Goal: Task Accomplishment & Management: Manage account settings

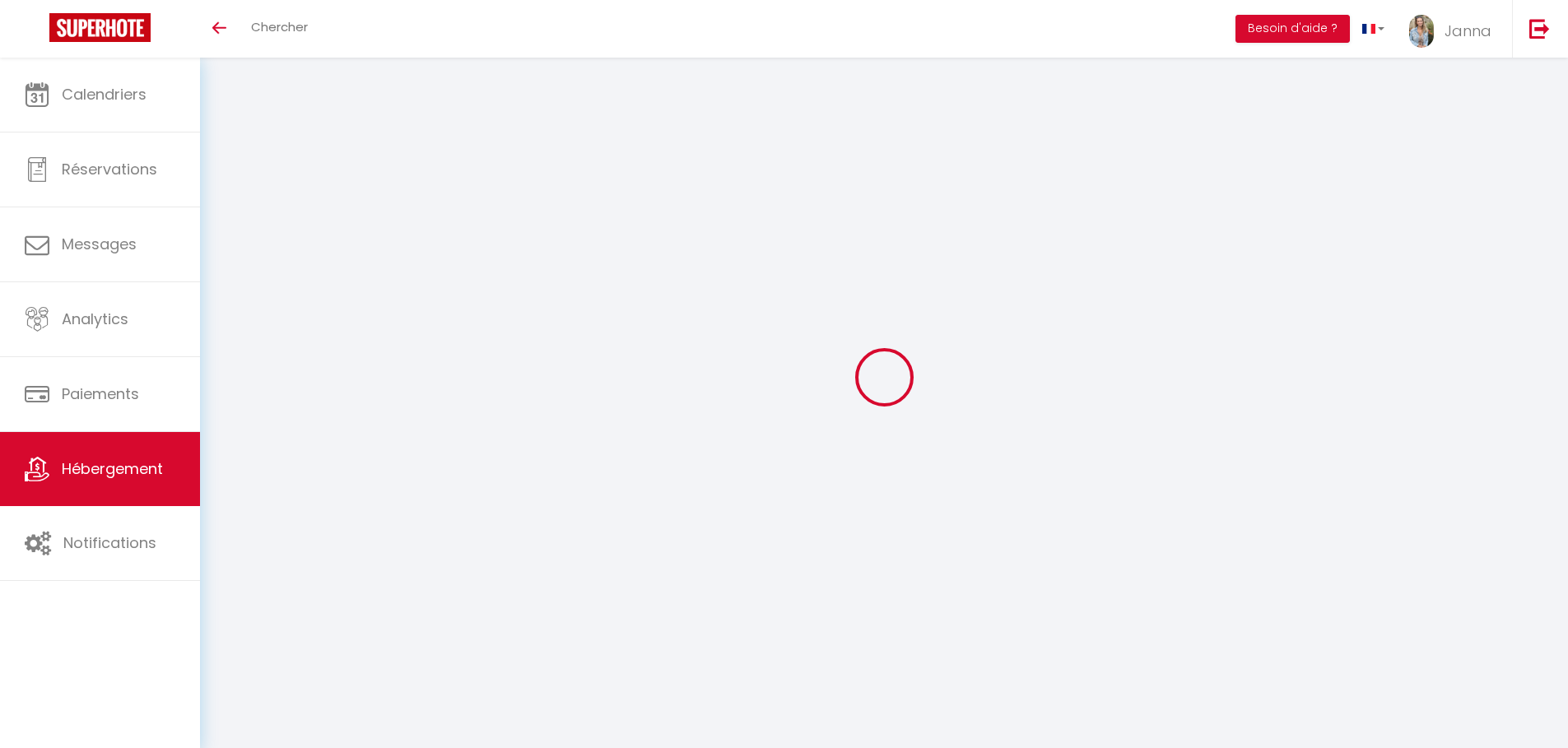
select select "14031-750595208479380686"
select select "+ 20 %"
select select "+ 23 %"
select select "-1"
select select "EUR"
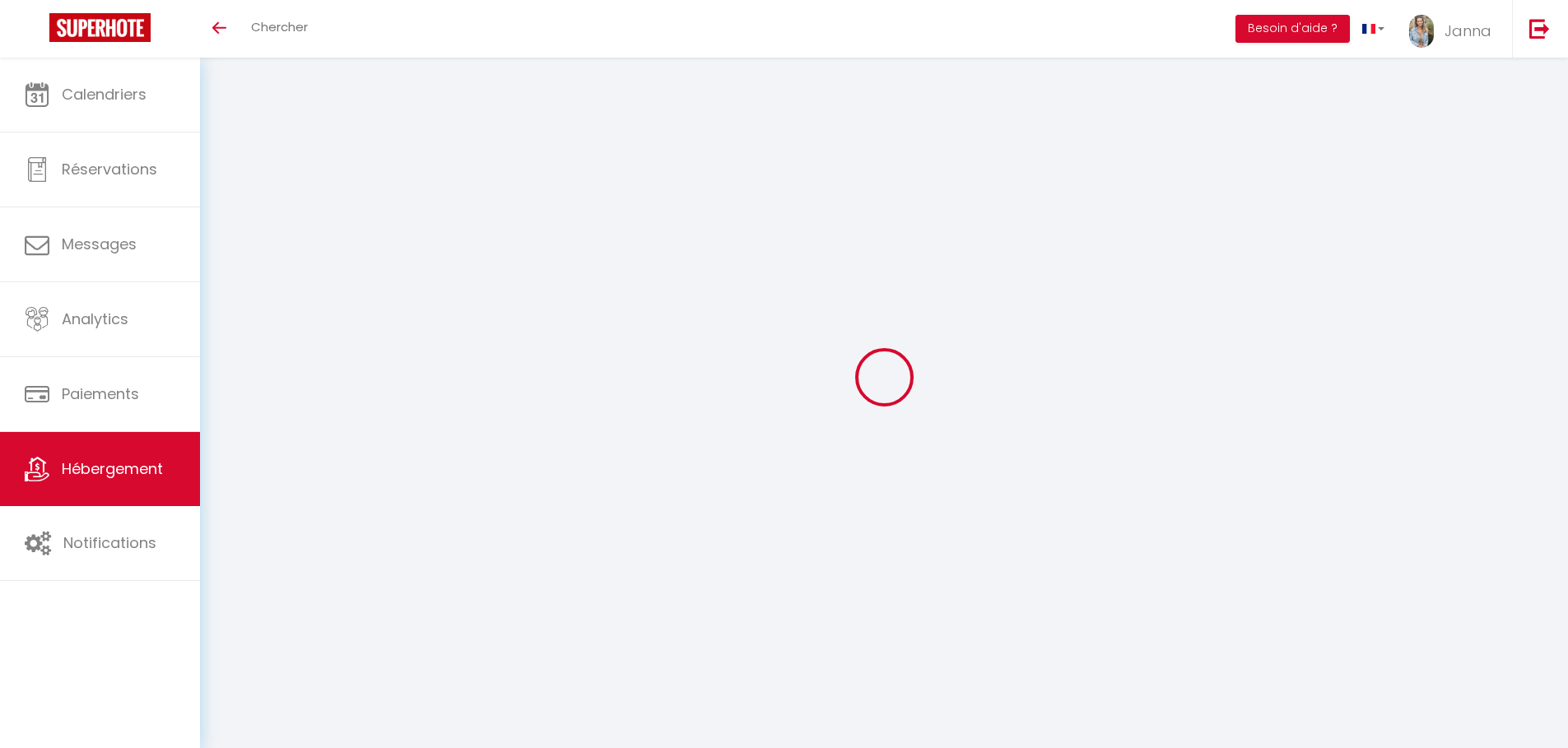
select select "14031"
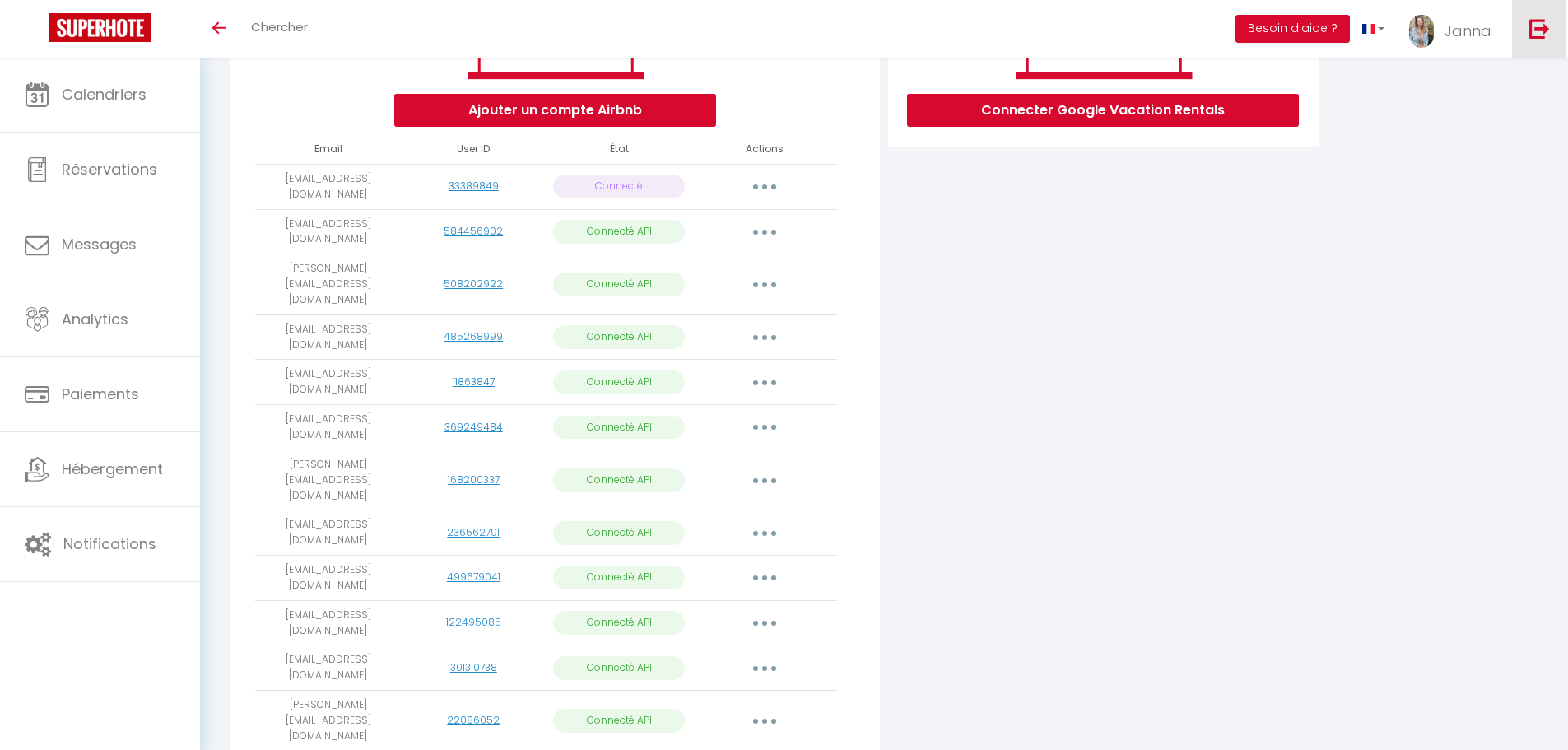
click at [1551, 8] on link at bounding box center [1539, 29] width 54 height 58
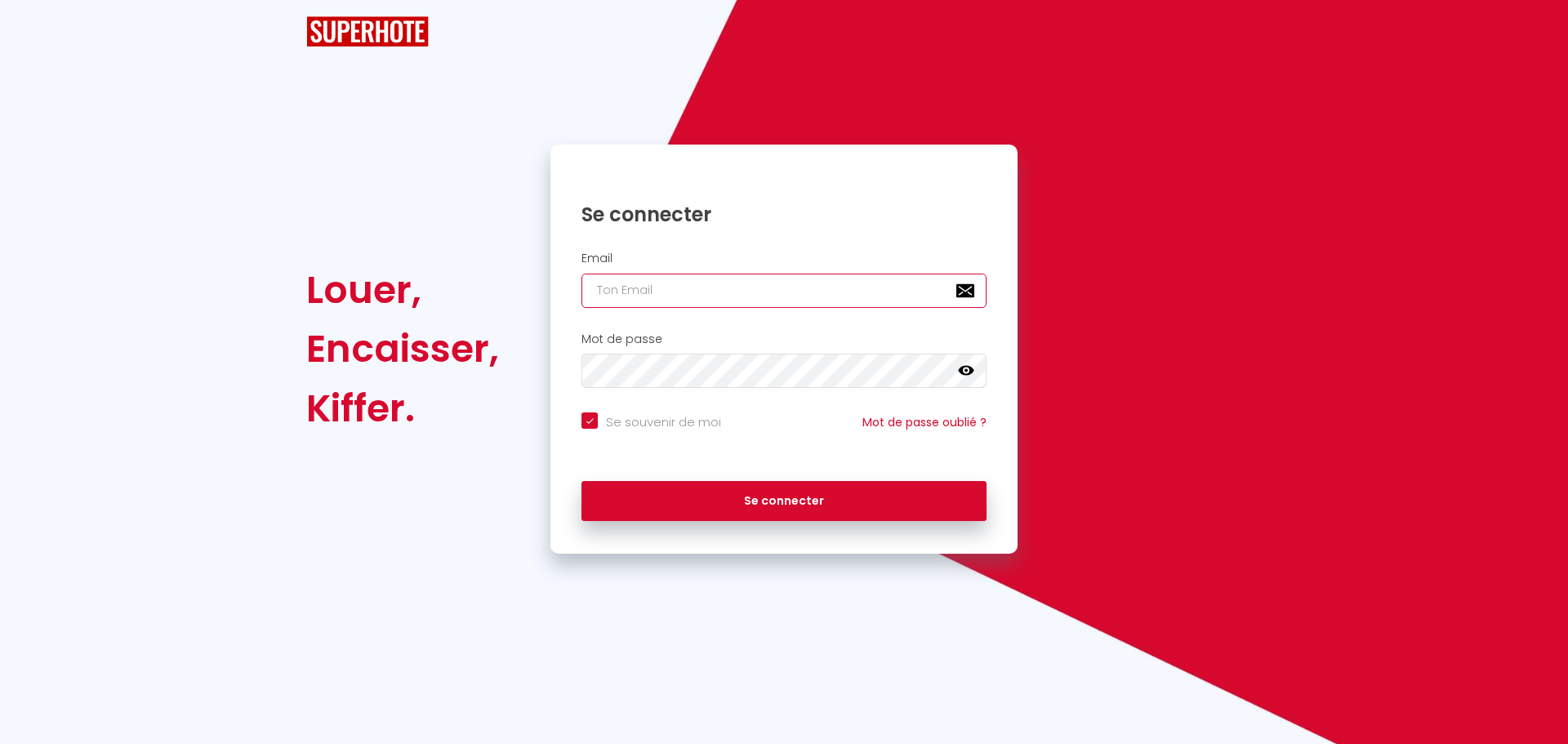
type input "charpentier.shane@gmail.com"
checkbox input "true"
drag, startPoint x: 812, startPoint y: 277, endPoint x: 538, endPoint y: 260, distance: 274.5
click at [538, 260] on div "Louer, Encaisser, Kiffer. Se connecter Email charpentier.shane@gmail.com Mot de…" at bounding box center [783, 349] width 977 height 409
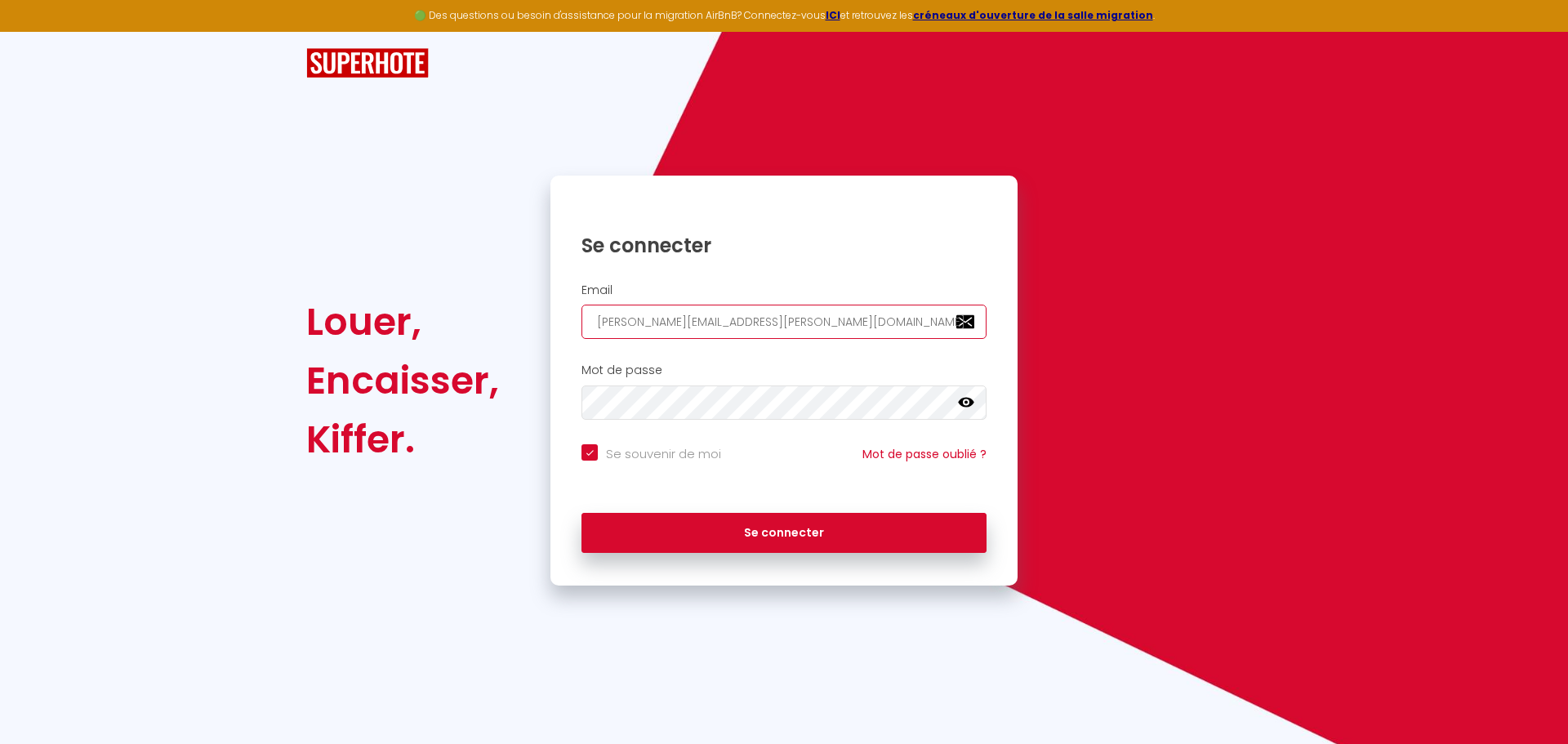
paste input "hello@maison-rita"
type input "hello@maison-rita.com"
checkbox input "true"
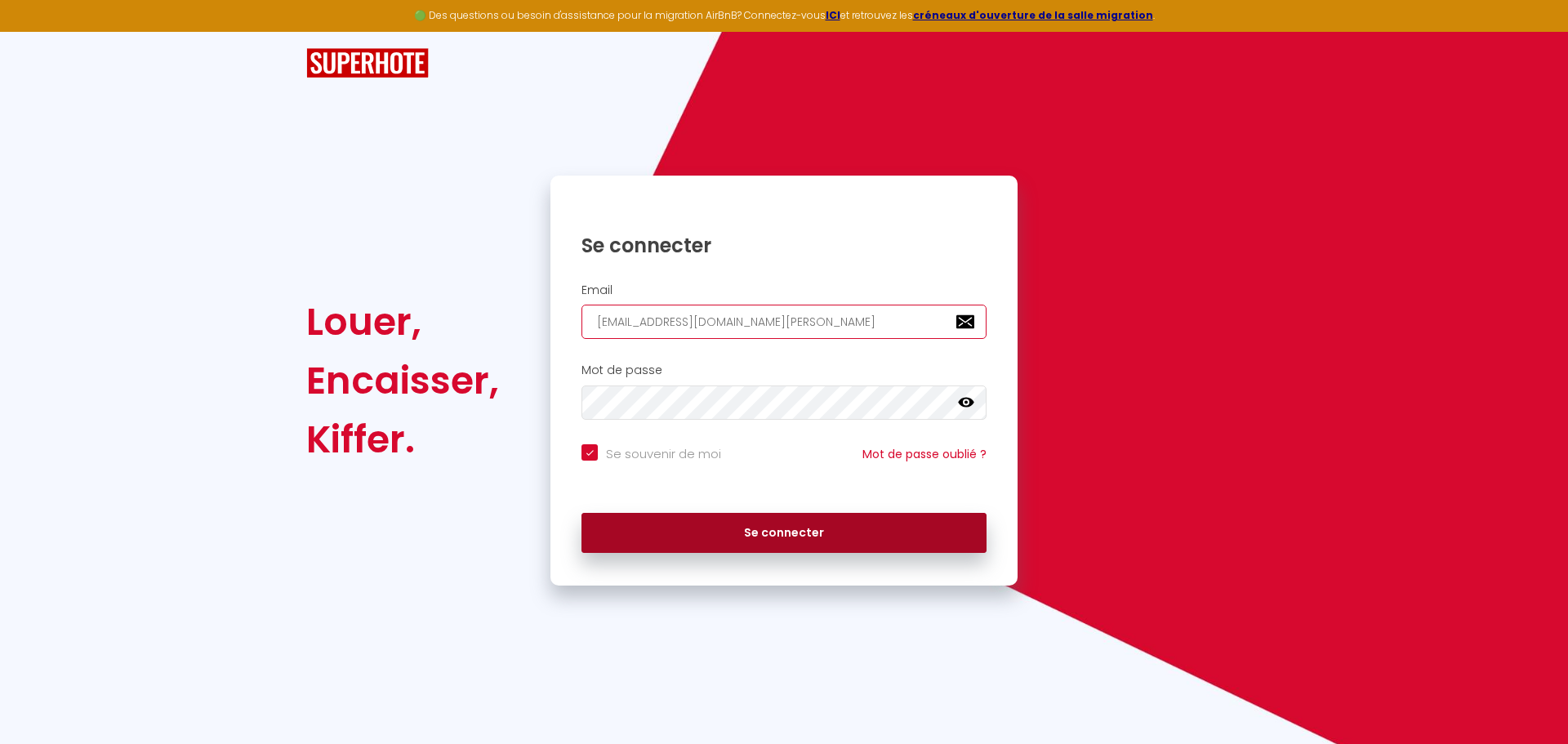
type input "hello@maison-rita.com"
click at [647, 527] on button "Se connecter" at bounding box center [784, 533] width 405 height 41
checkbox input "true"
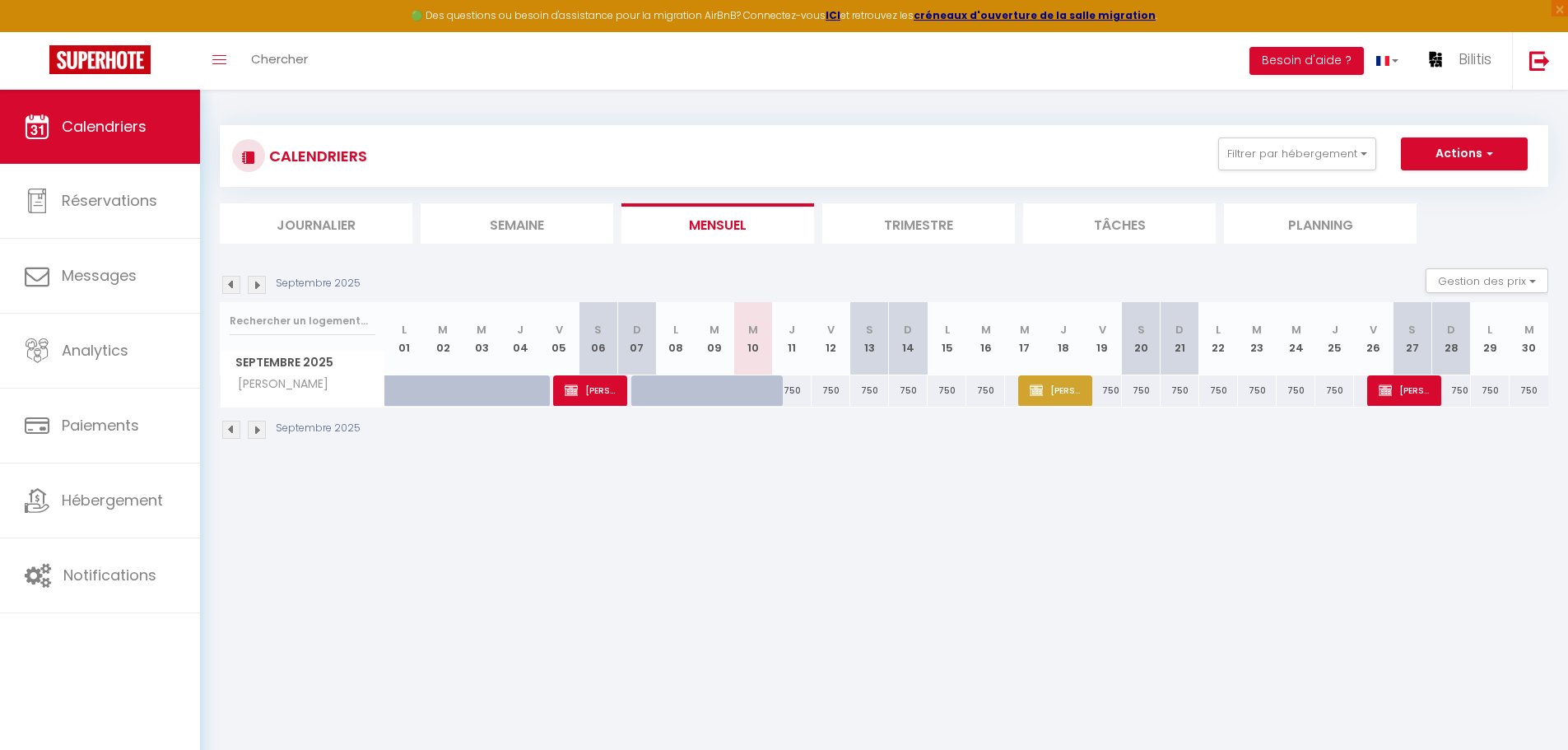
click at [229, 278] on img at bounding box center [231, 284] width 18 height 18
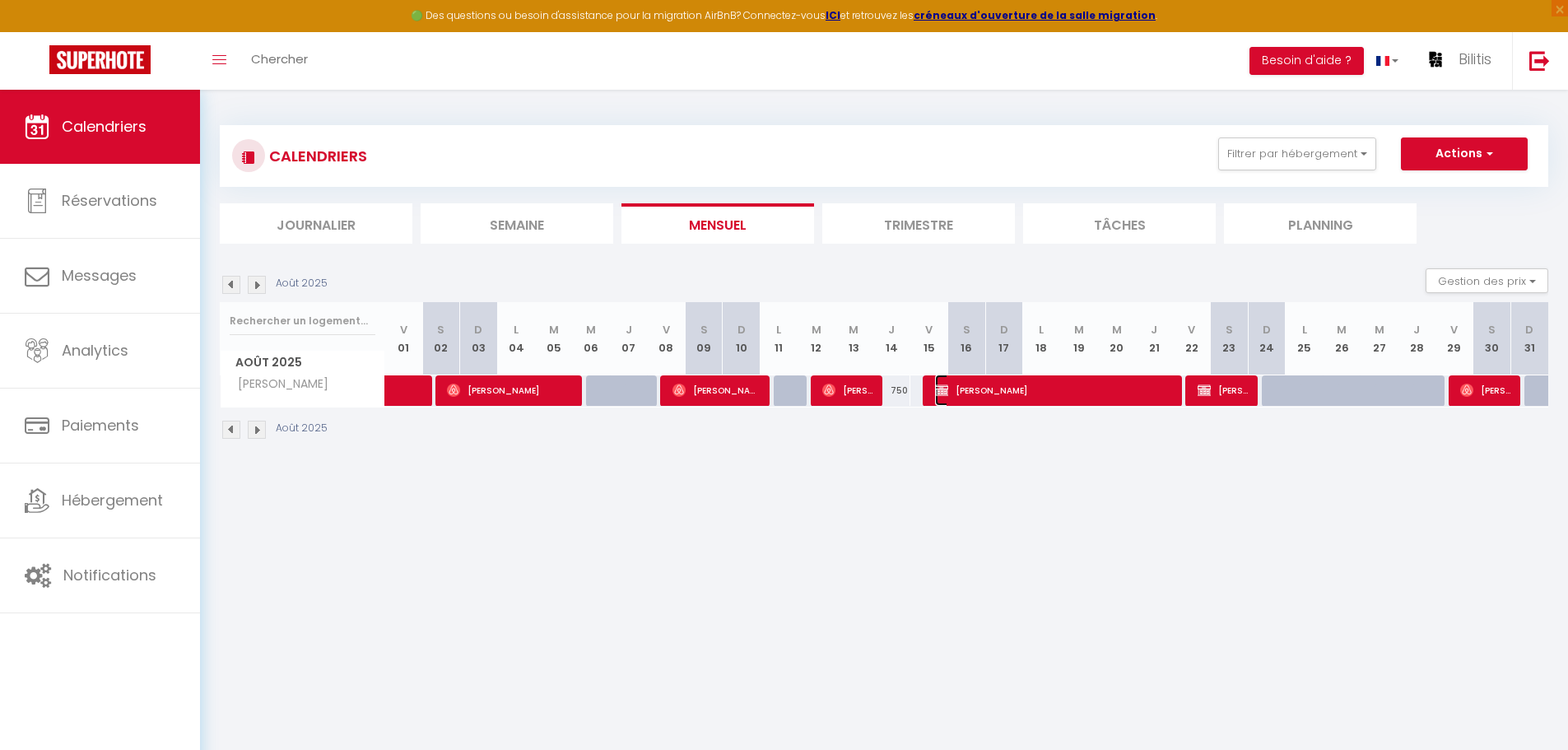
click at [990, 385] on span "Clara Copin" at bounding box center [1054, 390] width 240 height 31
select select "OK"
select select "1"
select select "0"
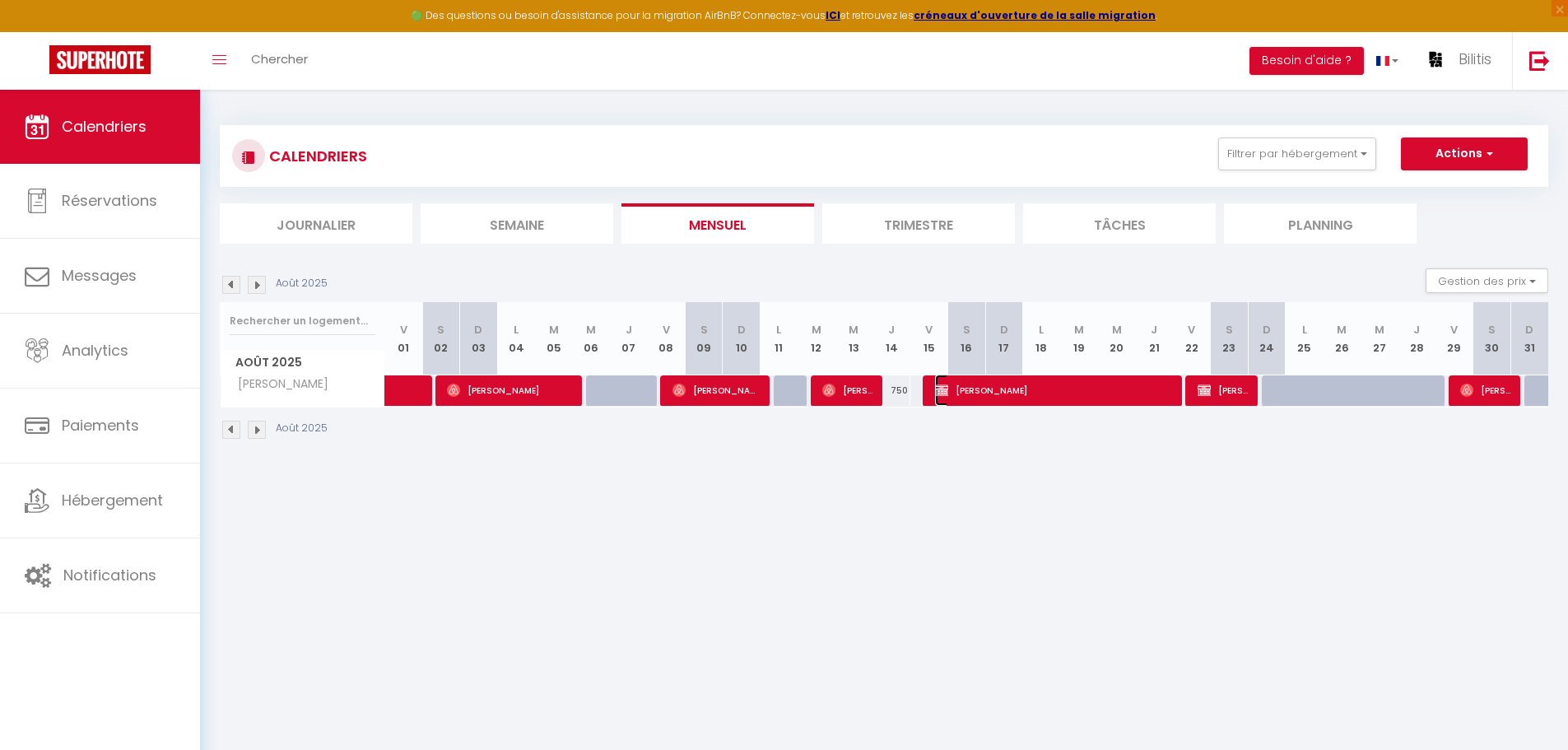
select select "1"
select select
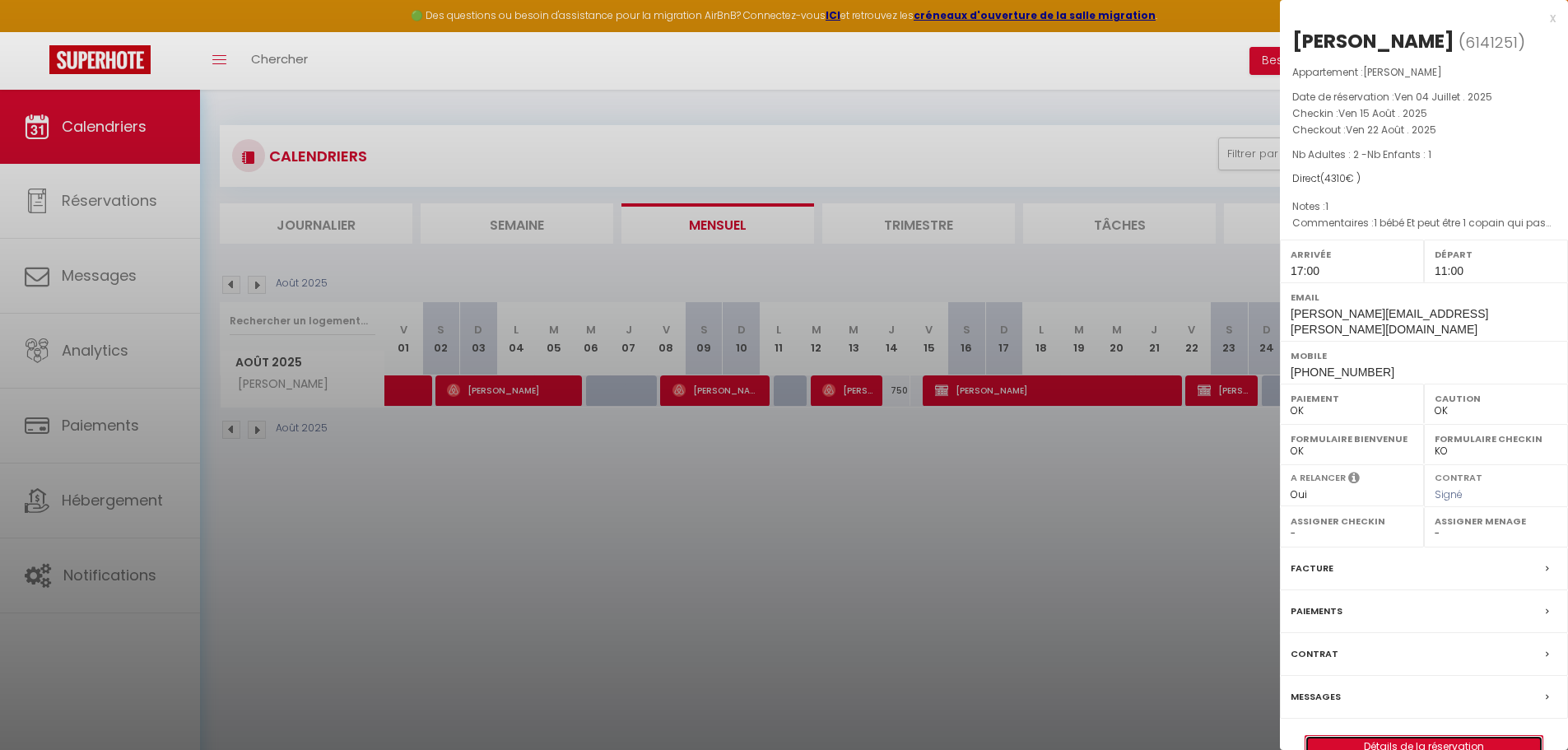
click at [1325, 736] on link "Détails de la réservation" at bounding box center [1424, 746] width 237 height 21
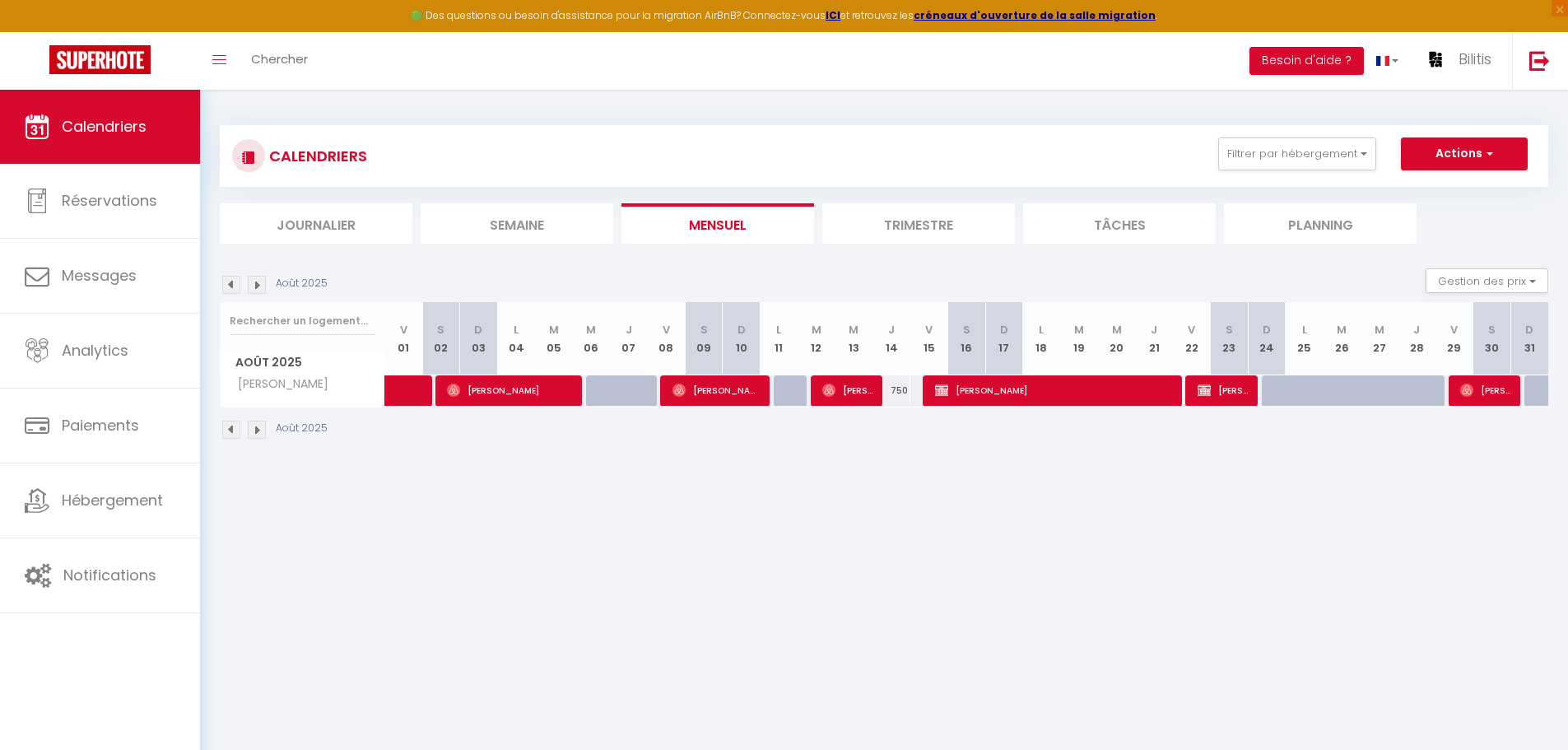
click at [255, 432] on img at bounding box center [256, 429] width 18 height 18
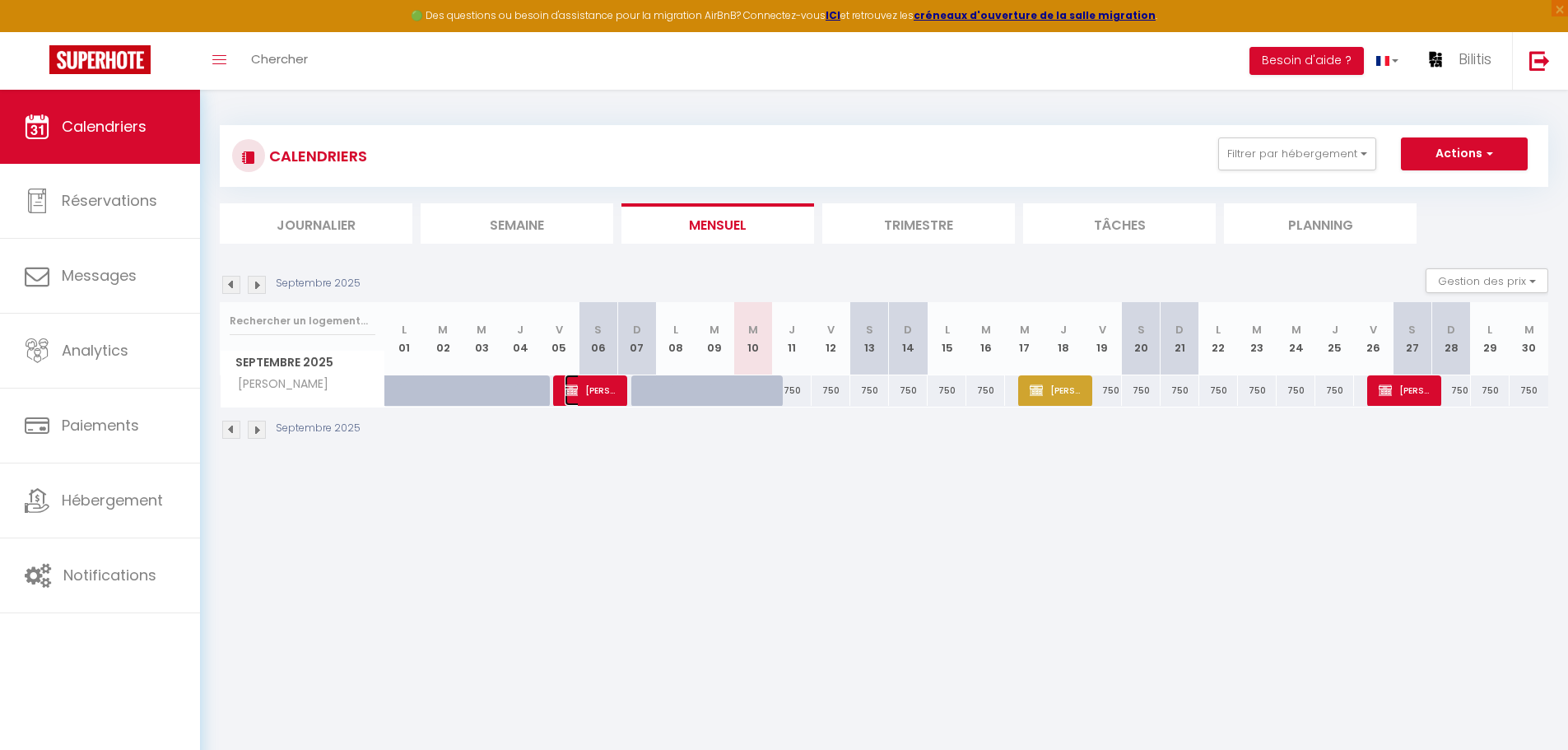
click at [591, 395] on span "Eduardo Sandomingo" at bounding box center [590, 390] width 52 height 31
select select "38628"
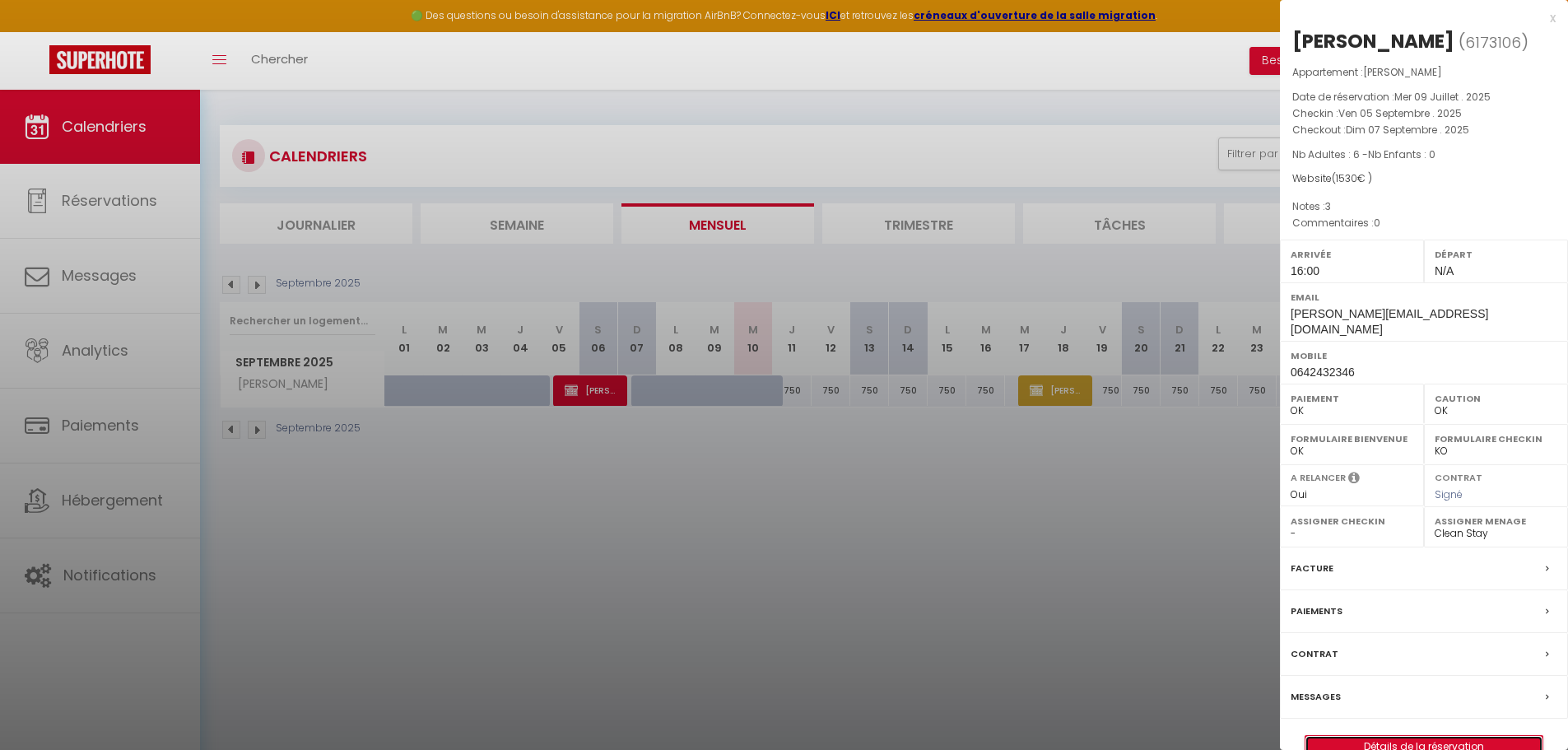
click at [1311, 746] on link "Détails de la réservation" at bounding box center [1424, 746] width 237 height 21
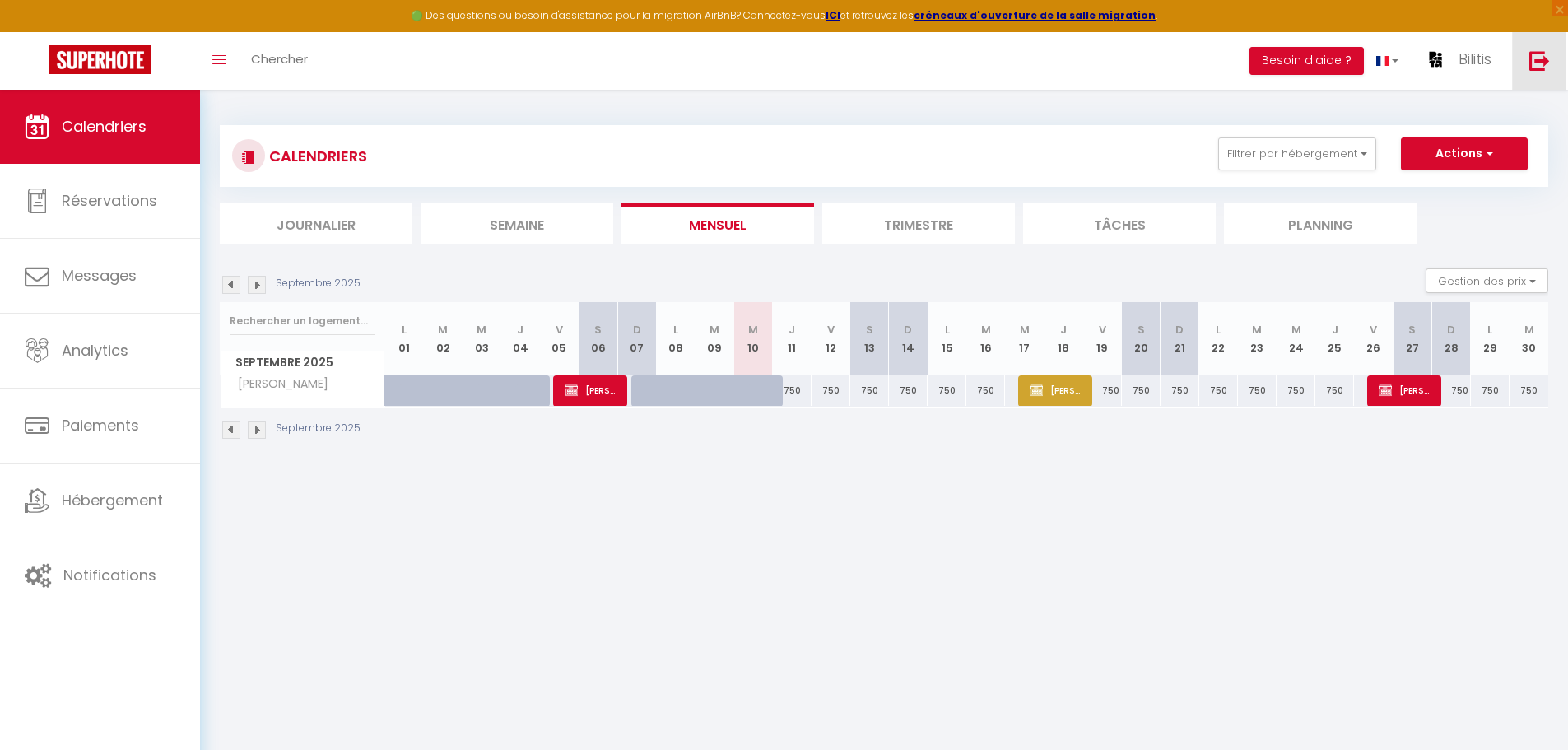
click at [1537, 83] on link at bounding box center [1539, 61] width 54 height 58
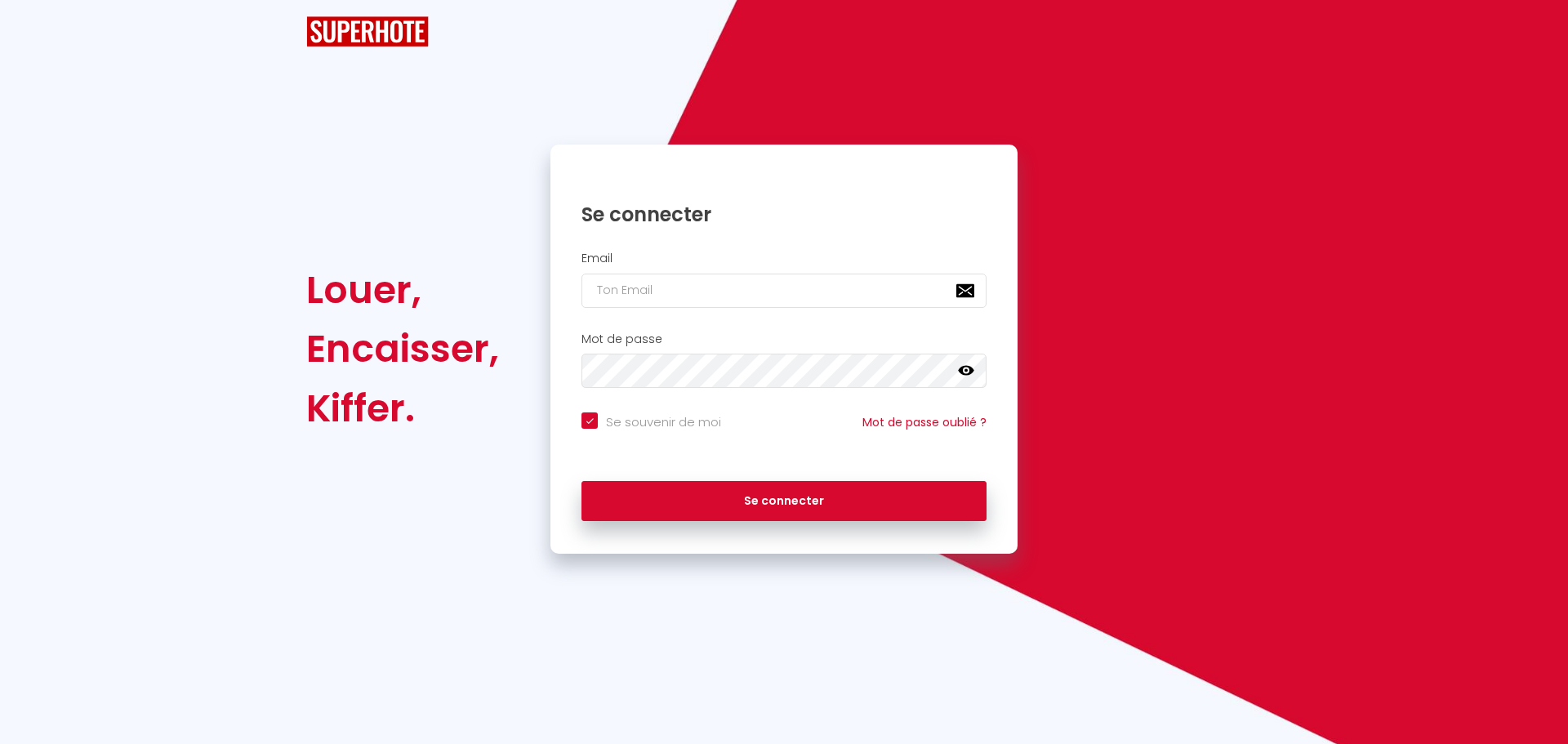
checkbox input "true"
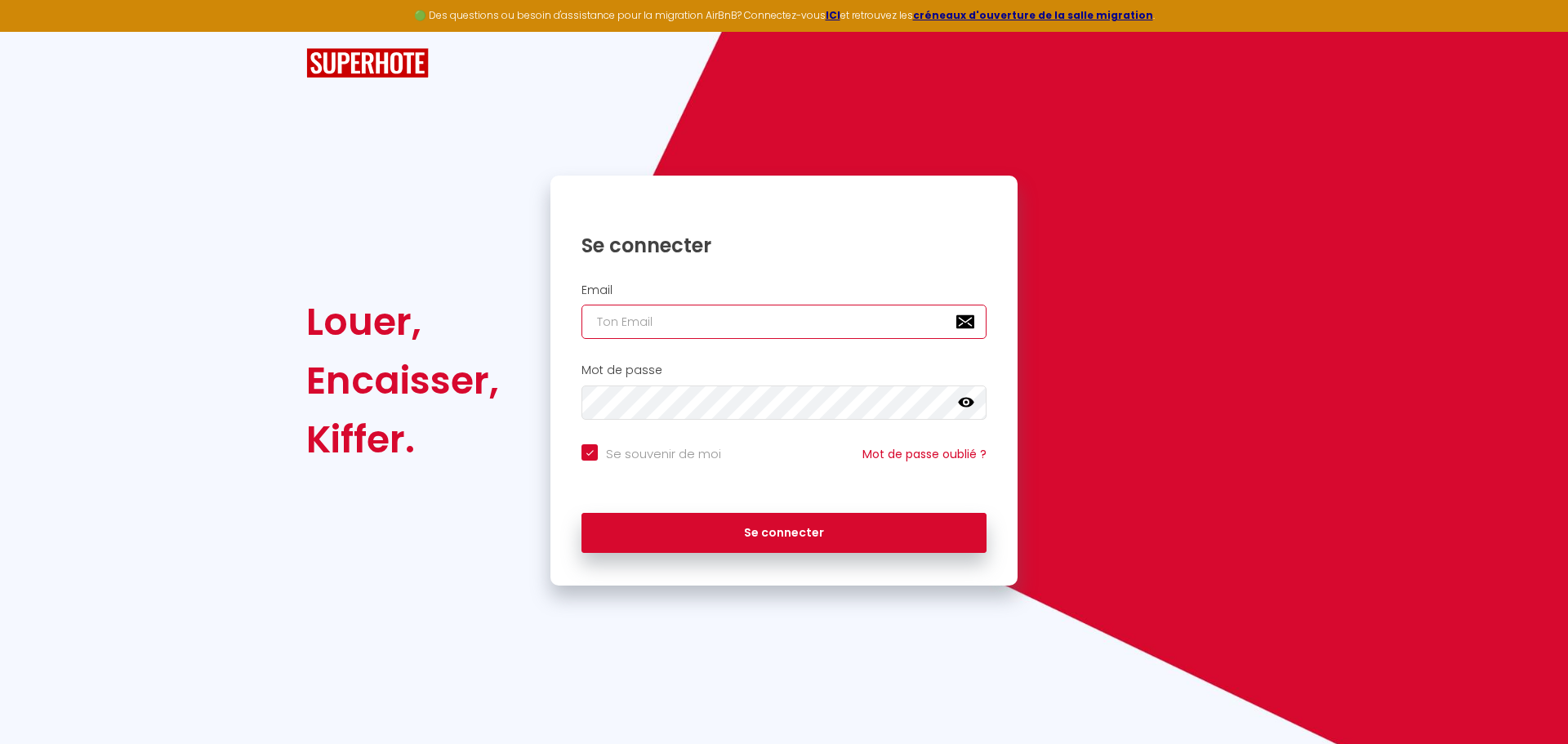
type input "[PERSON_NAME][EMAIL_ADDRESS][PERSON_NAME][DOMAIN_NAME]"
checkbox input "true"
drag, startPoint x: 756, startPoint y: 323, endPoint x: 739, endPoint y: 323, distance: 17.0
click at [739, 323] on input "[PERSON_NAME][EMAIL_ADDRESS][PERSON_NAME][DOMAIN_NAME]" at bounding box center [784, 321] width 405 height 34
drag, startPoint x: 789, startPoint y: 323, endPoint x: 359, endPoint y: 297, distance: 430.8
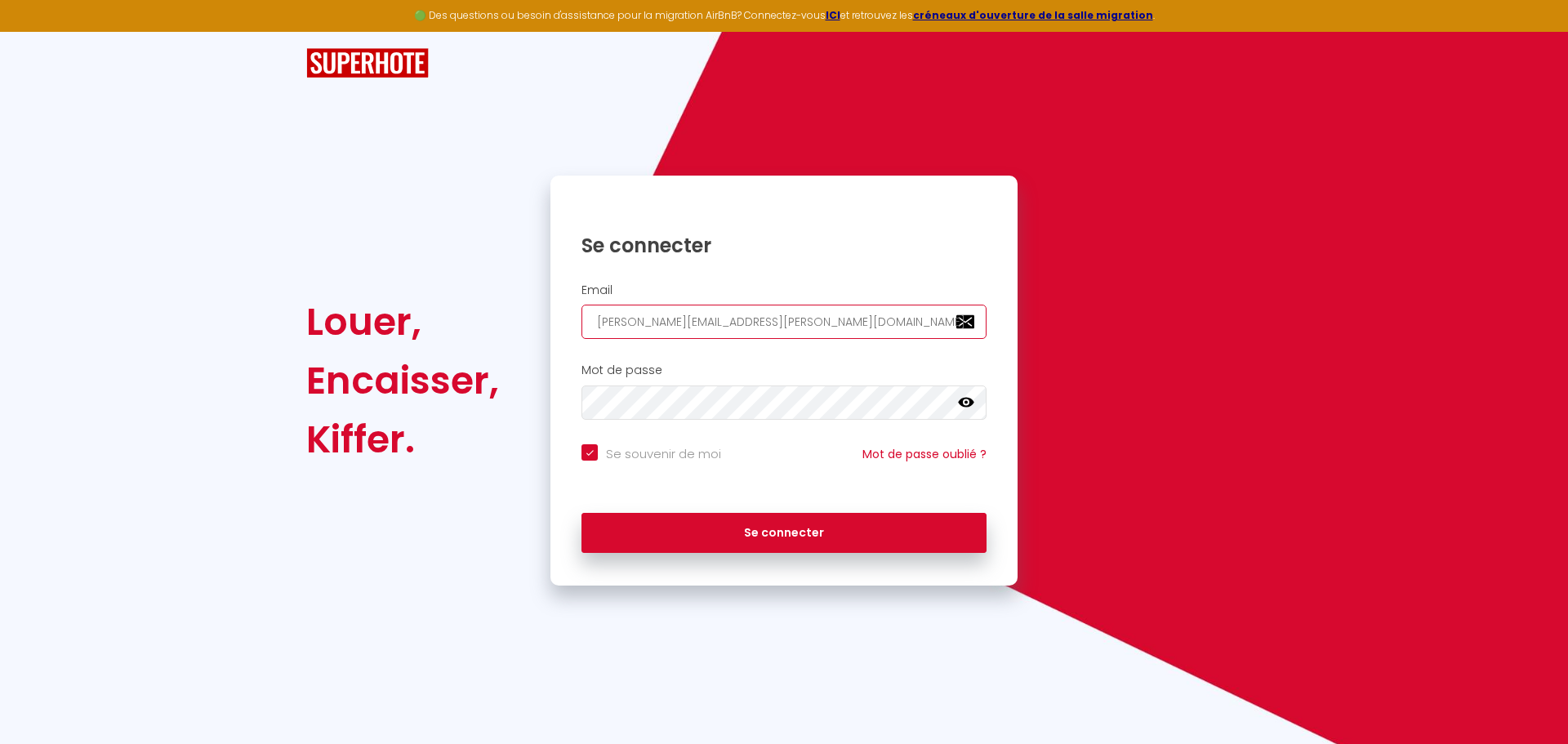
click at [359, 297] on div "Louer, Encaisser, [PERSON_NAME]. Se connecter Email [PERSON_NAME][EMAIL_ADDRESS…" at bounding box center [783, 380] width 977 height 409
paste input "onciergeriemadamea"
type input "conciergeriemadamea@gmail.com"
checkbox input "true"
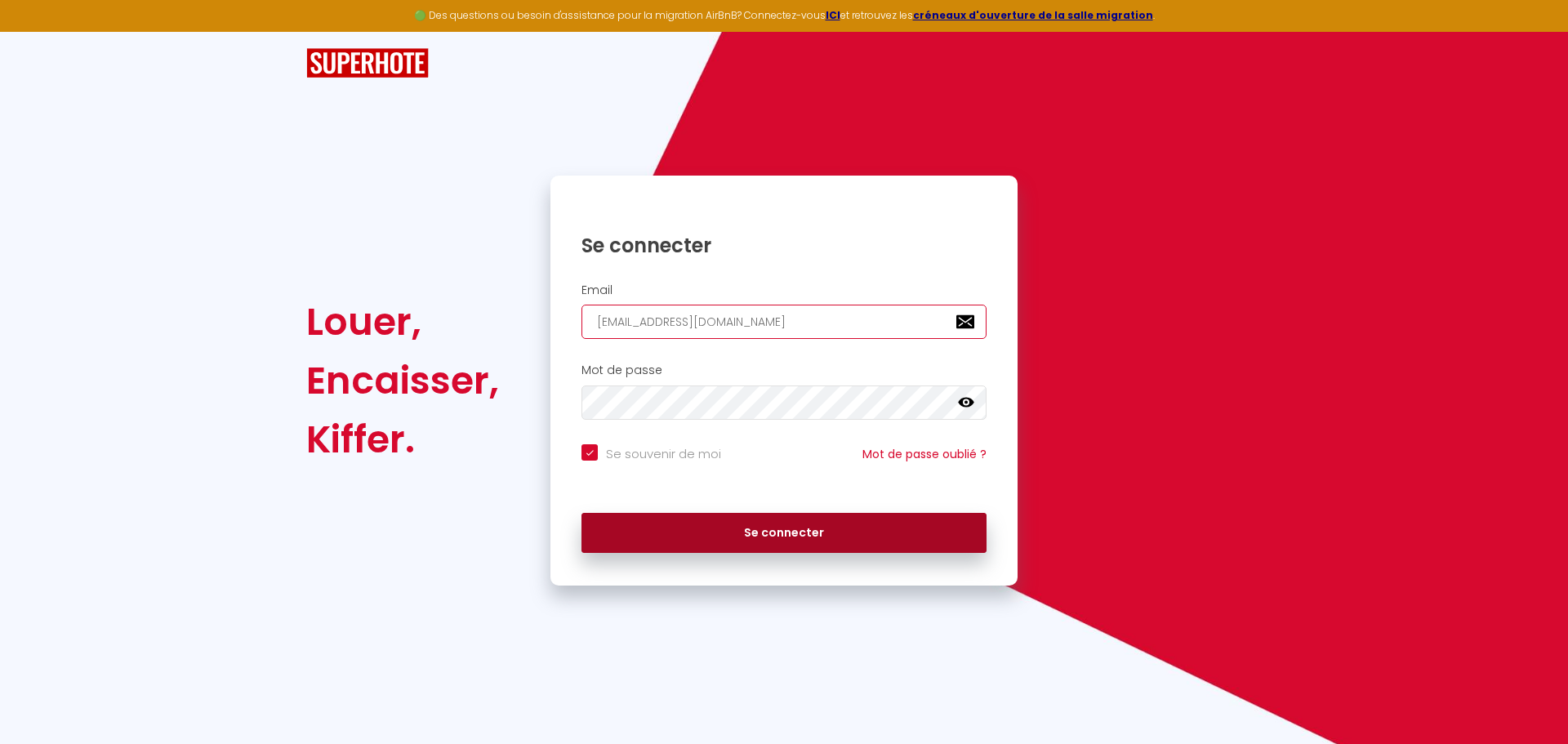
type input "conciergeriemadamea@gmail.com"
click at [710, 522] on button "Se connecter" at bounding box center [784, 533] width 405 height 41
checkbox input "true"
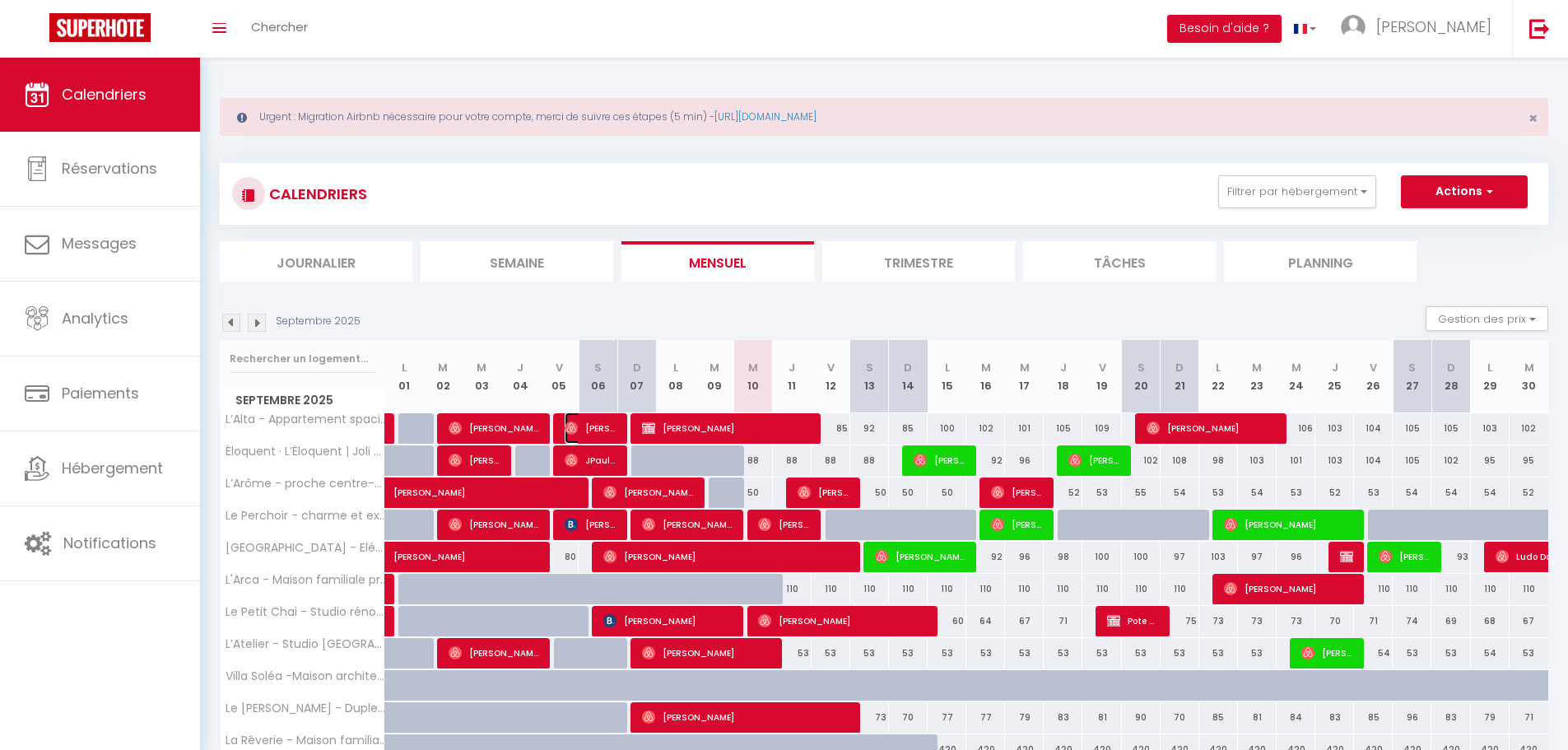
click at [592, 421] on span "Emilien Azy" at bounding box center [590, 427] width 52 height 31
select select "OK"
select select "0"
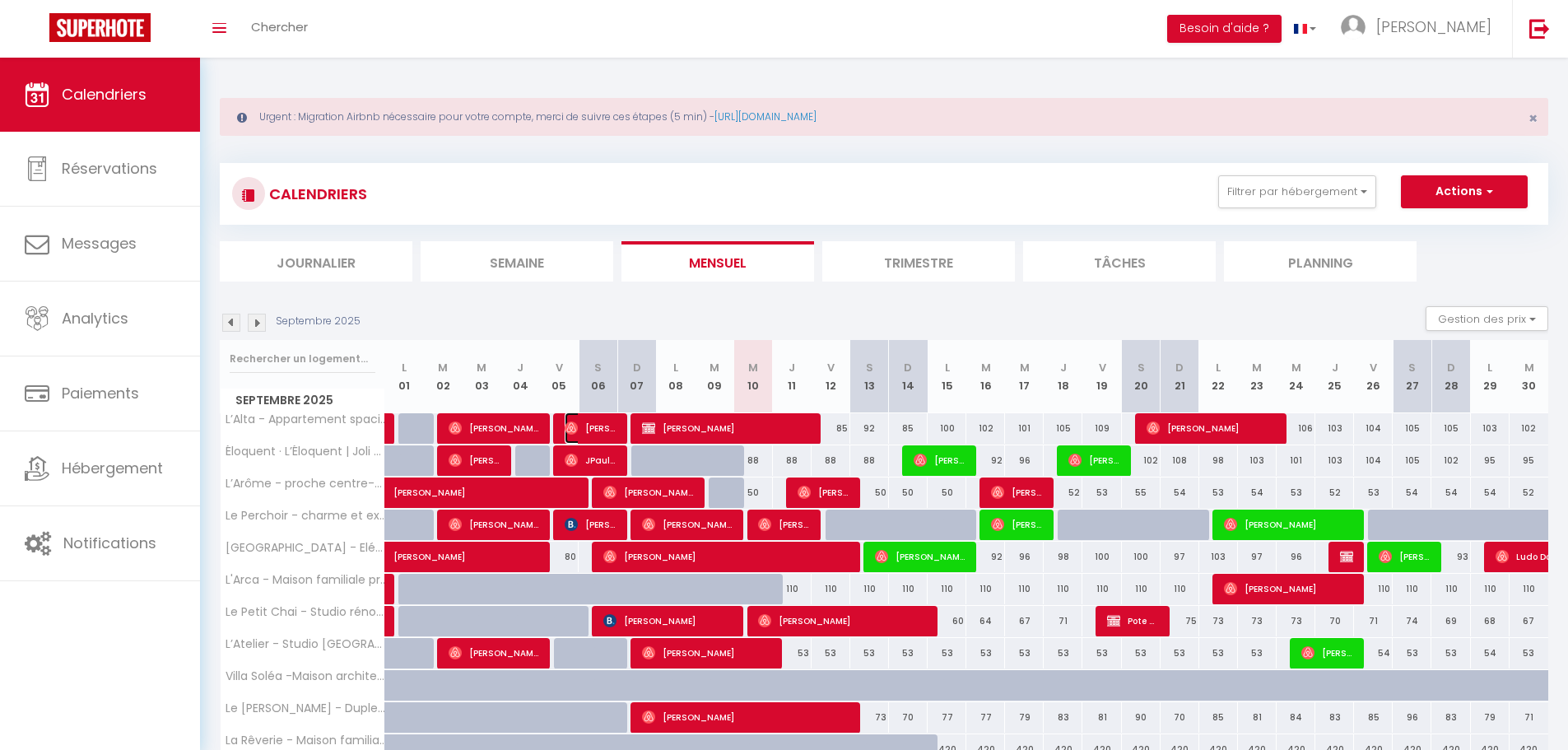
select select "1"
select select
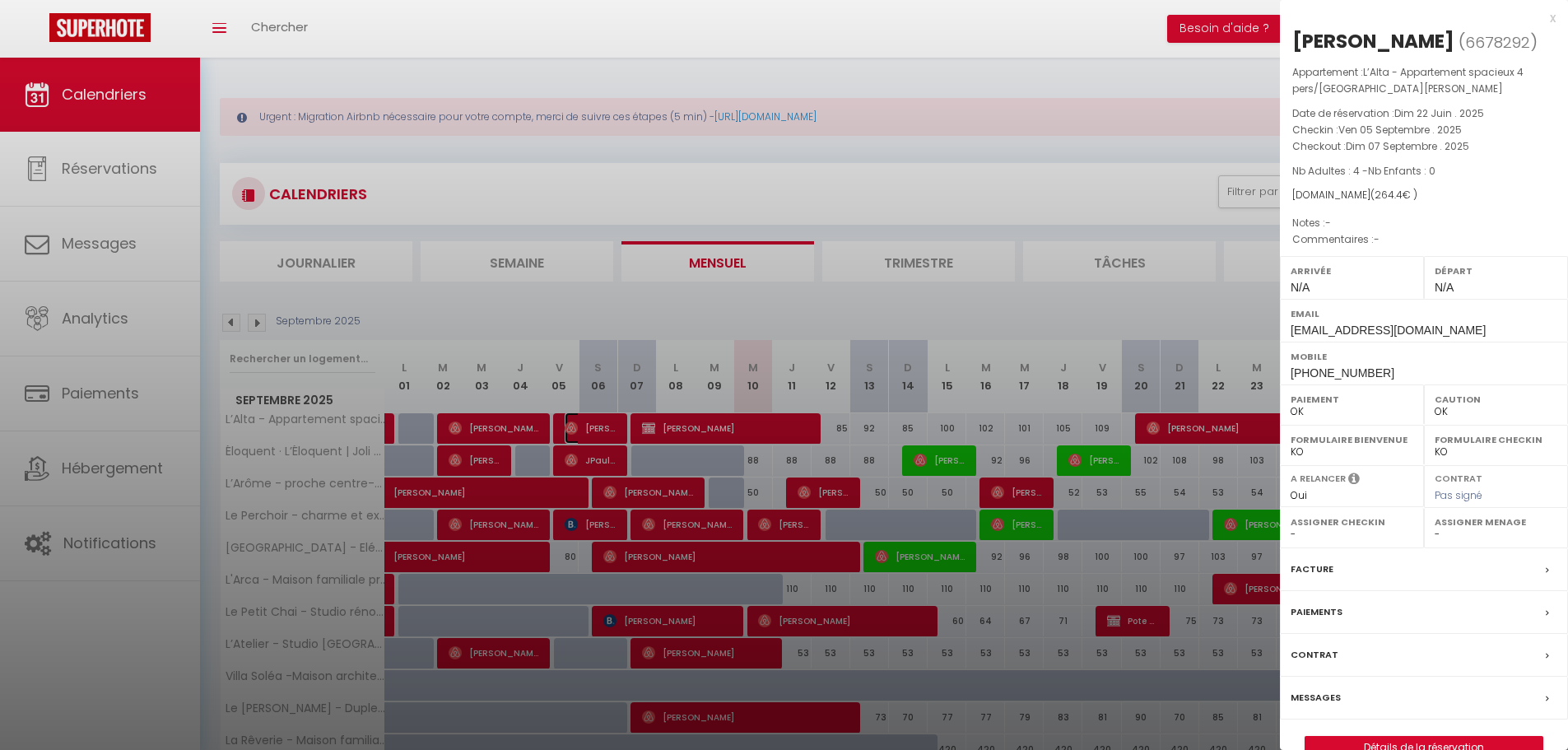
select select "48766"
click at [1391, 744] on link "Détails de la réservation" at bounding box center [1424, 747] width 237 height 21
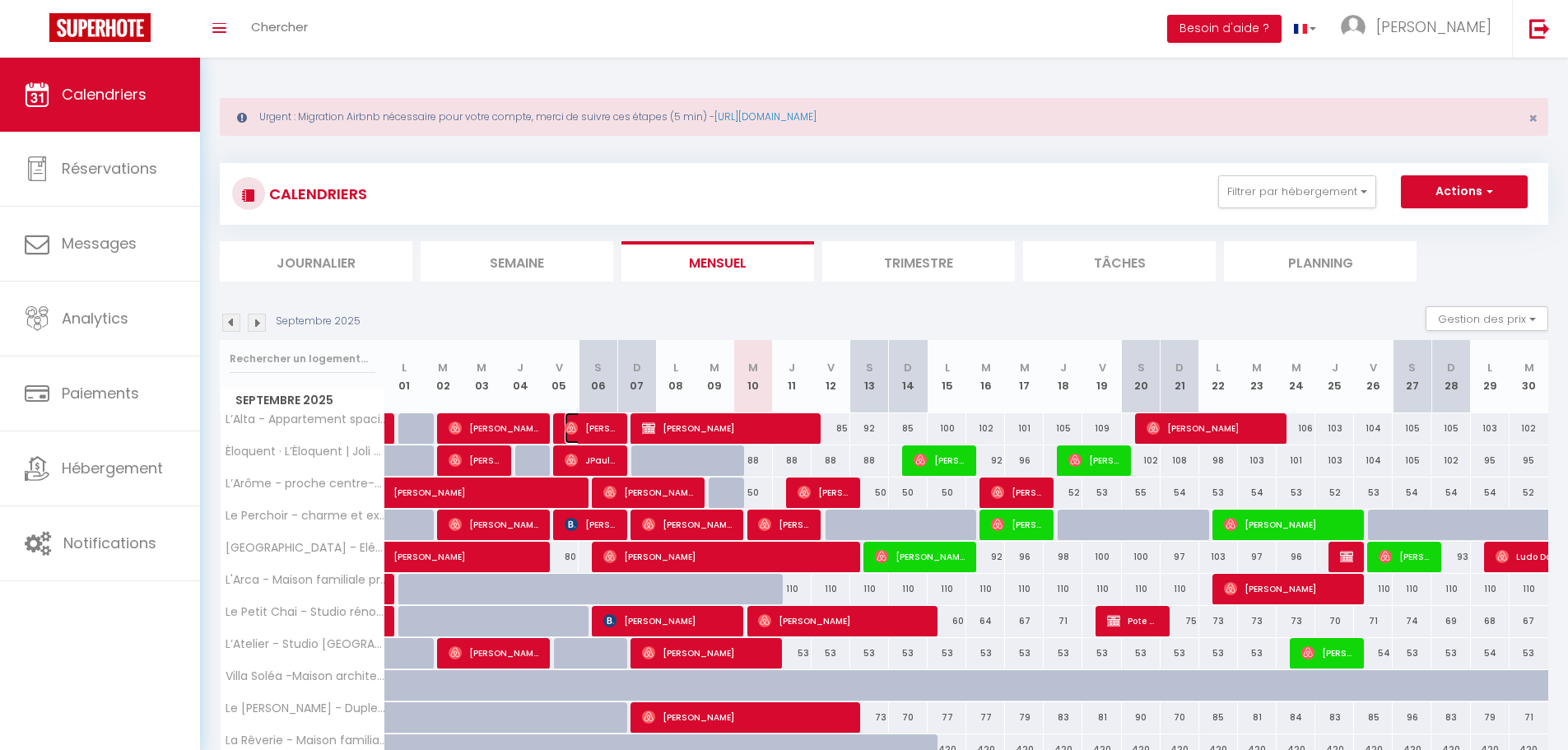
click at [606, 431] on span "Emilien Azy" at bounding box center [590, 427] width 52 height 31
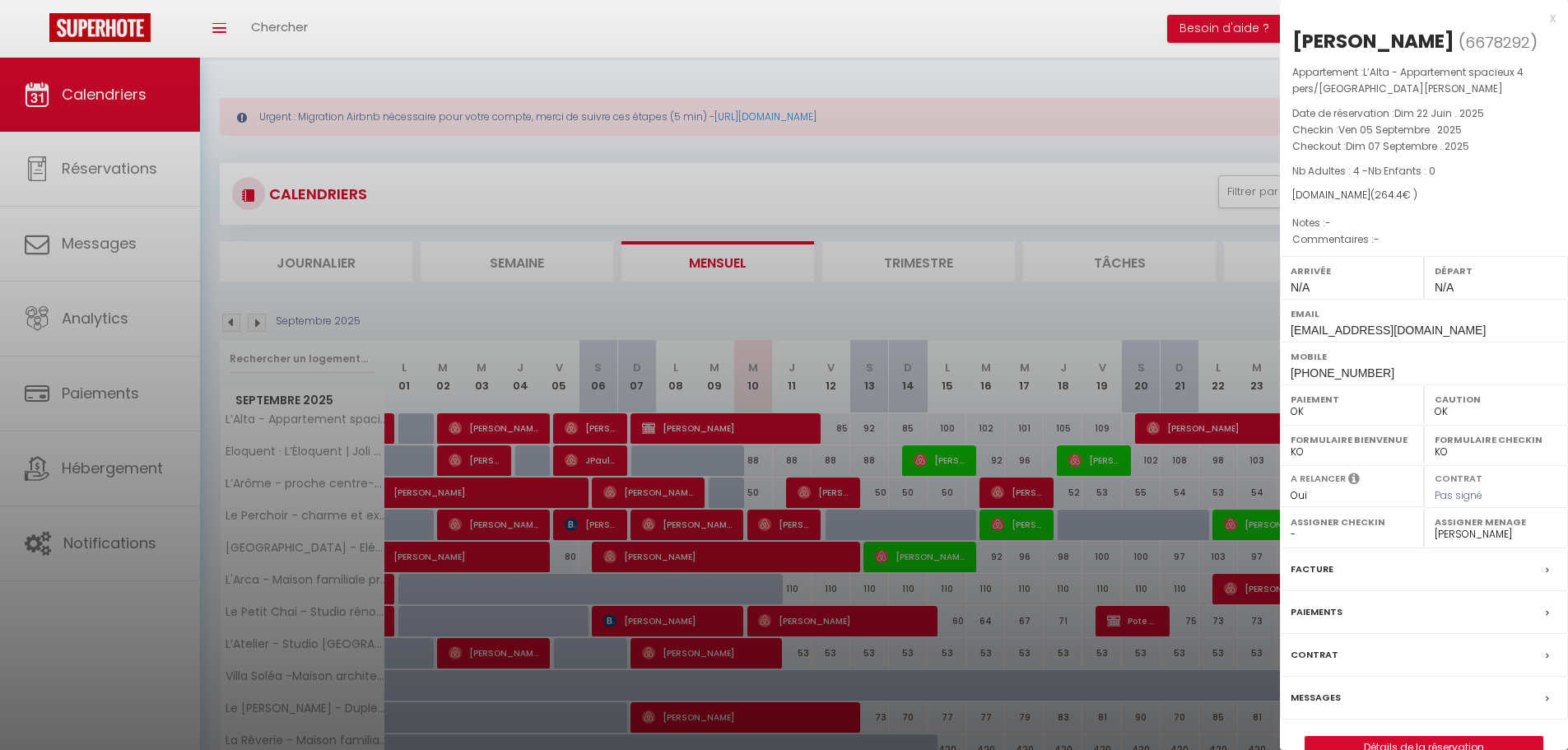
click at [684, 76] on div at bounding box center [784, 375] width 1568 height 750
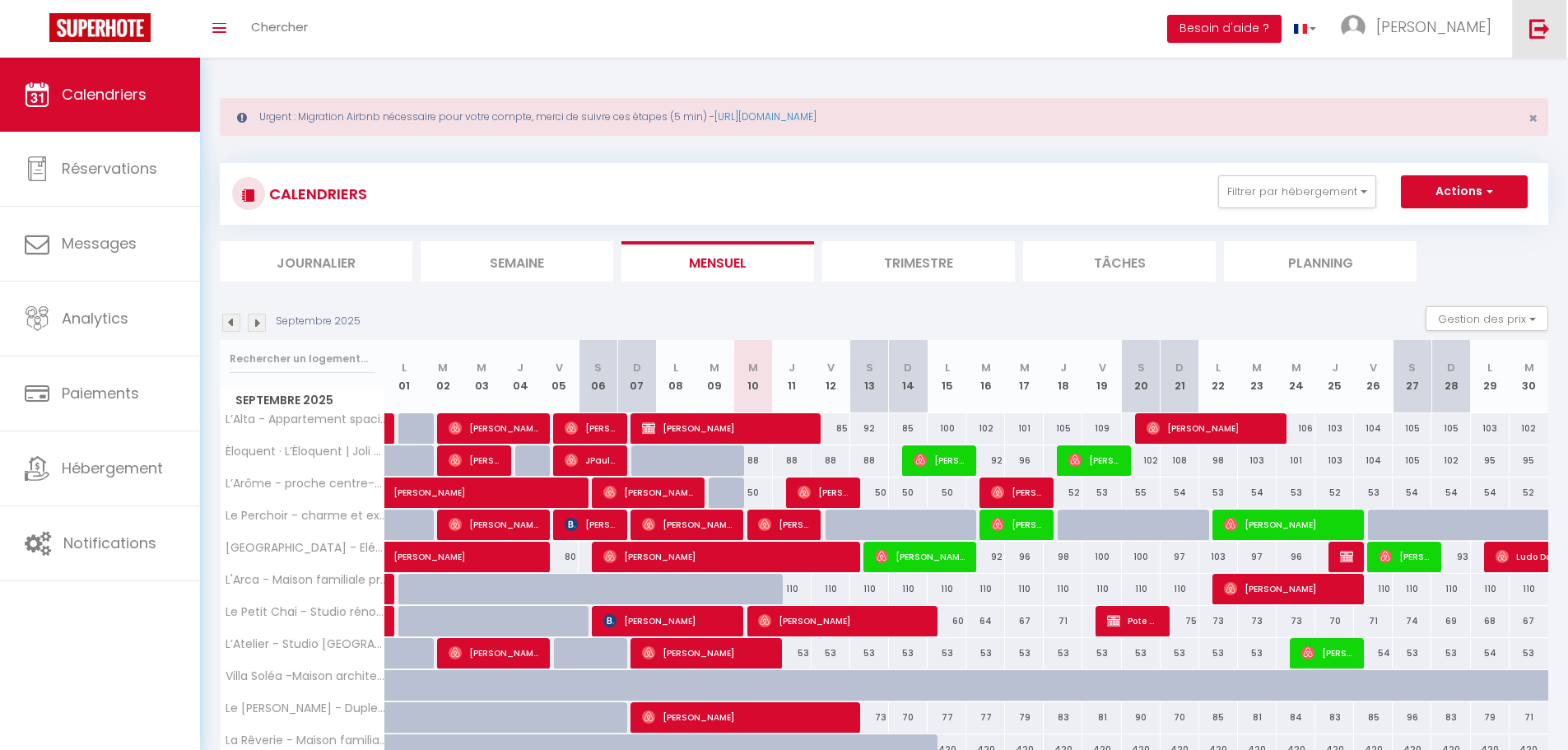
click at [1528, 26] on link at bounding box center [1539, 29] width 54 height 58
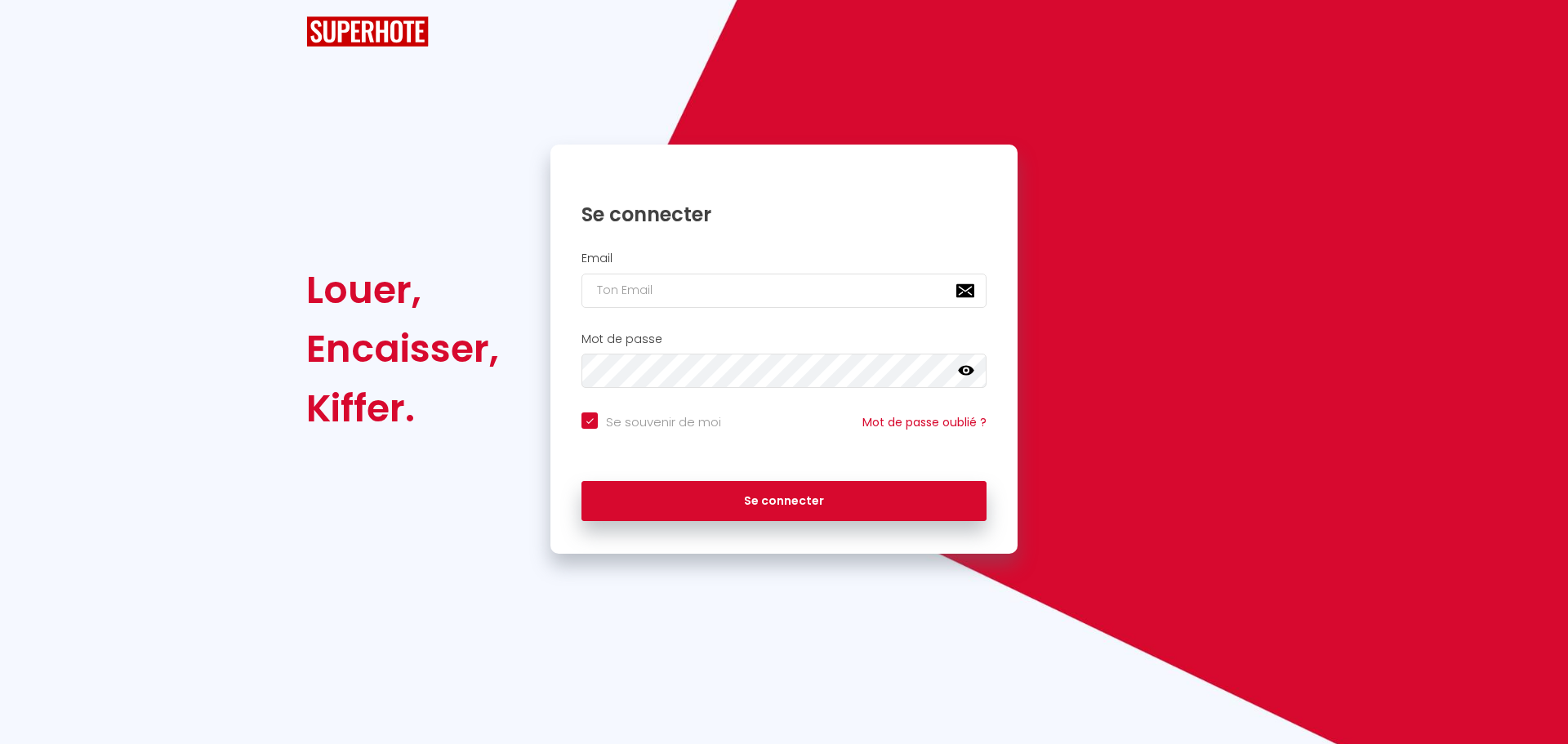
checkbox input "true"
type input "[PERSON_NAME][EMAIL_ADDRESS][PERSON_NAME][DOMAIN_NAME]"
checkbox input "true"
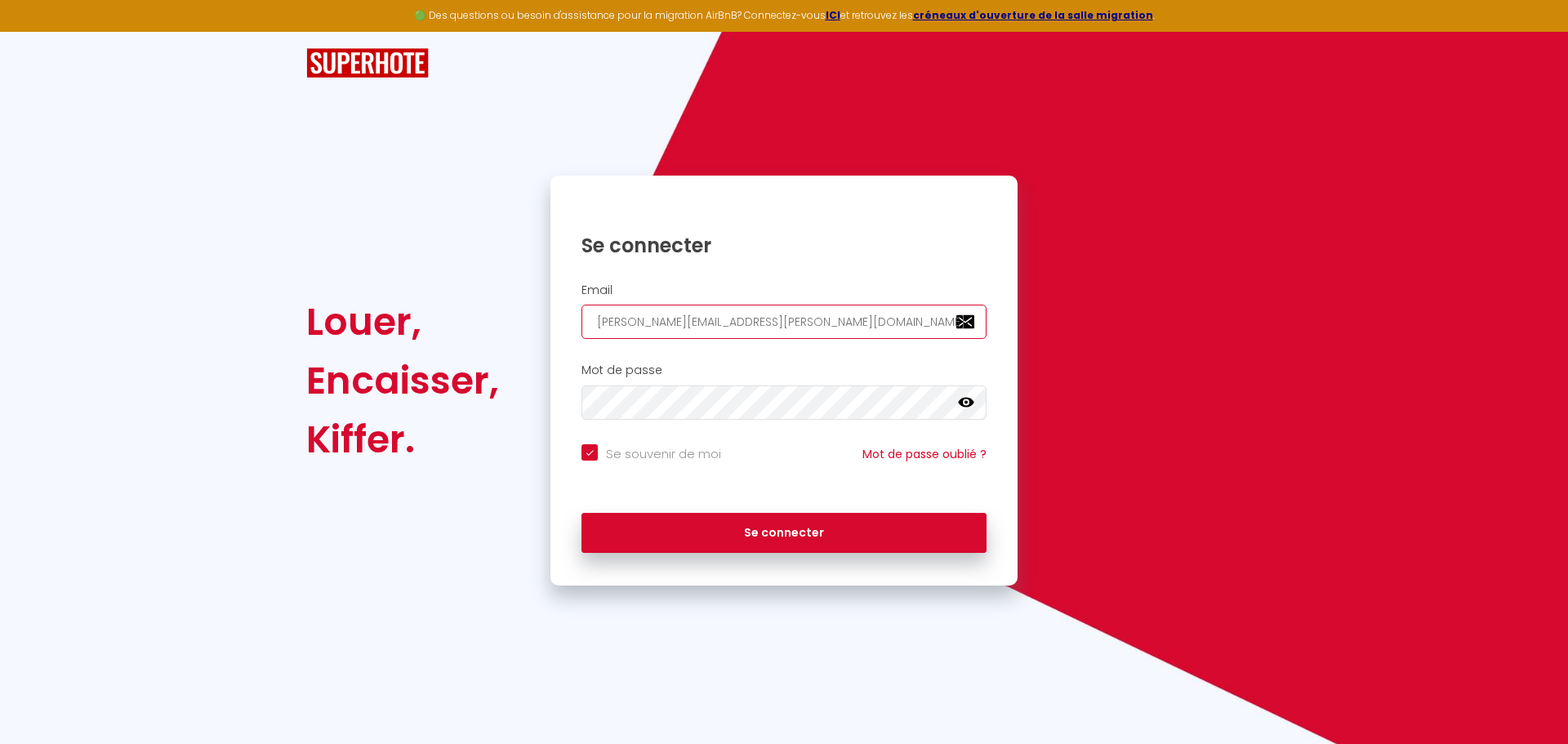
drag, startPoint x: 792, startPoint y: 324, endPoint x: 411, endPoint y: 306, distance: 381.4
click at [411, 306] on div "Louer, Encaisser, [PERSON_NAME]. Se connecter Email [PERSON_NAME][EMAIL_ADDRESS…" at bounding box center [783, 380] width 977 height 409
paste input "e.poirier@elogest.fr"
type input "e.poirier@elogest.fr"
checkbox input "true"
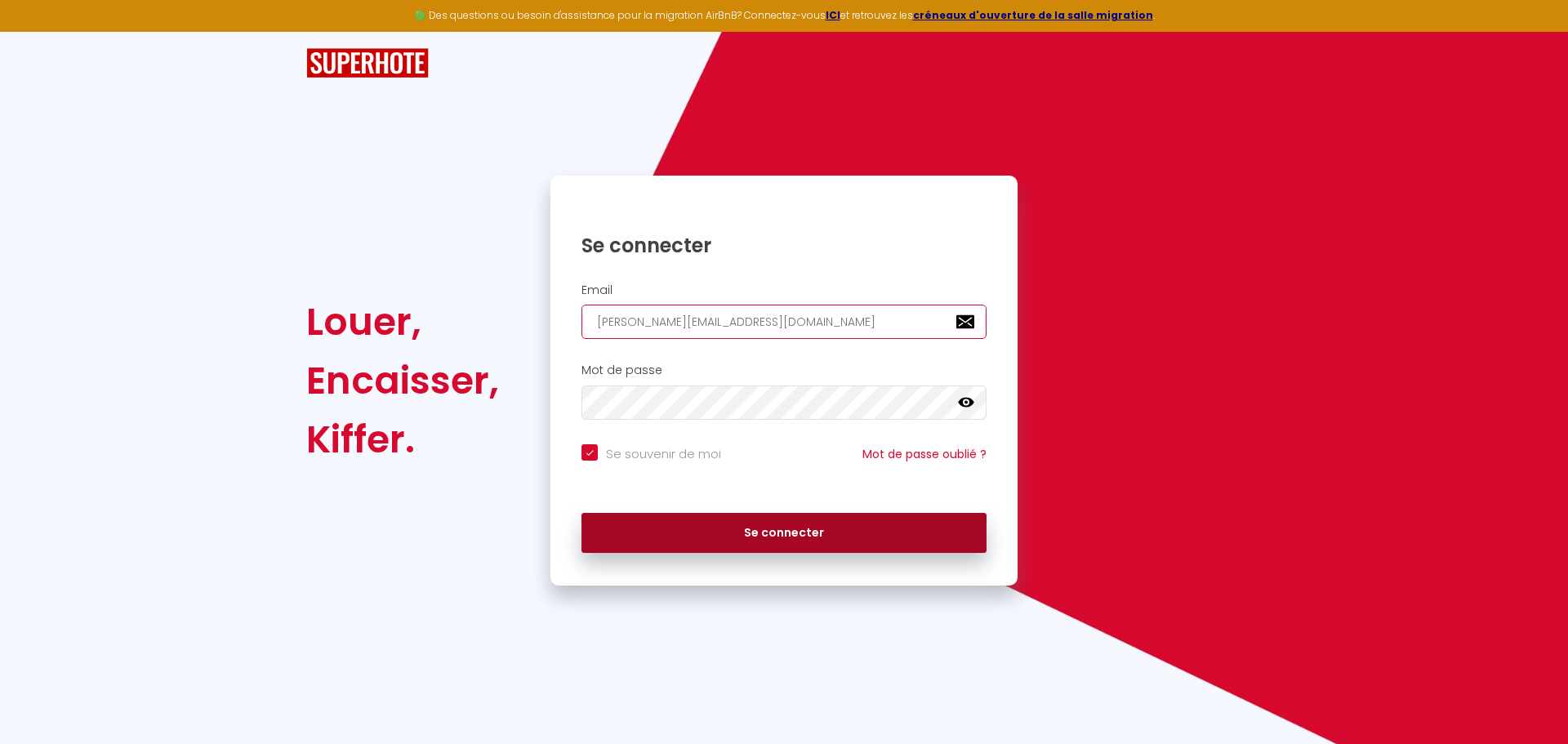
type input "e.poirier@elogest.fr"
click at [830, 520] on button "Se connecter" at bounding box center [784, 533] width 405 height 41
checkbox input "true"
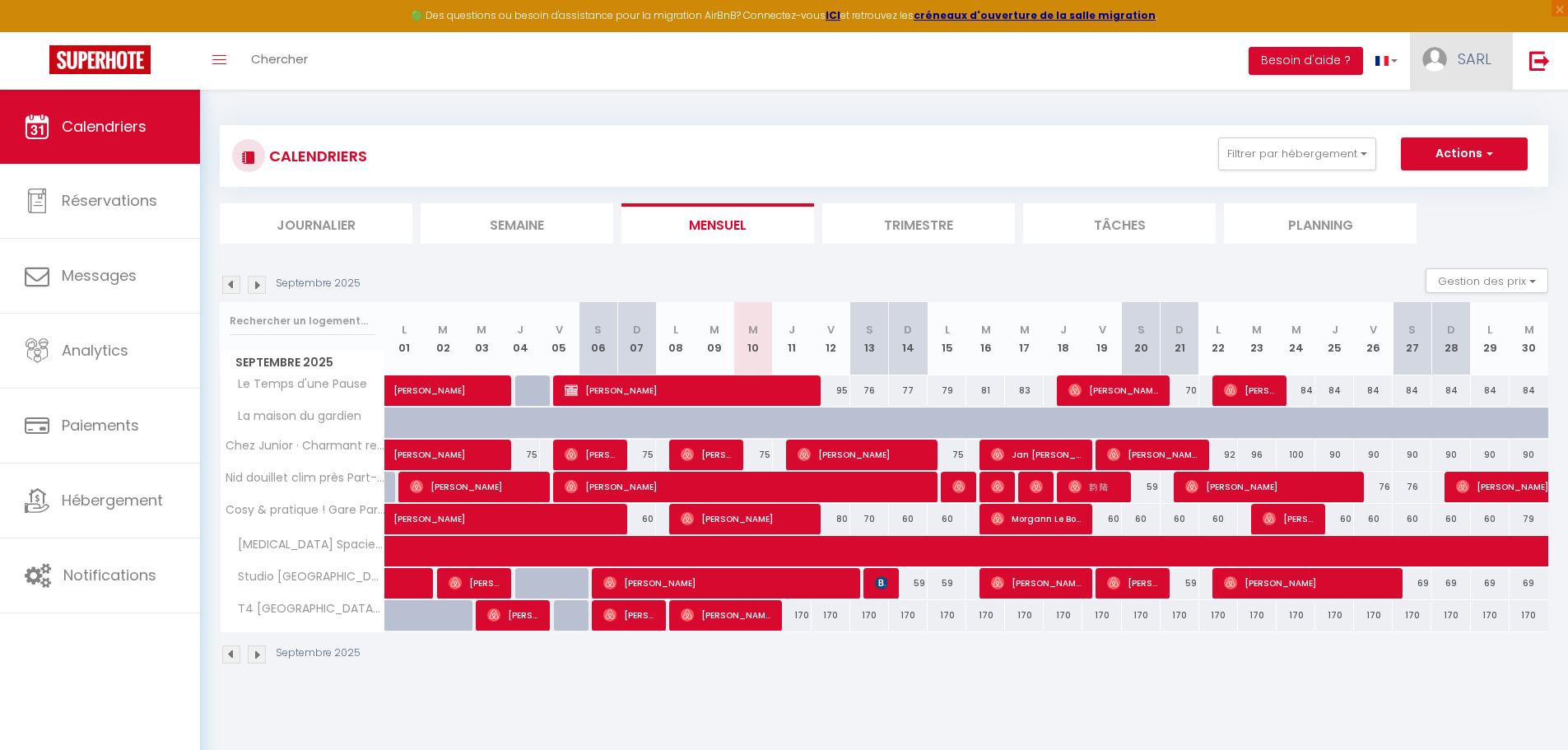
drag, startPoint x: 1481, startPoint y: 53, endPoint x: 1471, endPoint y: 62, distance: 13.5
click at [1482, 53] on span "SARL" at bounding box center [1475, 58] width 34 height 20
click at [1445, 105] on link "Paramètres" at bounding box center [1446, 114] width 122 height 28
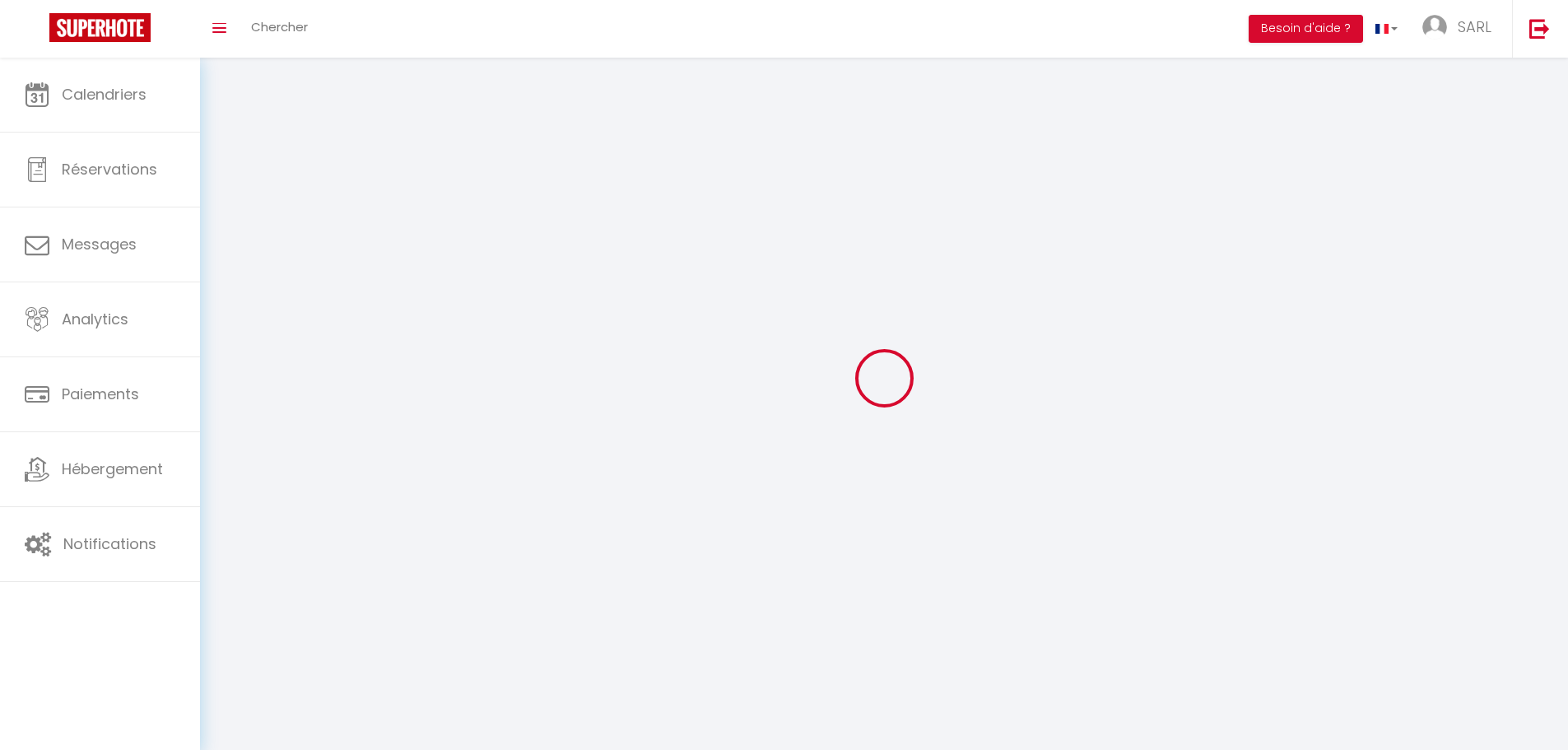
type input "SARL"
type input "Elogest'"
type input "0768179585"
type input "58 Avenue Chanoine Cartellier"
type input "69230"
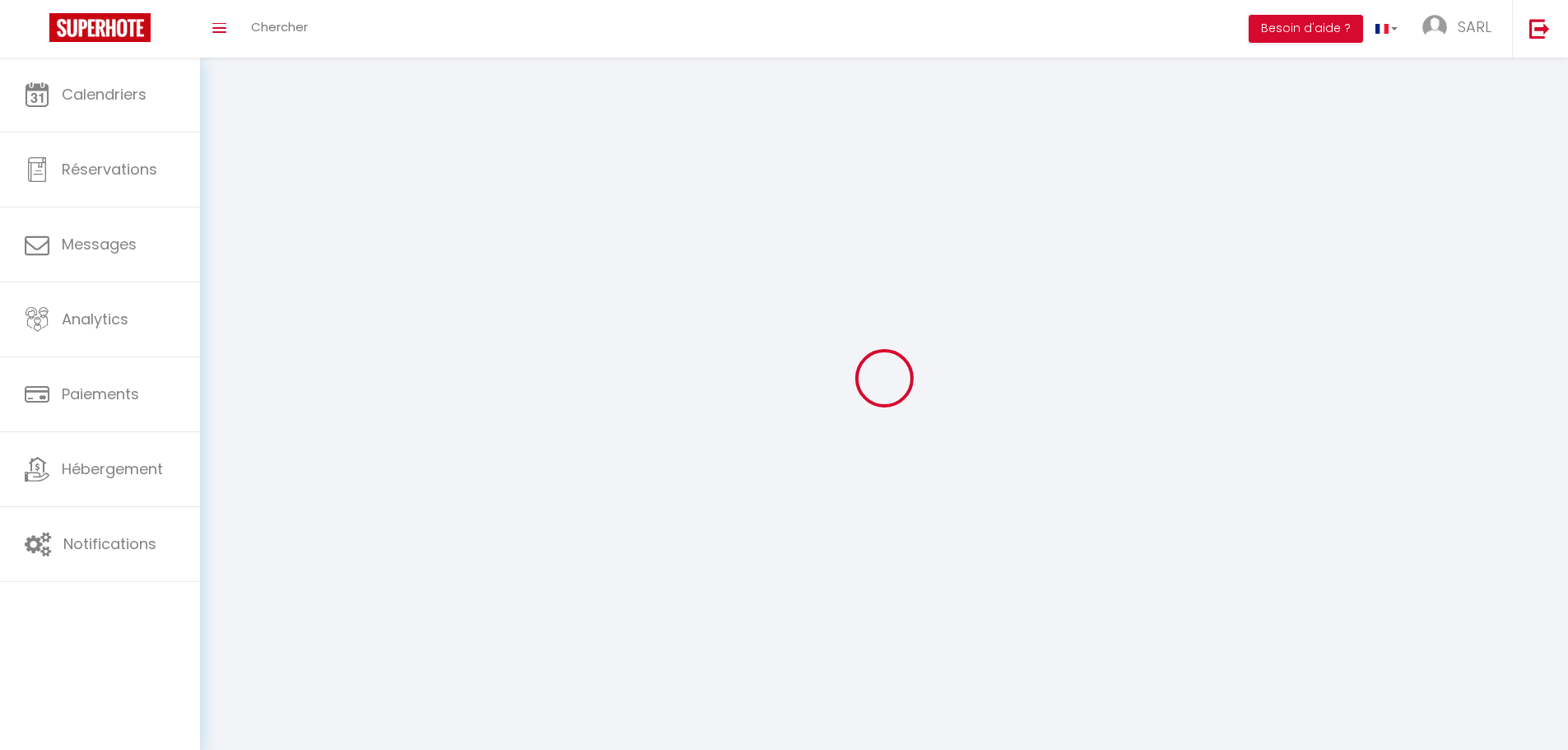
type input "Saint Genis Laval"
type input "L0oegeSyoyvHHcBVOJuXgS8WW"
type input "ZbkBUkrURcid75vQOiQHF7DW8"
type input "https://app.superhote.com/#/get-available-rentals/ZbkBUkrURcid75vQOiQHF7DW8"
select select "75"
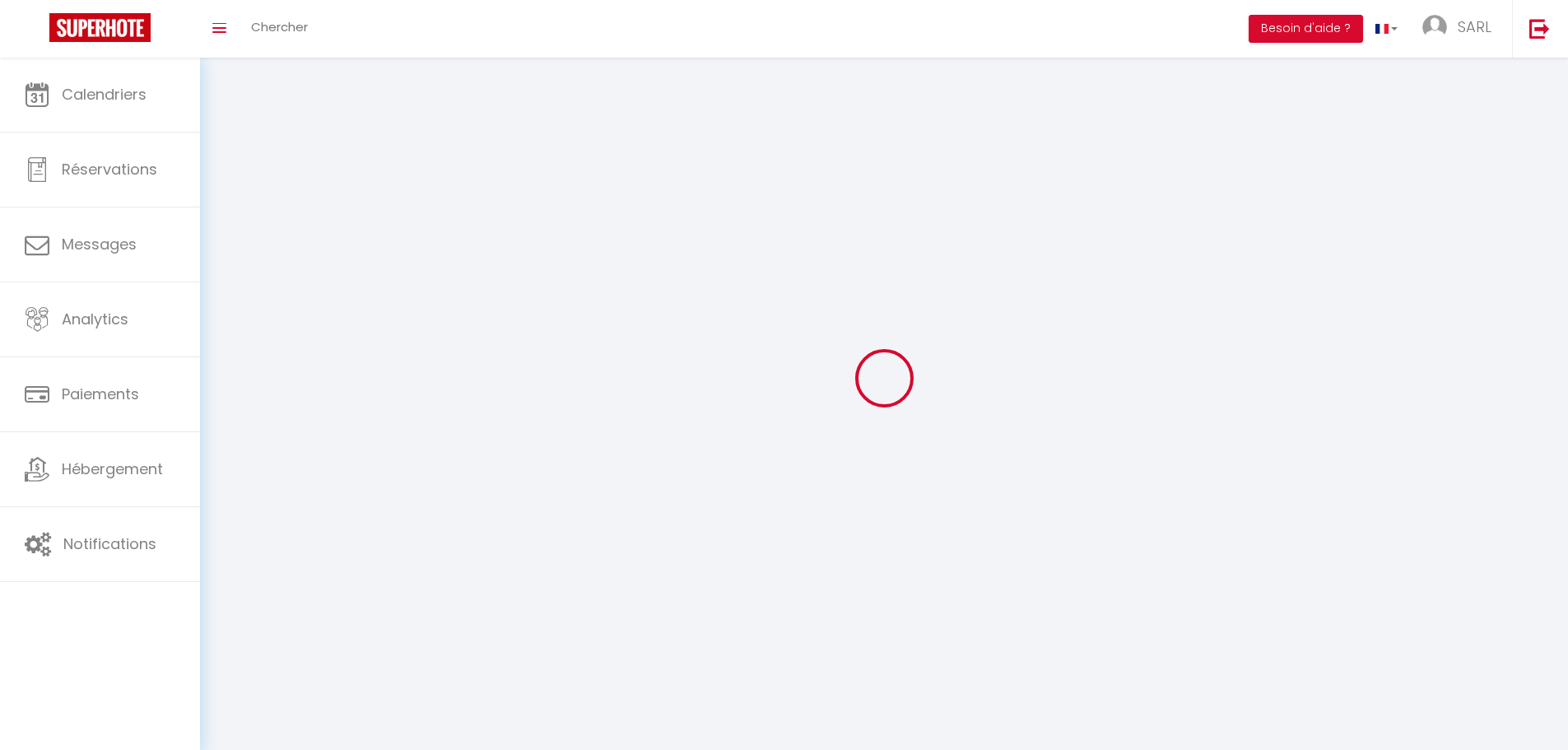
select select "28"
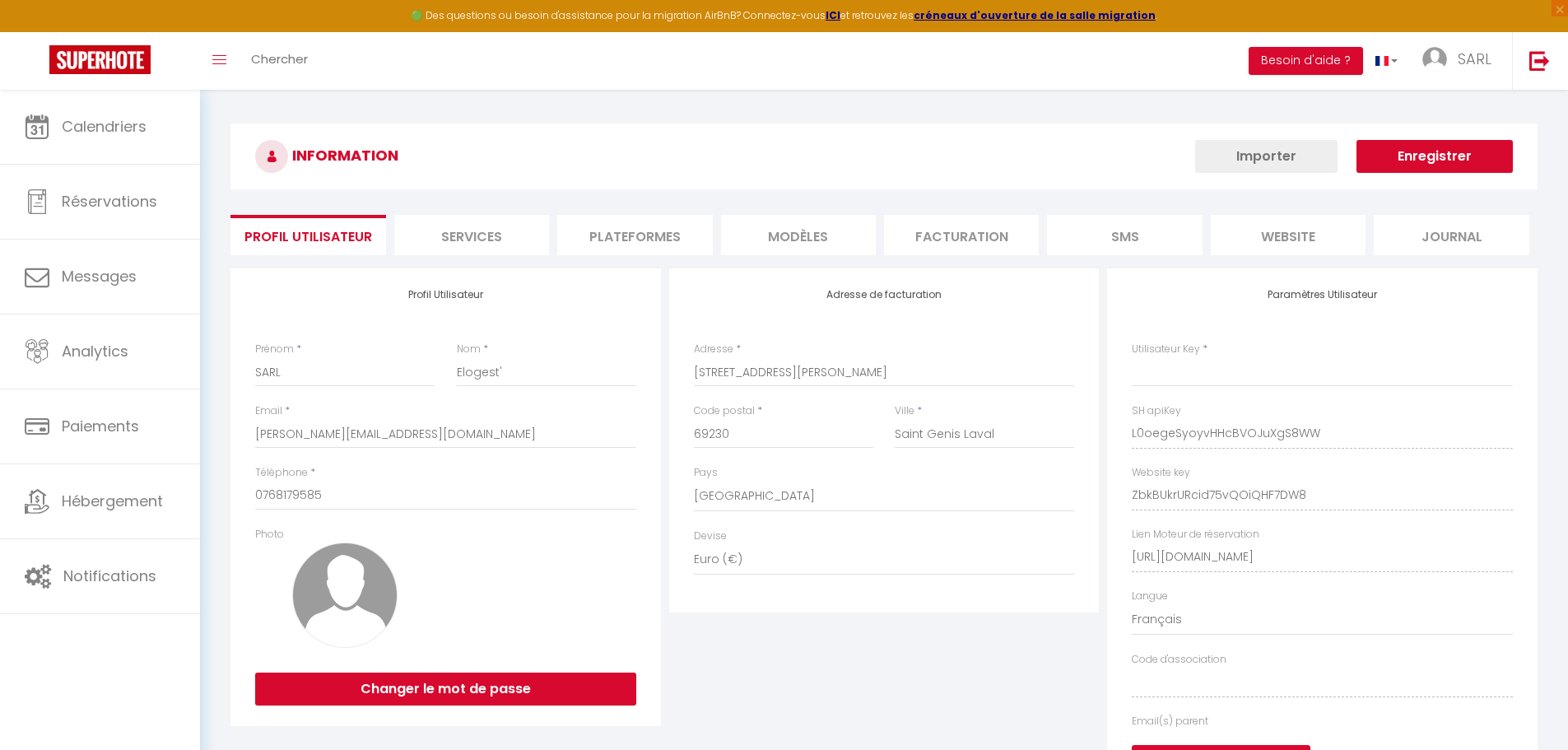
type input "L0oegeSyoyvHHcBVOJuXgS8WW"
type input "ZbkBUkrURcid75vQOiQHF7DW8"
type input "https://app.superhote.com/#/get-available-rentals/ZbkBUkrURcid75vQOiQHF7DW8"
select select "fr"
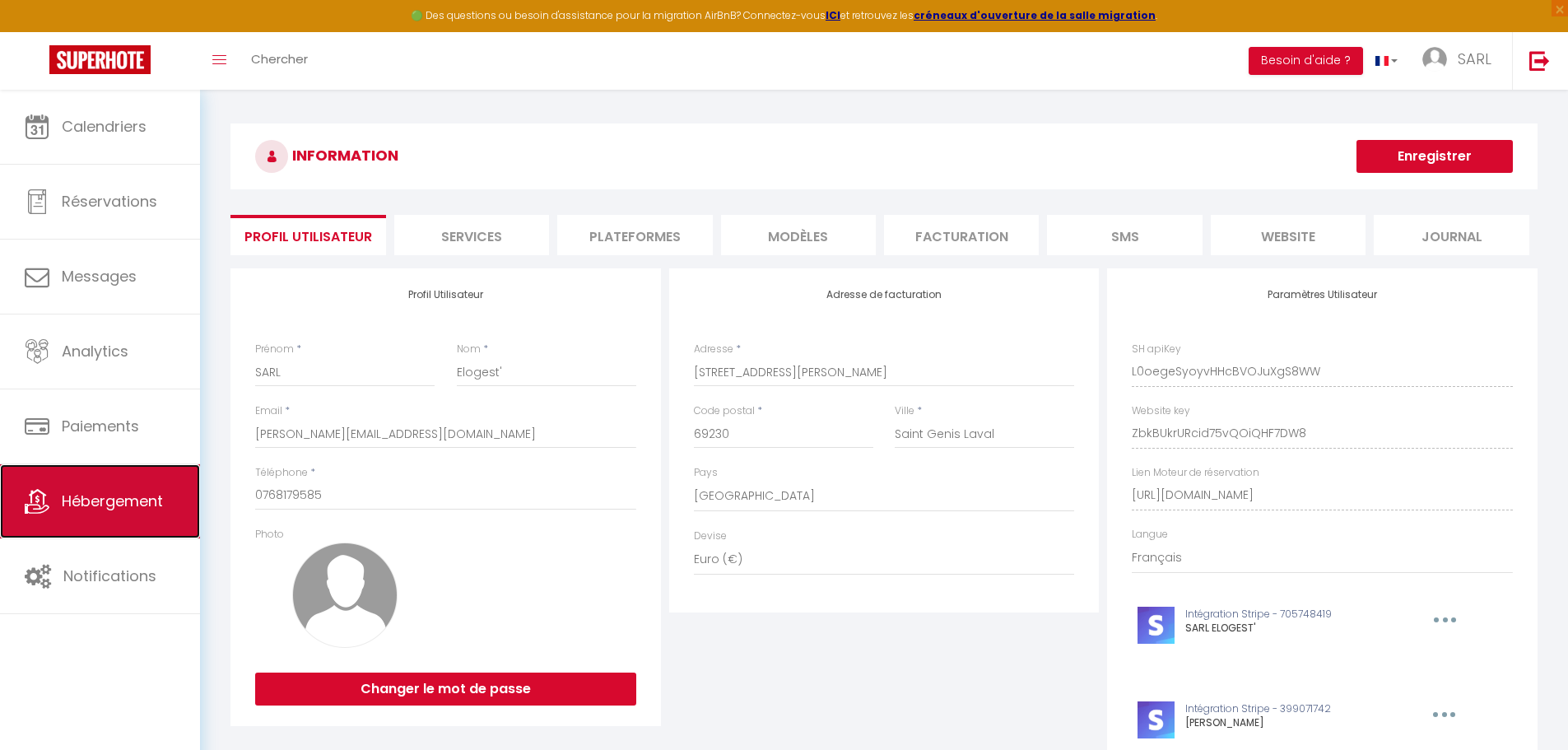
click at [127, 491] on span "Hébergement" at bounding box center [112, 501] width 101 height 20
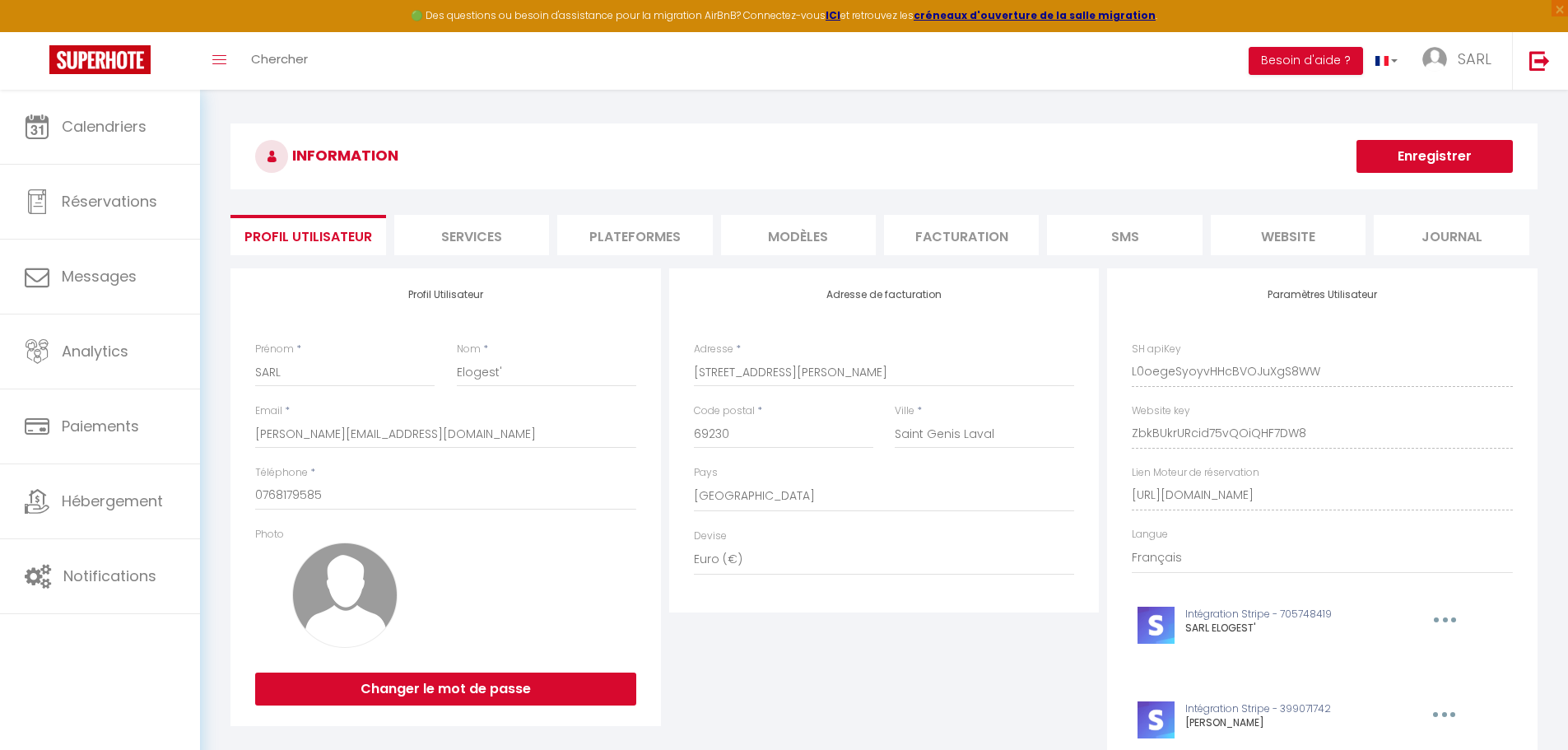
click at [605, 224] on li "Plateformes" at bounding box center [634, 235] width 155 height 41
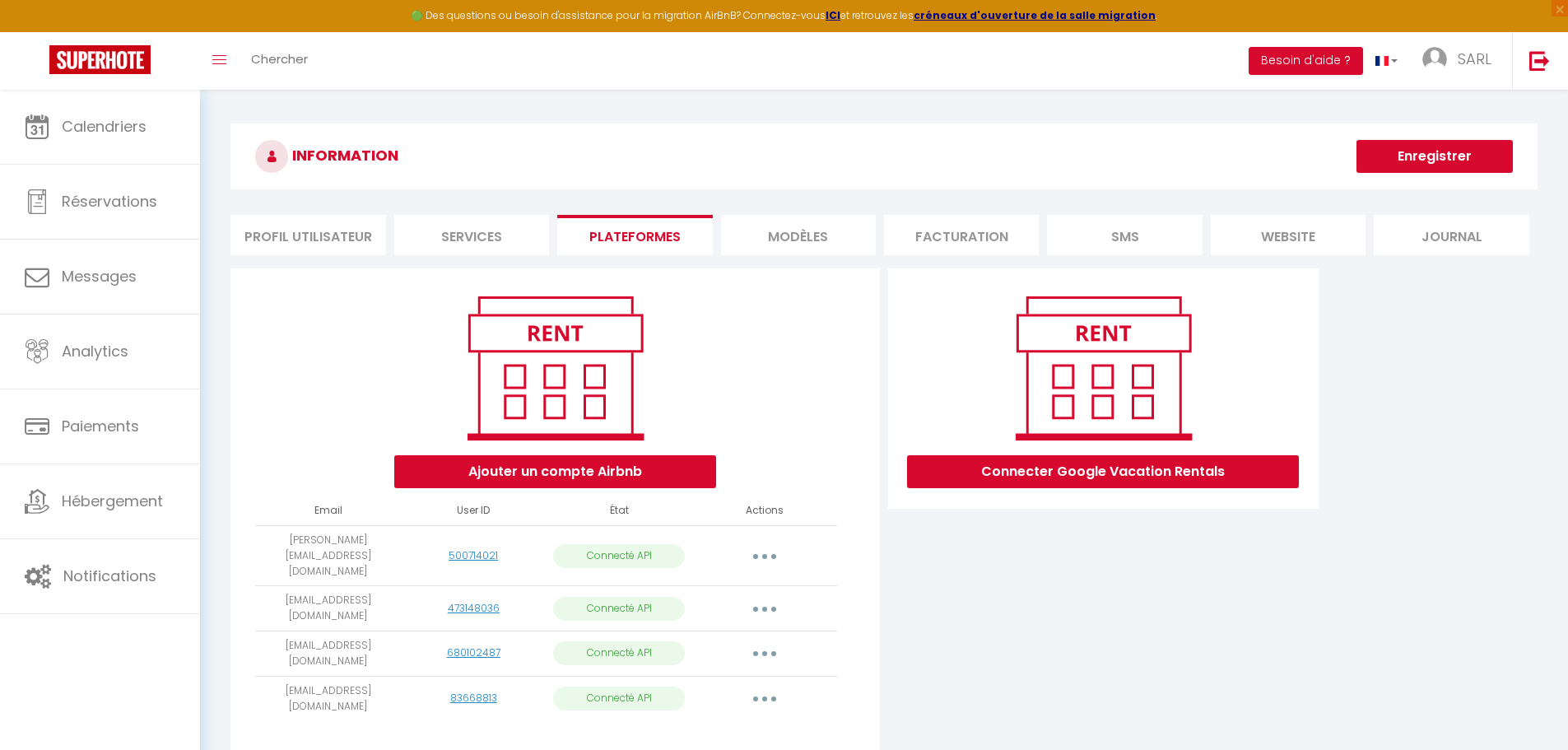
click at [765, 553] on icon "button" at bounding box center [765, 556] width 5 height 5
click at [738, 580] on link "Importer les appartements" at bounding box center [692, 593] width 182 height 28
select select "57799"
select select "73301"
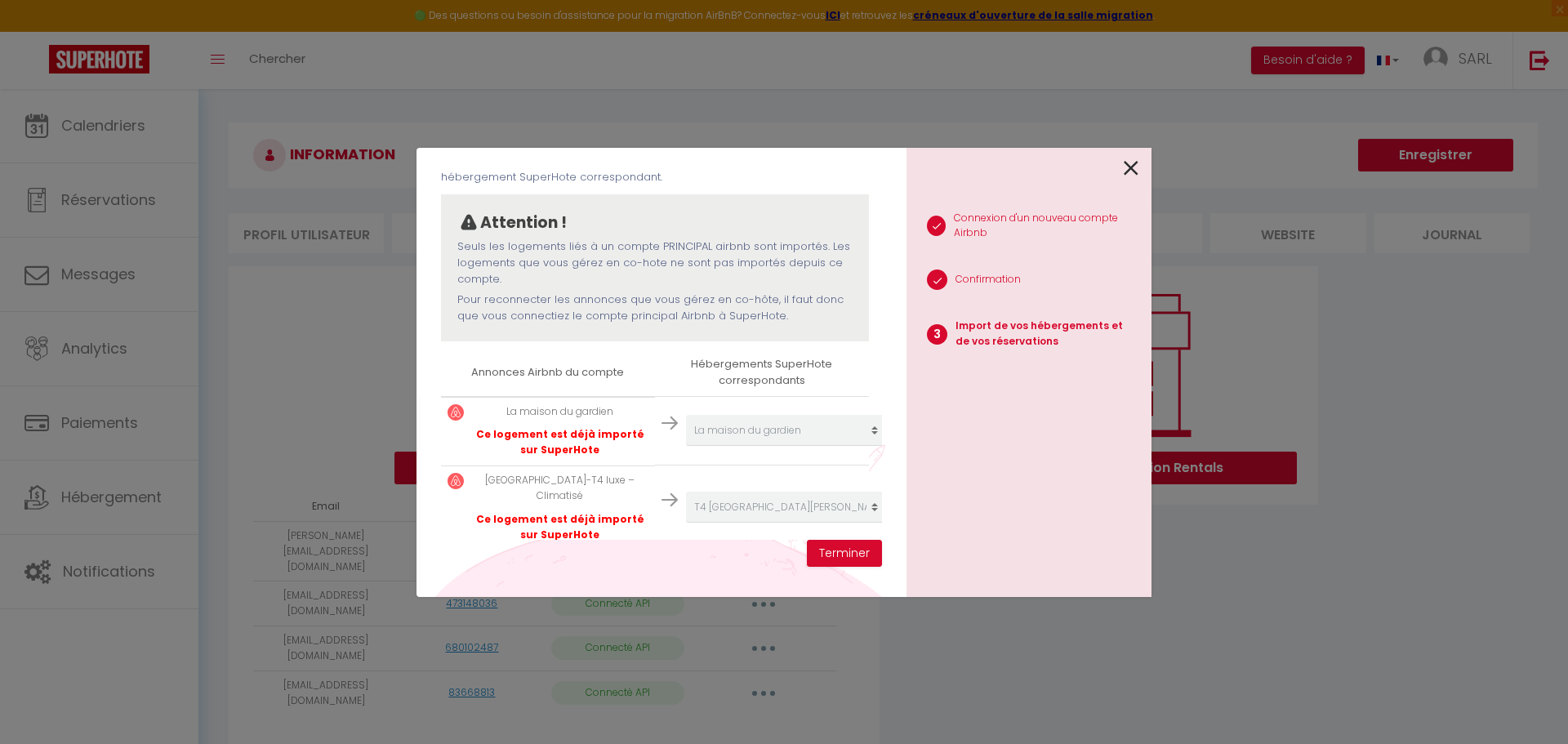
scroll to position [145, 0]
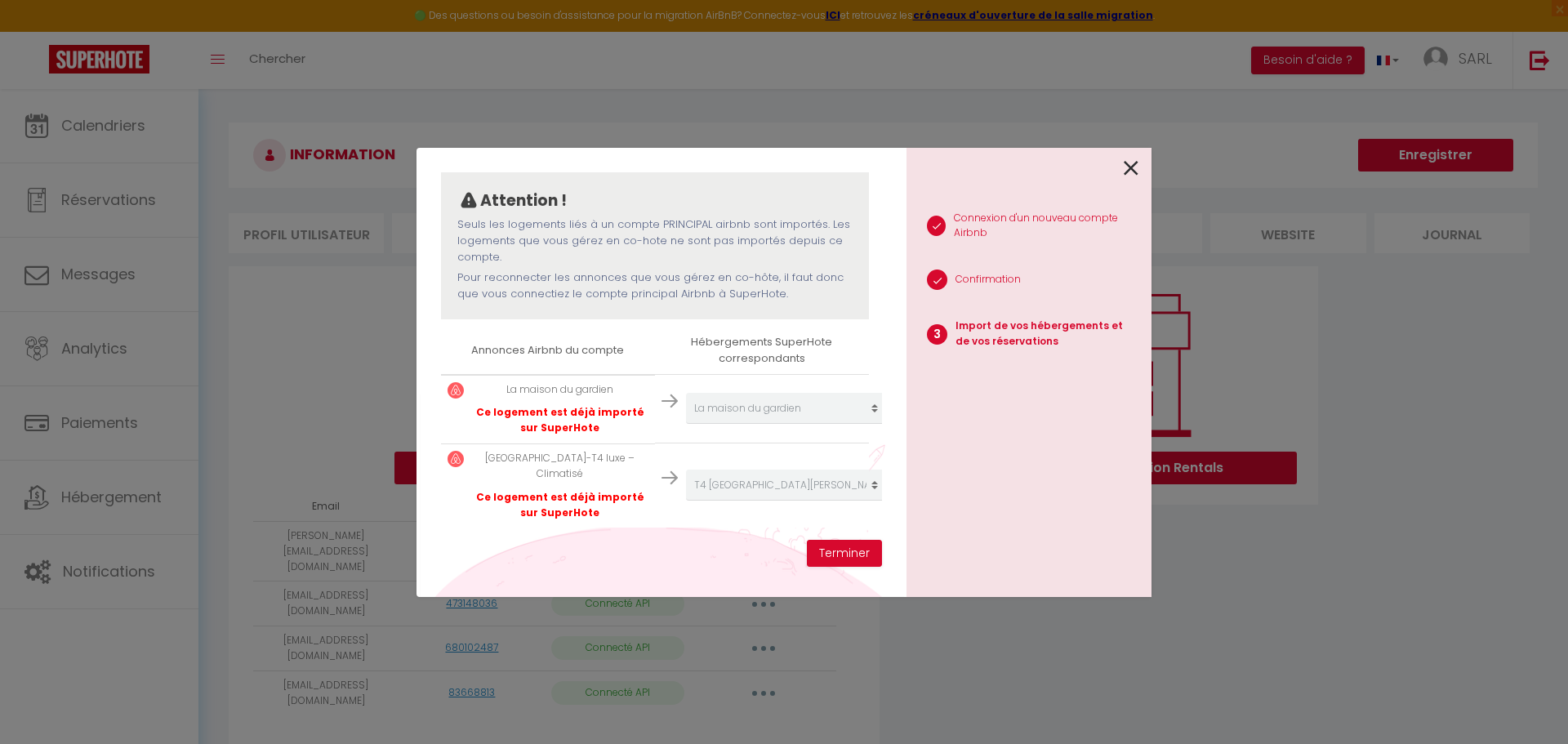
click at [1126, 172] on icon at bounding box center [1131, 167] width 14 height 24
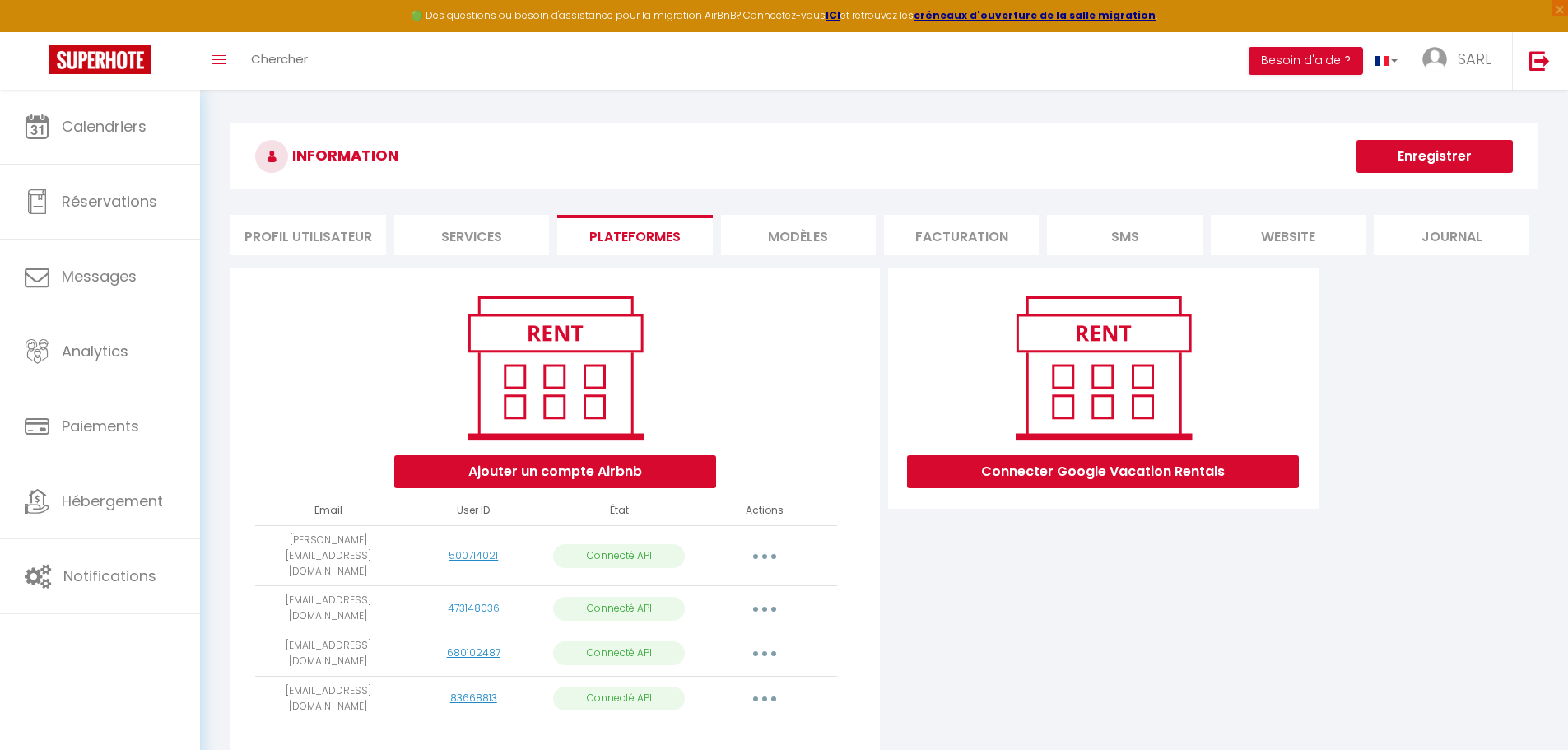
click at [766, 595] on button "button" at bounding box center [765, 608] width 46 height 26
click at [744, 632] on link "Importer les appartements" at bounding box center [692, 646] width 182 height 28
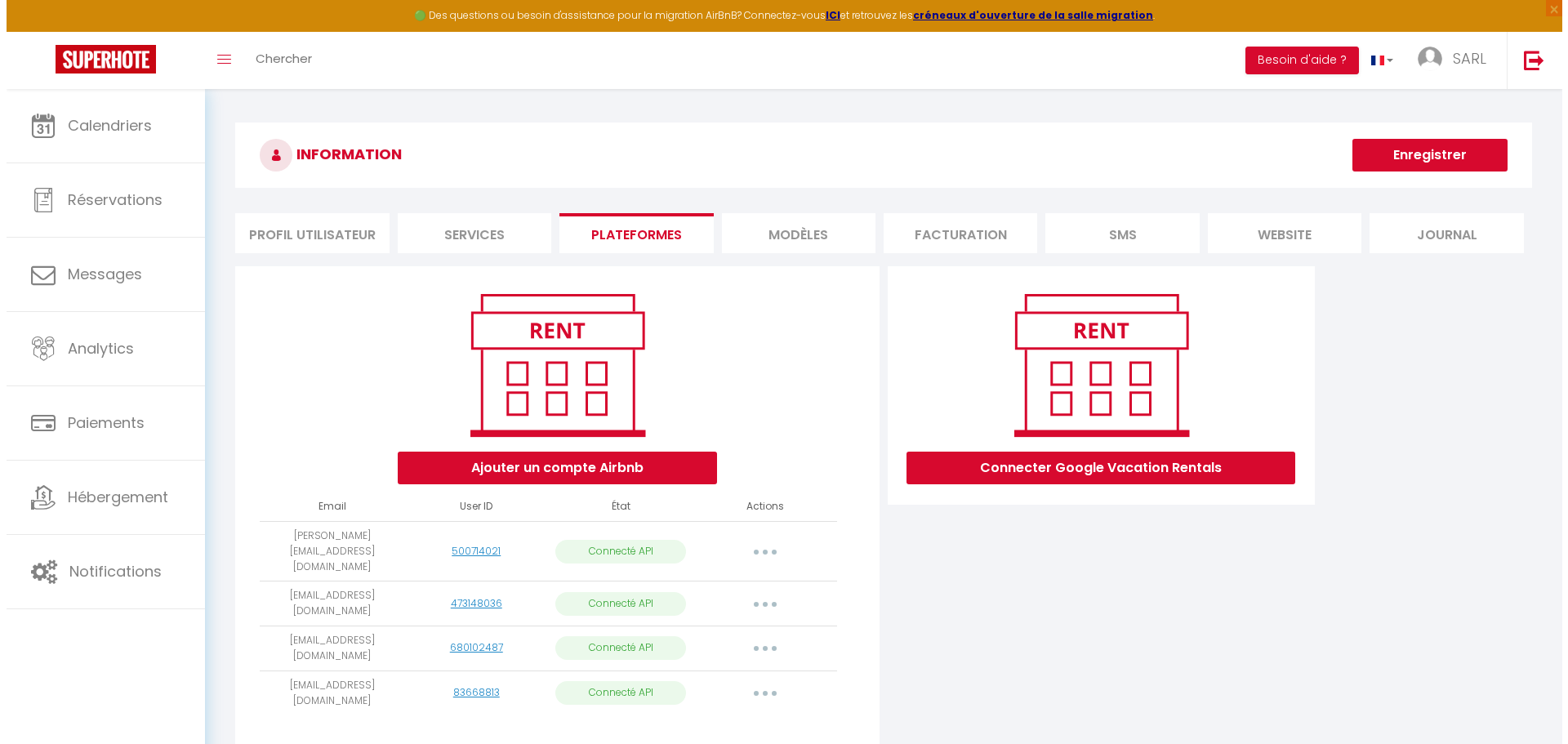
scroll to position [76, 0]
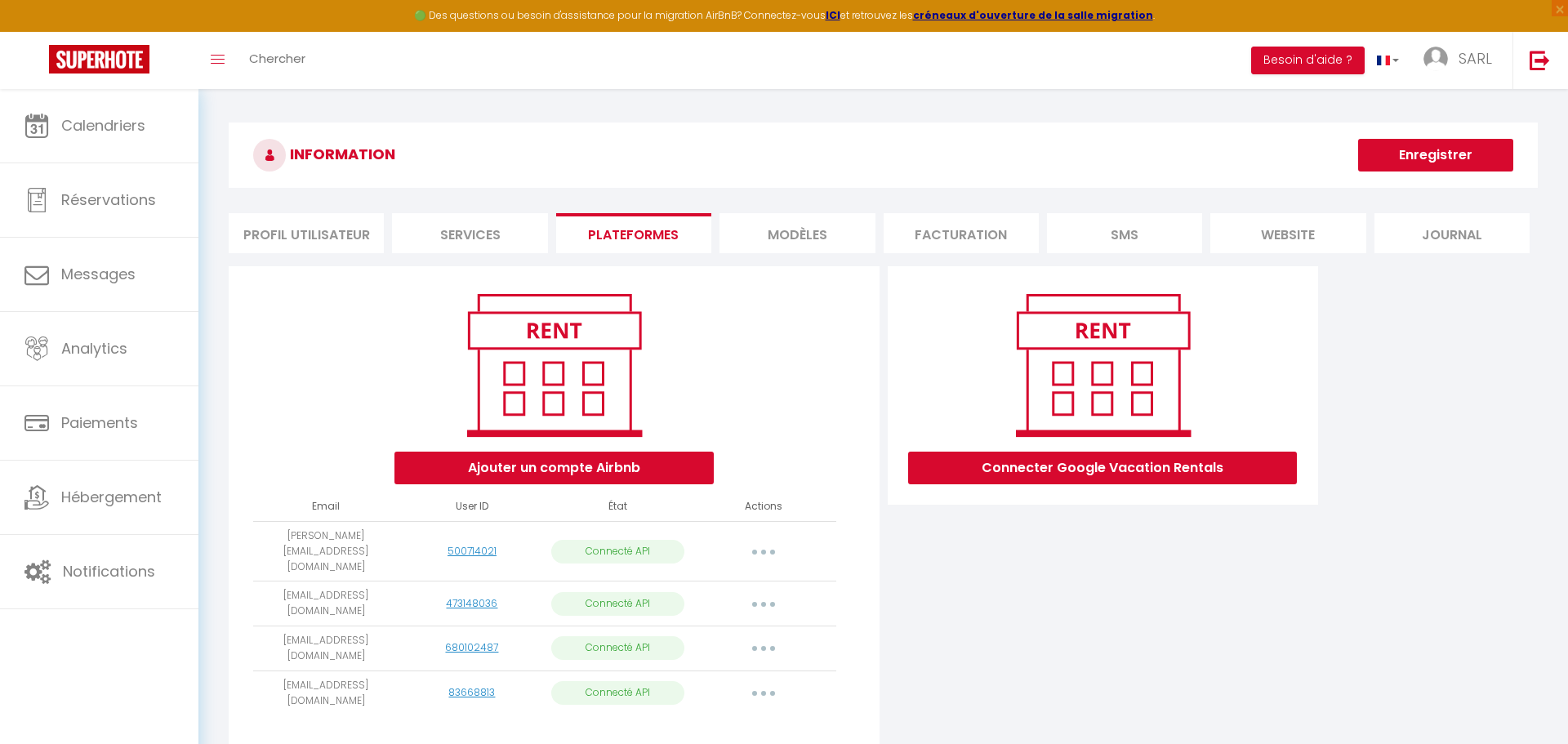
select select "61300"
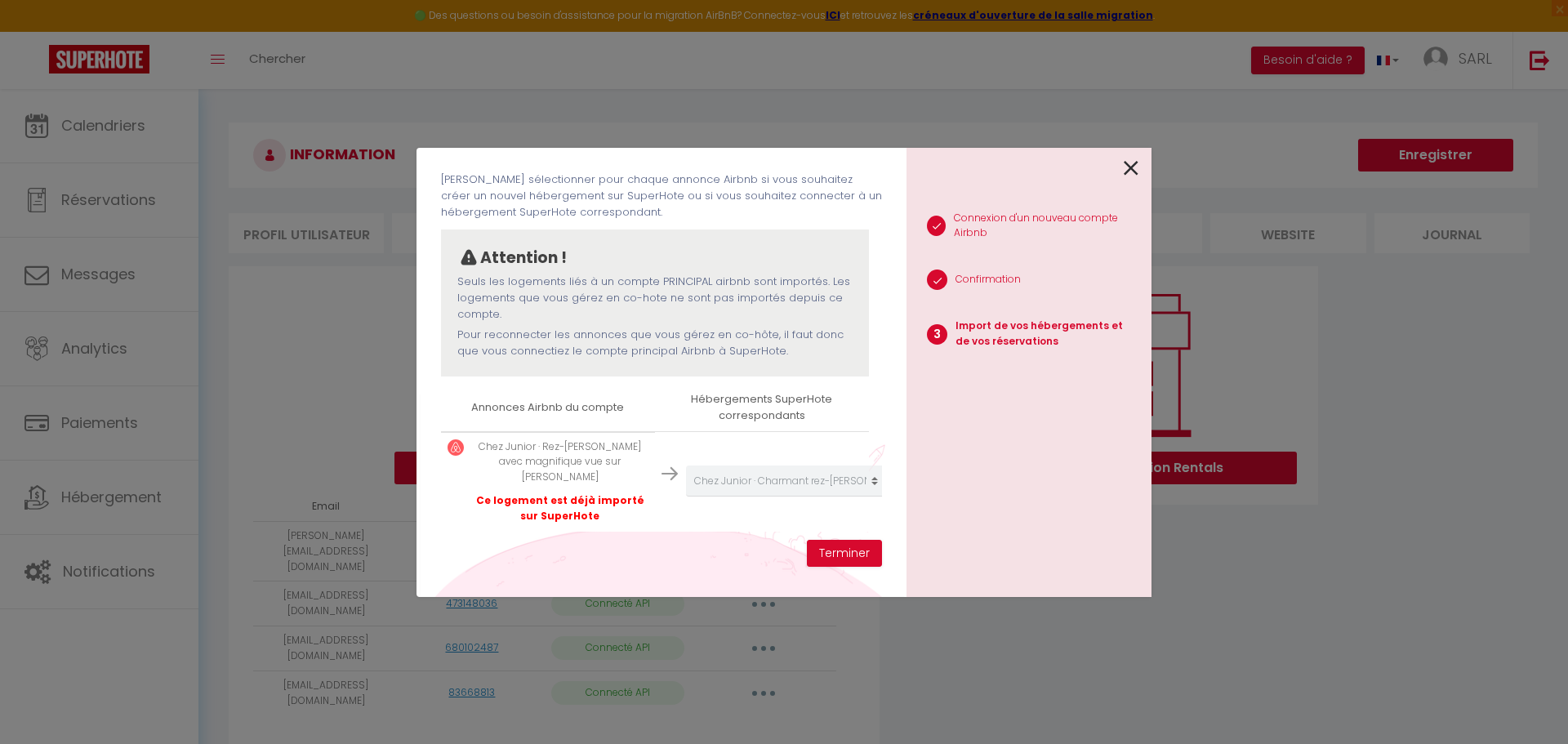
click at [1133, 166] on icon at bounding box center [1131, 167] width 14 height 24
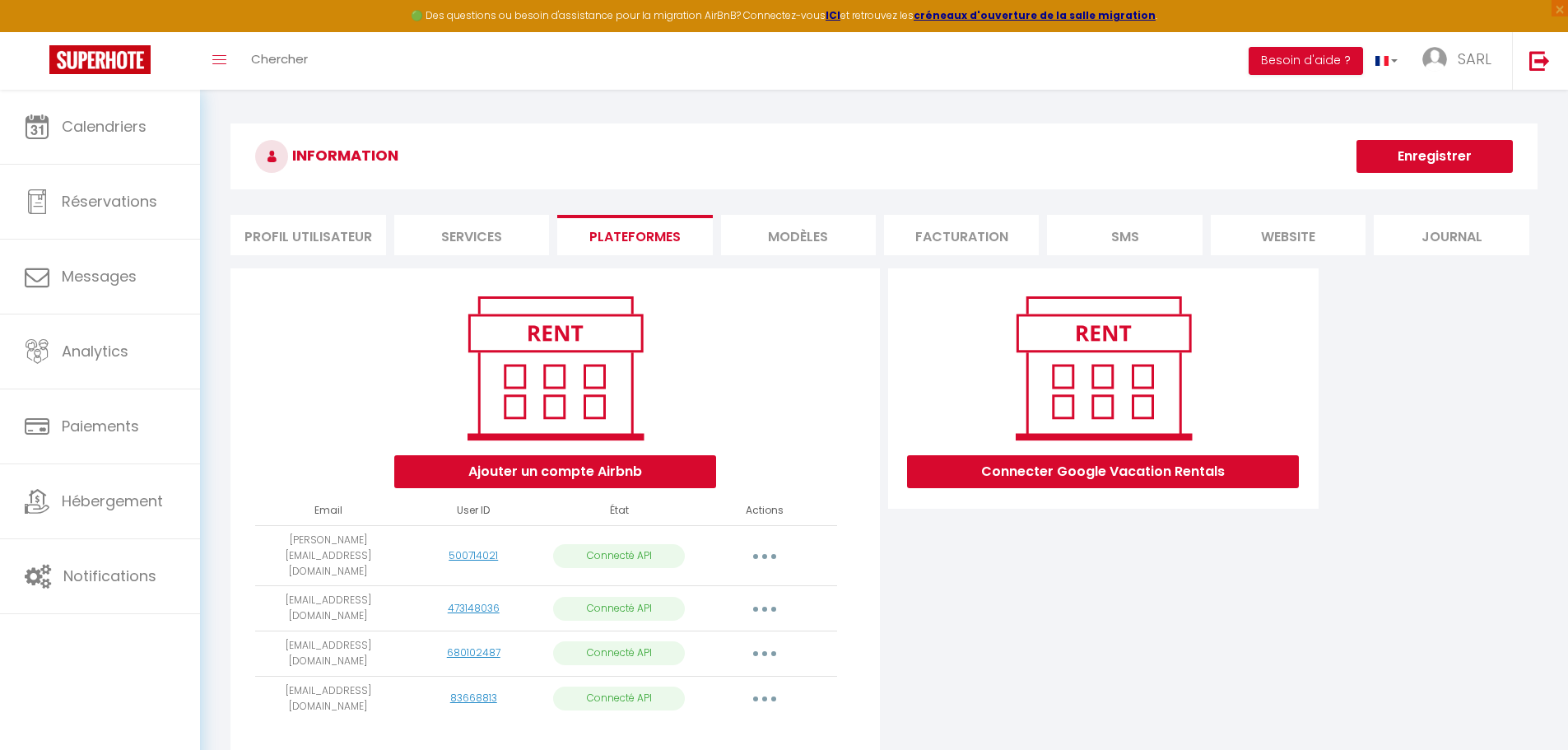
click at [765, 640] on button "button" at bounding box center [765, 653] width 46 height 26
click at [726, 677] on link "Importer les appartements" at bounding box center [692, 691] width 182 height 28
select select "63829"
select select "61301"
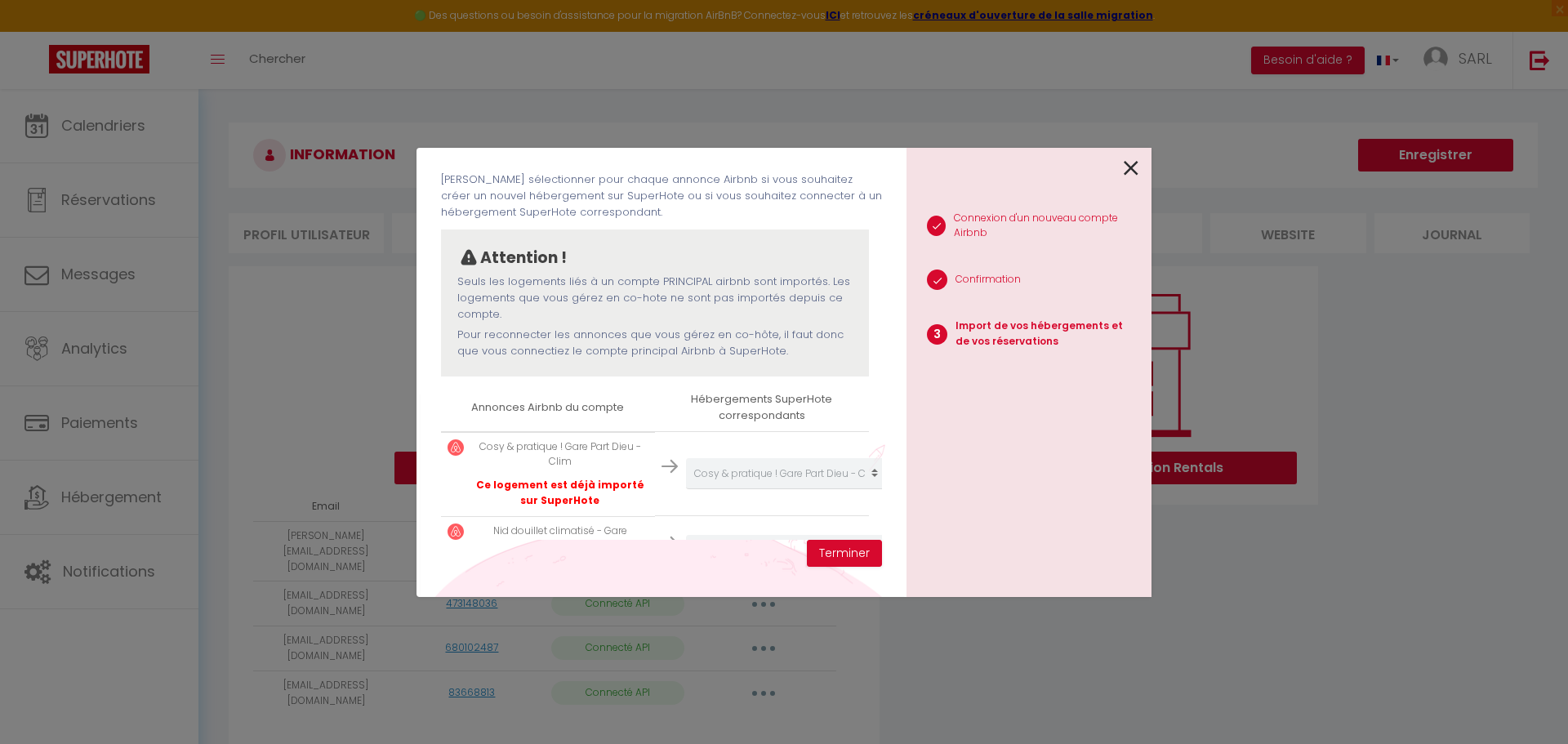
scroll to position [145, 0]
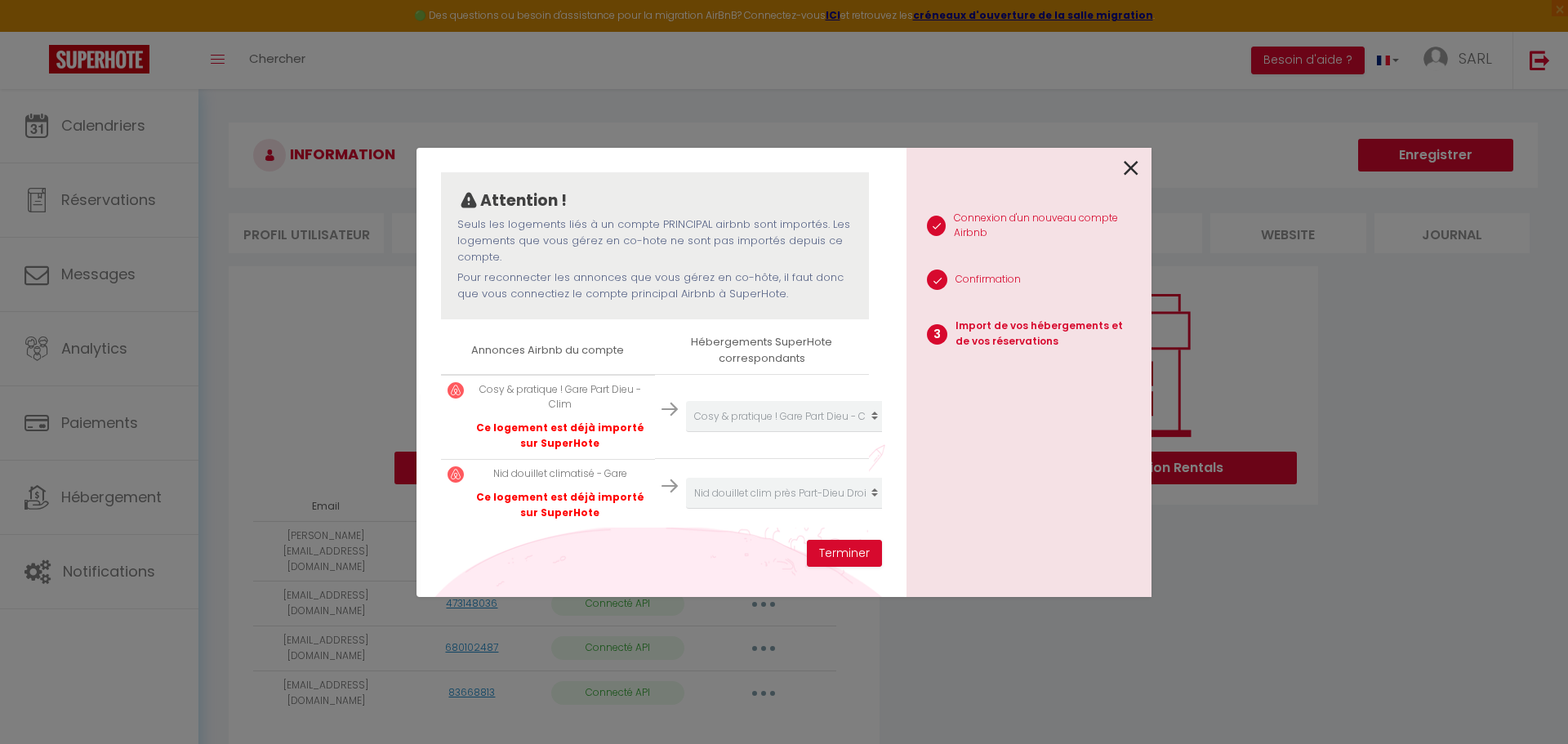
click at [1128, 169] on icon at bounding box center [1131, 167] width 14 height 24
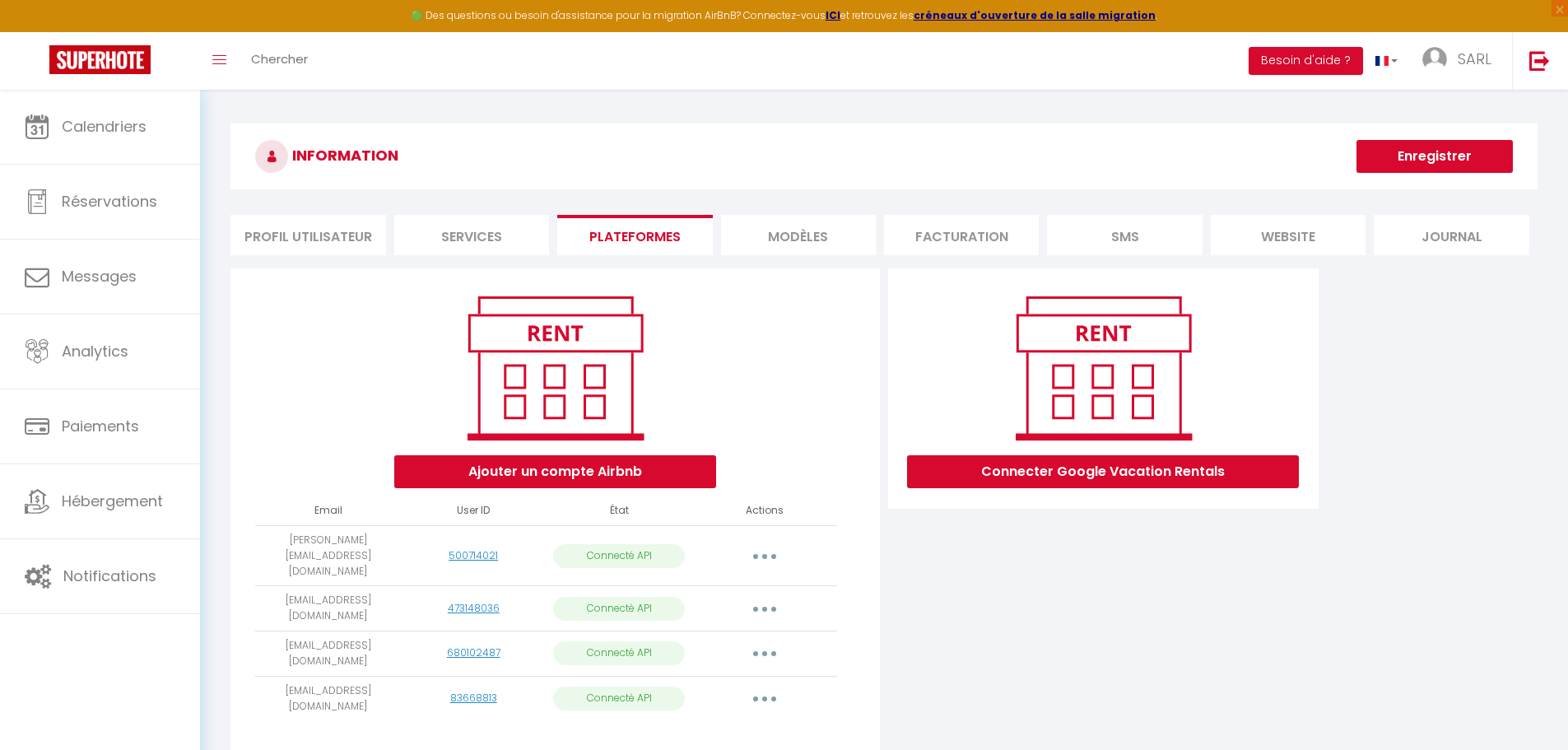
click at [773, 686] on button "button" at bounding box center [765, 698] width 46 height 26
click at [733, 722] on link "Importer les appartements" at bounding box center [692, 736] width 182 height 28
select select "57797"
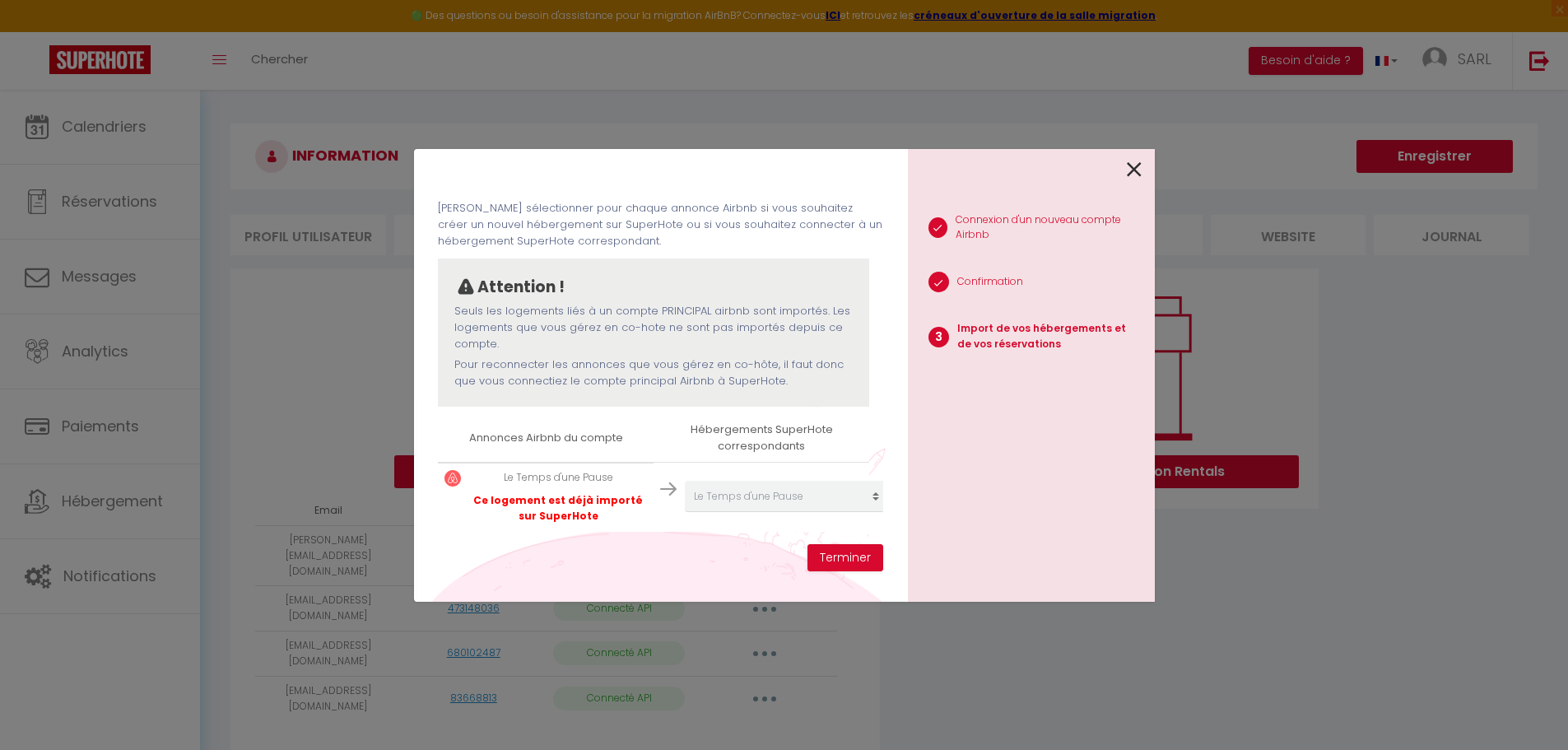
scroll to position [62, 0]
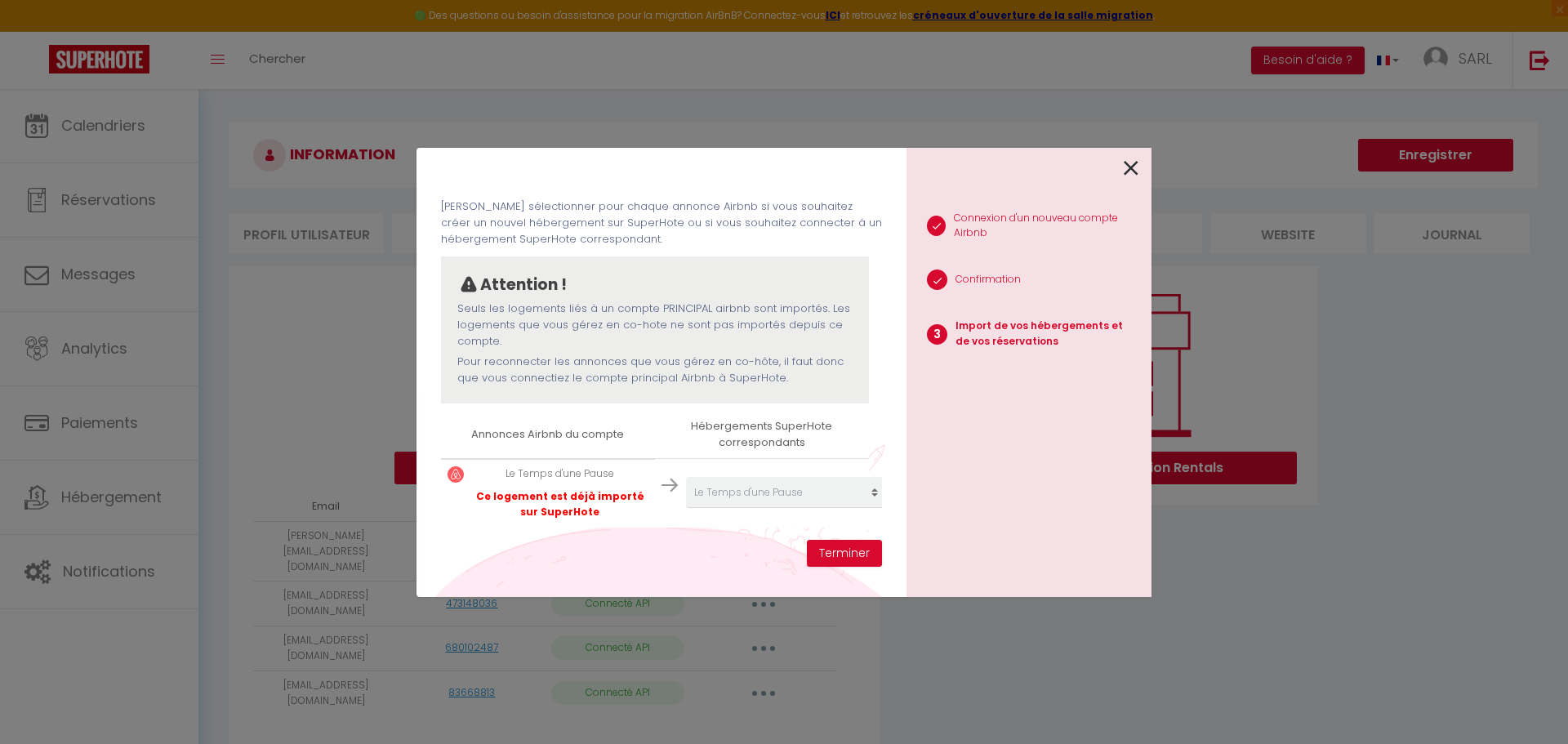
click at [1127, 166] on icon at bounding box center [1131, 167] width 14 height 24
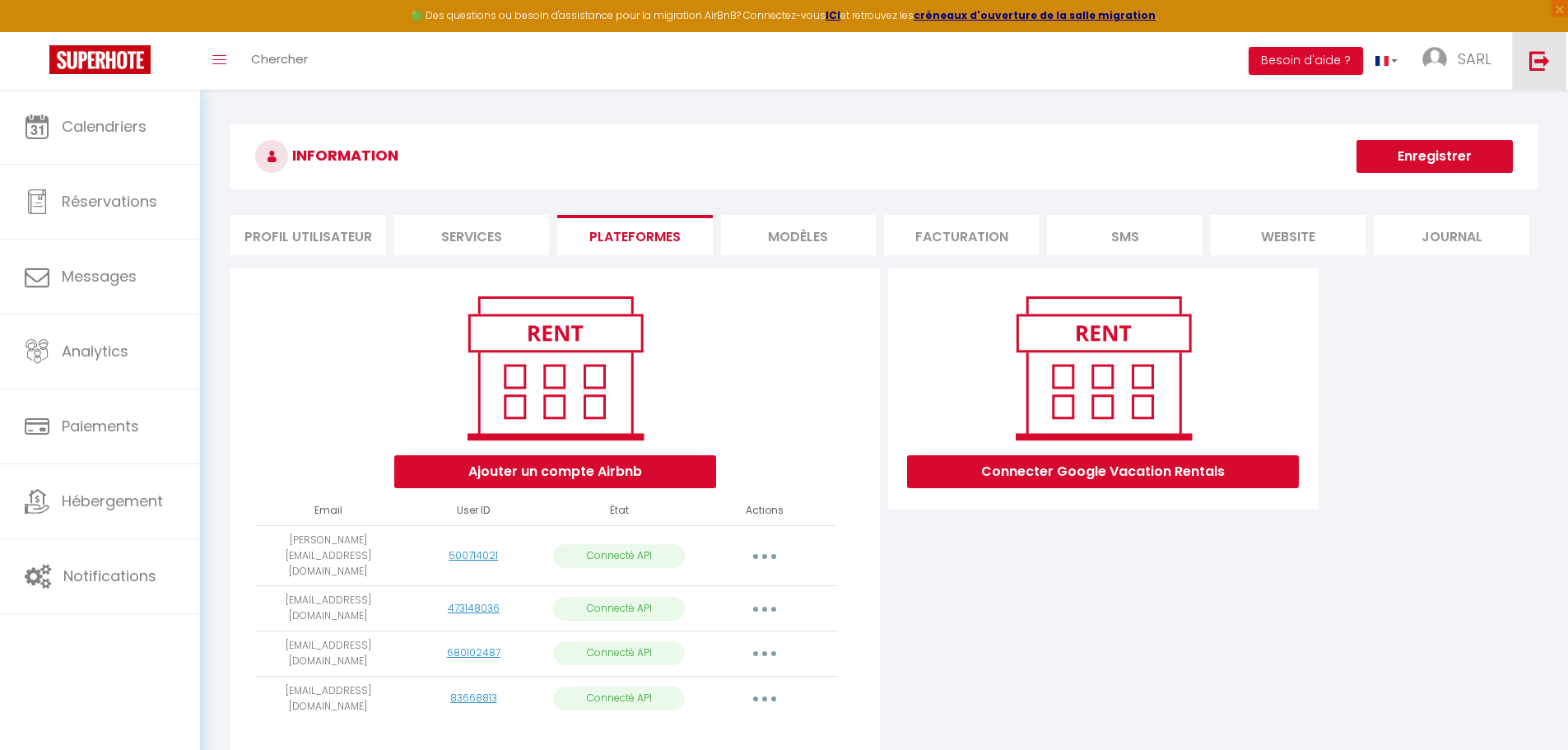
click at [1530, 58] on img at bounding box center [1539, 60] width 20 height 20
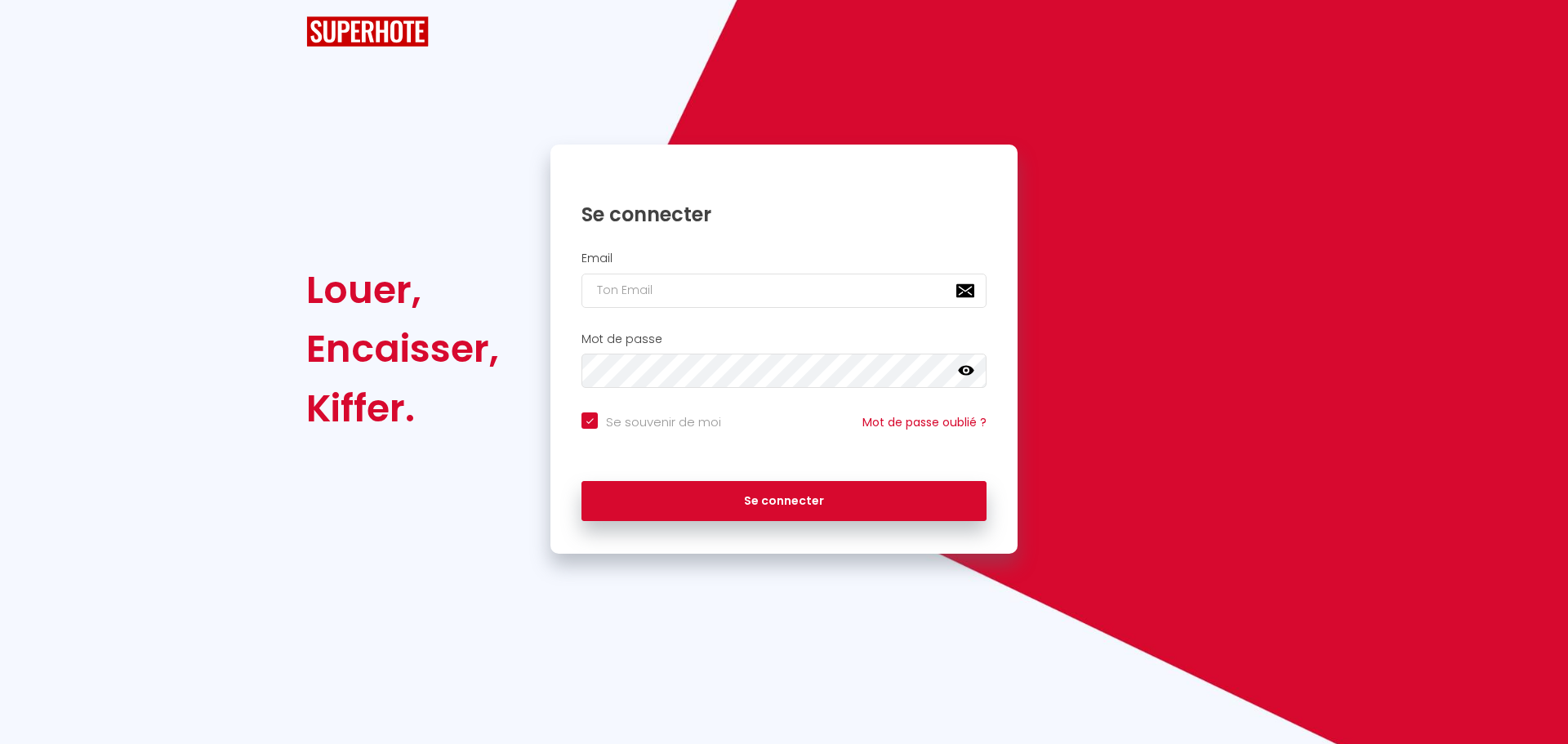
checkbox input "true"
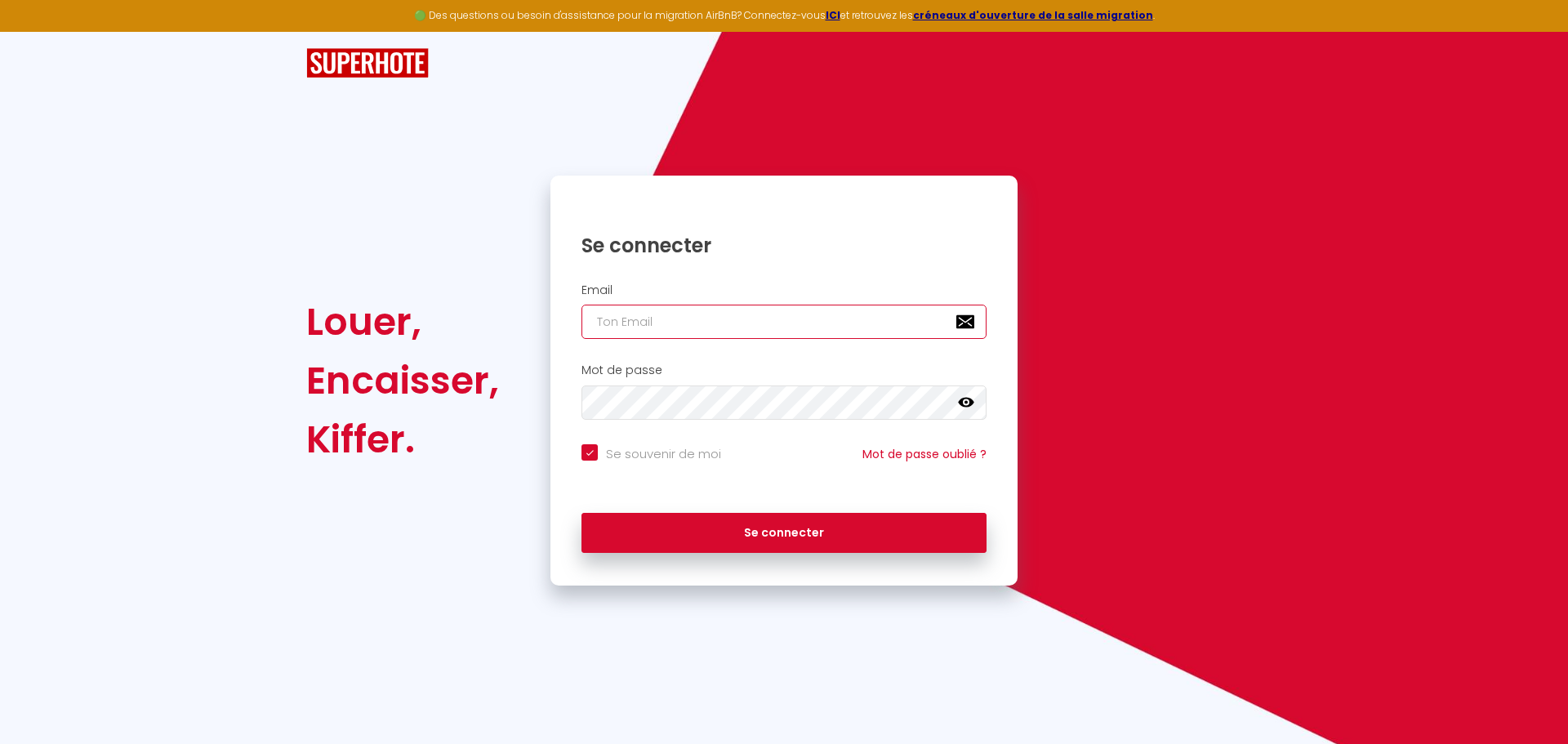
type input "[PERSON_NAME][EMAIL_ADDRESS][PERSON_NAME][DOMAIN_NAME]"
checkbox input "true"
drag, startPoint x: 797, startPoint y: 321, endPoint x: 429, endPoint y: 319, distance: 368.0
click at [429, 319] on div "Louer, Encaisser, [PERSON_NAME]. Se connecter Email [PERSON_NAME][EMAIL_ADDRESS…" at bounding box center [783, 380] width 977 height 409
paste input "mana.conciergeri"
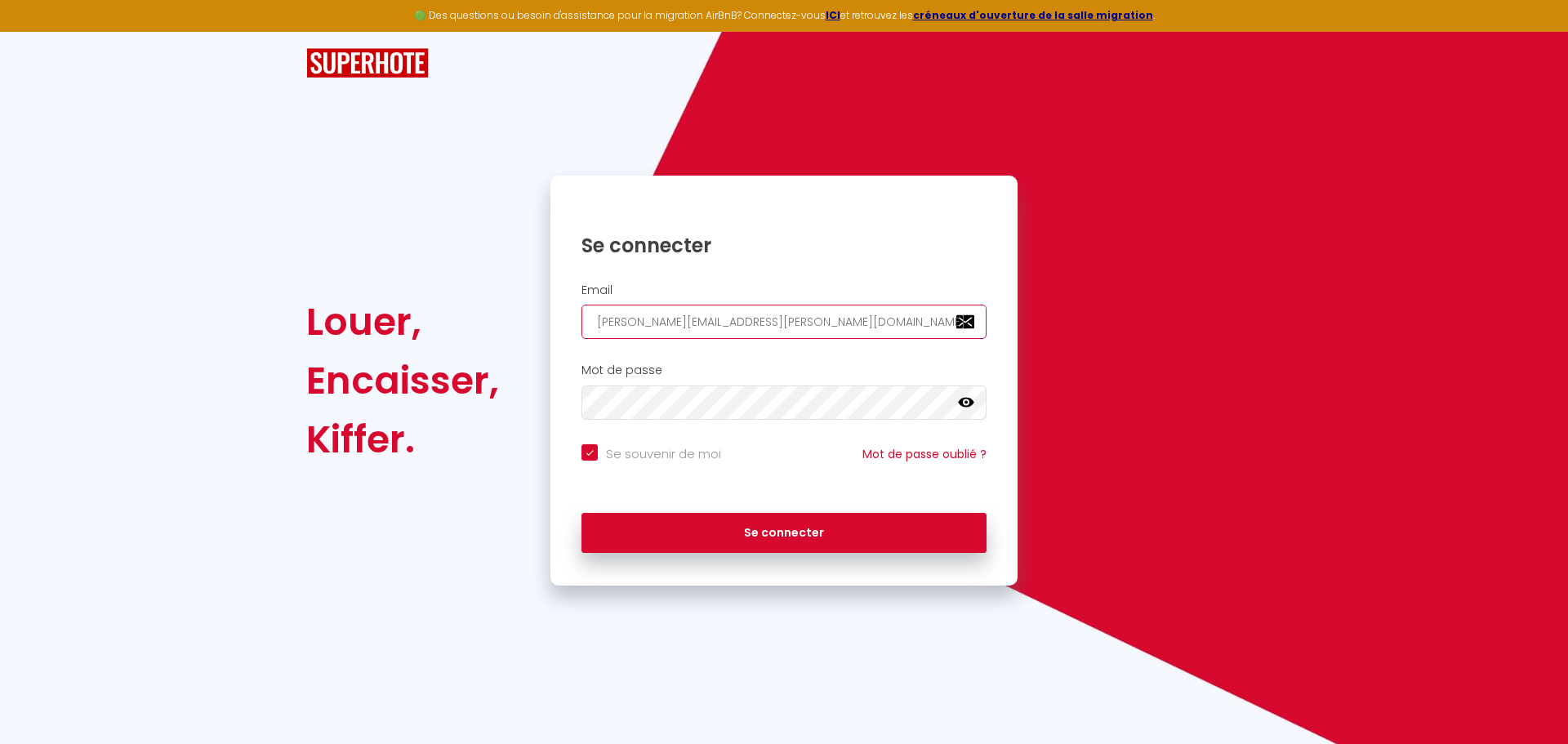
type input "mana.conciergerie@gmail.com"
checkbox input "true"
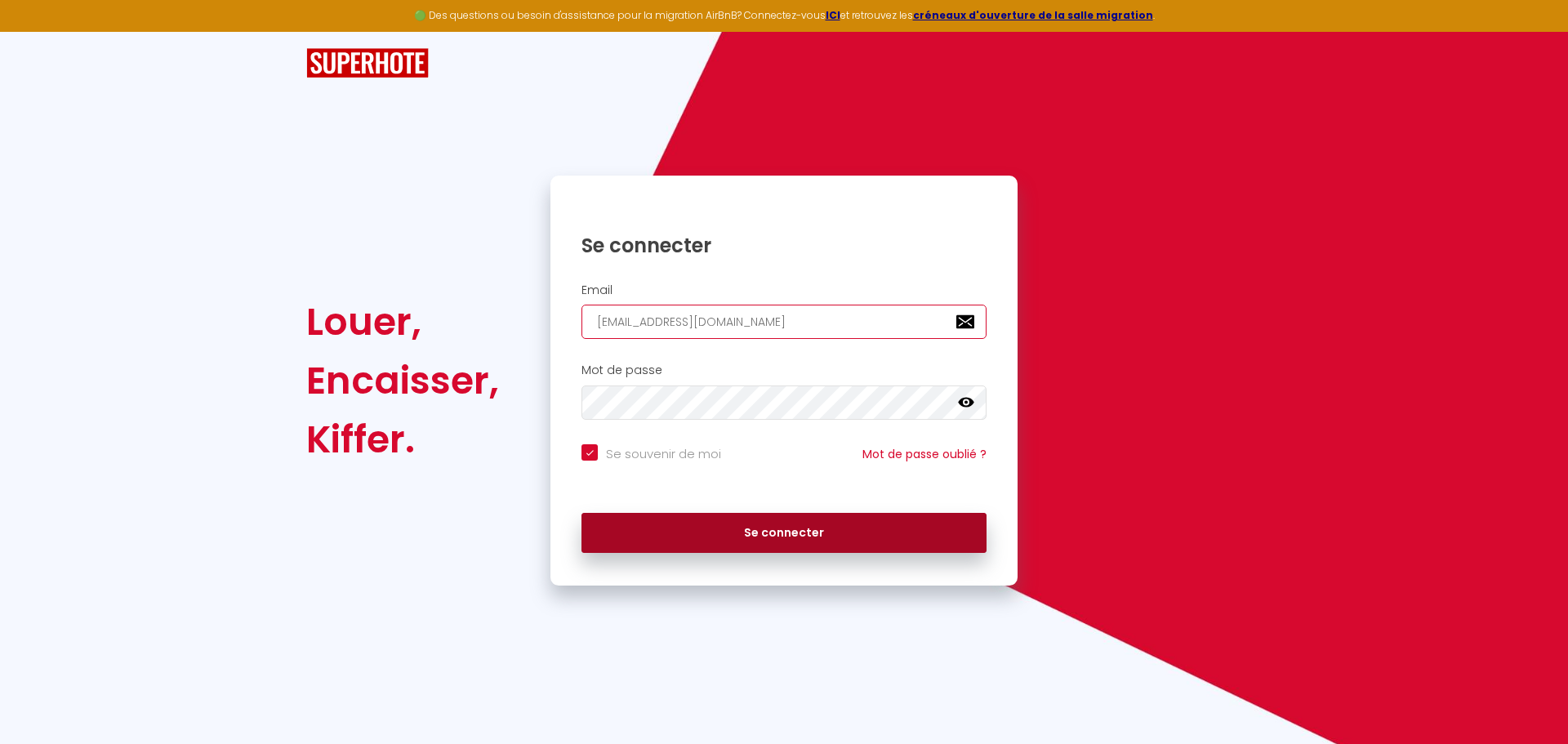
type input "mana.conciergerie@gmail.com"
click at [666, 530] on button "Se connecter" at bounding box center [784, 533] width 405 height 41
checkbox input "true"
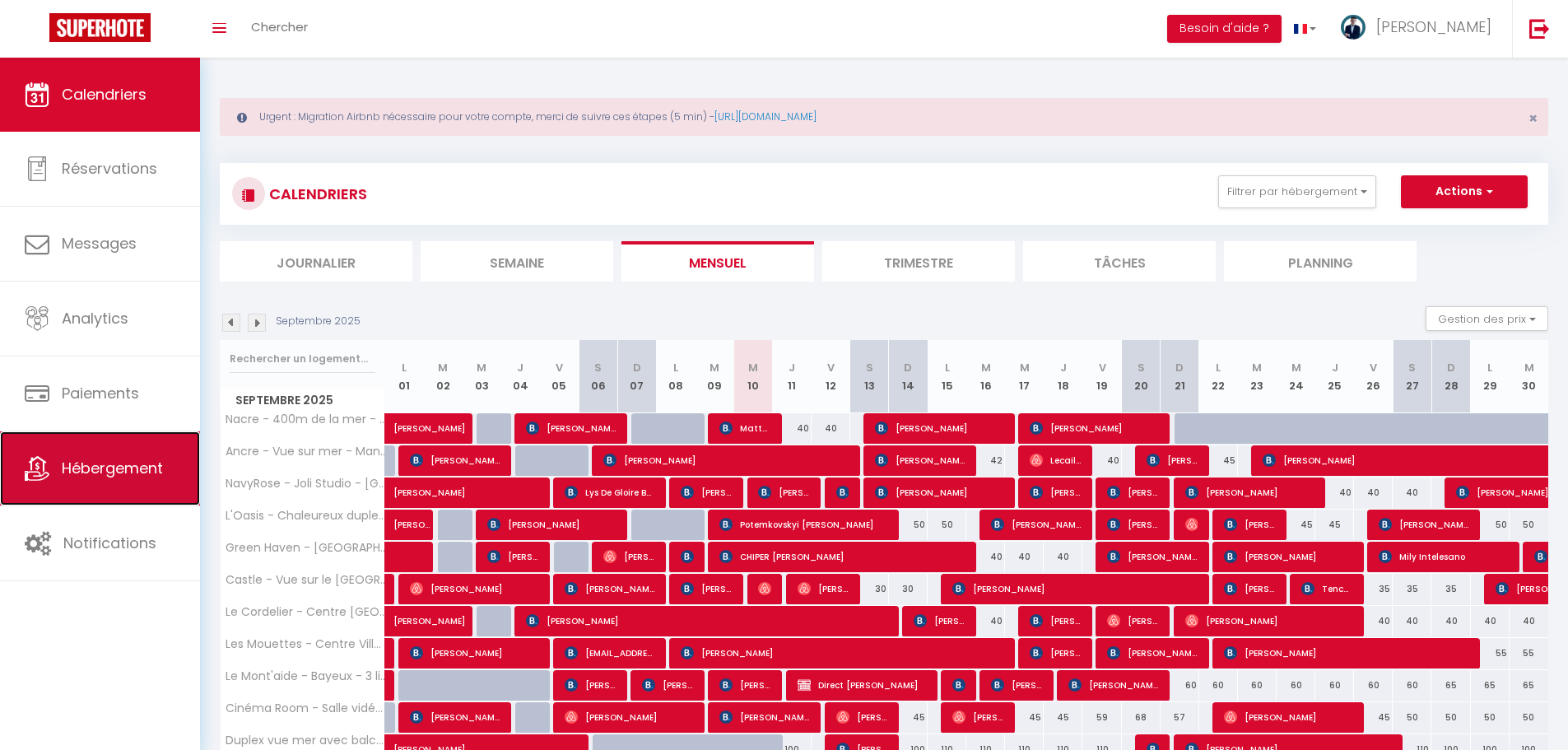
click at [118, 476] on span "Hébergement" at bounding box center [112, 468] width 101 height 20
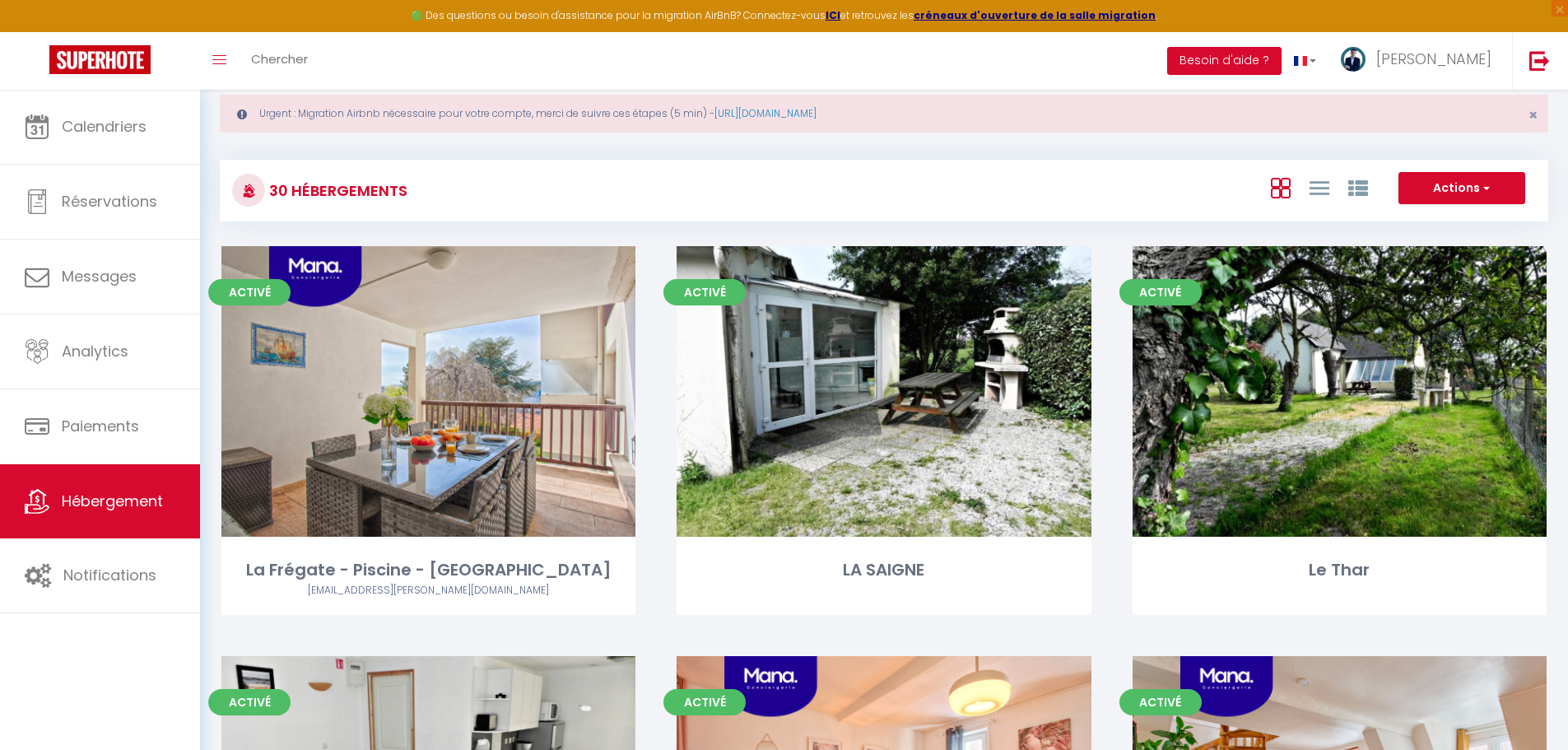
scroll to position [41, 0]
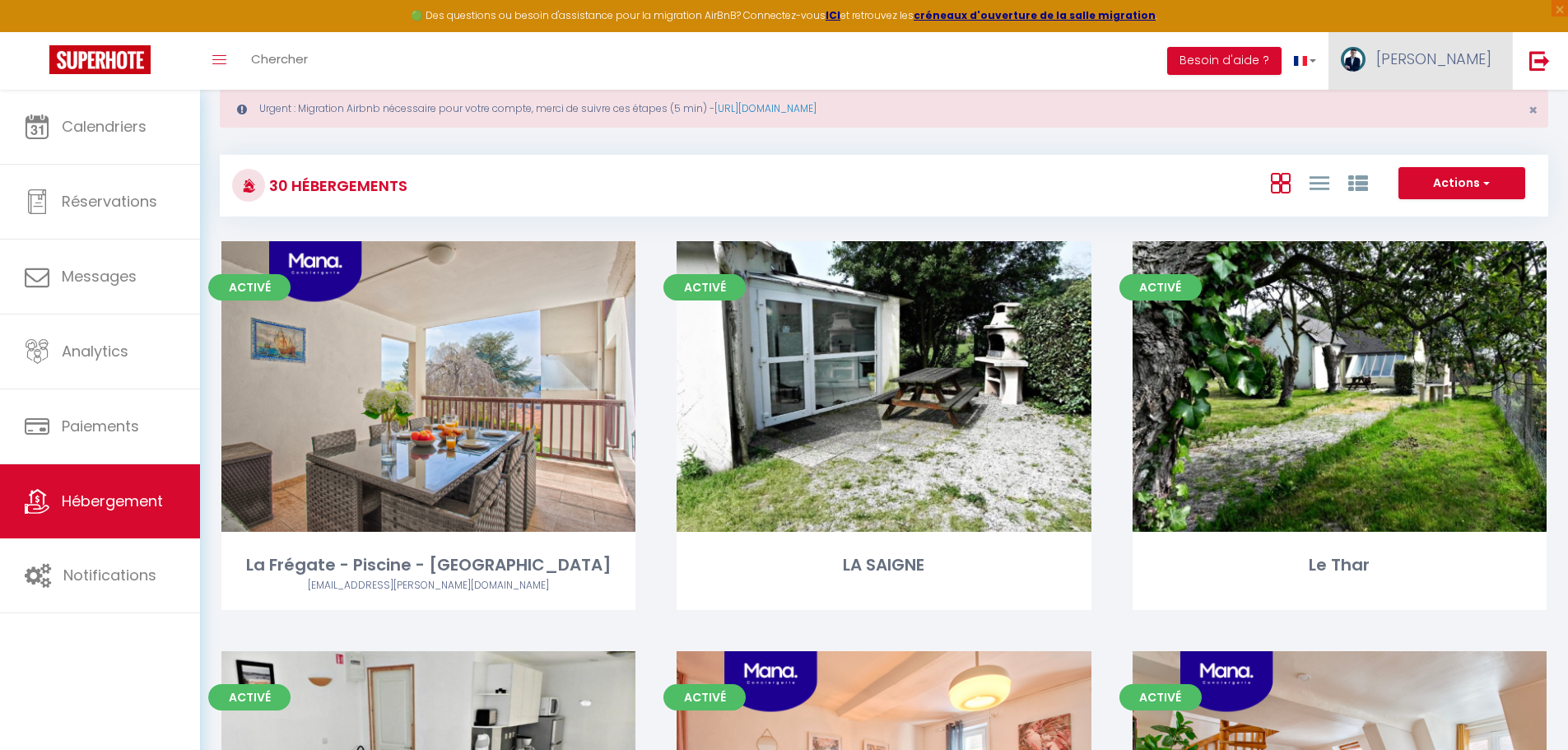
click at [1478, 64] on span "Louis" at bounding box center [1433, 58] width 115 height 20
click at [1439, 114] on link "Paramètres" at bounding box center [1446, 114] width 122 height 28
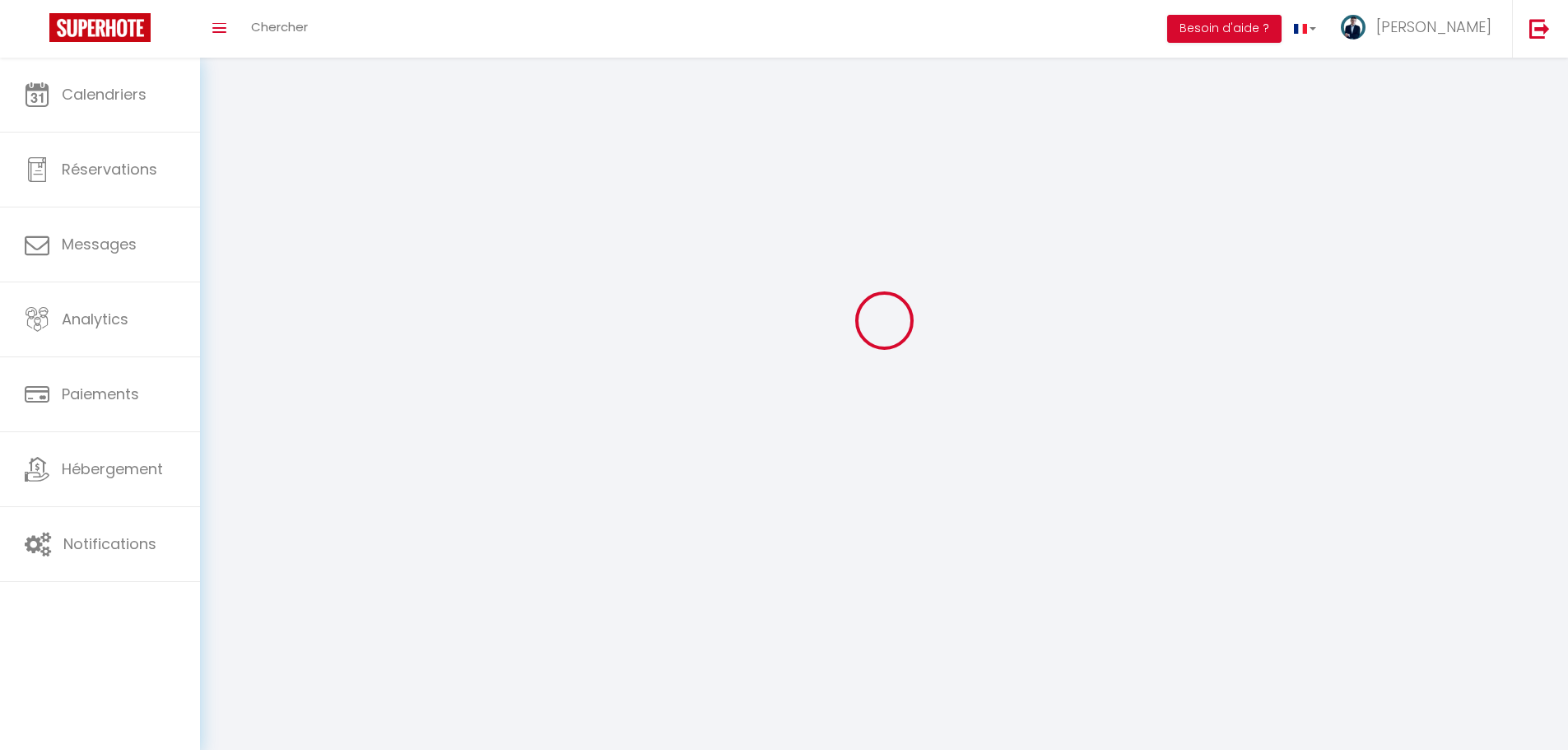
select select
type input "Louis"
type input "Perin"
type input "0770361056"
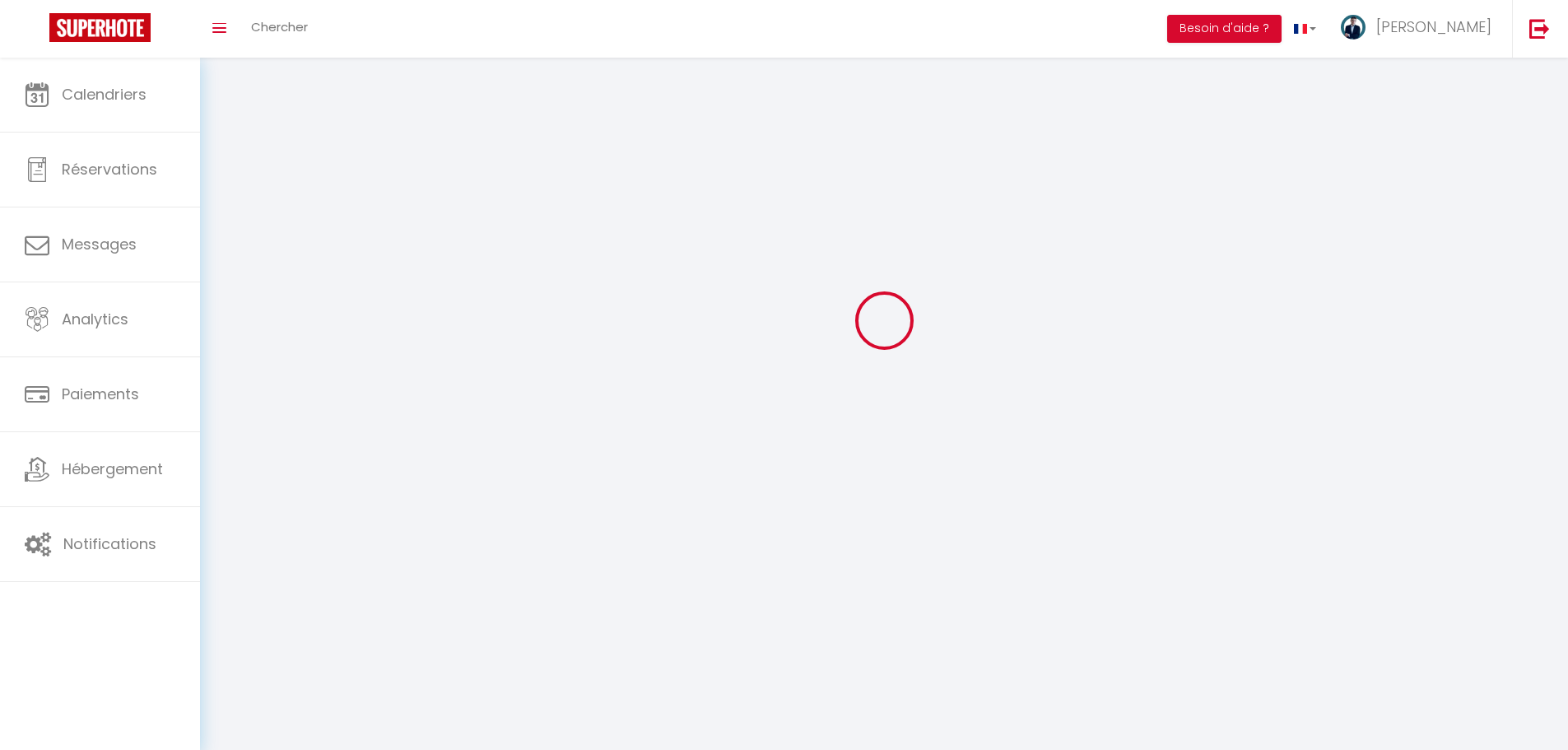
type input "135 b Route de Bretagne"
type input "14760"
type input "Bretteville-sur-Odon"
type input "Uwi6t1JeYXUJhiNuQCDgsyaYL"
type input "joSdfigoB3mQ5Rb4VNJYgOMr5"
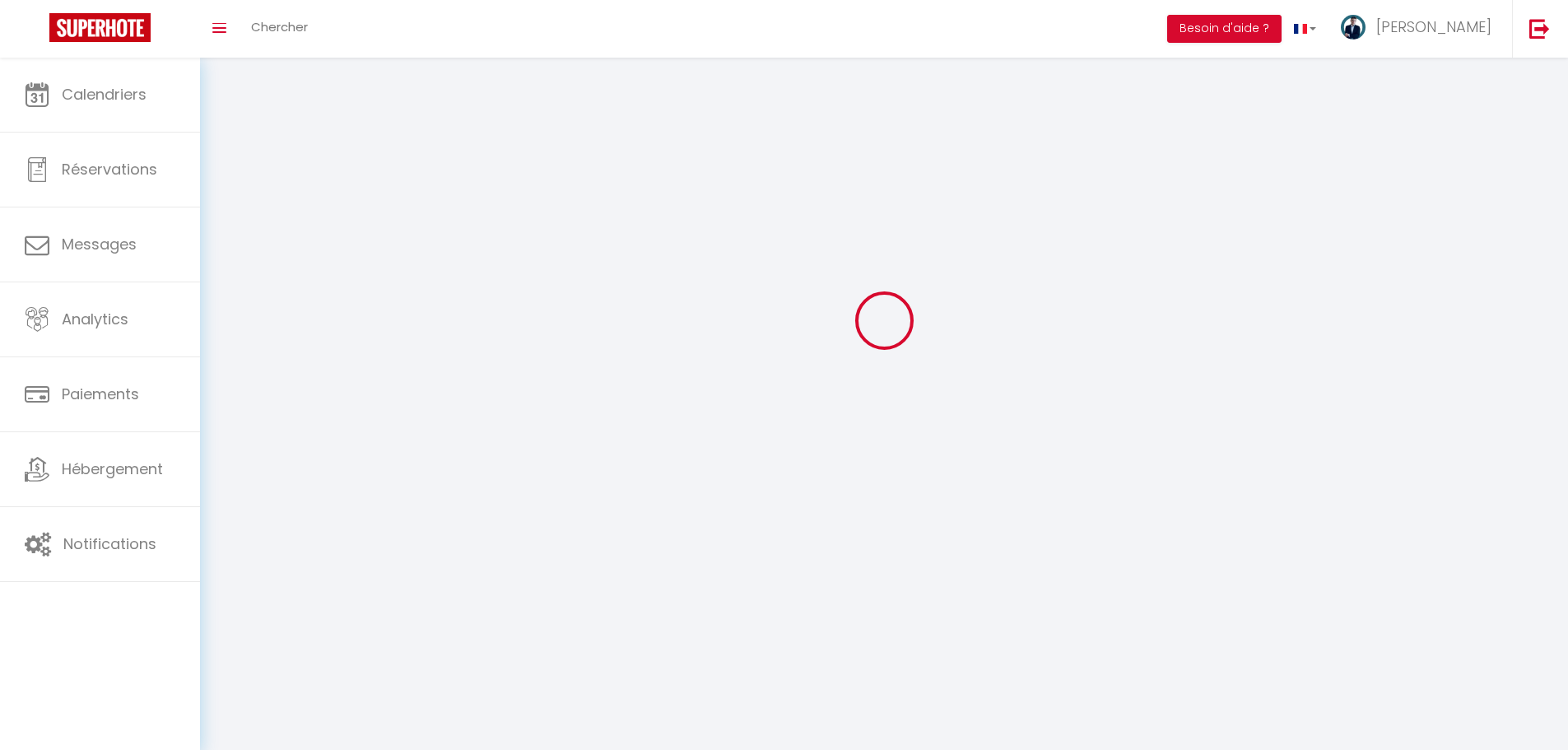
select select "28"
type input "Uwi6t1JeYXUJhiNuQCDgsyaYL"
type input "joSdfigoB3mQ5Rb4VNJYgOMr5"
type input "https://app.superhote.com/#/get-available-rentals/joSdfigoB3mQ5Rb4VNJYgOMr5"
select select "fr"
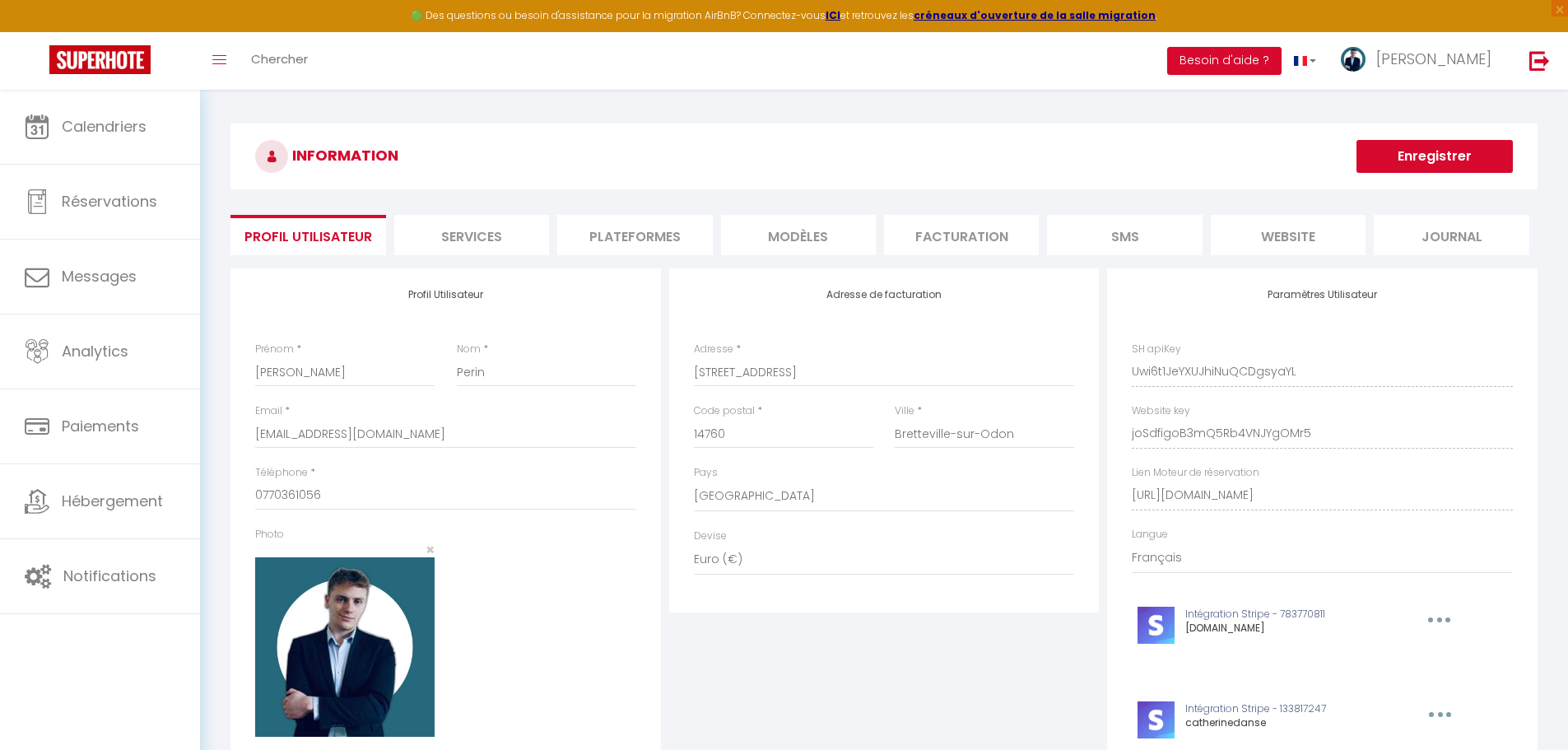
click at [603, 222] on li "Plateformes" at bounding box center [634, 235] width 155 height 41
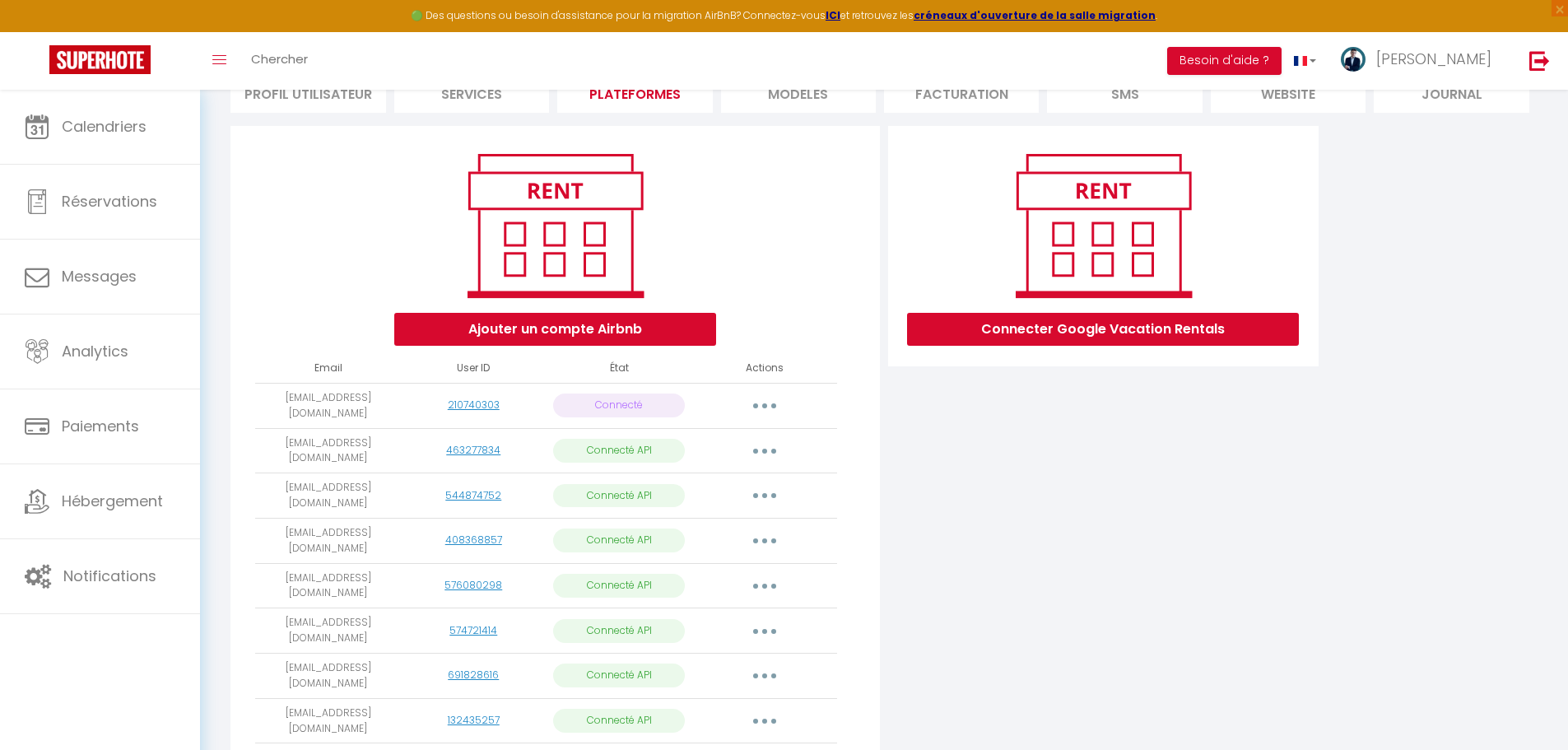
scroll to position [135, 0]
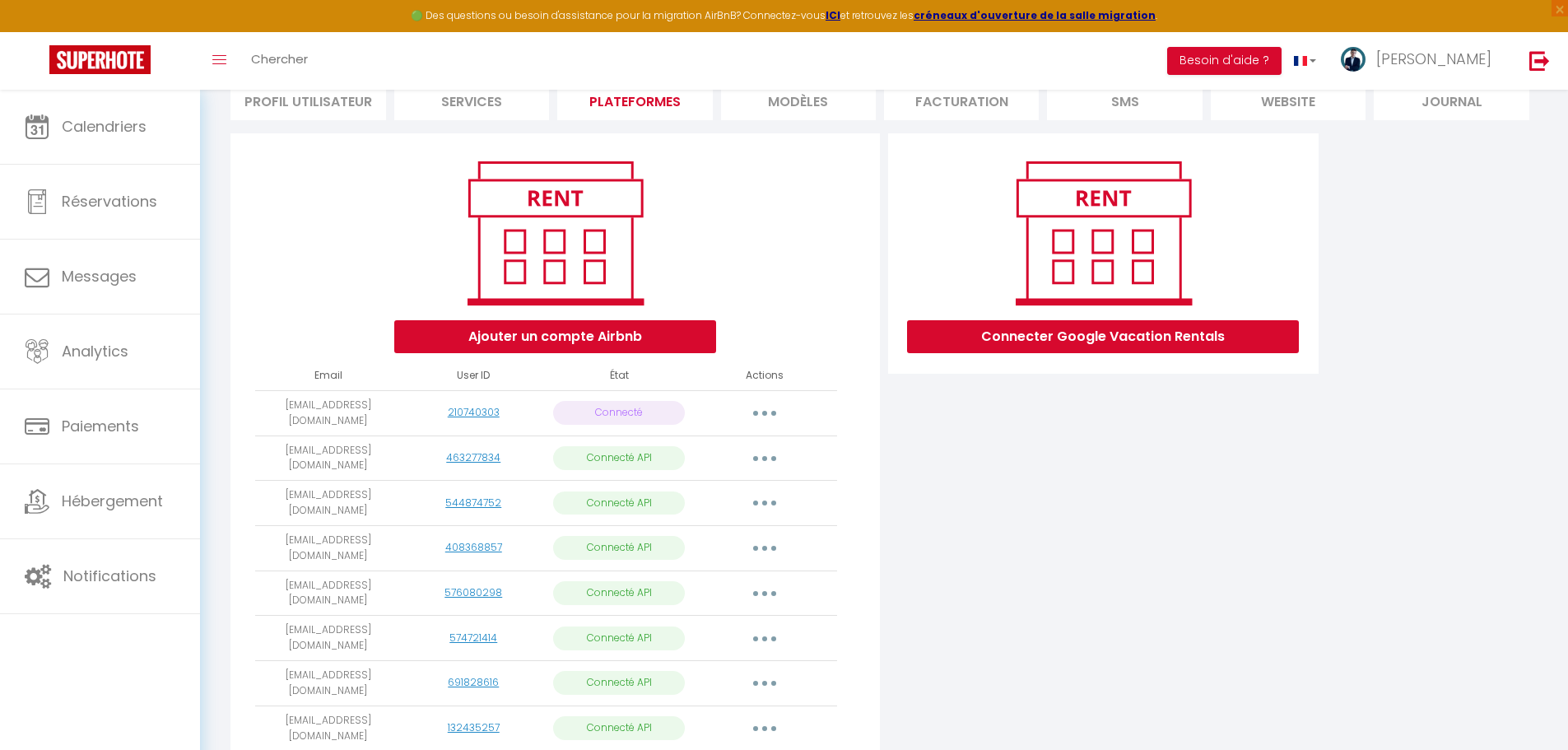
drag, startPoint x: 261, startPoint y: 401, endPoint x: 373, endPoint y: 418, distance: 113.3
click at [373, 418] on td "mana.conciergerie@gmail.com" at bounding box center [328, 412] width 146 height 45
copy td "mana.conciergerie@gmail.com"
click at [1051, 427] on div "Connecter Google Vacation Rentals" at bounding box center [1104, 636] width 439 height 1007
drag, startPoint x: 256, startPoint y: 404, endPoint x: 370, endPoint y: 423, distance: 115.6
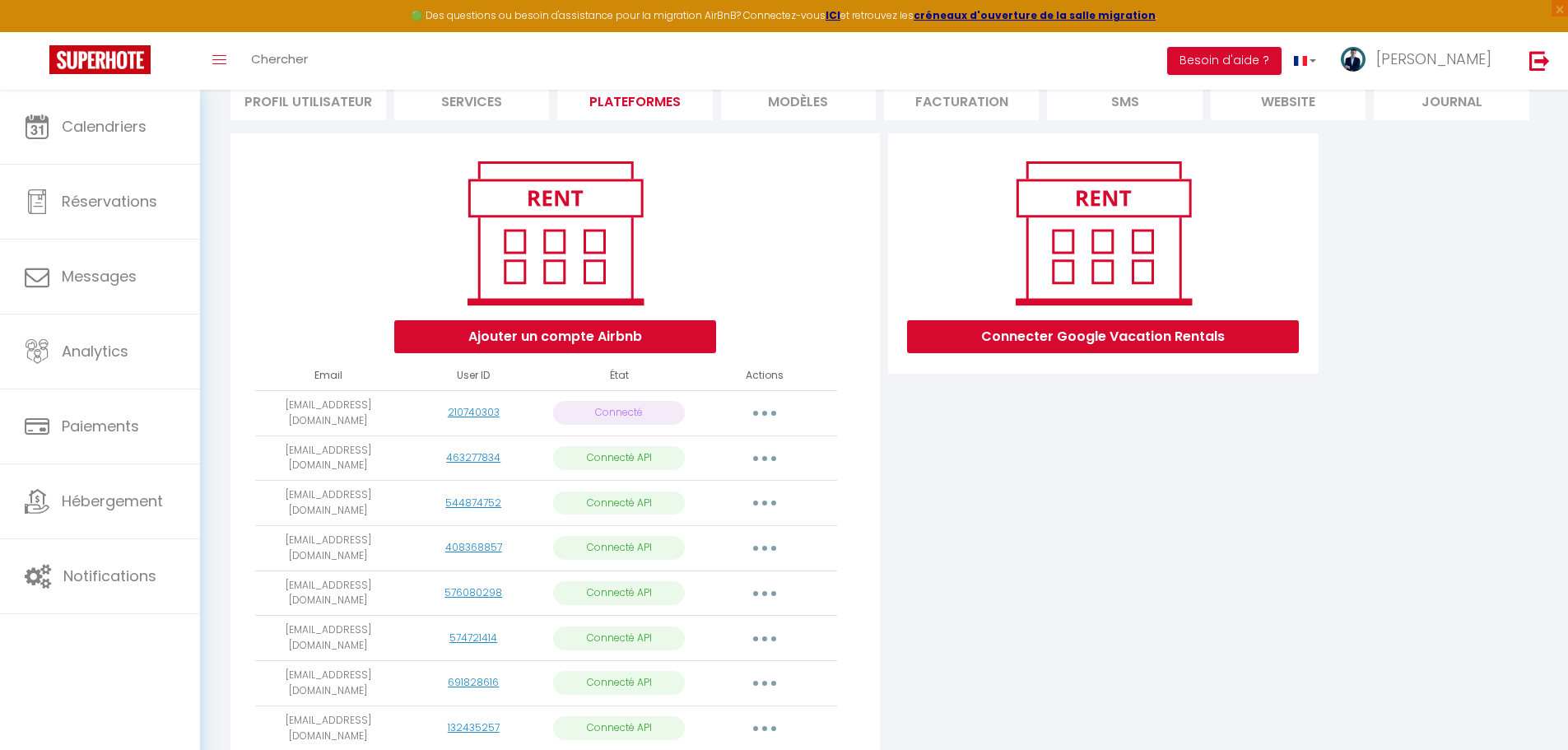
click at [370, 423] on td "mana.conciergerie@gmail.com" at bounding box center [328, 412] width 146 height 45
copy td "mana.conciergerie@gmail.com"
click at [1538, 68] on img at bounding box center [1539, 60] width 20 height 20
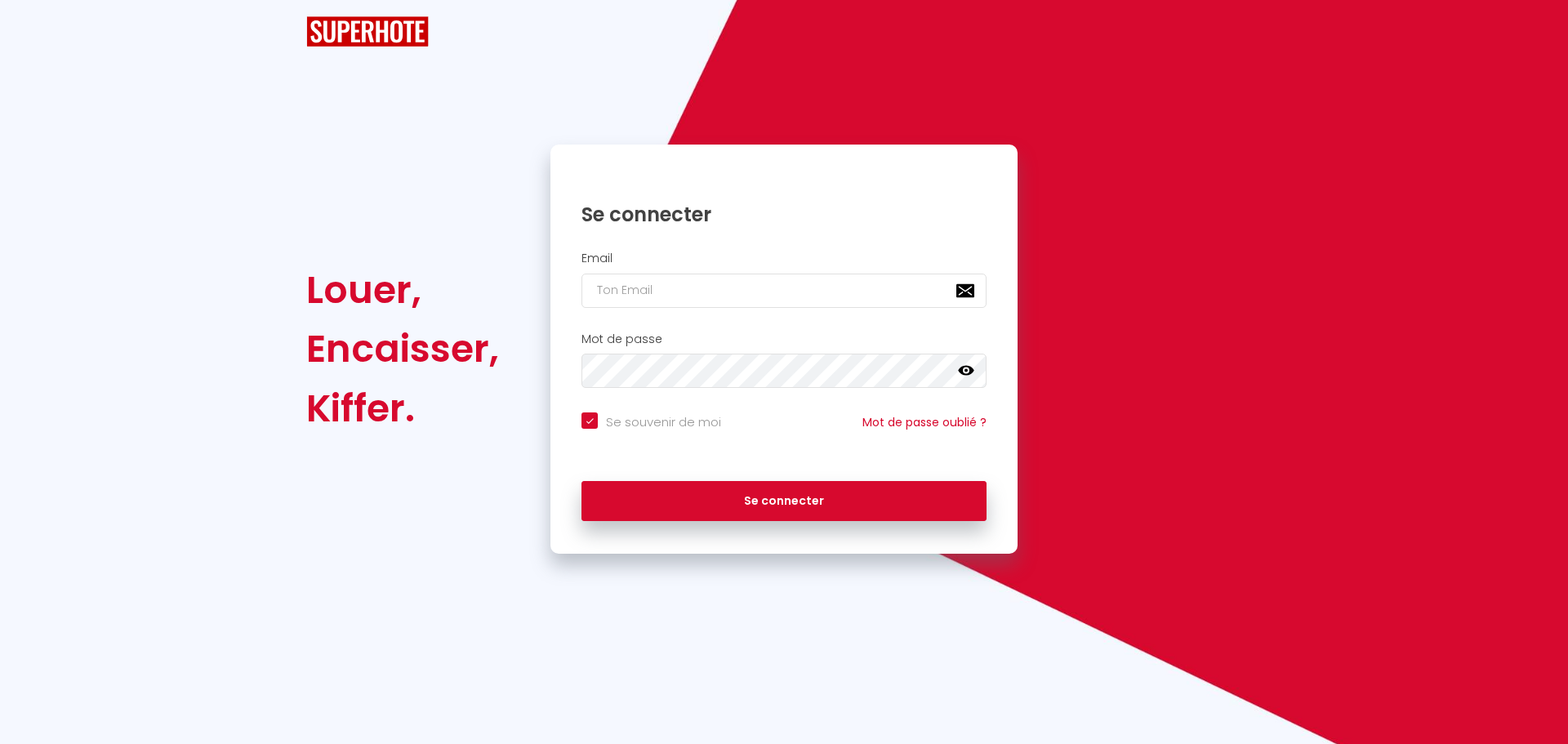
checkbox input "true"
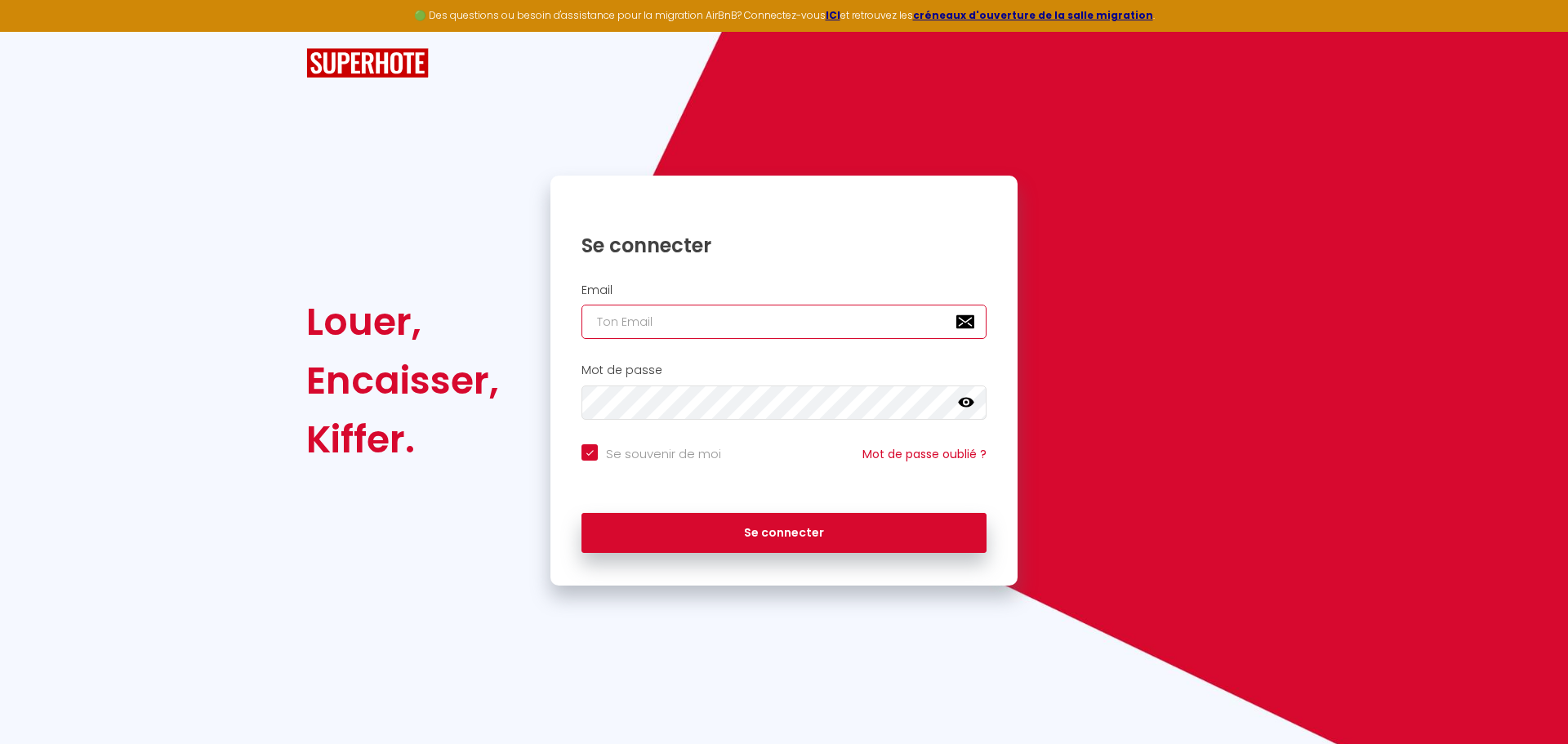
type input "[PERSON_NAME][EMAIL_ADDRESS][PERSON_NAME][DOMAIN_NAME]"
checkbox input "true"
drag, startPoint x: 790, startPoint y: 330, endPoint x: 502, endPoint y: 325, distance: 288.0
click at [505, 325] on div "Louer, Encaisser, [PERSON_NAME]. Se connecter Email [PERSON_NAME][EMAIL_ADDRESS…" at bounding box center [783, 380] width 977 height 409
paste input "orinne.salabert.pro"
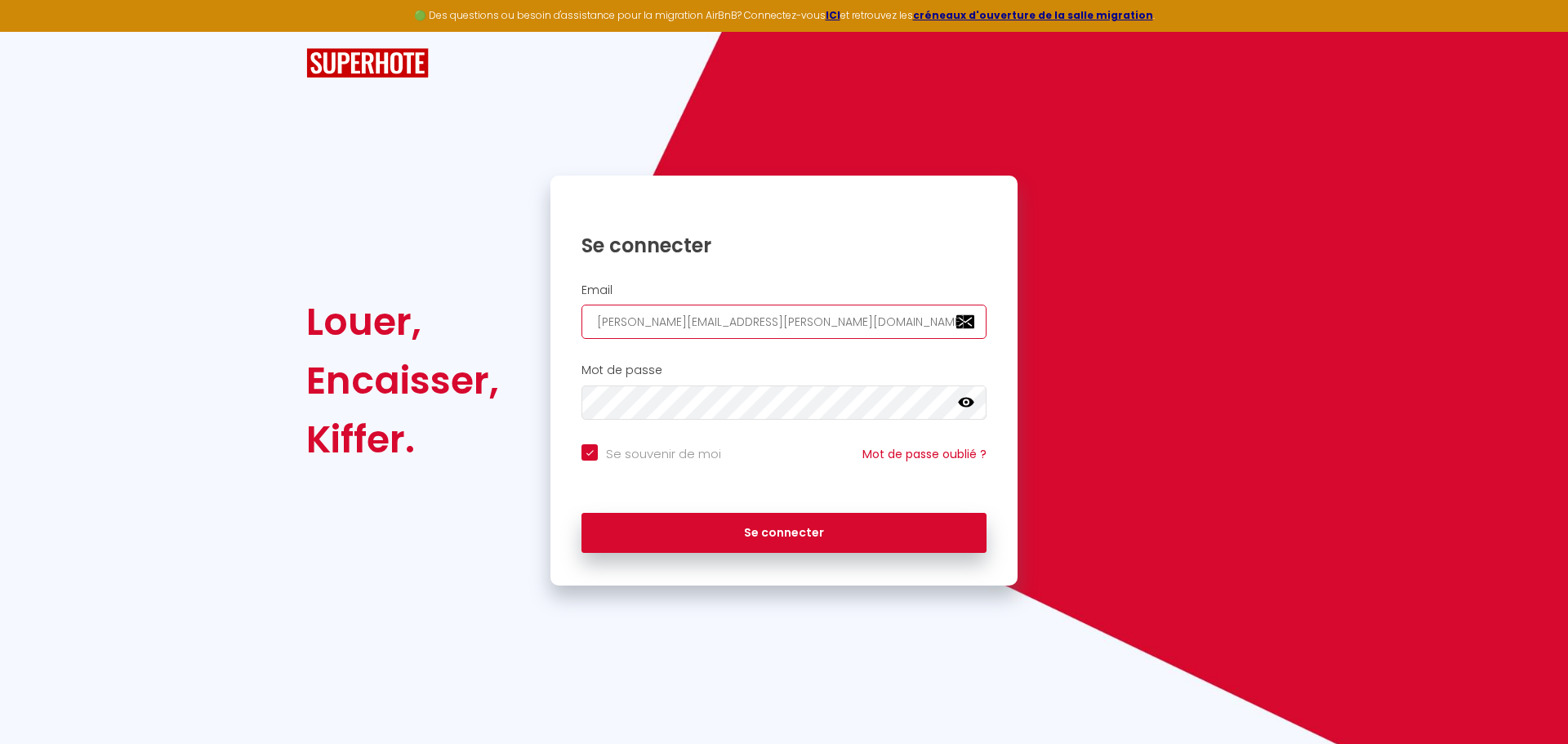
type input "corinne.salabert.pro@gmail.com"
checkbox input "true"
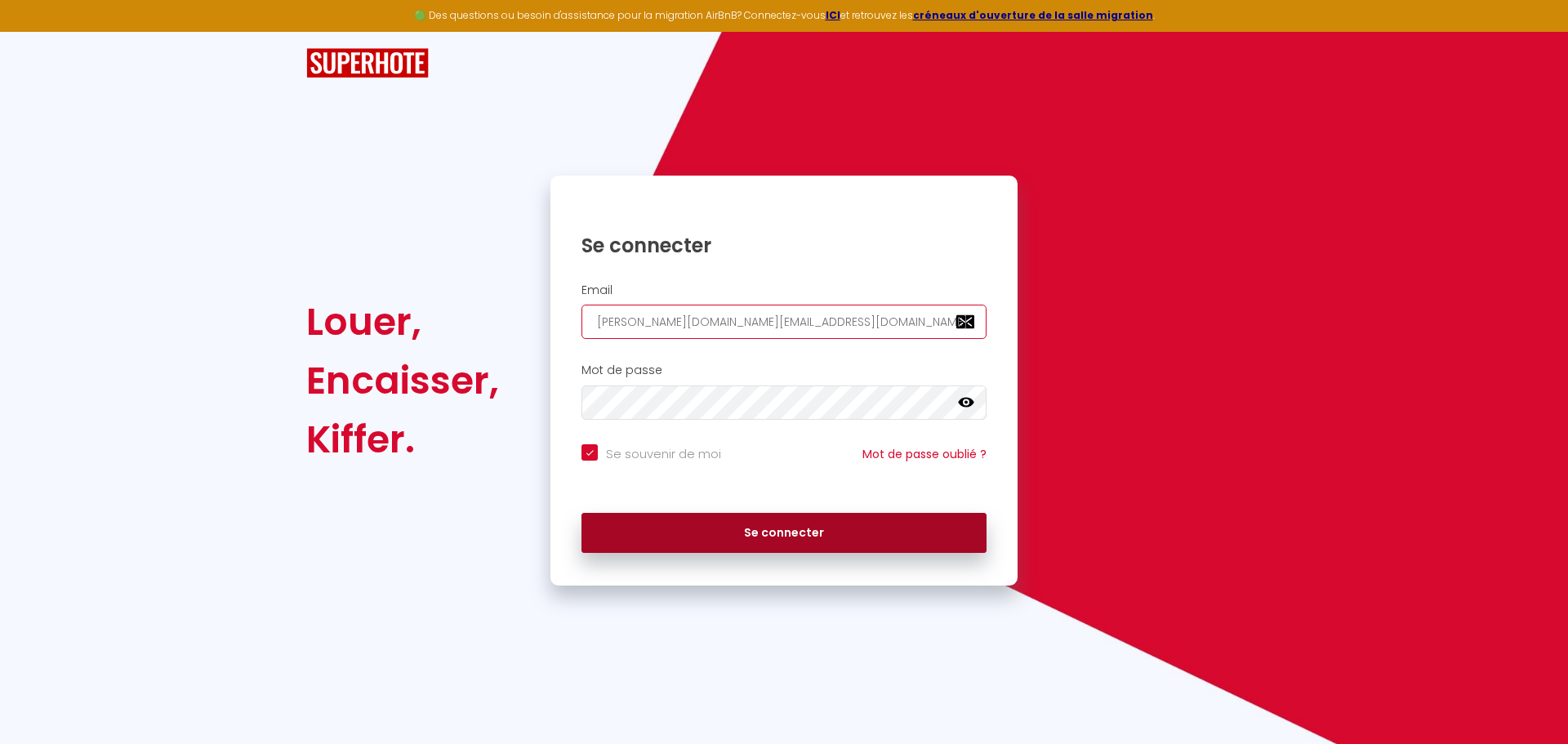
type input "corinne.salabert.pro@gmail.com"
click at [720, 537] on button "Se connecter" at bounding box center [784, 533] width 405 height 41
checkbox input "true"
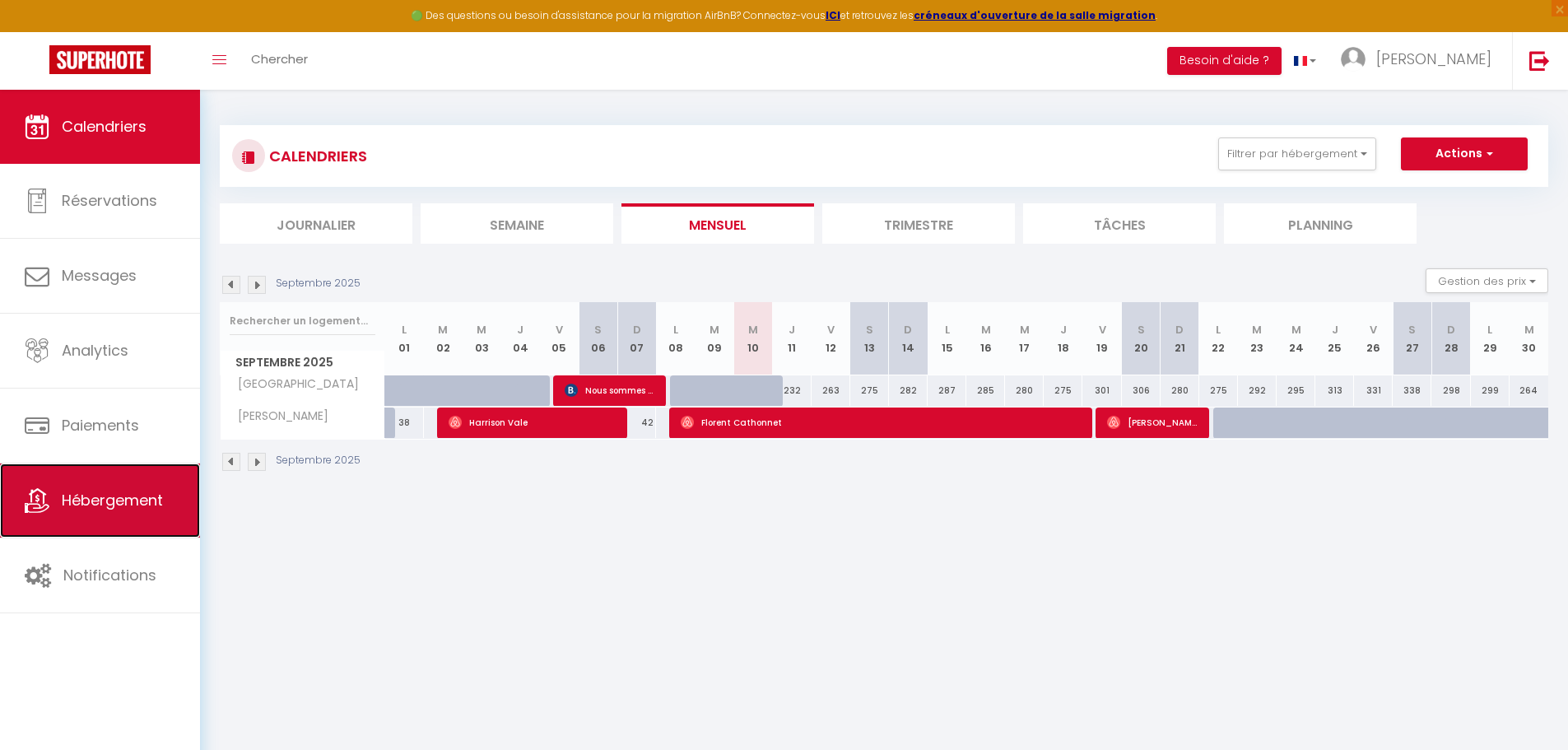
click at [140, 508] on span "Hébergement" at bounding box center [112, 500] width 101 height 20
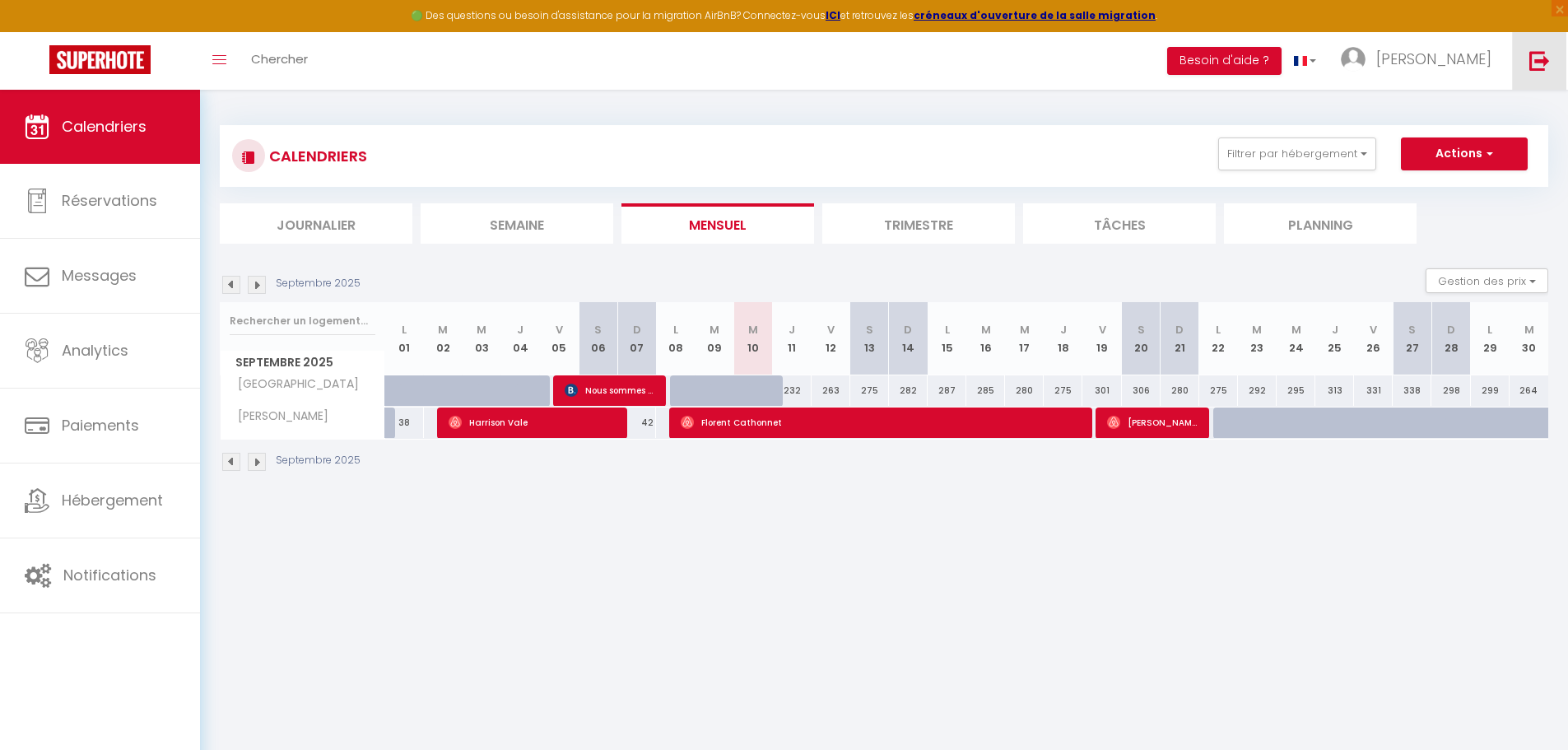
click at [1554, 73] on link at bounding box center [1539, 61] width 54 height 58
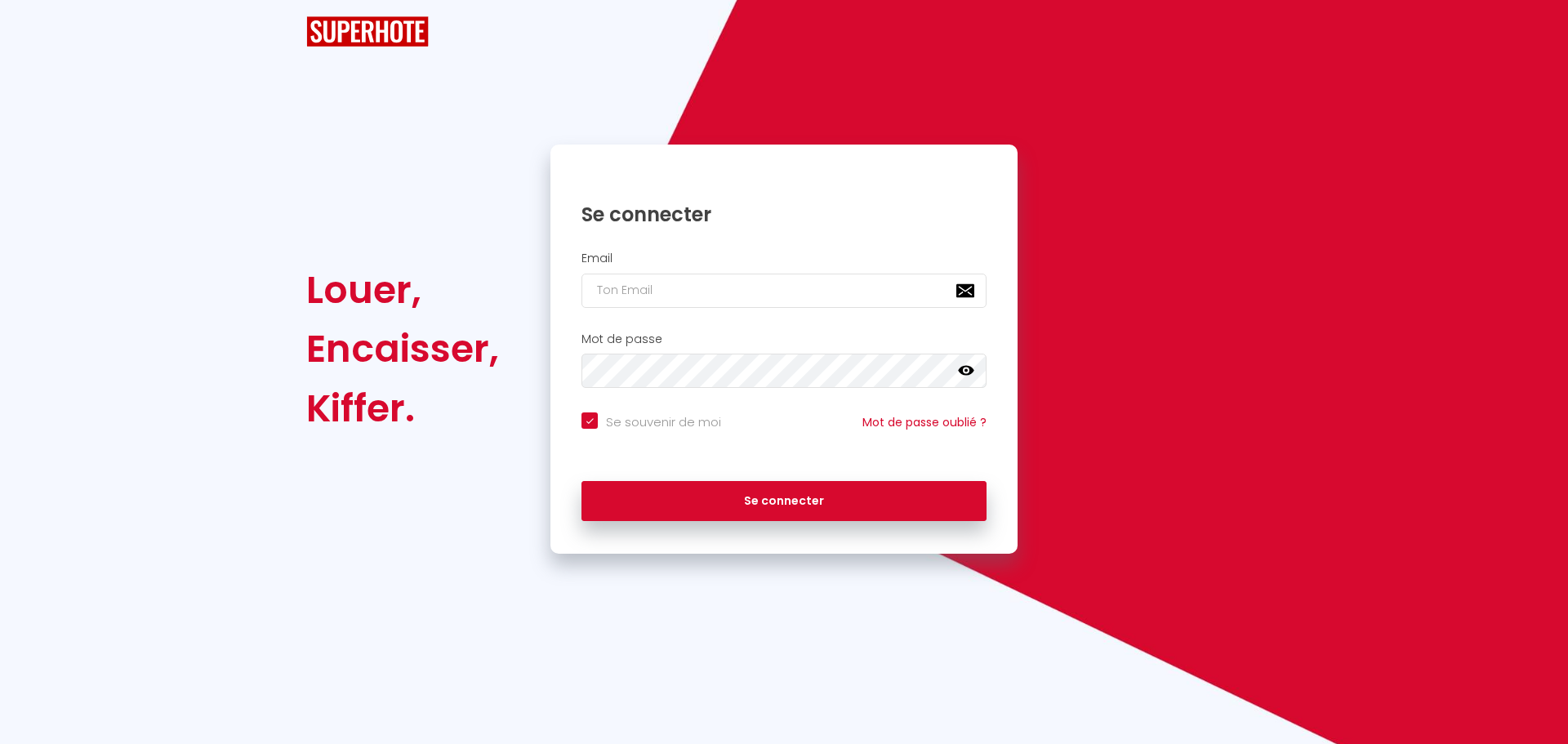
checkbox input "true"
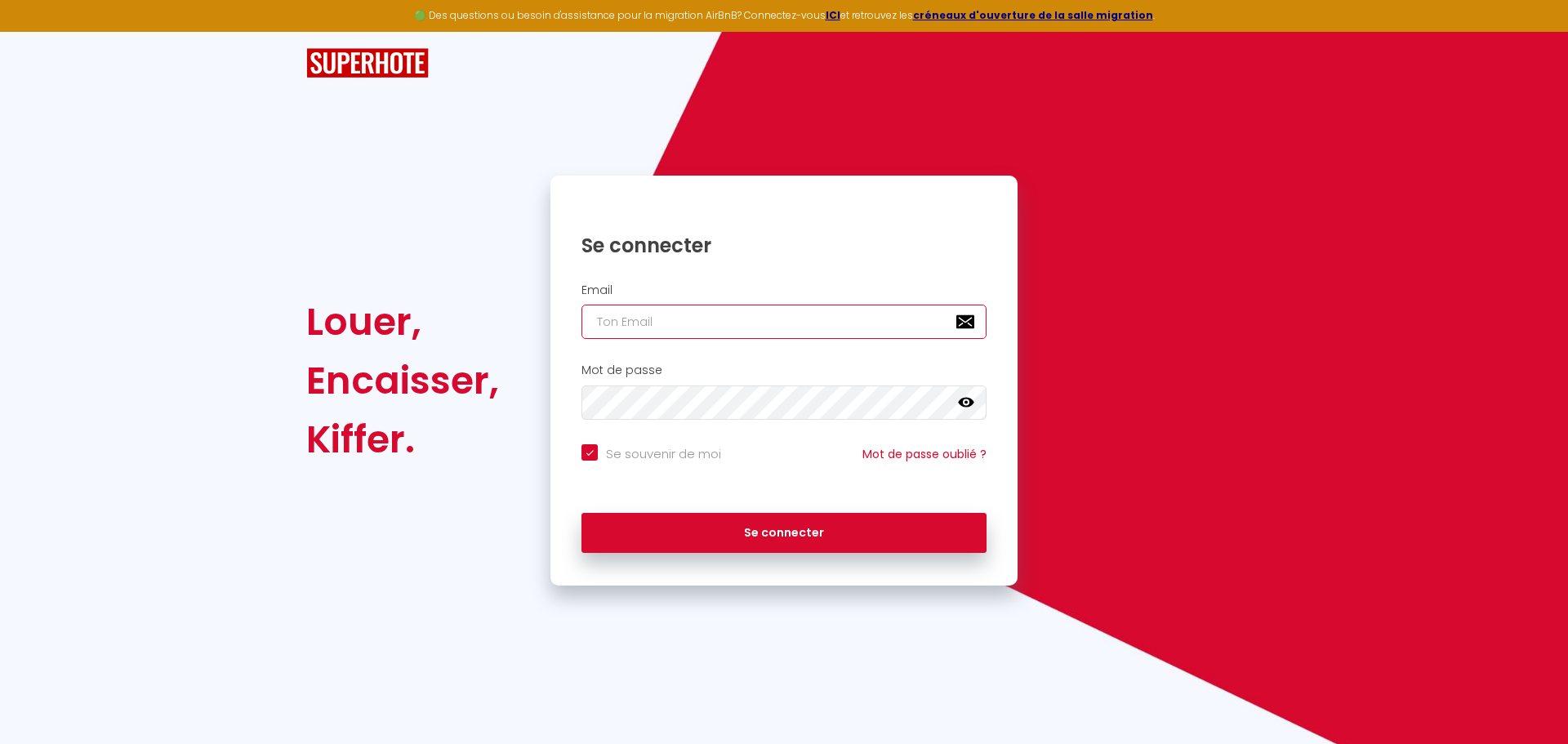
type input "[PERSON_NAME][EMAIL_ADDRESS][PERSON_NAME][DOMAIN_NAME]"
checkbox input "true"
drag, startPoint x: 820, startPoint y: 317, endPoint x: 381, endPoint y: 311, distance: 439.0
click at [384, 311] on div "Louer, Encaisser, [PERSON_NAME]. Se connecter Email [PERSON_NAME][EMAIL_ADDRESS…" at bounding box center [783, 380] width 977 height 409
paste input "ontact@evasion-riviera"
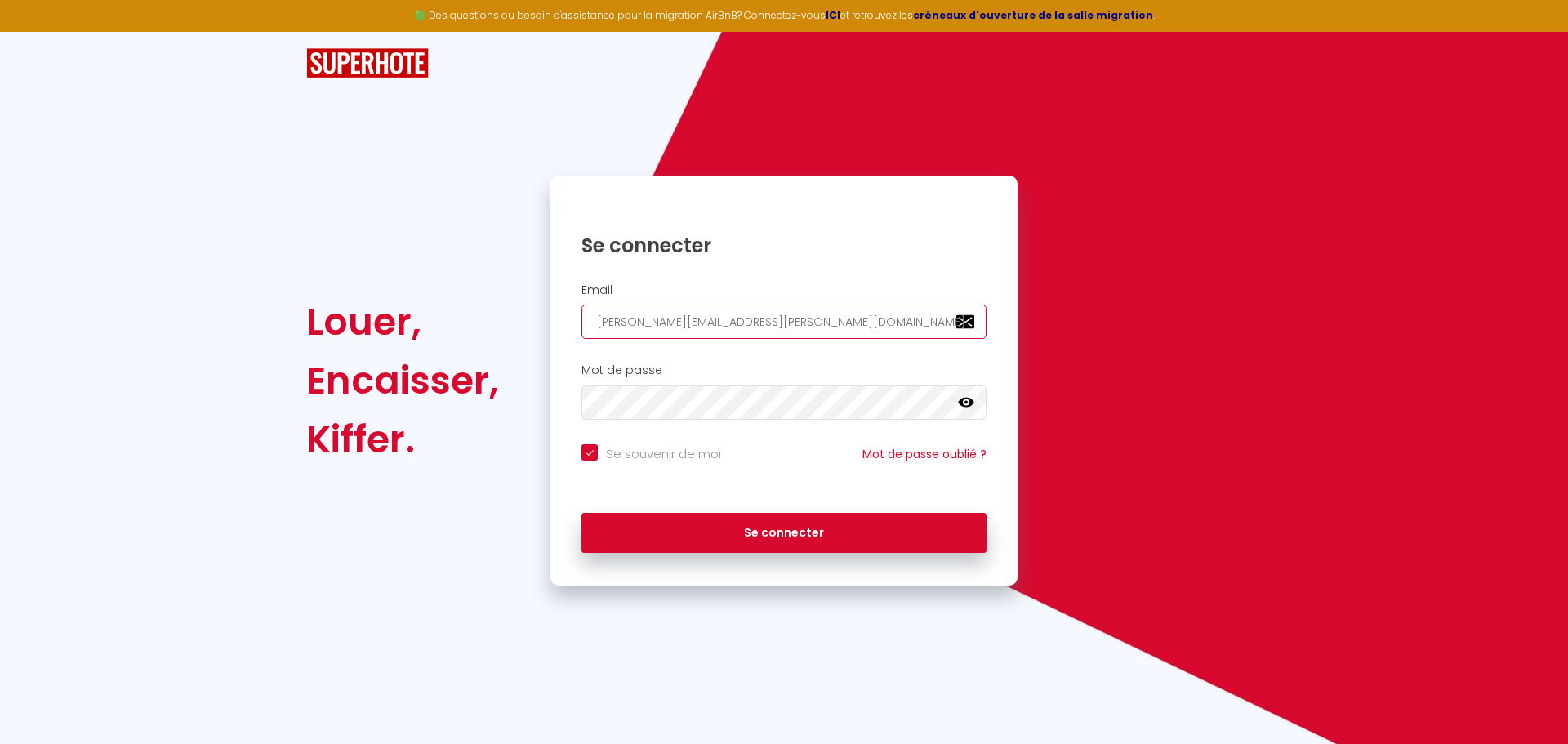
type input "[EMAIL_ADDRESS][DOMAIN_NAME]"
checkbox input "true"
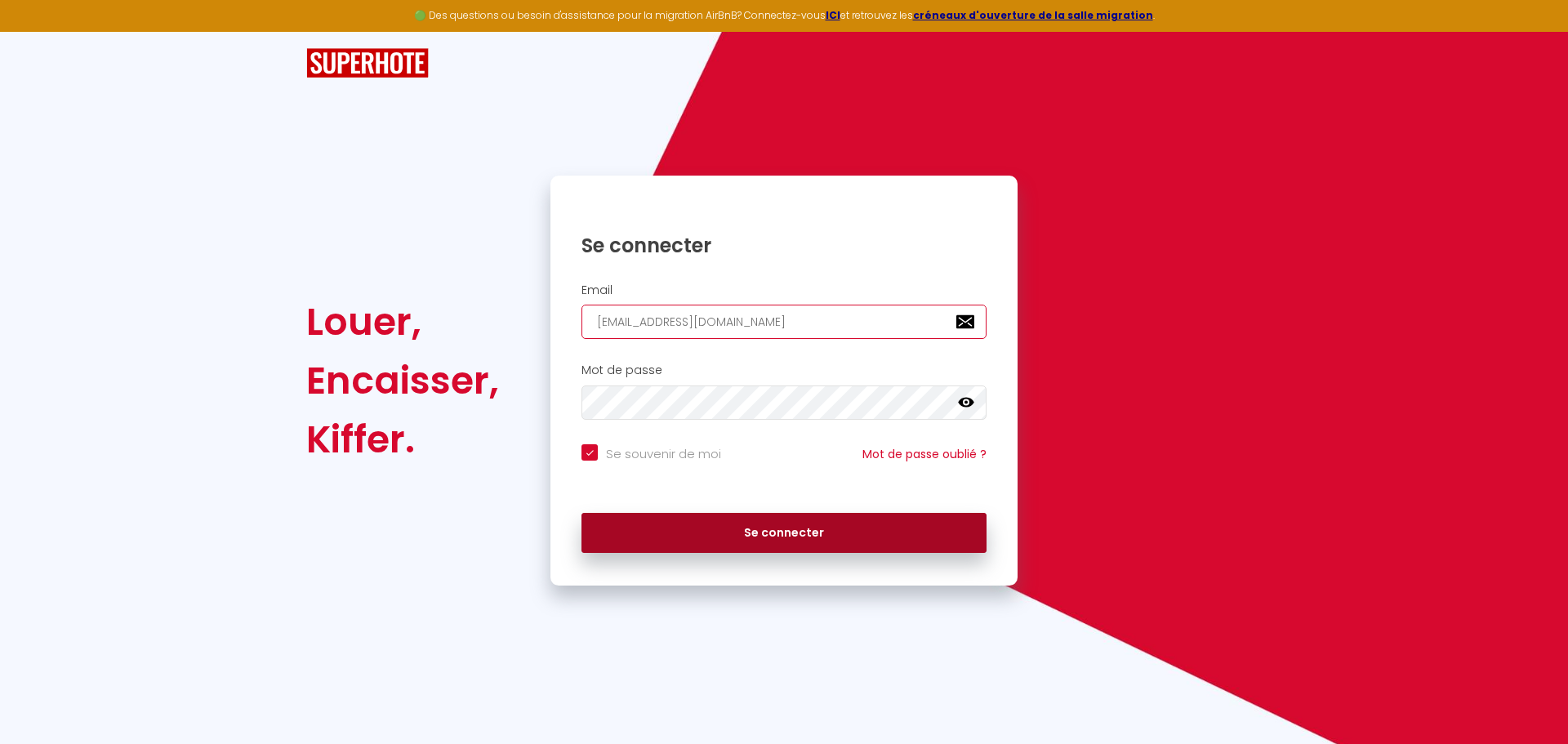
type input "[EMAIL_ADDRESS][DOMAIN_NAME]"
click at [734, 536] on button "Se connecter" at bounding box center [784, 533] width 405 height 41
checkbox input "true"
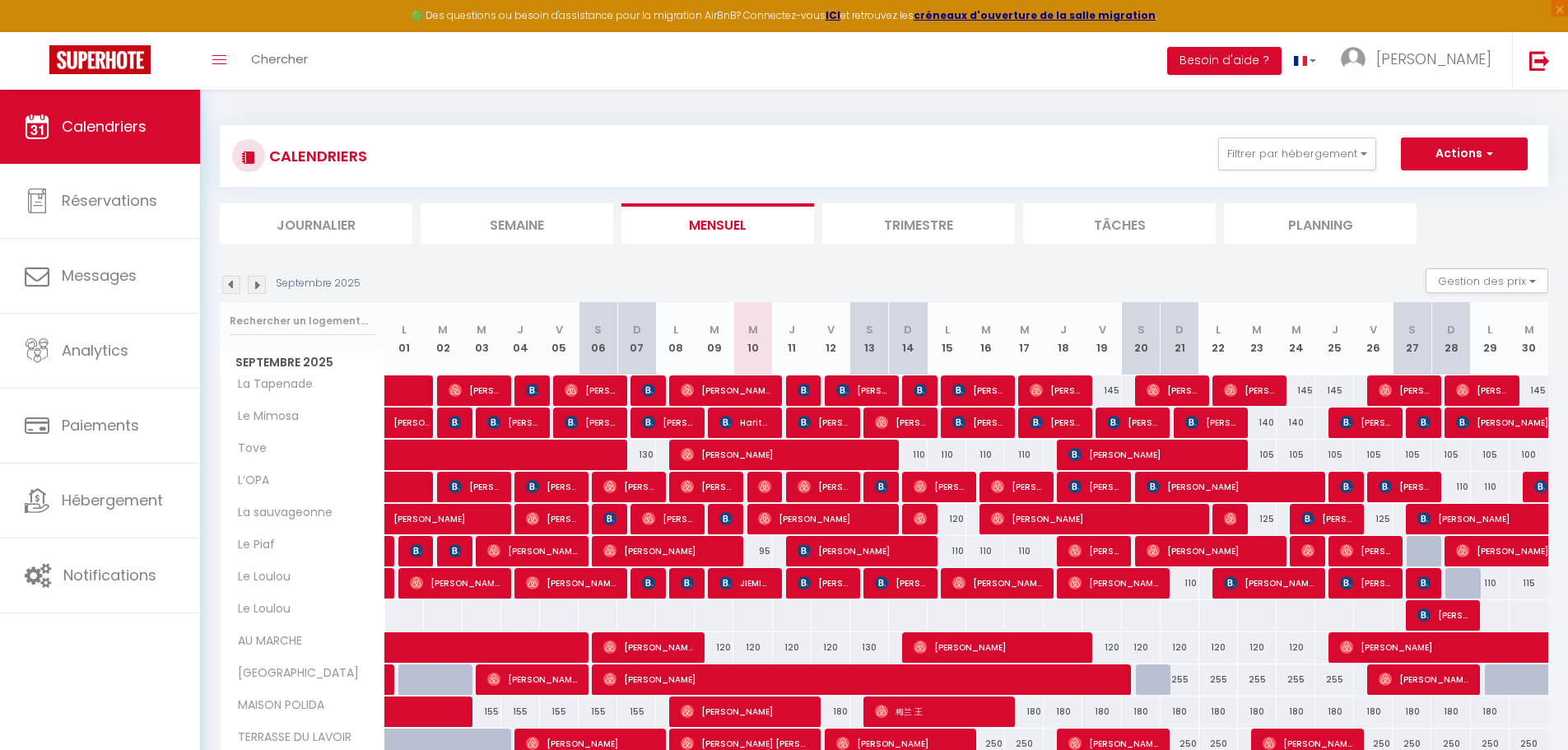
click at [1083, 106] on div "CALENDRIERS Filtrer par hébergement Tous AU MARCHE Florence MAISON POLIDA TERRA…" at bounding box center [884, 523] width 1368 height 867
click at [580, 382] on span "[PERSON_NAME]" at bounding box center [590, 390] width 52 height 31
select select "OK"
select select "0"
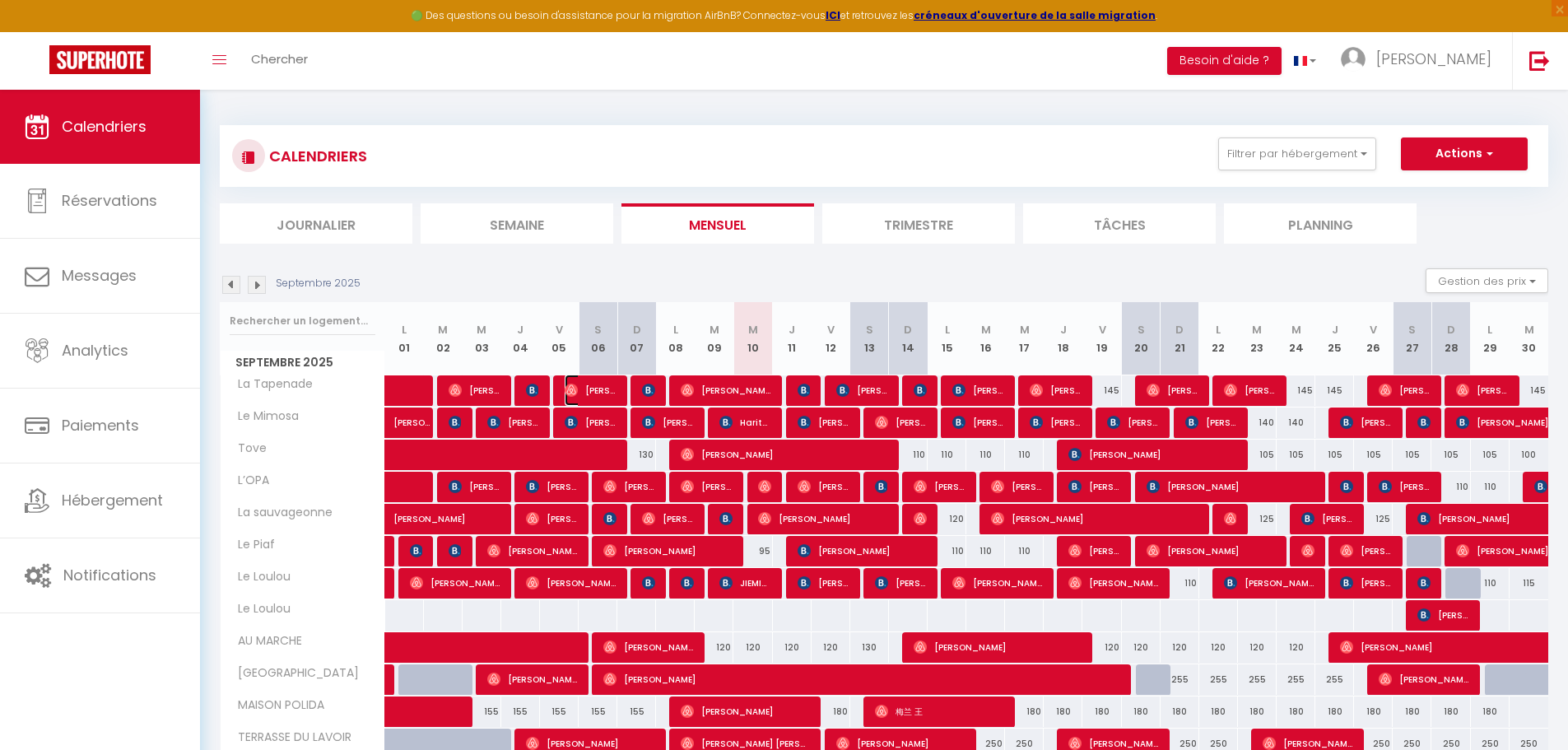
select select "0"
select select "1"
select select
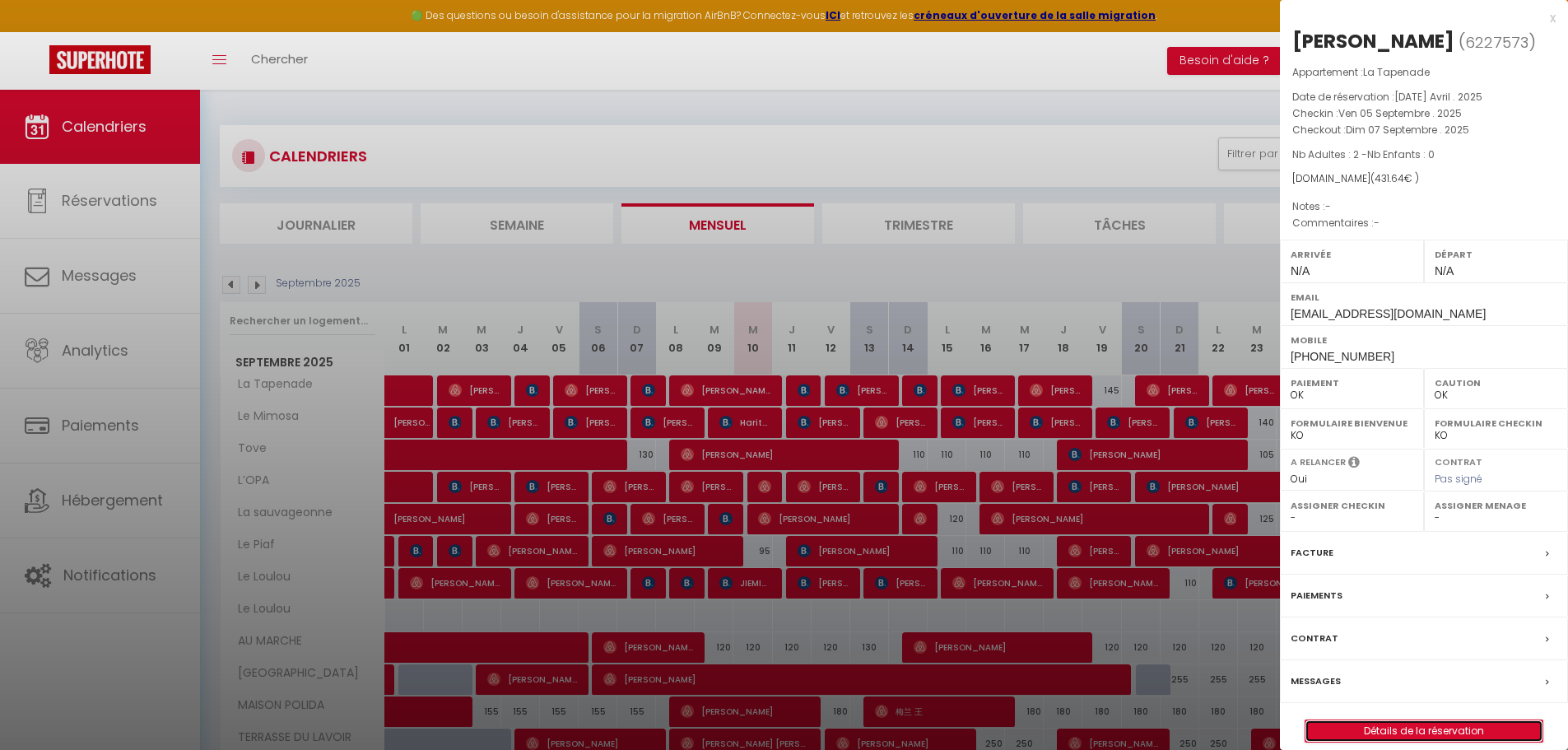
click at [1374, 733] on link "Détails de la réservation" at bounding box center [1424, 731] width 237 height 21
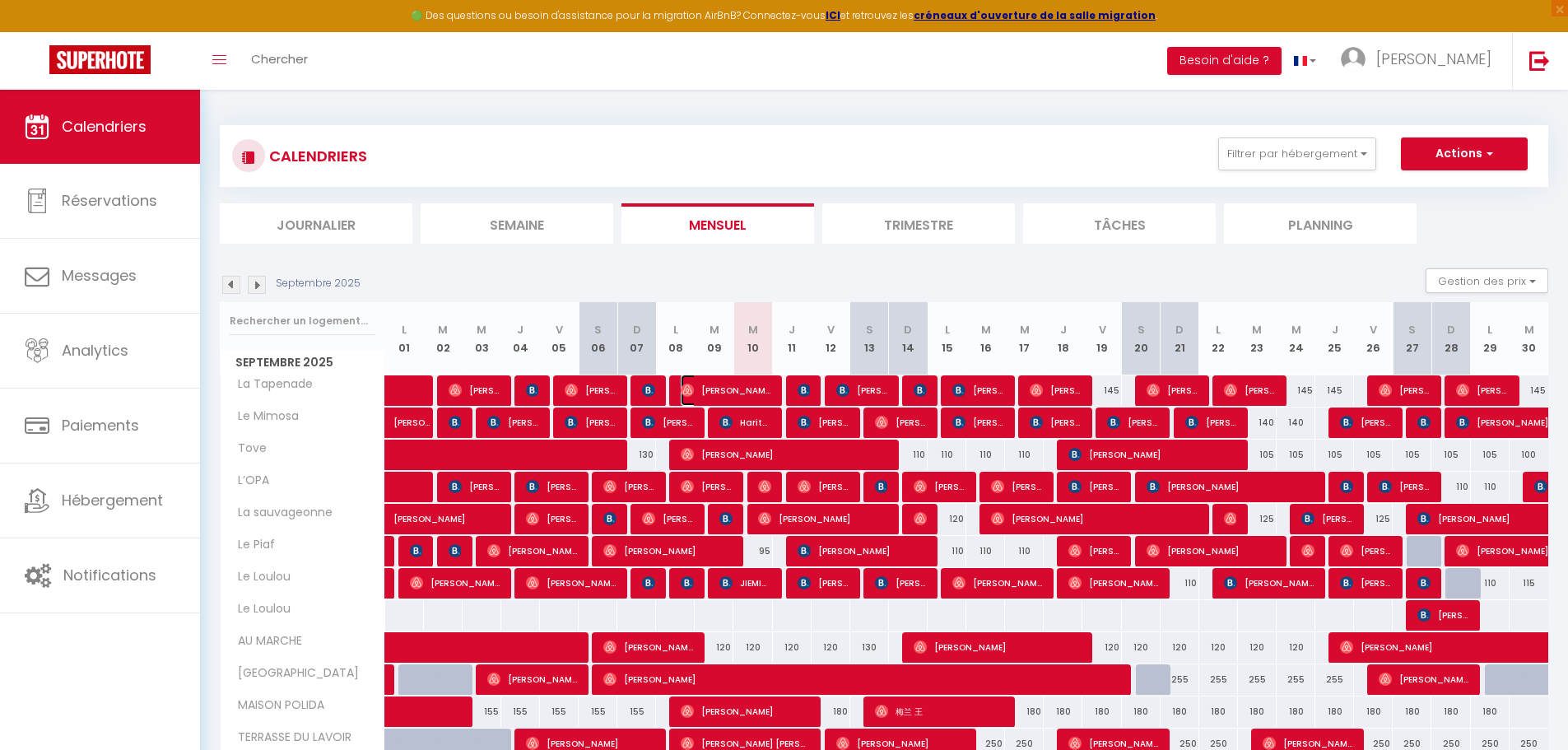
click at [681, 393] on img at bounding box center [687, 390] width 14 height 14
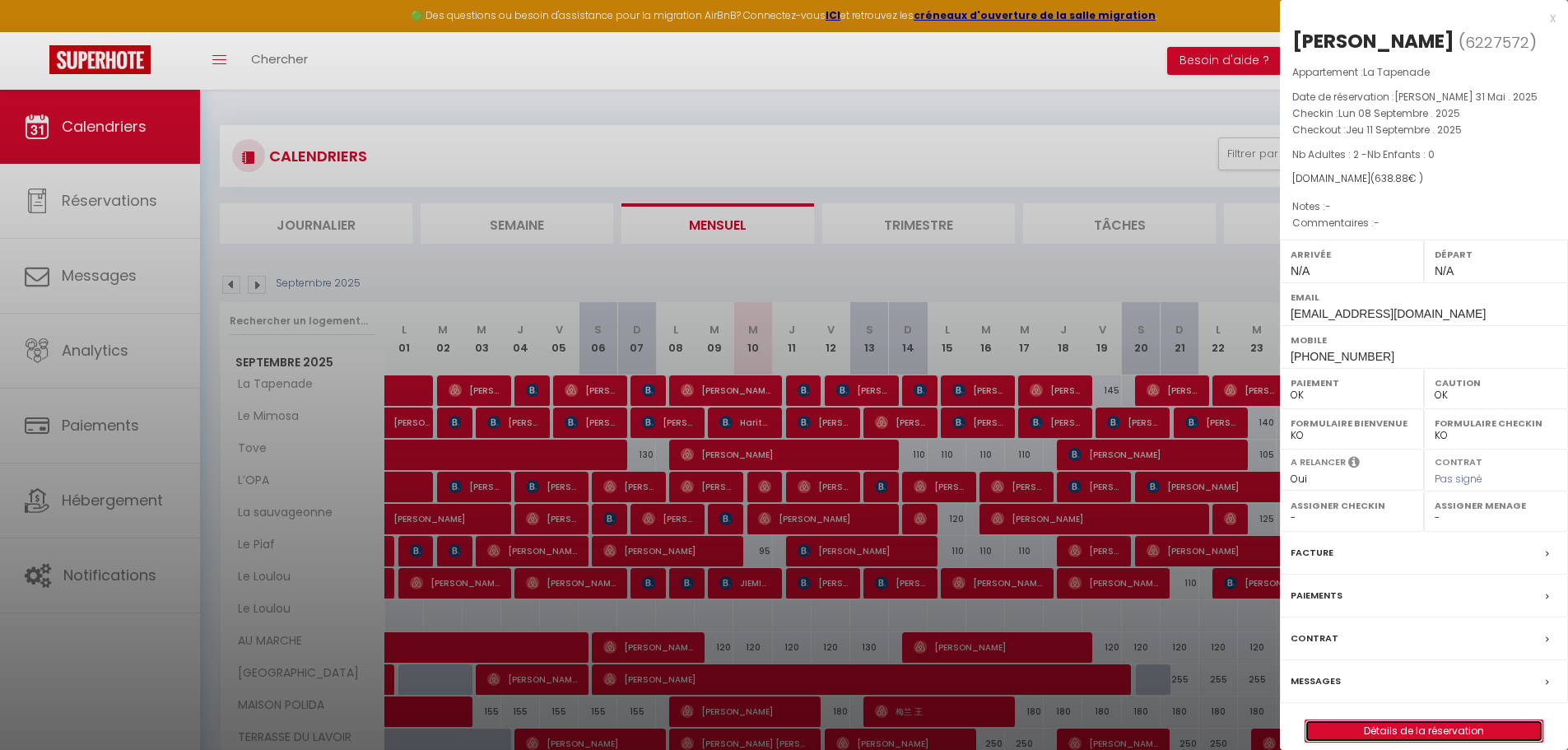
click at [1361, 725] on link "Détails de la réservation" at bounding box center [1424, 731] width 237 height 21
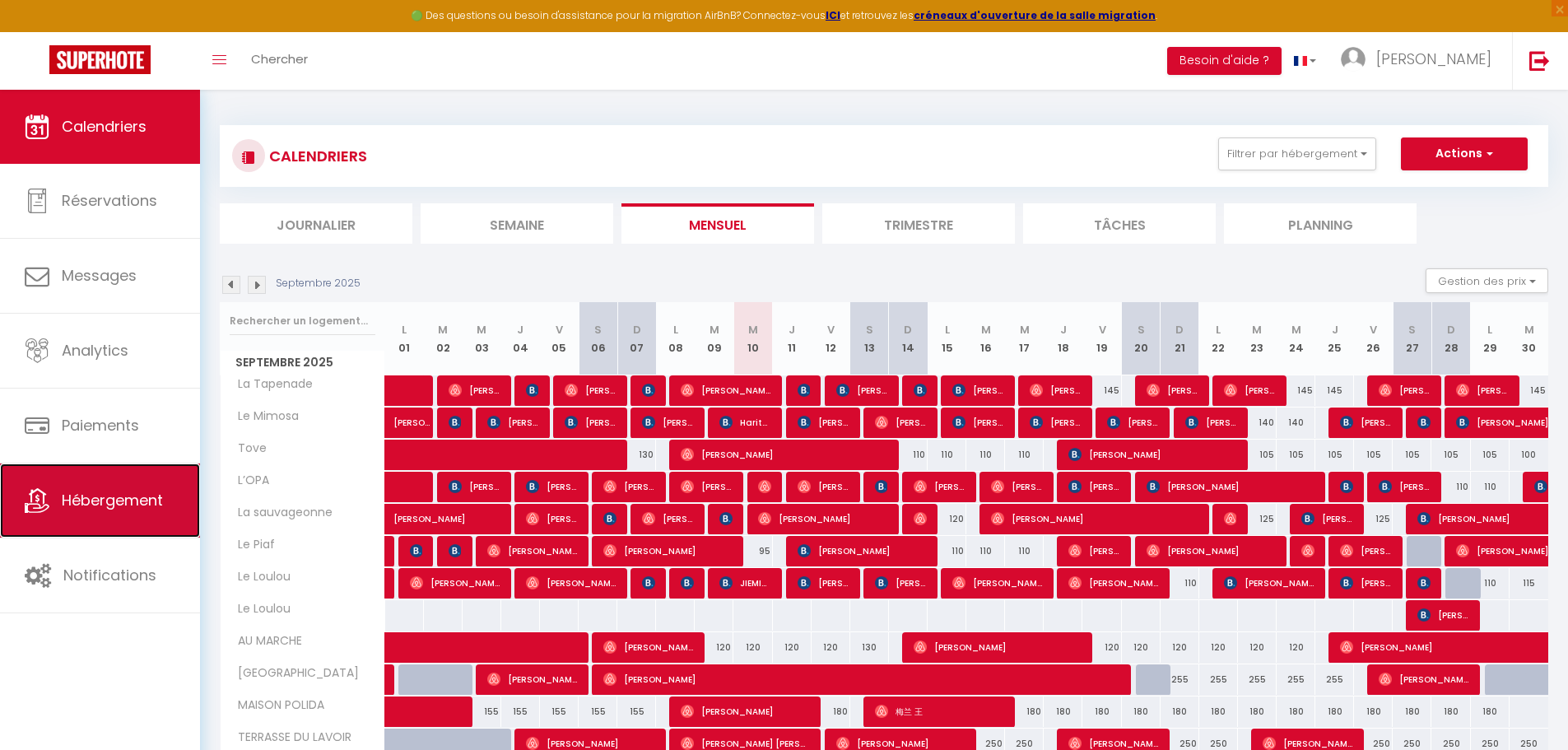
click at [98, 498] on span "Hébergement" at bounding box center [112, 500] width 101 height 20
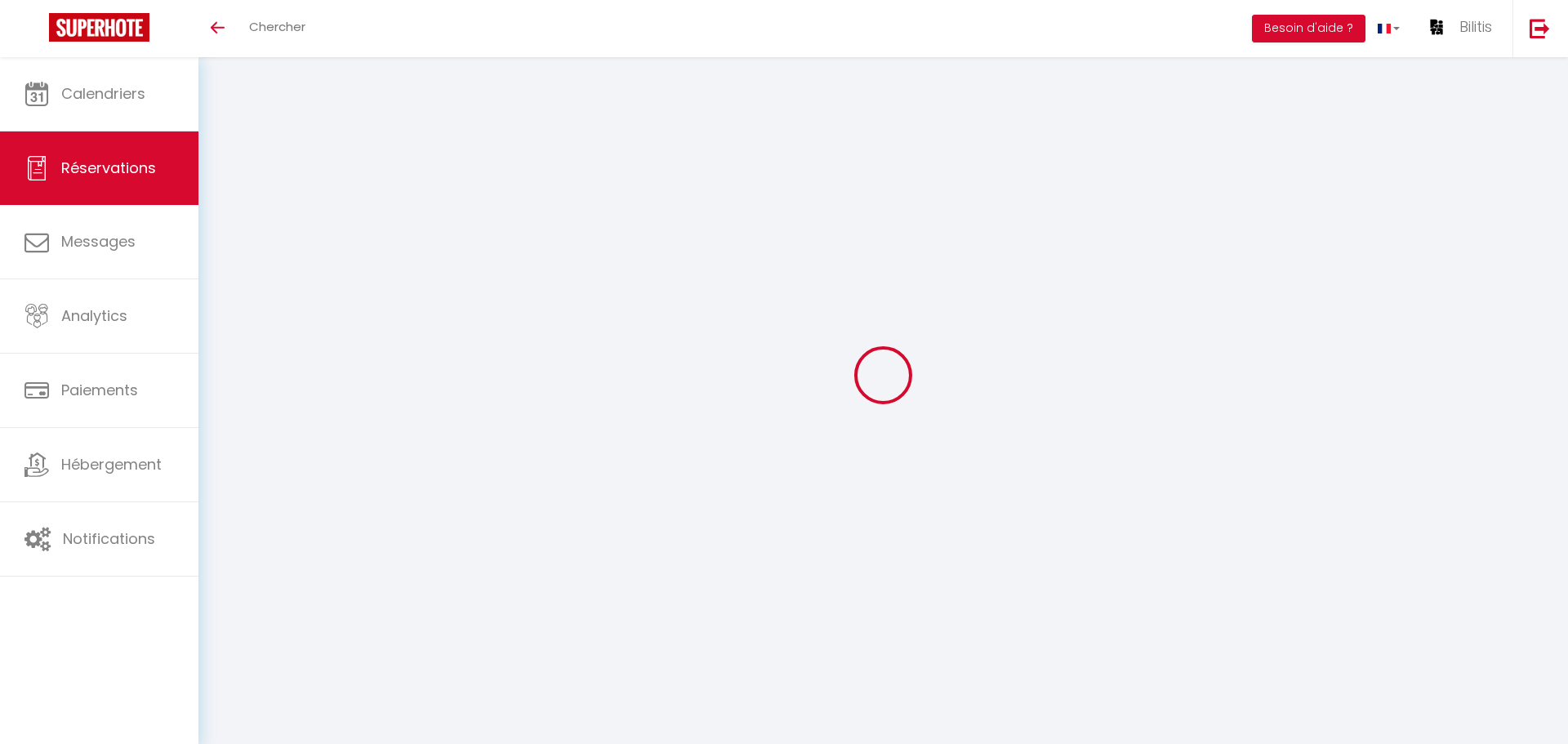
select select
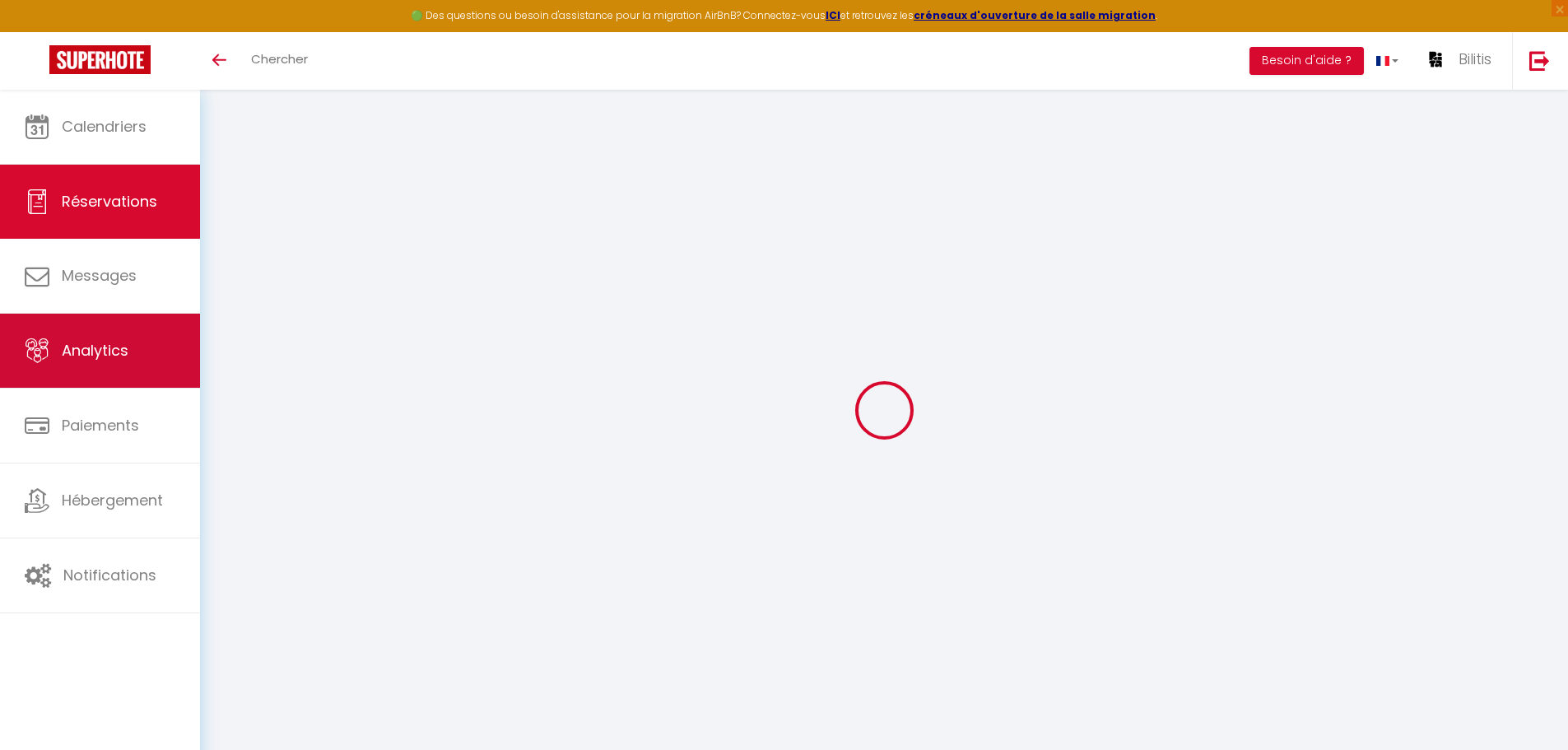
type input "[PERSON_NAME]"
type input "Copin"
type input "[EMAIL_ADDRESS][DOMAIN_NAME]"
type input "clara.copin@gmail.com"
type input "+33 6 74 92 71 70"
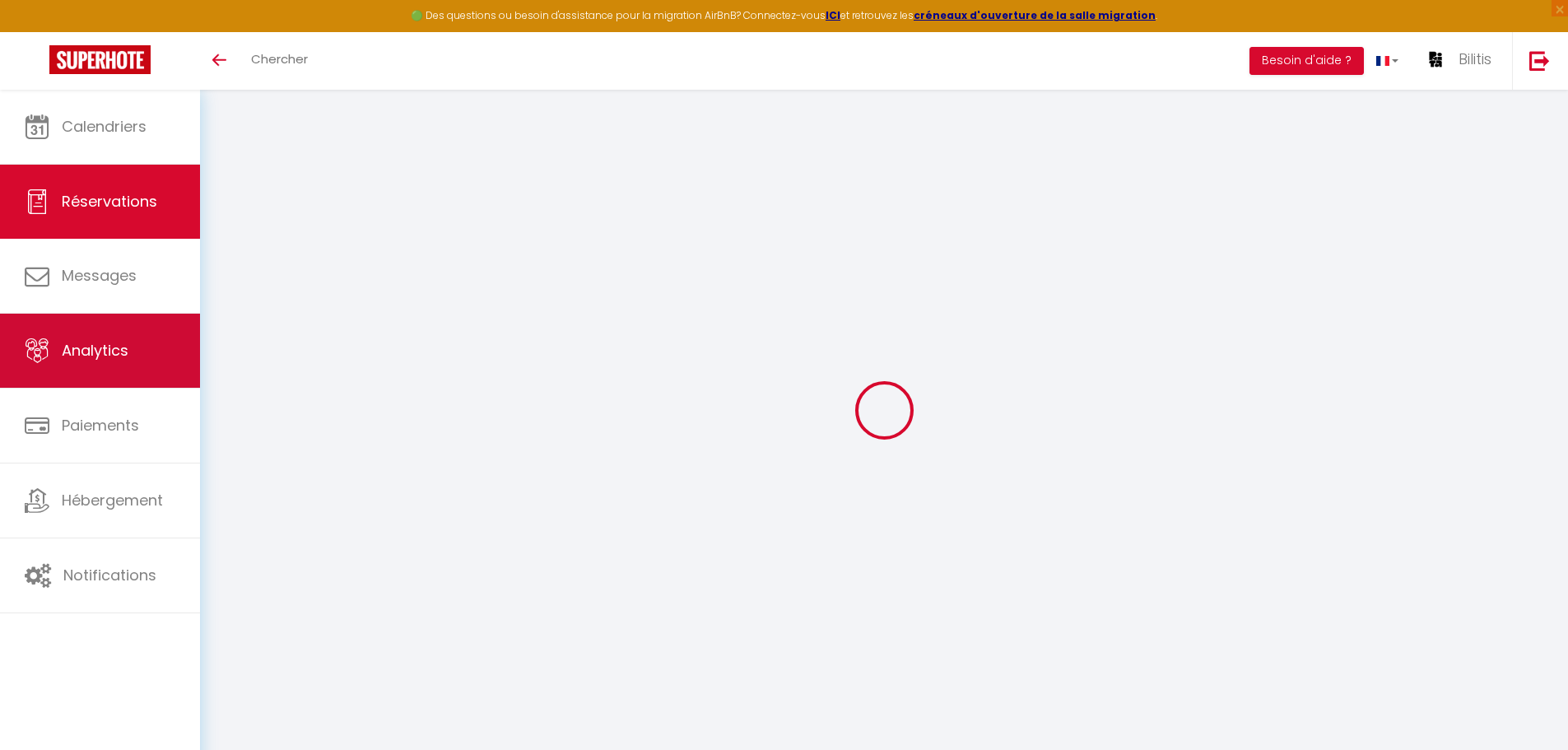
type input "+33674927170"
type input "69004"
type input "53 chemin vert"
type input "Lyon"
select select "FR"
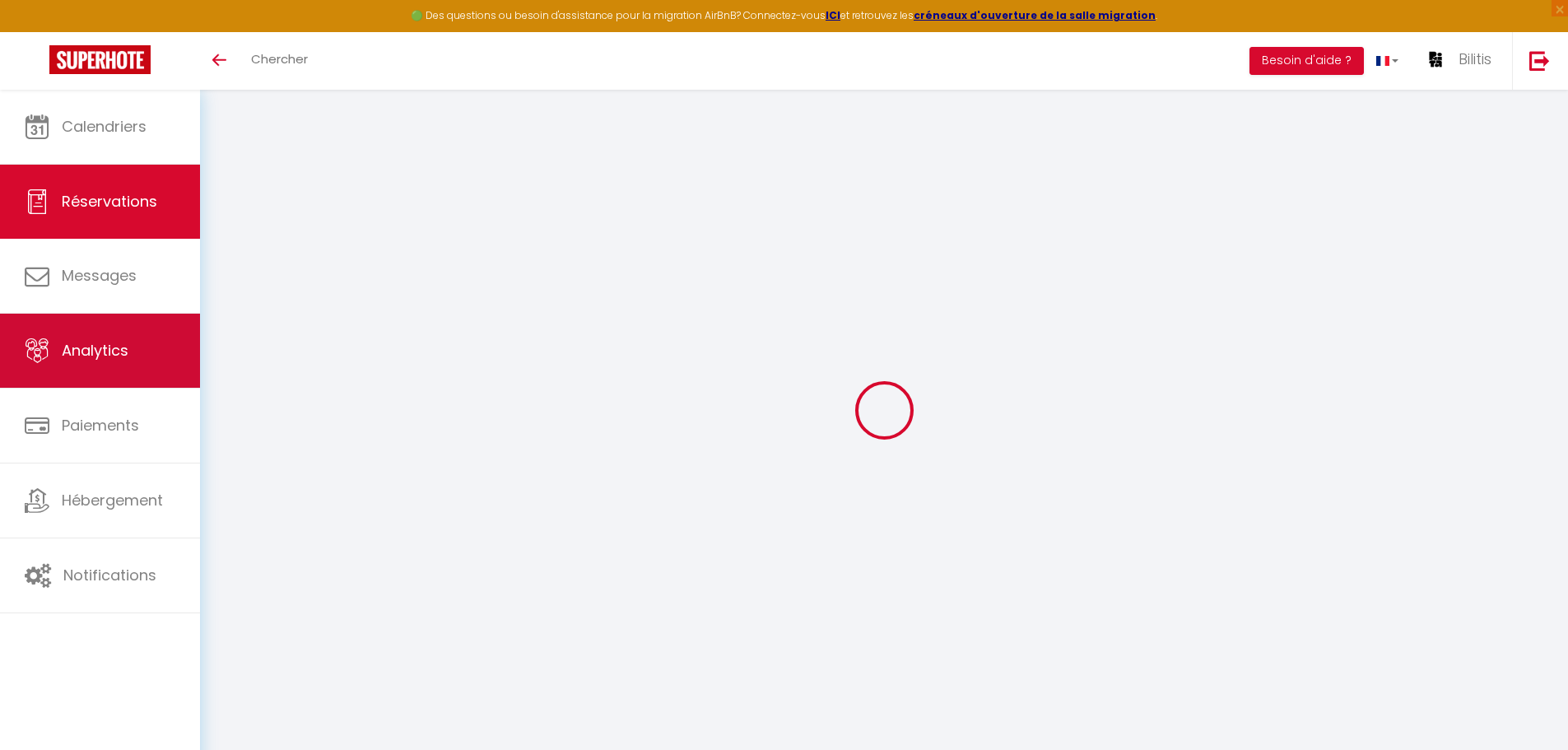
select select "64770"
select select "1"
type input "Ven 15 Août 2025"
select select
type input "Ven 22 Août 2025"
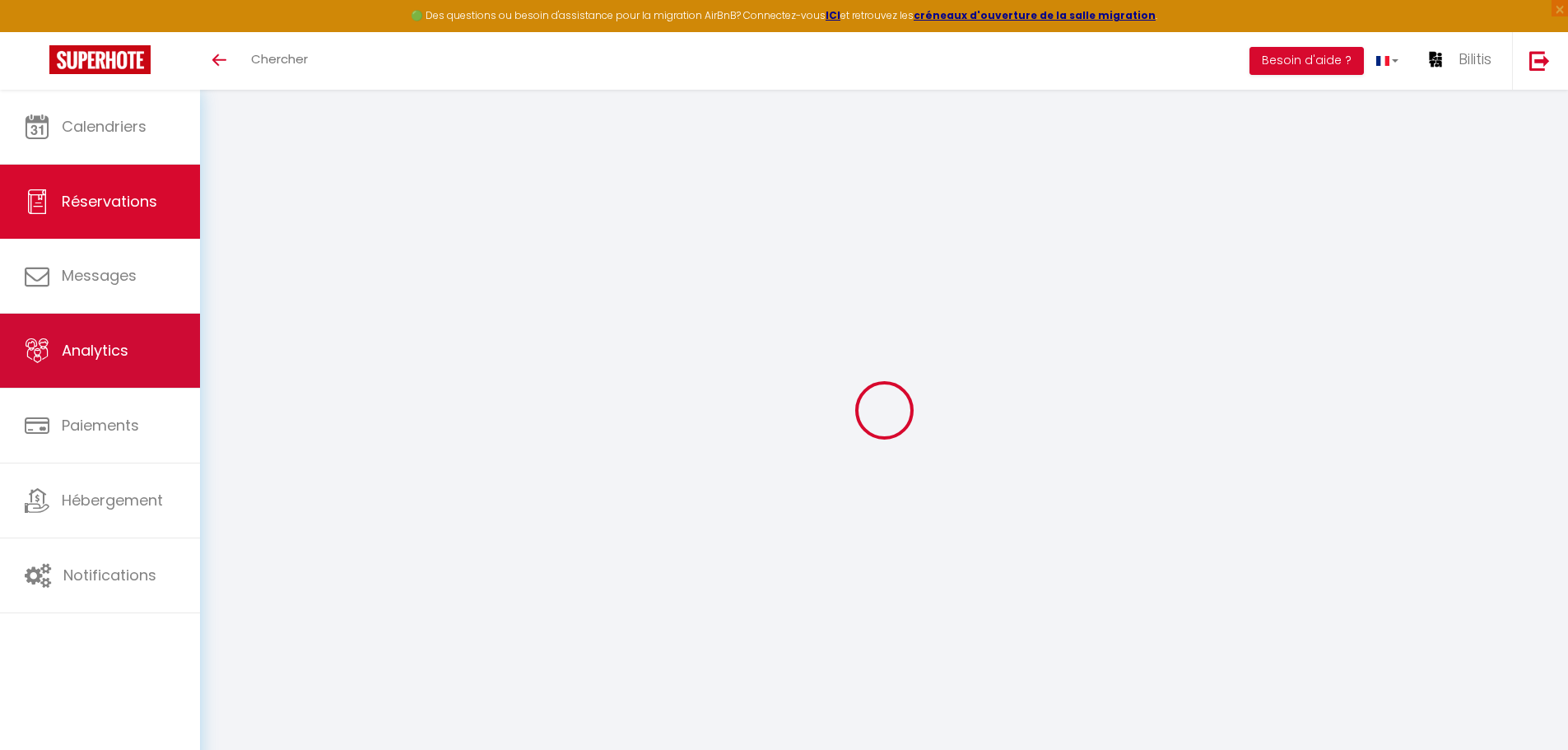
select select
type input "2"
type input "1"
select select "12"
select select "15"
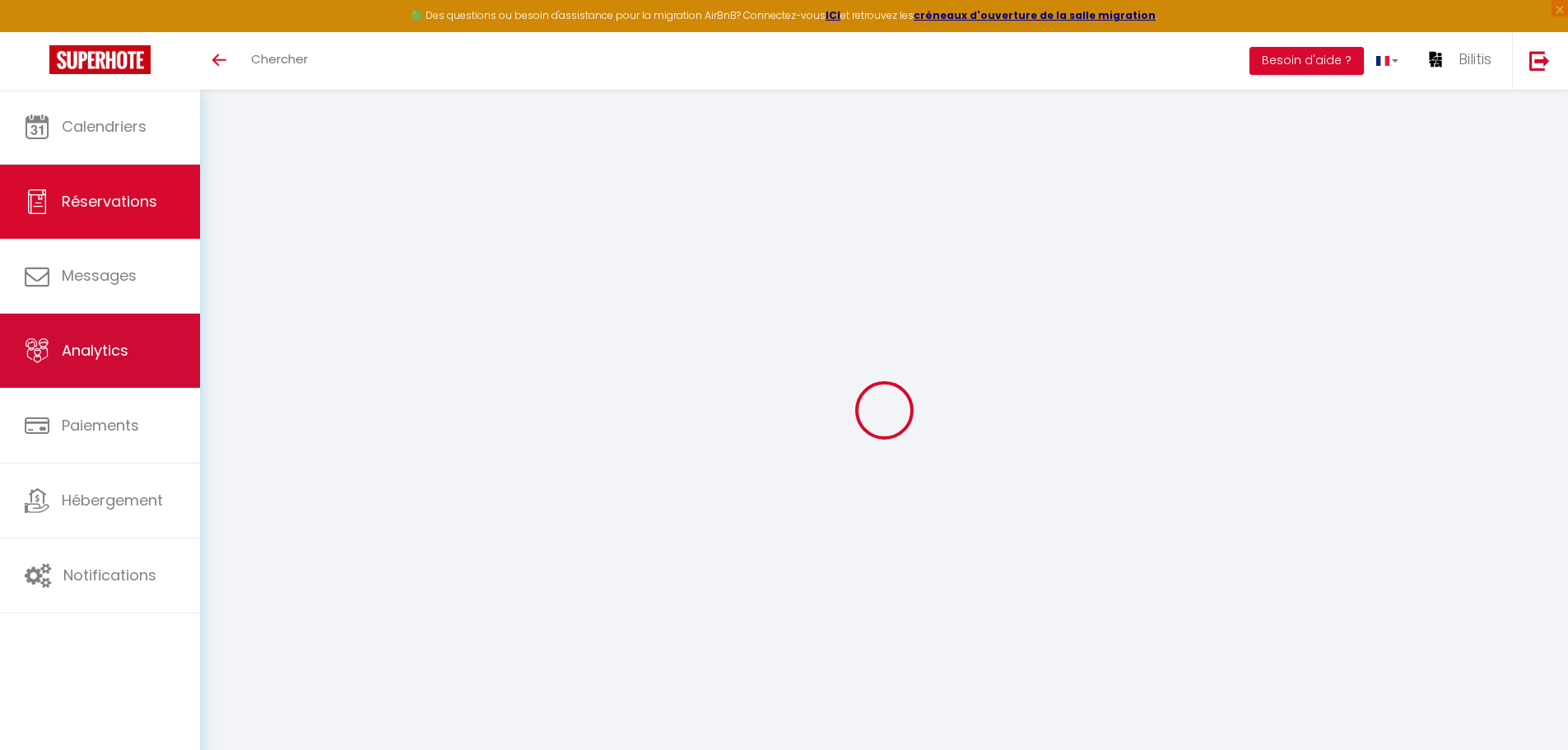
type input "4275"
checkbox input "false"
type input "0"
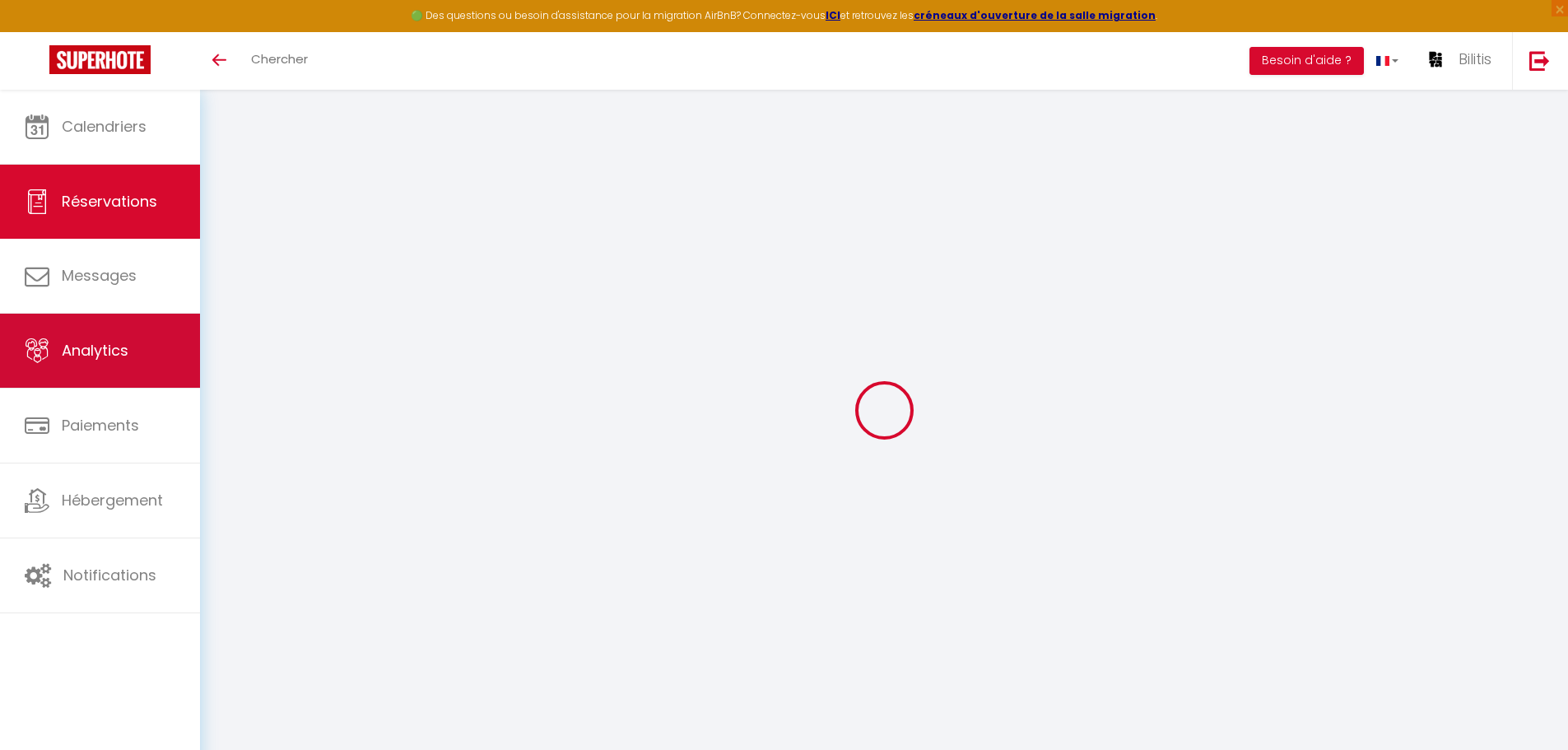
type input "0"
select select
checkbox input "false"
select select
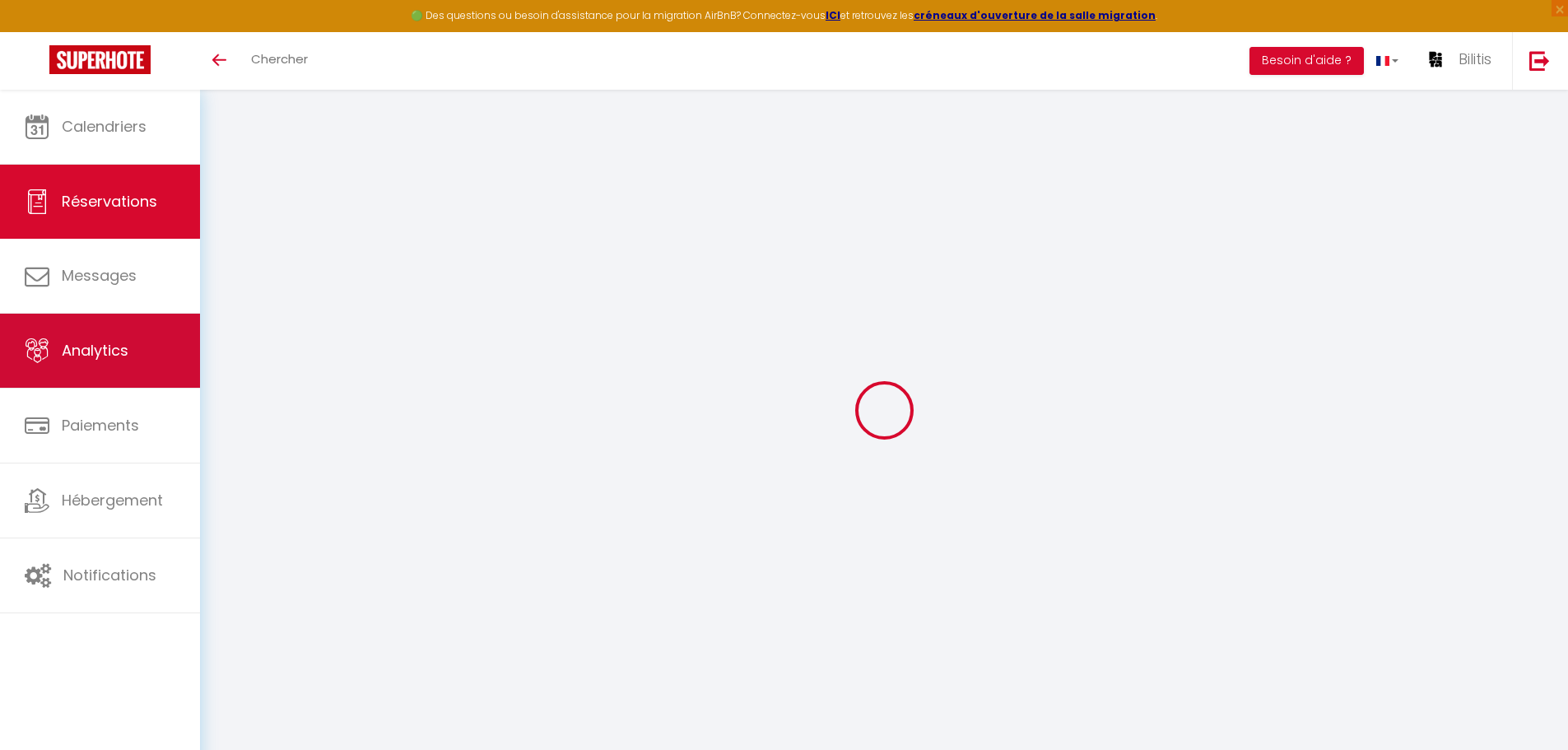
select select
checkbox input "false"
select select
checkbox input "false"
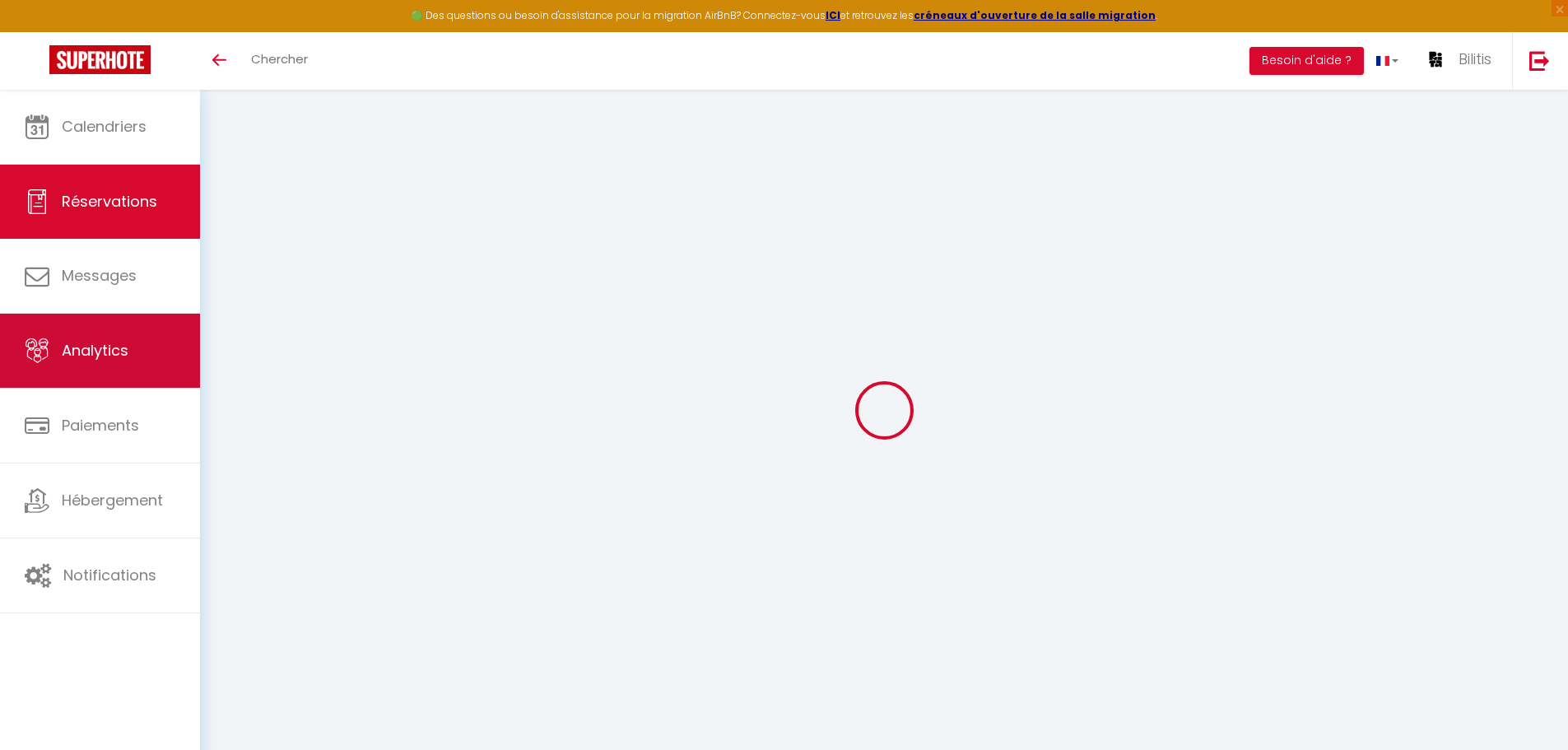
type enfant0 "1 bébé Et peut être 1 copain qui passera. Bonjour, nous allons arriver en fin d…"
type couple1 "1"
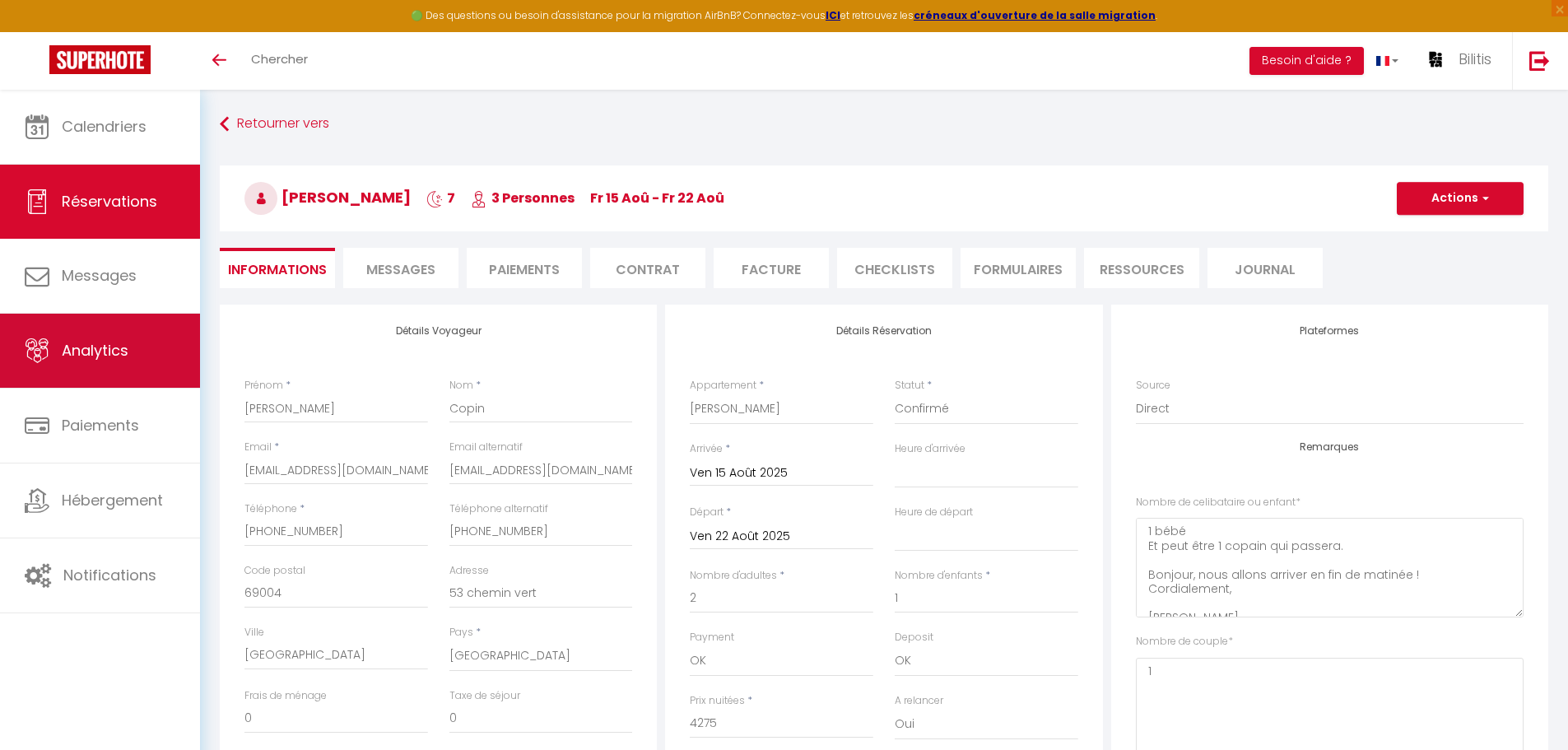
type input "35"
select select
checkbox input "false"
select select "17:00"
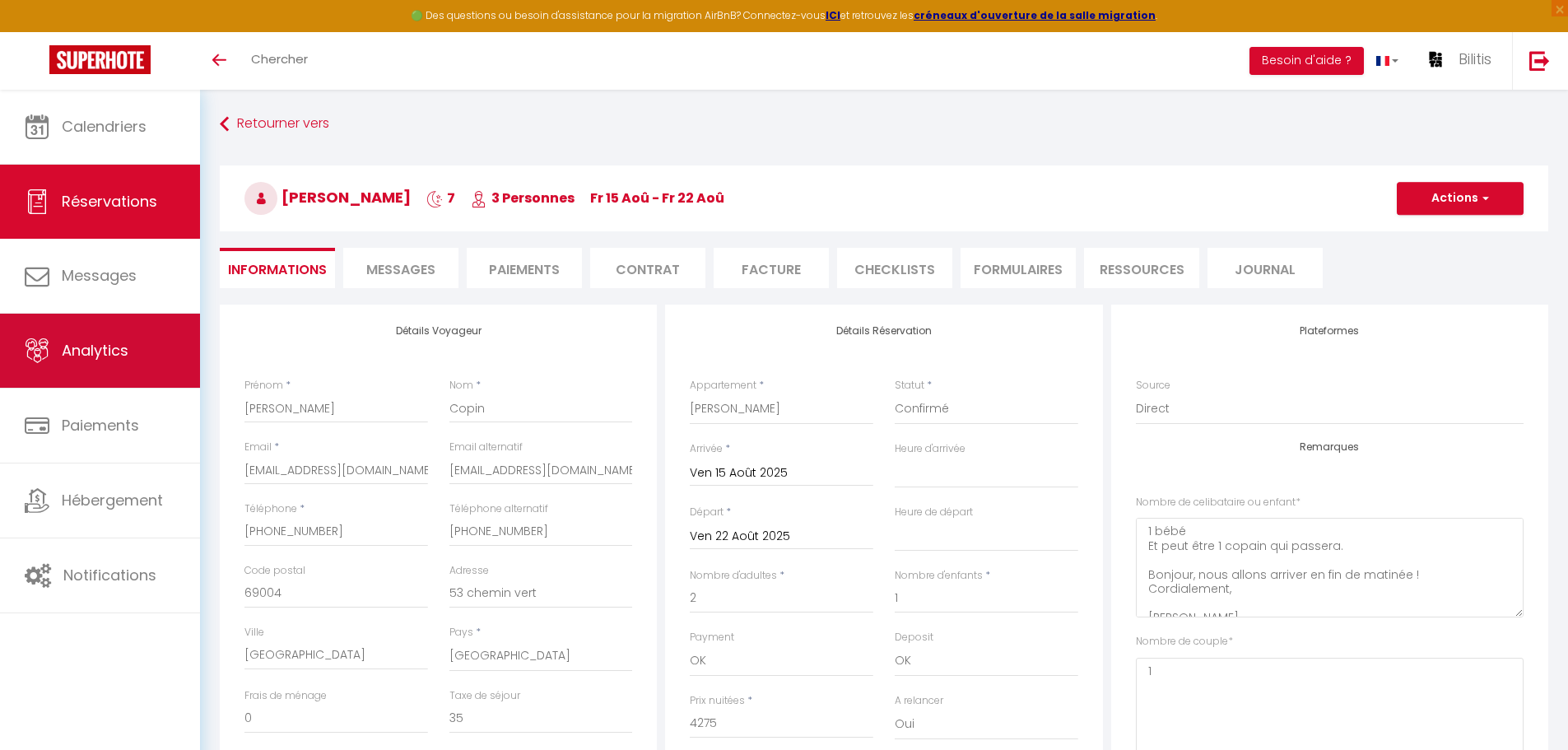
select select "11:00"
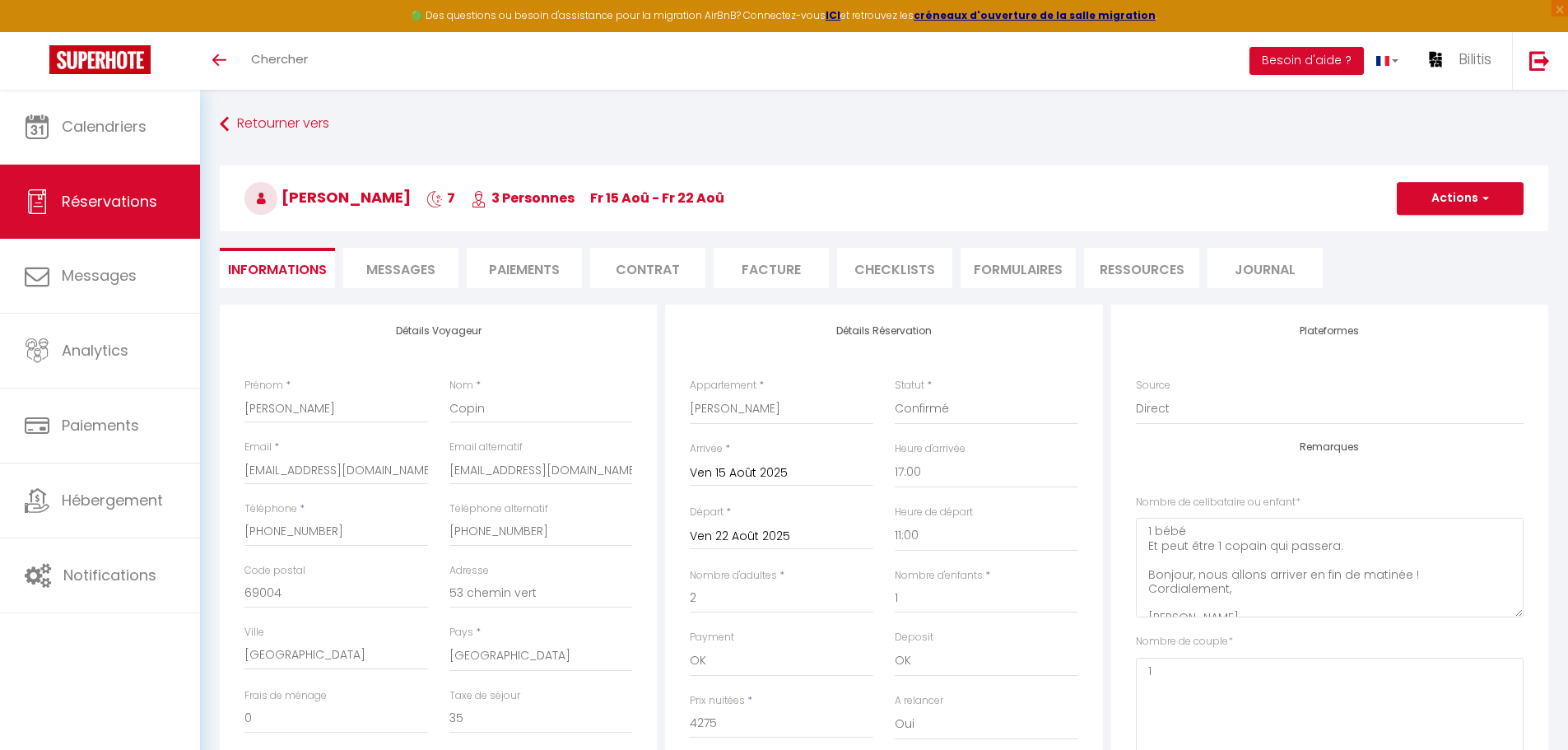
click at [428, 270] on span "Messages" at bounding box center [401, 269] width 70 height 19
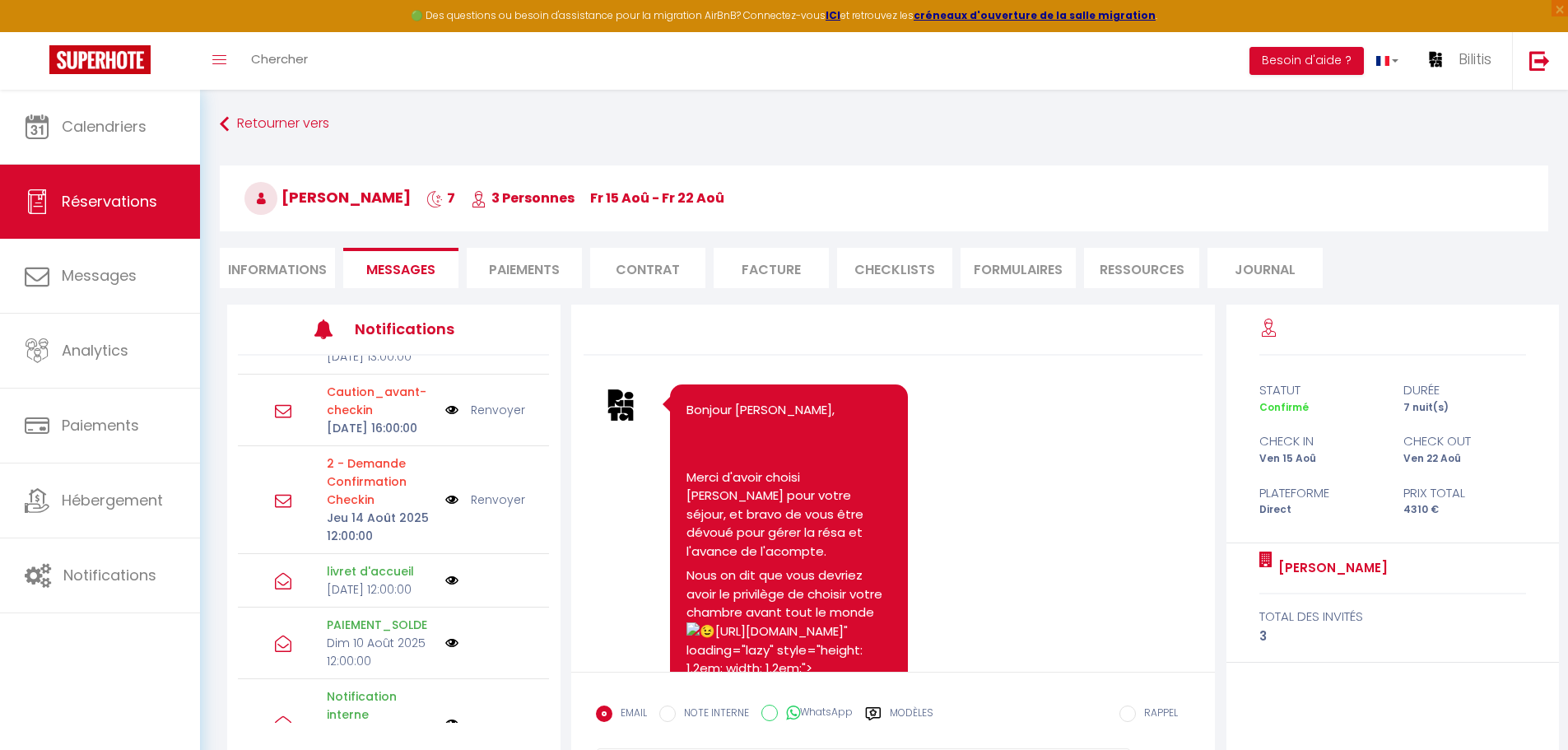
scroll to position [162, 0]
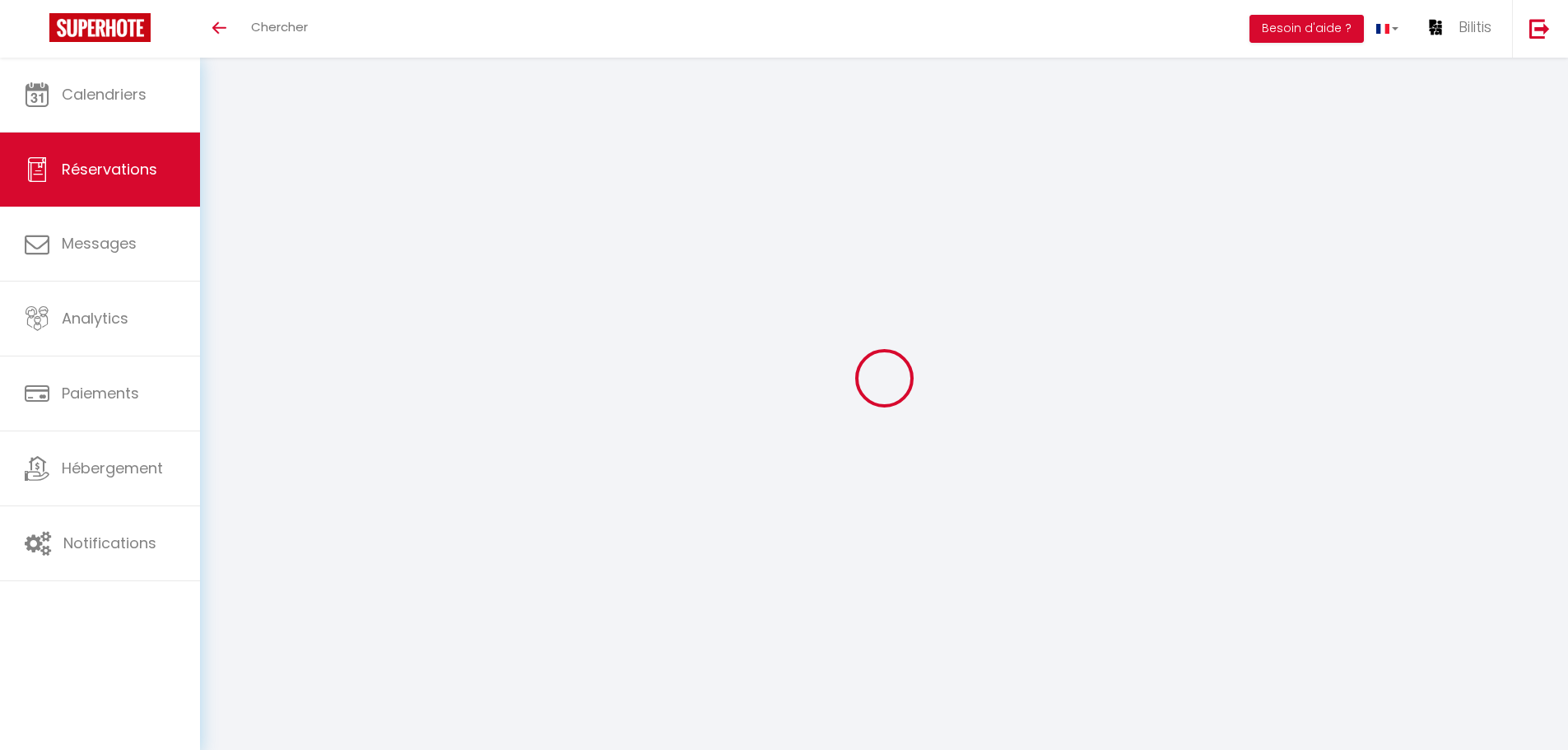
select select
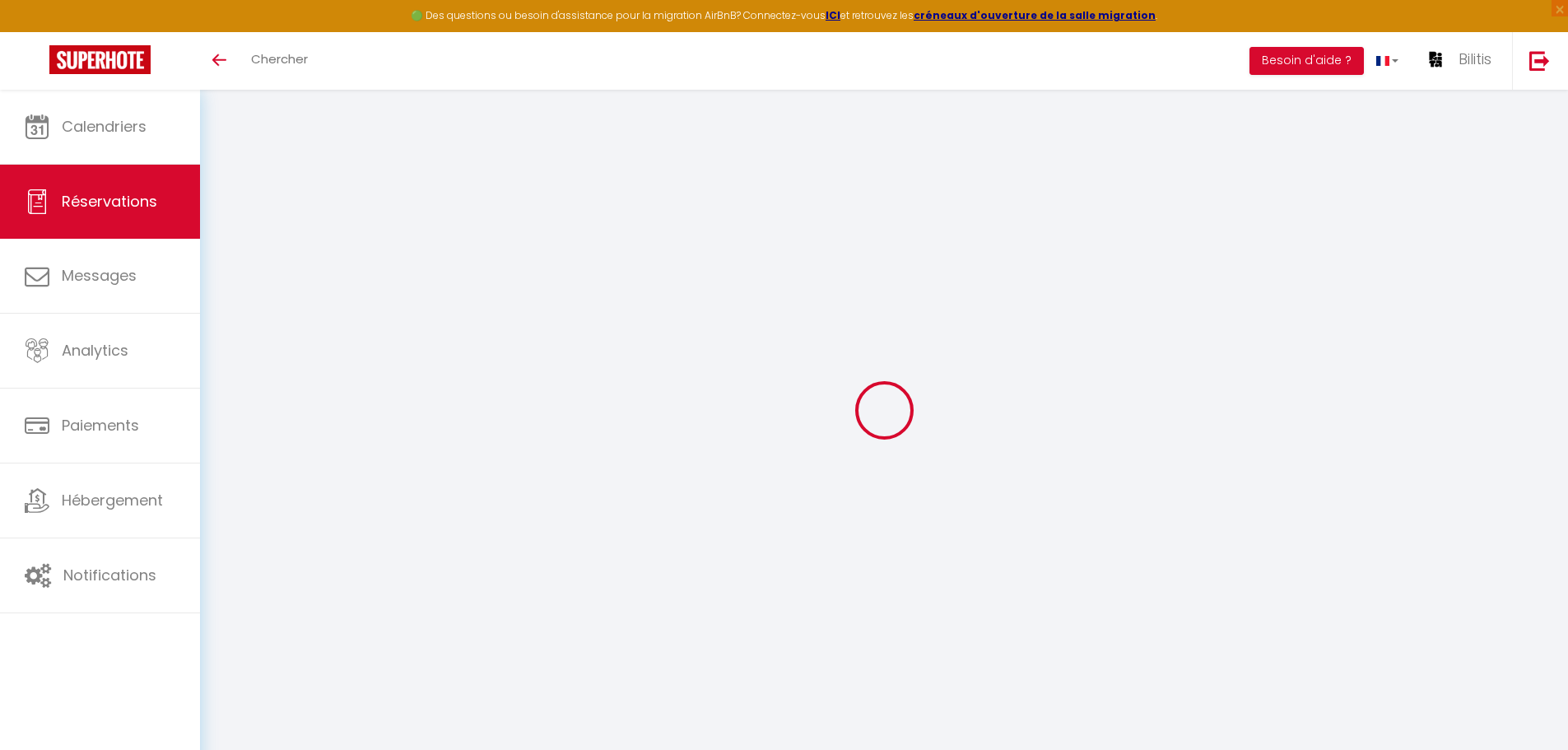
type input "Eduardo"
type input "Sandomingo"
type input "eduardo.sandomingo@gmail.com"
type input "0642432346"
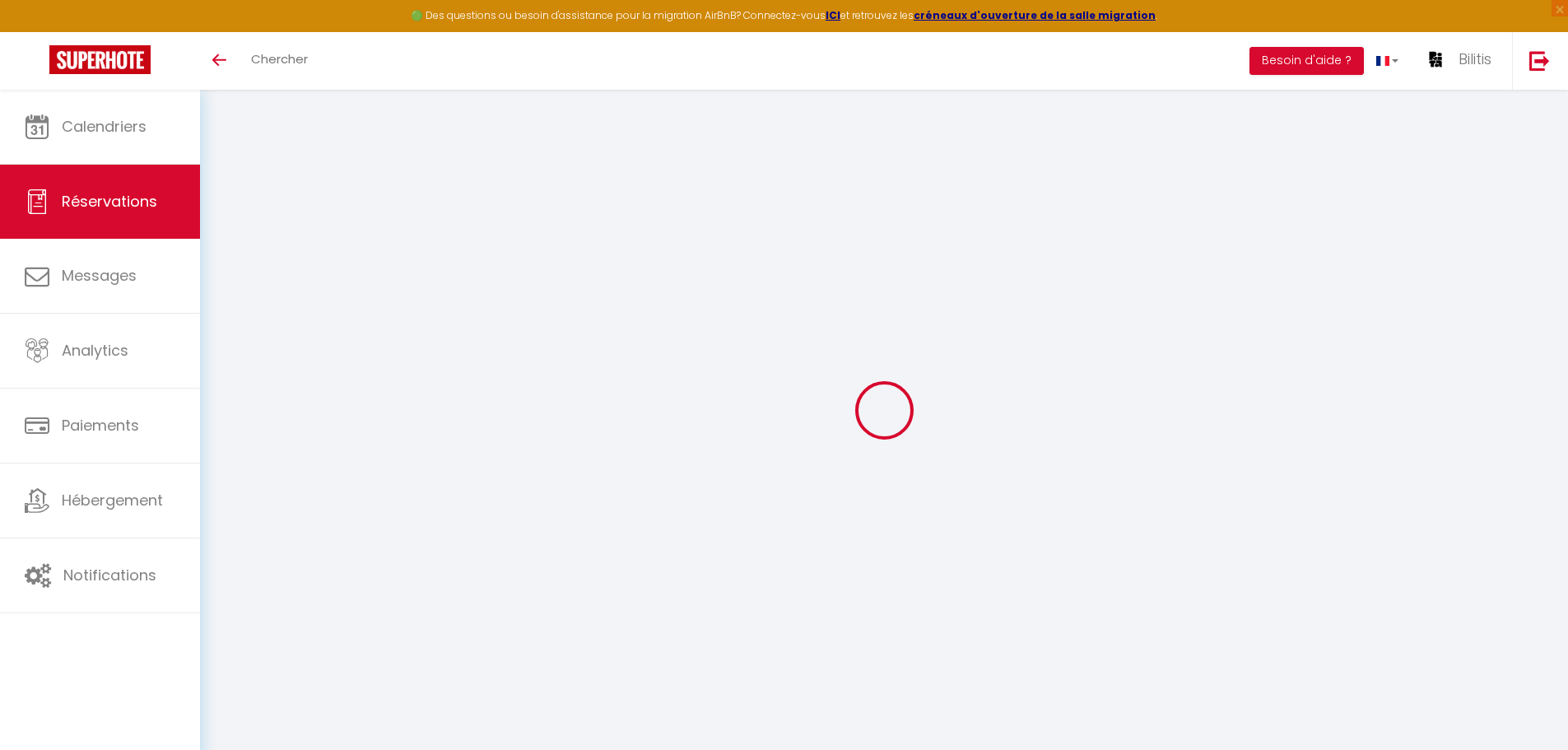
type input "0642432346"
type input "75009"
type input "71 Rue du Faubourg Poissonnière"
type input "Paris"
select select "FR"
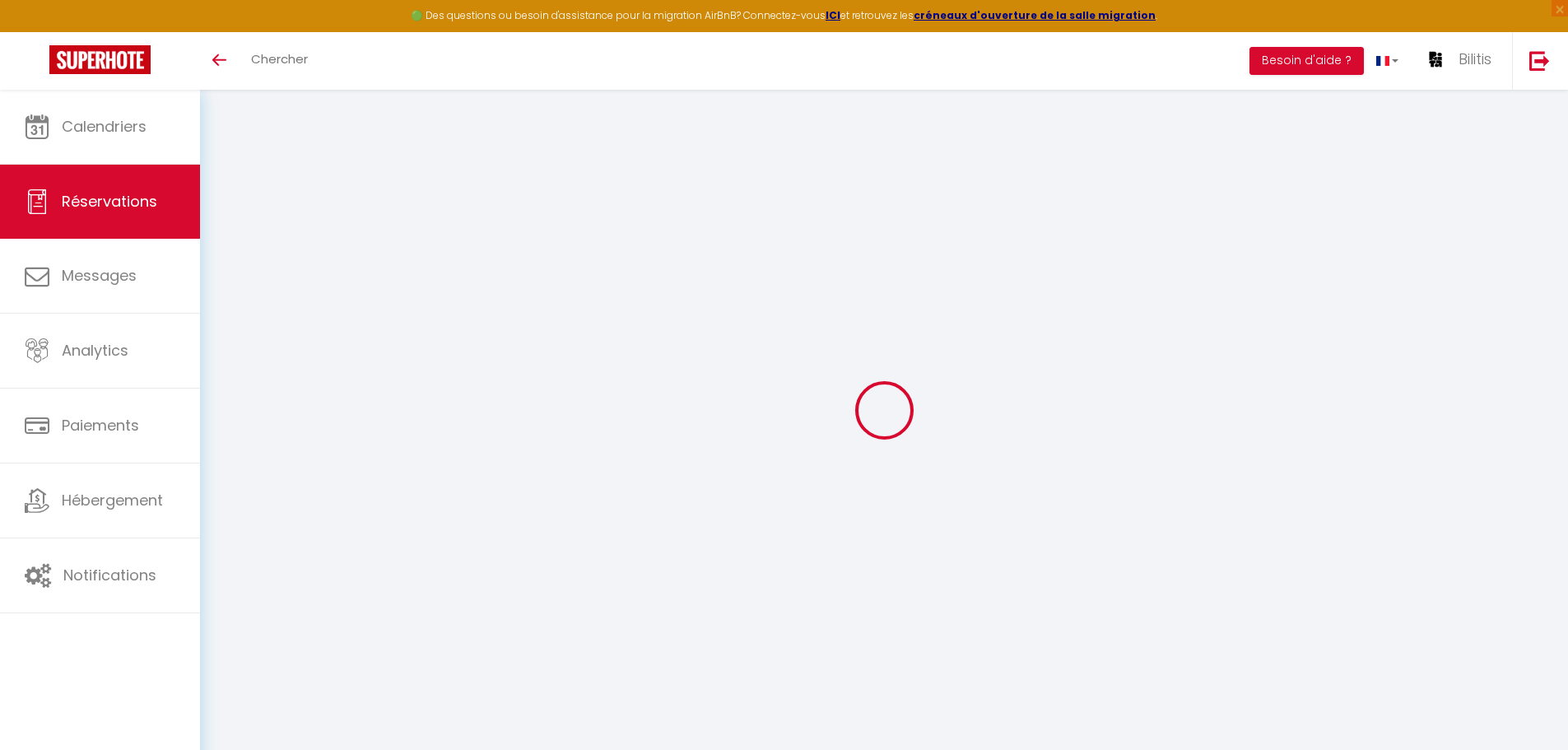
select select "64770"
select select "1"
type input "Ven 05 Septembre 2025"
select select
type input "Dim 07 Septembre 2025"
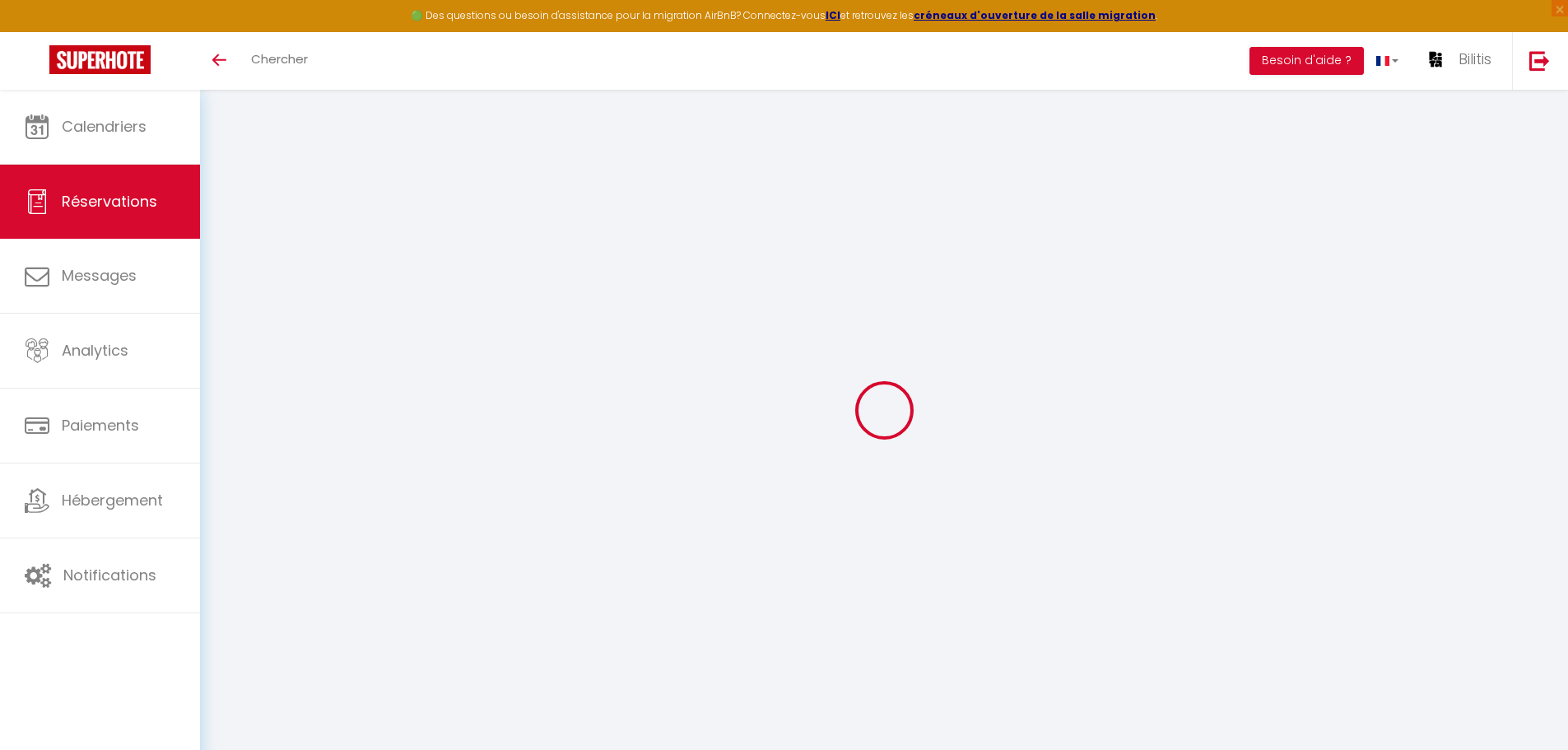
select select
type input "6"
select select "12"
select select "15"
type input "1500"
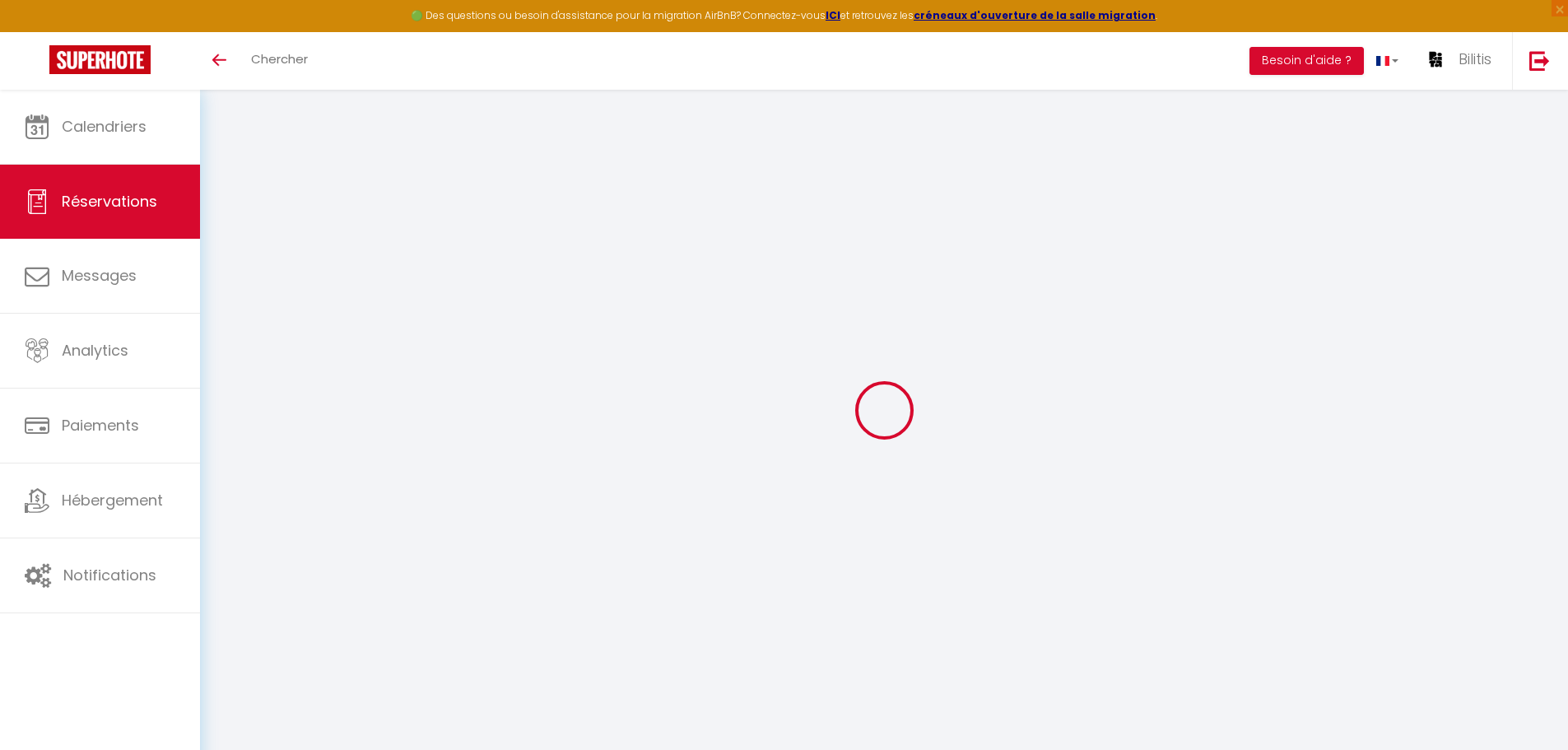
checkbox input "false"
type input "0"
select select "69"
type input "0"
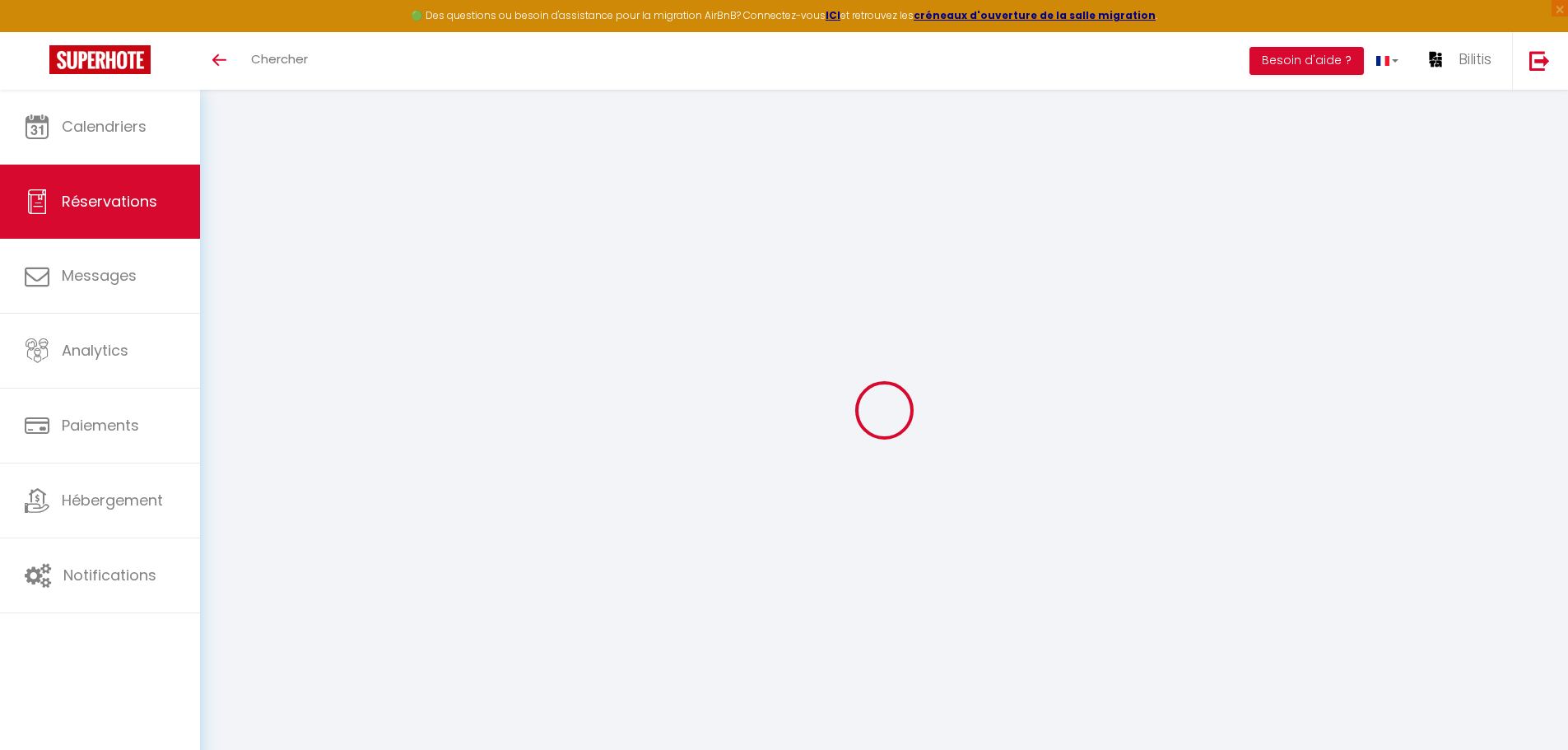
type input "0"
select select
checkbox input "false"
select select
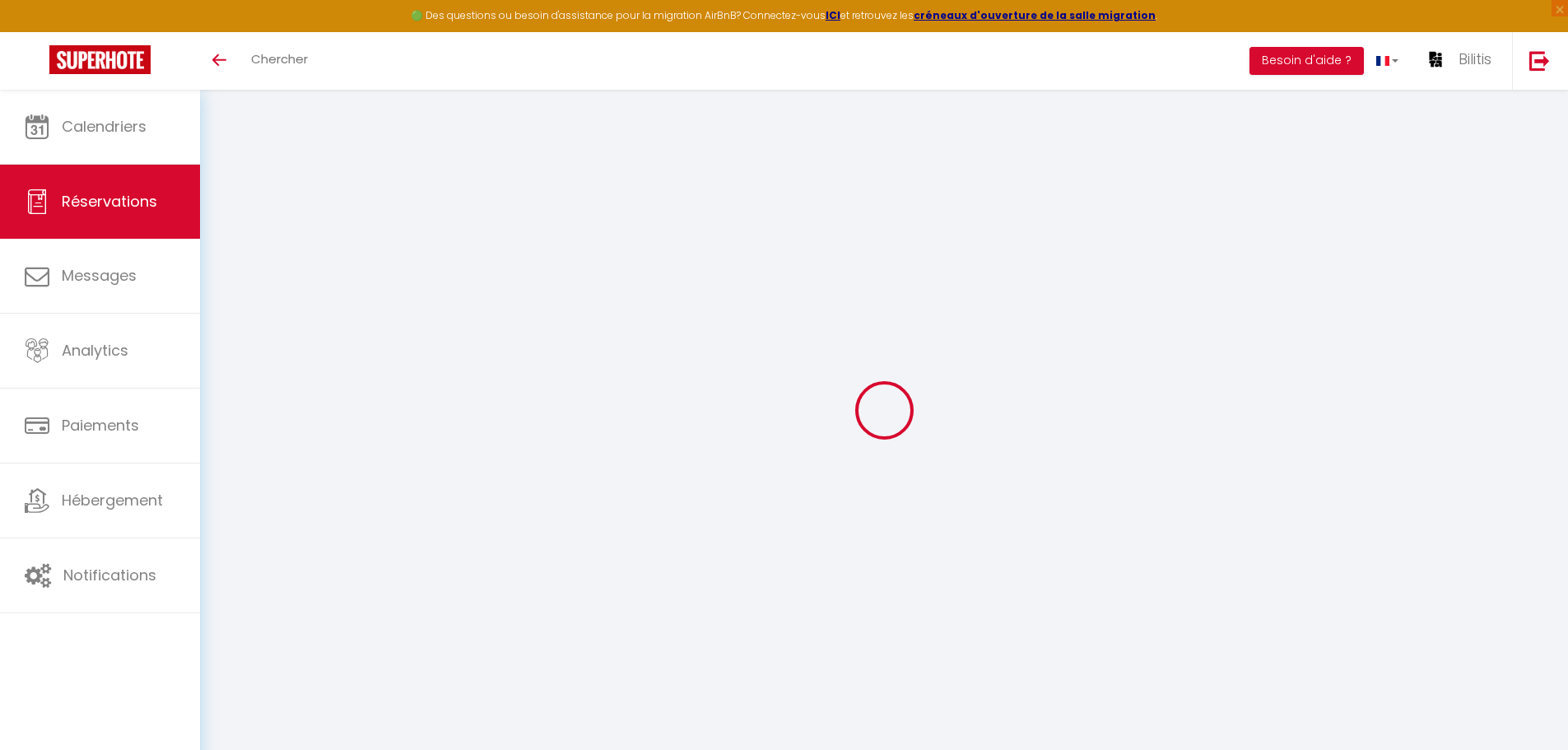
select select
checkbox input "false"
select select
checkbox input "false"
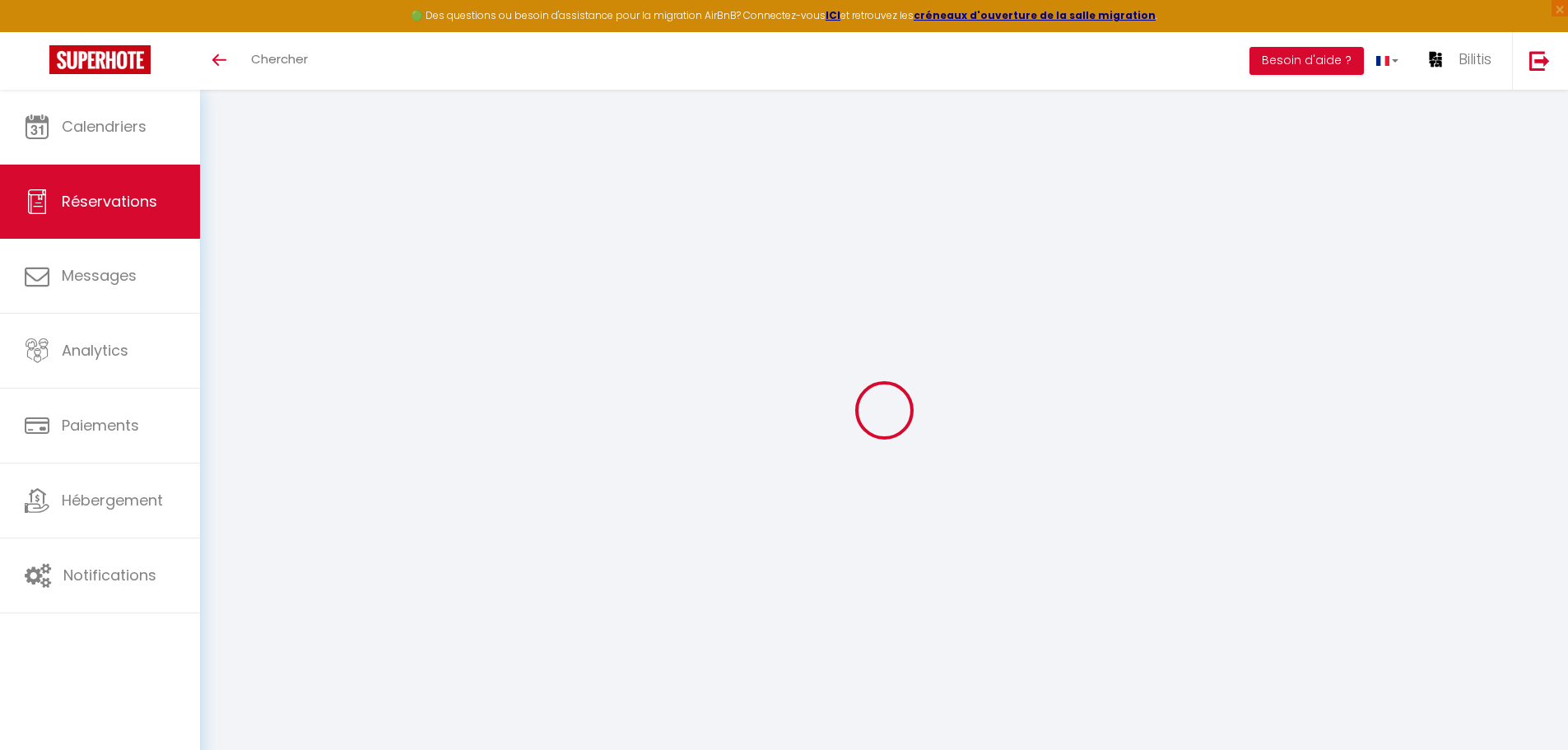
type enfant0 "0"
type couple1 "3"
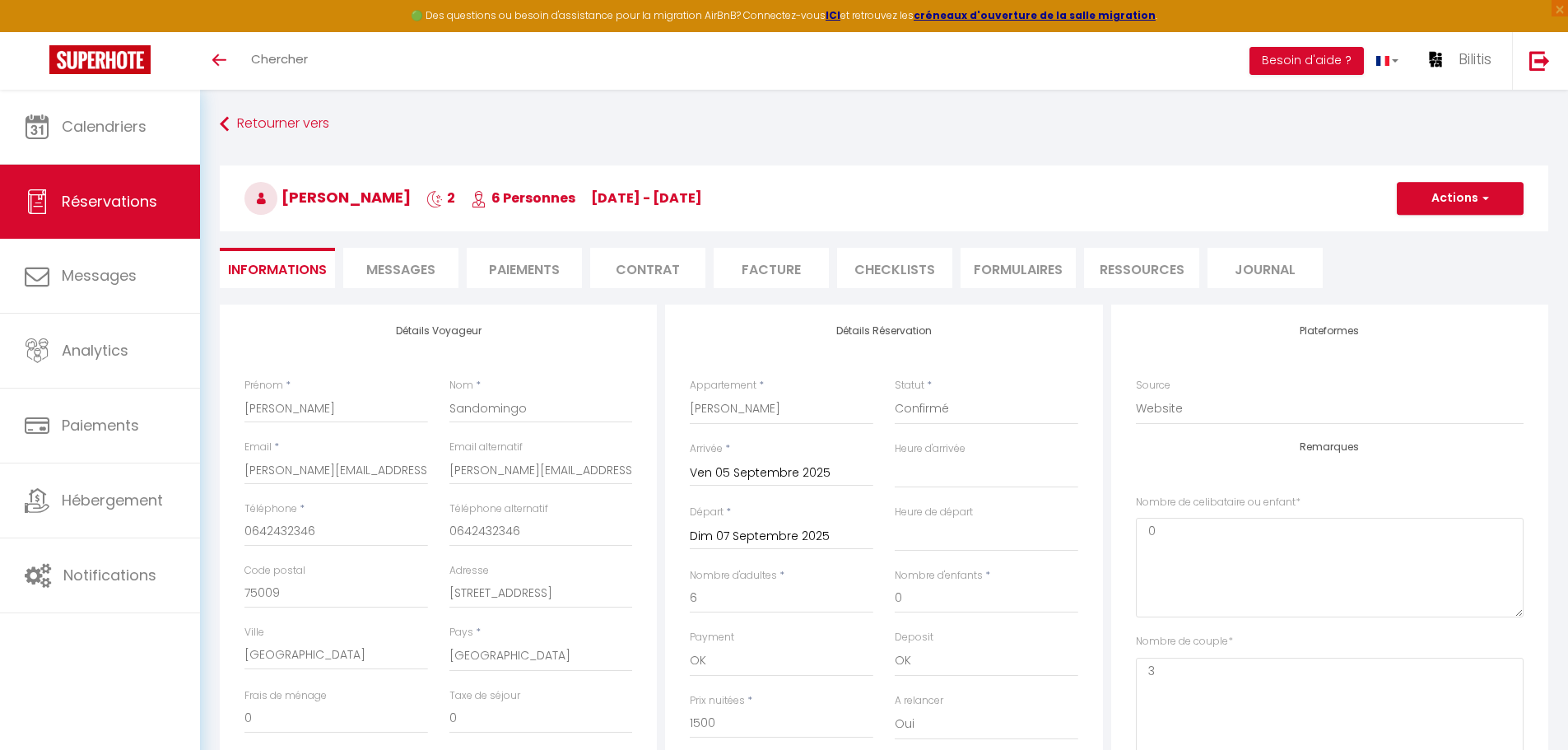
type input "30"
select select
checkbox input "false"
select select "16:00"
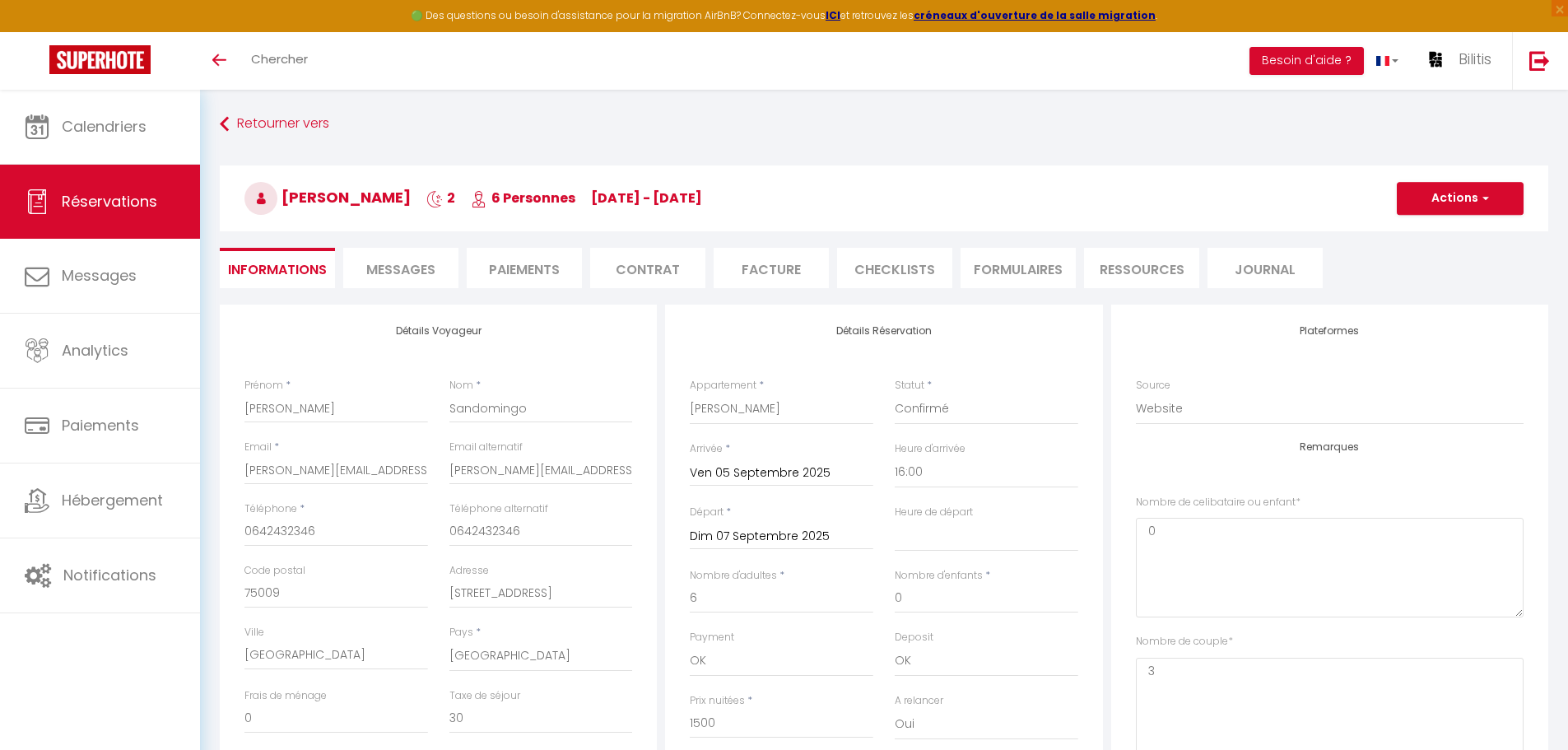
click at [518, 280] on li "Paiements" at bounding box center [525, 268] width 115 height 41
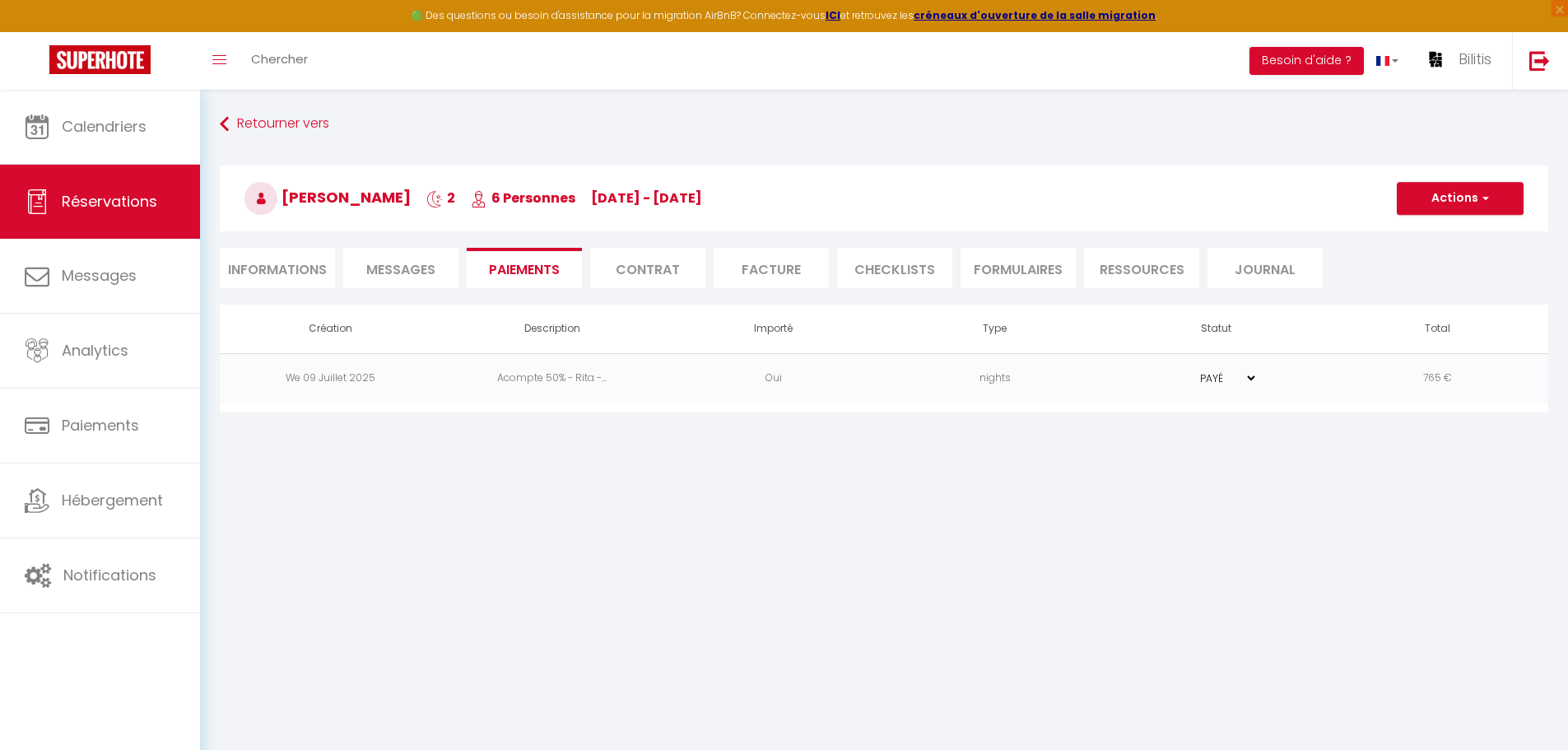
click at [408, 283] on li "Messages" at bounding box center [401, 268] width 115 height 41
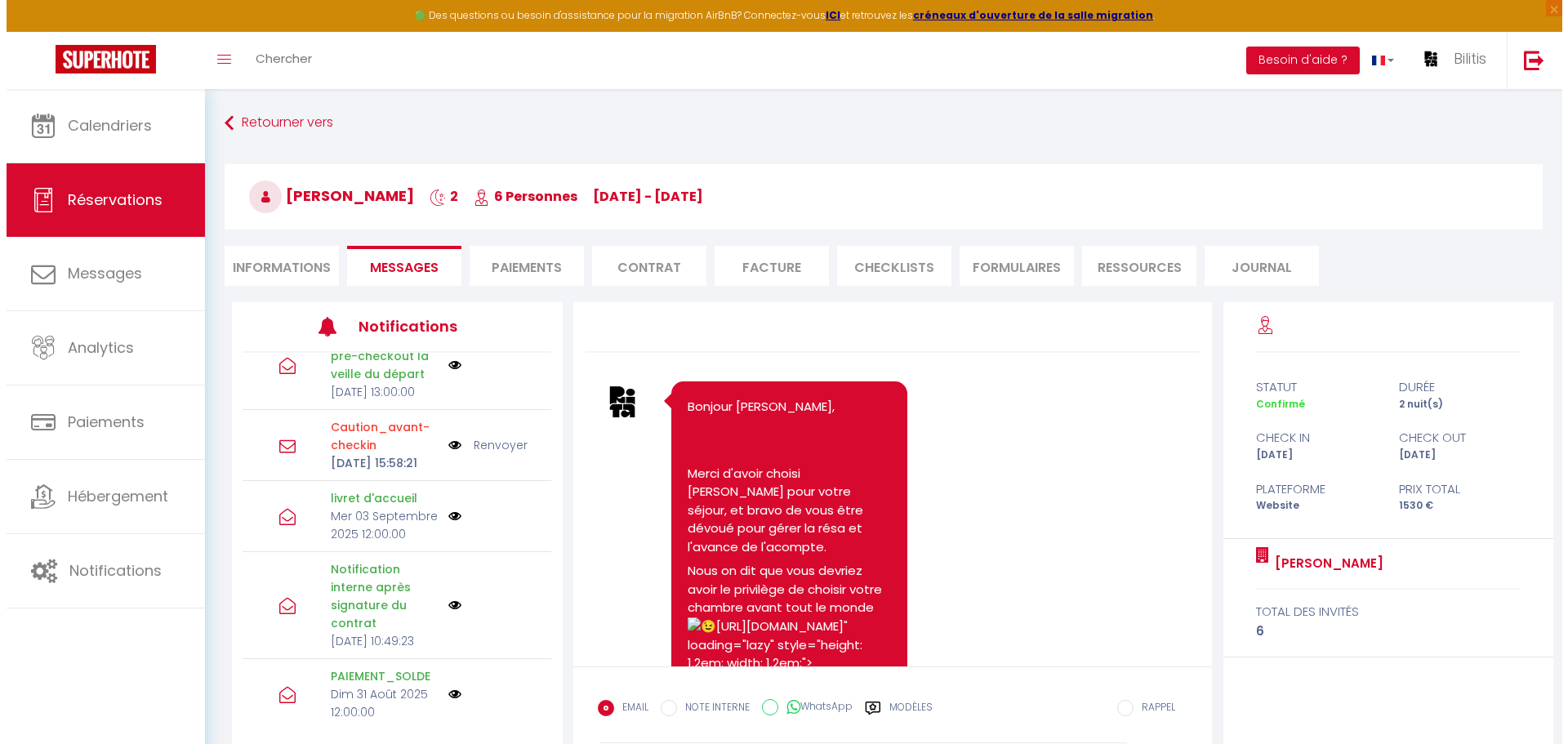
scroll to position [149, 0]
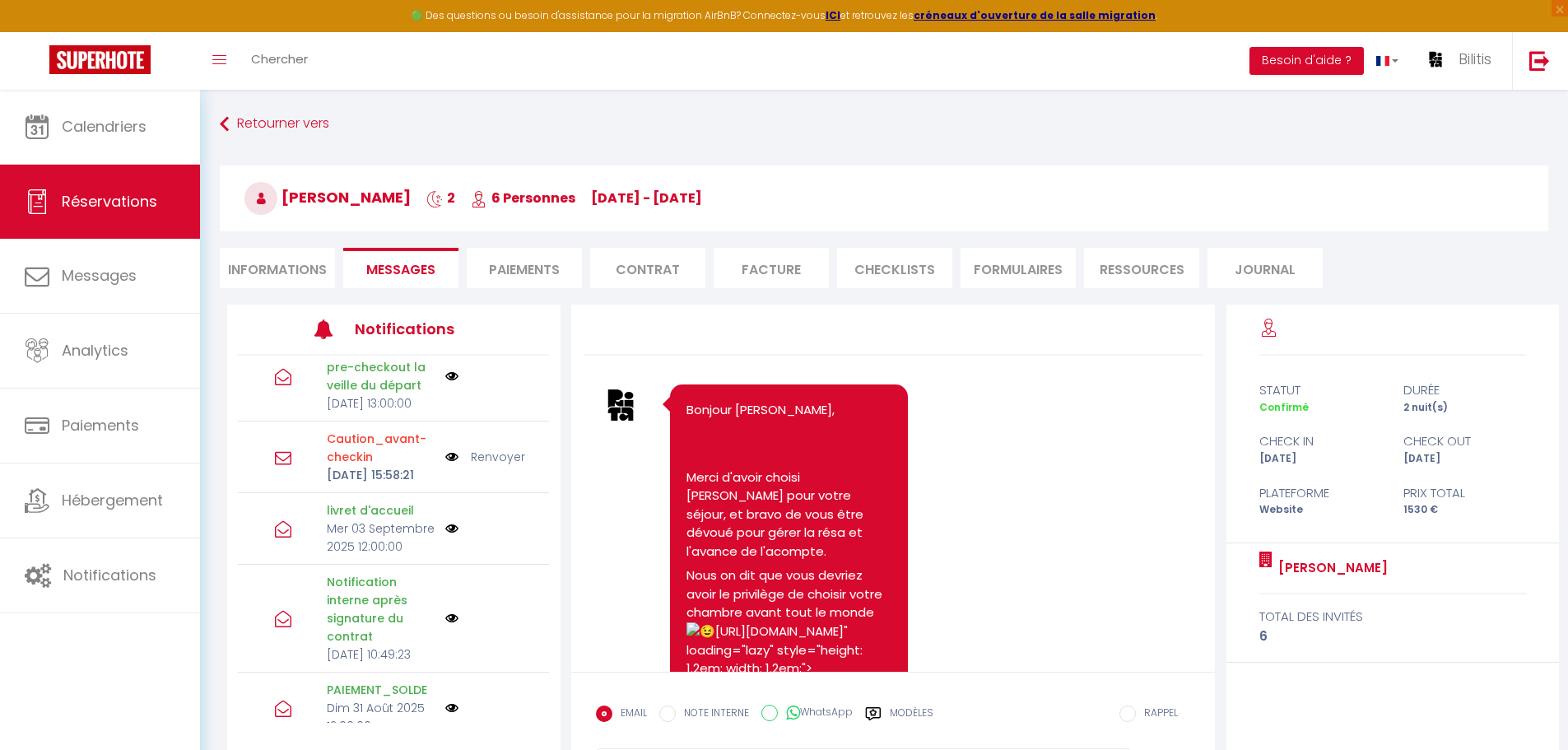
click at [328, 271] on li "Informations" at bounding box center [277, 268] width 115 height 41
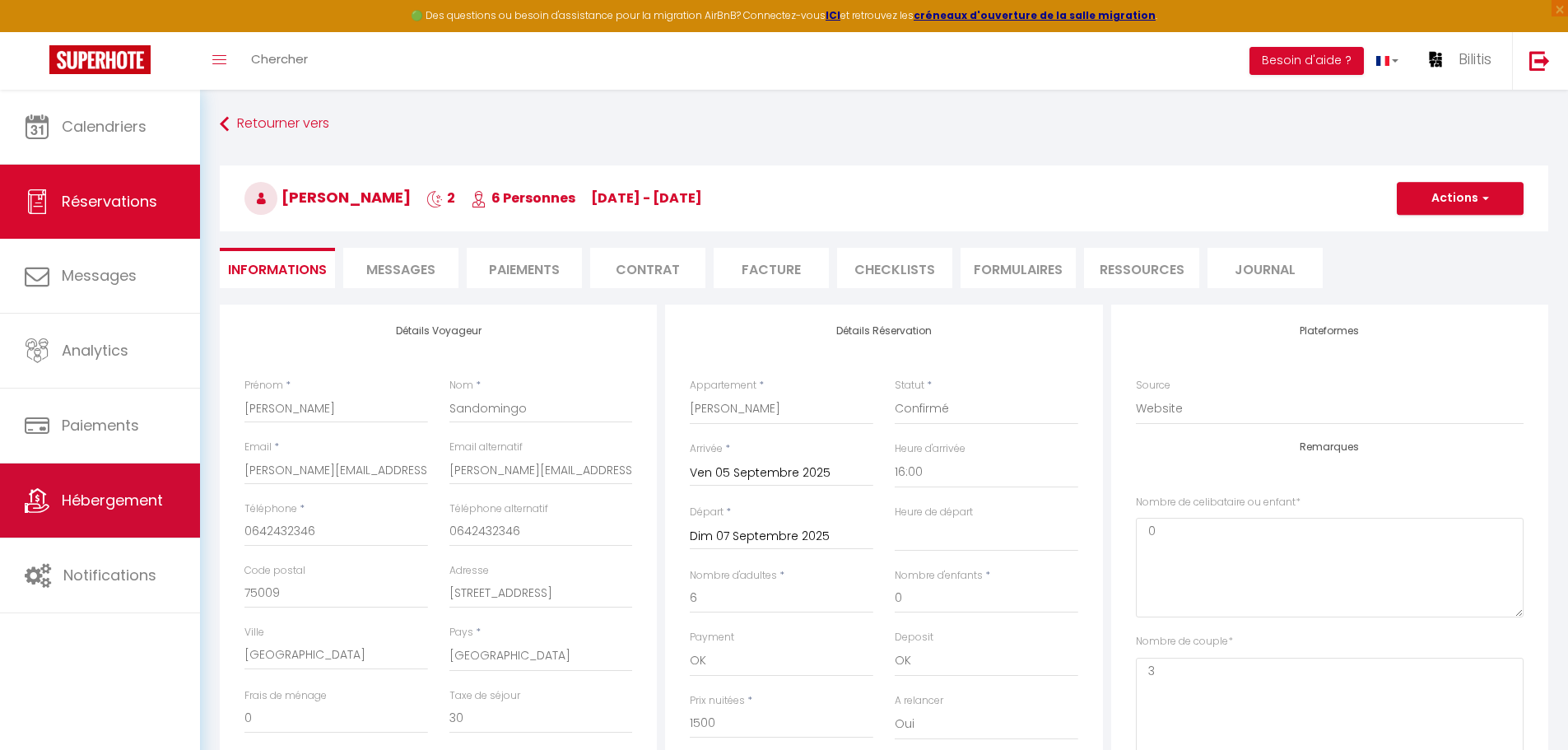
click at [127, 514] on link "Hébergement" at bounding box center [100, 500] width 200 height 74
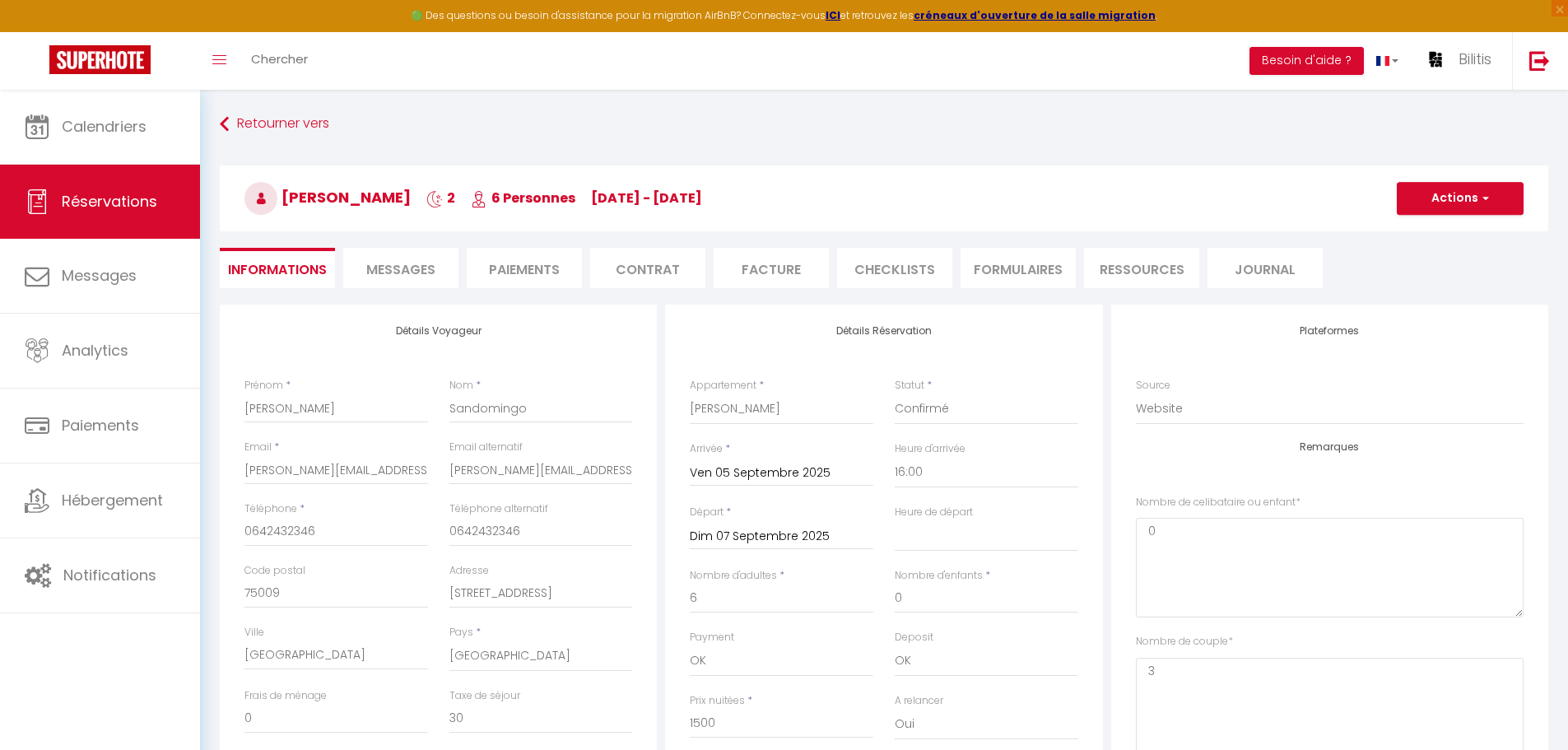
select select
checkbox input "false"
select select
checkbox input "false"
click at [420, 280] on li "Messages" at bounding box center [401, 268] width 115 height 41
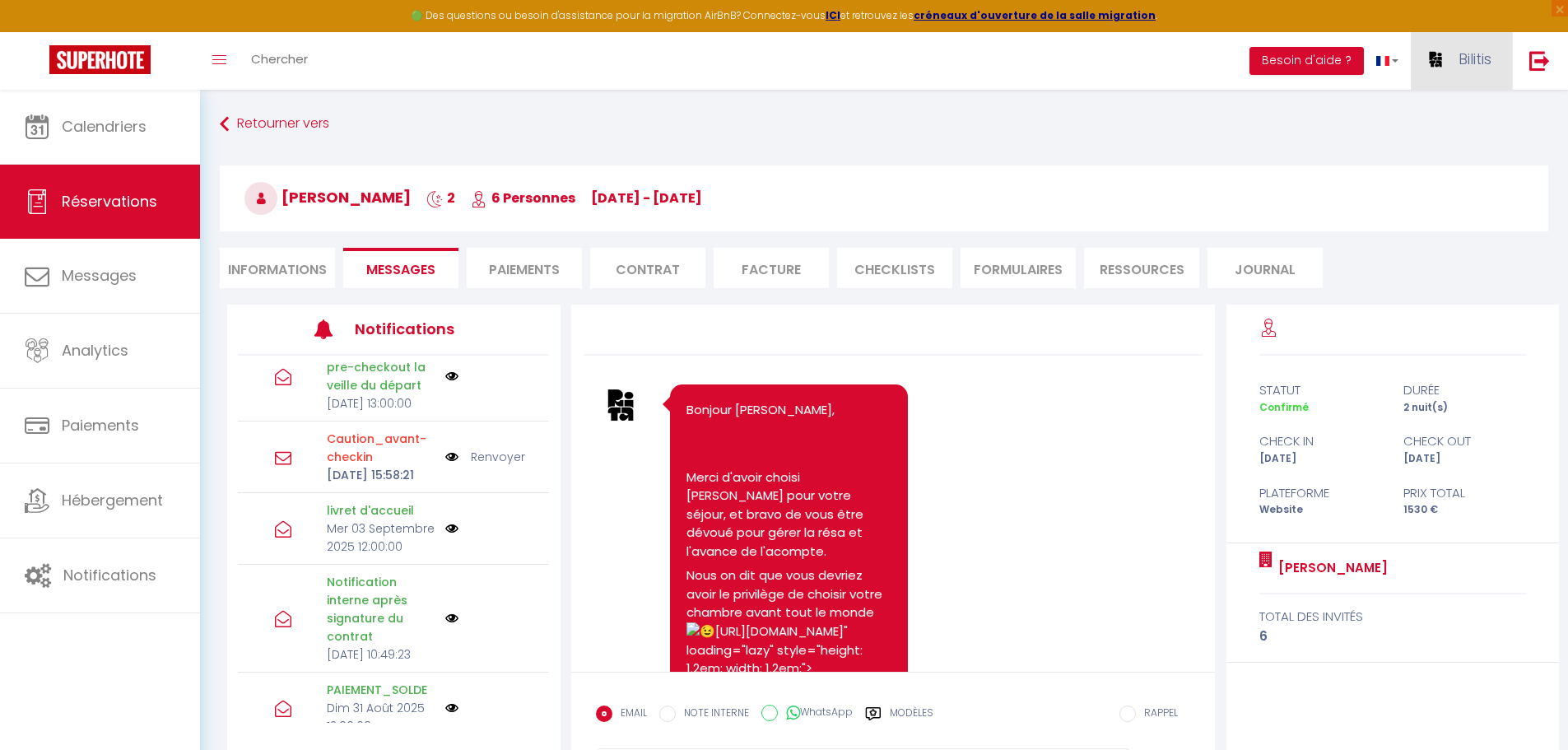
click at [1485, 54] on span "Bilitis" at bounding box center [1474, 58] width 33 height 20
click at [1440, 139] on link "Équipe" at bounding box center [1446, 143] width 122 height 28
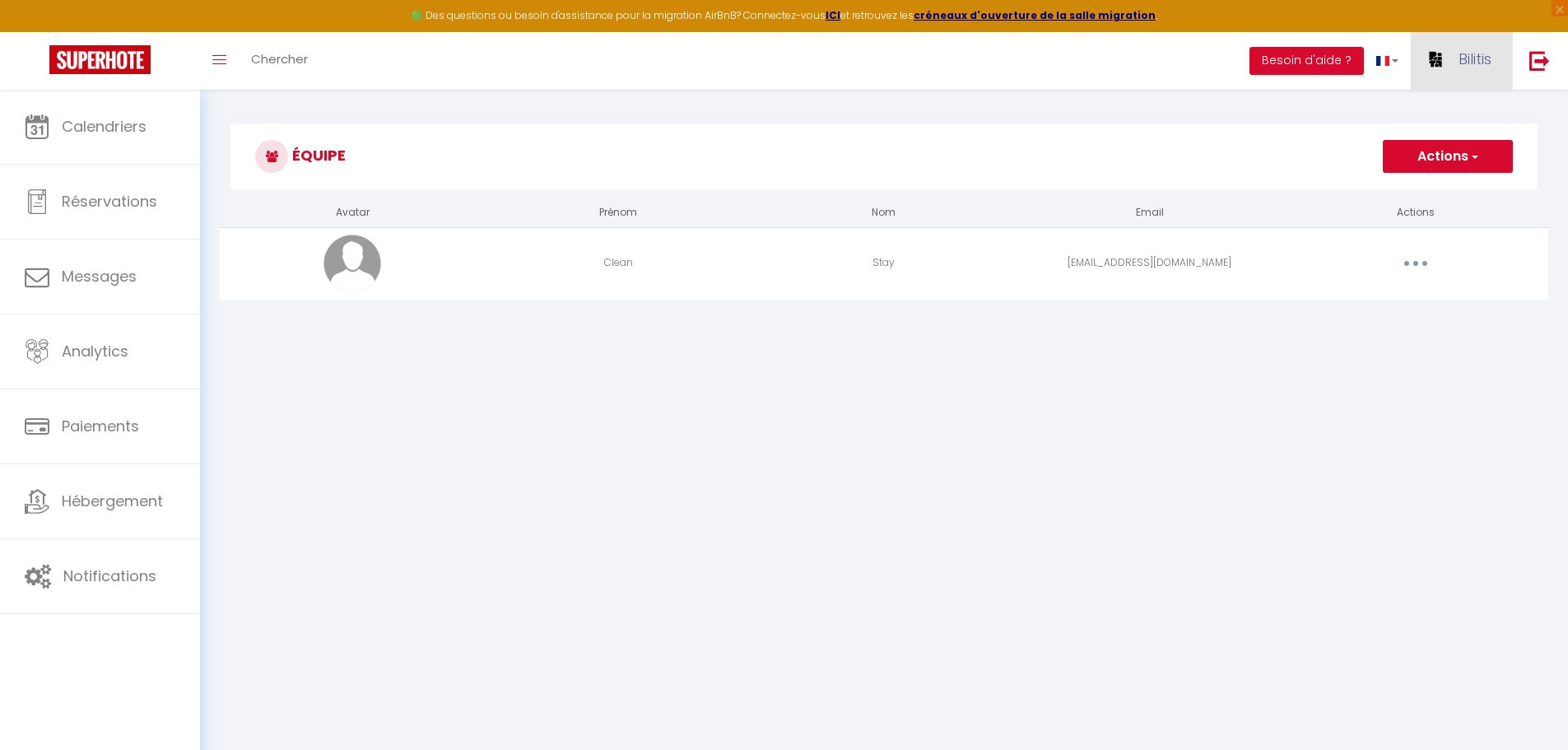
click at [1460, 63] on span "Bilitis" at bounding box center [1474, 58] width 33 height 20
click at [1443, 107] on link "Paramètres" at bounding box center [1446, 114] width 122 height 28
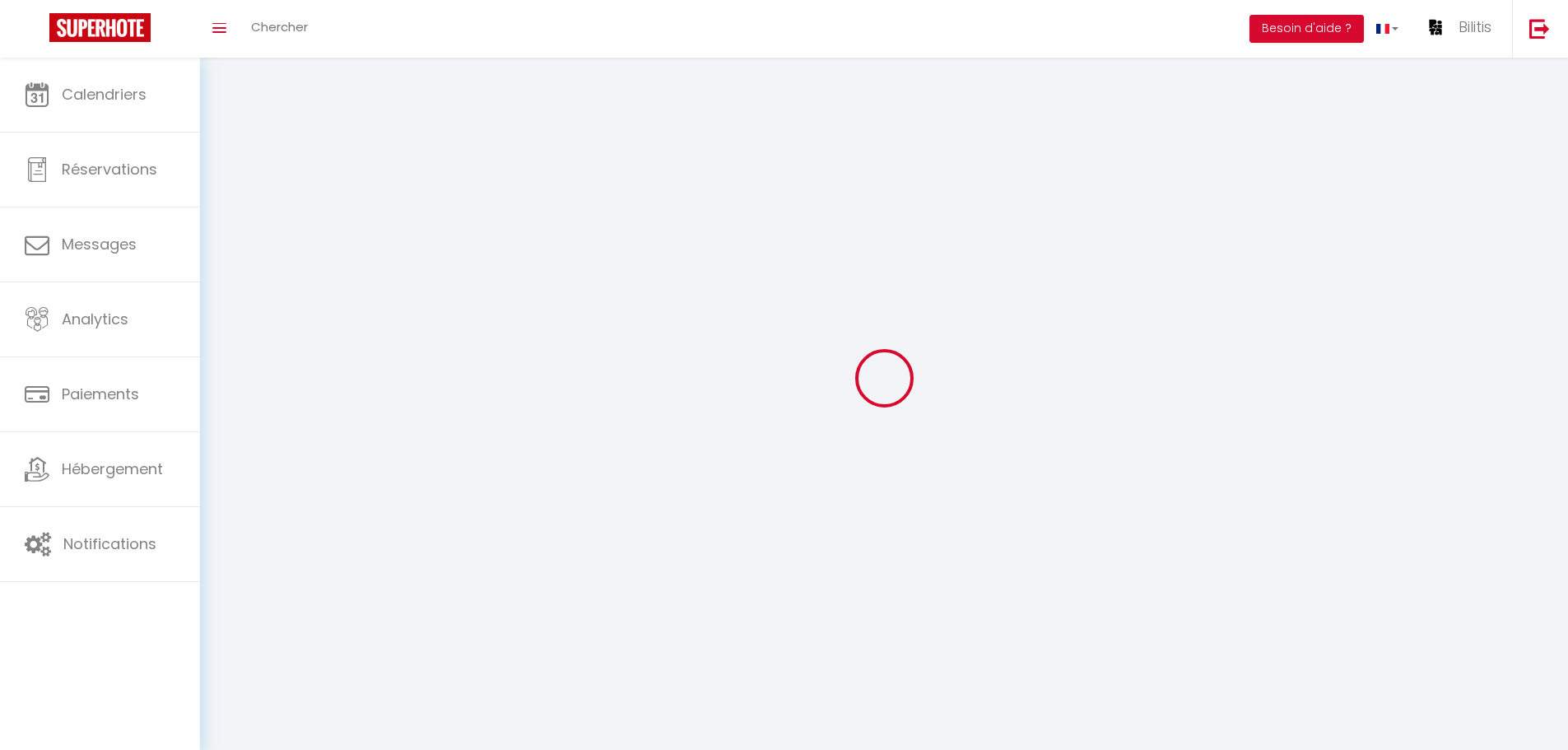
type input "74RP2NTSVKtxZtO61QZ3fSG3U"
type input "TpZ7EisN8Hc0eLdxwntz7hU8y"
type input "https://app.superhote.com/#/get-available-rentals/TpZ7EisN8Hc0eLdxwntz7hU8y"
select select "75"
select select "28"
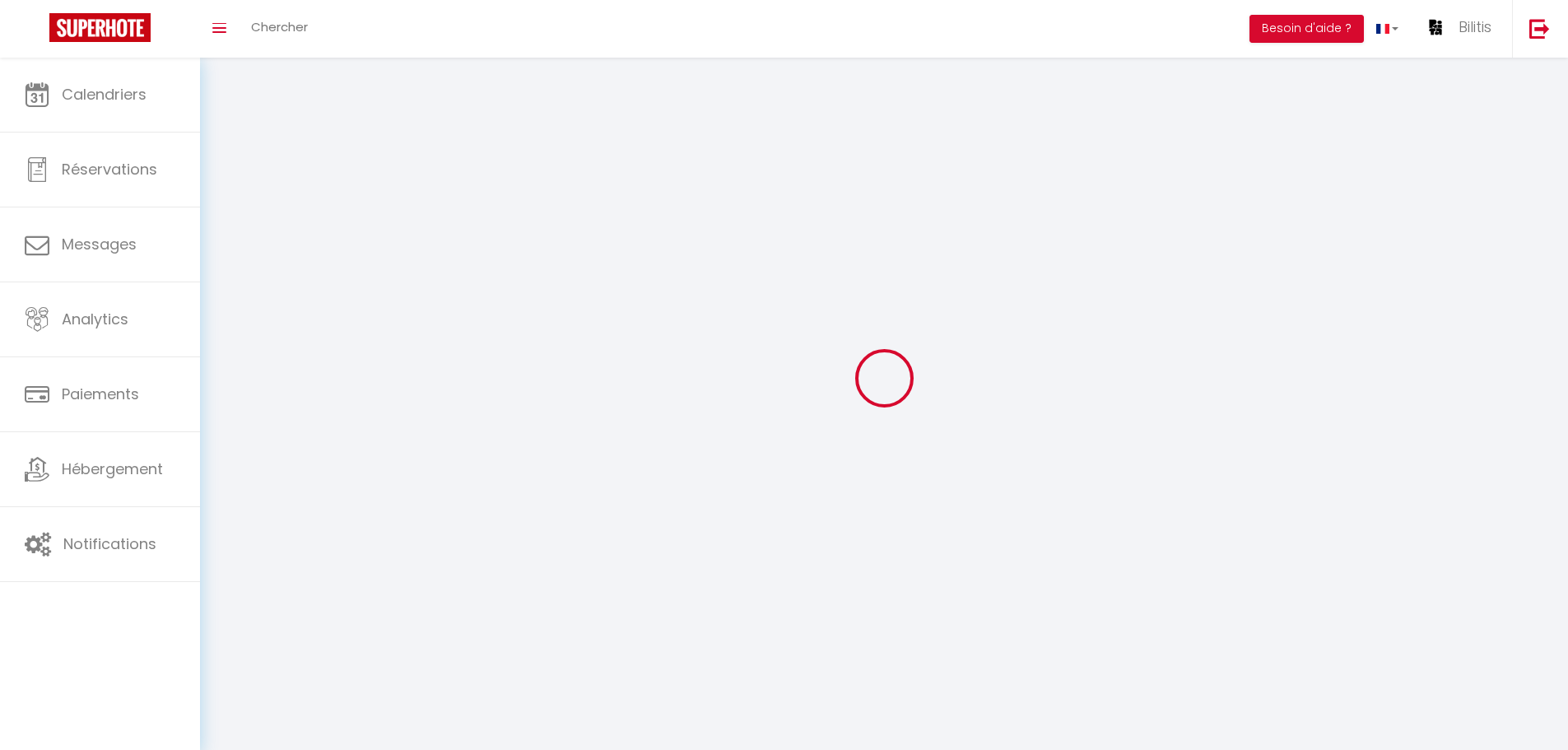
select select "fr"
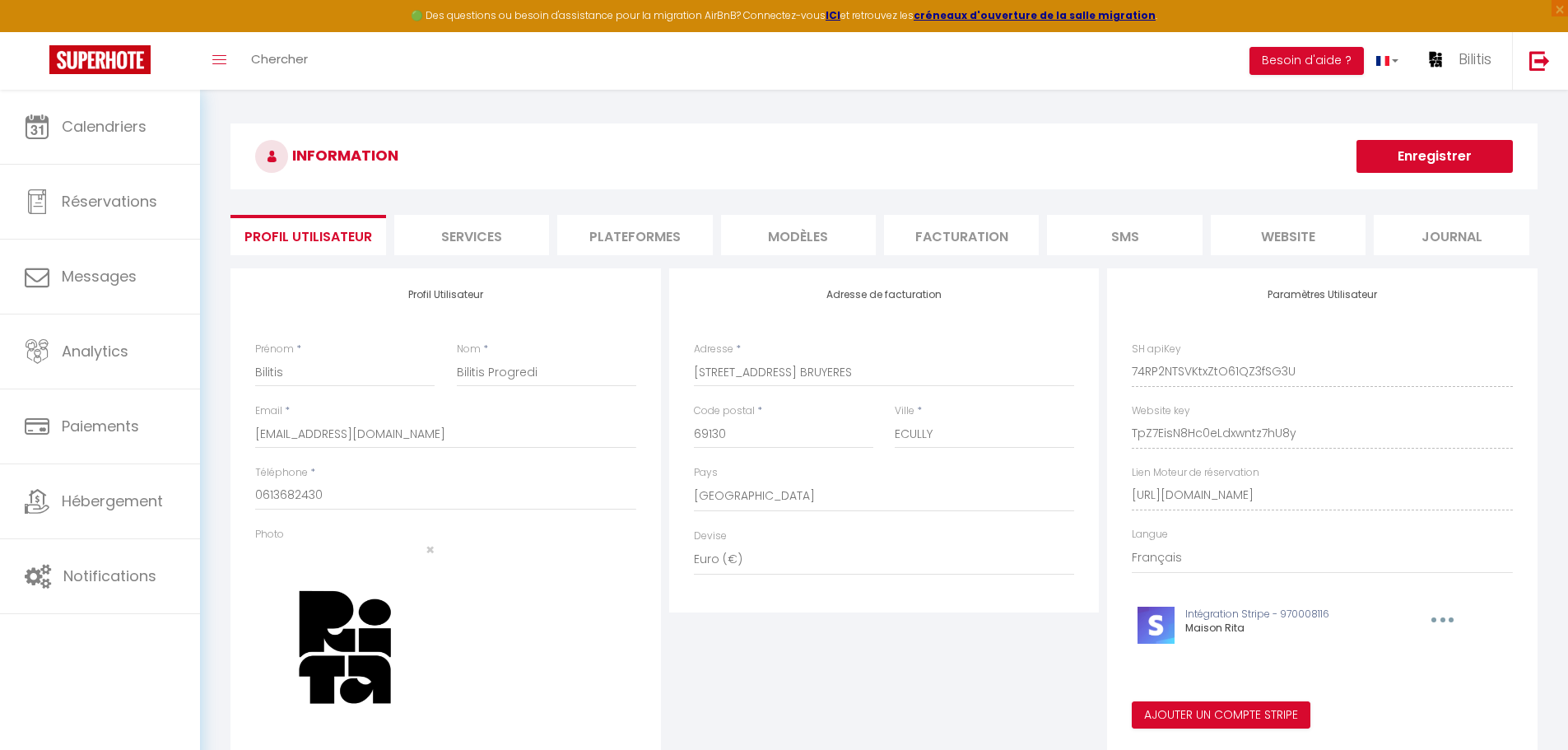
click at [626, 240] on li "Plateformes" at bounding box center [634, 235] width 155 height 41
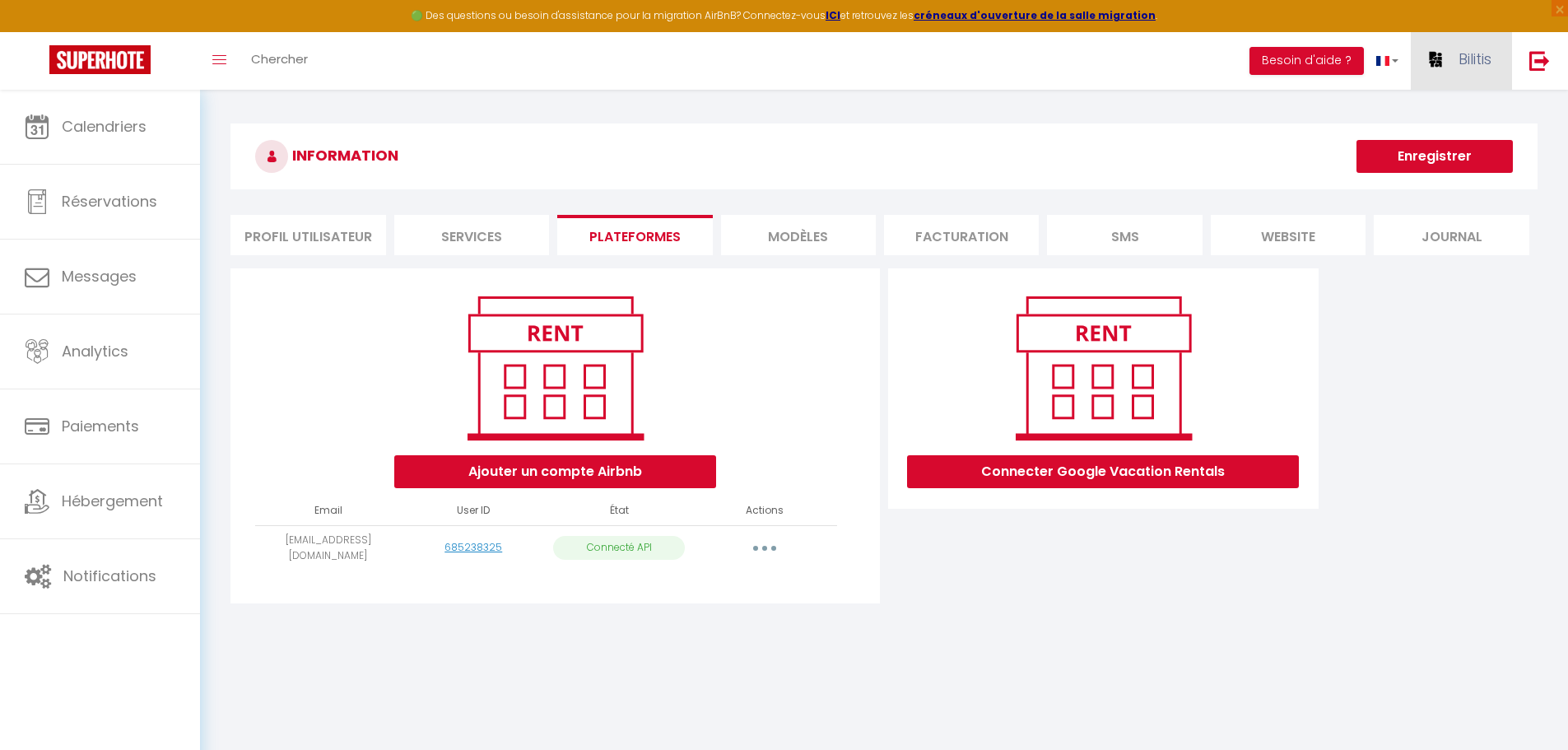
click at [1475, 59] on span "Bilitis" at bounding box center [1474, 58] width 33 height 20
click at [1421, 139] on link "Équipe" at bounding box center [1446, 143] width 122 height 28
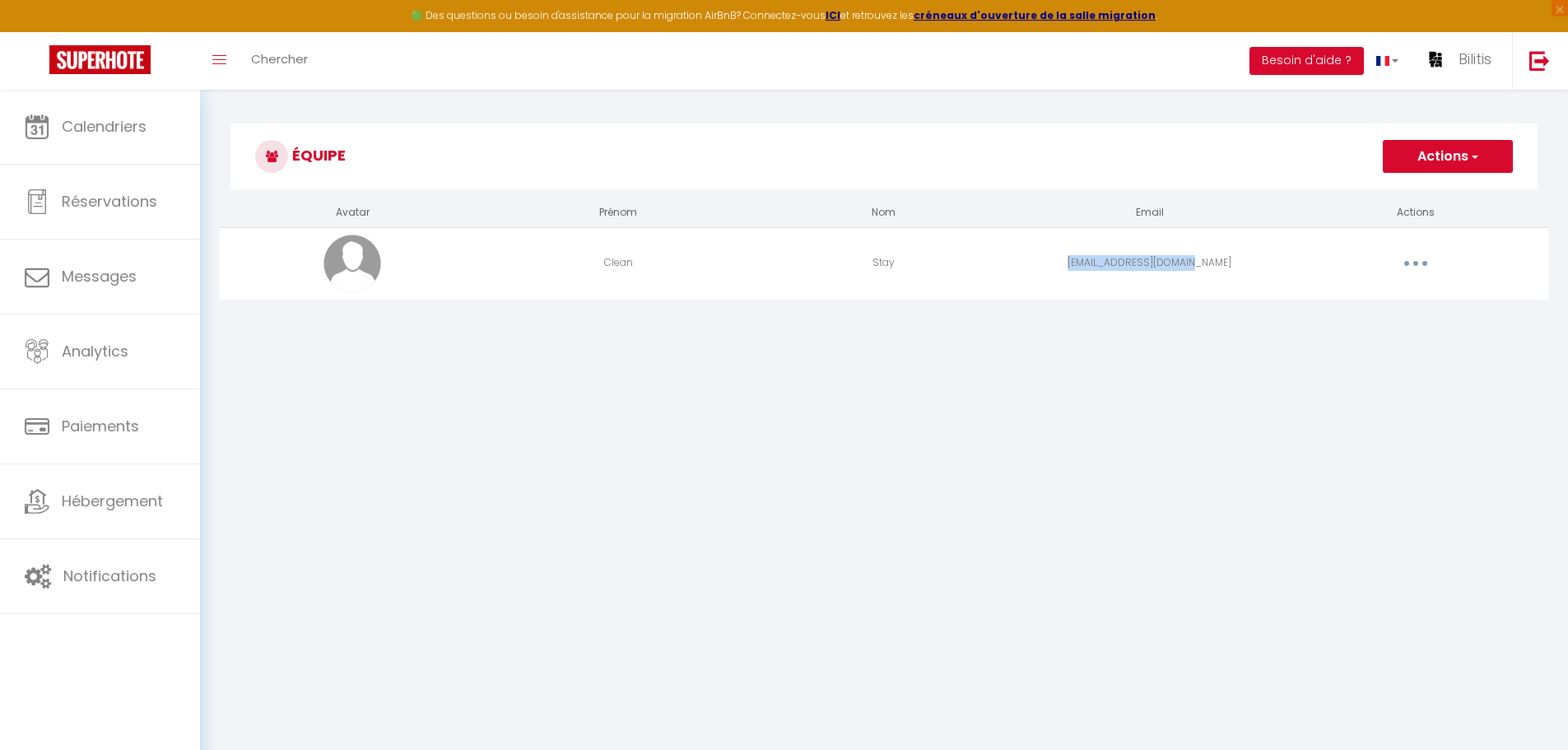
drag, startPoint x: 1229, startPoint y: 260, endPoint x: 1079, endPoint y: 266, distance: 150.1
click at [1079, 266] on td "clean.stay71@gmail.com" at bounding box center [1149, 263] width 266 height 71
copy td "clean.stay71@gmail.com"
click at [1549, 60] on img at bounding box center [1539, 60] width 20 height 20
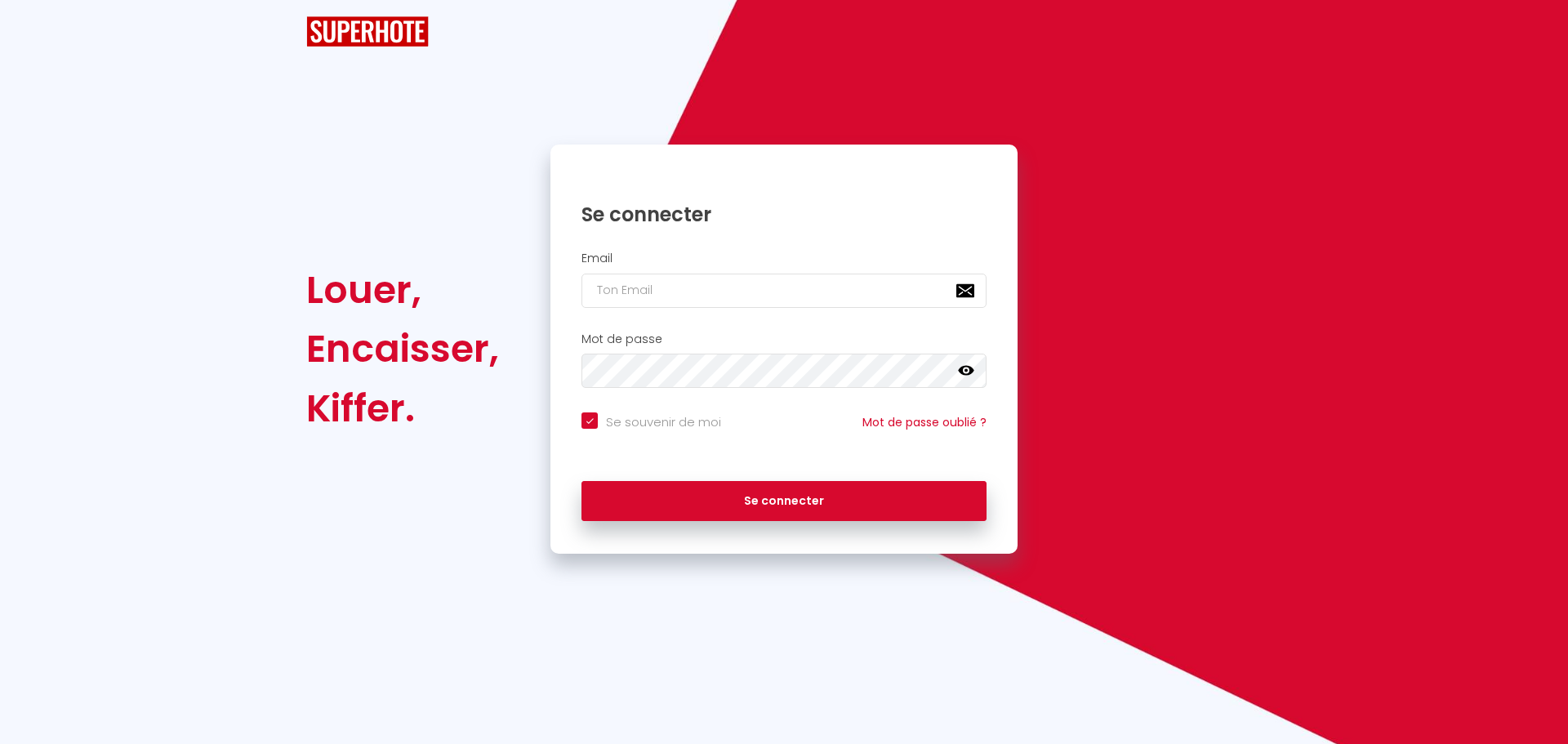
checkbox input "true"
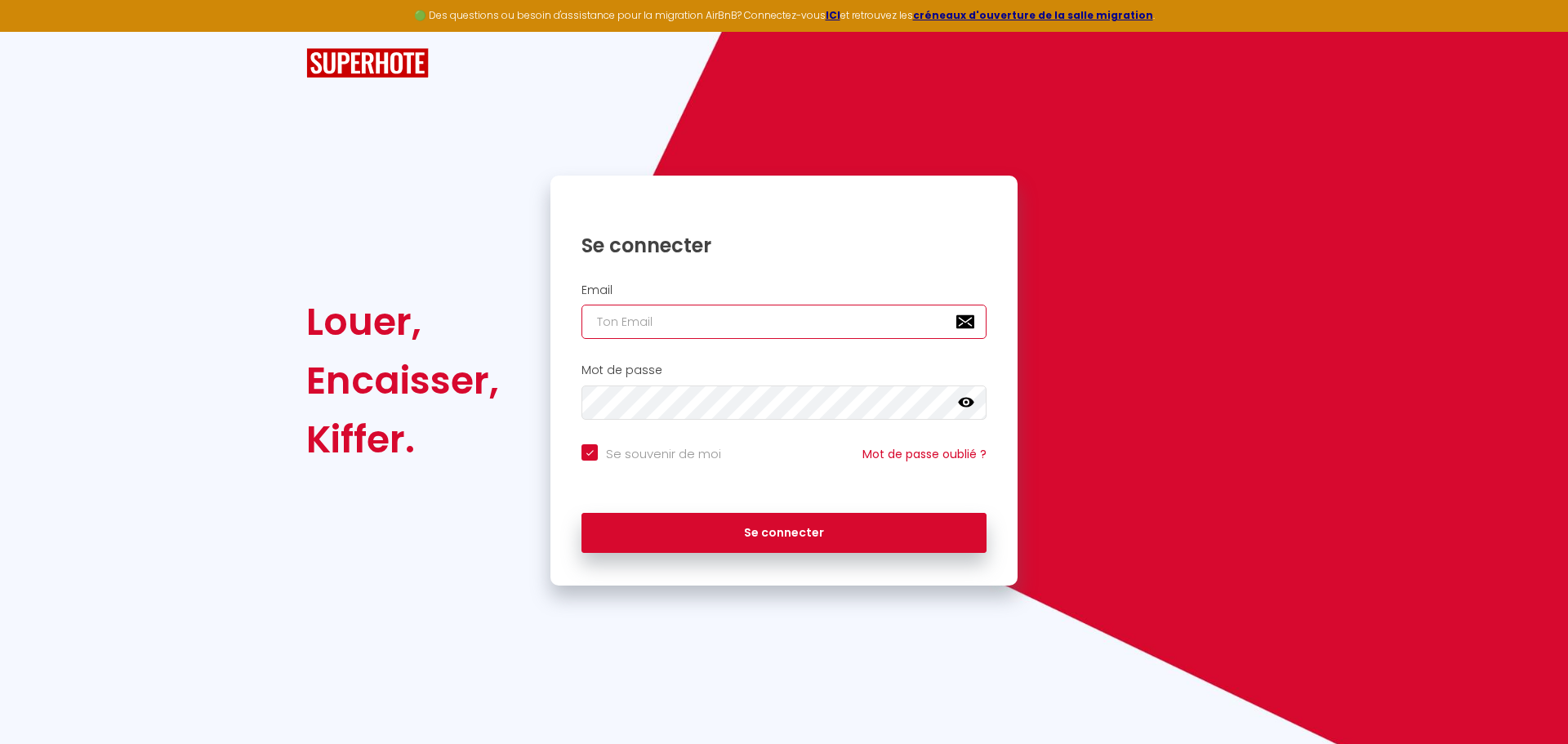
type input "charpentier.shane@gmail.com"
checkbox input "true"
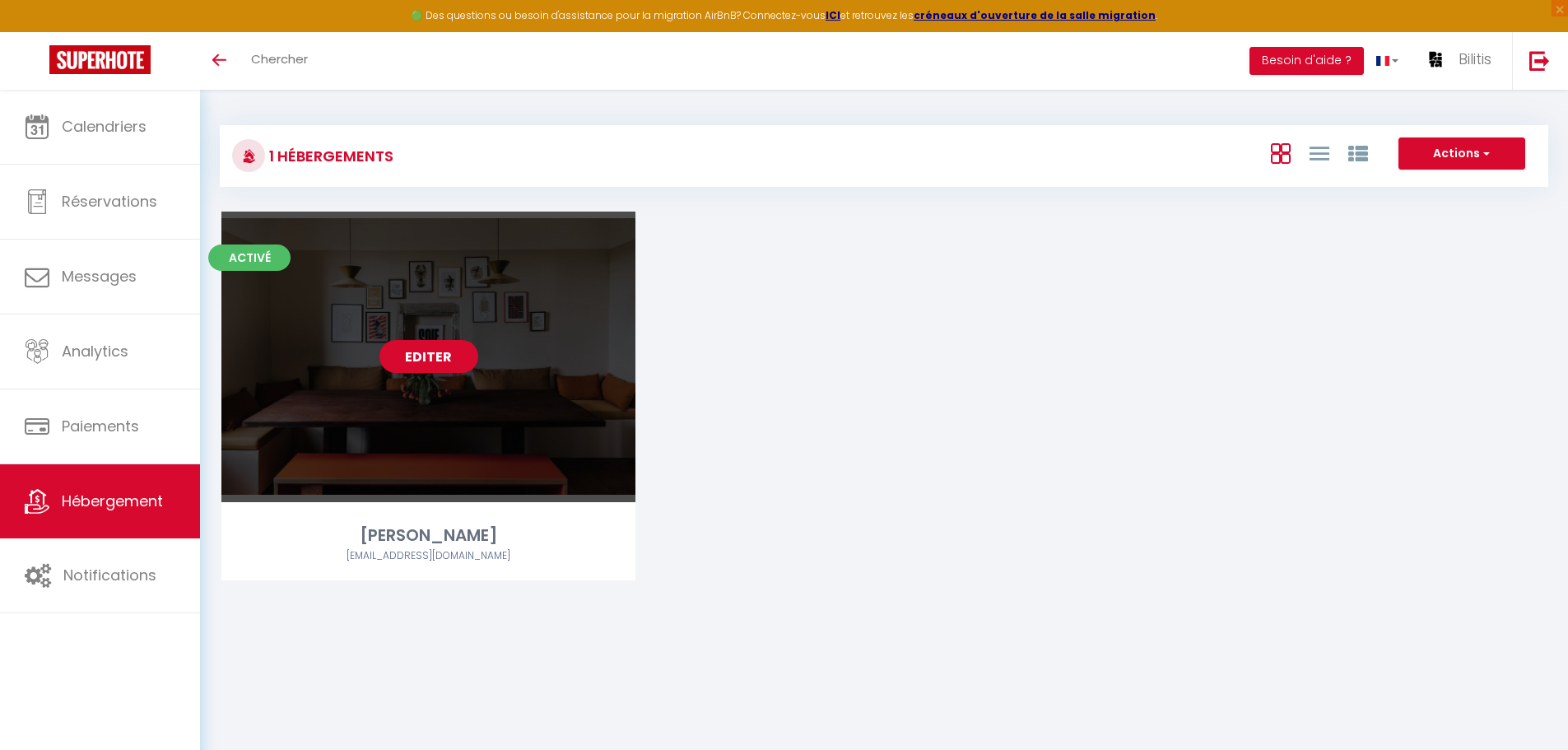
click at [455, 352] on link "Editer" at bounding box center [429, 356] width 99 height 33
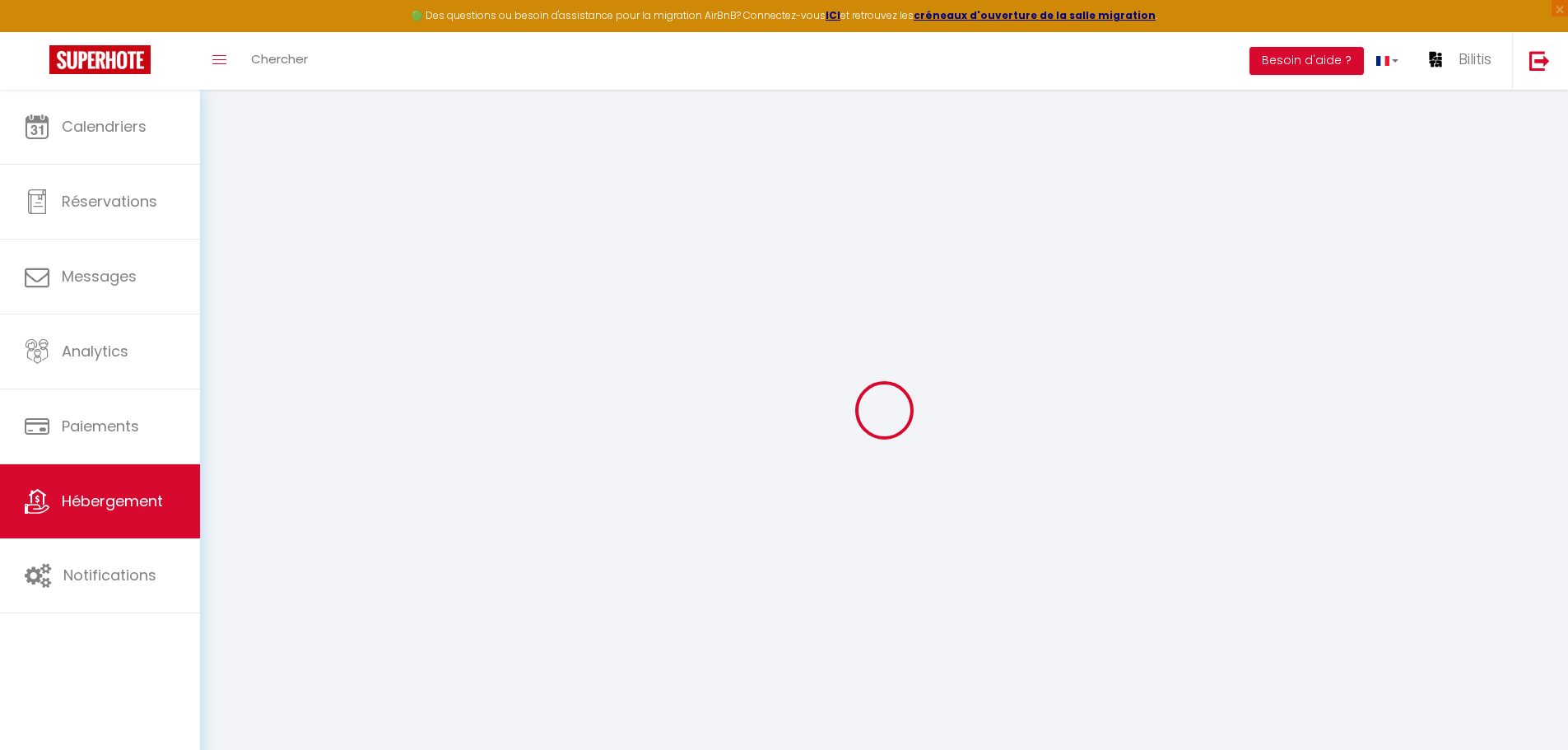
checkbox input "true"
select select "1"
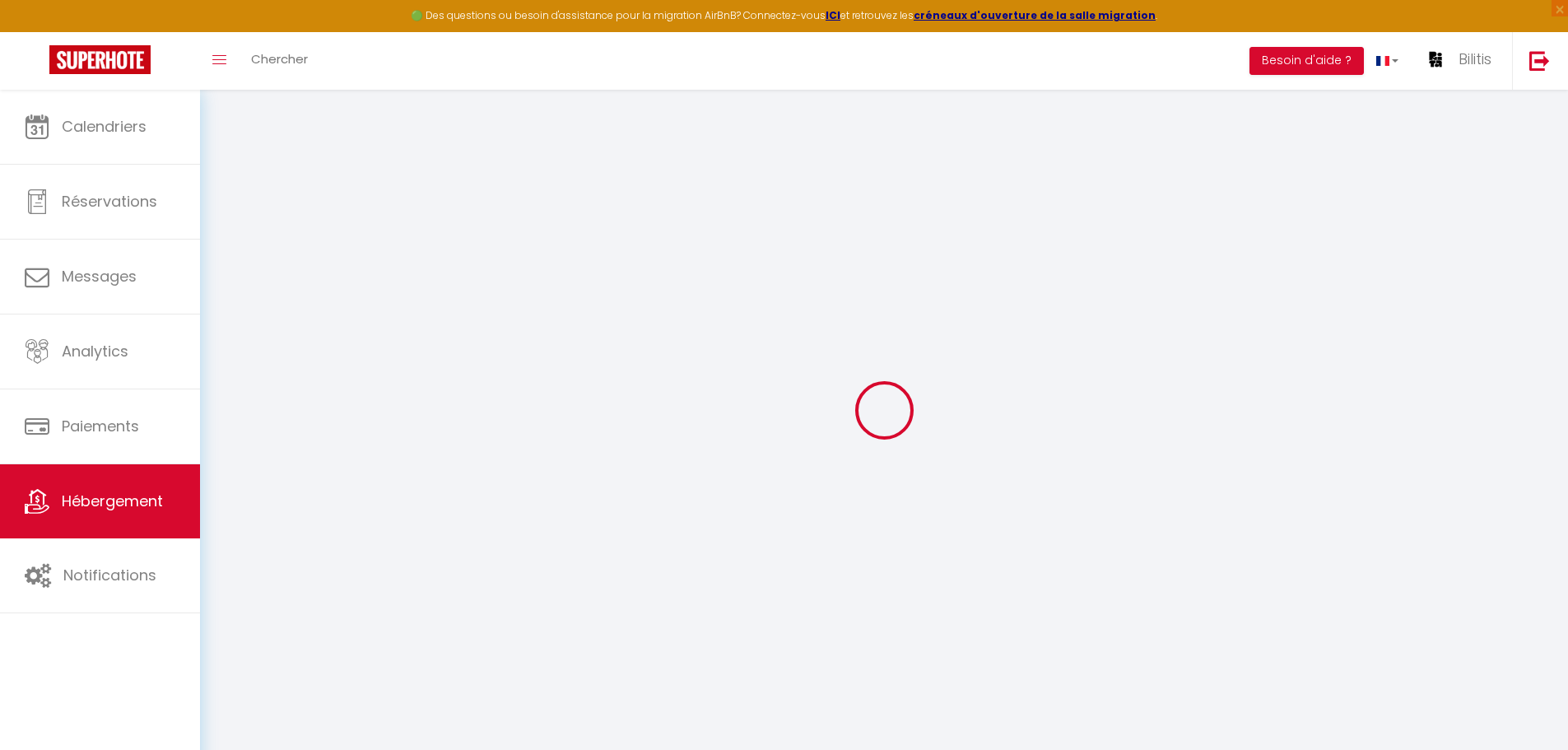
checkbox input "true"
select select
checkbox input "false"
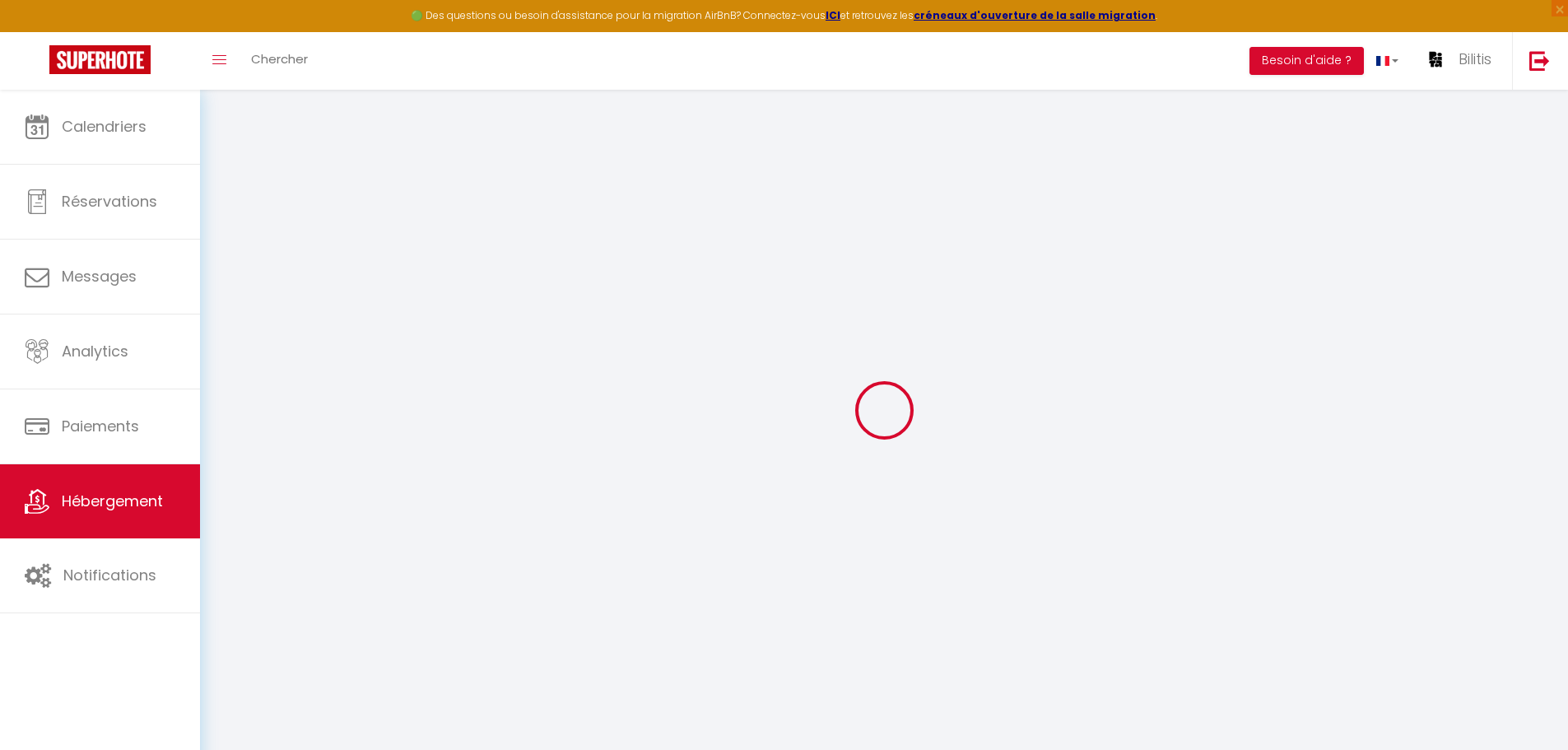
checkbox input "false"
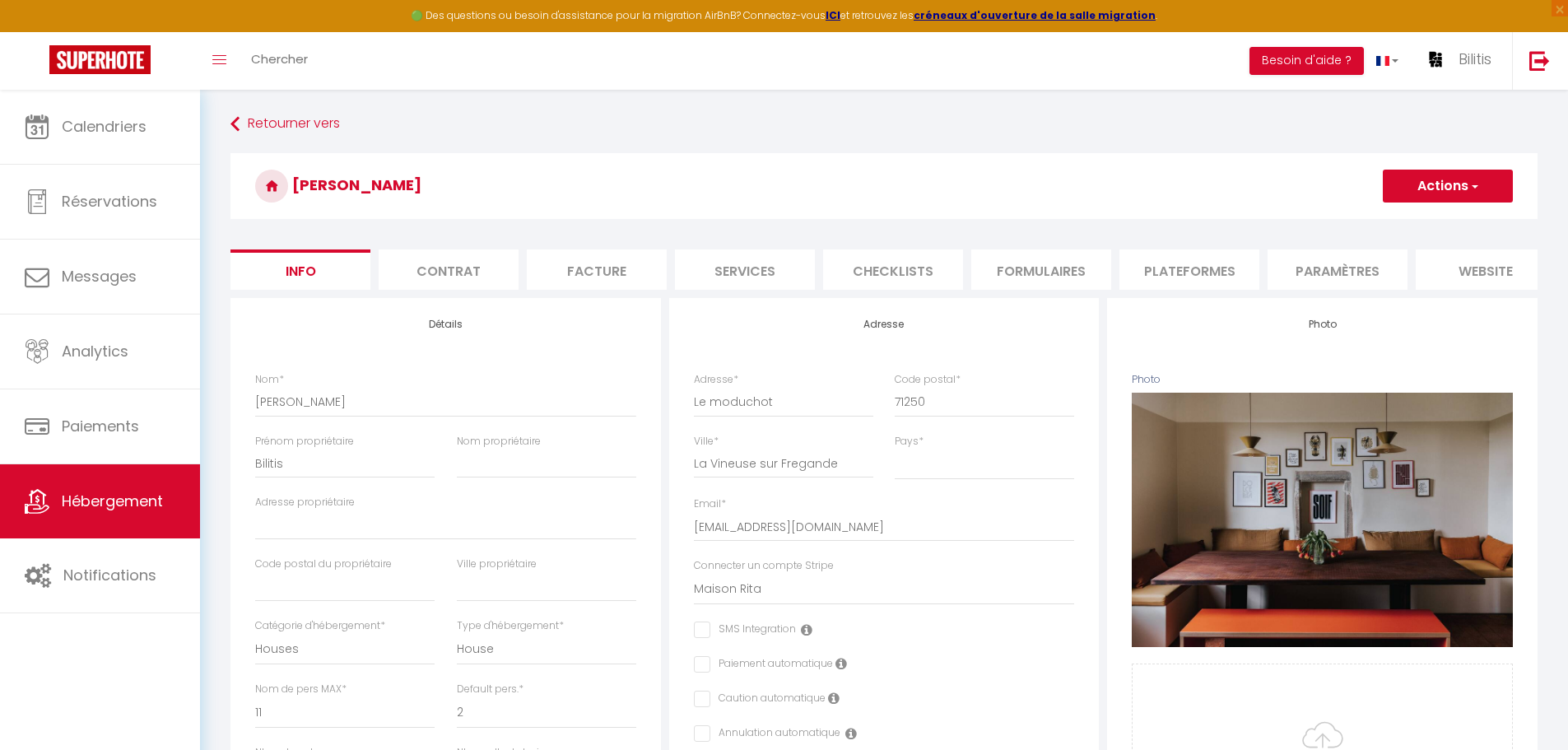
click at [1154, 257] on li "Plateformes" at bounding box center [1188, 269] width 140 height 41
select select
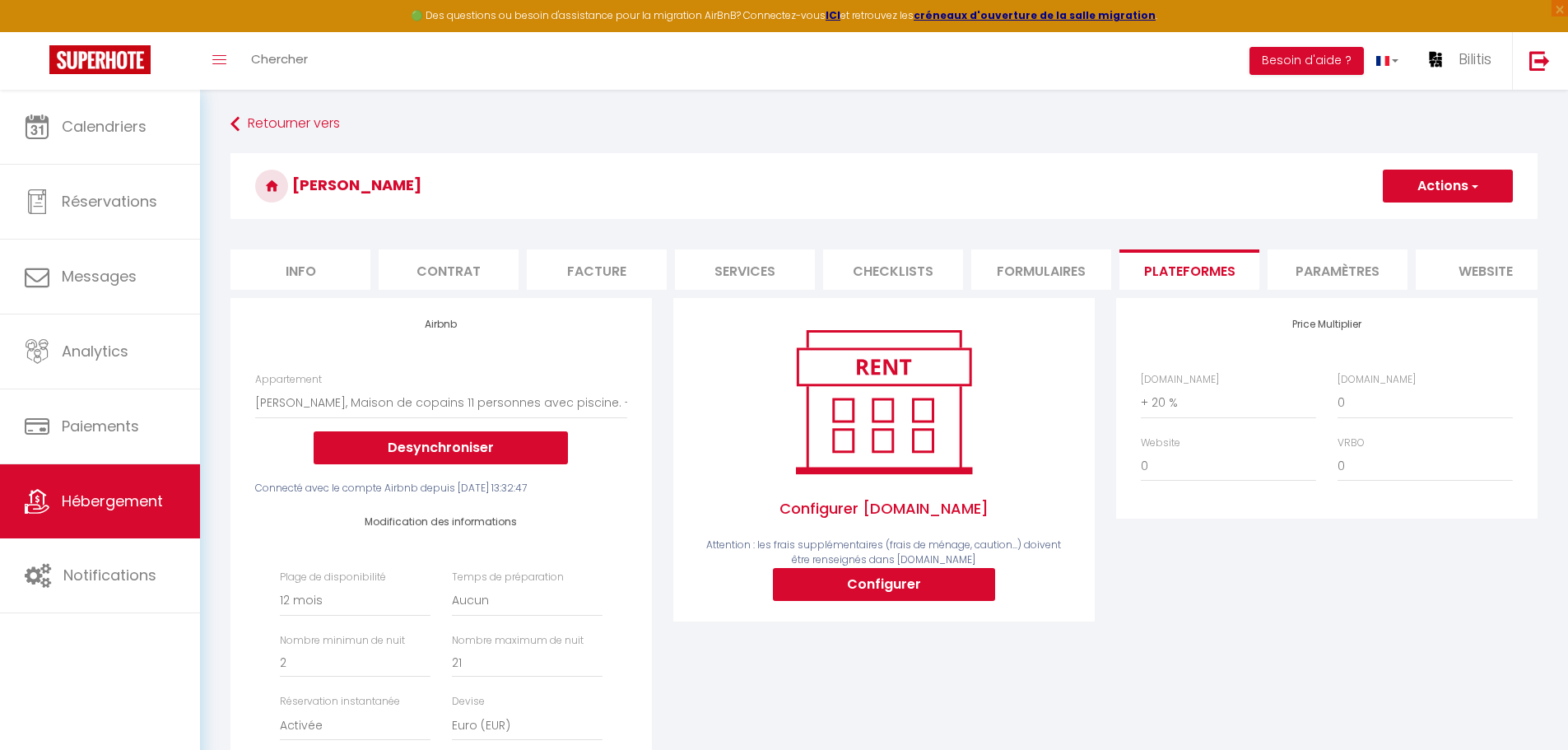
click at [1312, 256] on li "Paramètres" at bounding box center [1337, 269] width 140 height 41
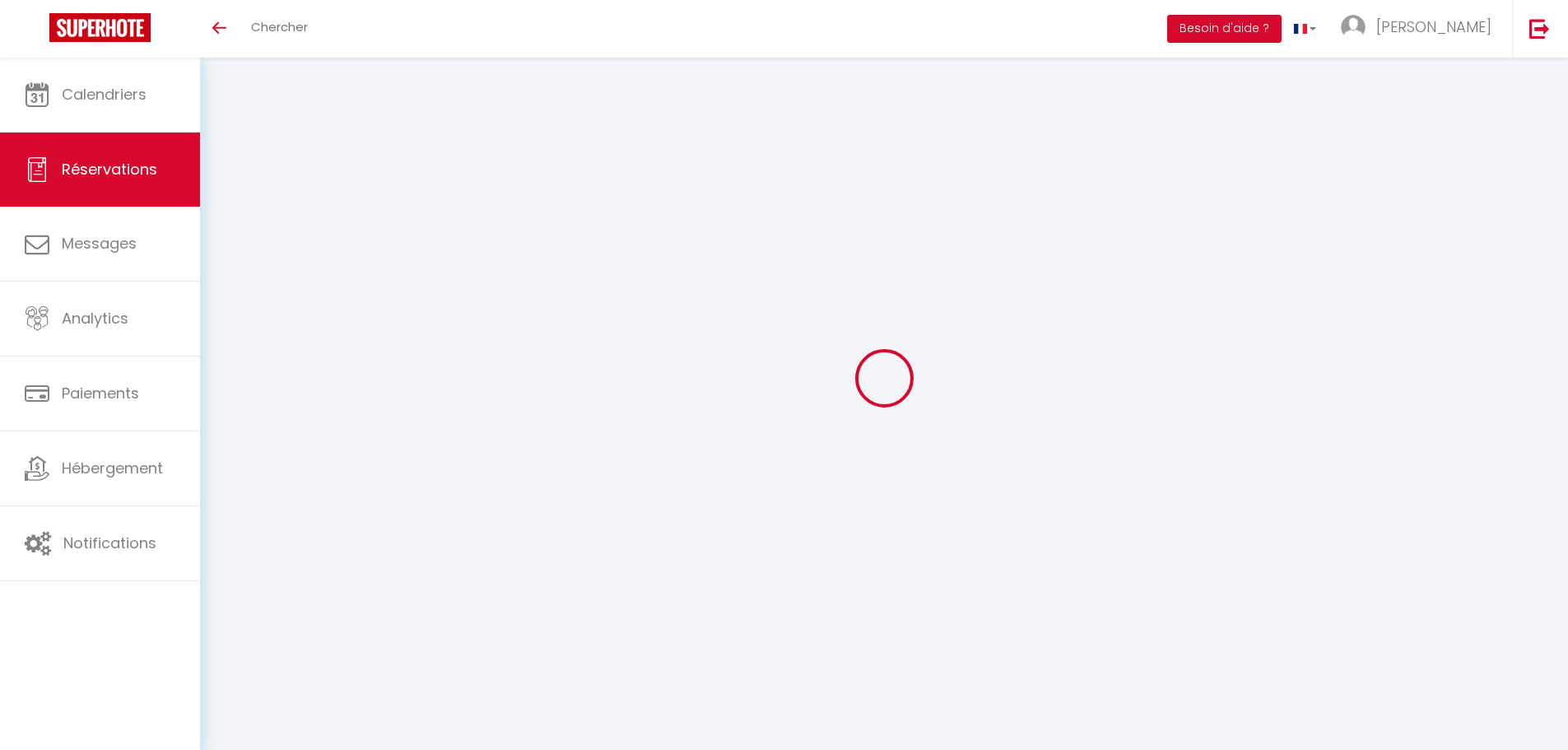
select select
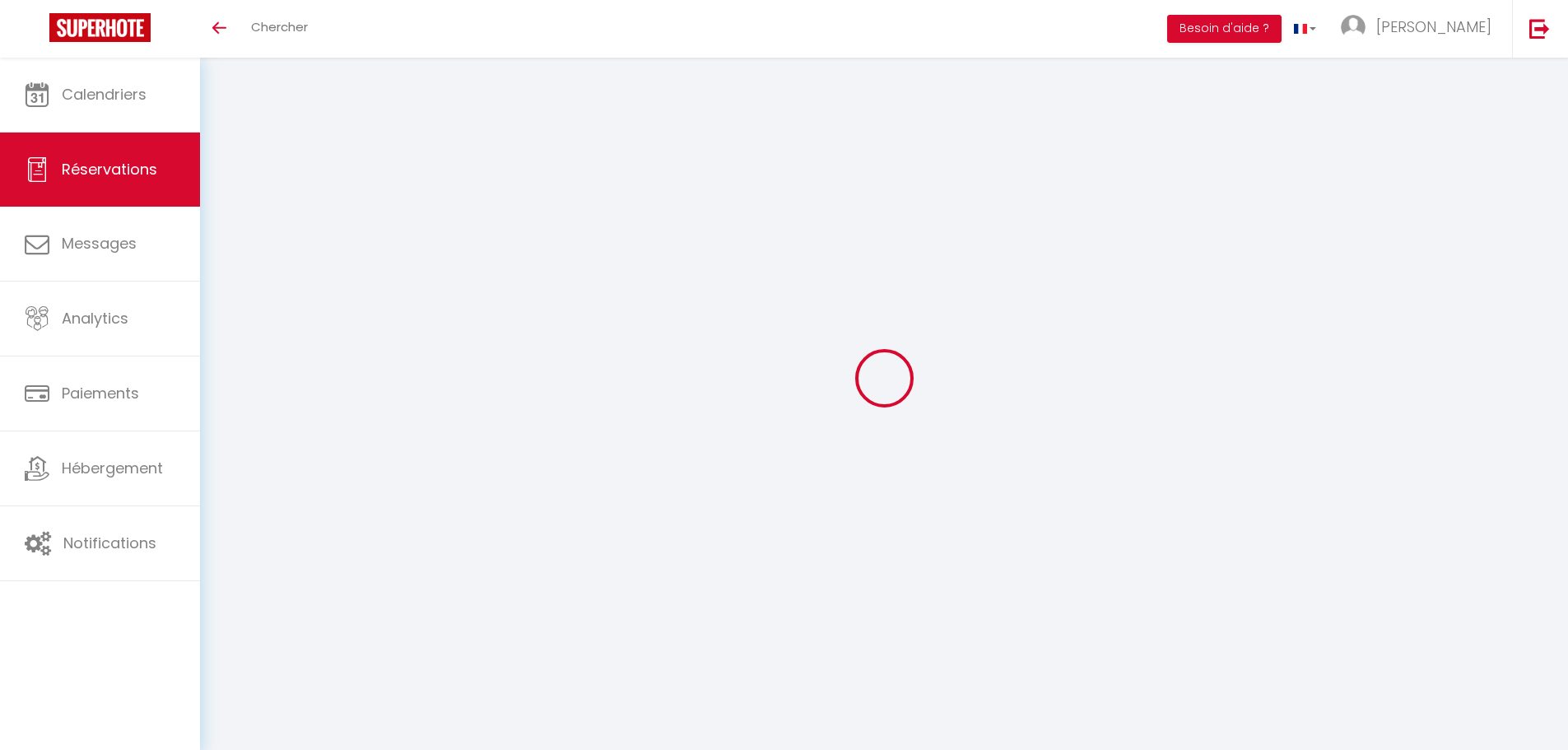
type input "Emilien"
type input "Azy"
type input "[EMAIL_ADDRESS][DOMAIN_NAME]"
type input "[PHONE_NUMBER]"
select select
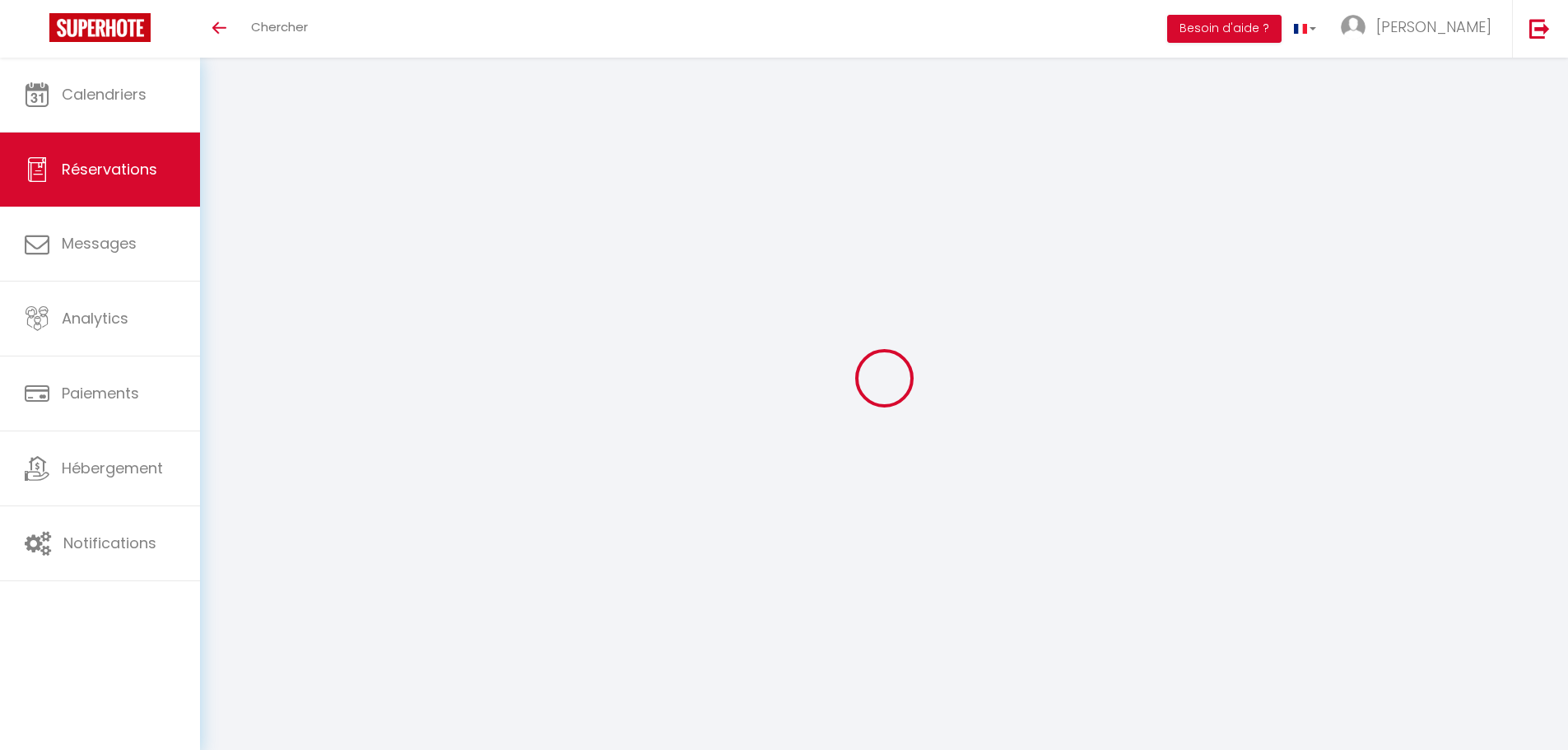
type input "9"
select select "71229"
select select "1"
select select
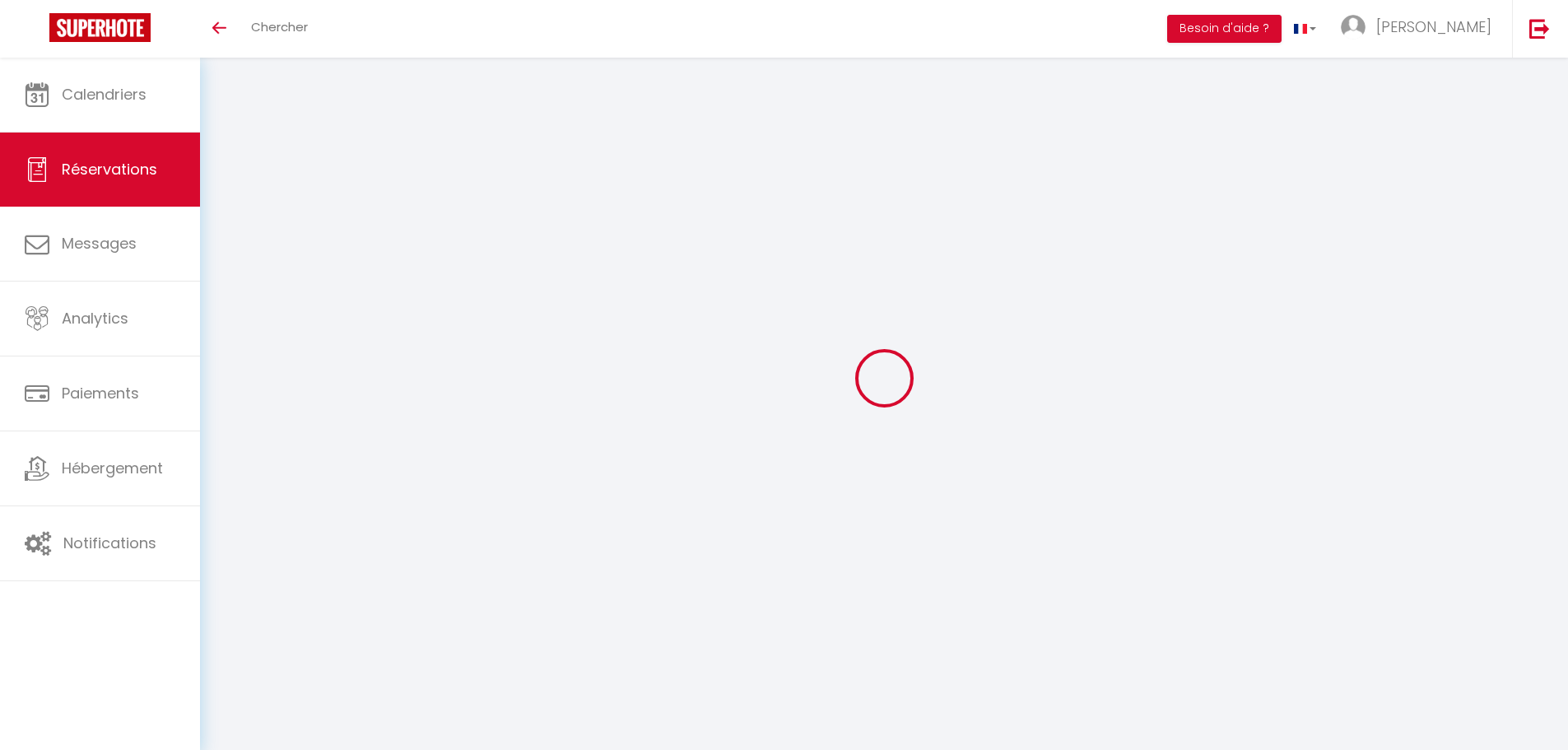
type input "4"
select select "12"
select select
type input "200"
checkbox input "false"
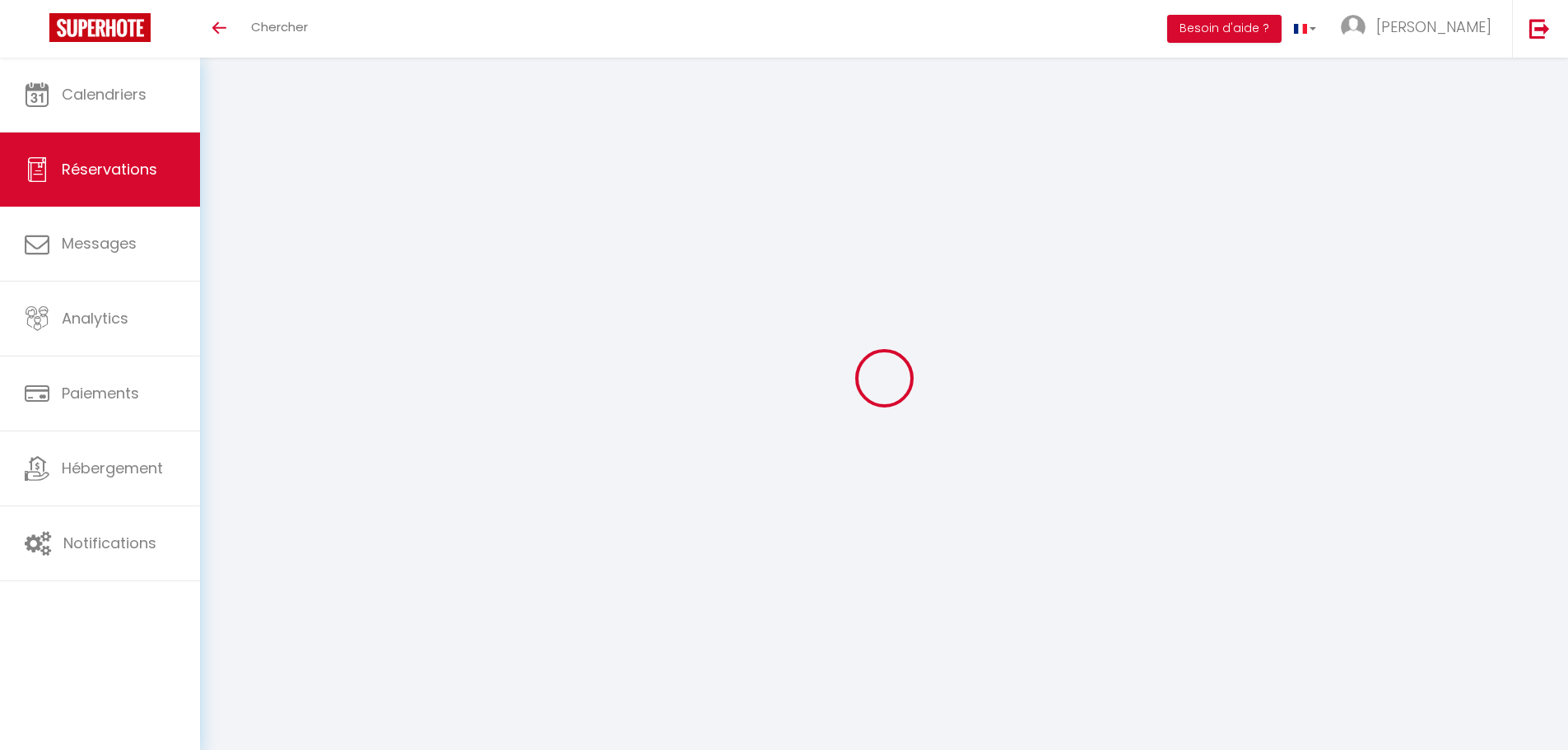
type input "0"
select select "1"
type input "0"
select select
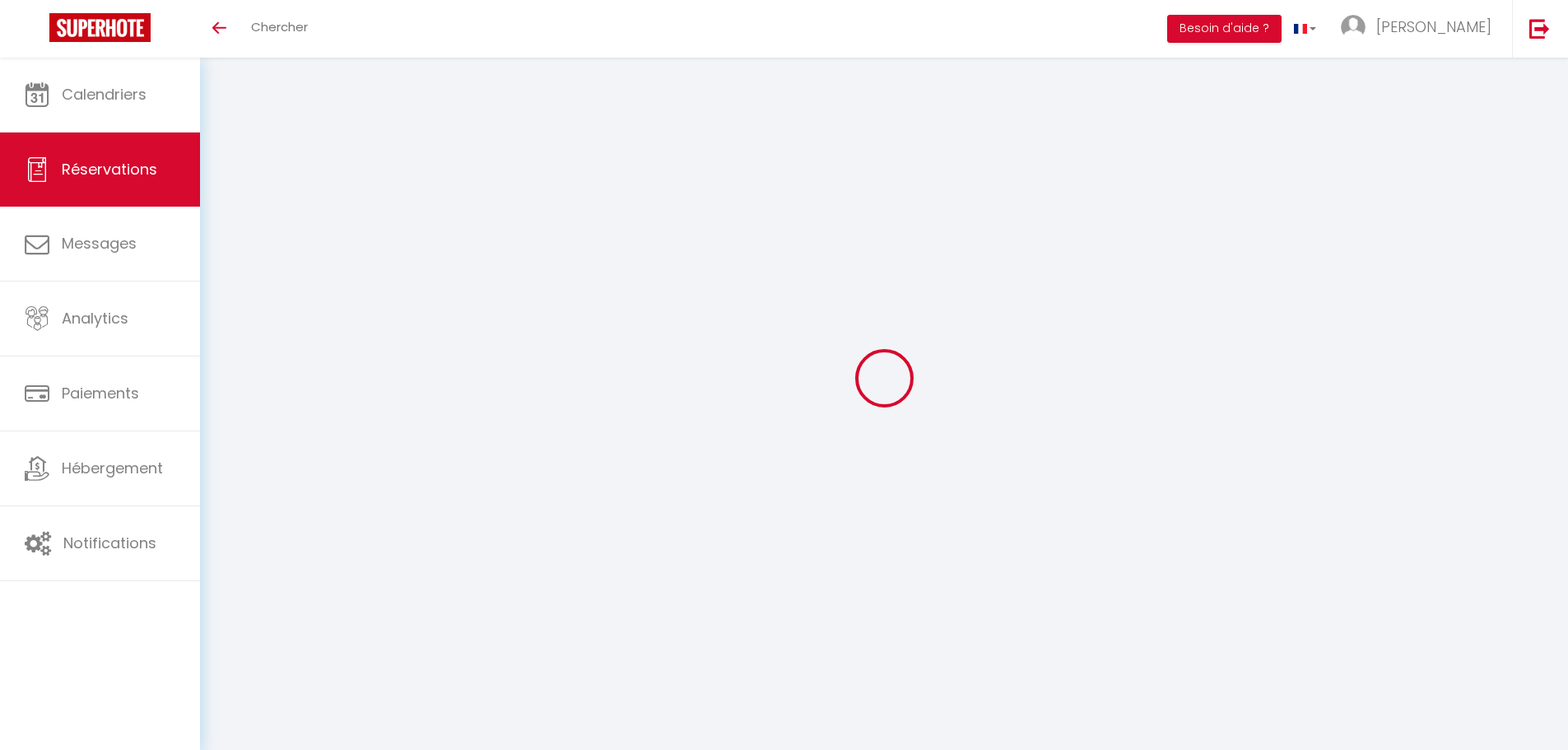
select select
select select "15"
checkbox input "false"
select select
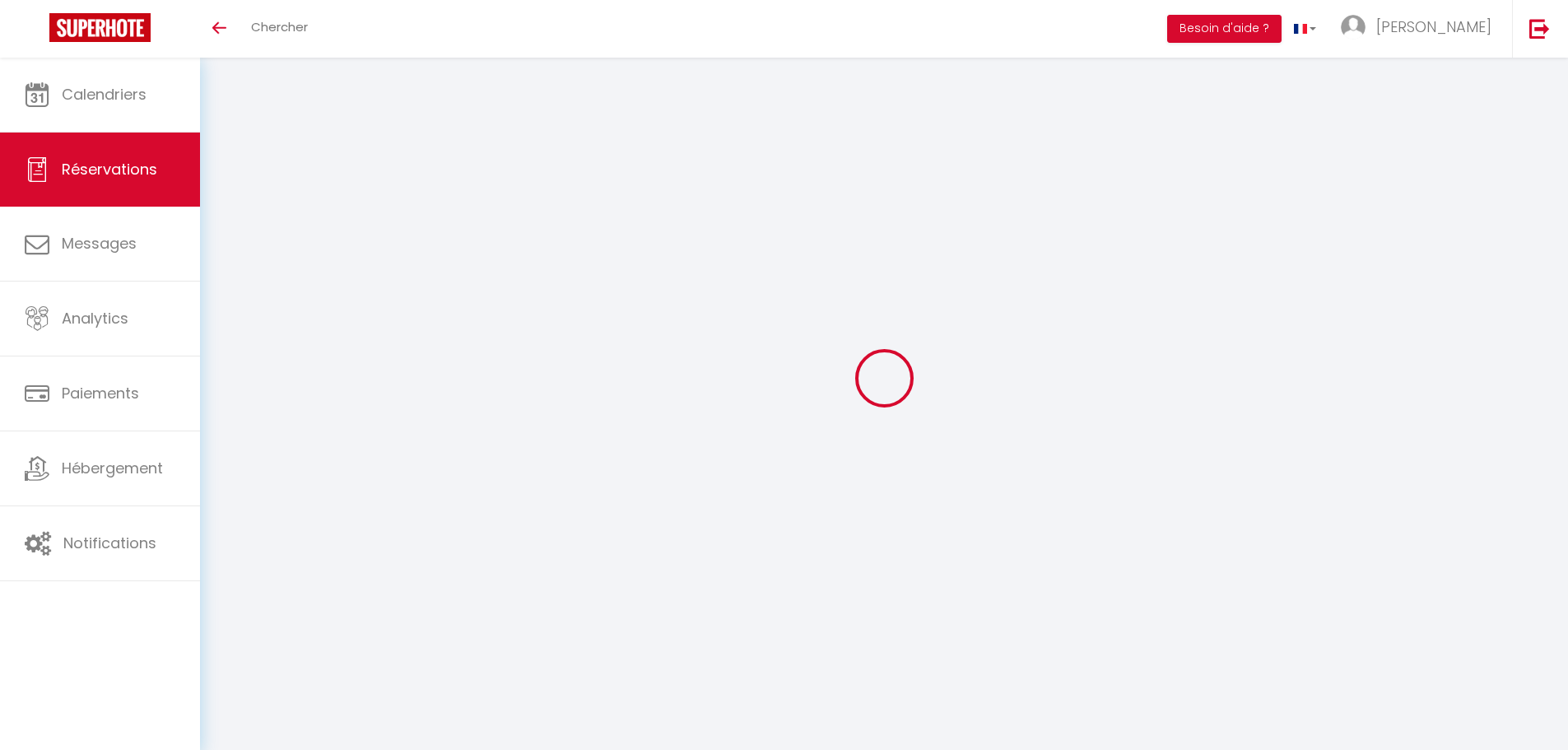
select select
checkbox input "false"
select select
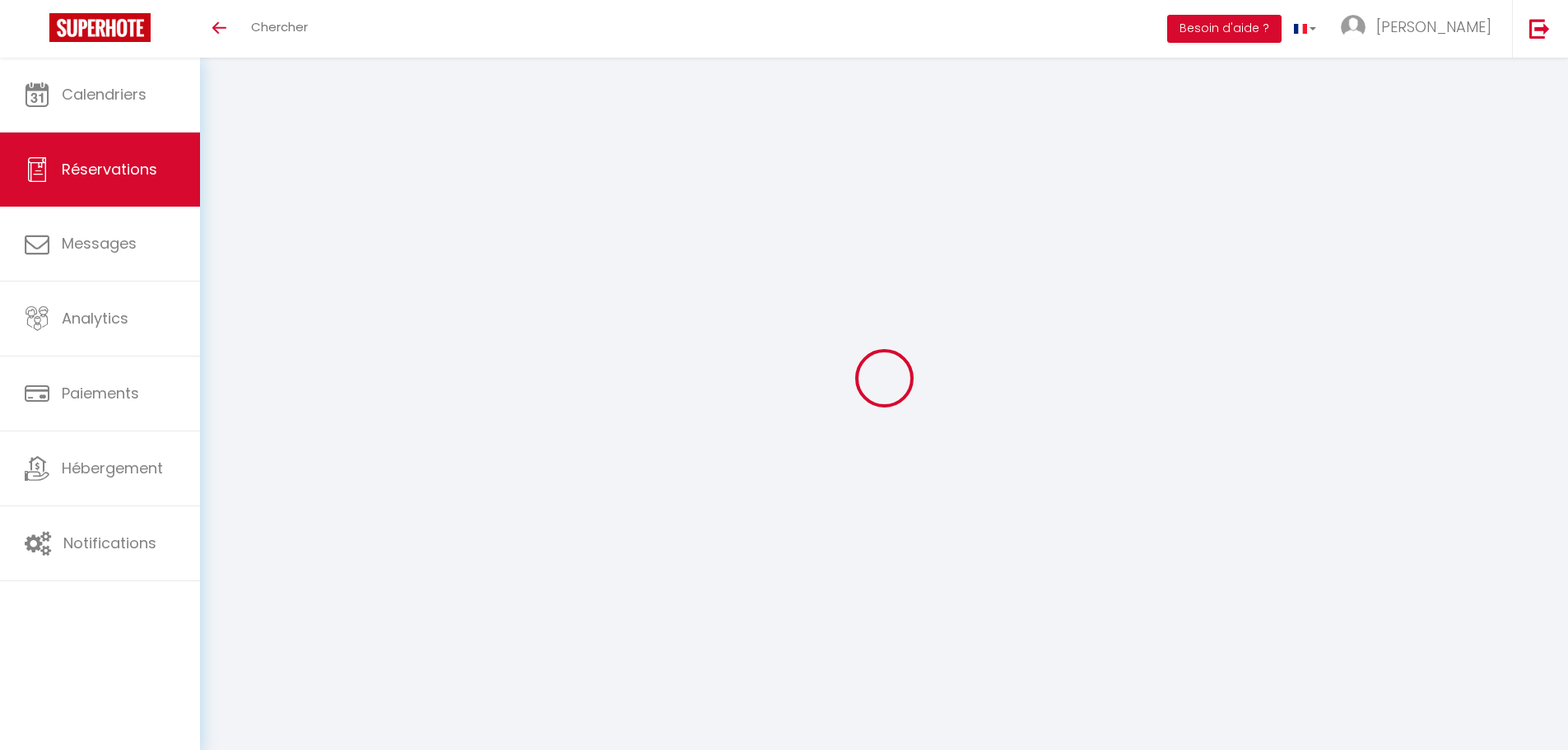
select select
checkbox input "false"
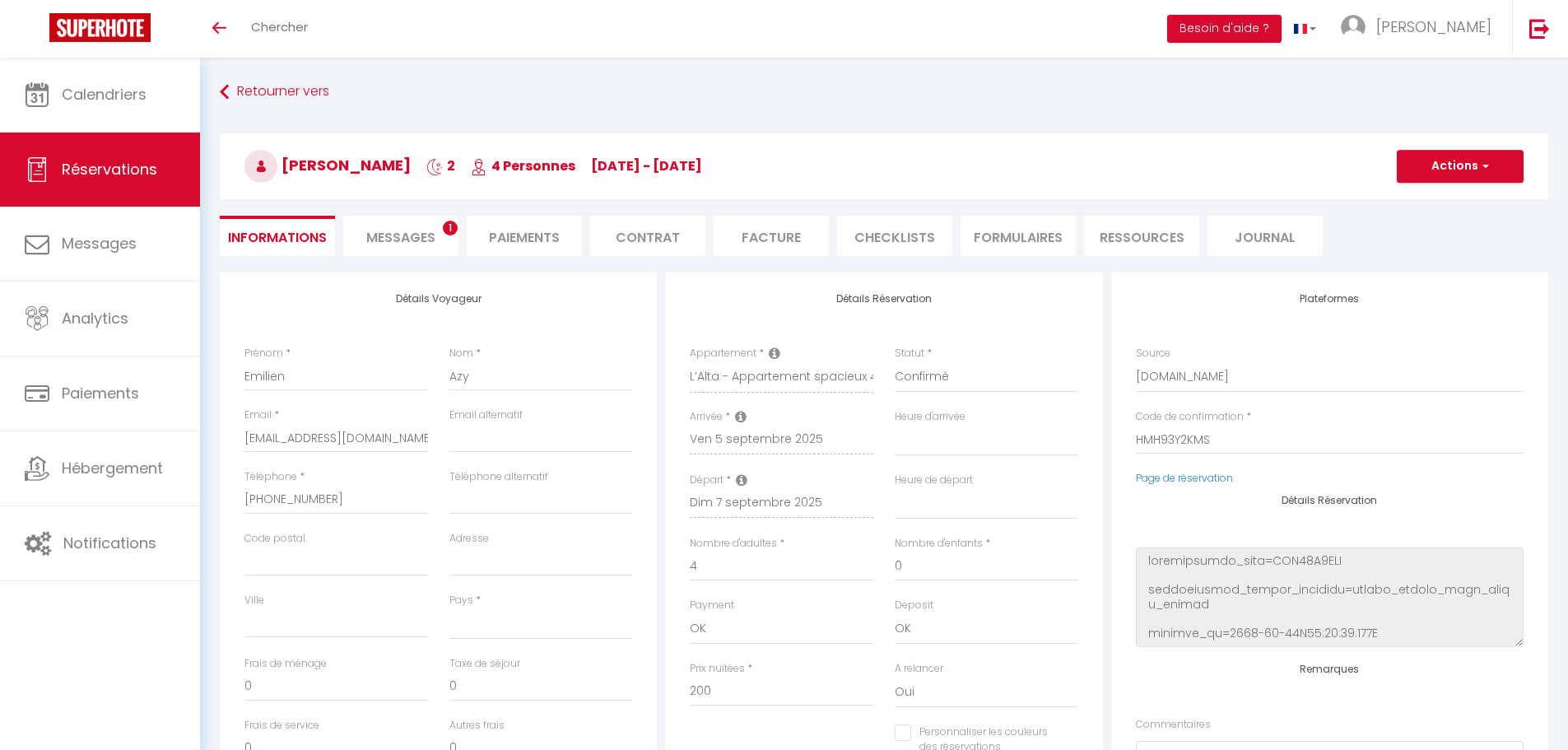
select select
type input "50"
type input "14.4"
select select
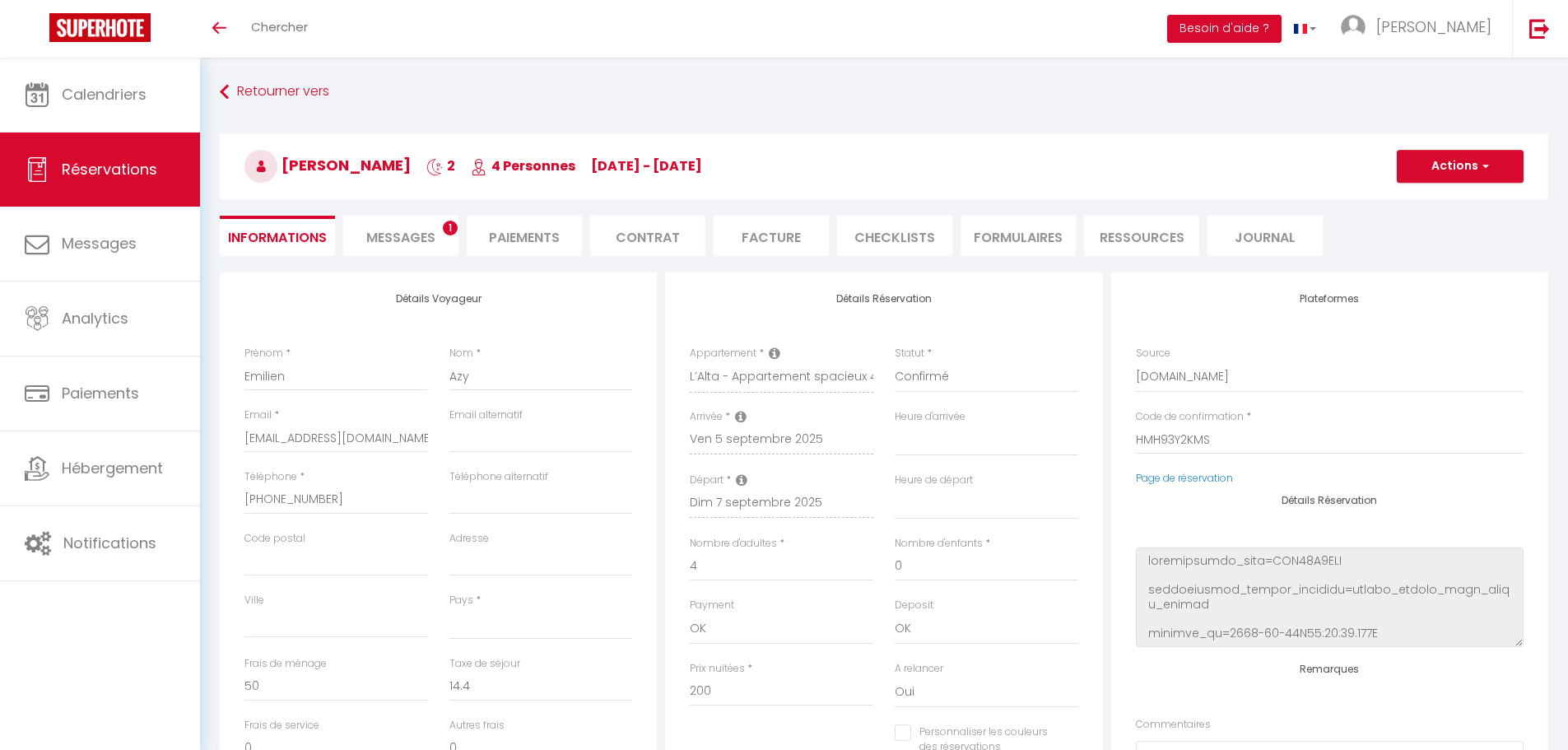
checkbox input "false"
select select
checkbox input "false"
select select
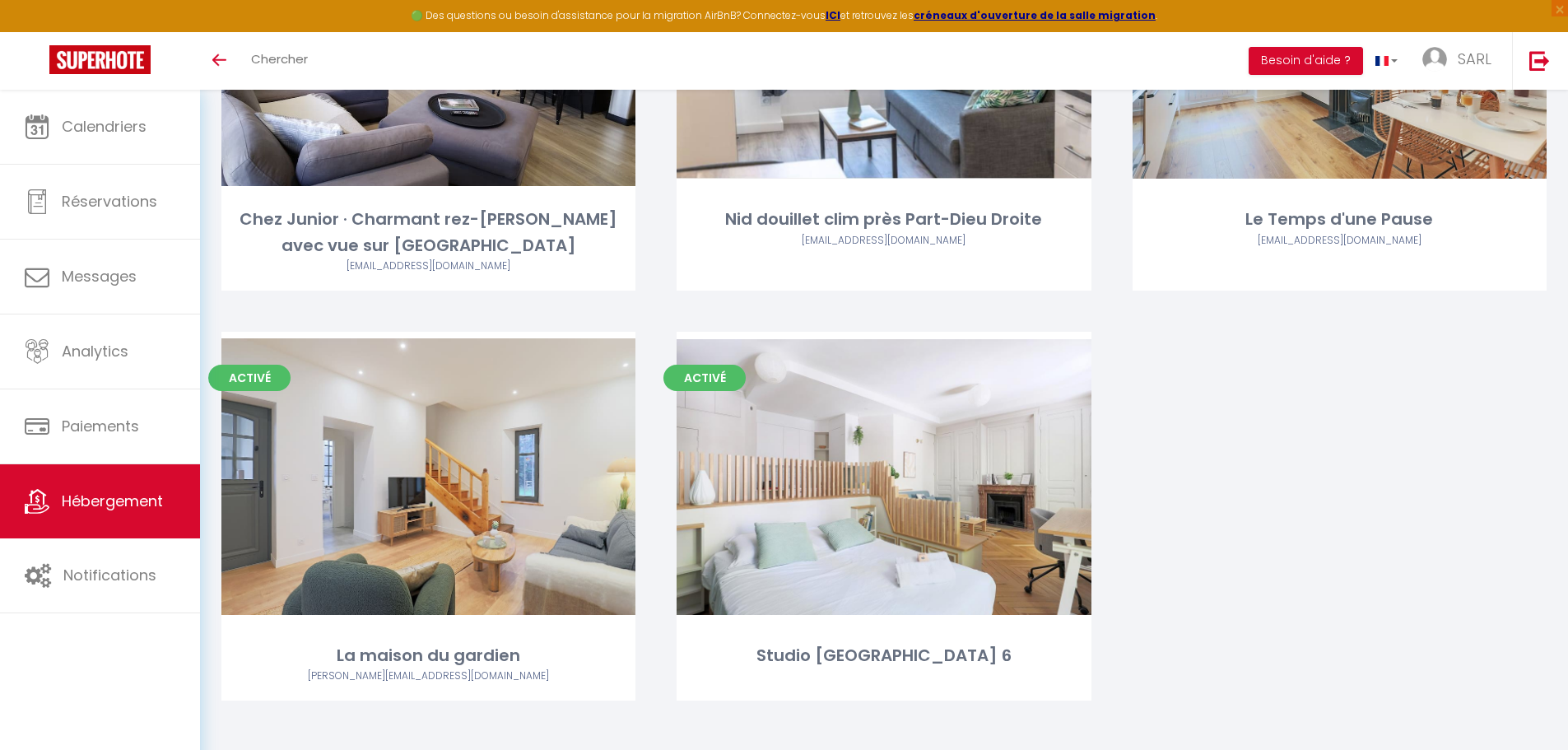
scroll to position [737, 0]
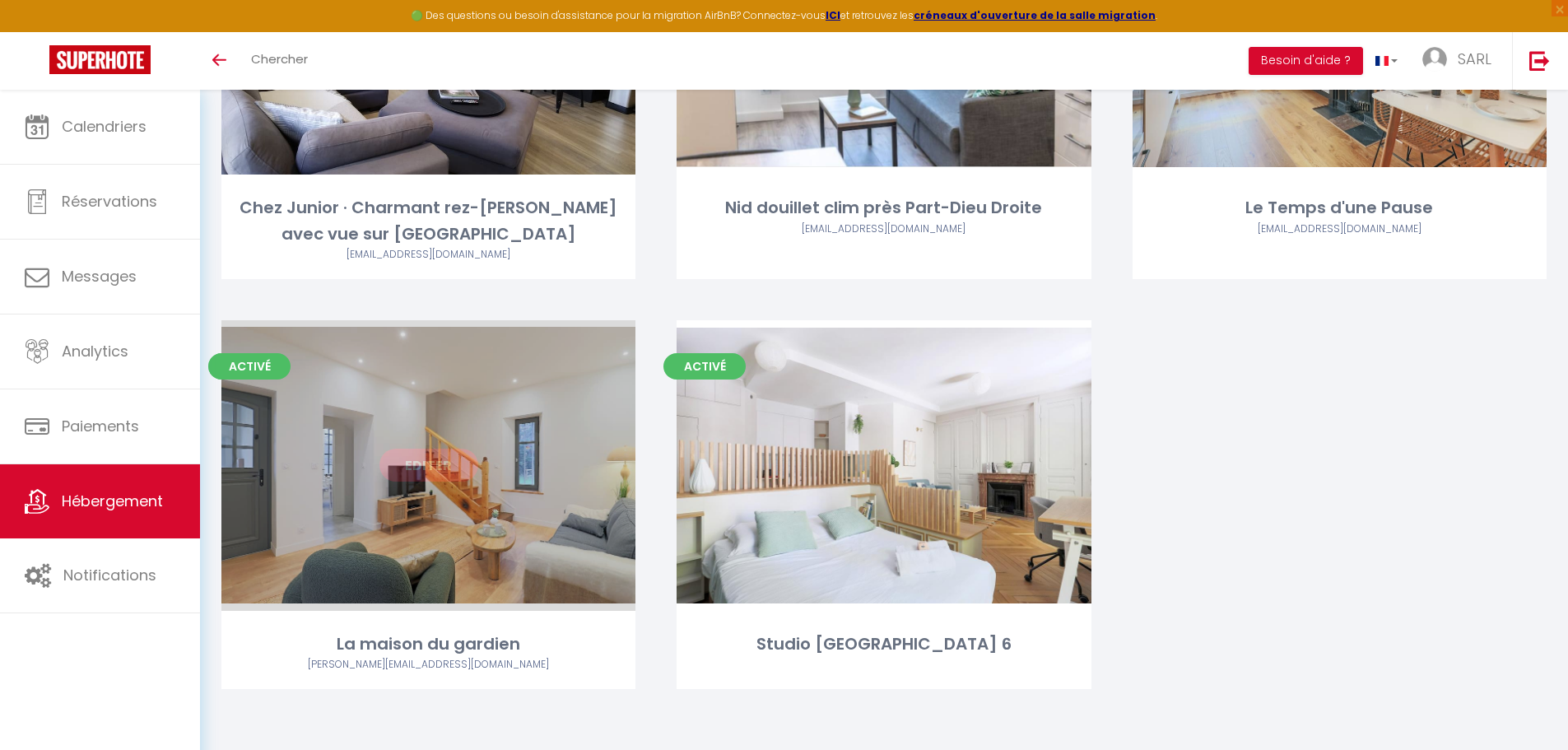
click at [441, 460] on link "Editer" at bounding box center [429, 464] width 99 height 33
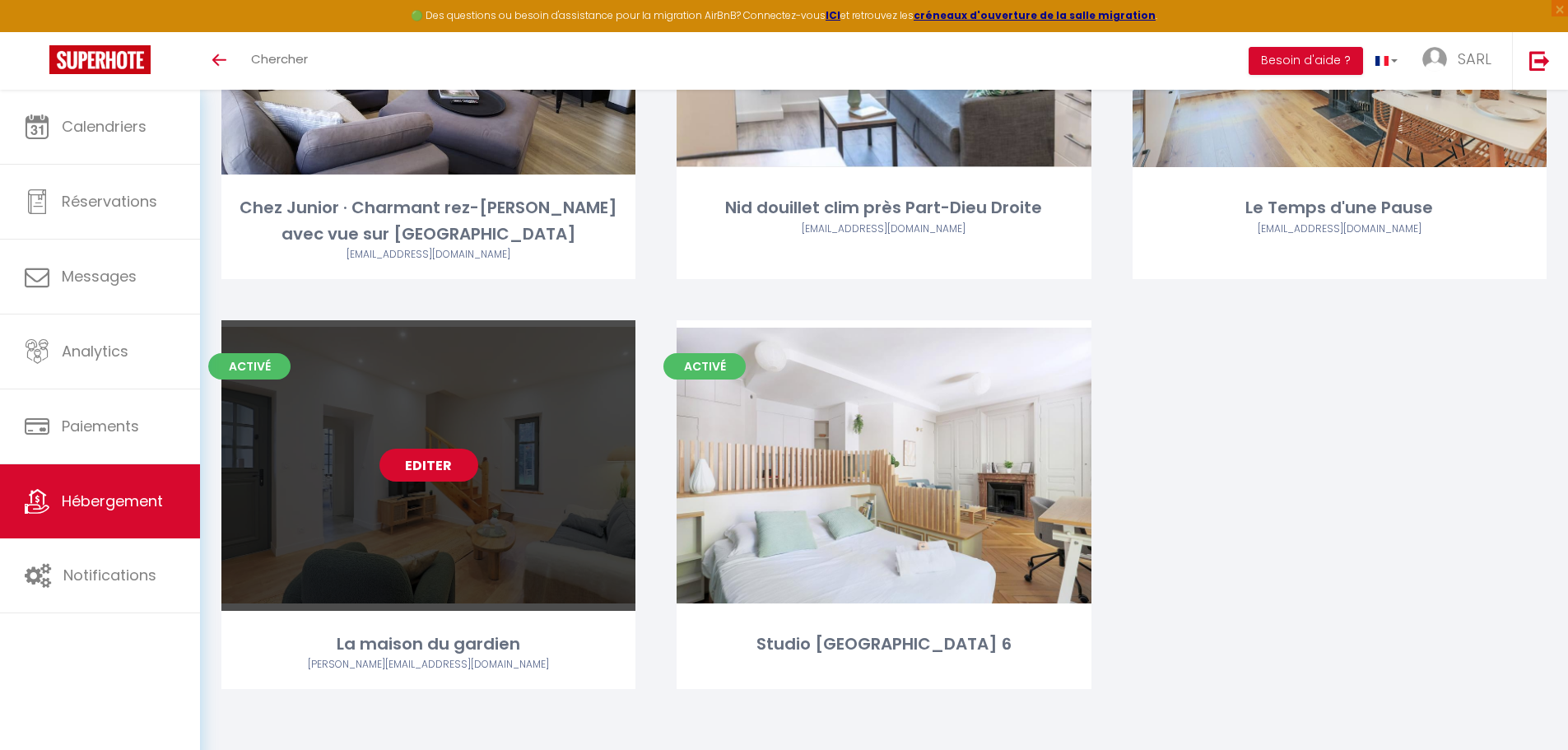
click at [441, 460] on link "Editer" at bounding box center [429, 464] width 99 height 33
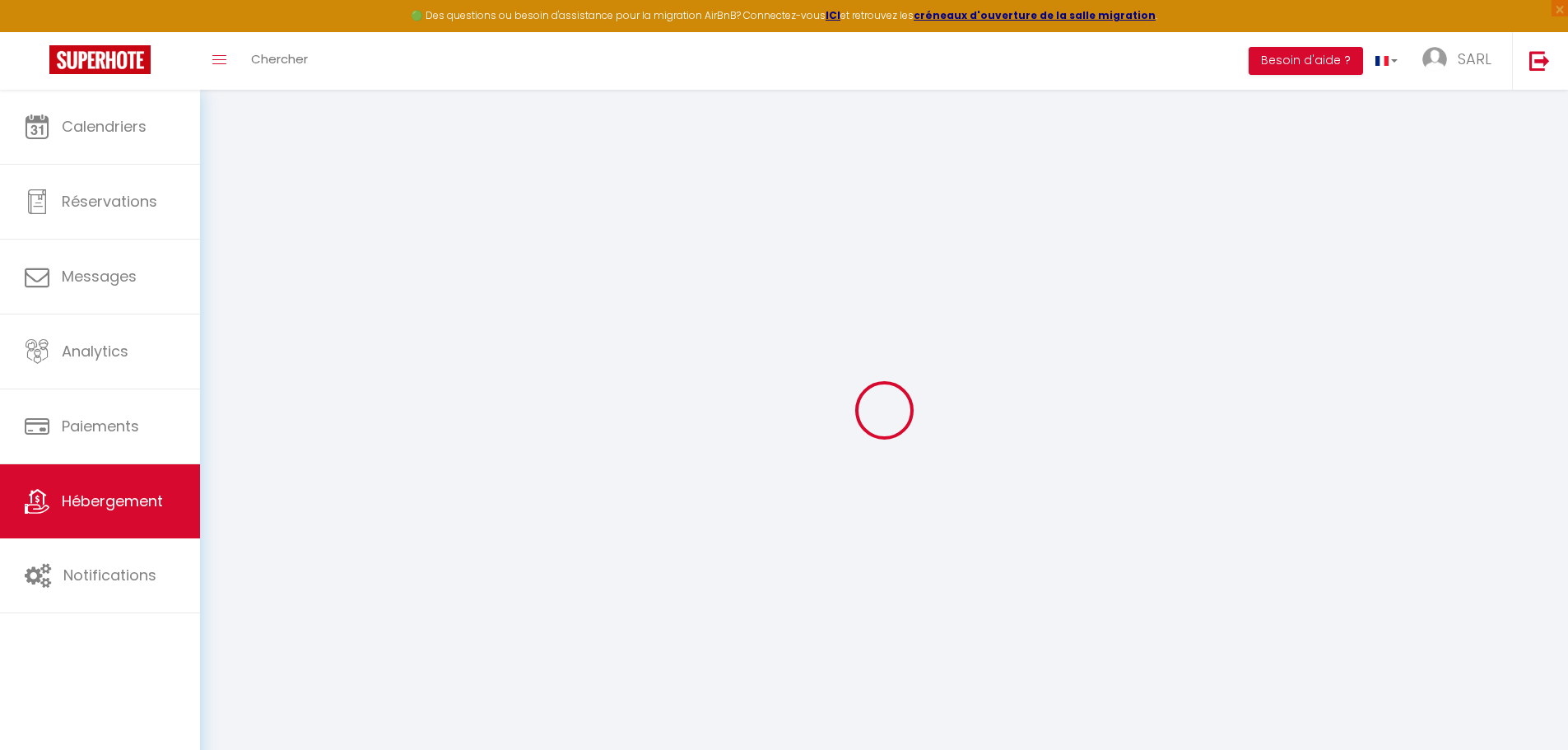
select select
checkbox input "false"
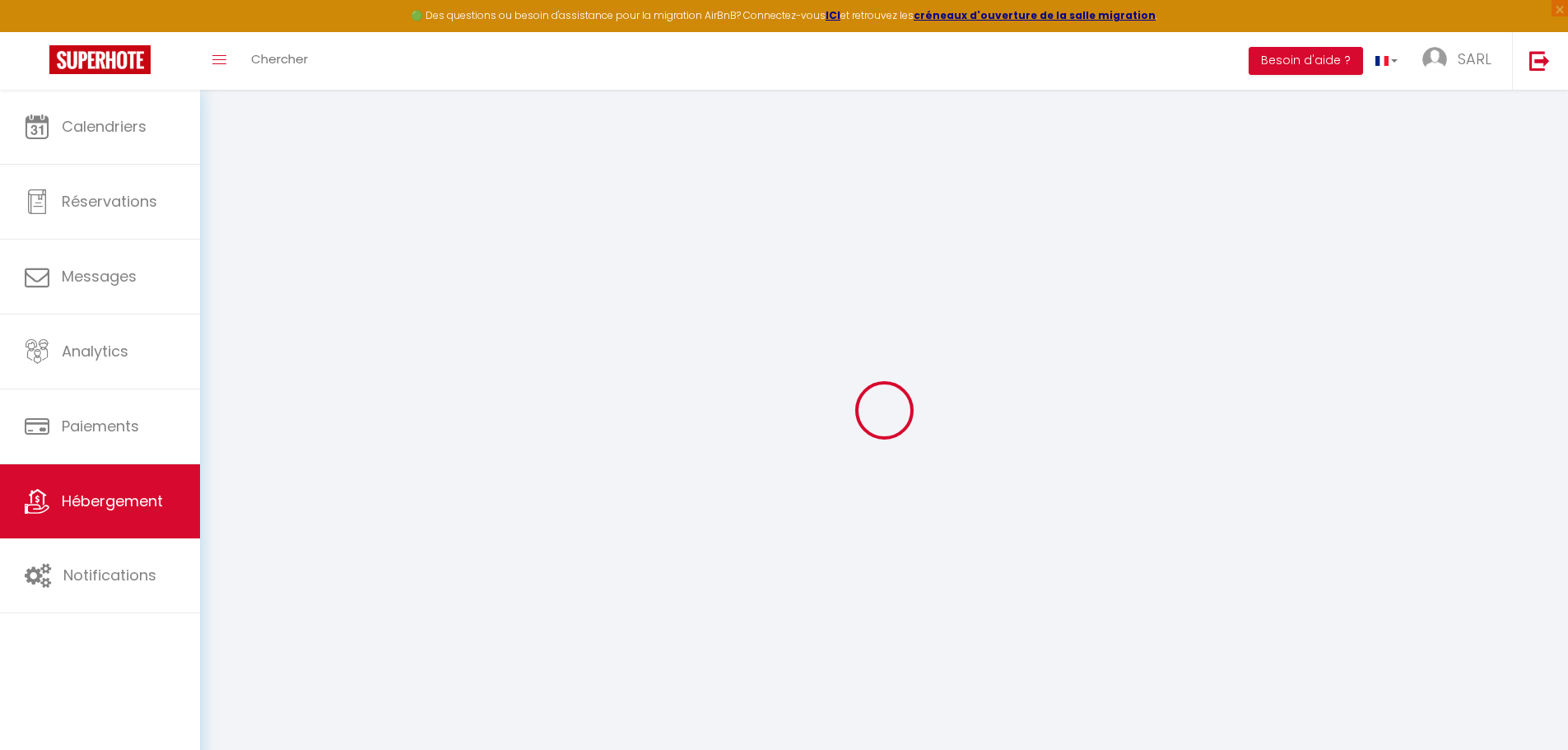
checkbox input "false"
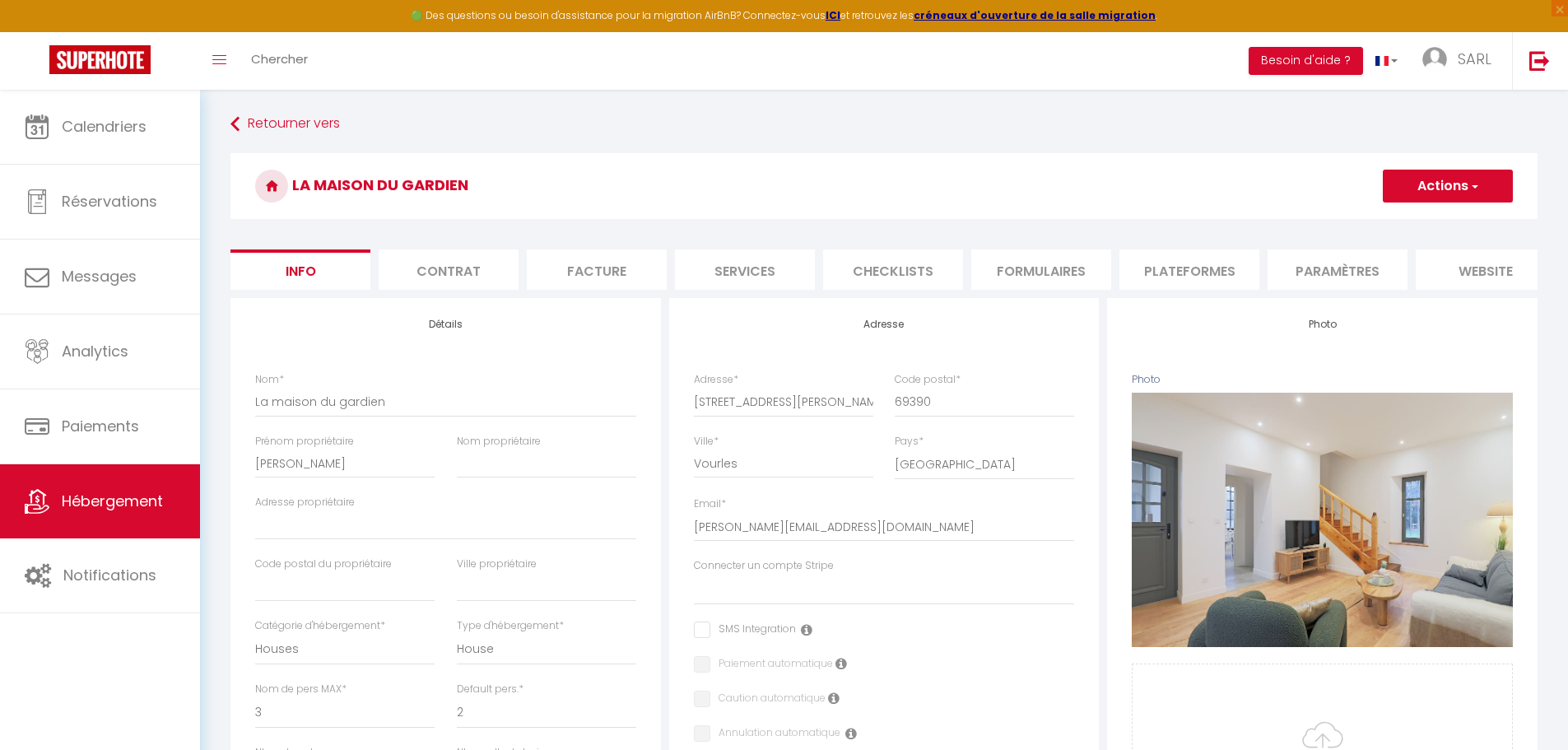
select select
checkbox input "false"
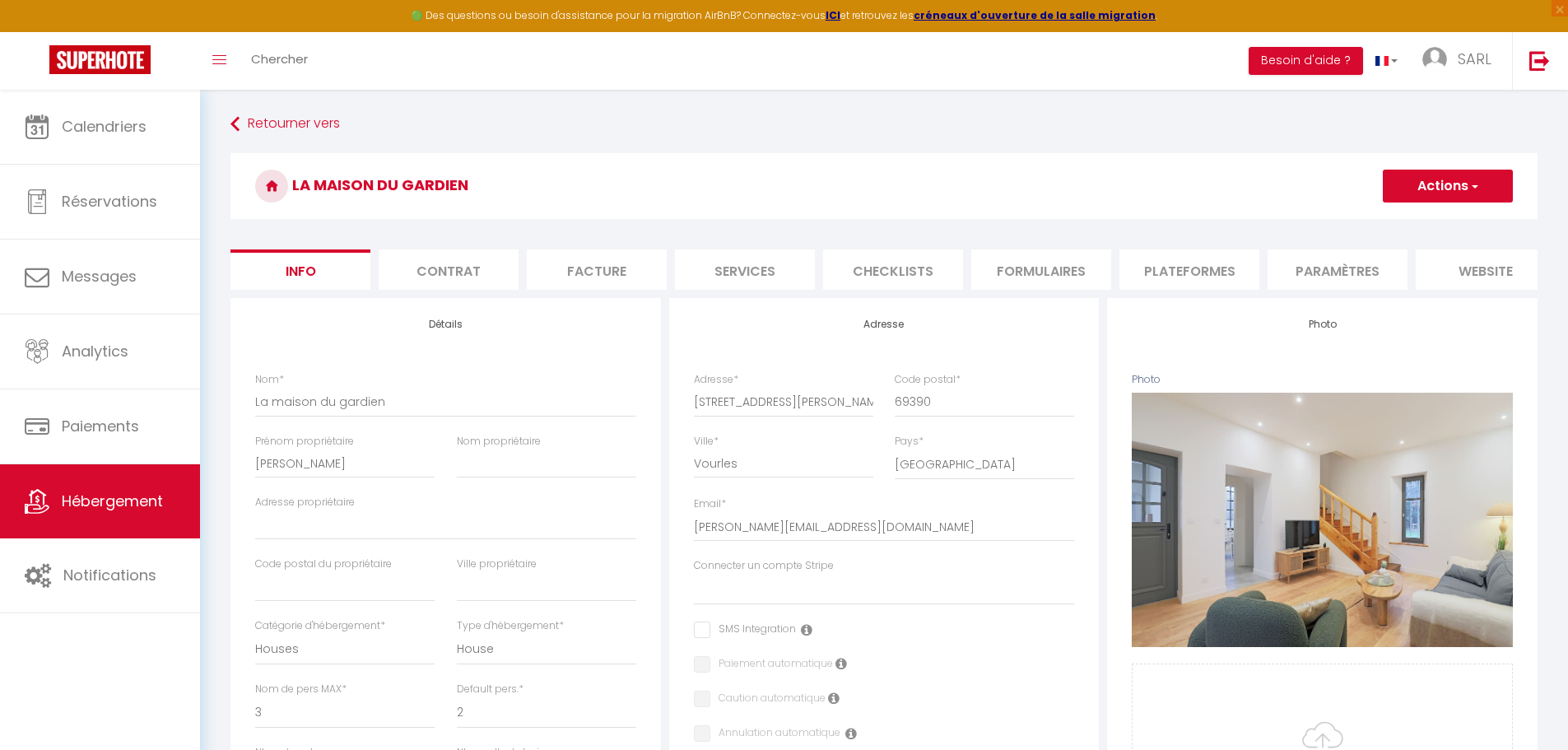
checkbox input "false"
click at [1168, 270] on li "Plateformes" at bounding box center [1188, 269] width 140 height 41
select select
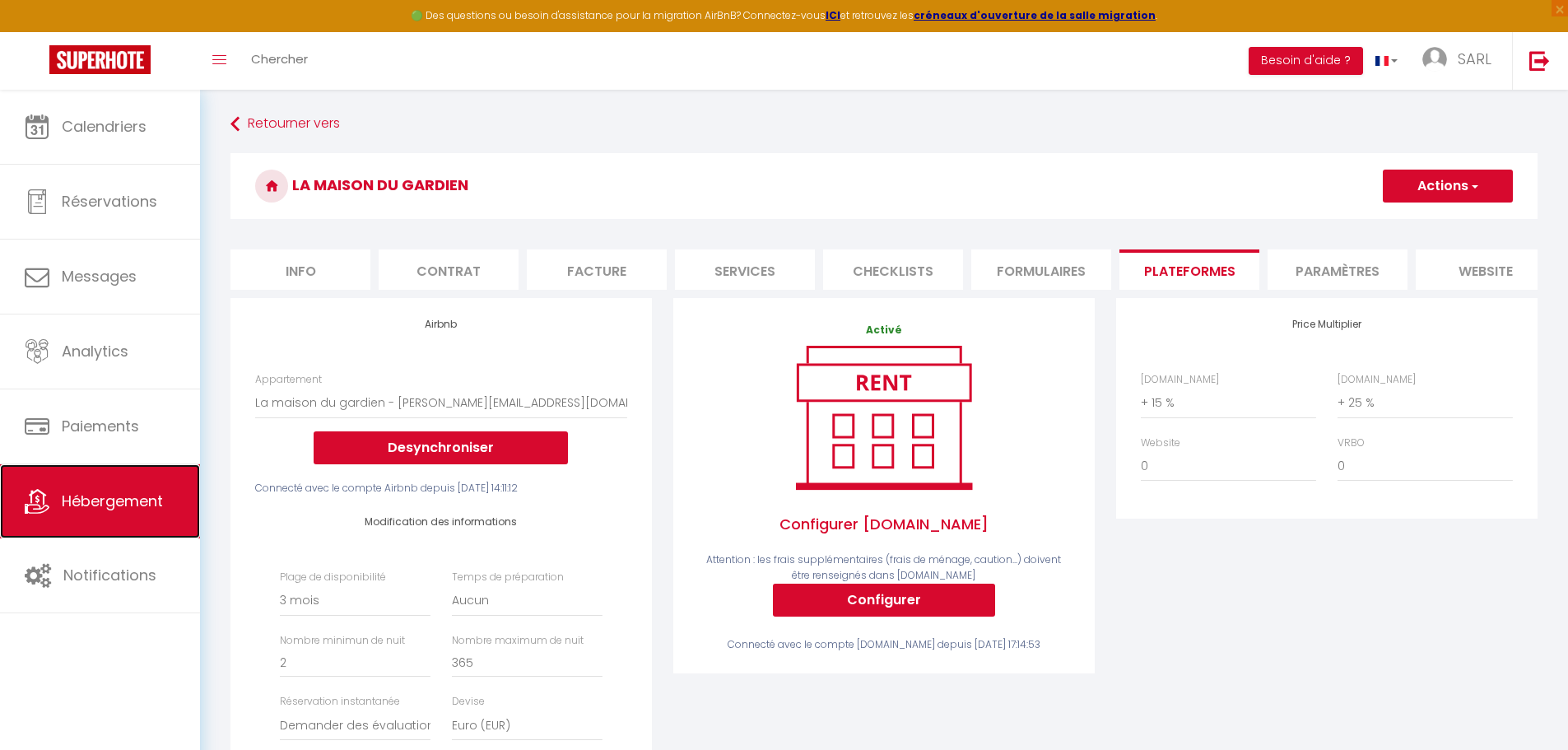
click at [85, 502] on span "Hébergement" at bounding box center [112, 501] width 101 height 20
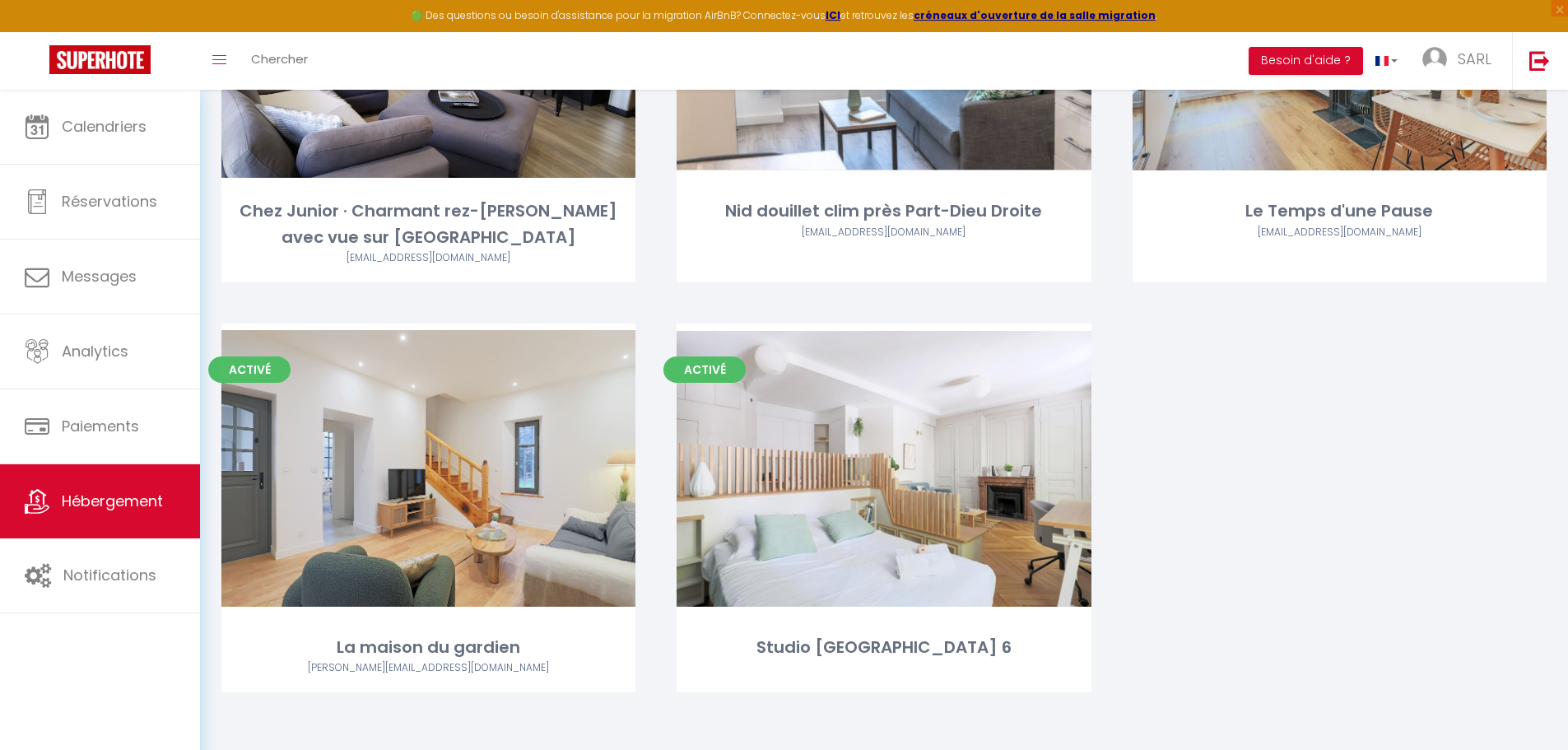
scroll to position [737, 0]
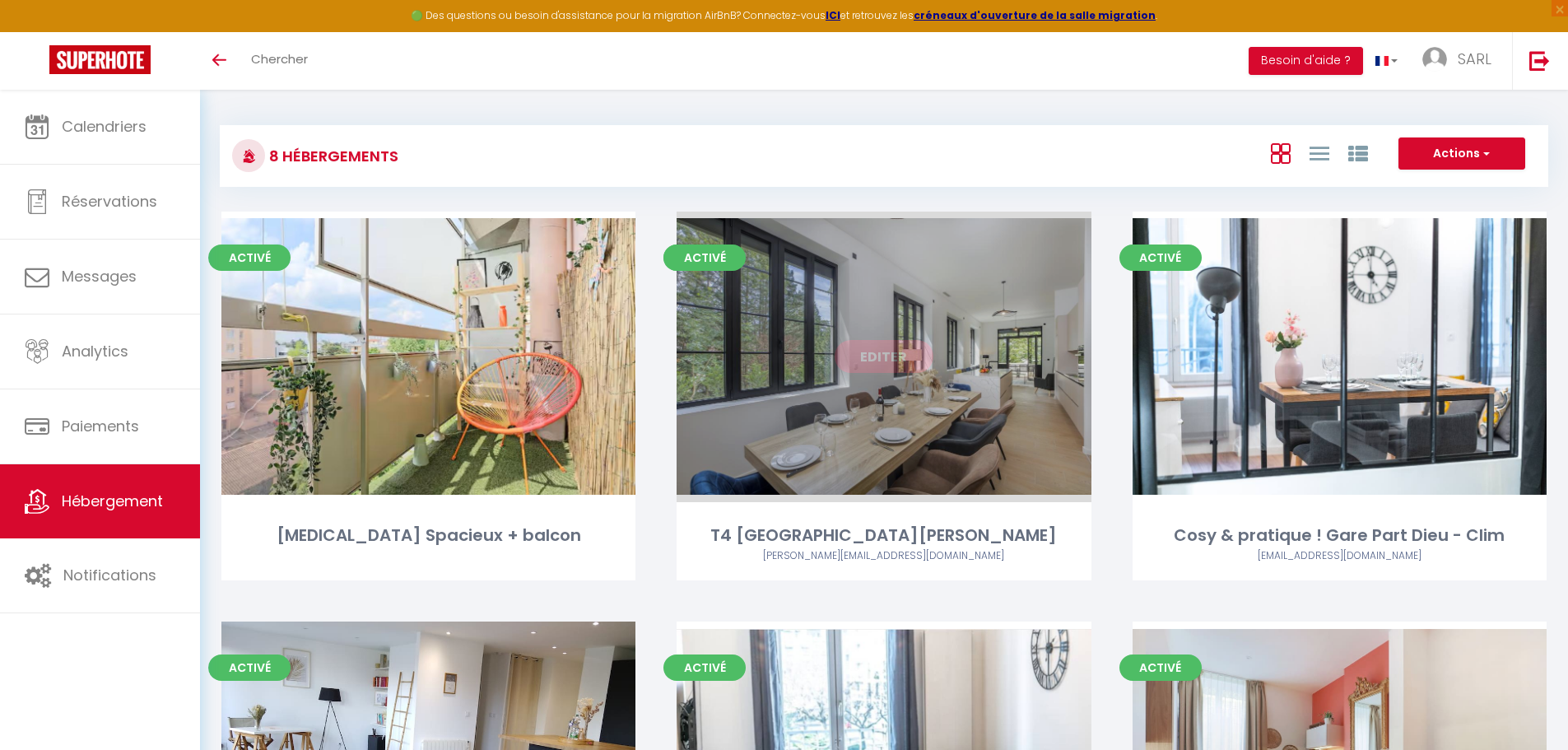
click at [899, 366] on link "Editer" at bounding box center [884, 356] width 99 height 33
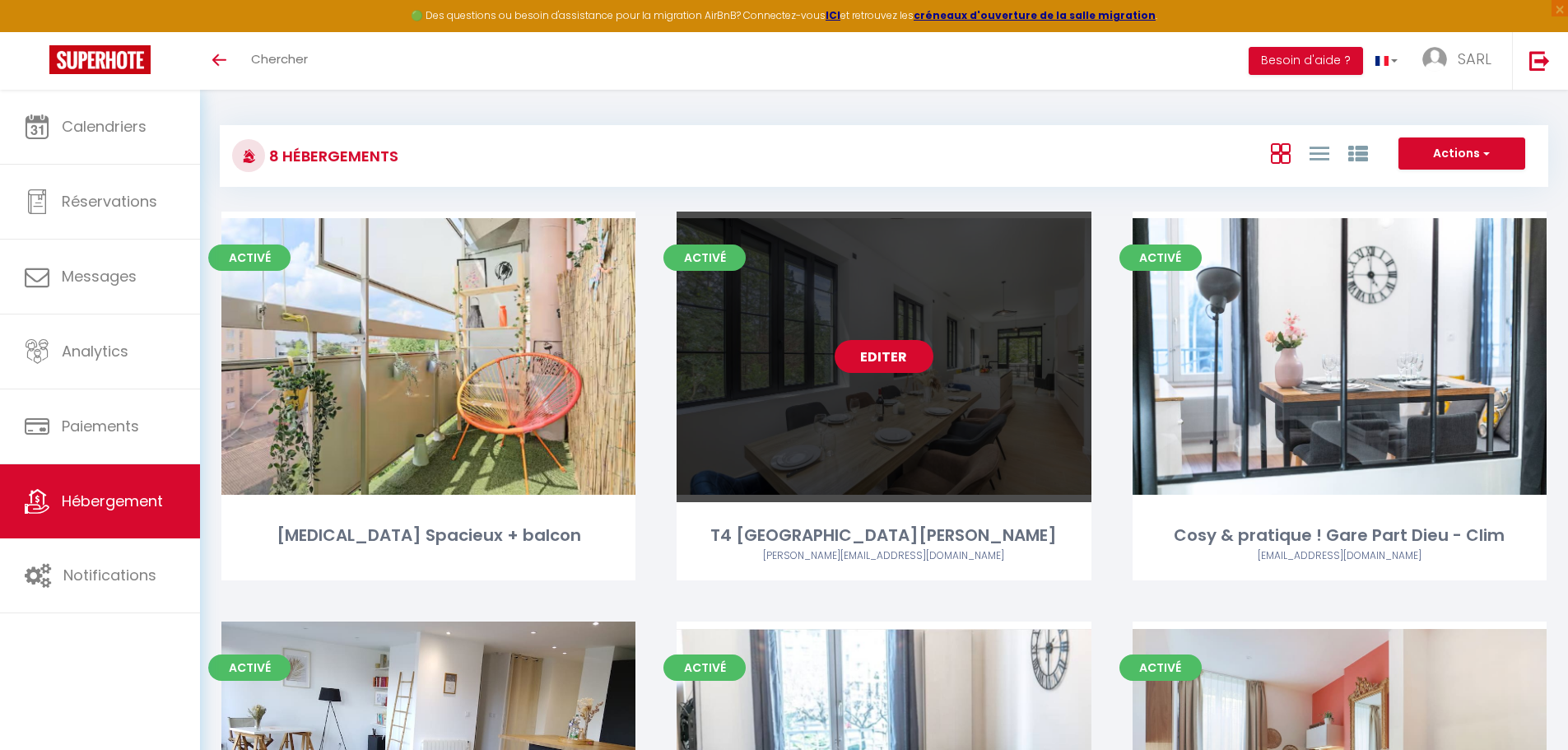
click at [899, 366] on link "Editer" at bounding box center [884, 356] width 99 height 33
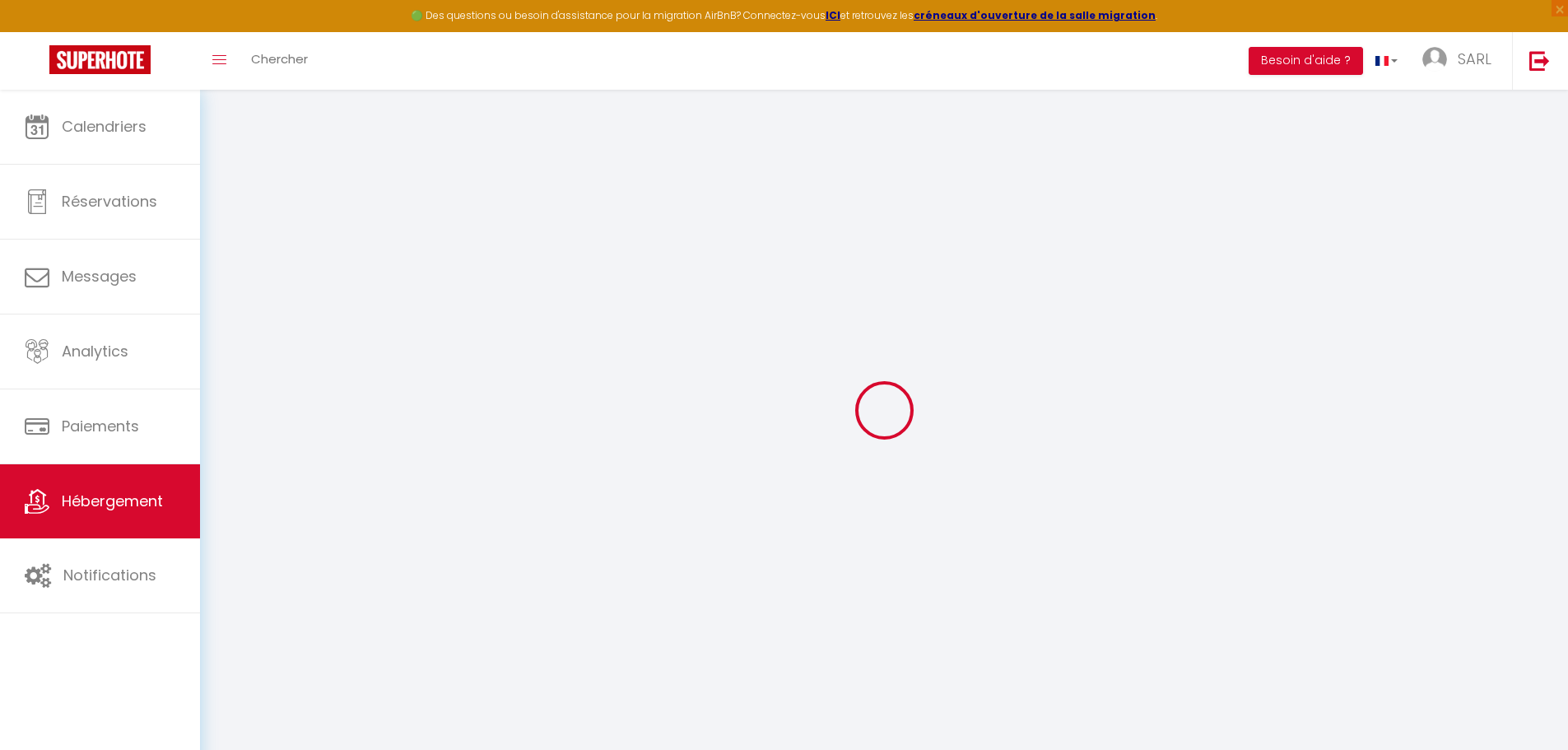
select select
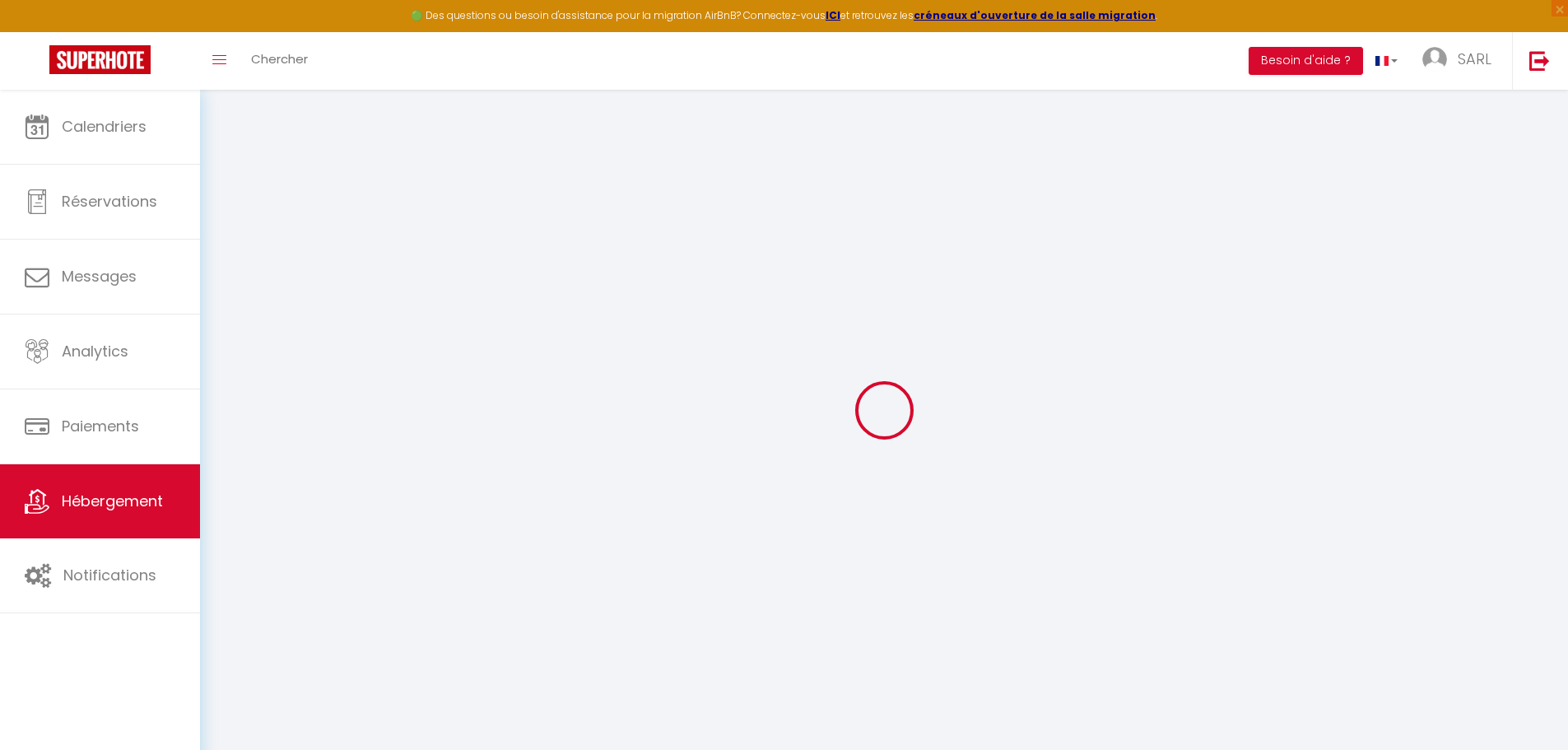
select select
checkbox input "false"
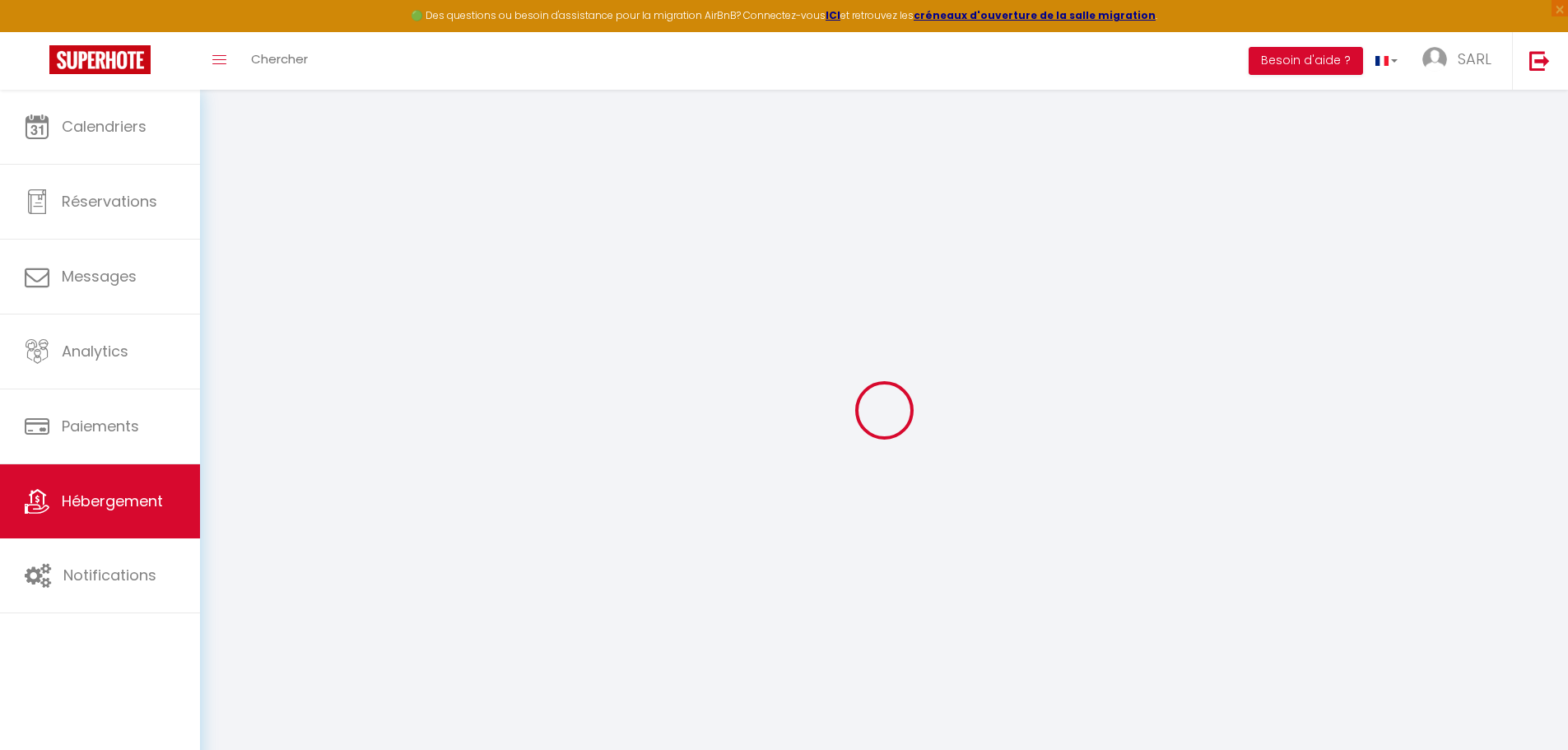
checkbox input "false"
select select
checkbox input "false"
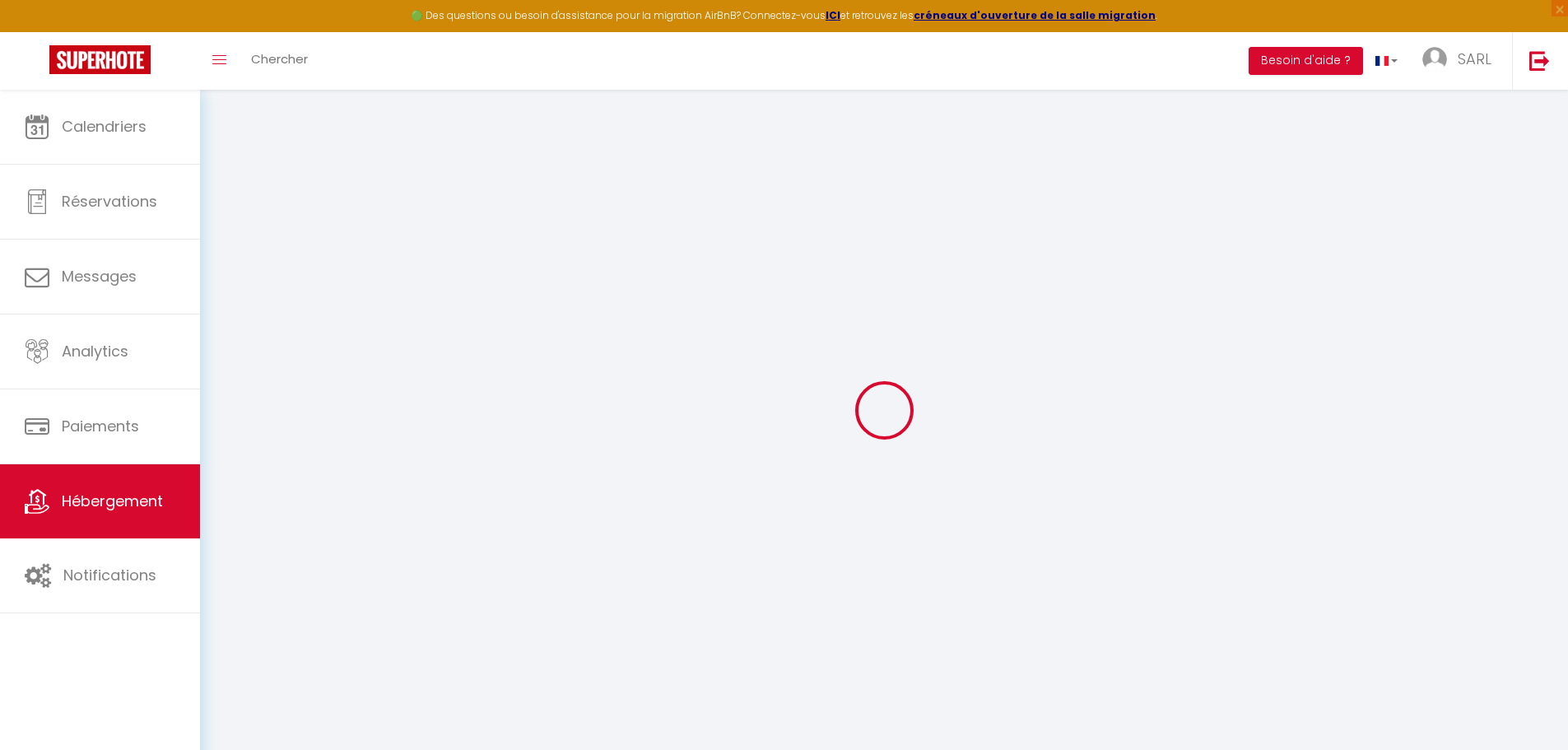
checkbox input "false"
select select
checkbox input "false"
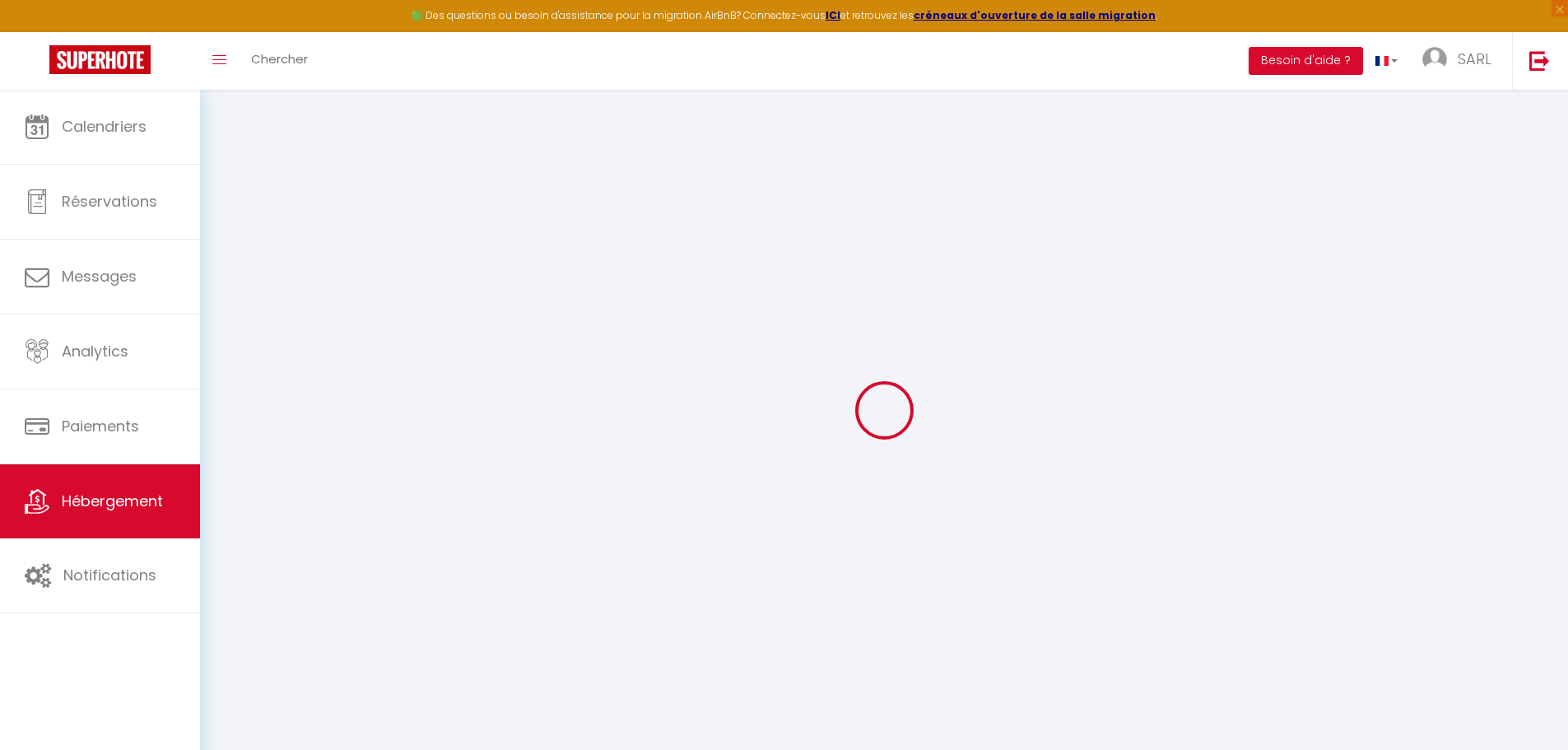
checkbox input "false"
select select
checkbox input "false"
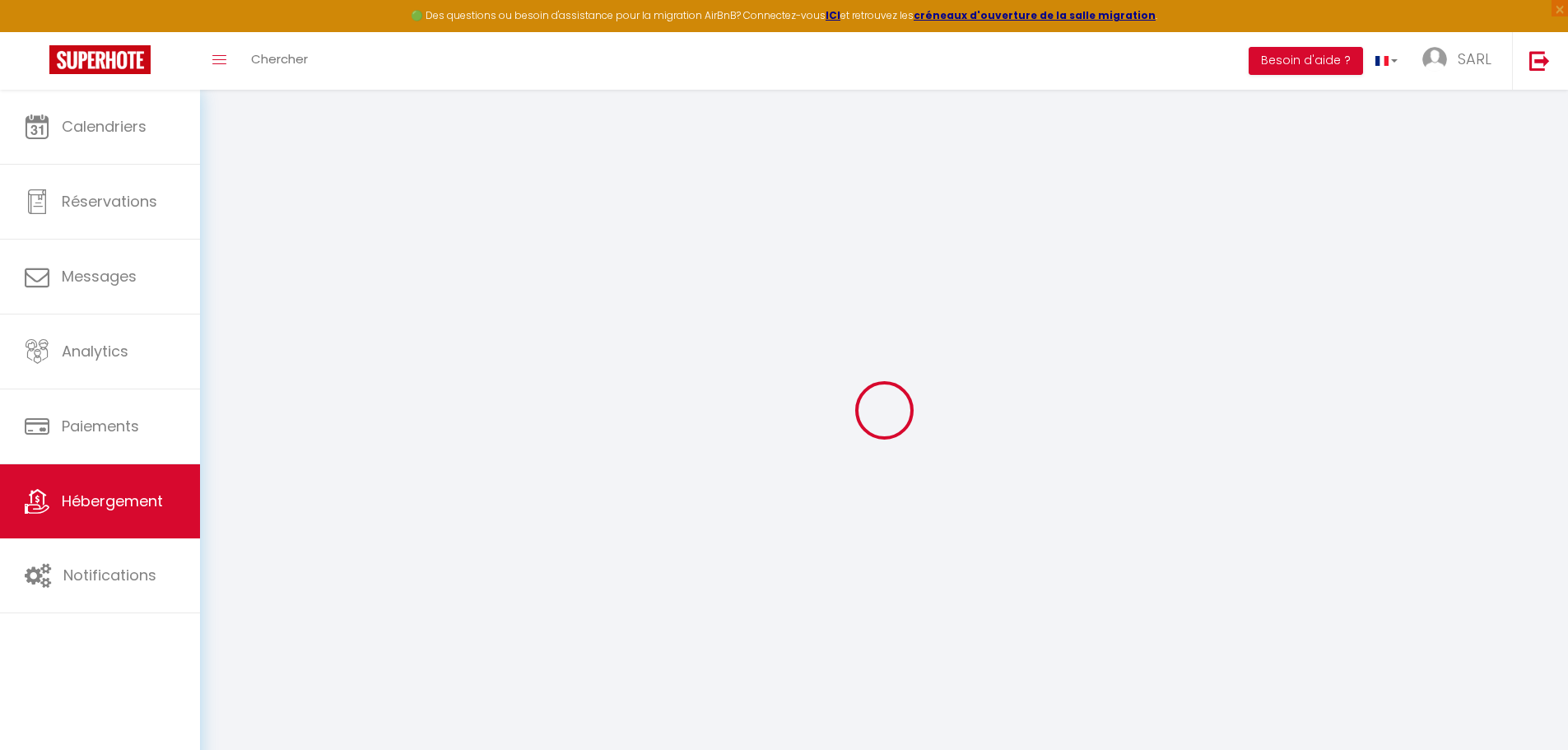
checkbox input "false"
select select "16:00"
select select "23:45"
select select "11:00"
select select "30"
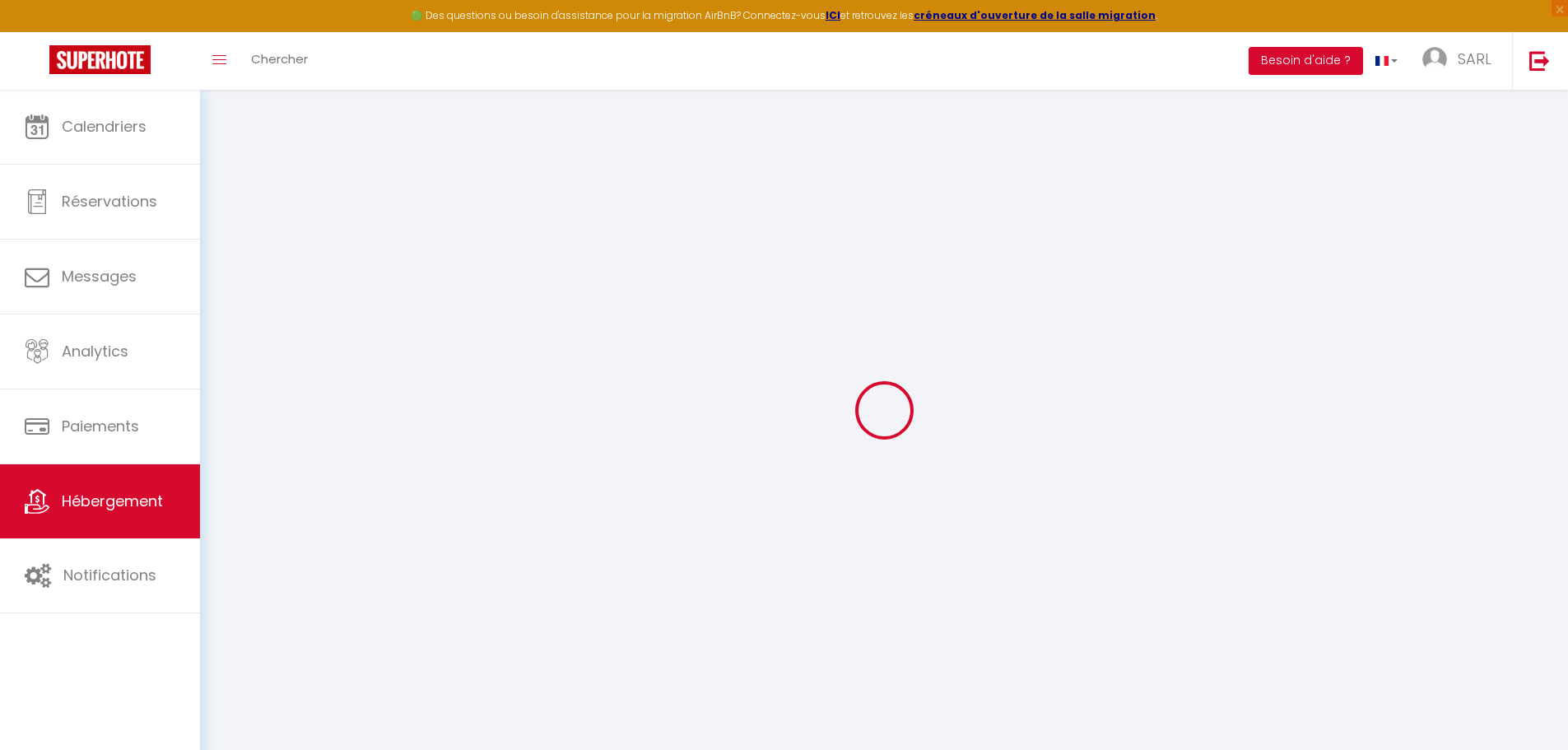
select select "120"
select select "20:00"
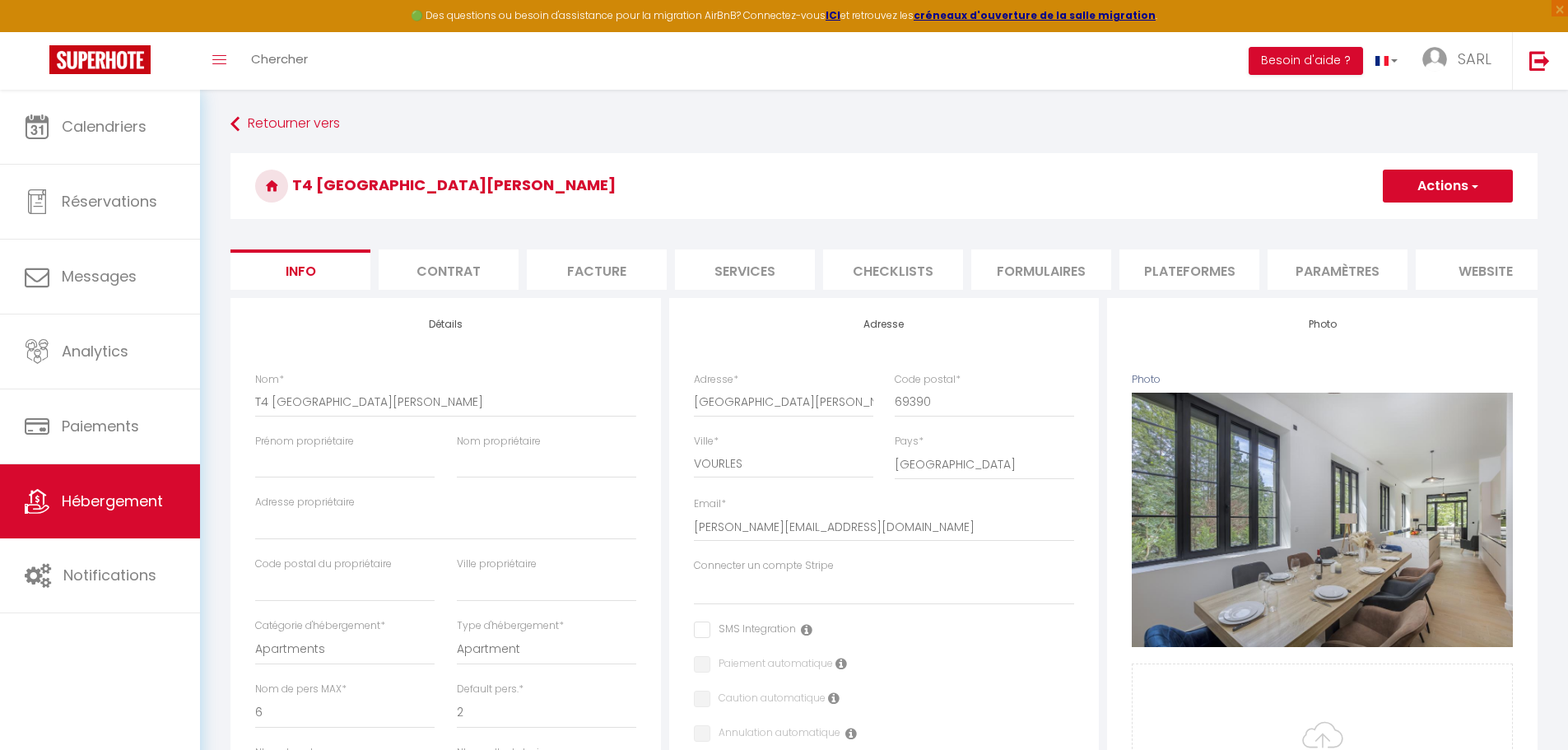
select select
checkbox input "false"
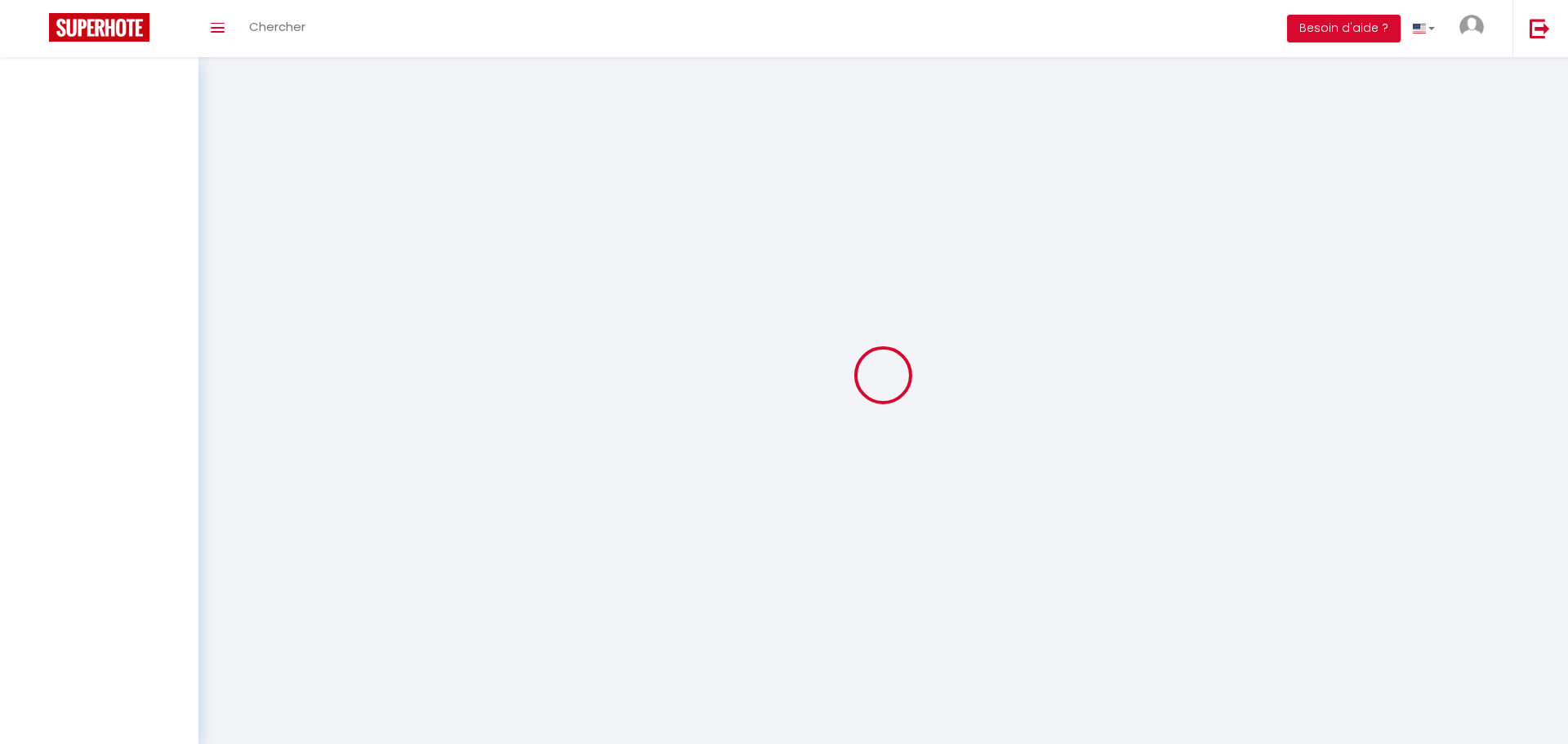
select select "not_cancelled"
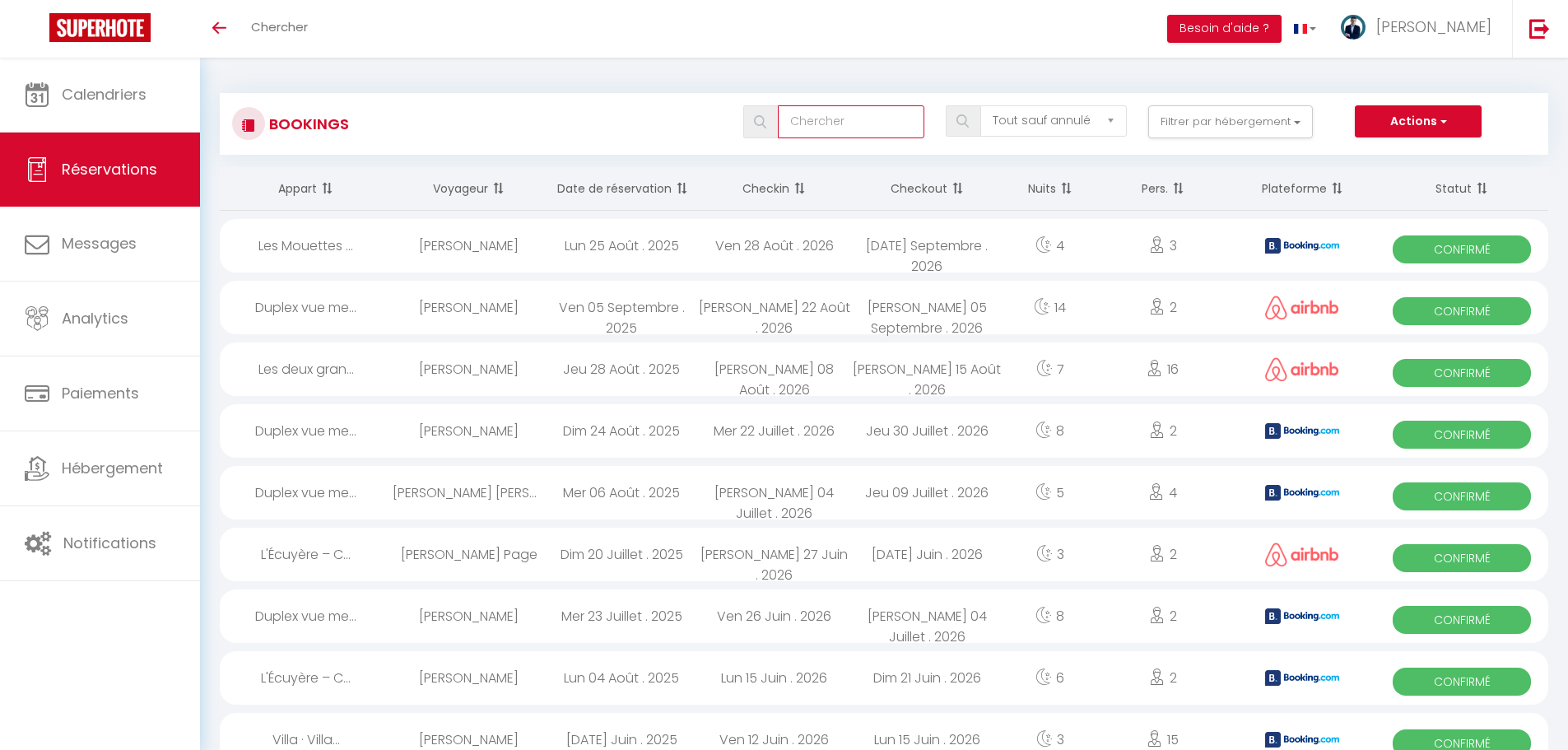
click at [820, 128] on input "text" at bounding box center [851, 121] width 147 height 33
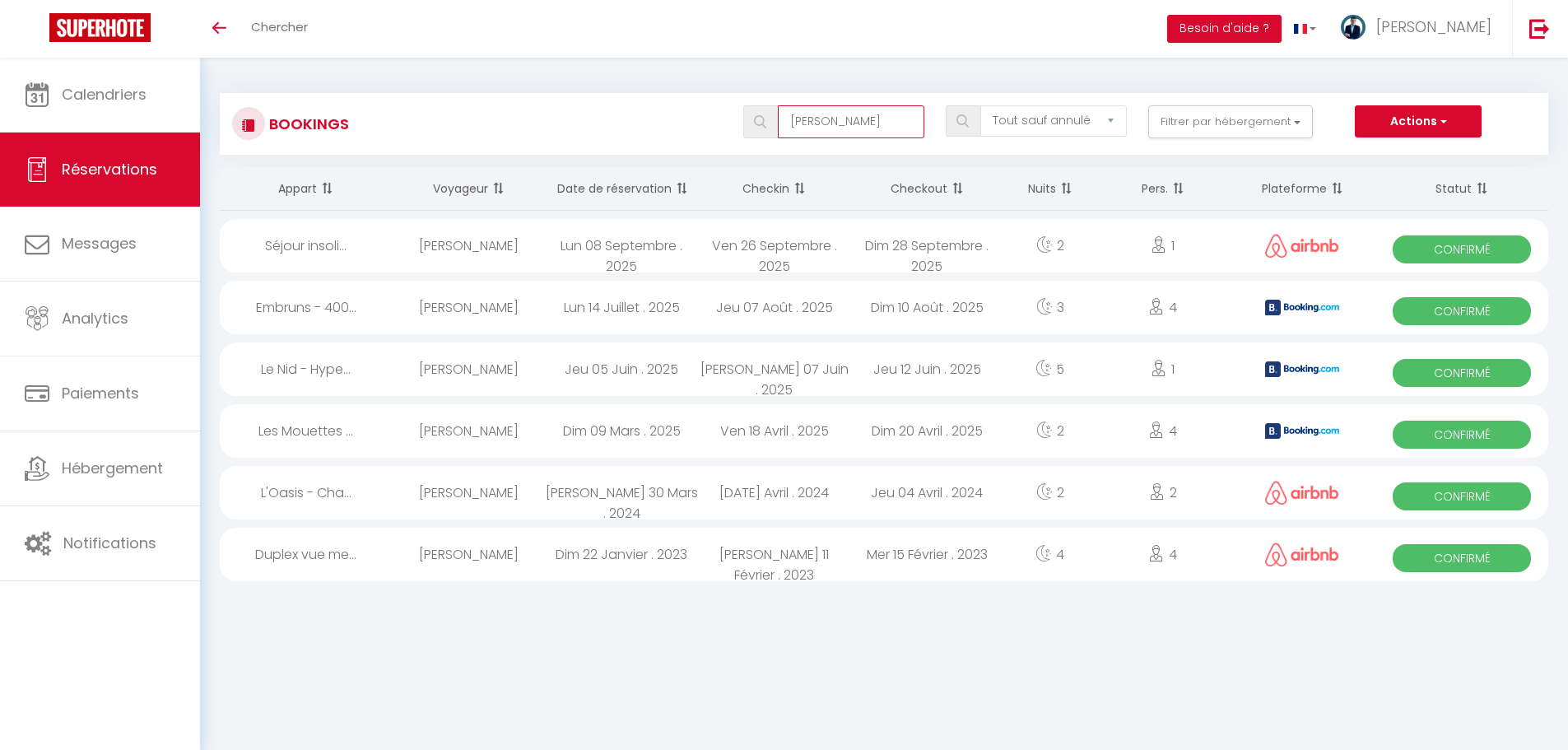
type input "[PERSON_NAME]"
click at [685, 249] on div "Lun 08 Septembre . 2025" at bounding box center [621, 245] width 153 height 53
select select "OK"
select select "0"
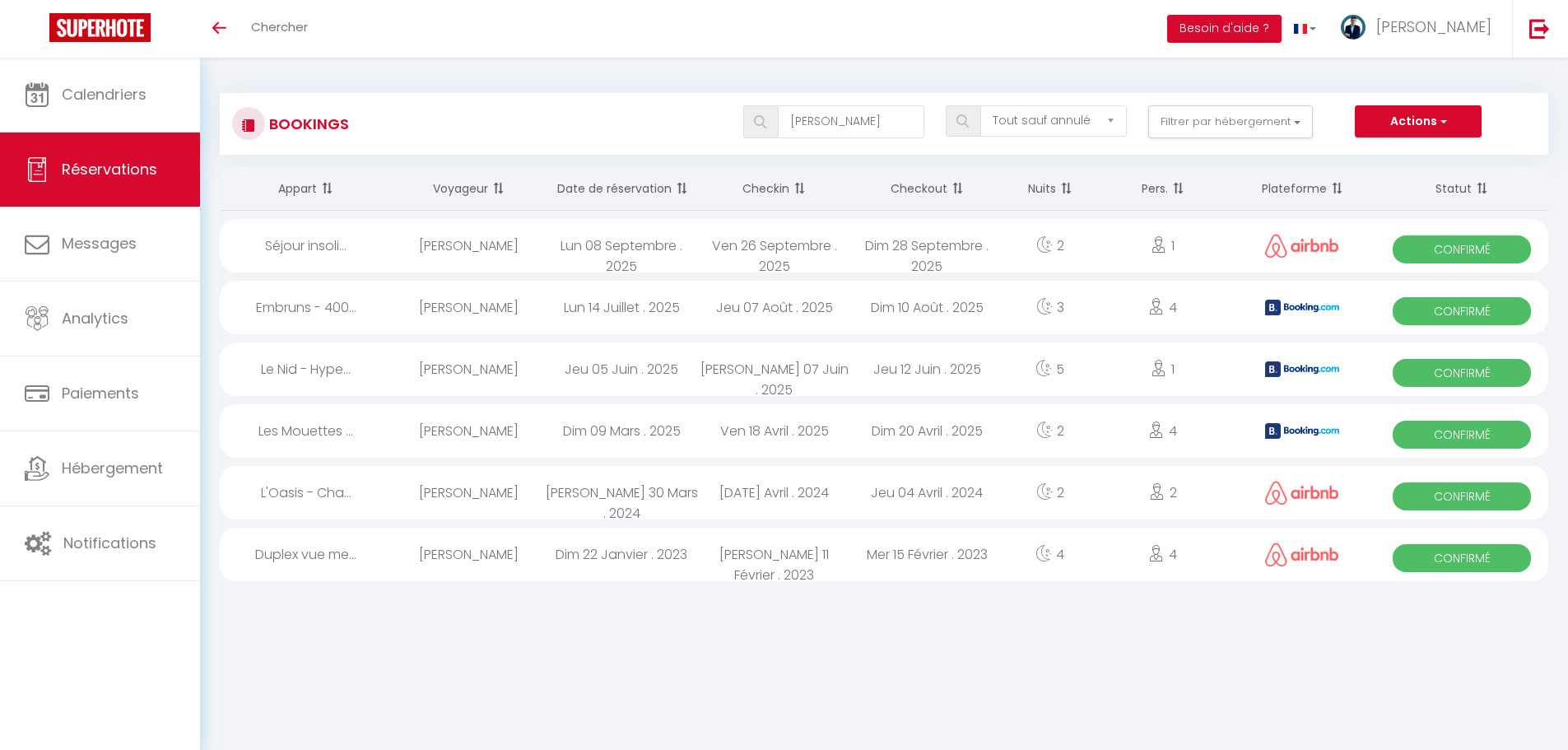
select select "0"
select select "1"
select select
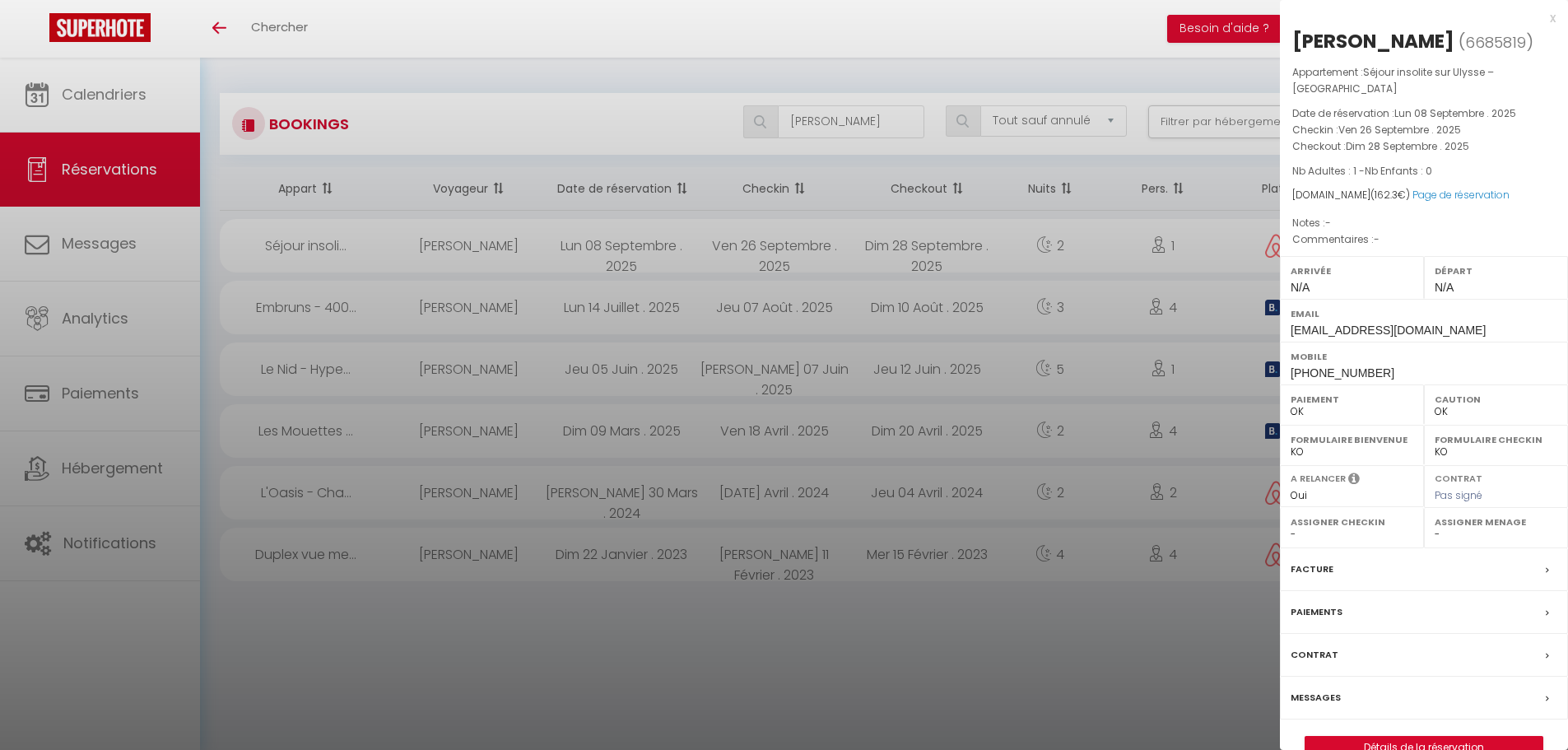
select select "31015"
click at [1336, 741] on link "Détails de la réservation" at bounding box center [1424, 747] width 237 height 21
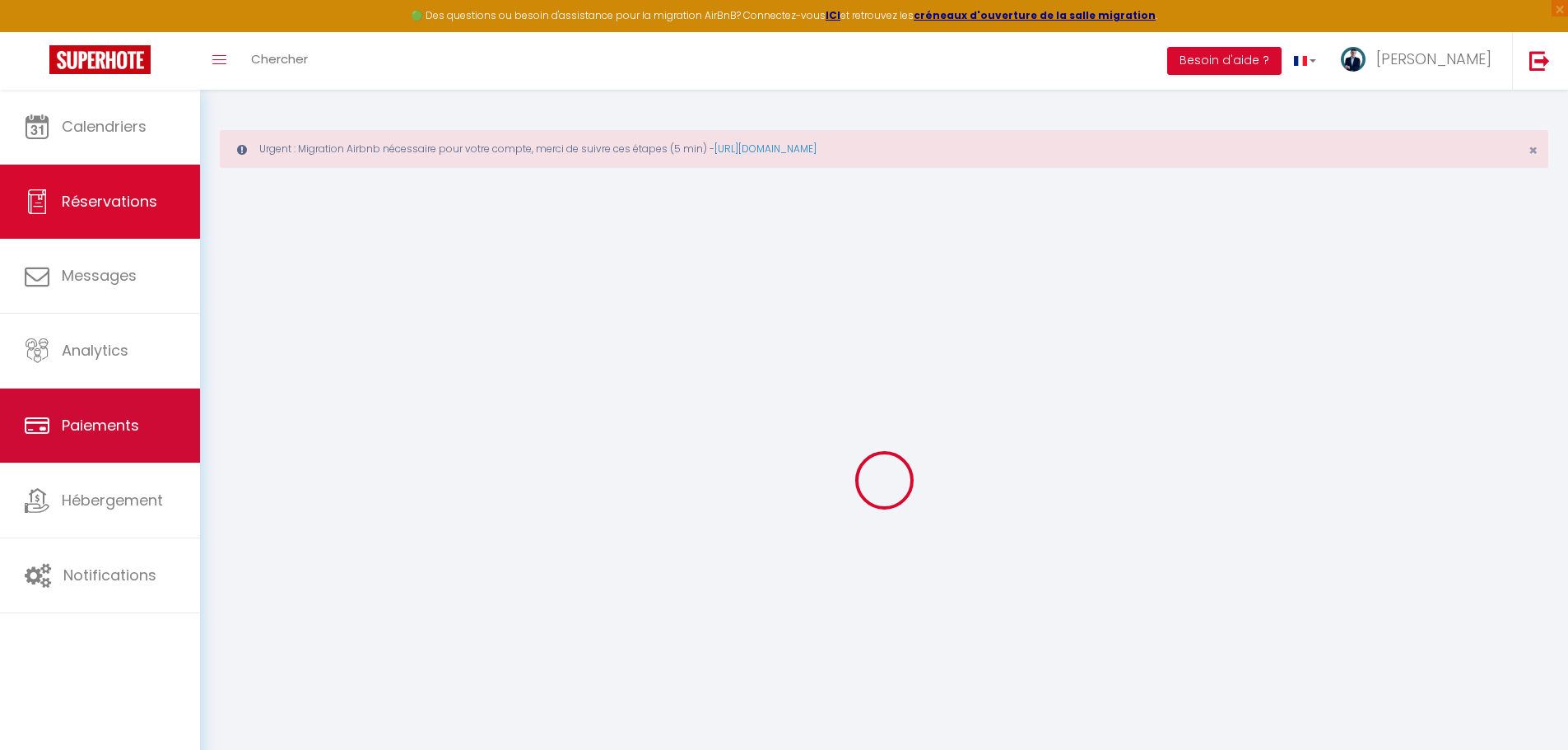
type input "Jessica"
type input "Taha"
type input "to7q2agqsomjphynufjdv7uequnf@reply.superhote.com"
type input "+33768168865"
select select
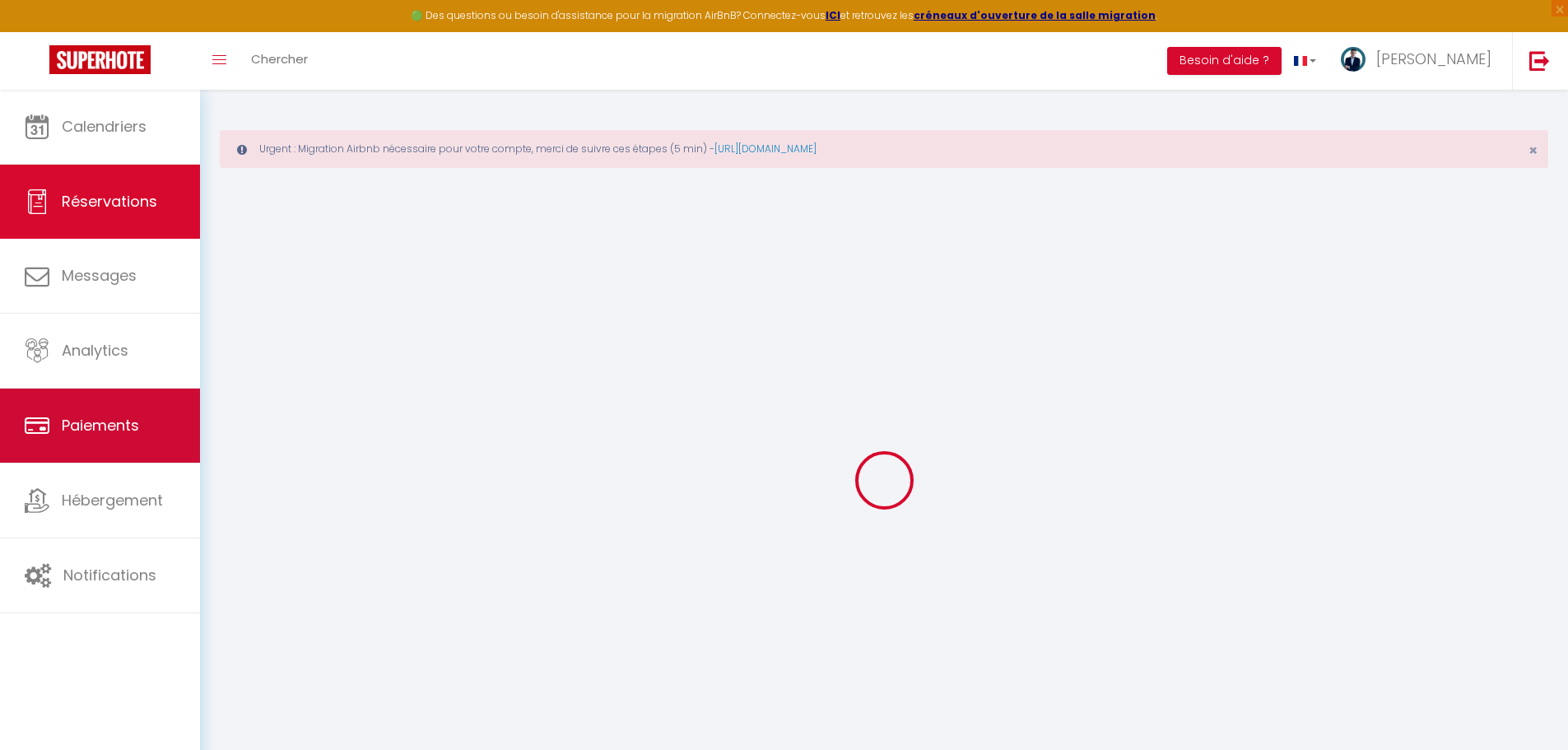
type input "28.08"
select select "75492"
select select "1"
select select
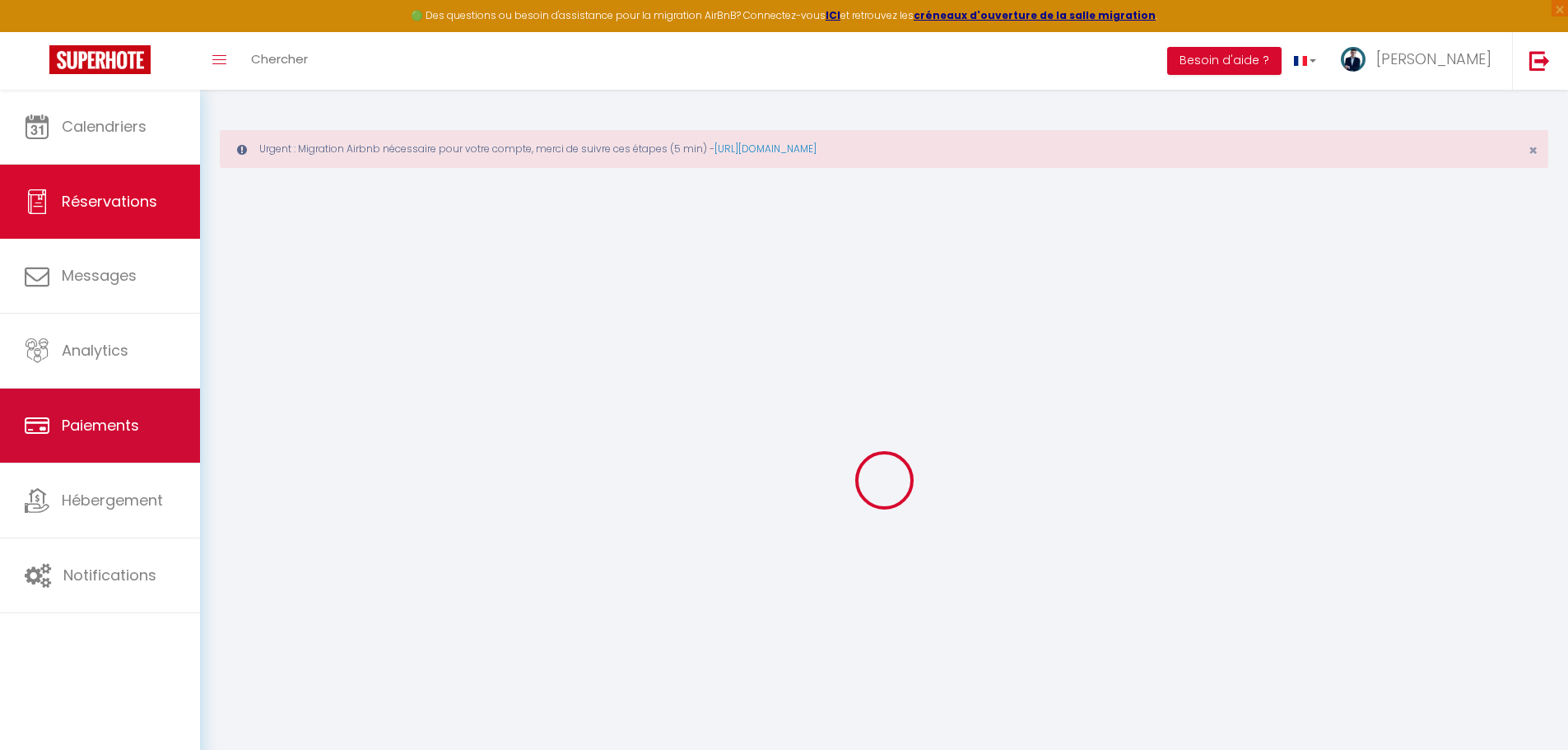
type input "1"
select select "12"
select select
type input "126"
checkbox input "false"
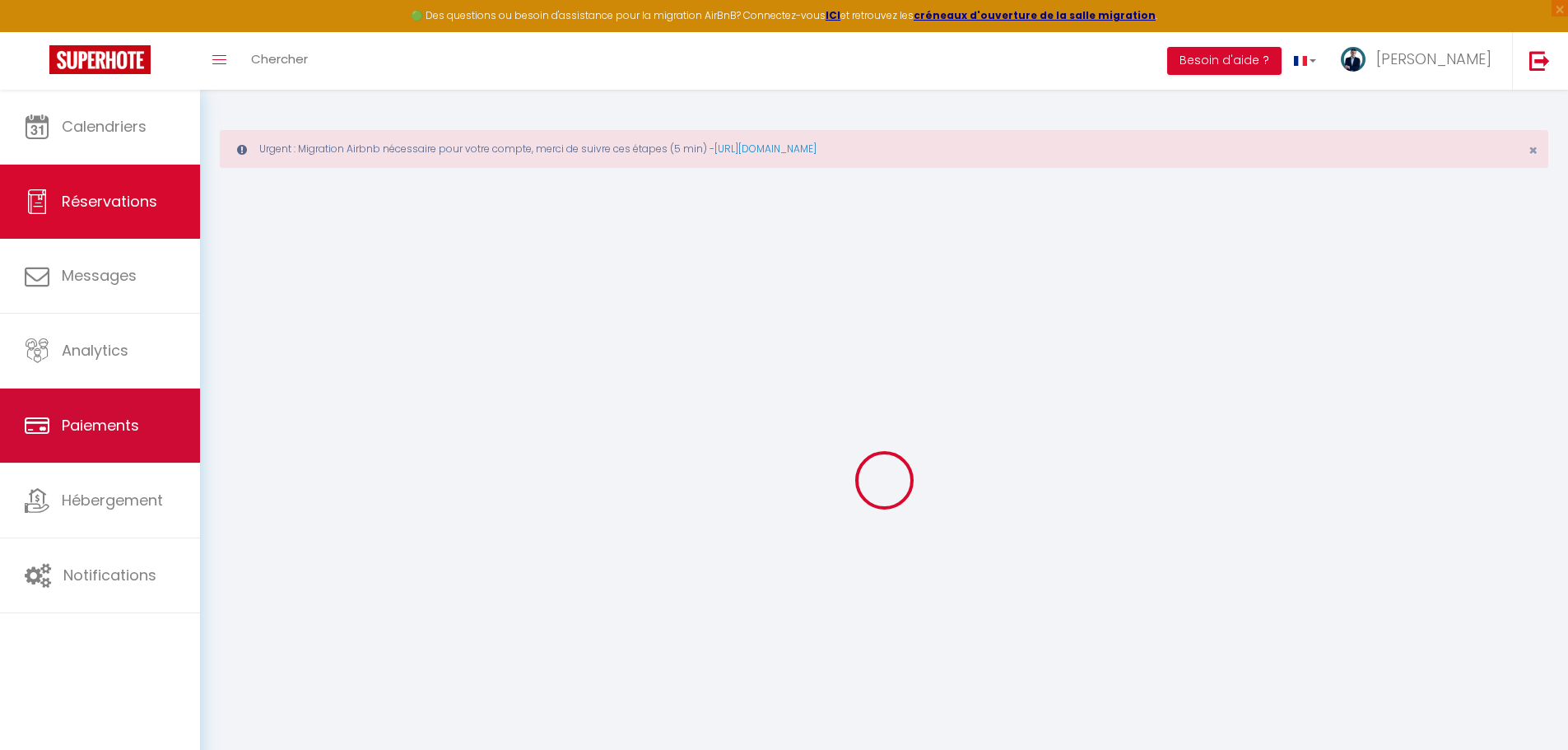
type input "0"
select select "1"
type input "0"
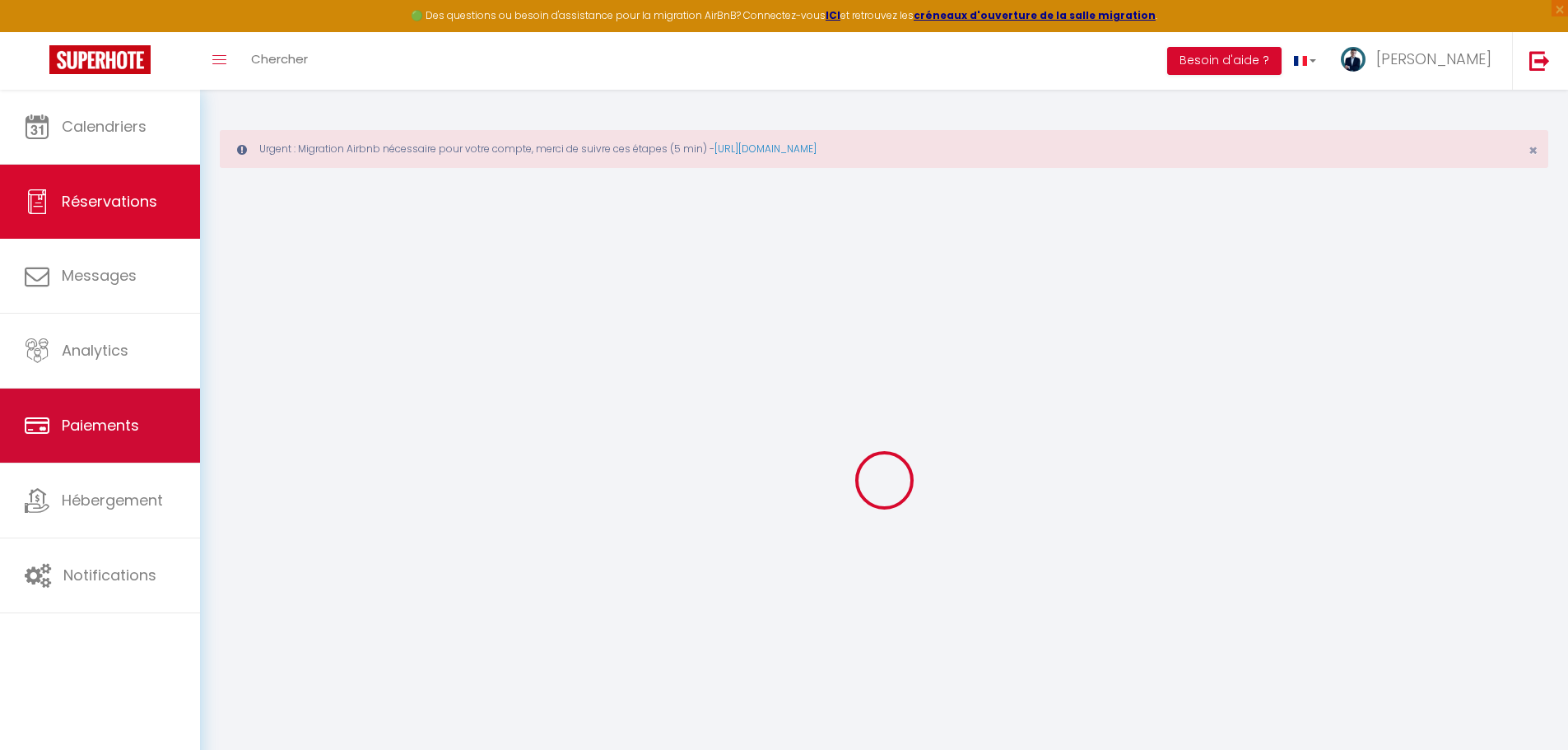
select select
select select "15"
checkbox input "false"
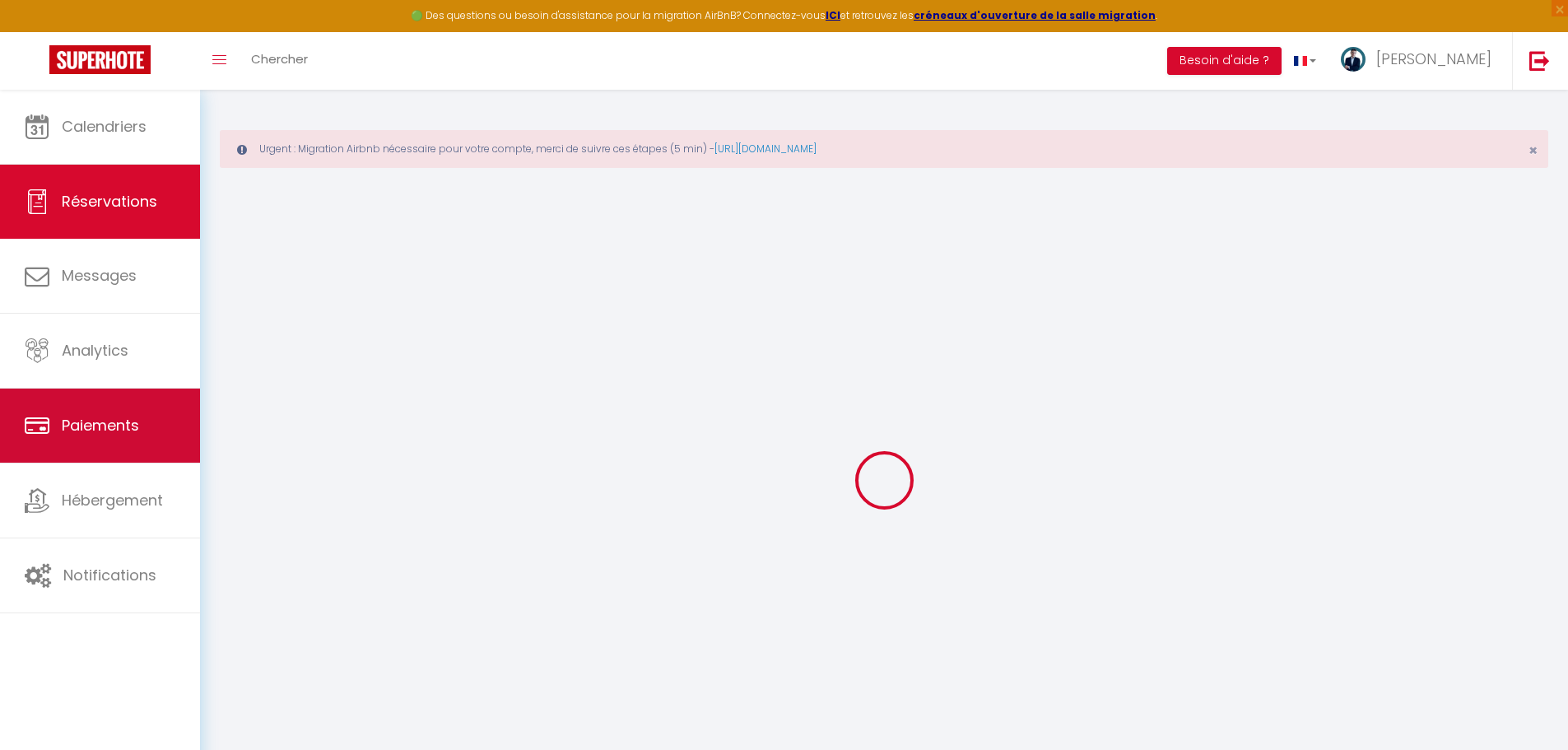
select select
checkbox input "false"
select select
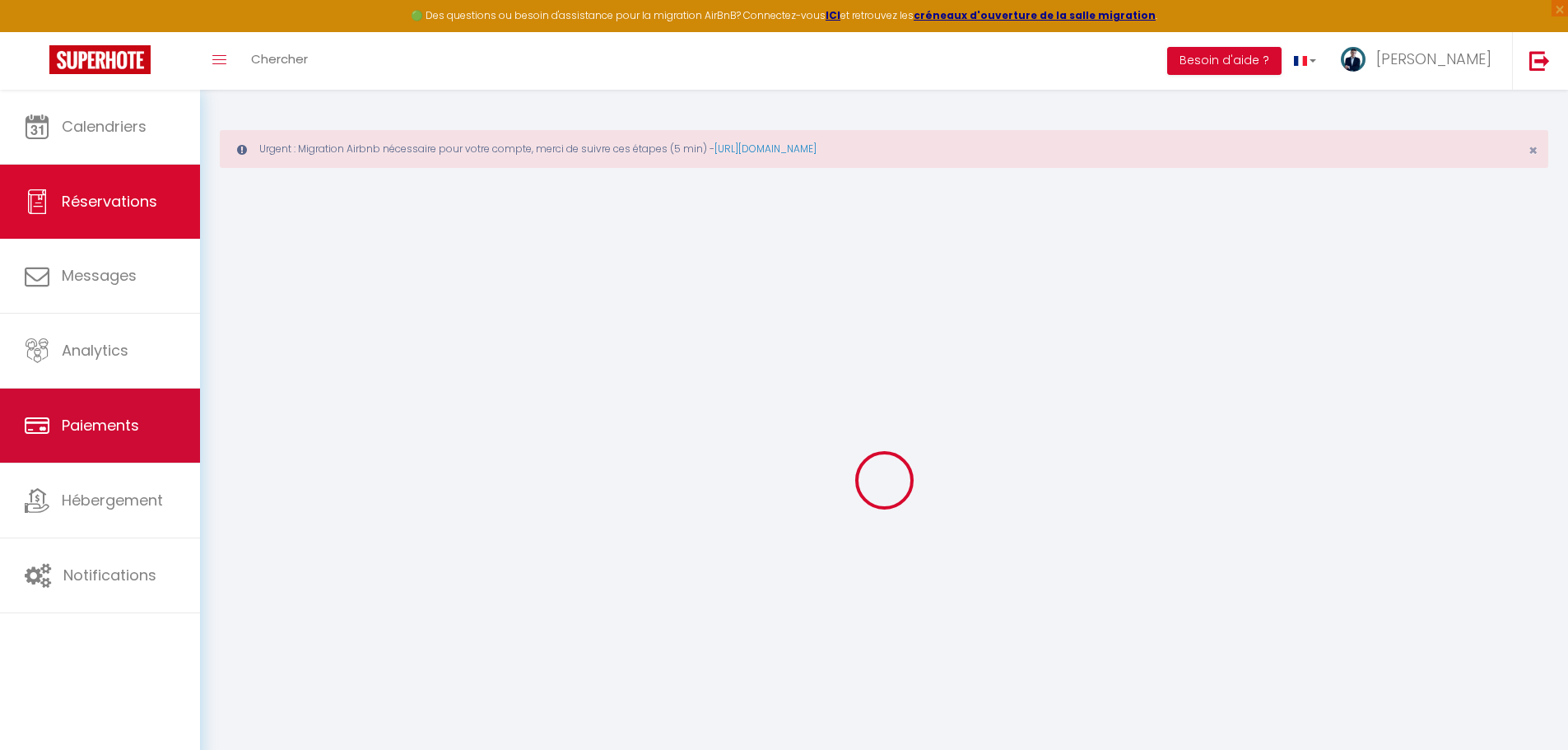
select select
checkbox input "false"
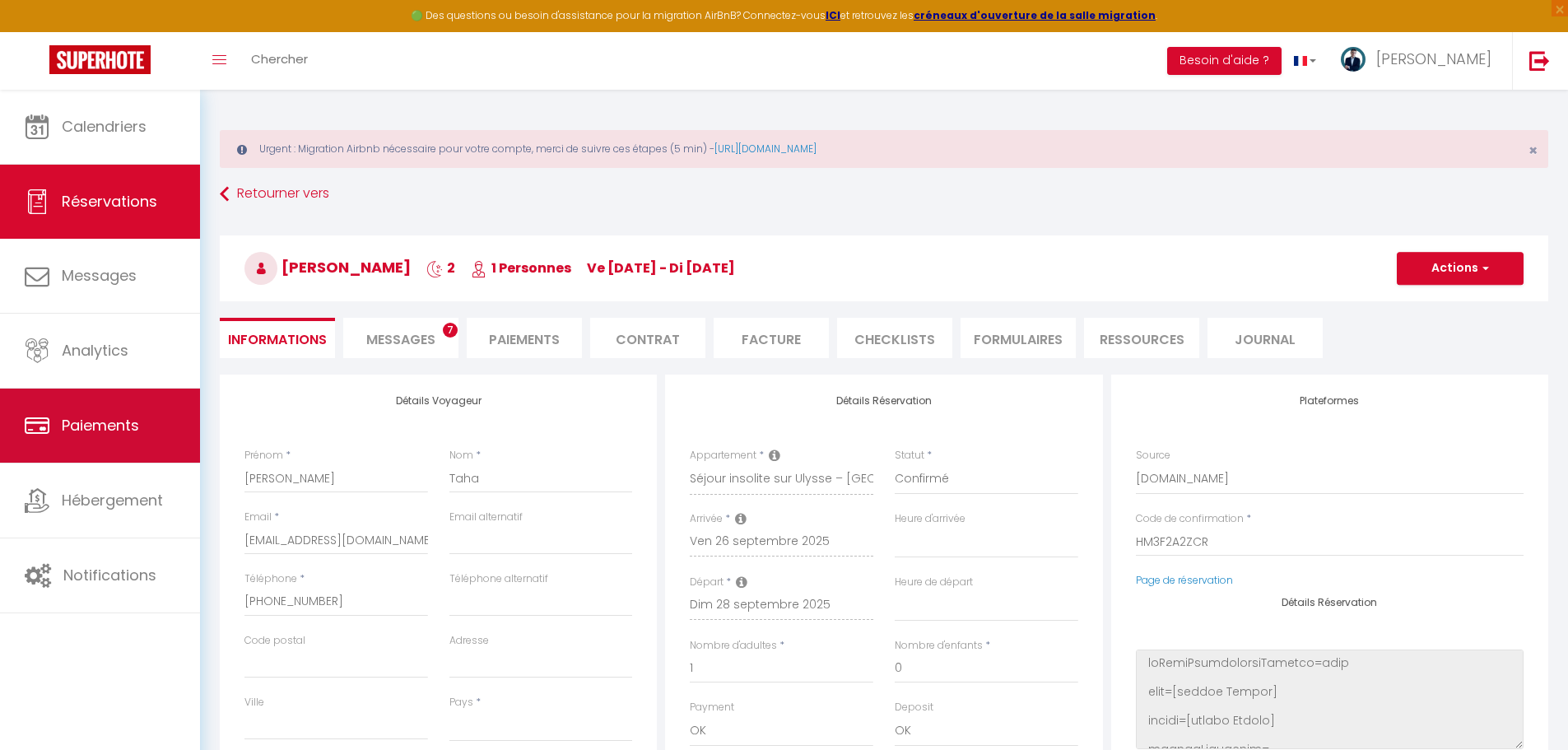
select select
checkbox input "false"
select select
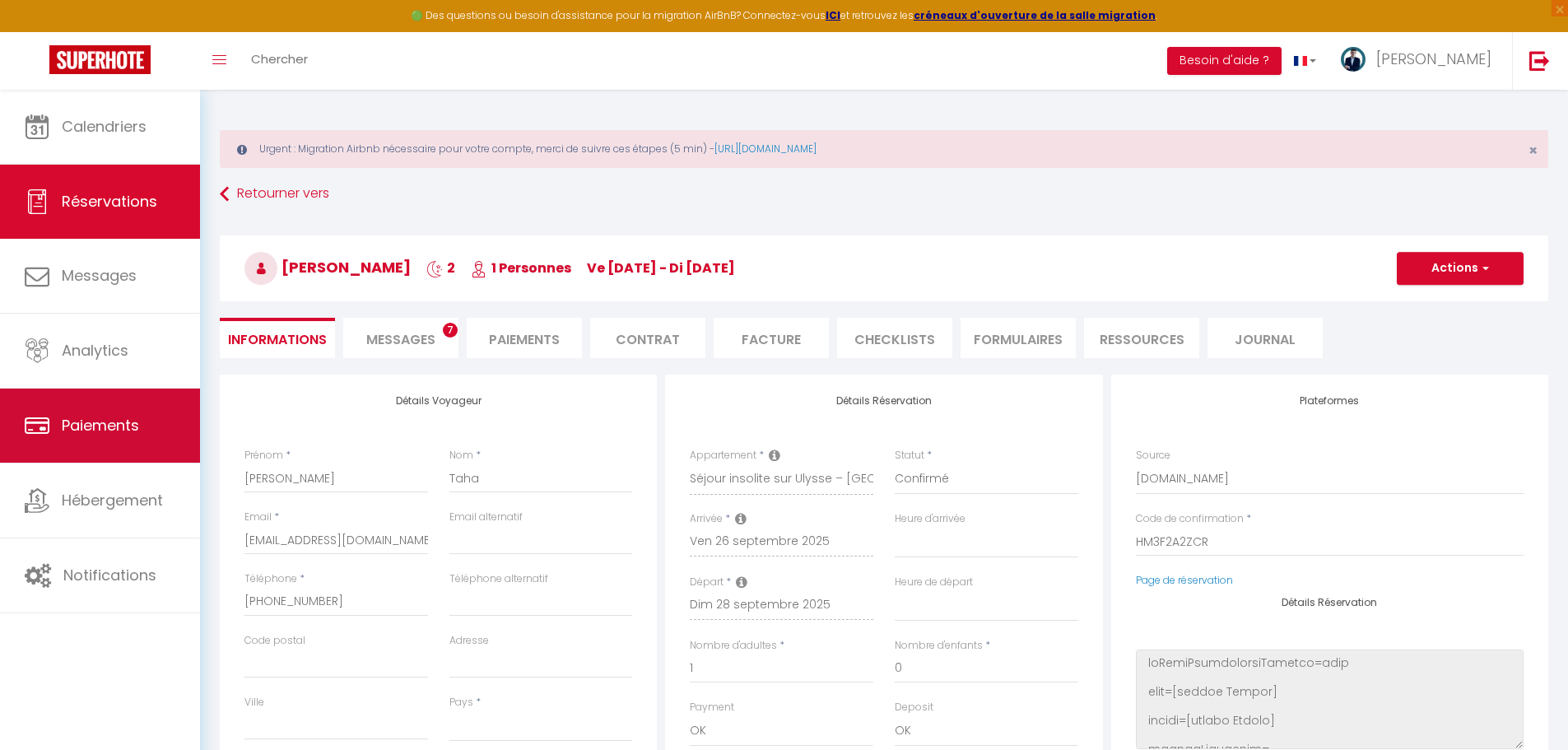
type input "30"
type input "6.3"
select select
checkbox input "false"
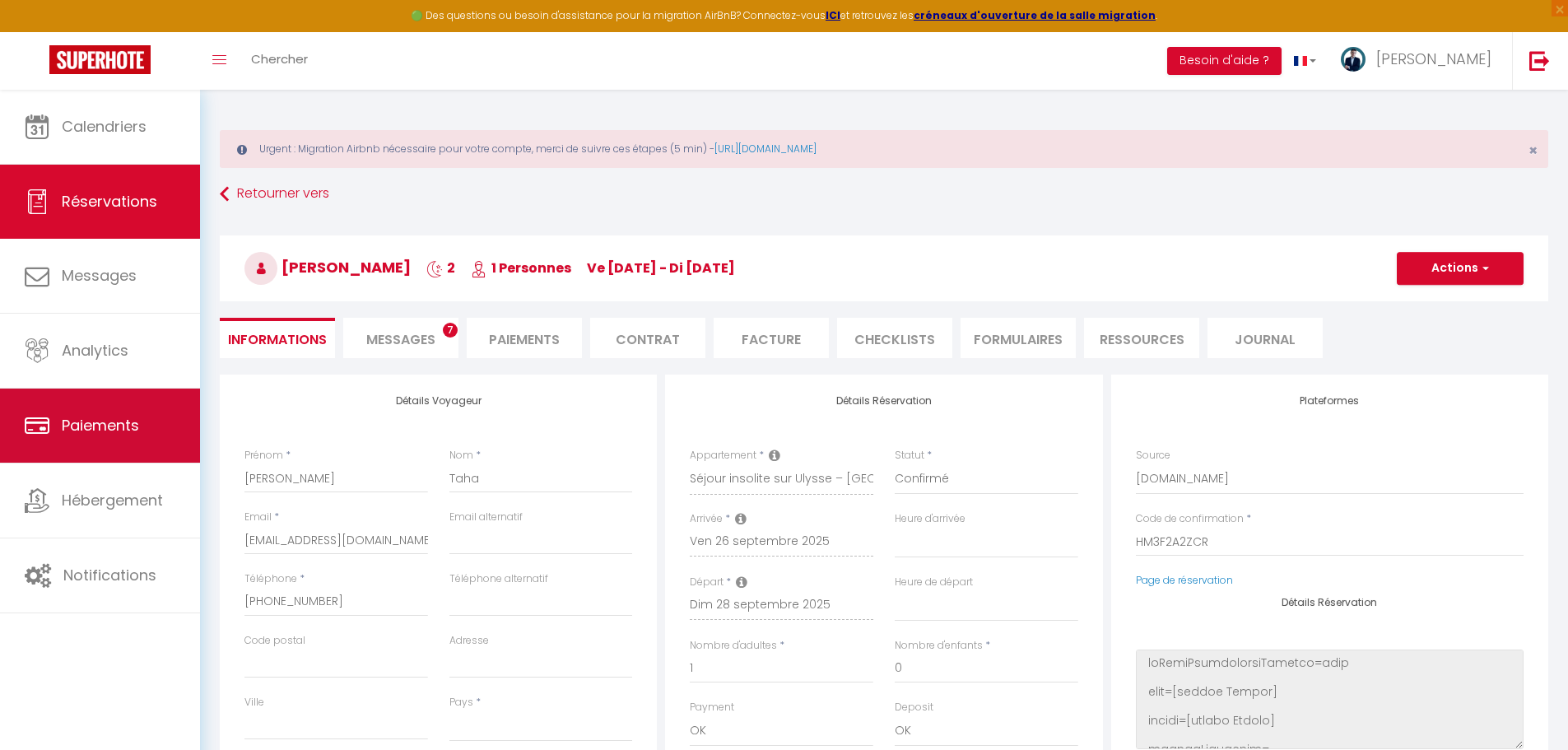
select select
checkbox input "false"
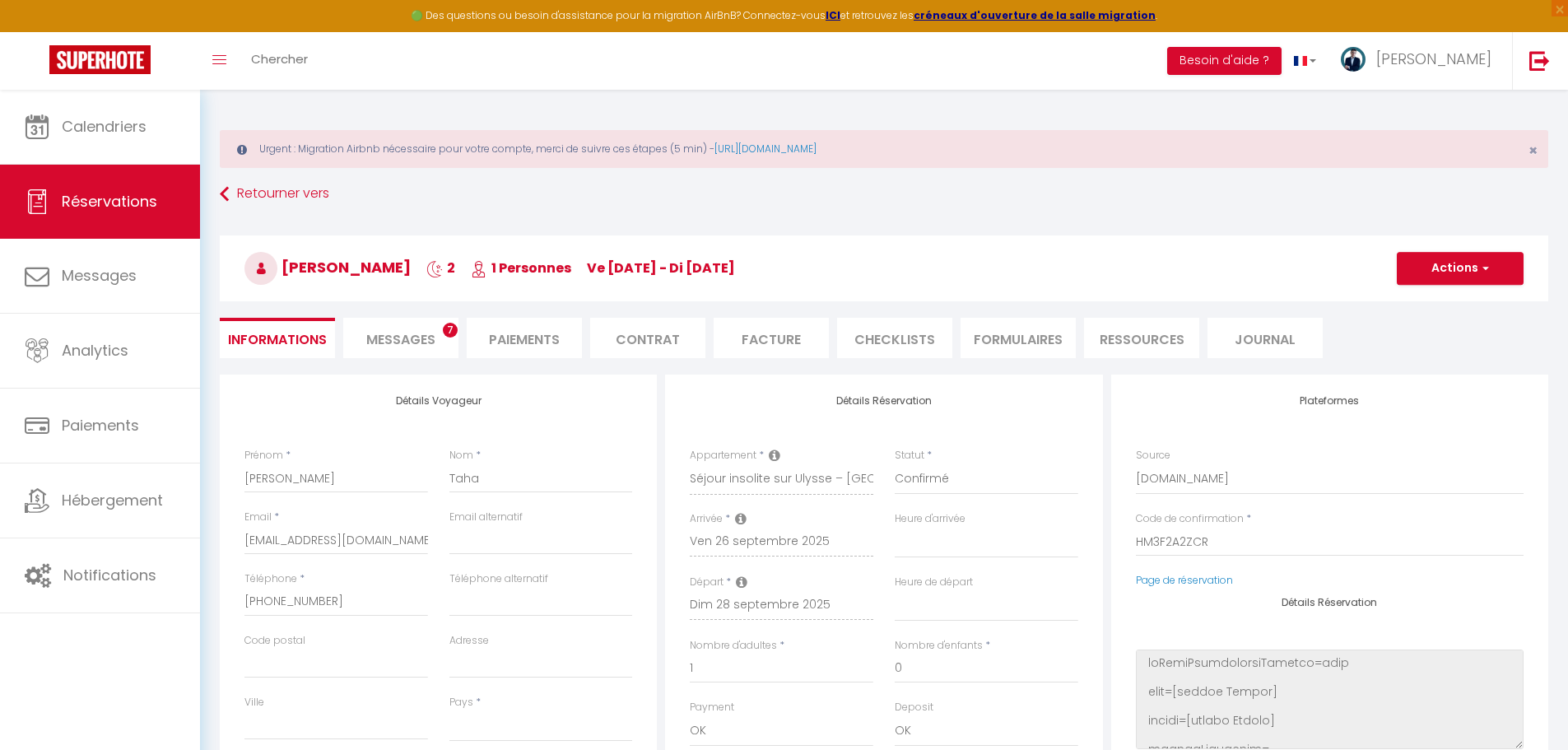
click at [422, 331] on span "Messages" at bounding box center [401, 339] width 70 height 19
select select
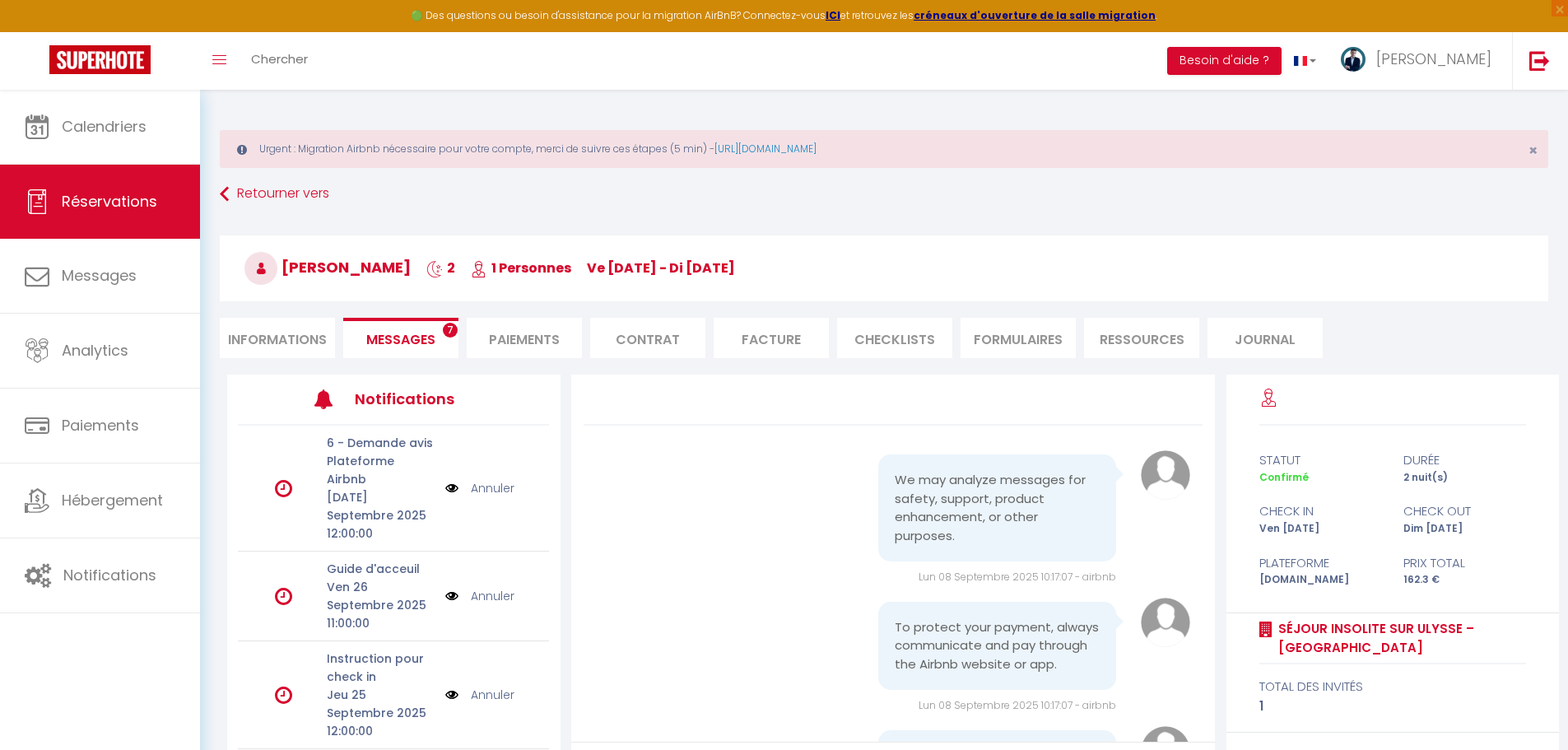
select select
click at [295, 328] on li "Informations" at bounding box center [277, 338] width 115 height 41
select select
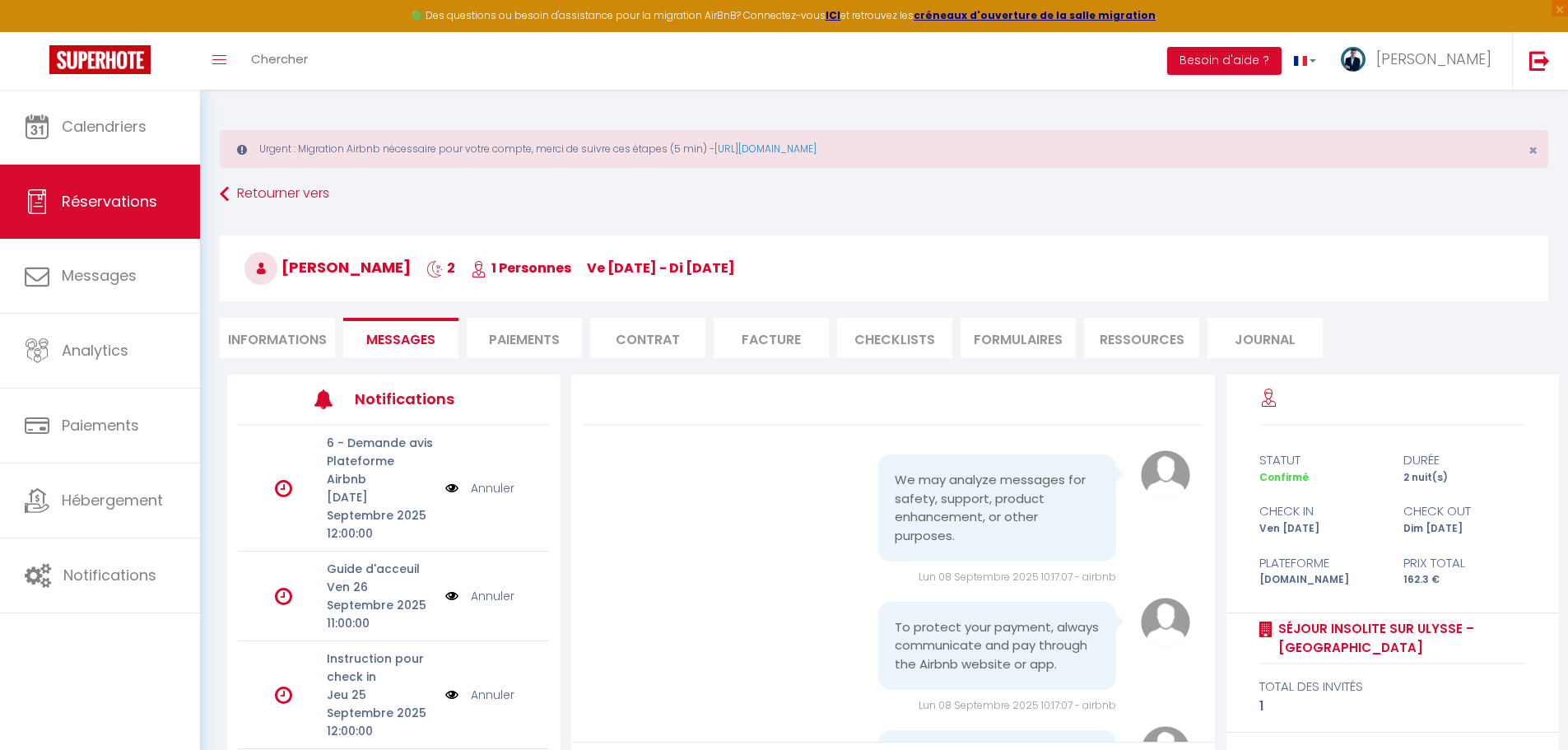
select select
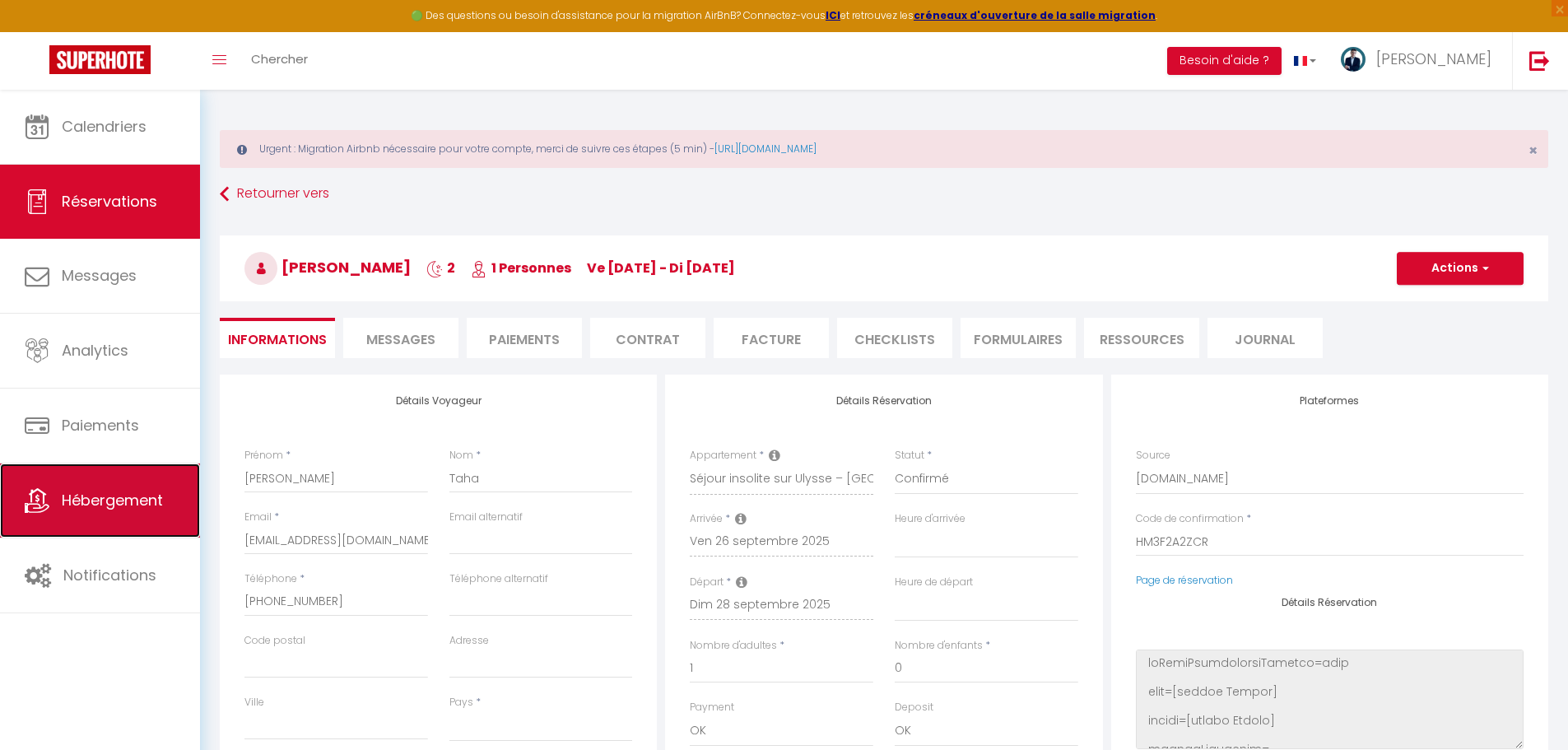
click at [137, 509] on span "Hébergement" at bounding box center [112, 500] width 101 height 20
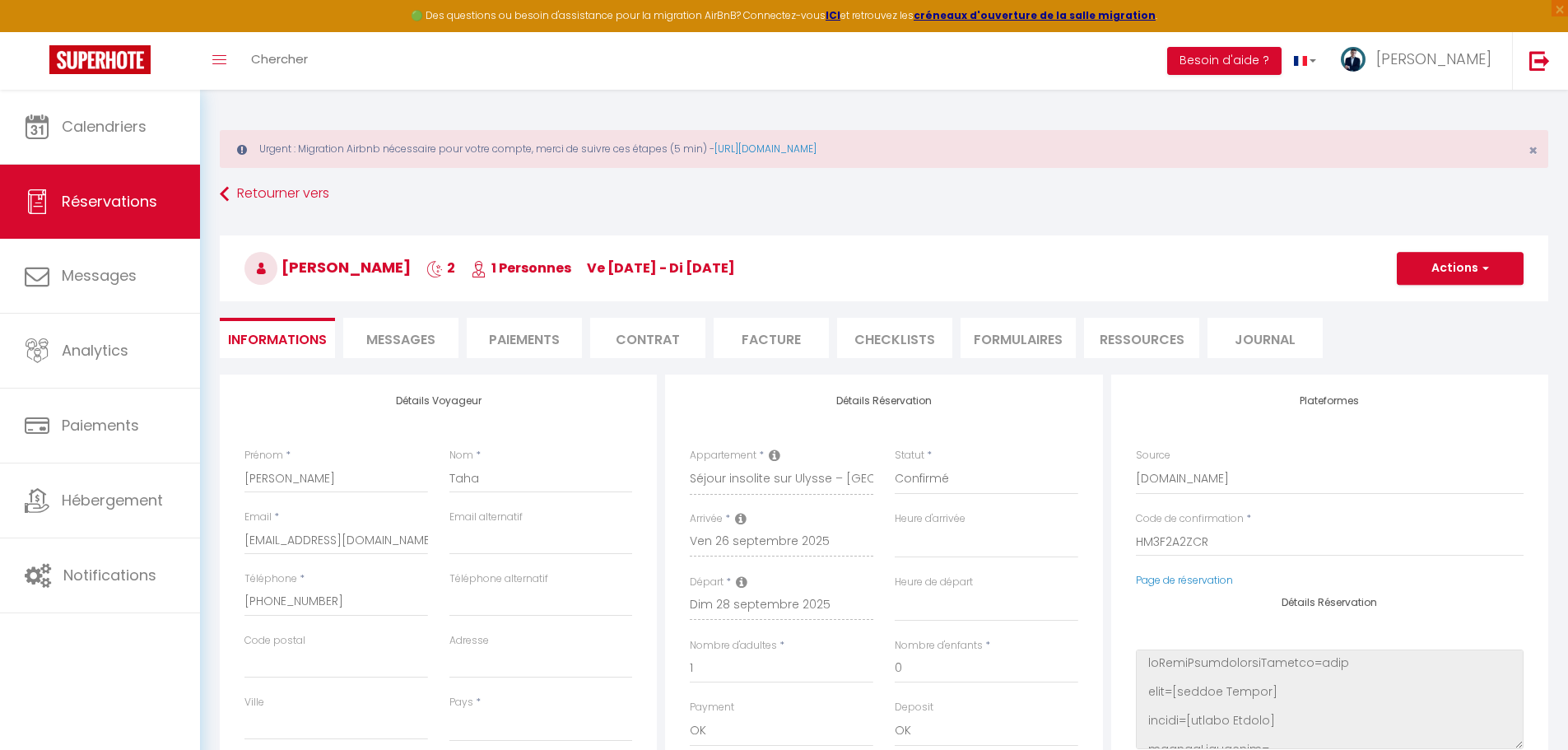
select select
checkbox input "false"
select select
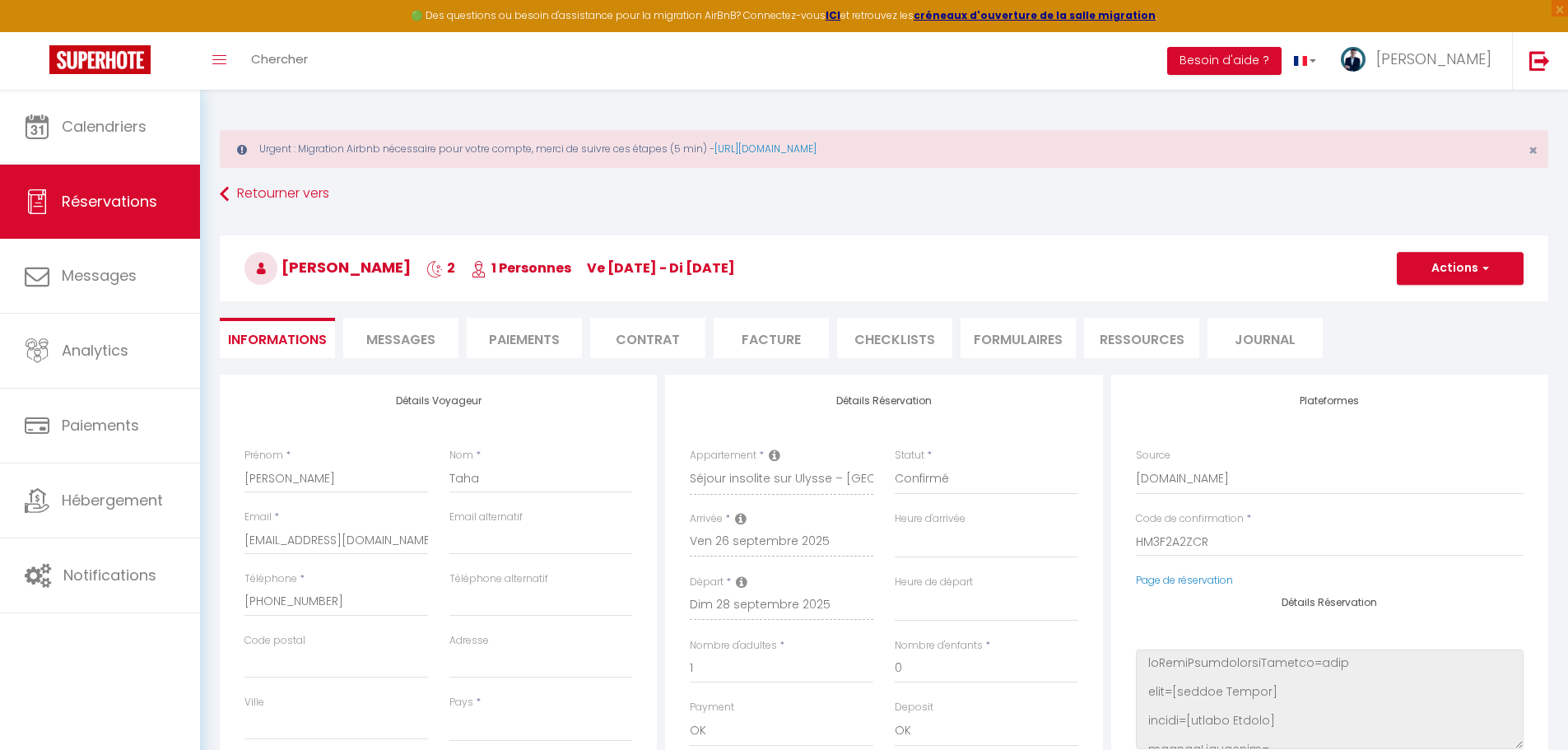
select select
checkbox input "false"
select select
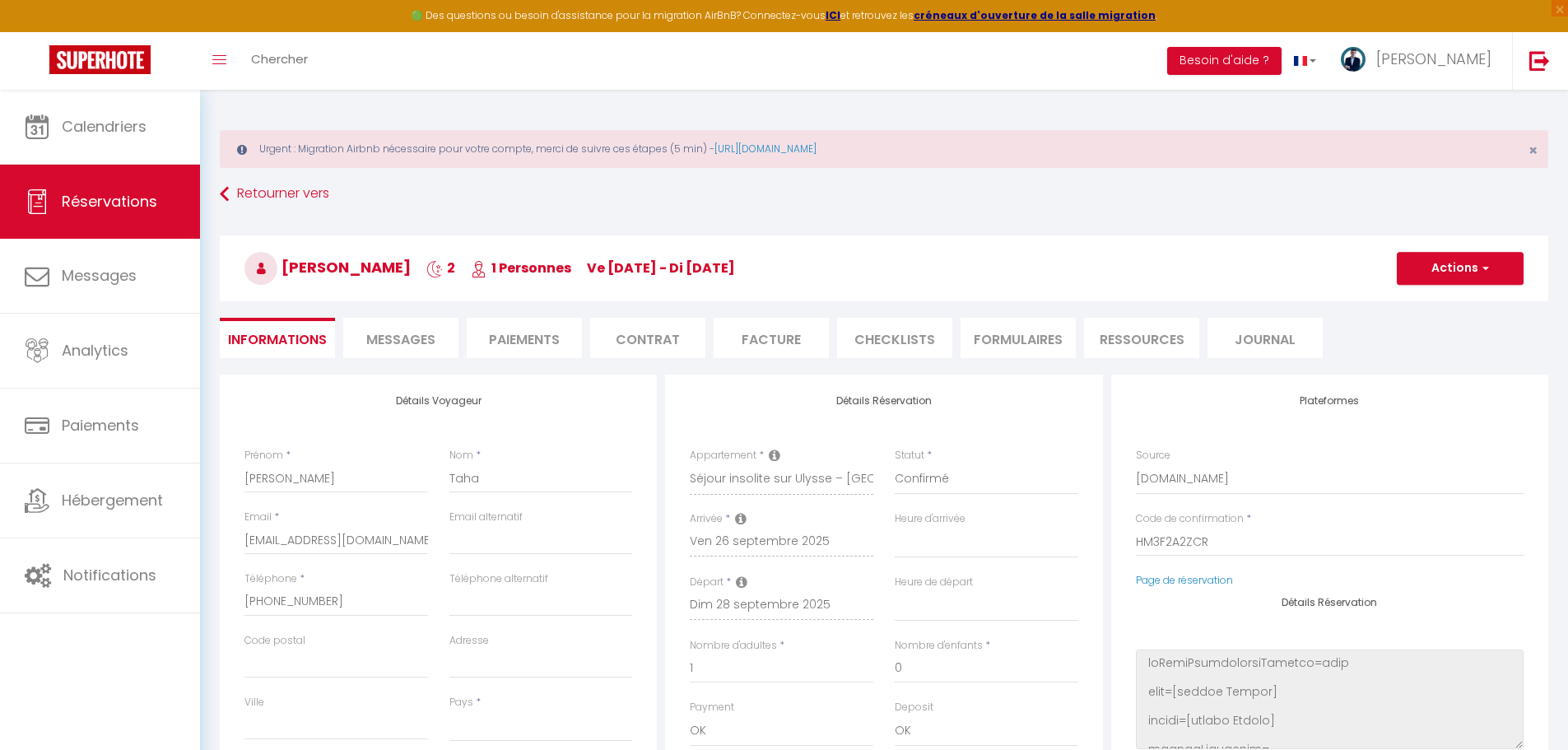
select select
checkbox input "false"
select select
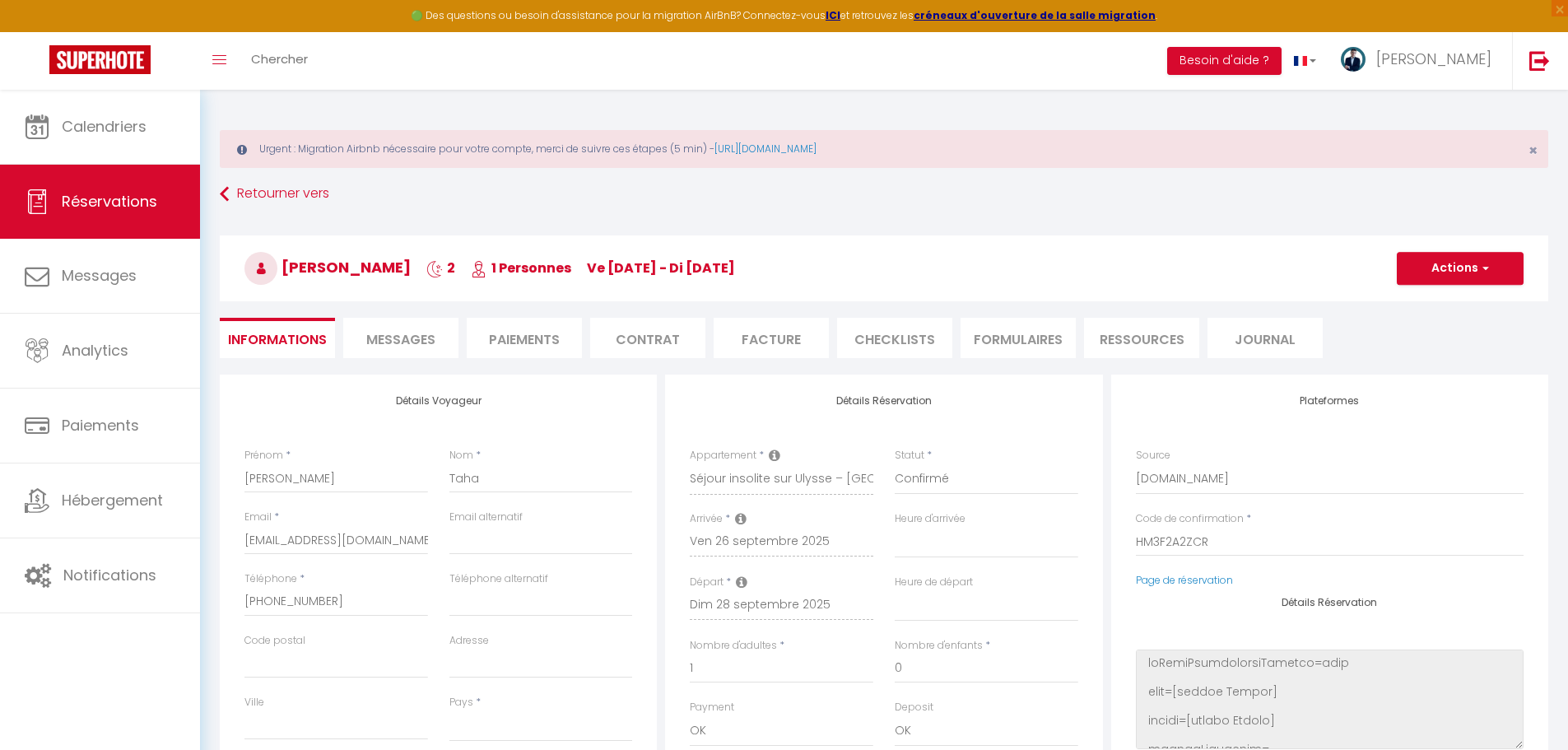
checkbox input "false"
select select
checkbox input "false"
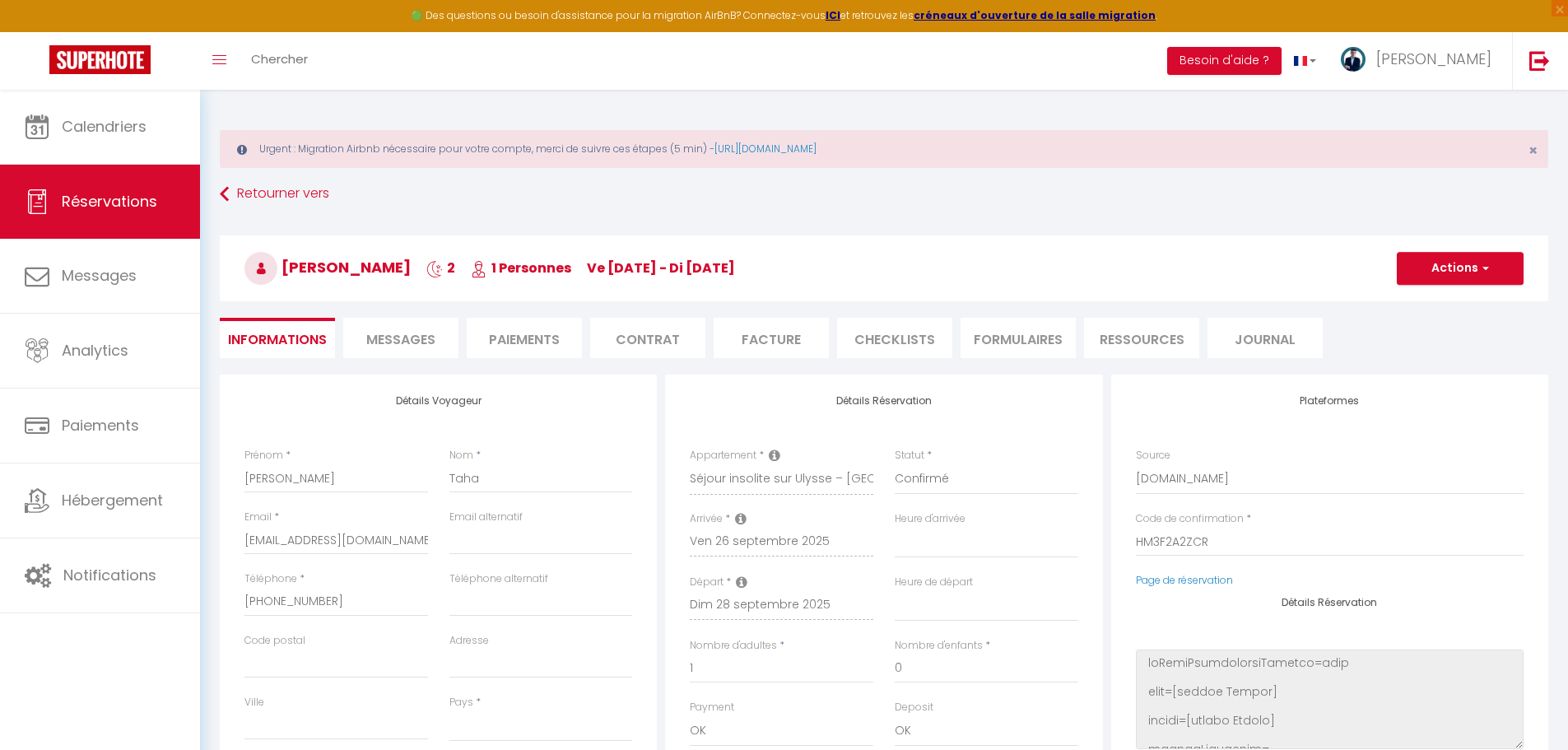
select select
checkbox input "false"
select select
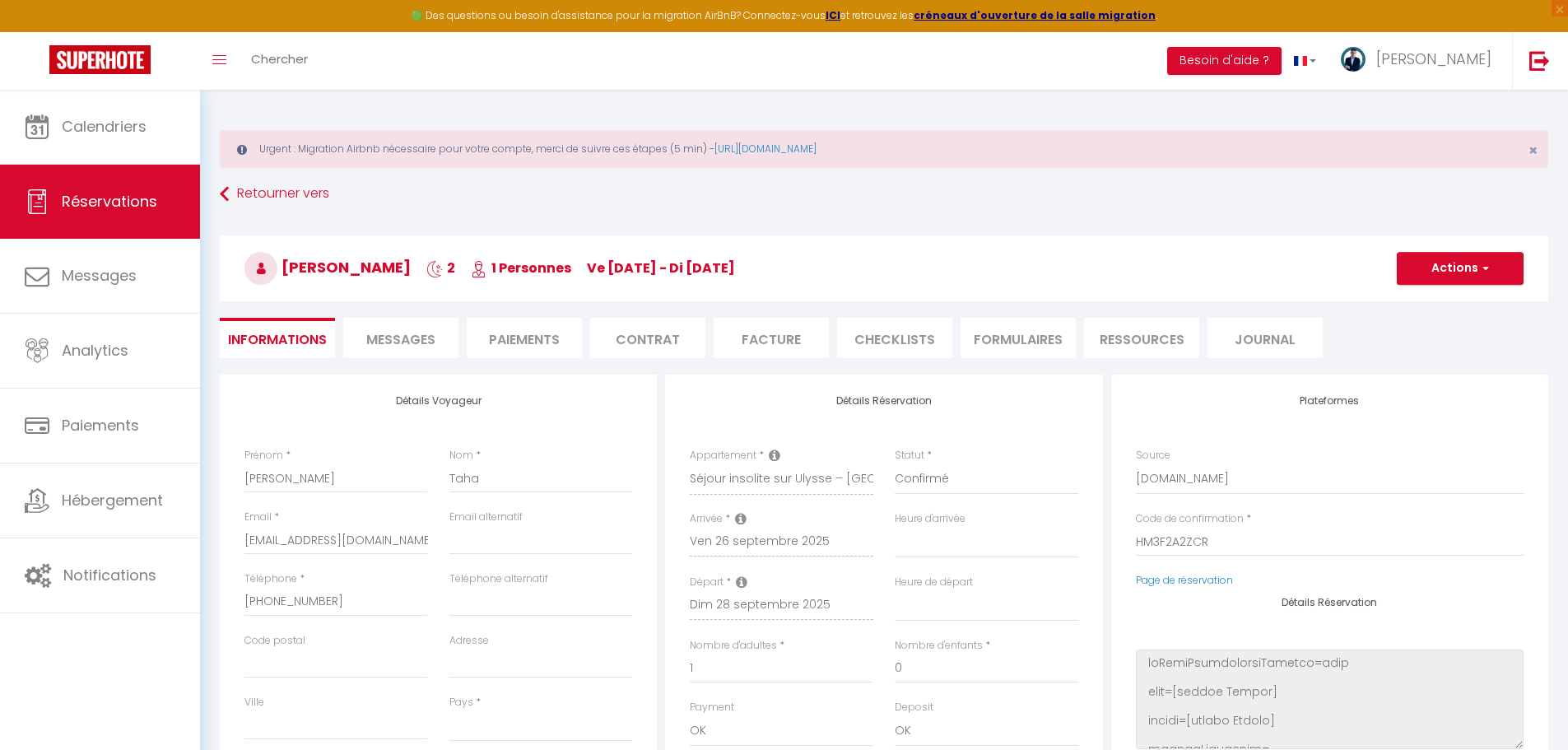
select select
checkbox input "false"
select select
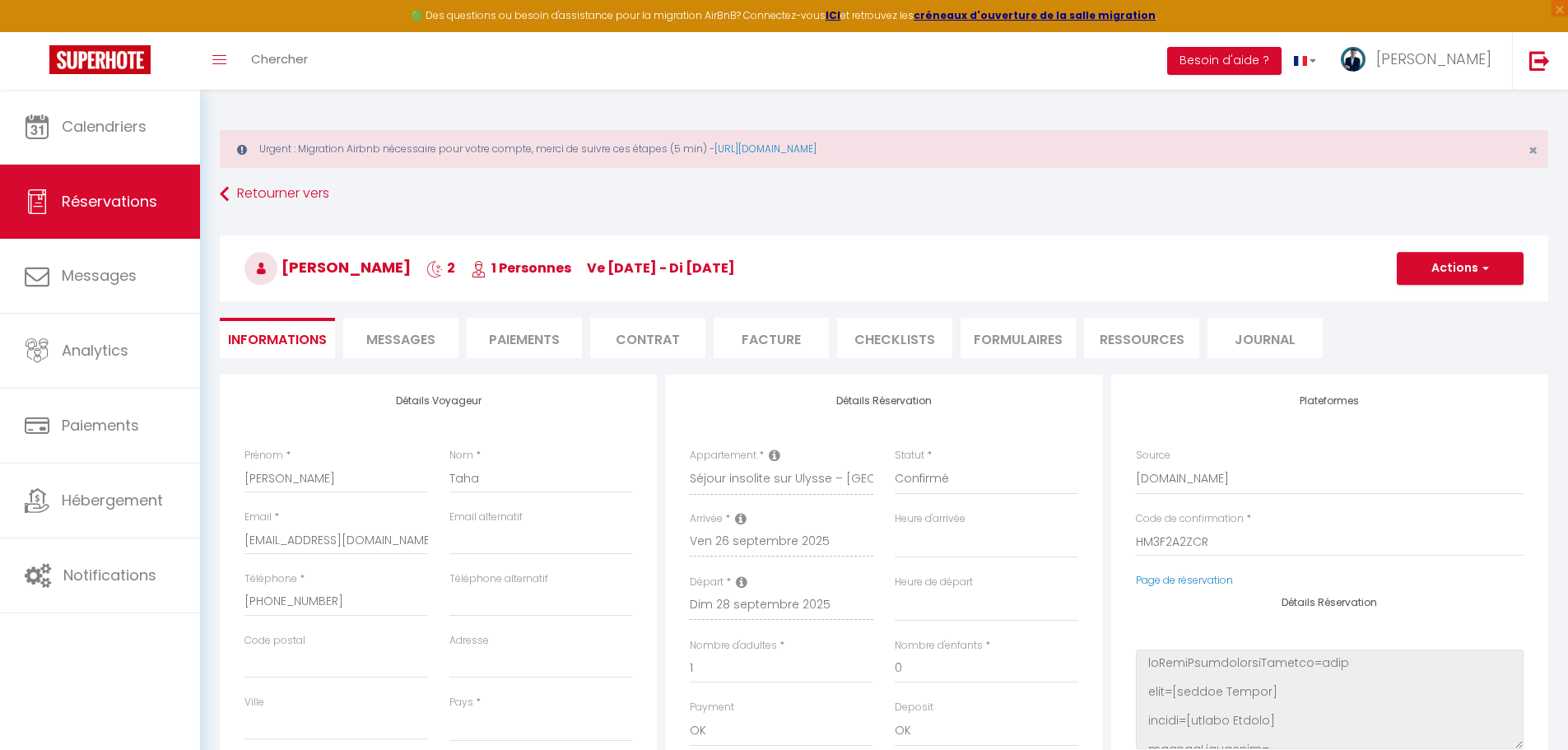
select select
checkbox input "false"
select select
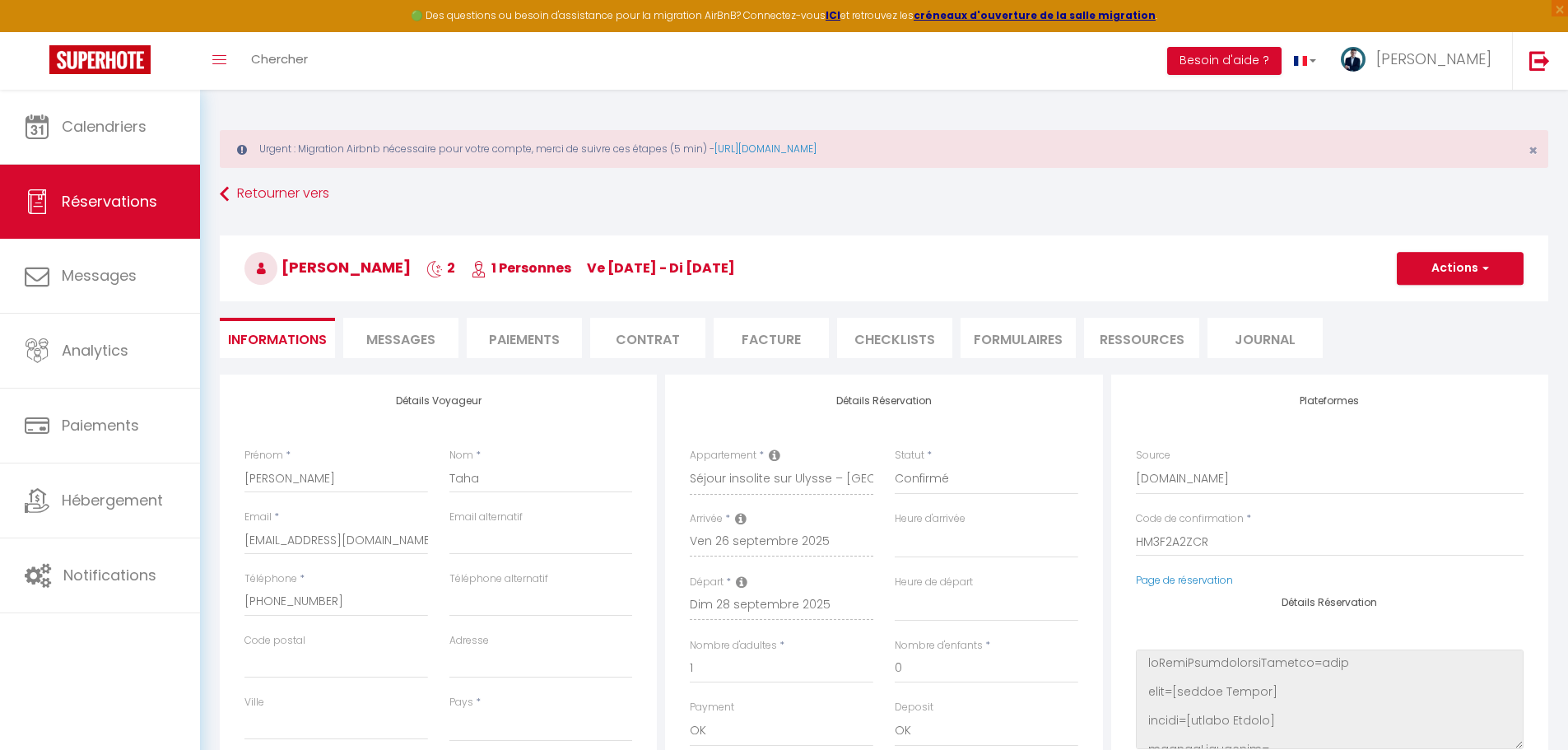
checkbox input "false"
select select
checkbox input "false"
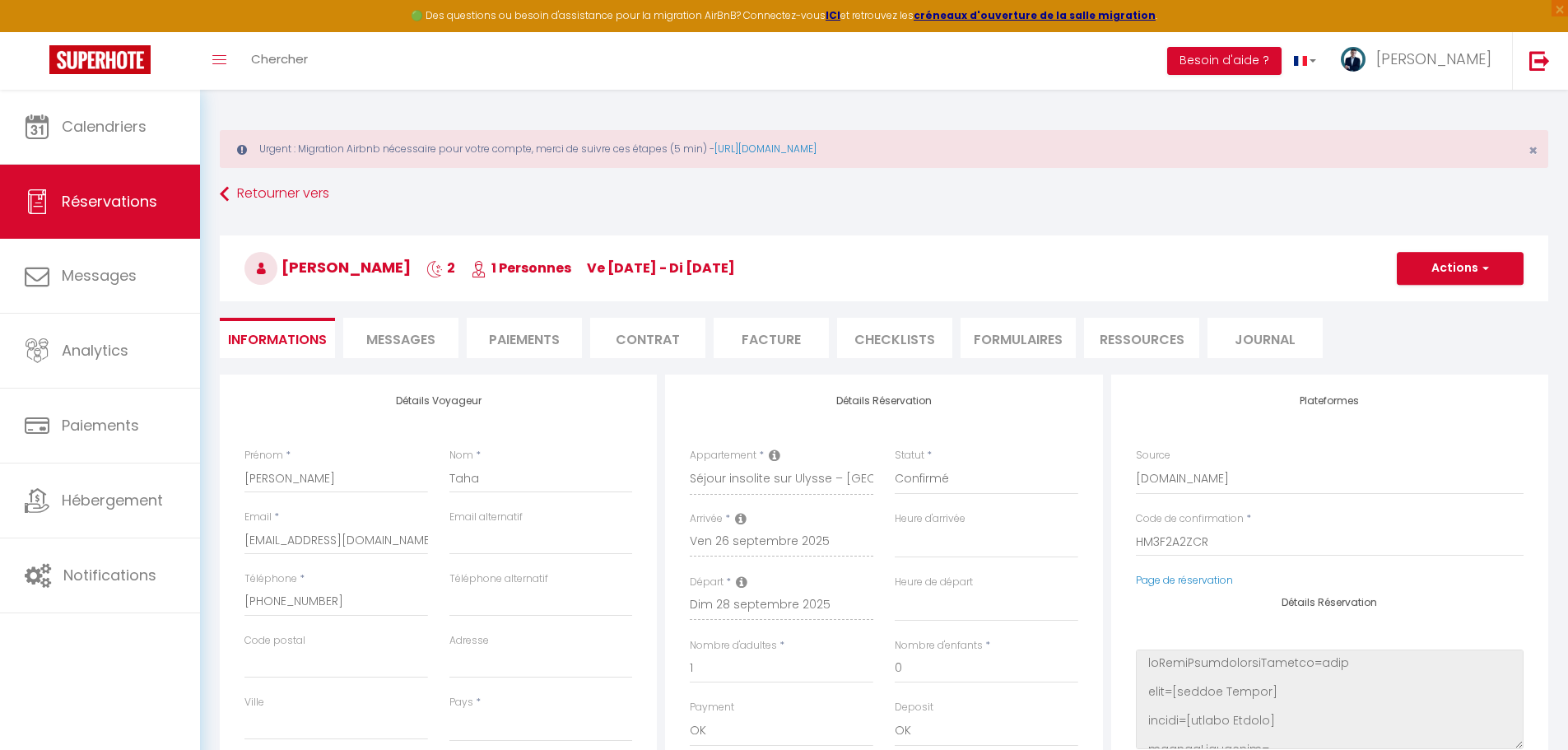
select select
checkbox input "false"
select select
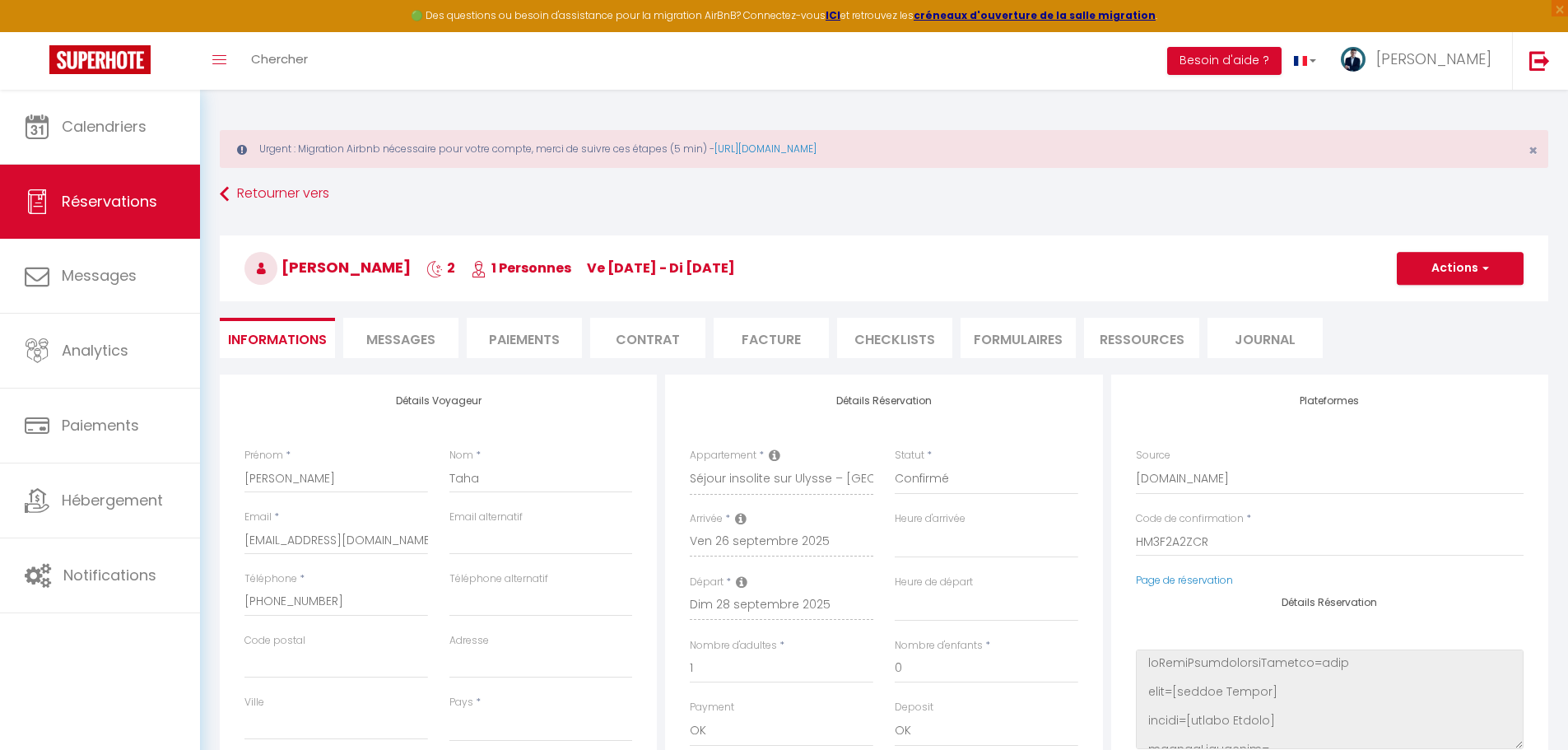
select select
checkbox input "false"
select select
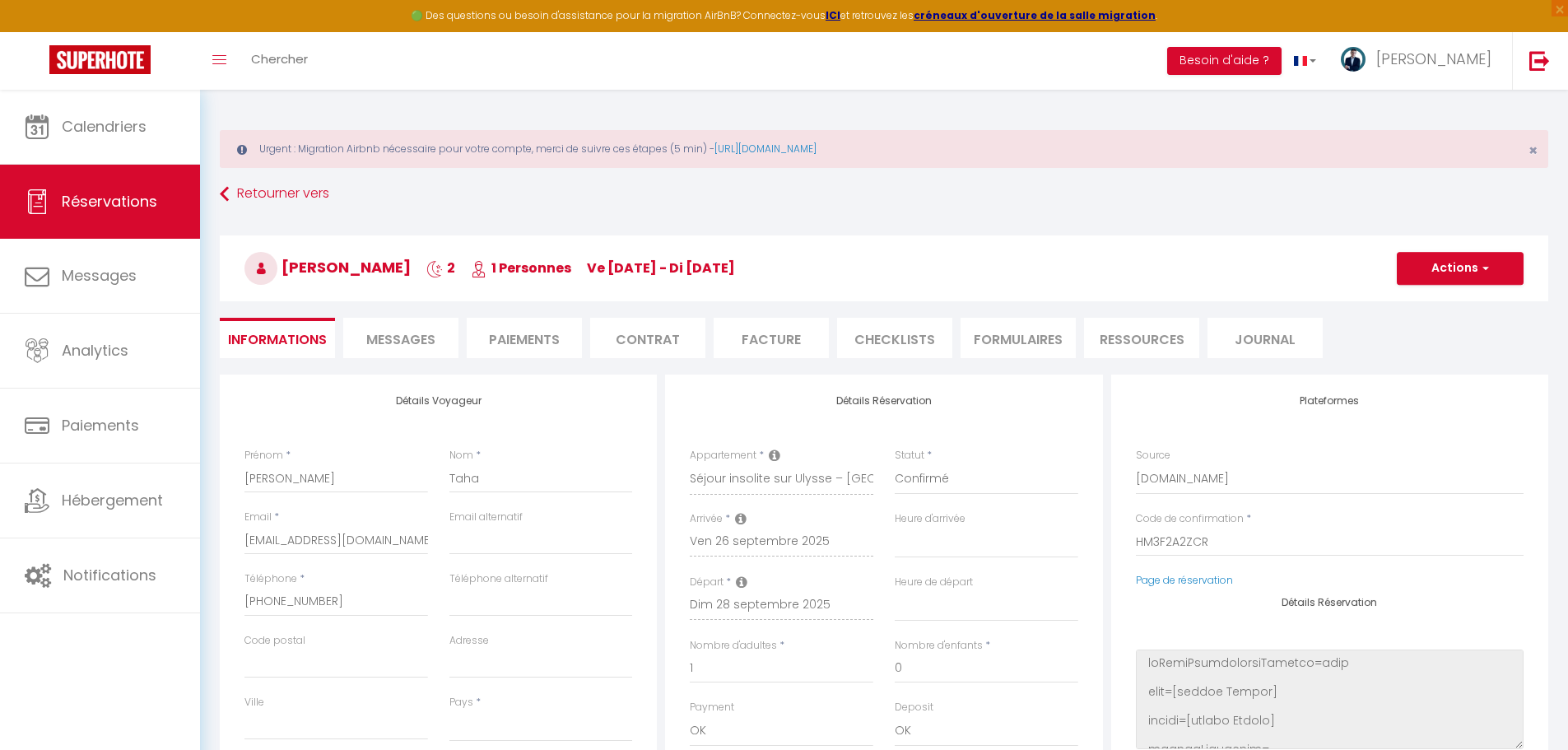
select select
checkbox input "false"
select select
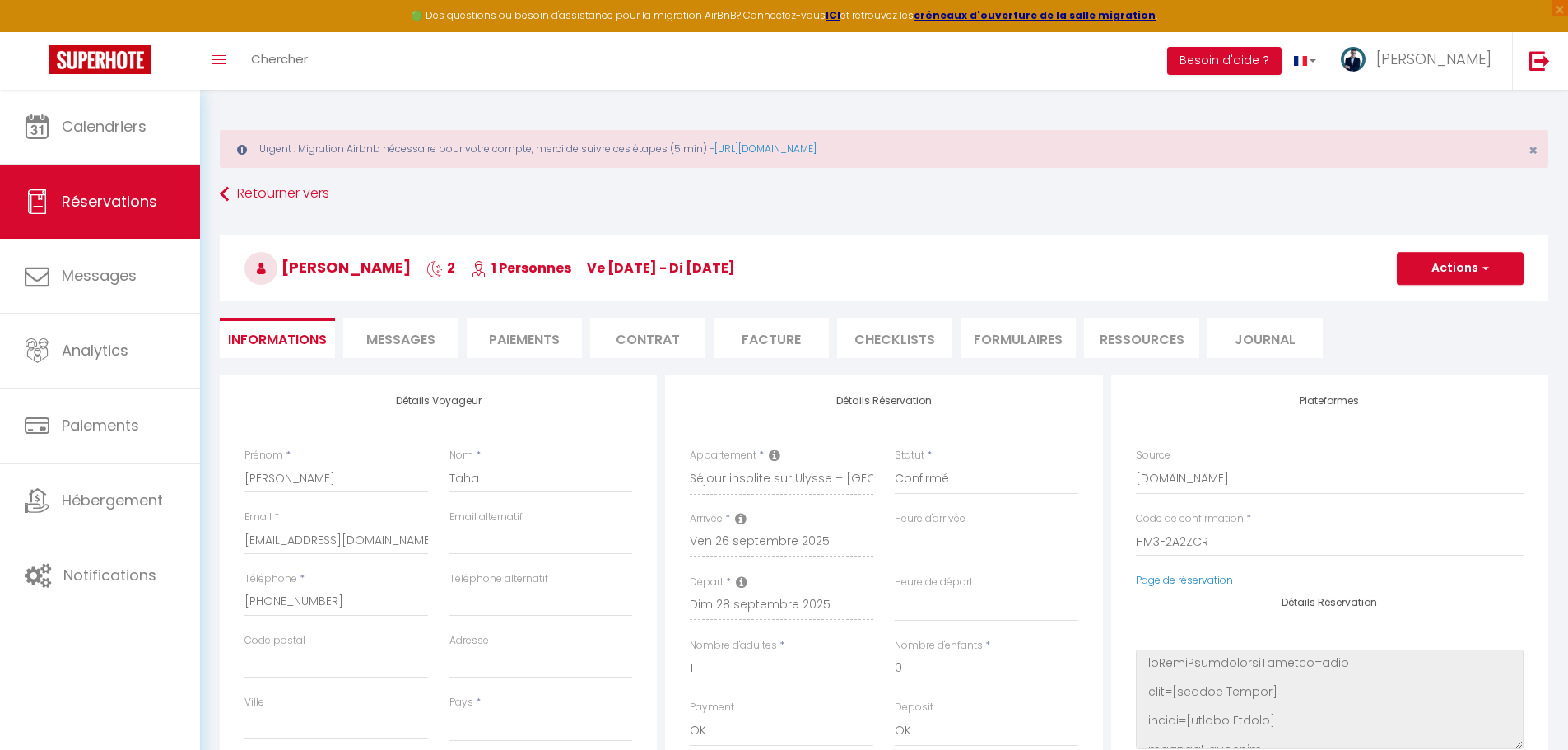
checkbox input "false"
select select
checkbox input "false"
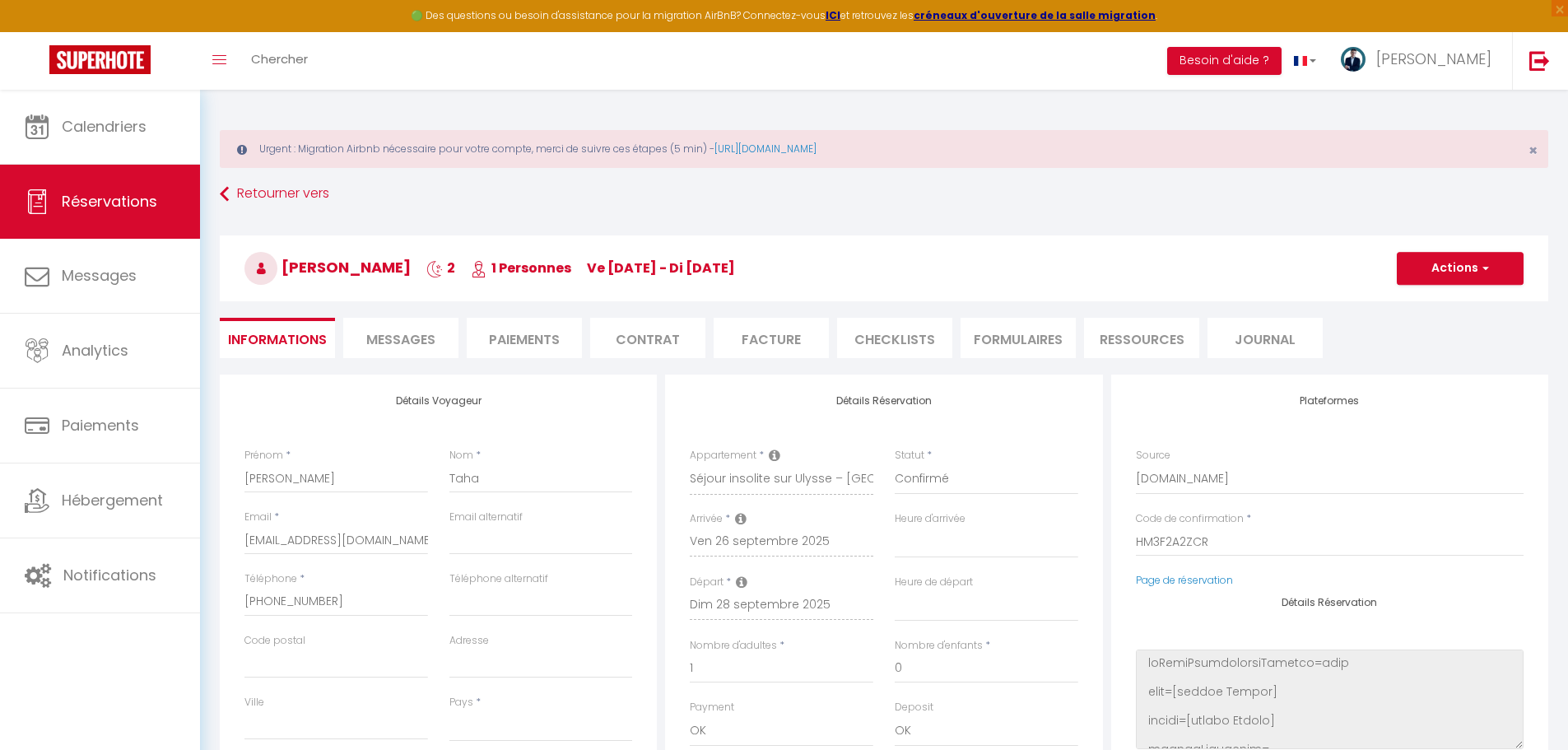
select select
checkbox input "false"
select select
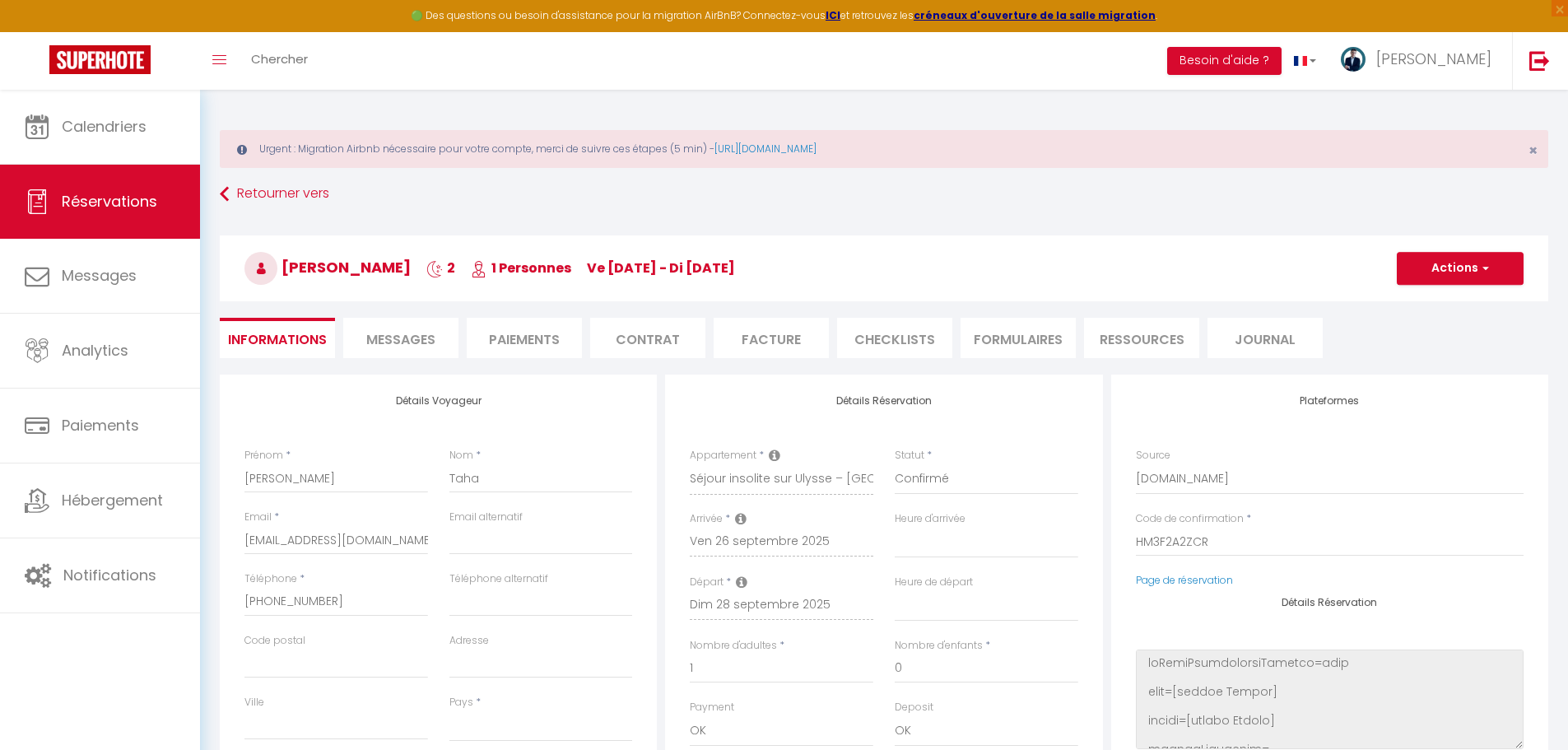
select select
checkbox input "false"
select select
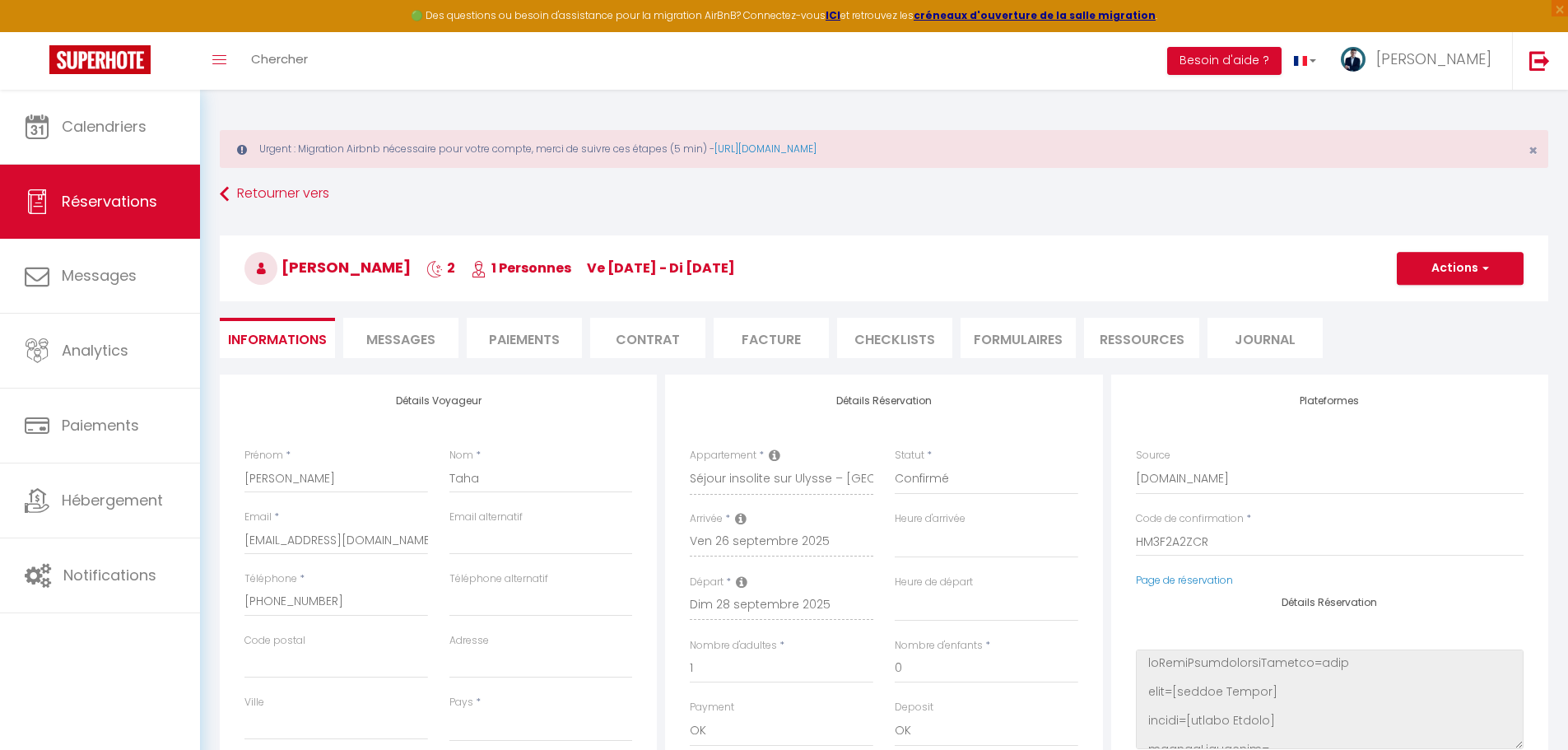
select select
checkbox input "false"
select select
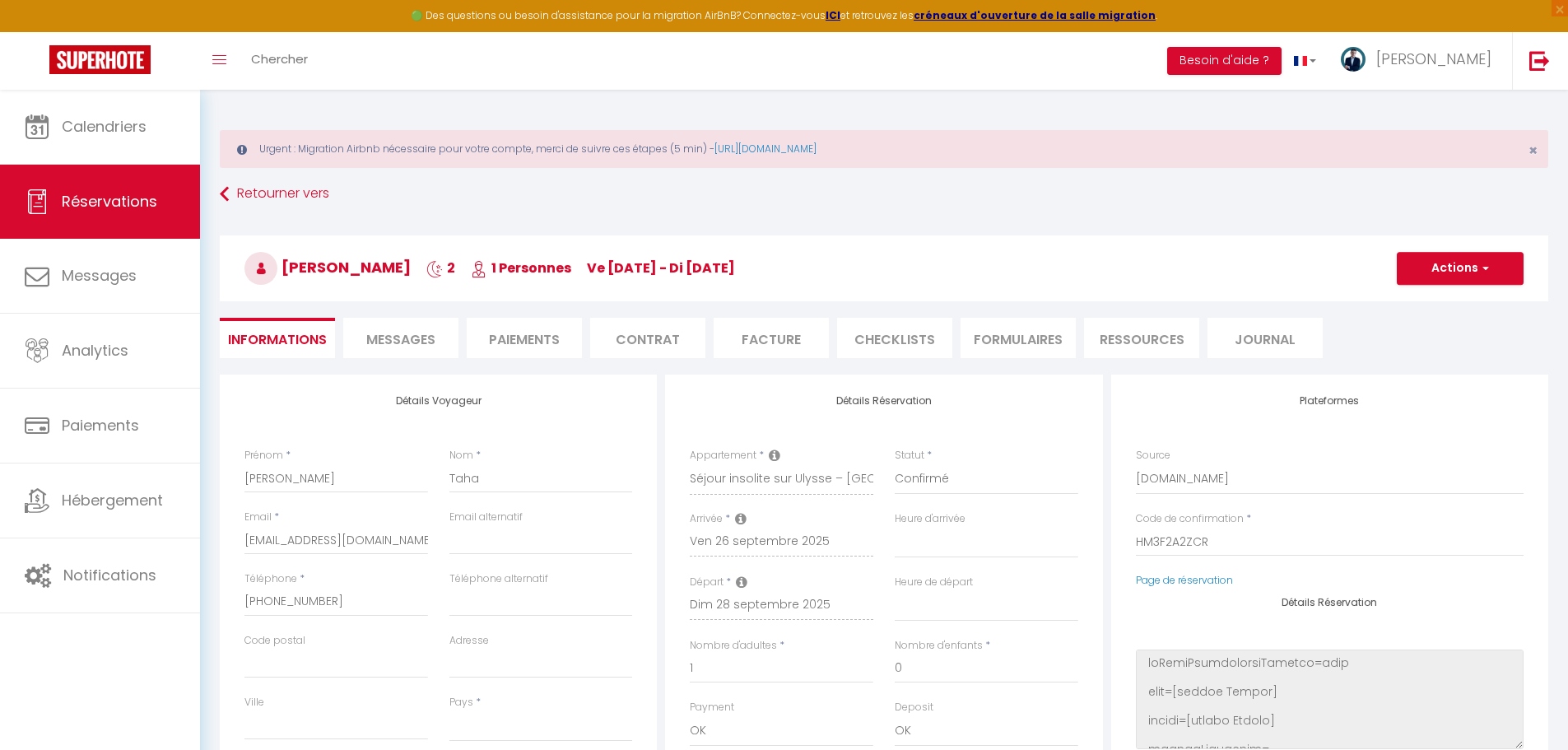
checkbox input "false"
select select
checkbox input "false"
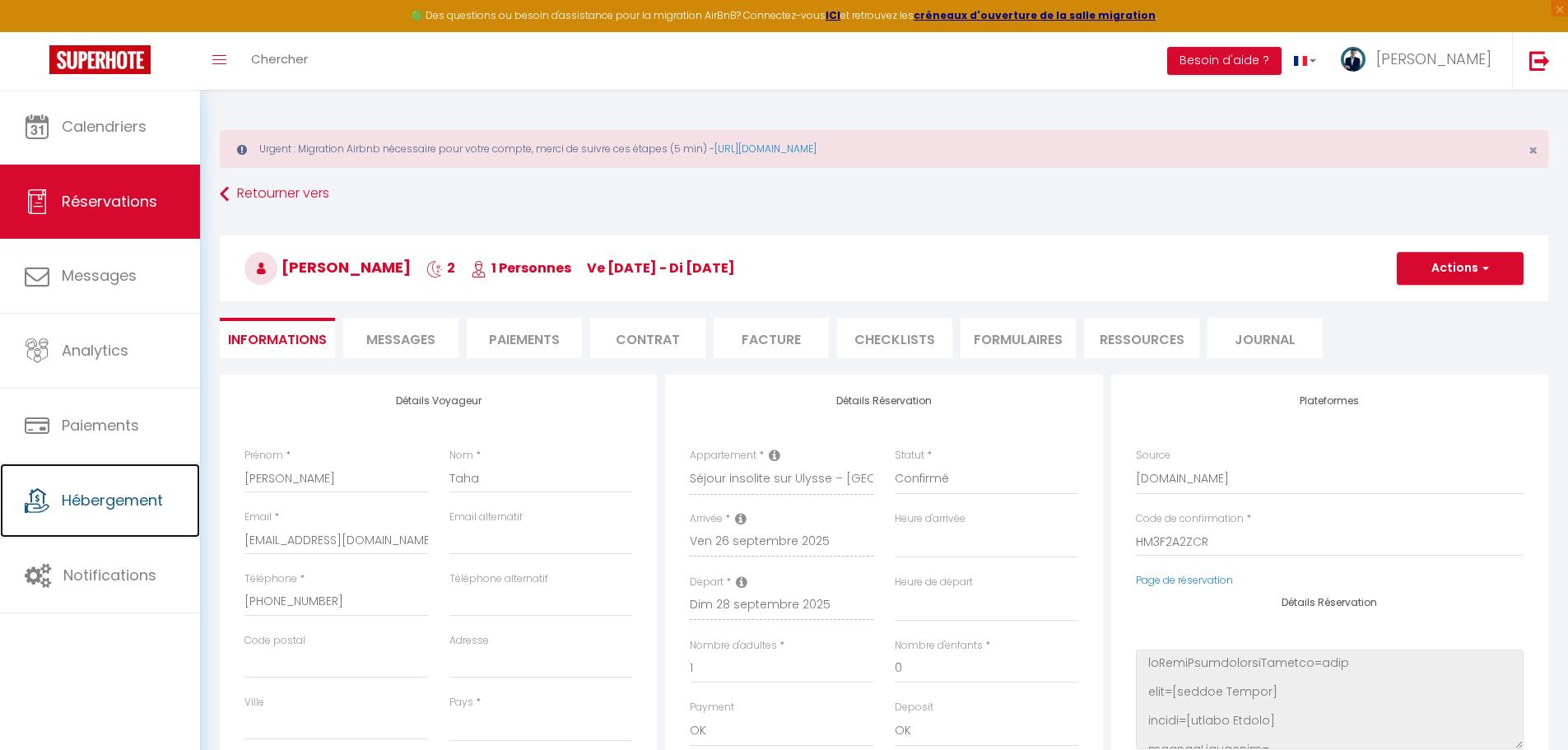
select select
checkbox input "false"
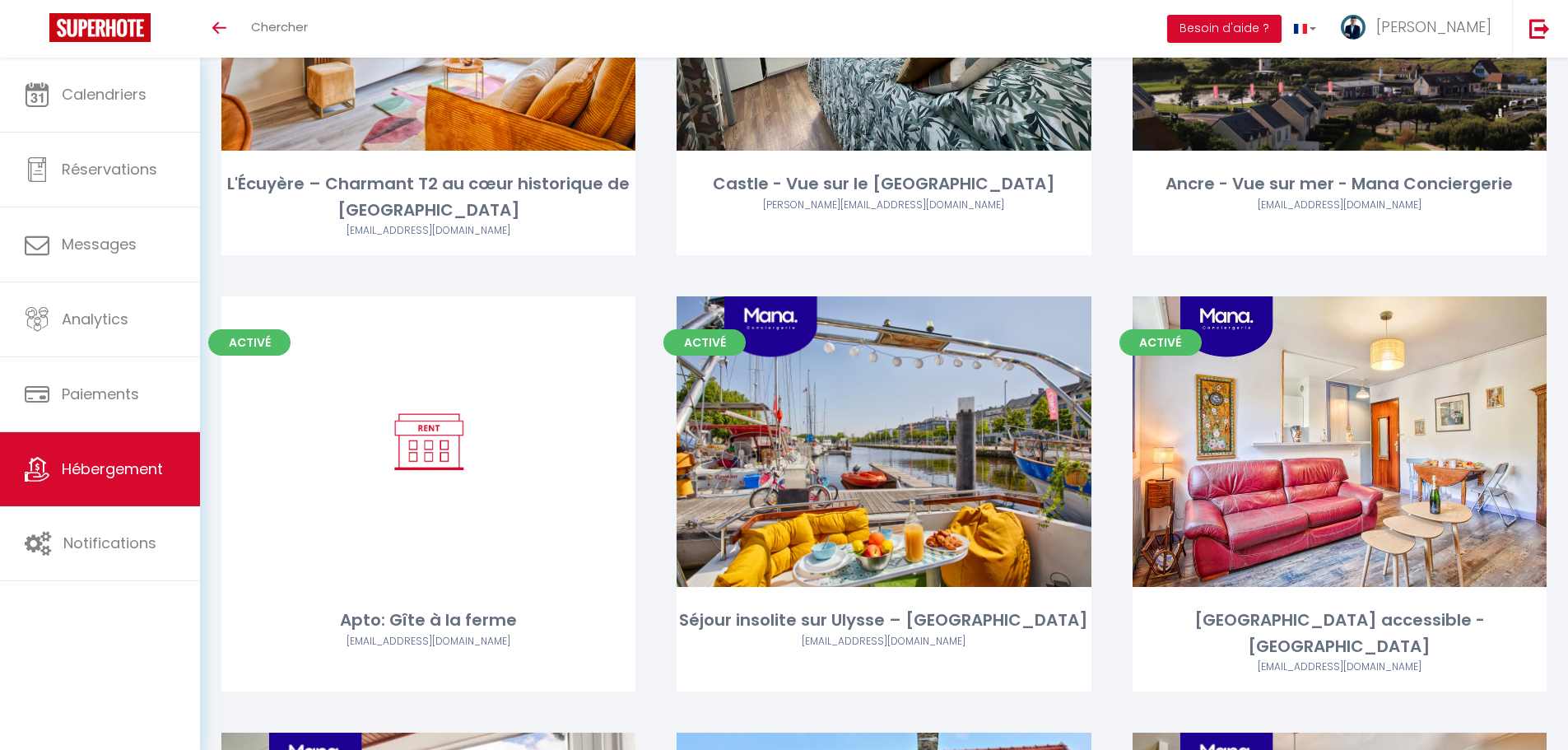
scroll to position [3302, 0]
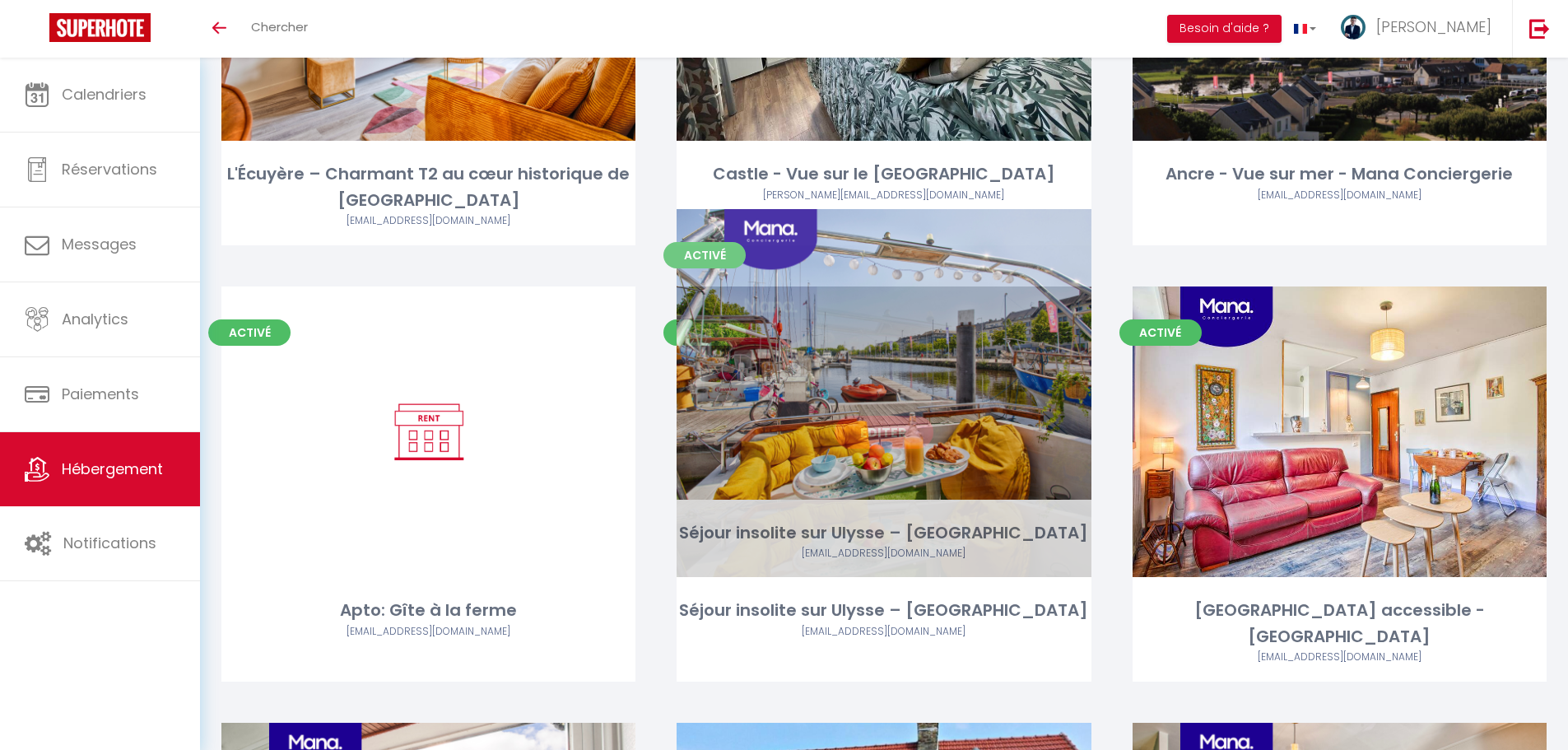
click at [867, 415] on link "Editer" at bounding box center [884, 431] width 99 height 33
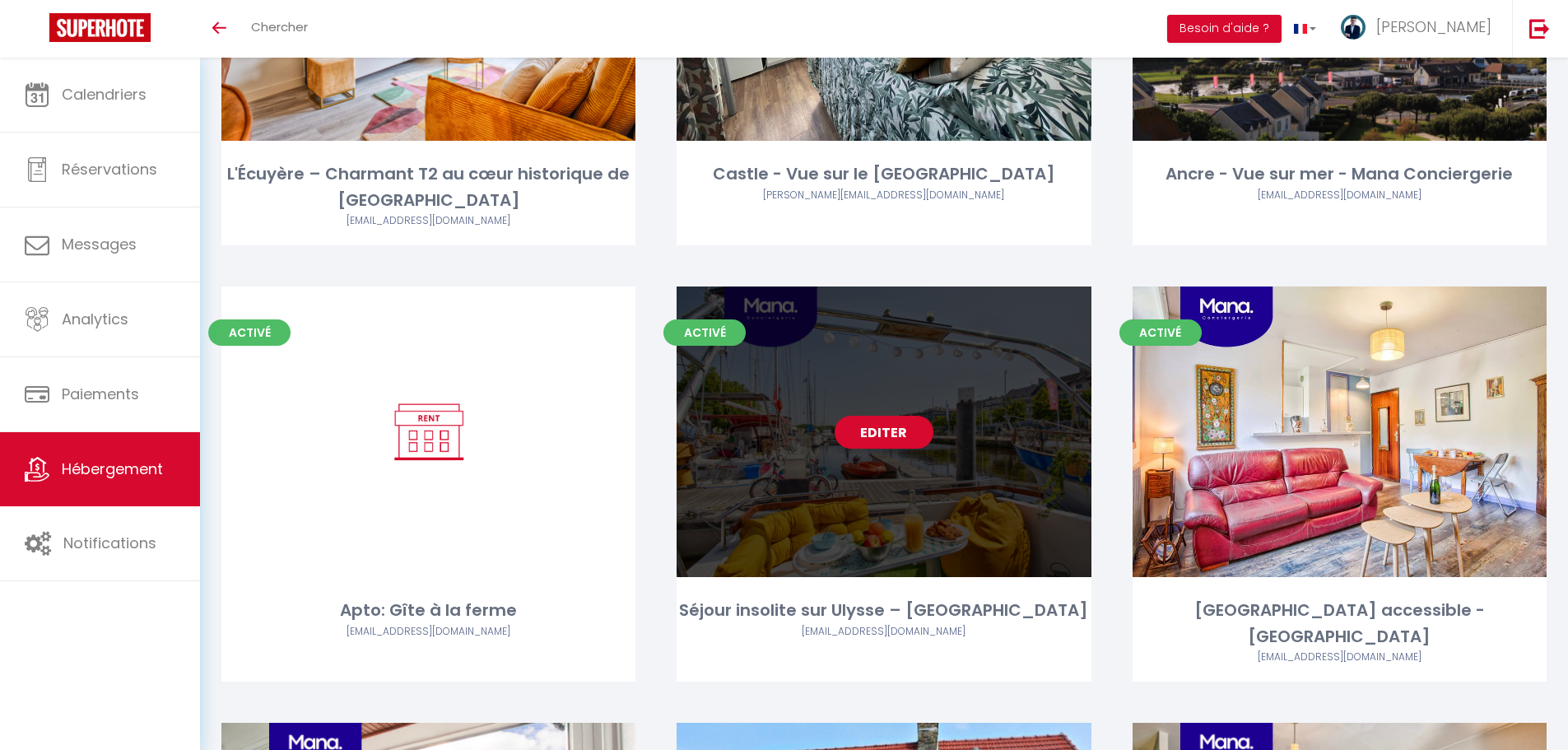
click at [867, 415] on link "Editer" at bounding box center [884, 431] width 99 height 33
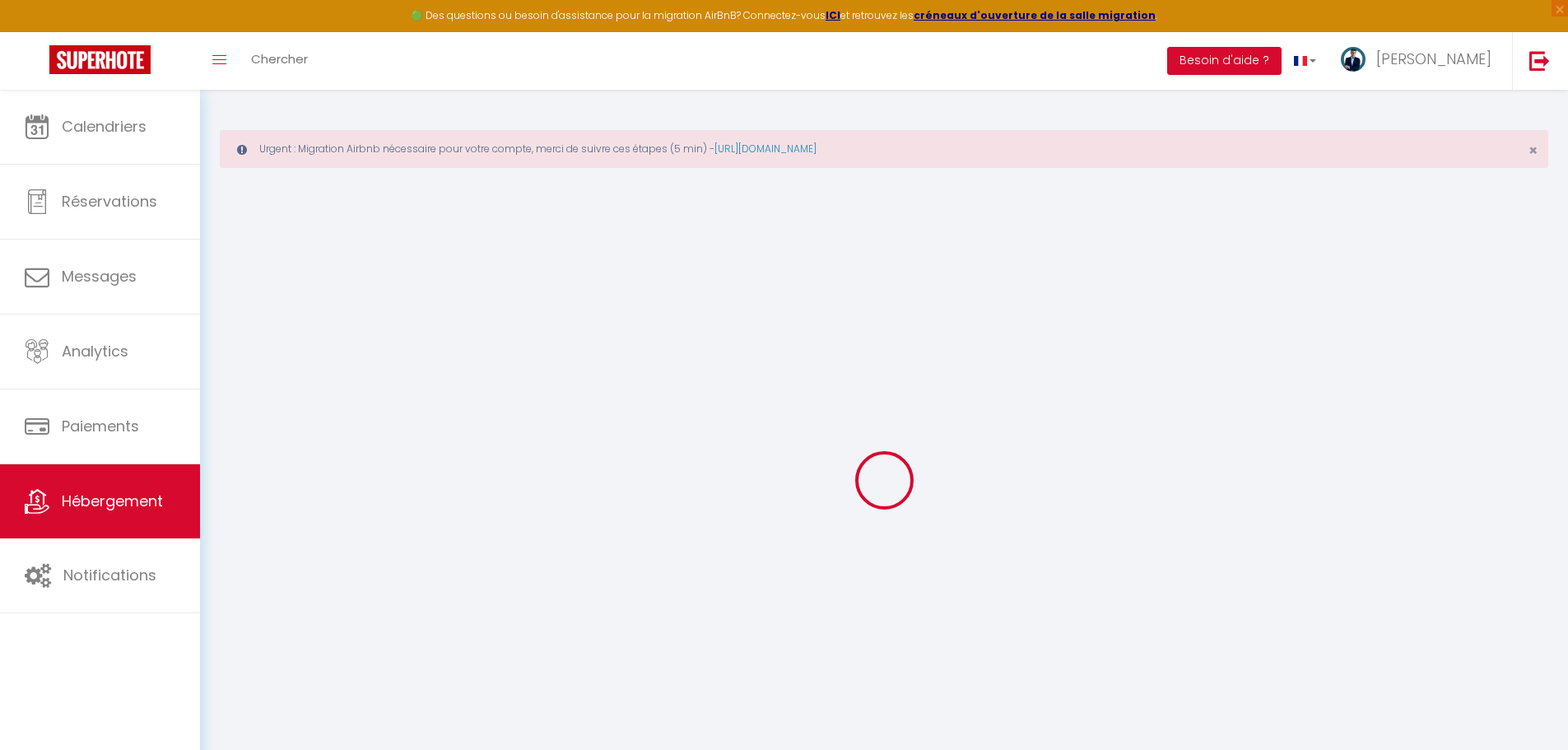
checkbox input "false"
select select
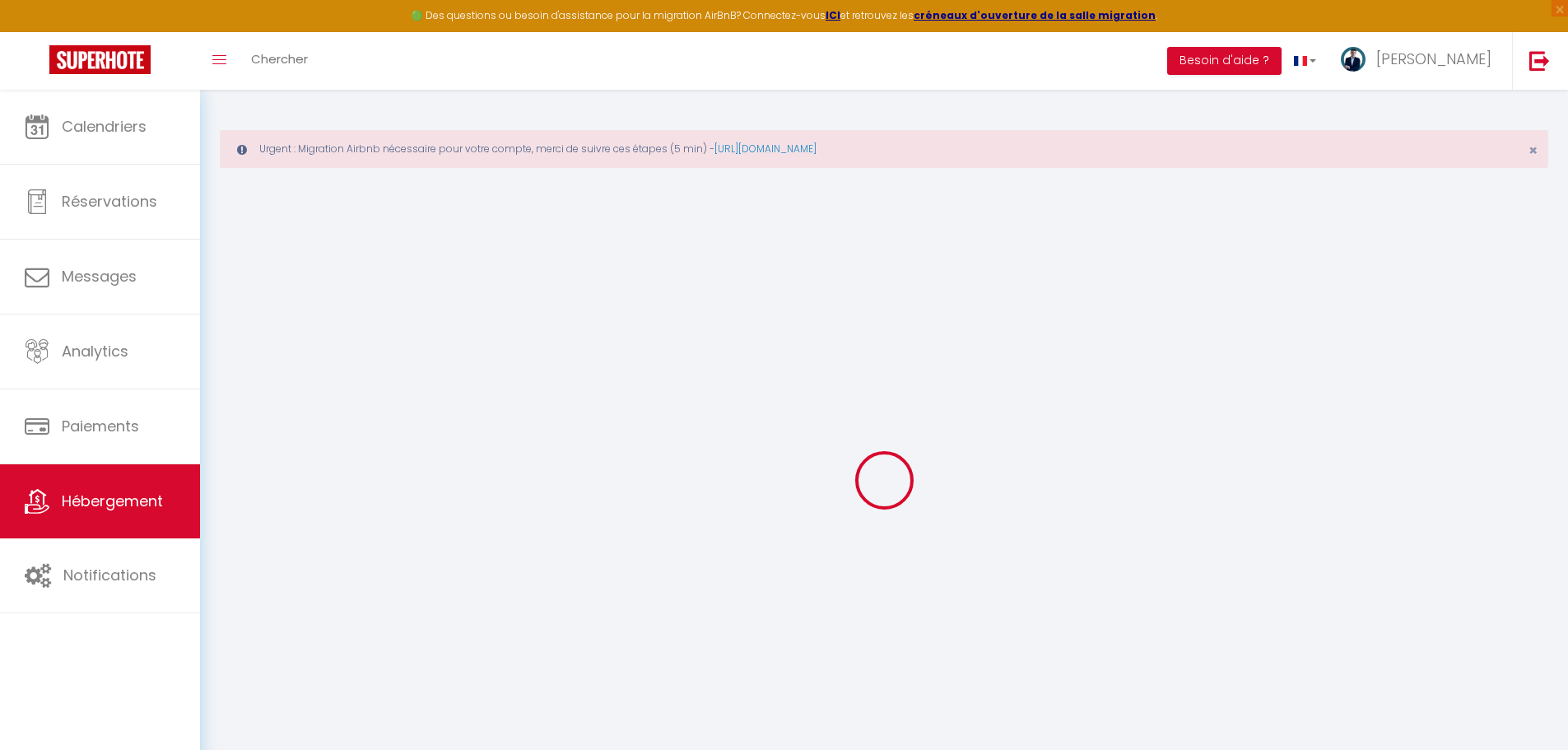
select select
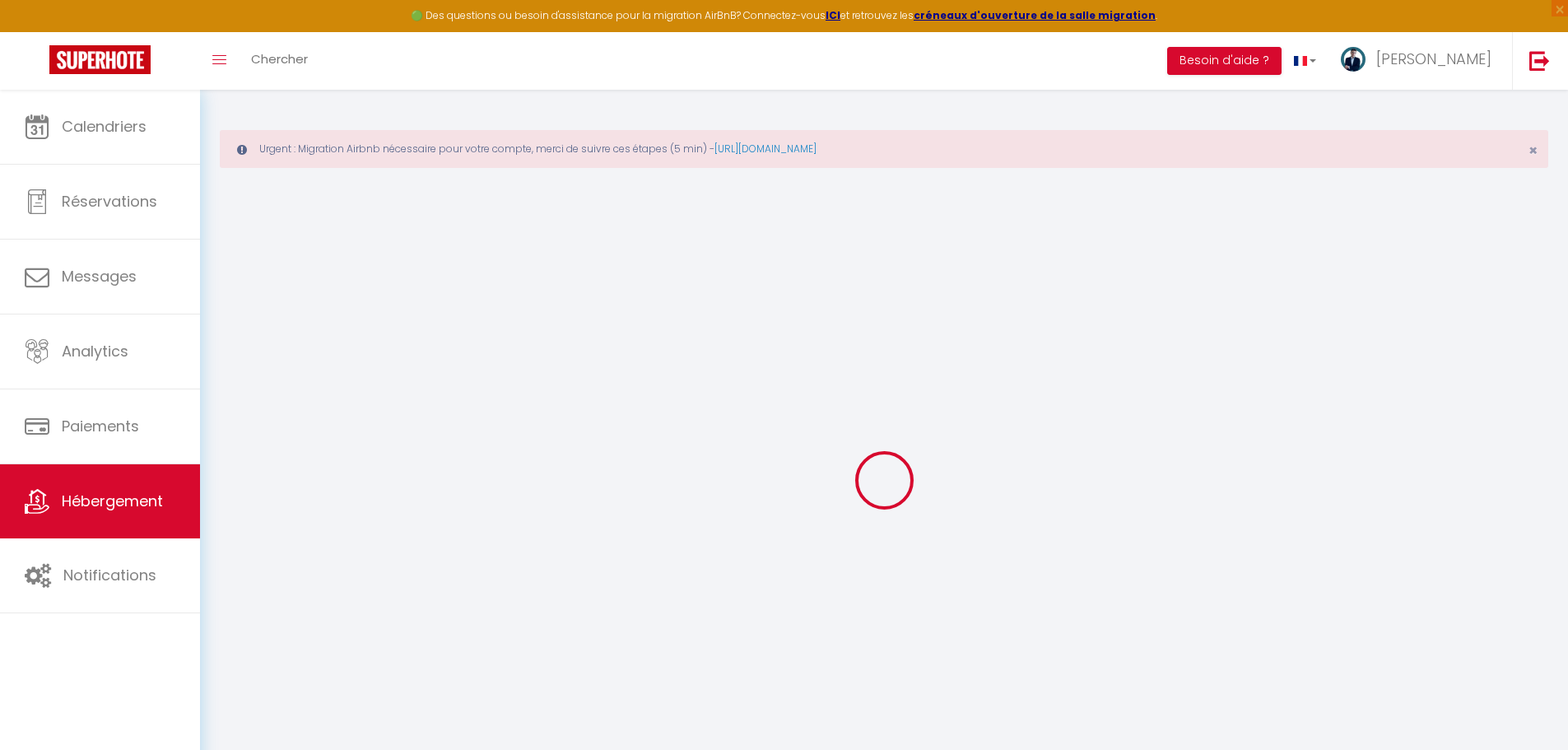
select select
checkbox input "false"
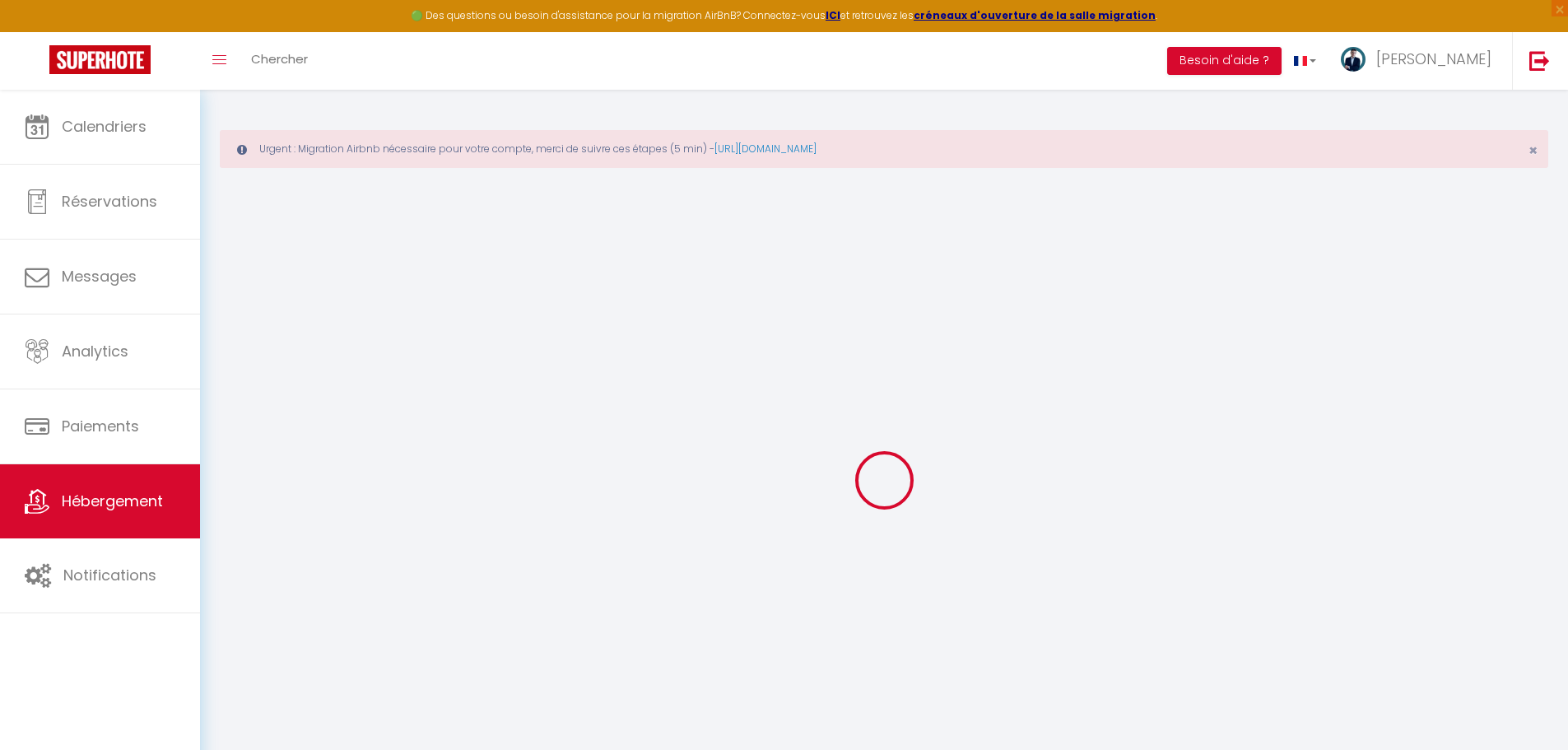
checkbox input "false"
select select
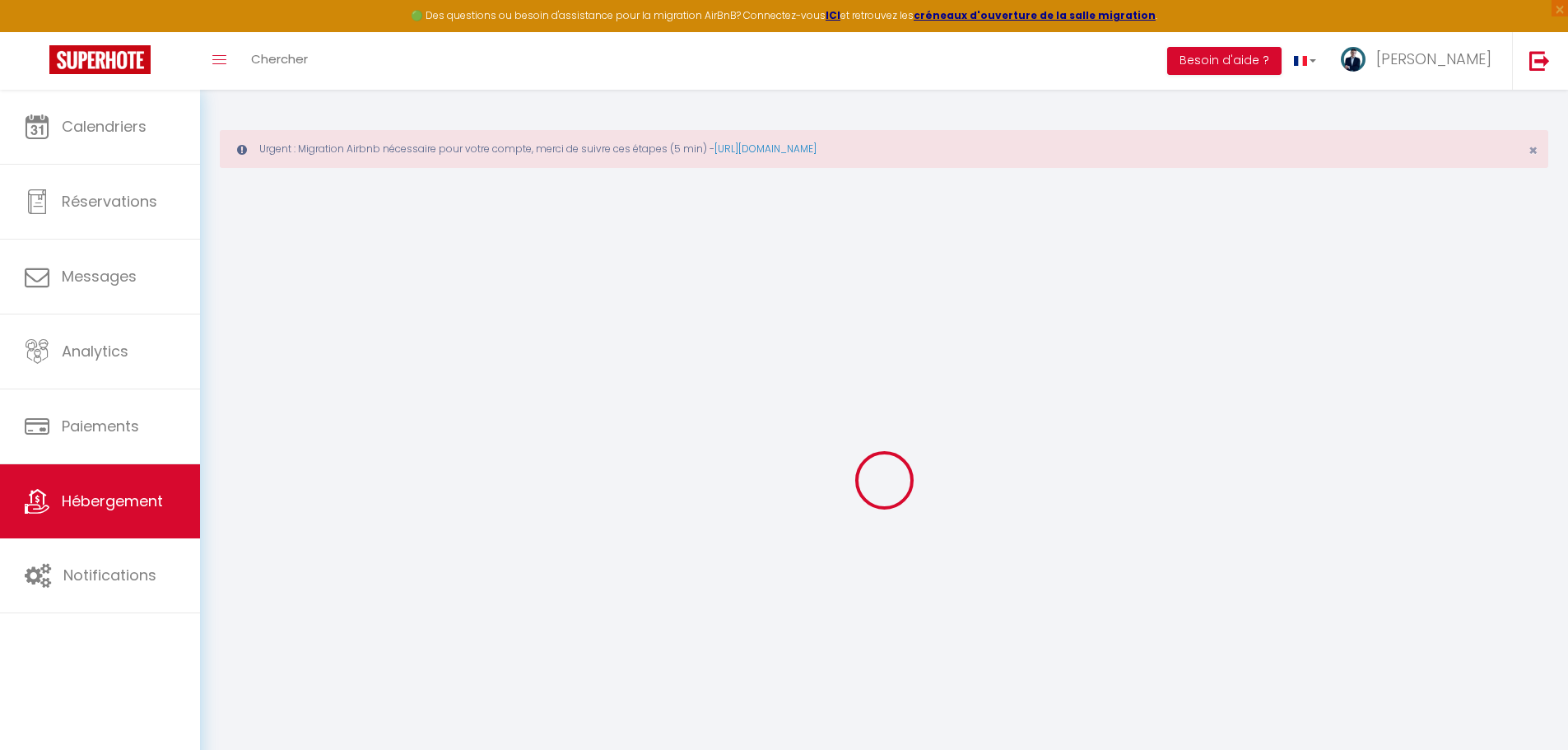
select select
checkbox input "false"
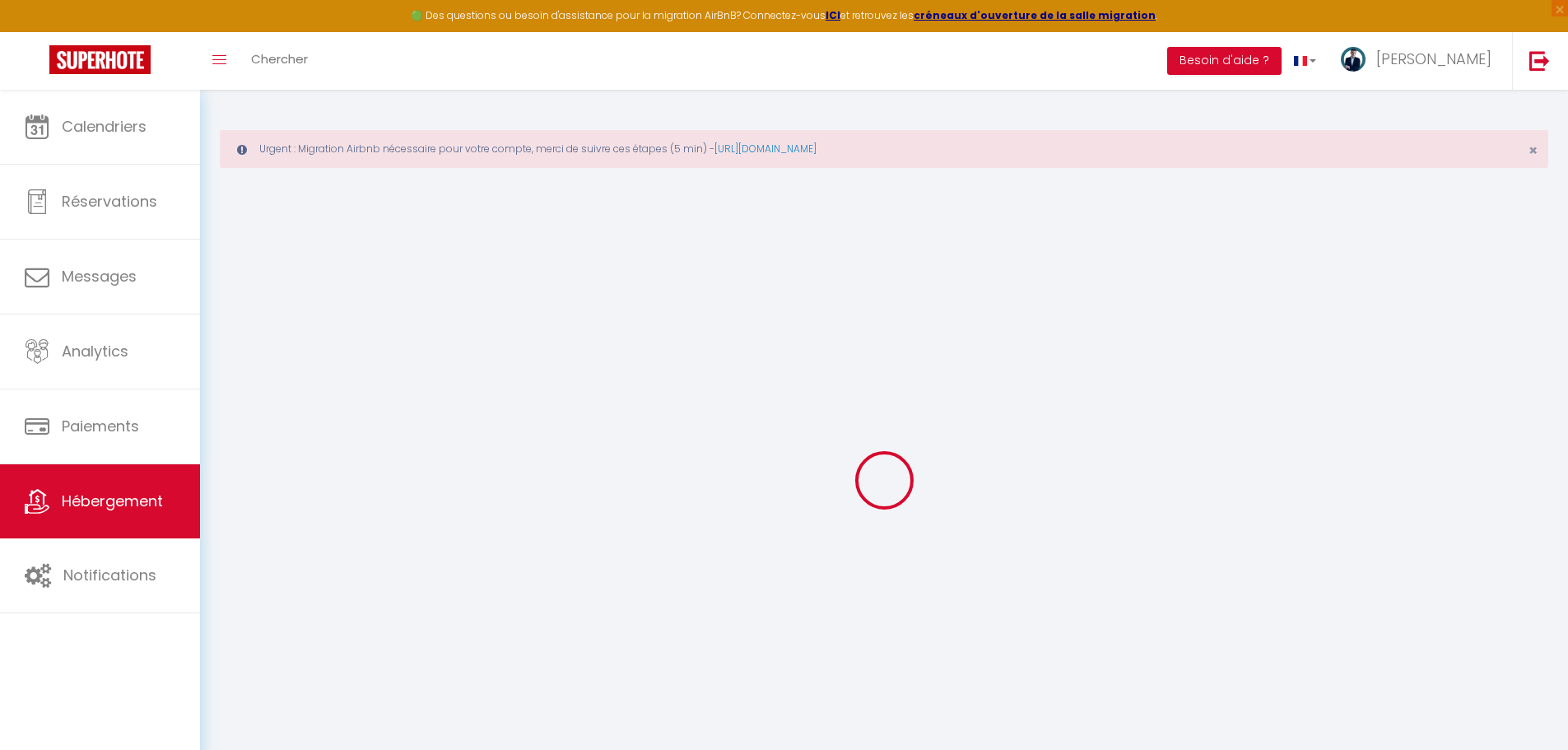
checkbox input "false"
select select
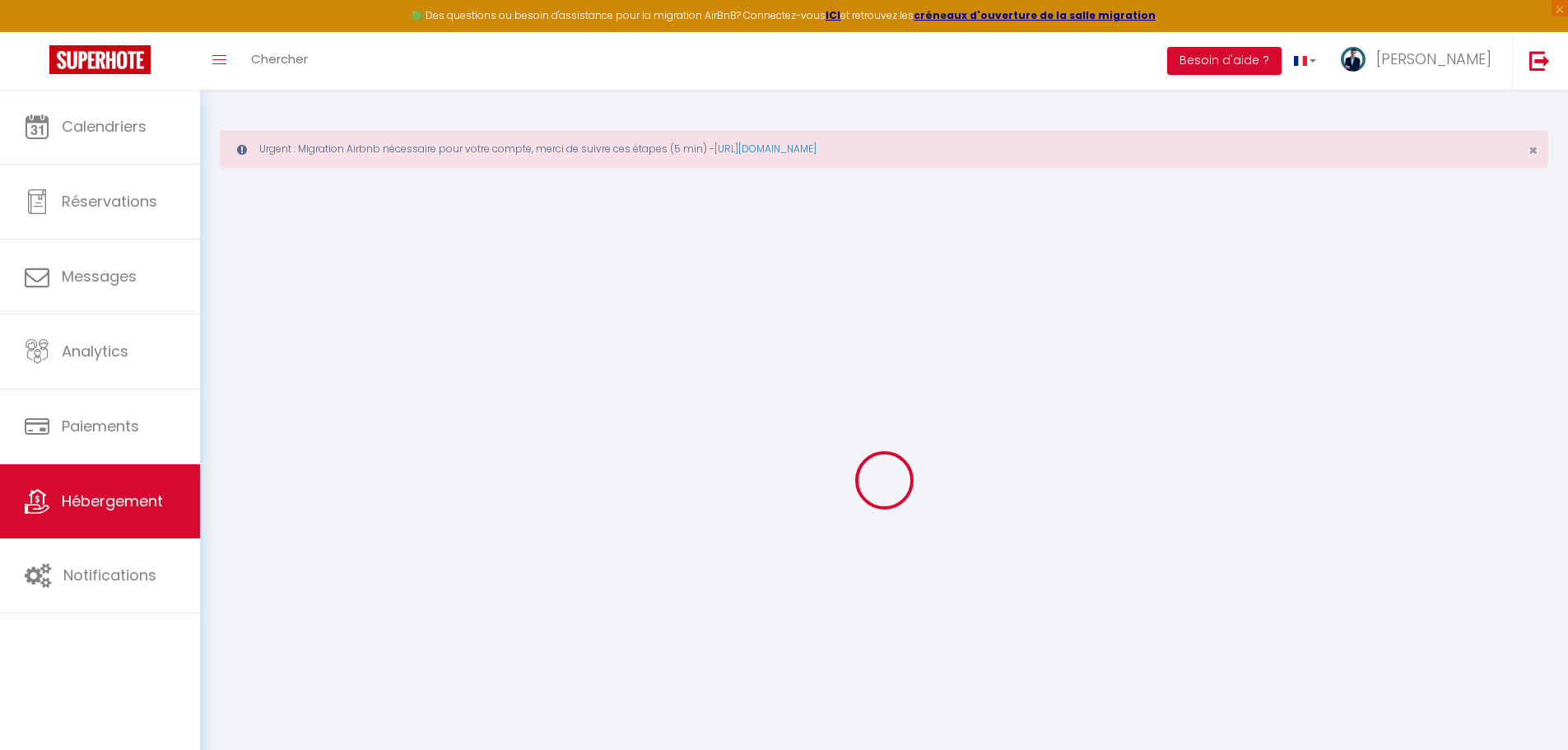
type input "Séjour insolite sur Ulysse – Bateau - Port de Caen"
type input "Julien"
type input "Contentin"
type input "8 rue de la motte"
type input "14630"
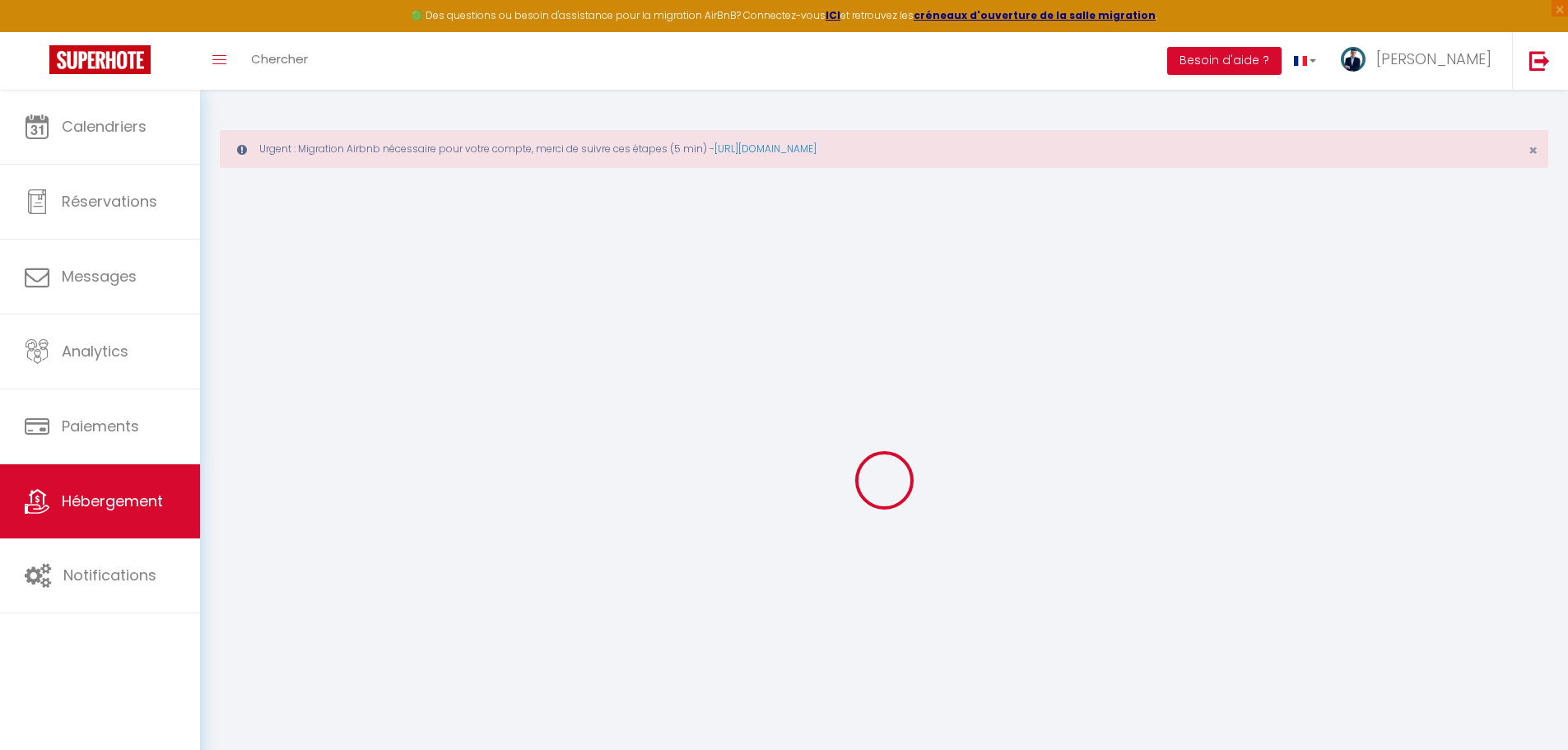
type input "Emieville"
select select "unique_homes"
select select "2"
type input "110"
type input "30"
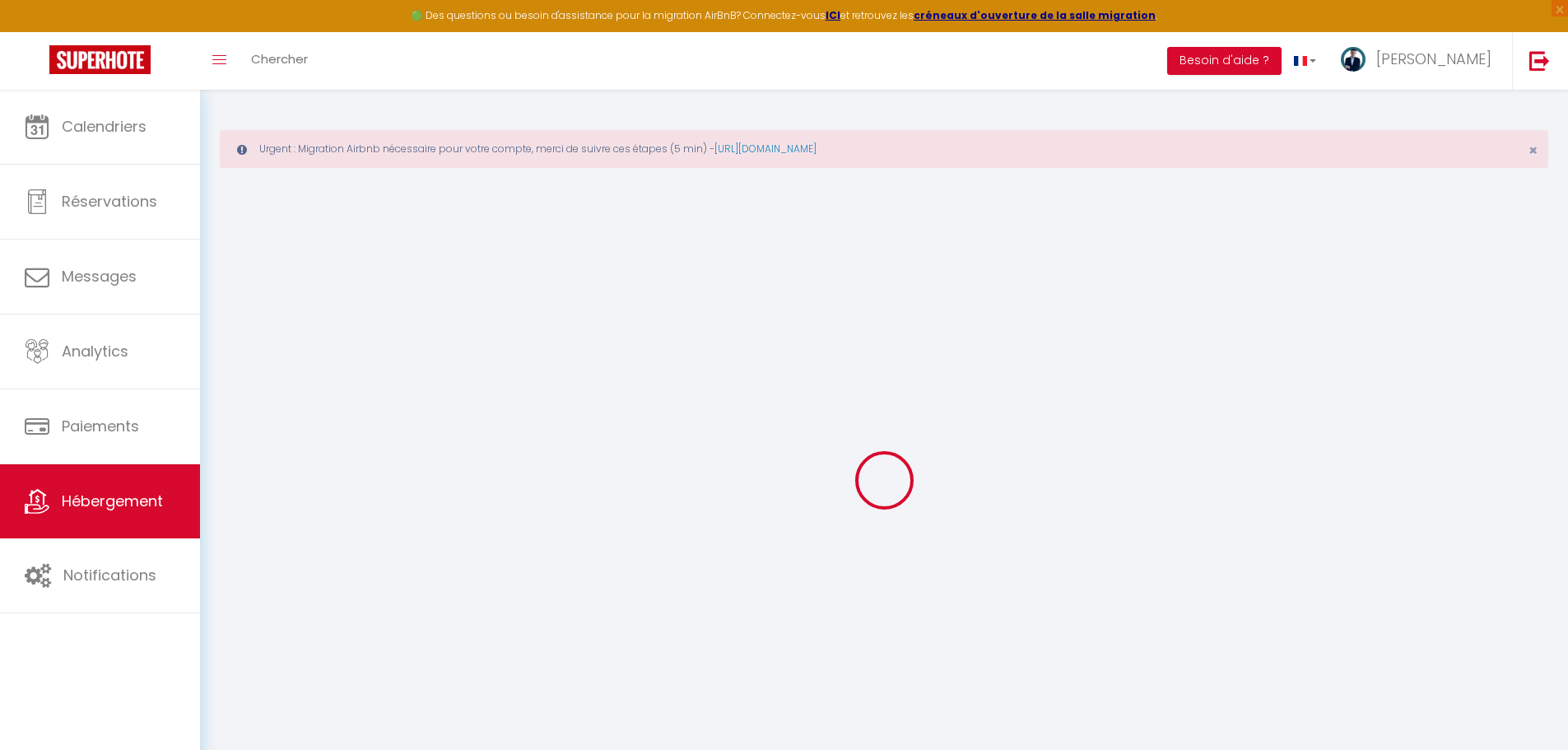
type input "5"
type input "4.30"
type input "300"
select select
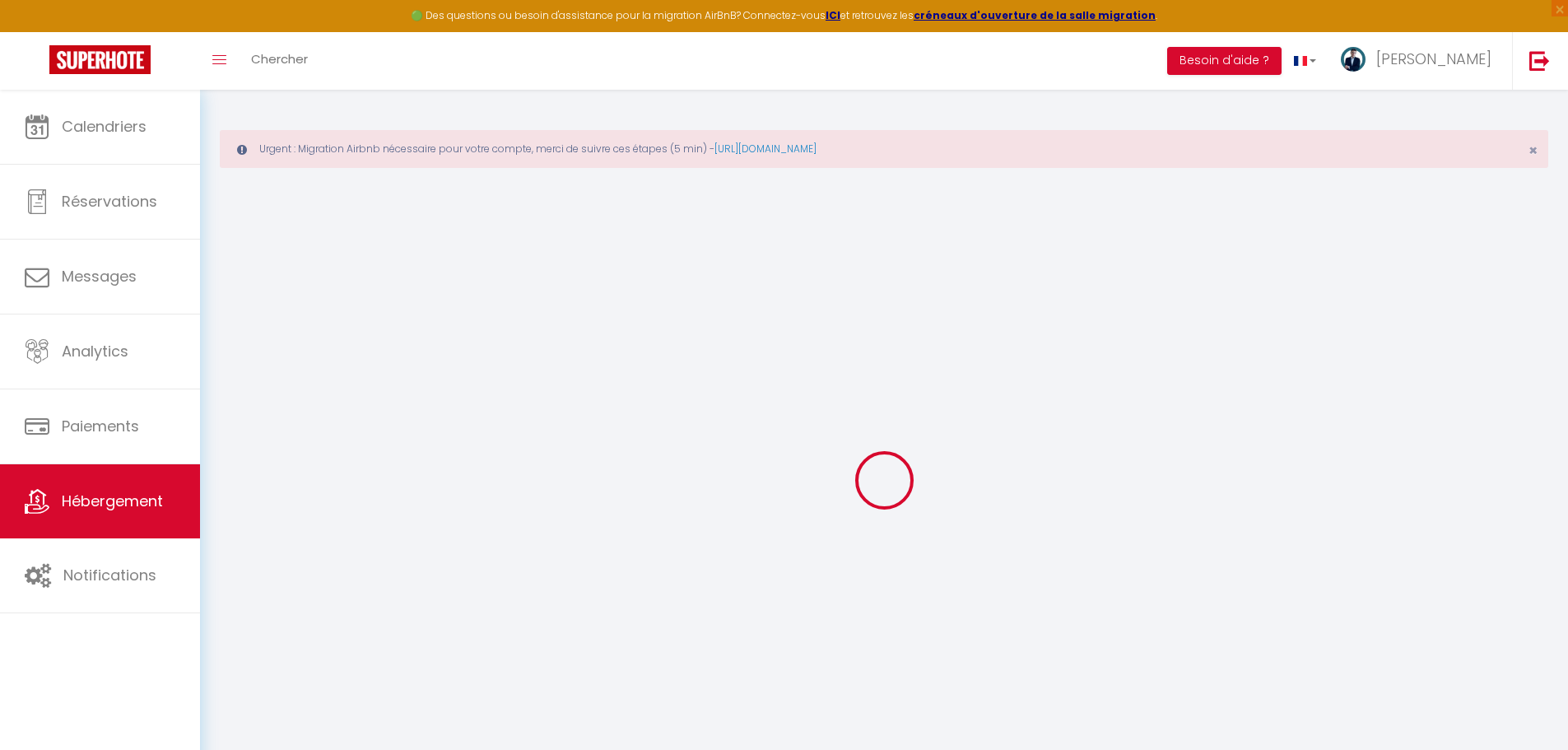
select select
type input "Quai Vendeuvre"
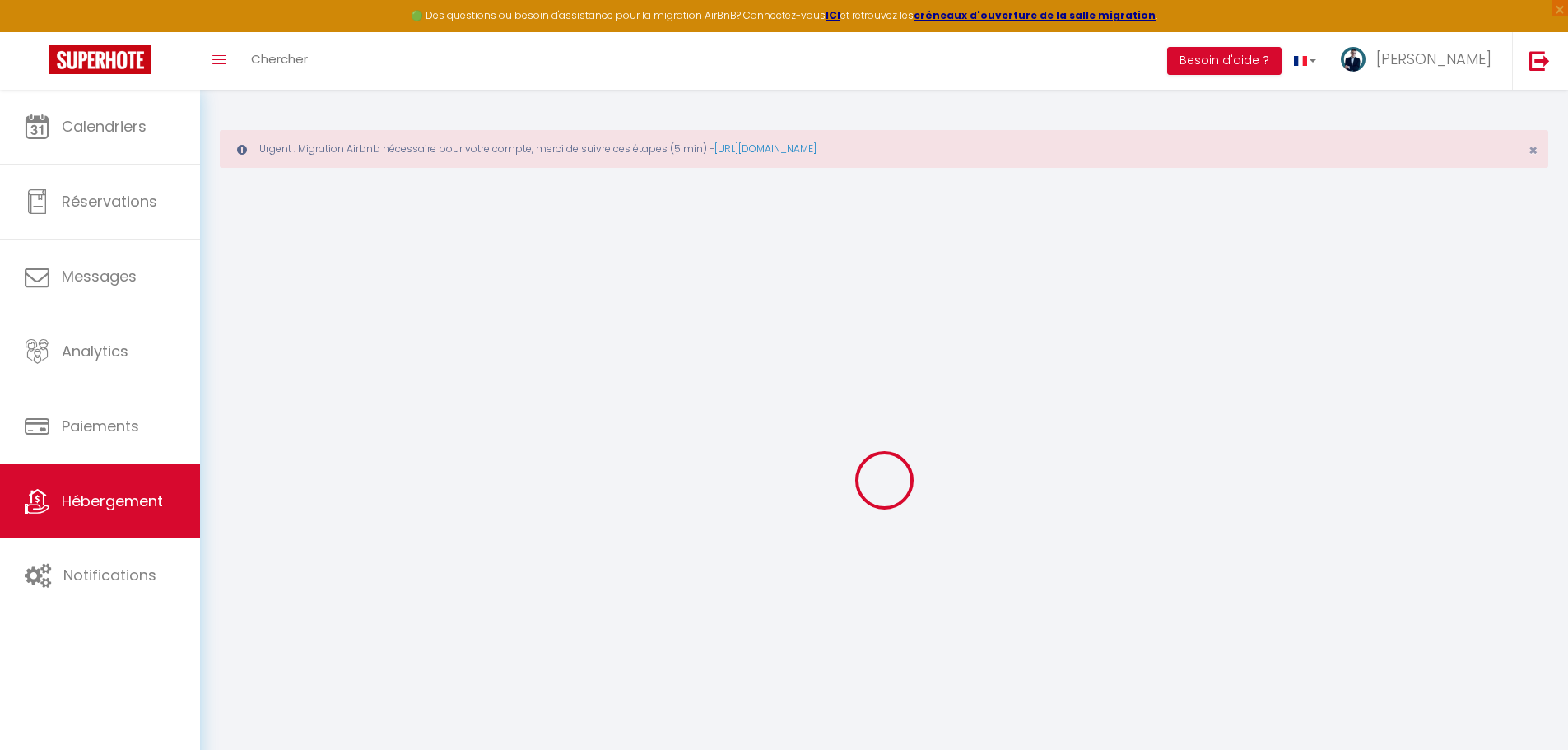
type input "14000"
type input "Caen"
type input "mana.conciergerie@gmail.com"
select select "15720"
checkbox input "false"
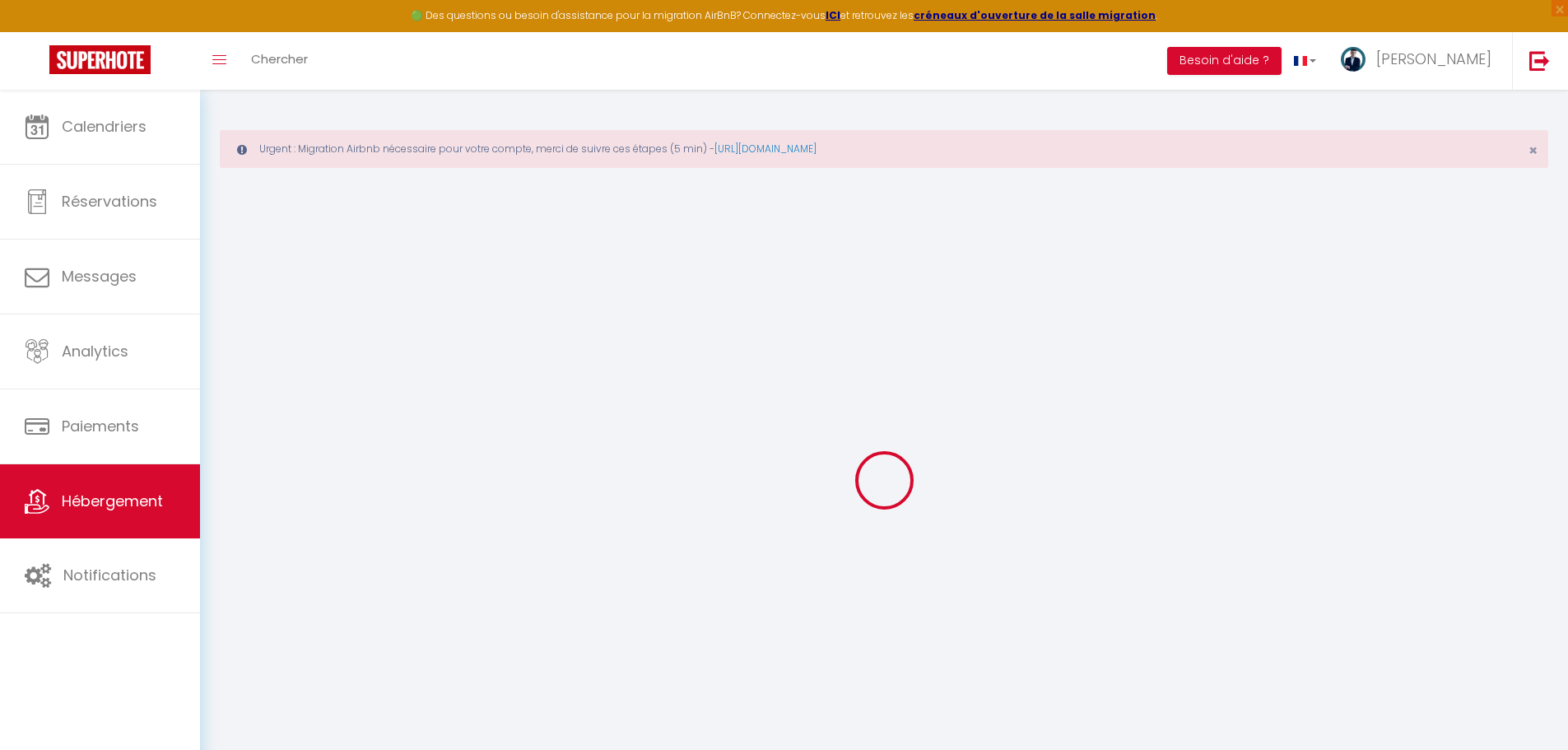
checkbox input "false"
radio input "true"
type input "0"
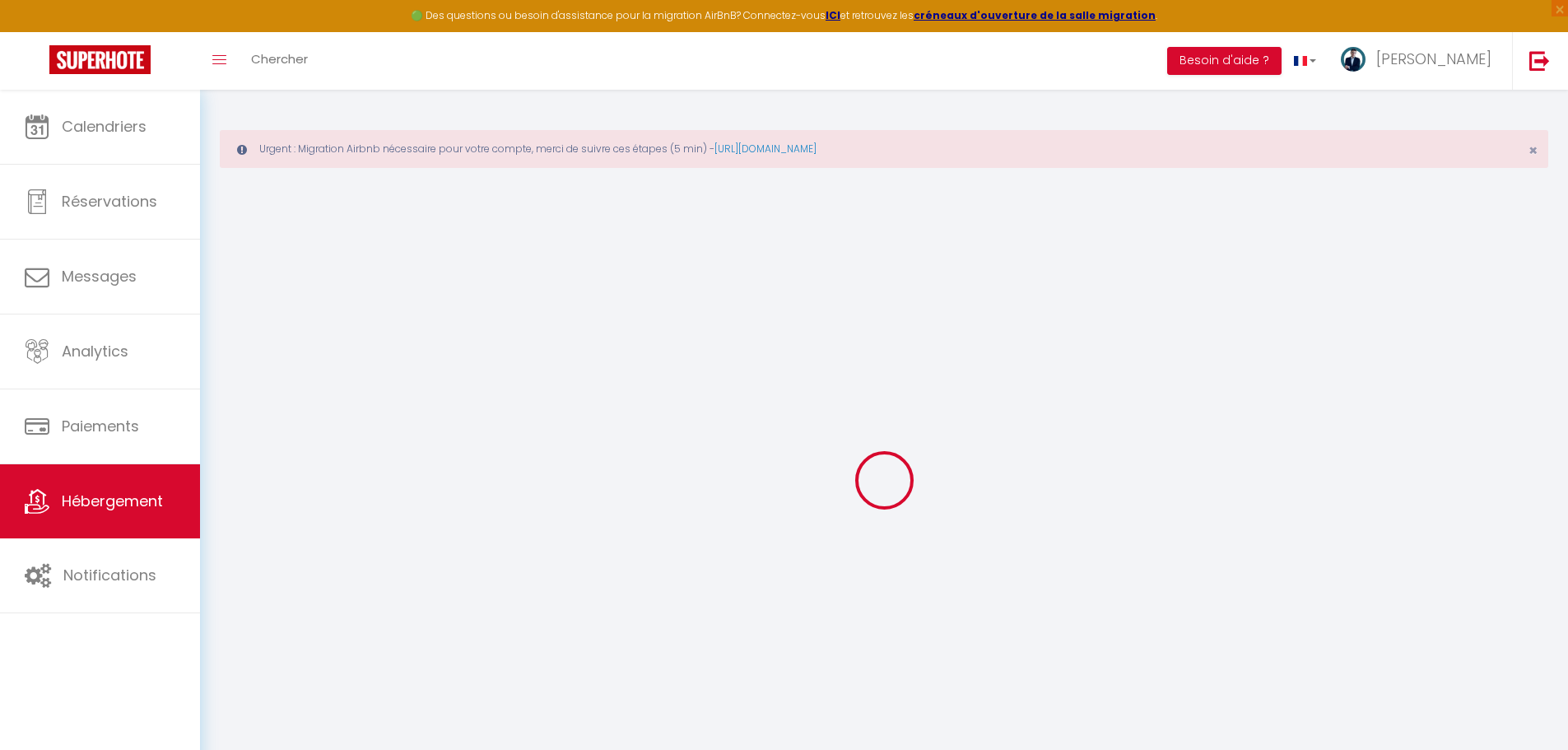
type input "0"
select select "+ 15 %"
select select "+ 17 %"
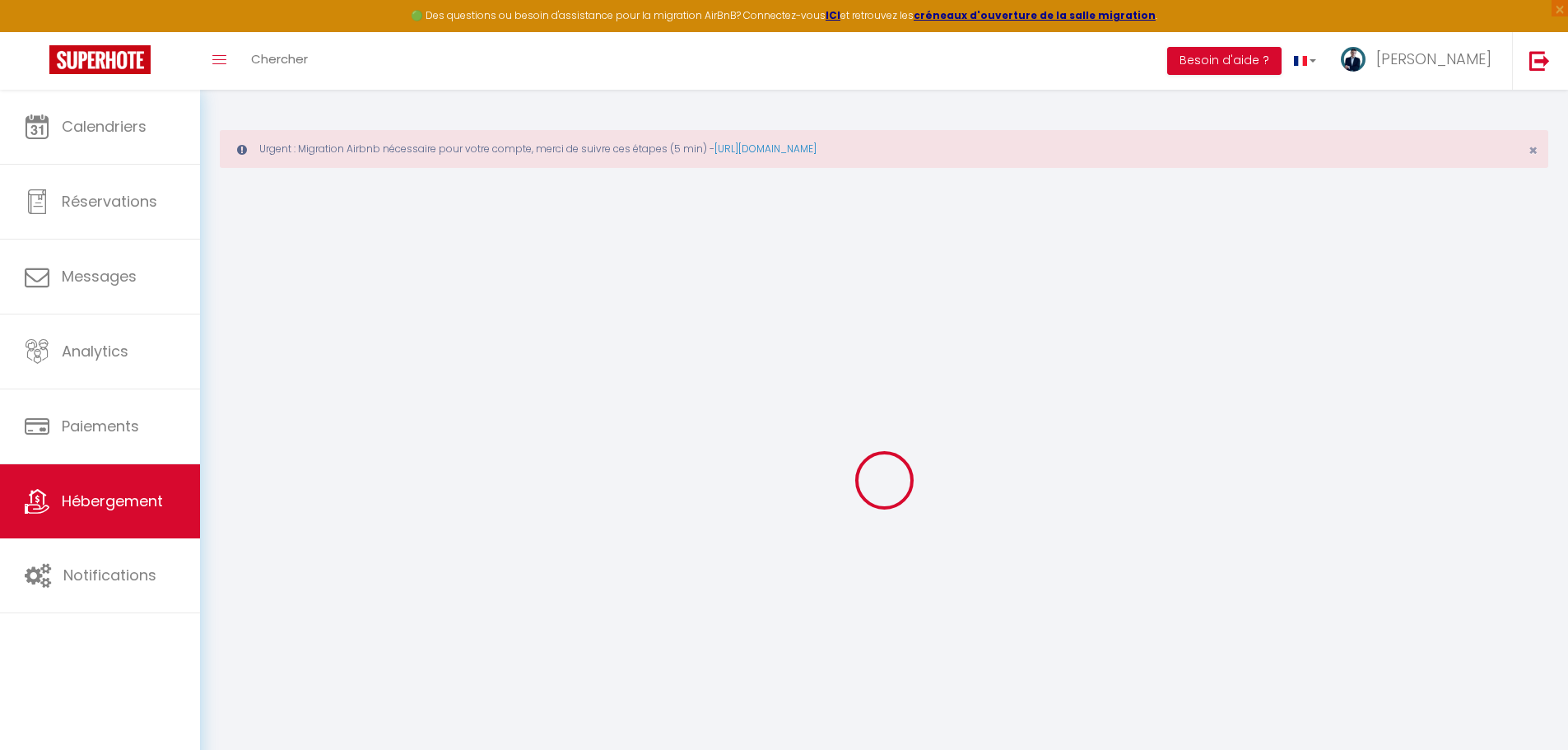
select select "+ 2 %"
checkbox input "false"
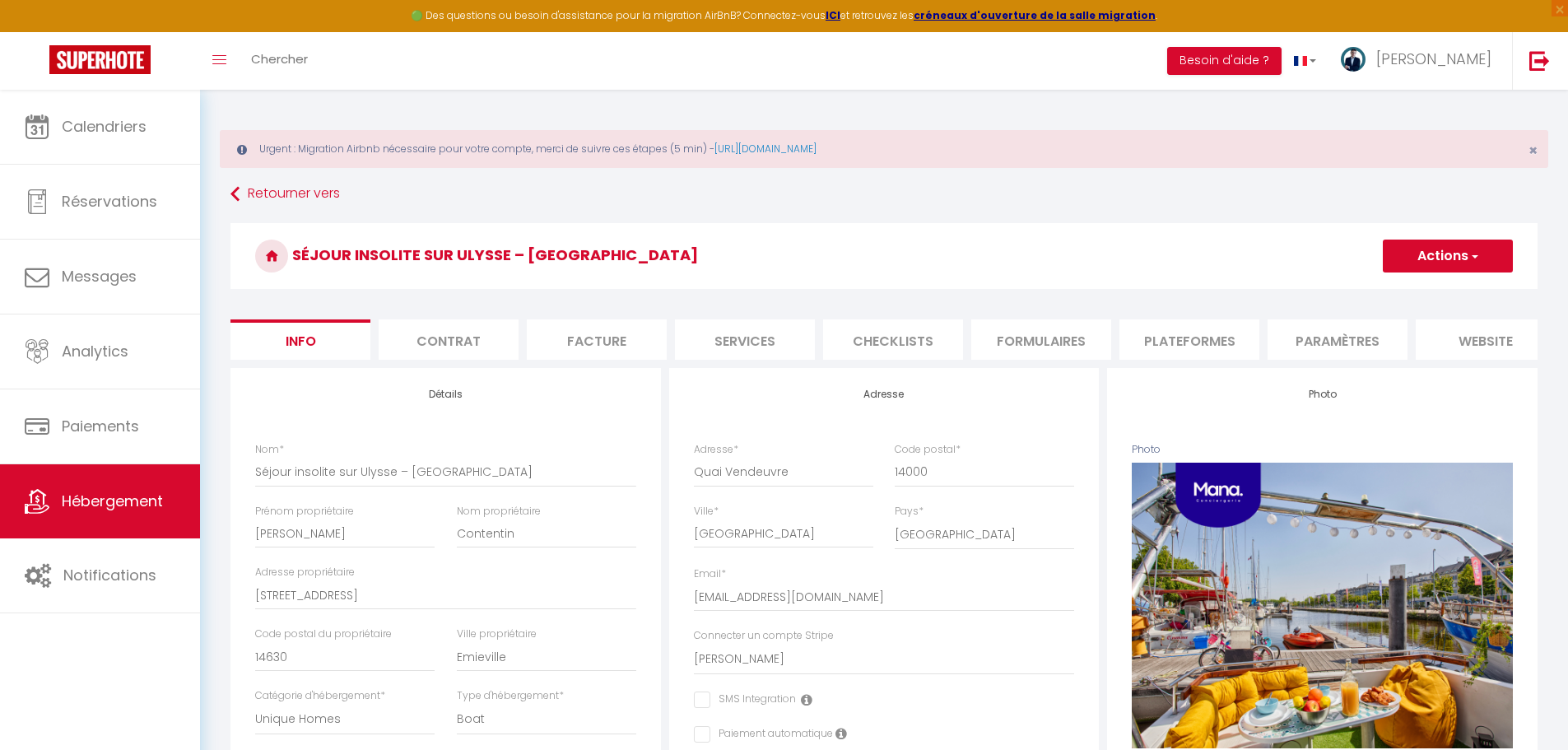
click at [1196, 333] on li "Plateformes" at bounding box center [1188, 340] width 140 height 41
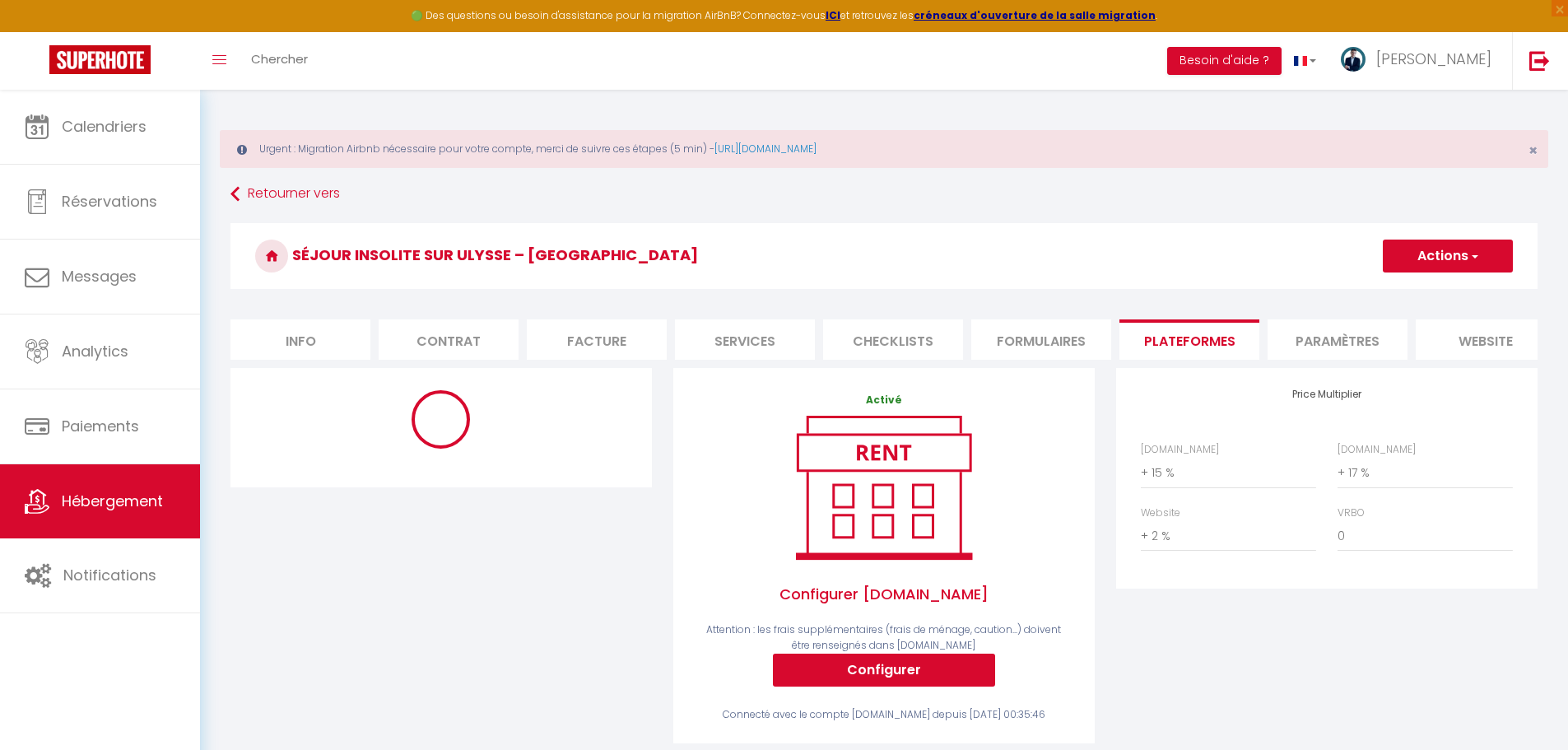
select select "5097-1480289379496598349"
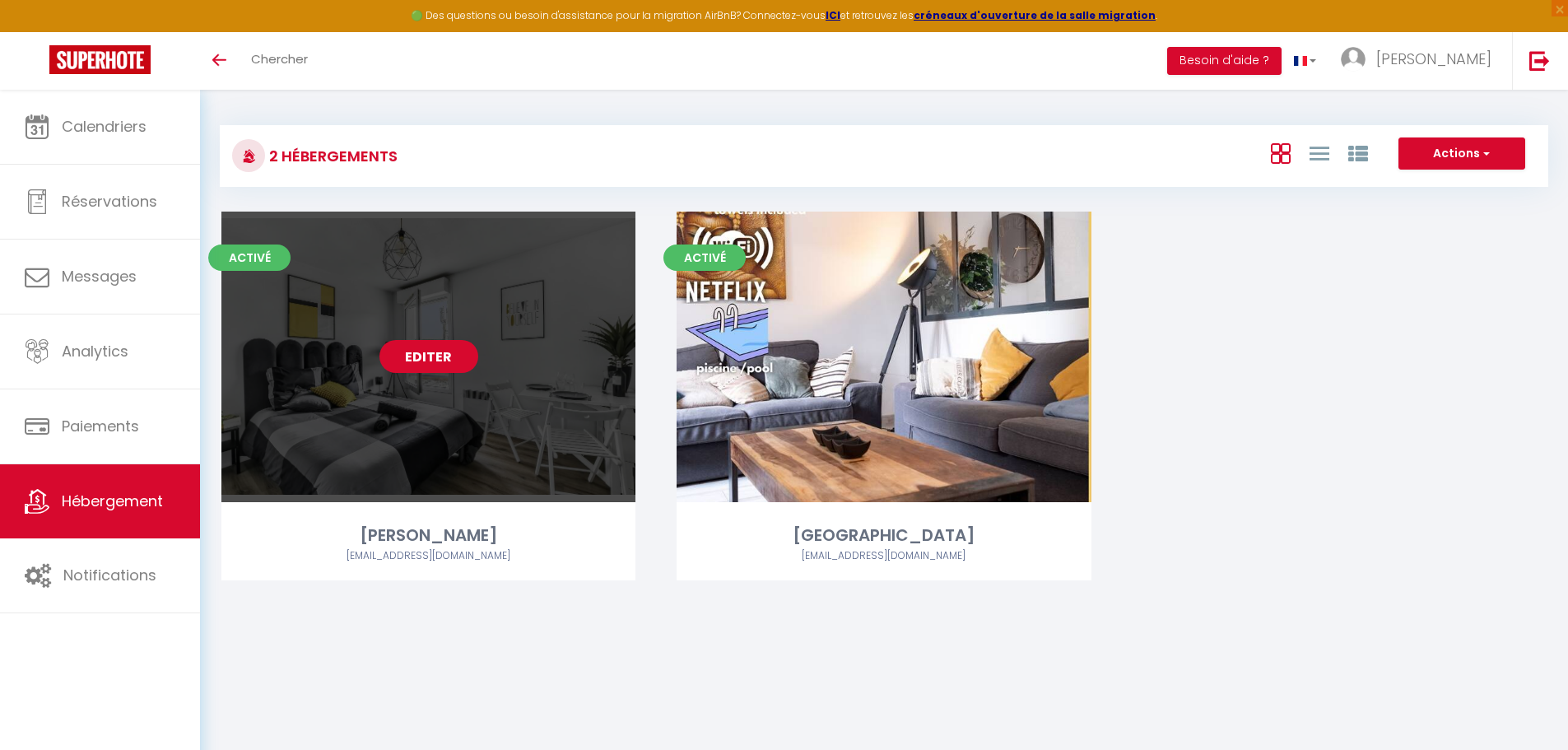
click at [414, 358] on link "Editer" at bounding box center [429, 356] width 99 height 33
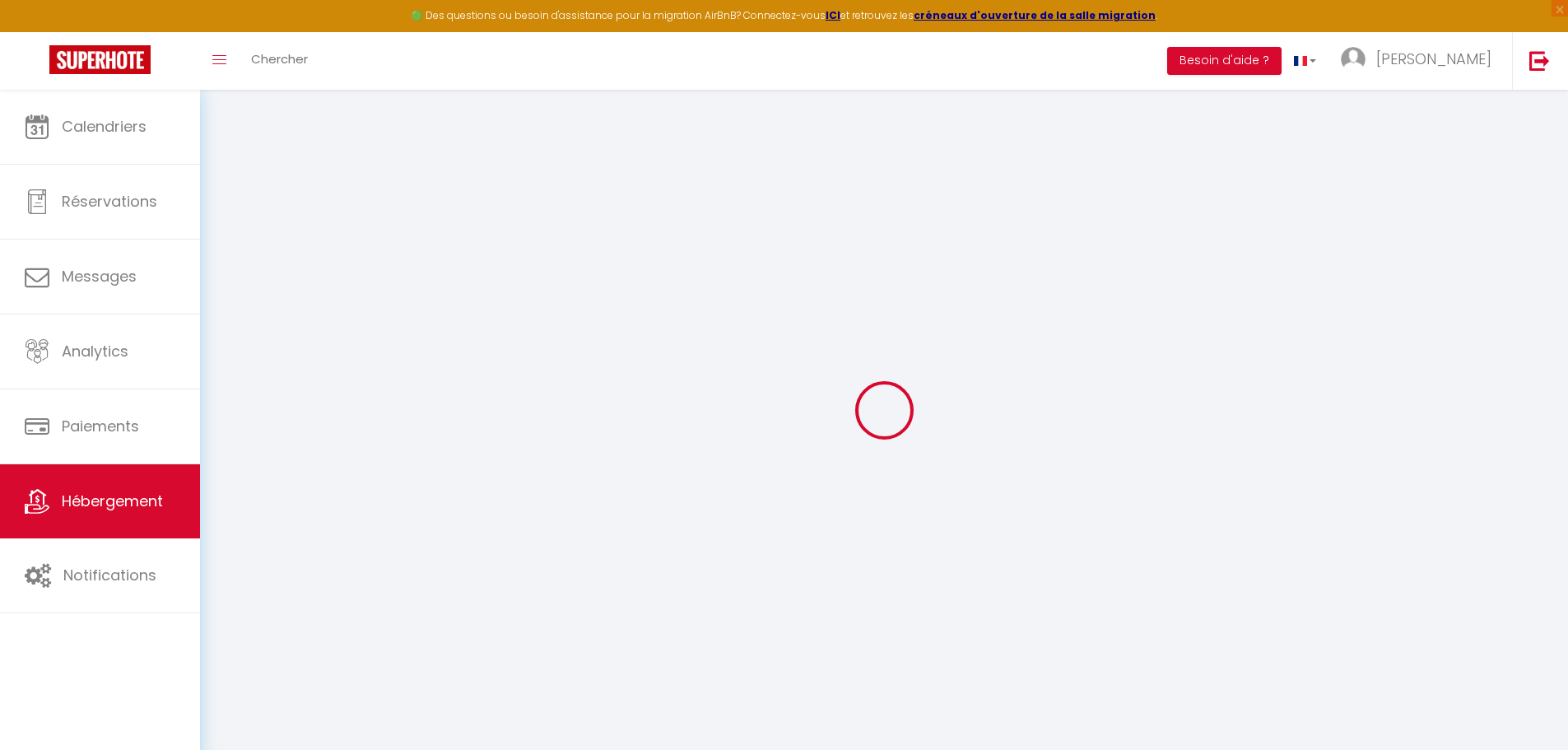
select select
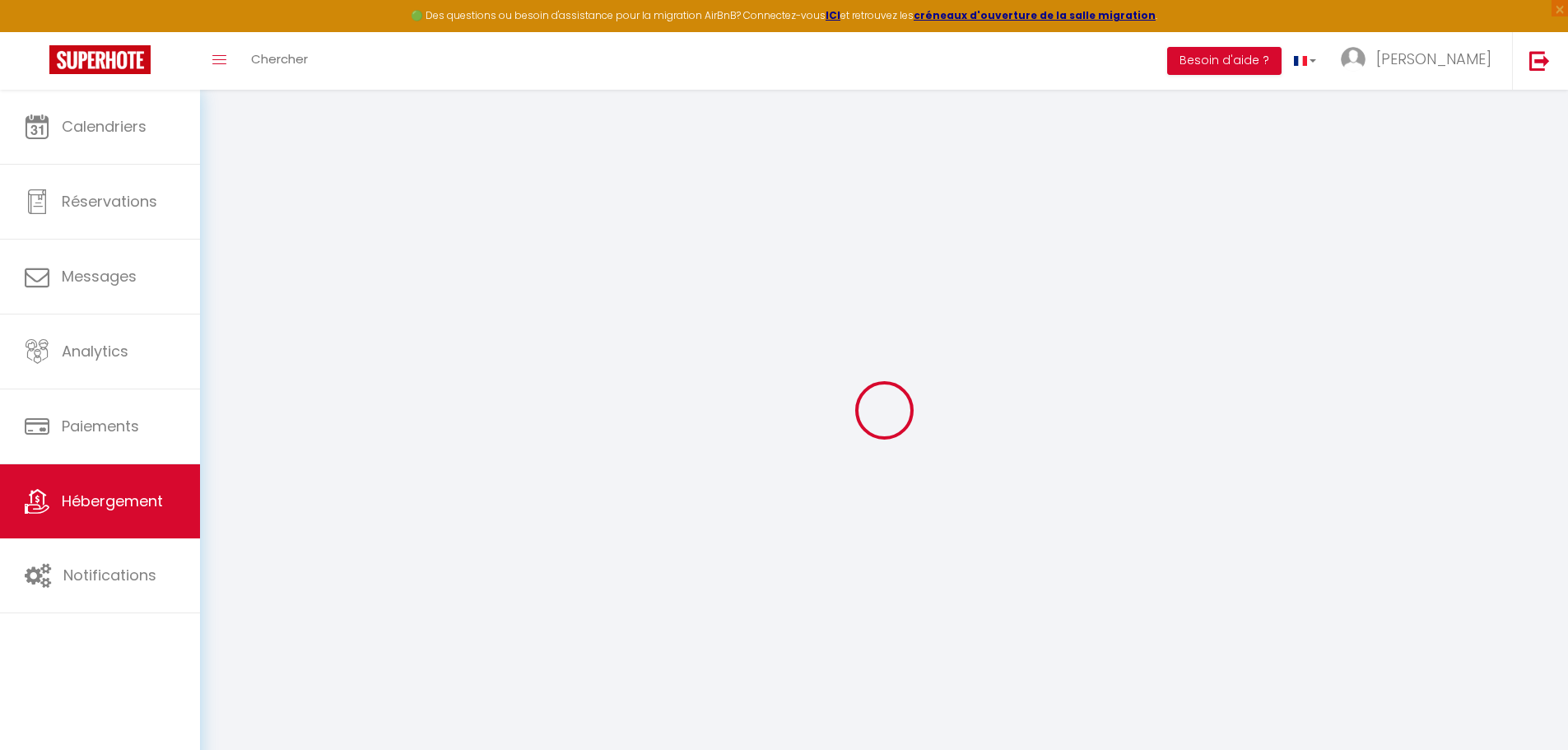
select select
checkbox input "false"
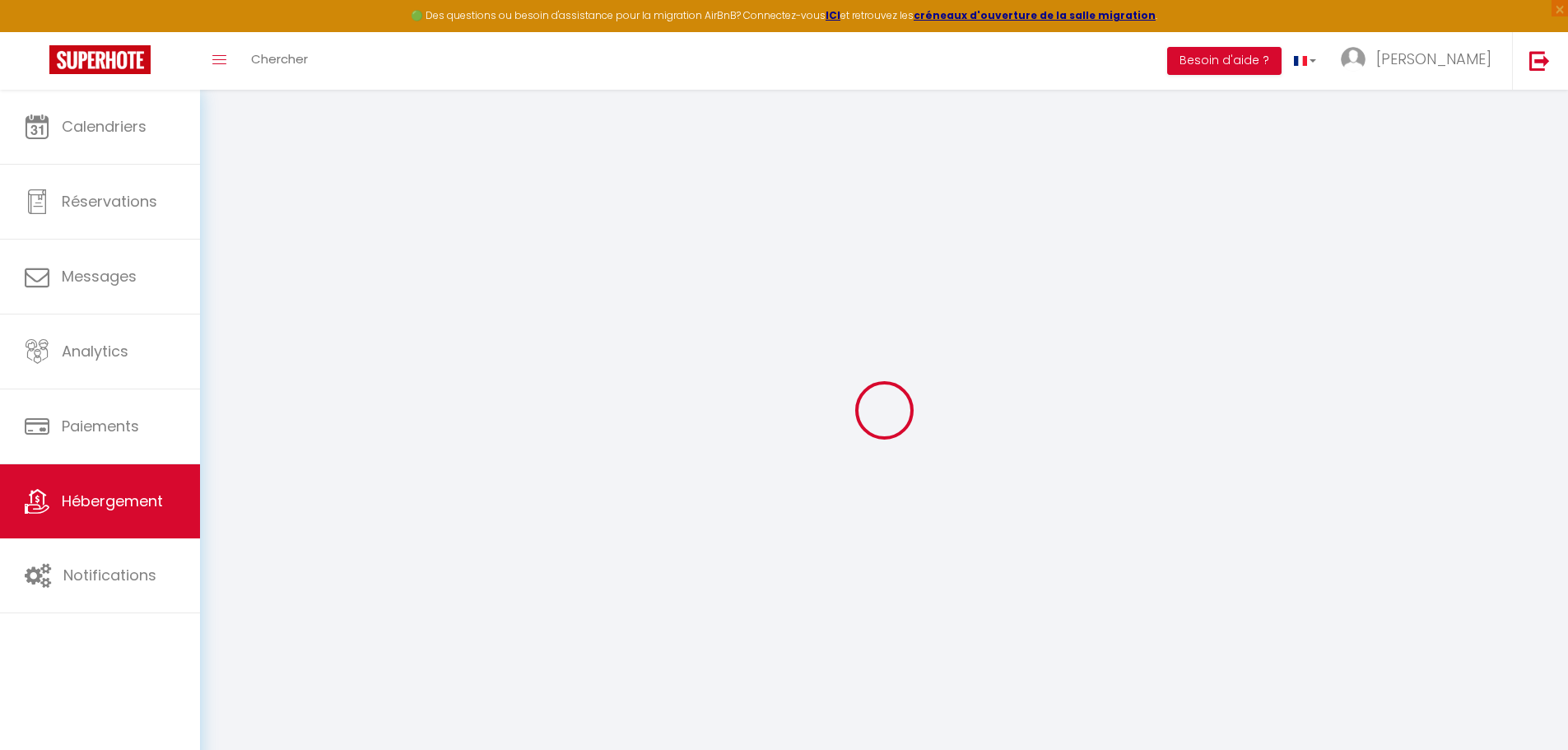
select select
type input "[PERSON_NAME]"
select select "2"
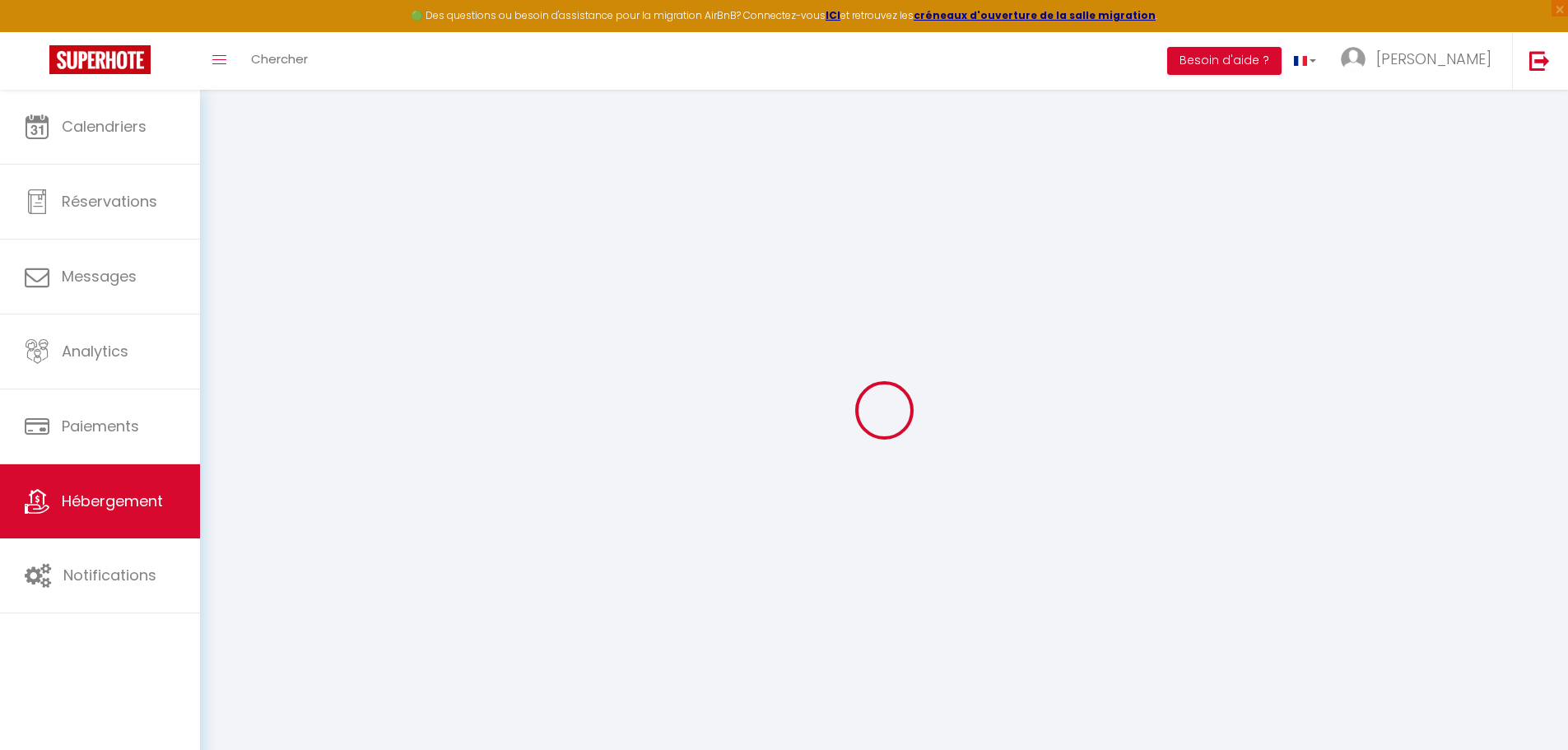
type input "45"
type input "40"
type input "7.2"
type input "3.6"
select select
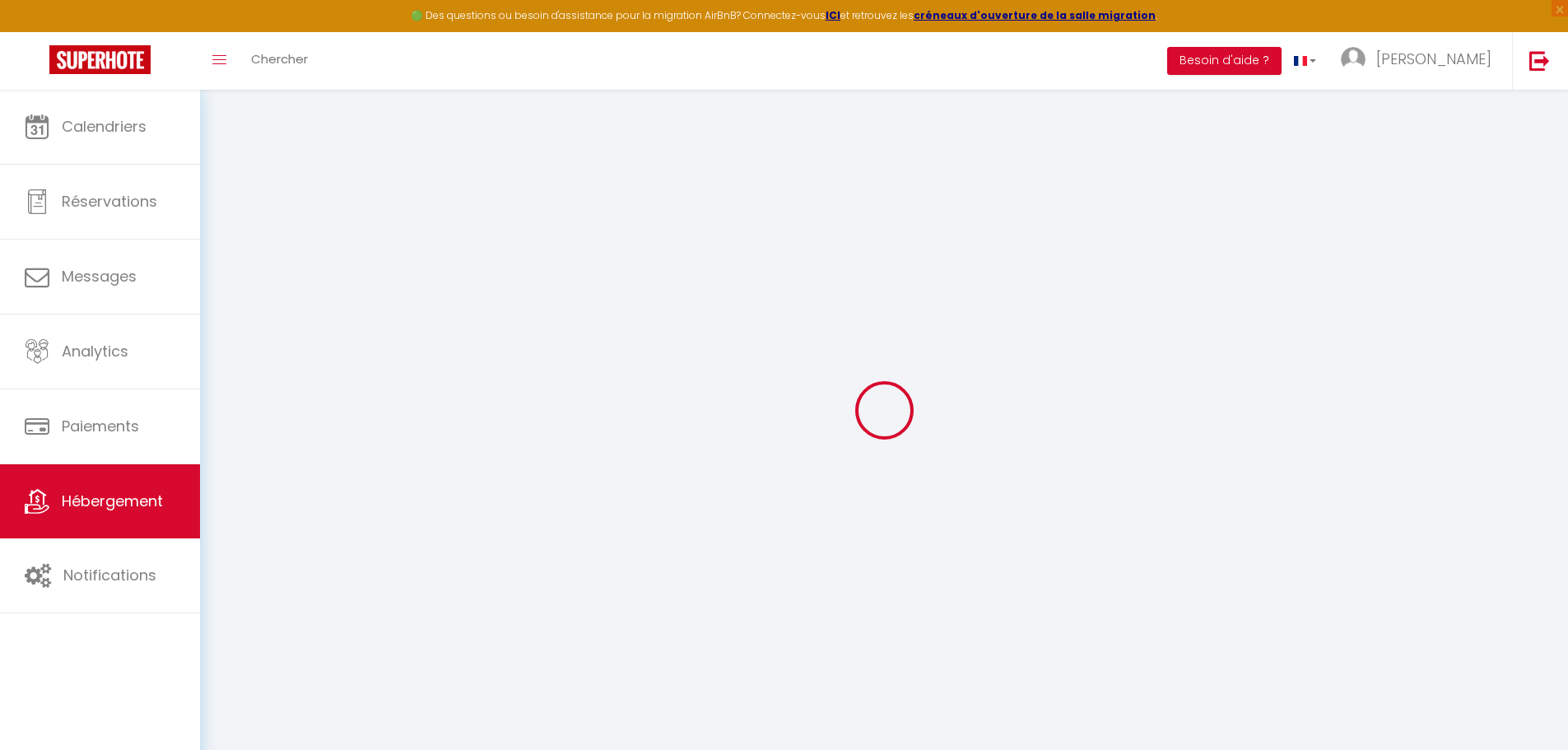
select select
type input "[STREET_ADDRESS]"
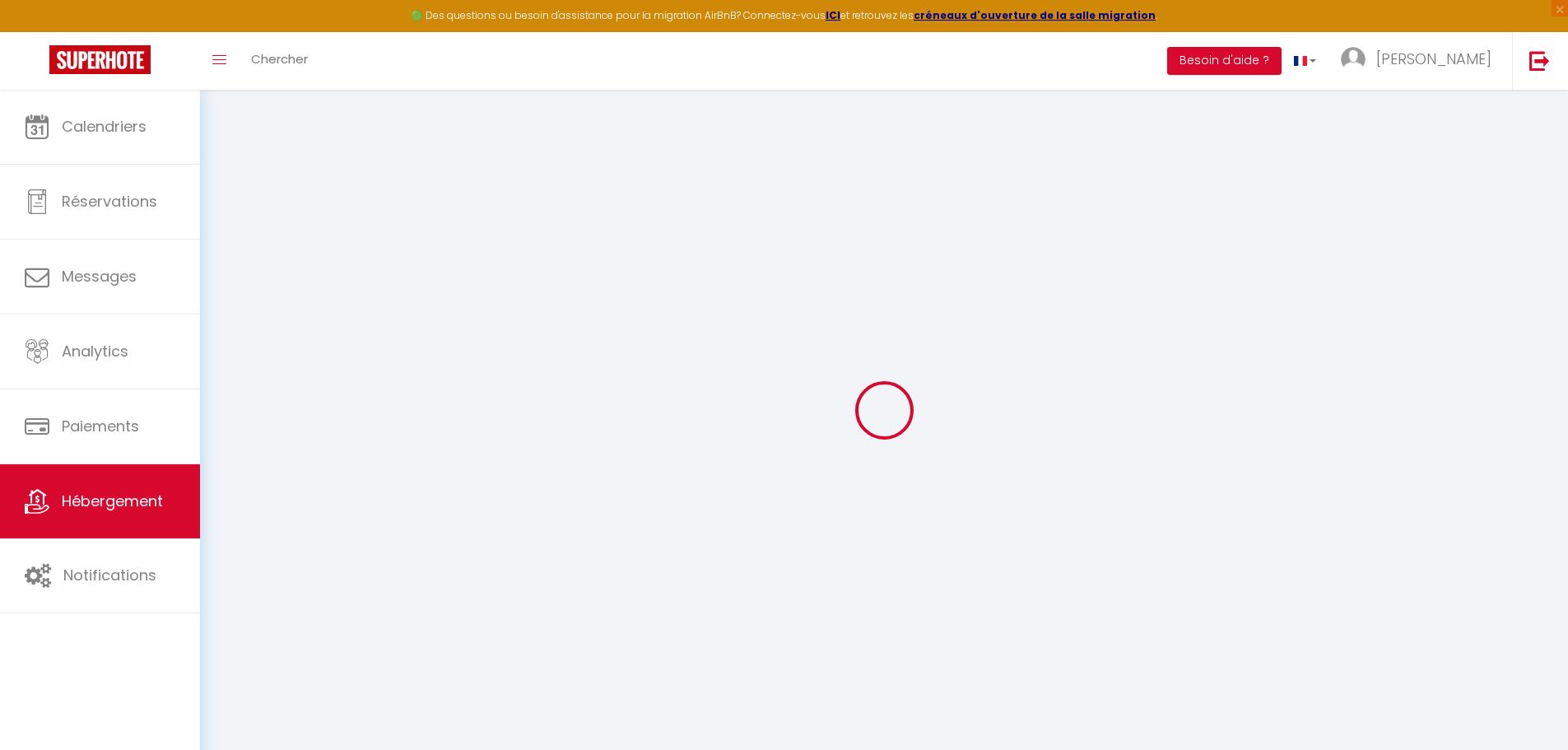
type input "31000"
type input "[GEOGRAPHIC_DATA]"
type input "[PERSON_NAME][EMAIL_ADDRESS][DOMAIN_NAME]"
select select
checkbox input "false"
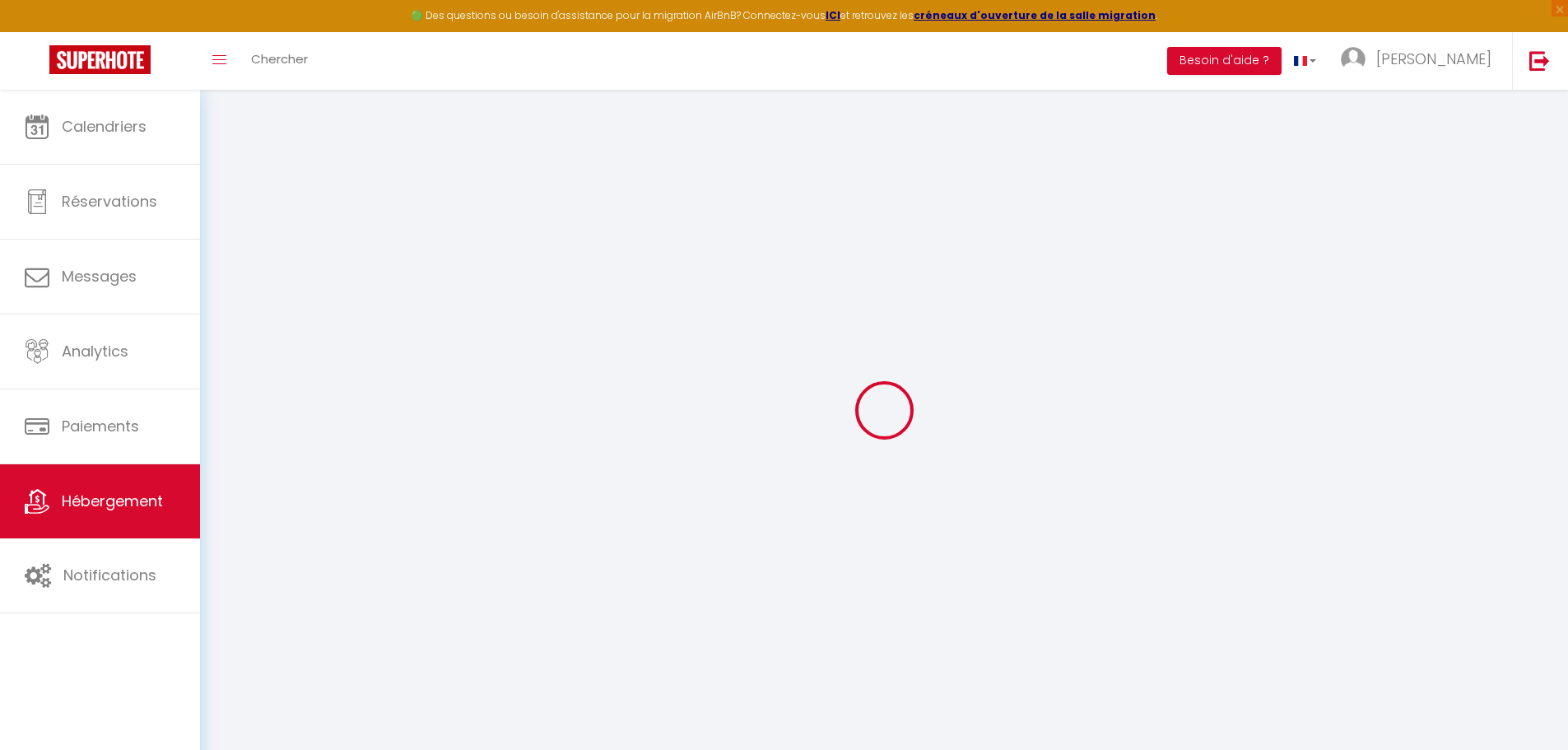
checkbox input "false"
radio input "true"
type input "24"
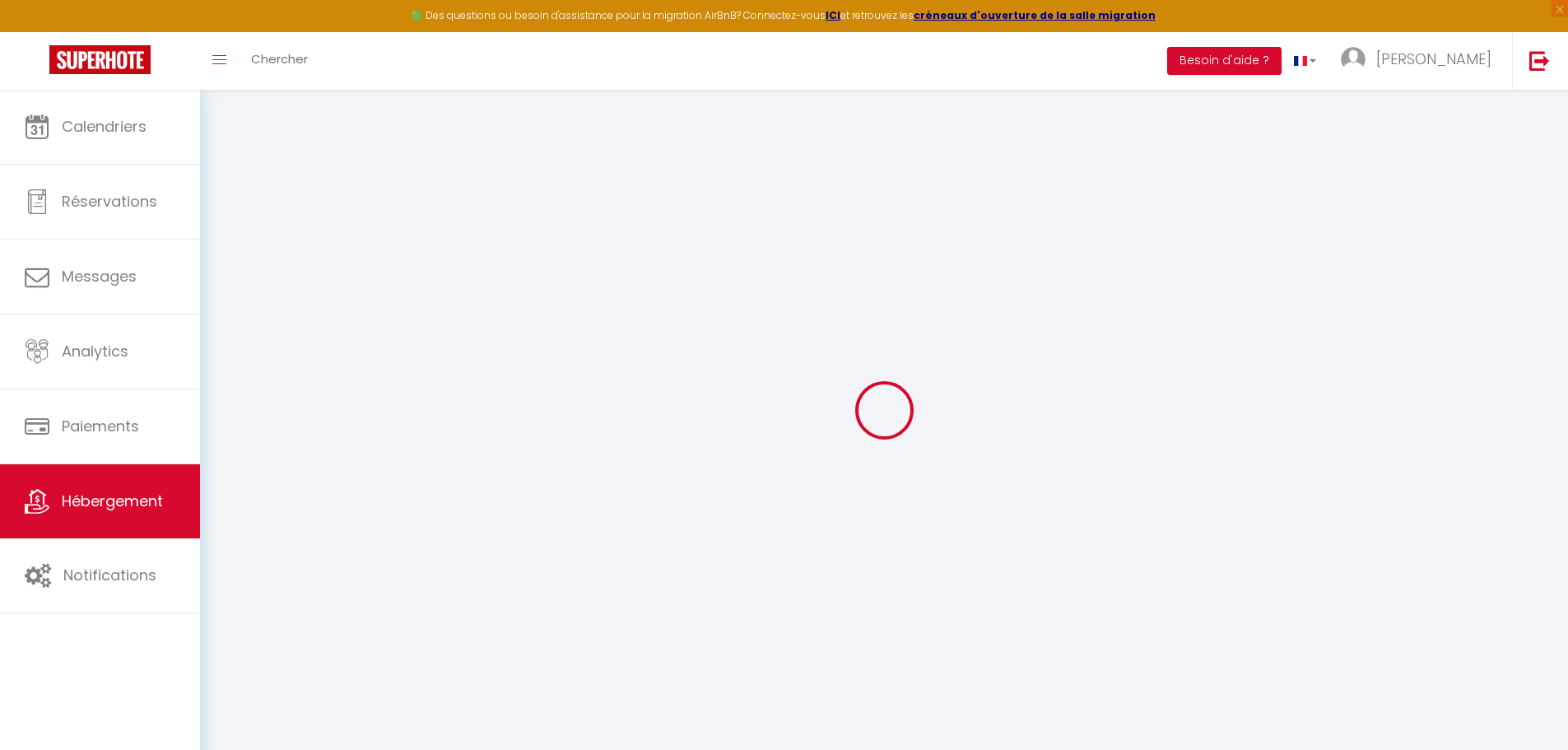
type input "0"
select select
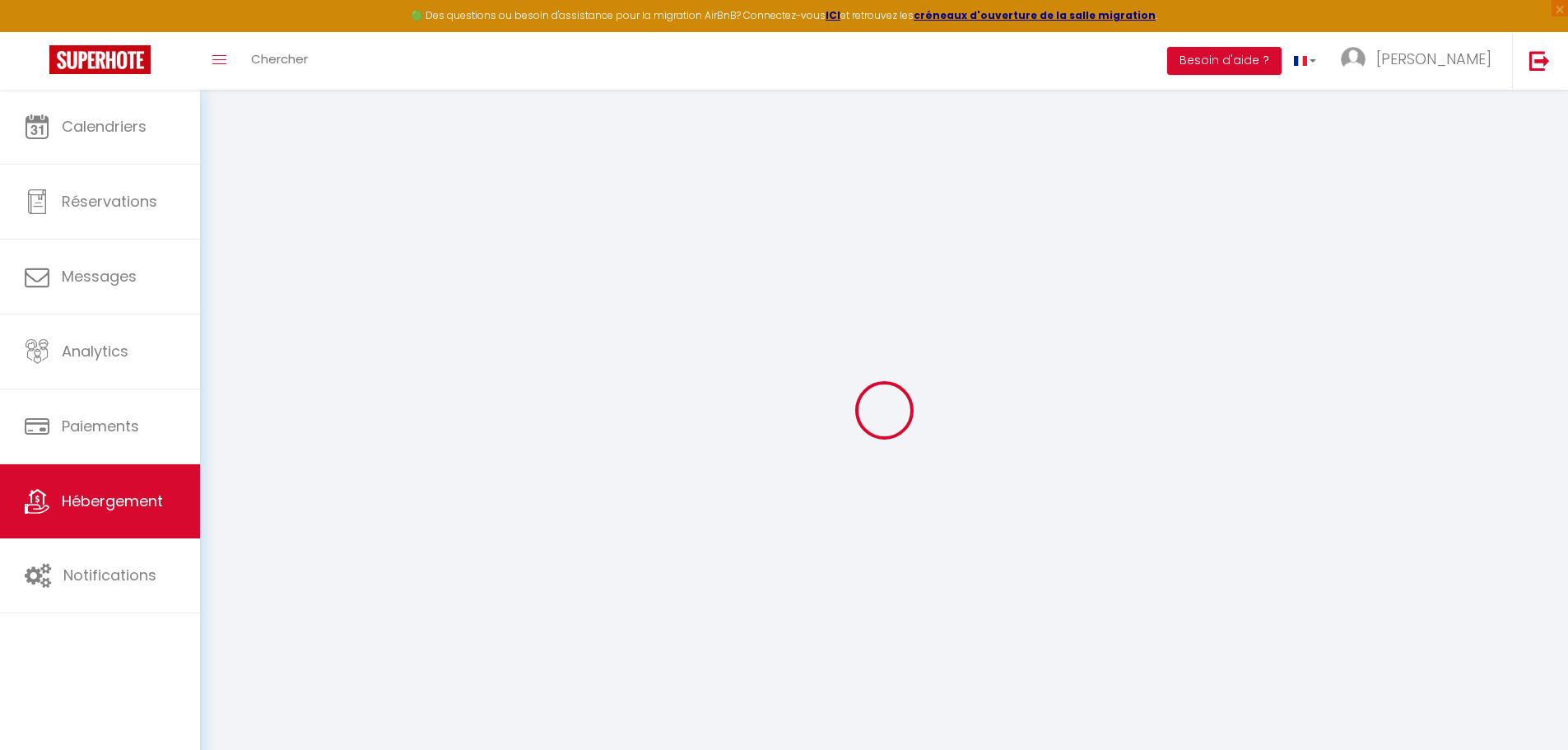
select select
checkbox input "false"
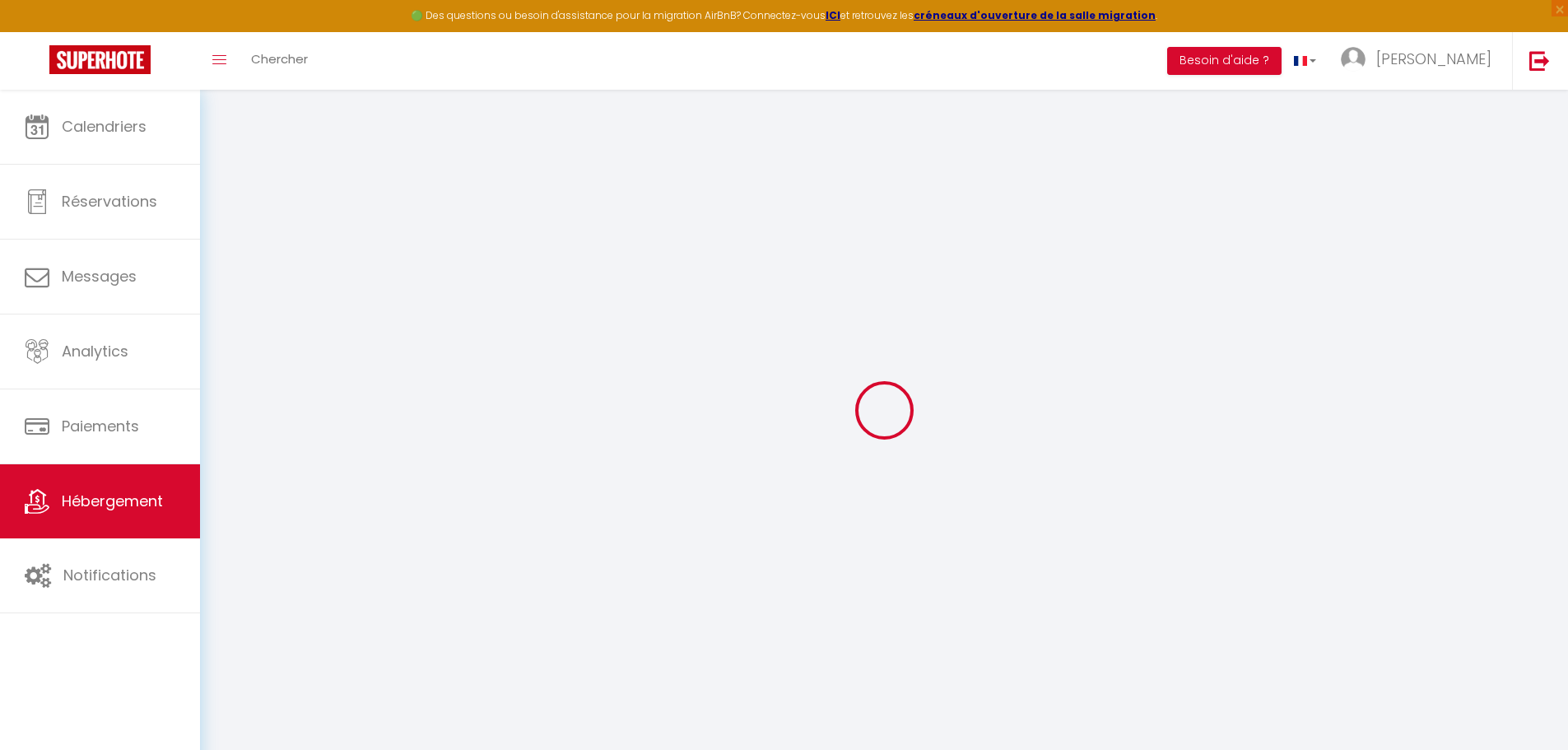
checkbox input "false"
select select
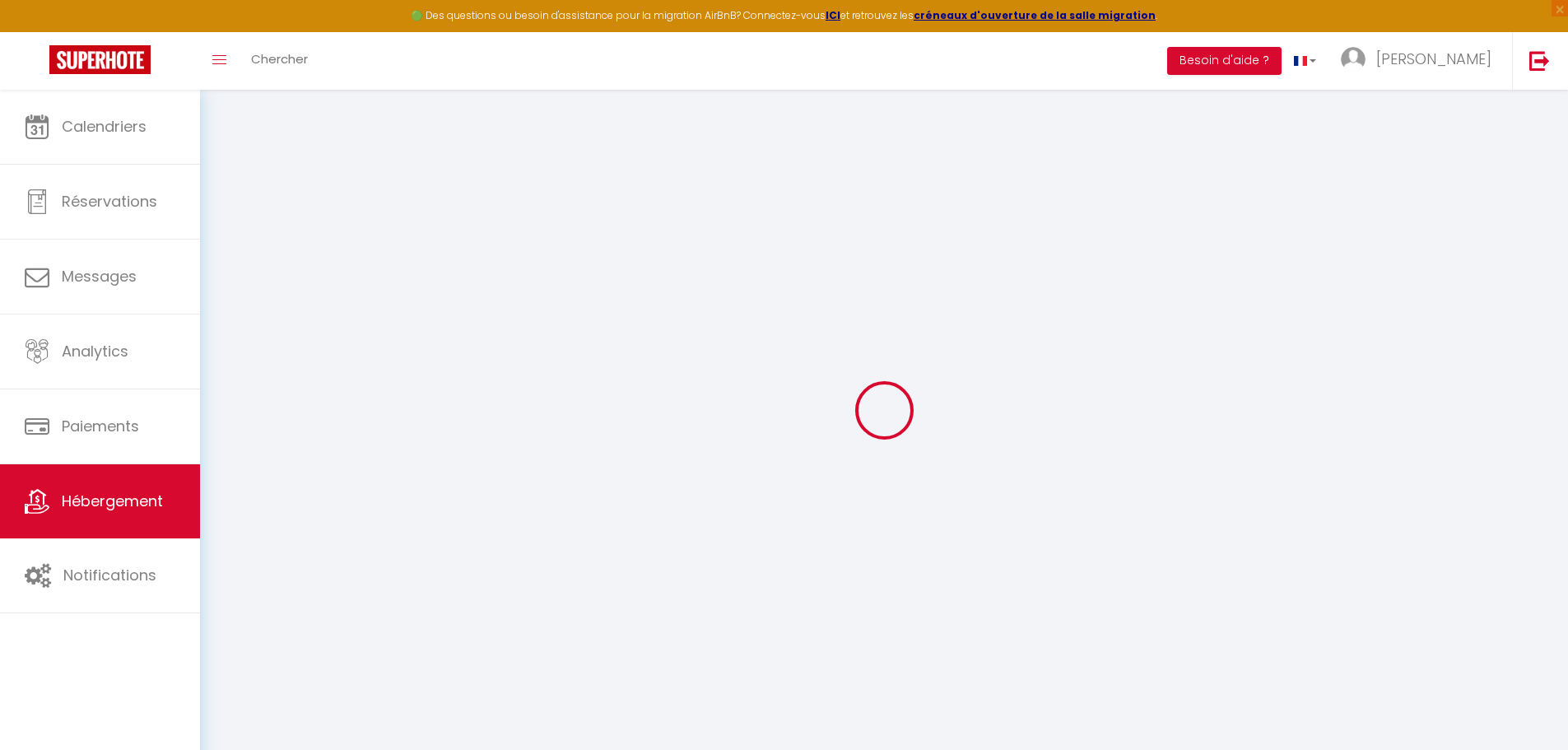
select select
checkbox input "false"
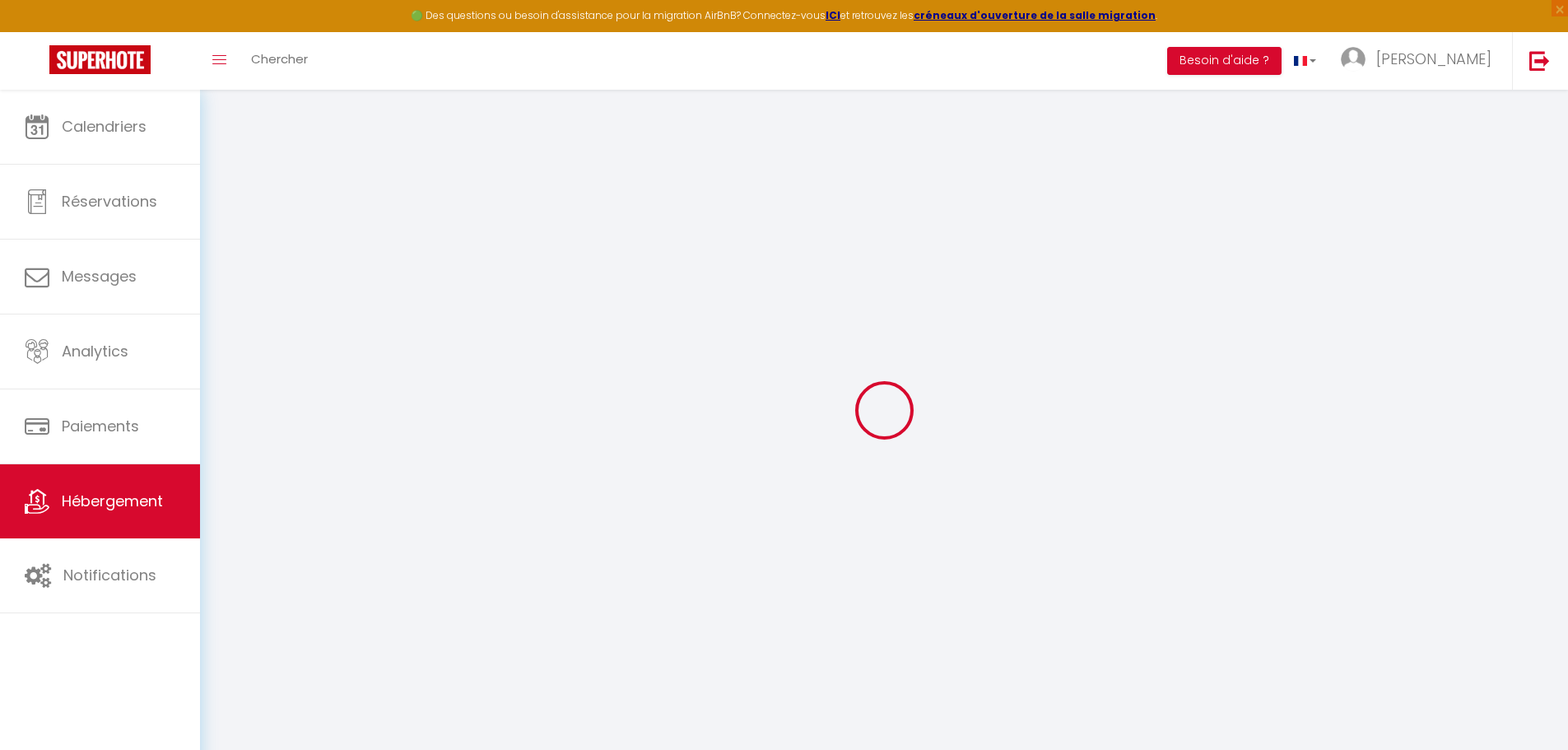
checkbox input "false"
select select
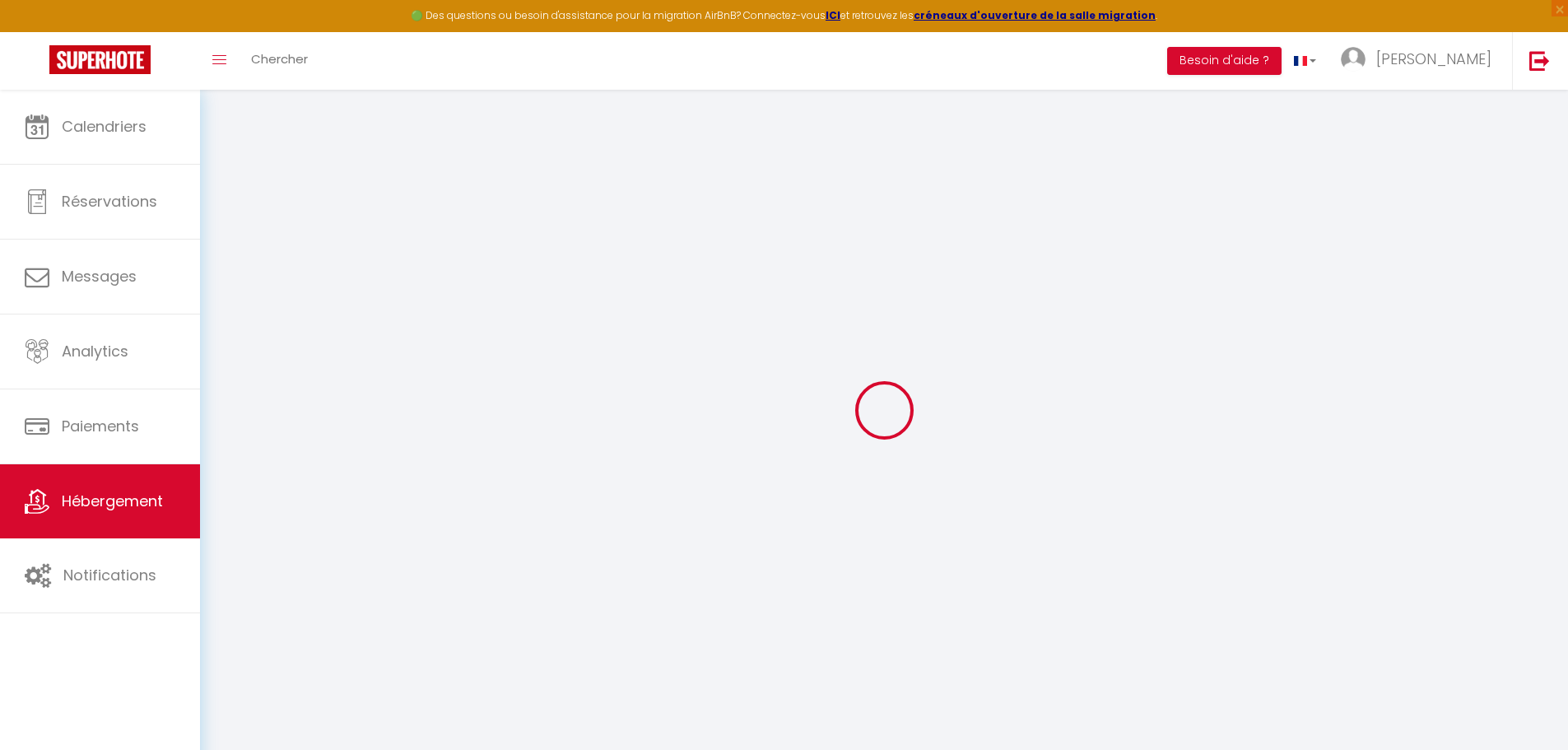
select select
checkbox input "false"
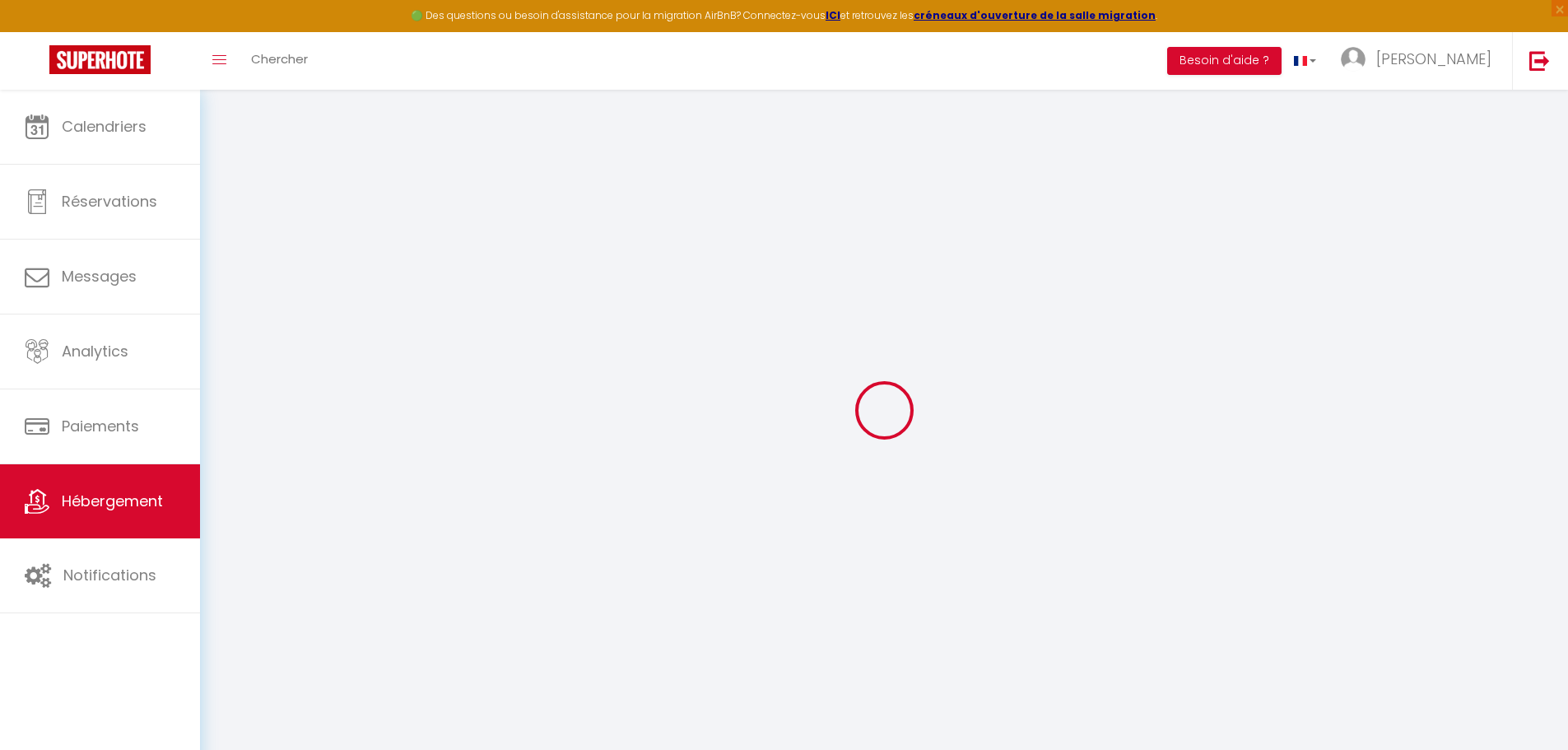
checkbox input "false"
select select
checkbox input "false"
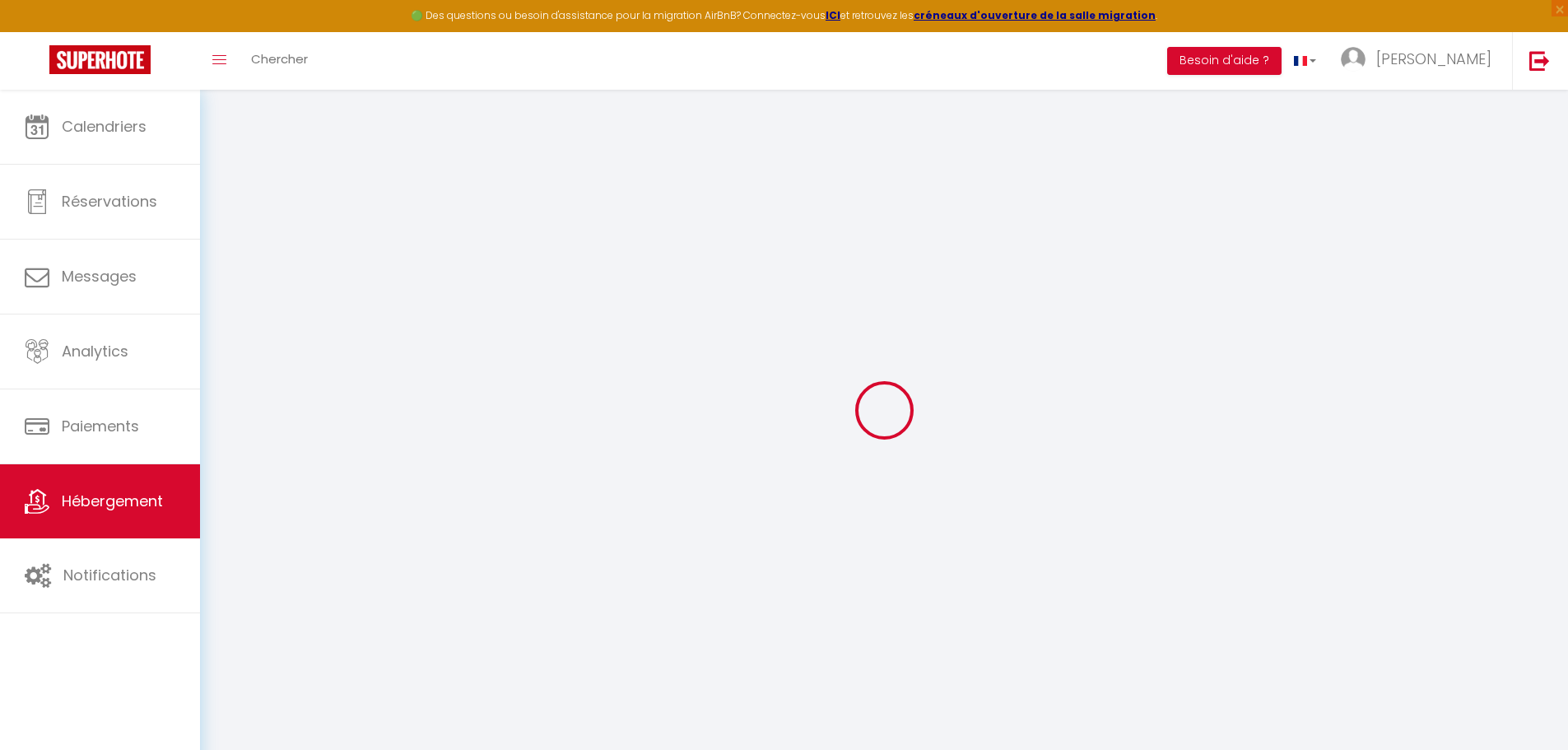
checkbox input "false"
select select "15:00"
select select "22:00"
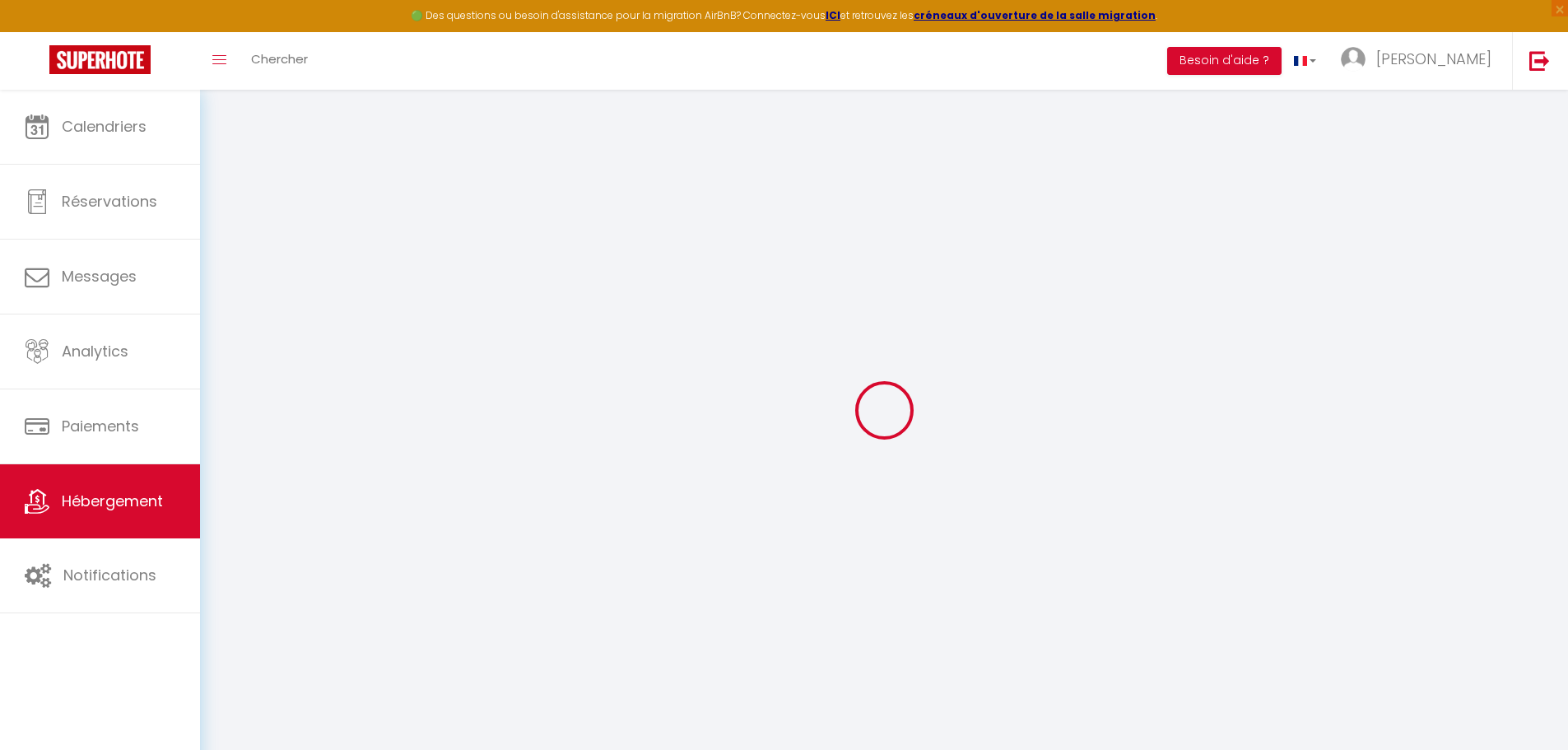
select select "11:00"
select select "30"
select select "120"
select select "52334"
select select "+ 21 %"
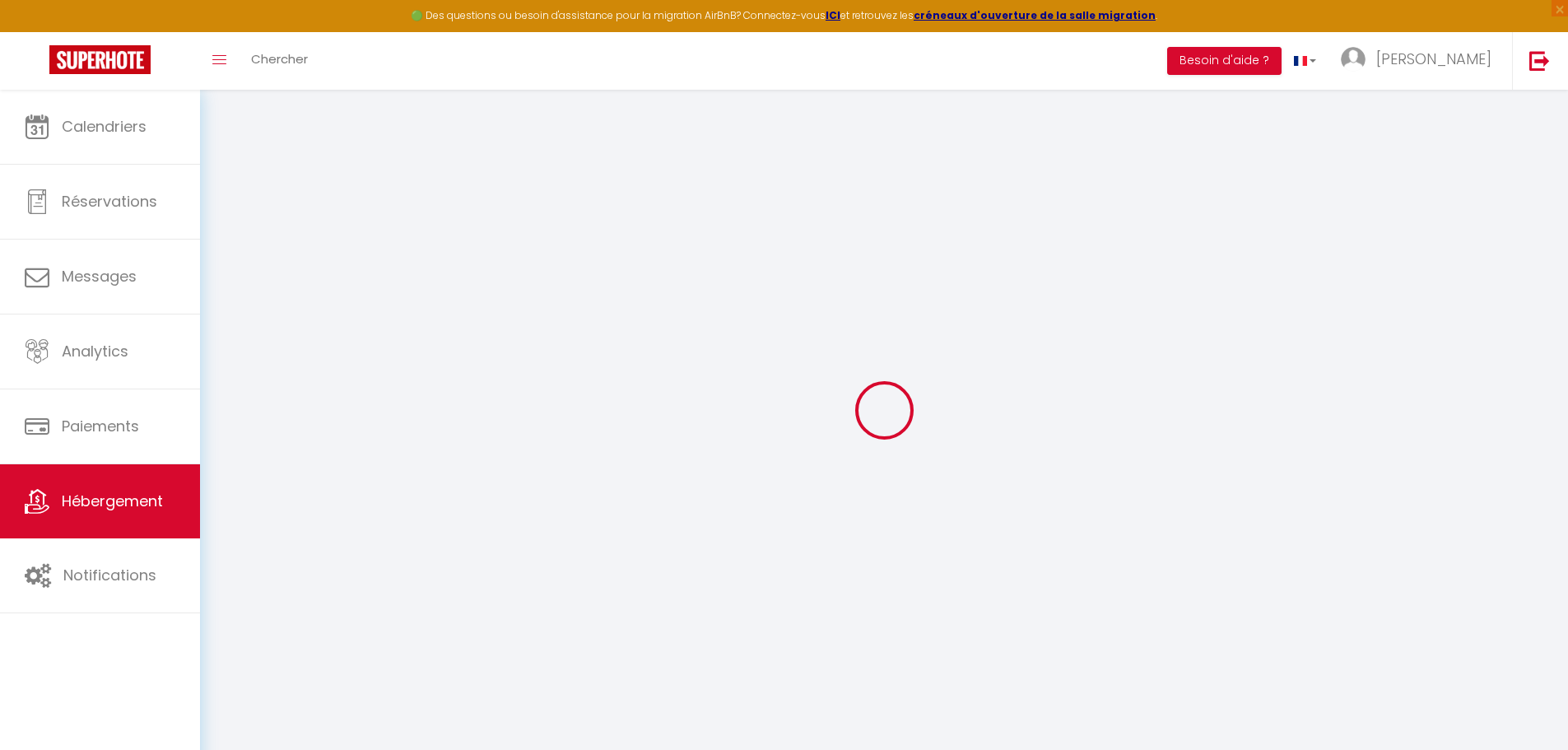
select select
checkbox input "false"
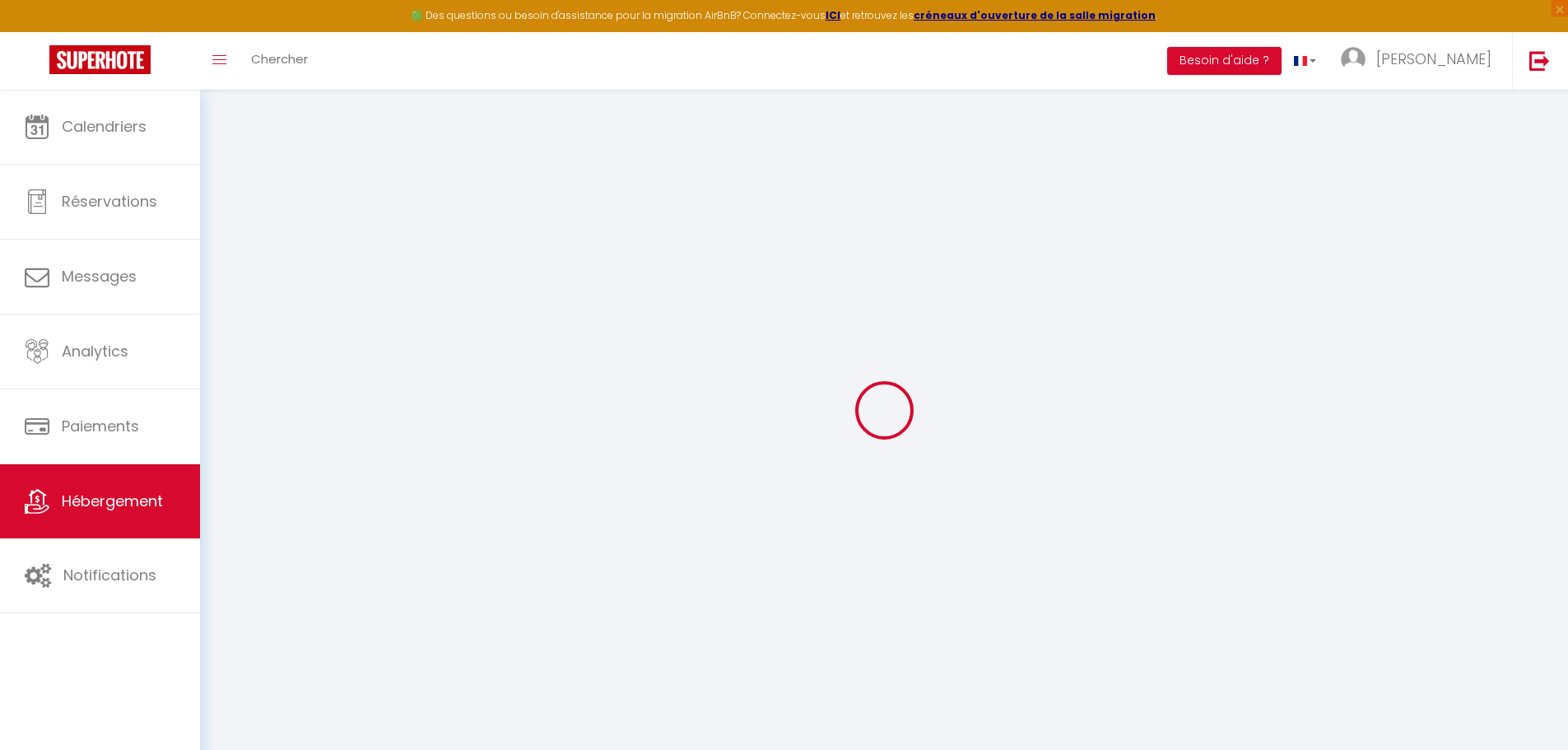
select select
checkbox input "false"
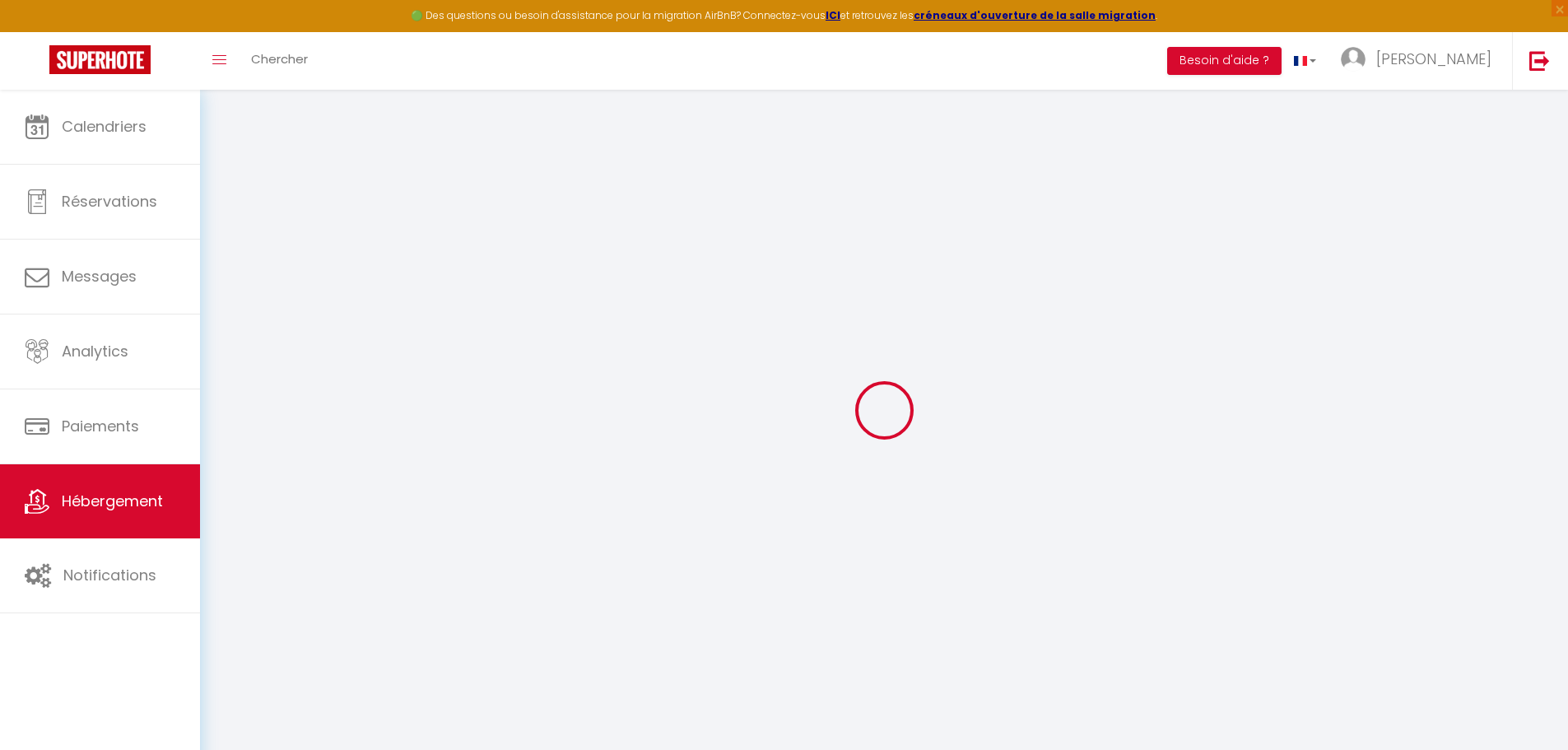
select select "365"
select select "EUR"
select select
select select "9508-1463262033884379523"
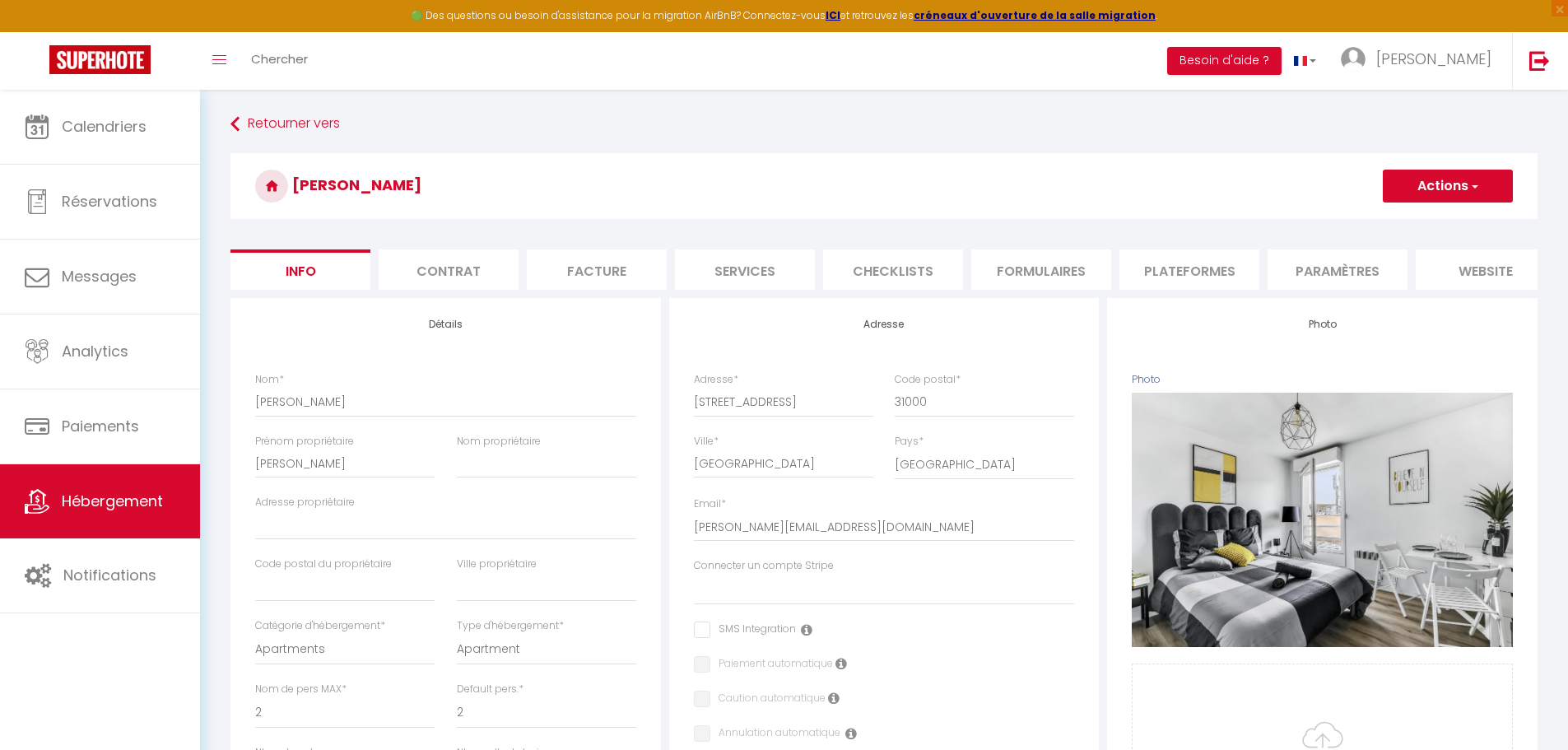
click at [1226, 271] on li "Plateformes" at bounding box center [1188, 269] width 140 height 41
select select
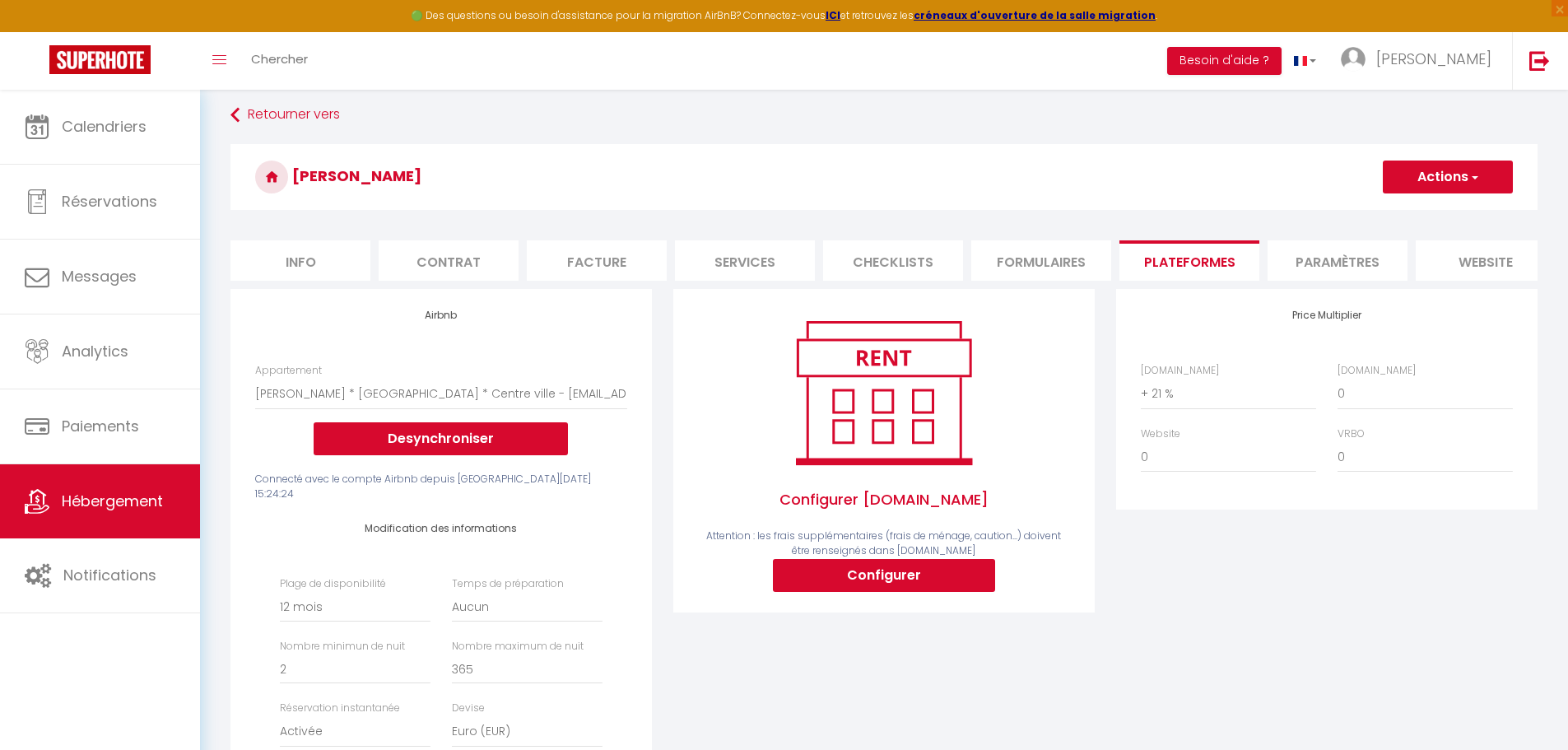
scroll to position [164, 0]
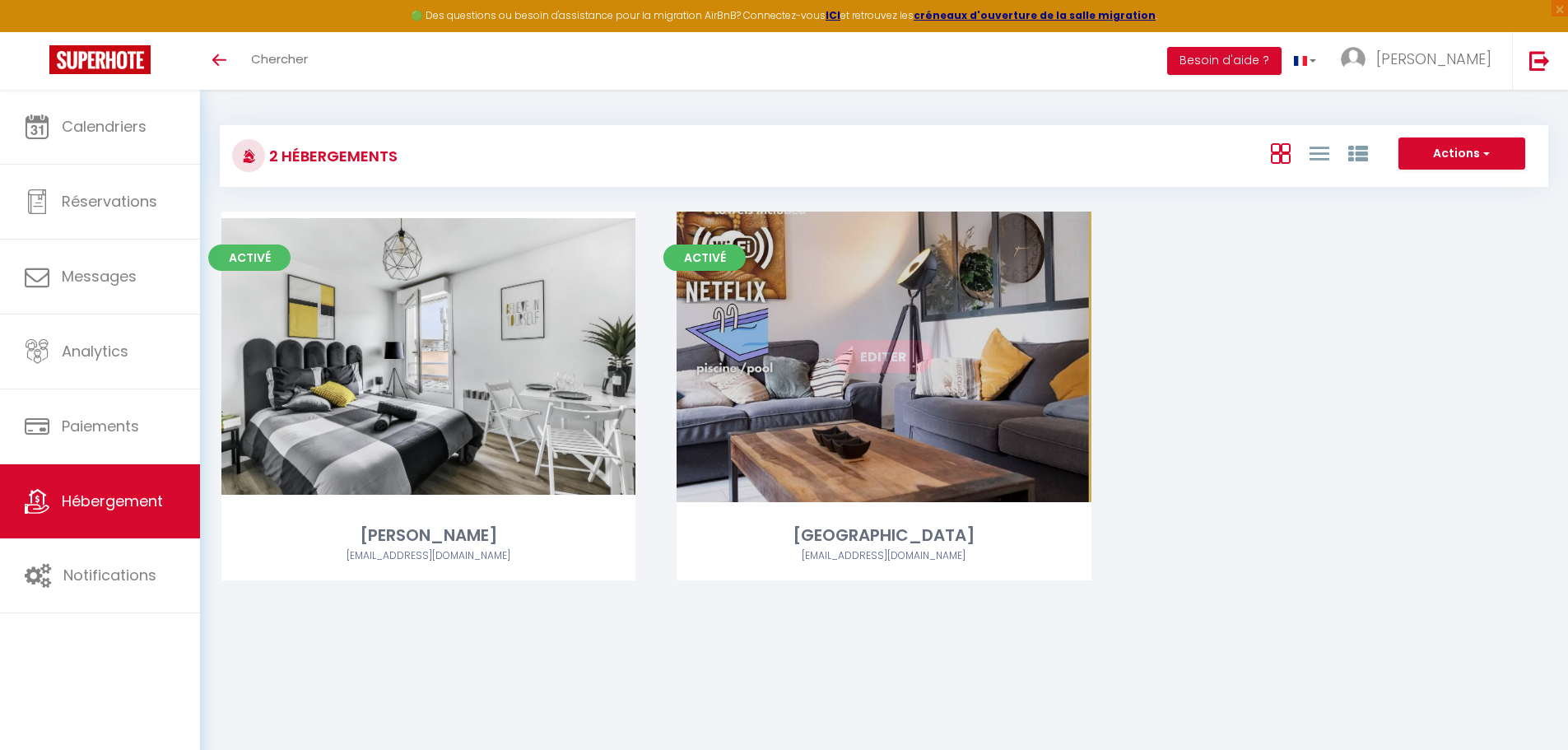
click at [857, 347] on link "Editer" at bounding box center [884, 356] width 99 height 33
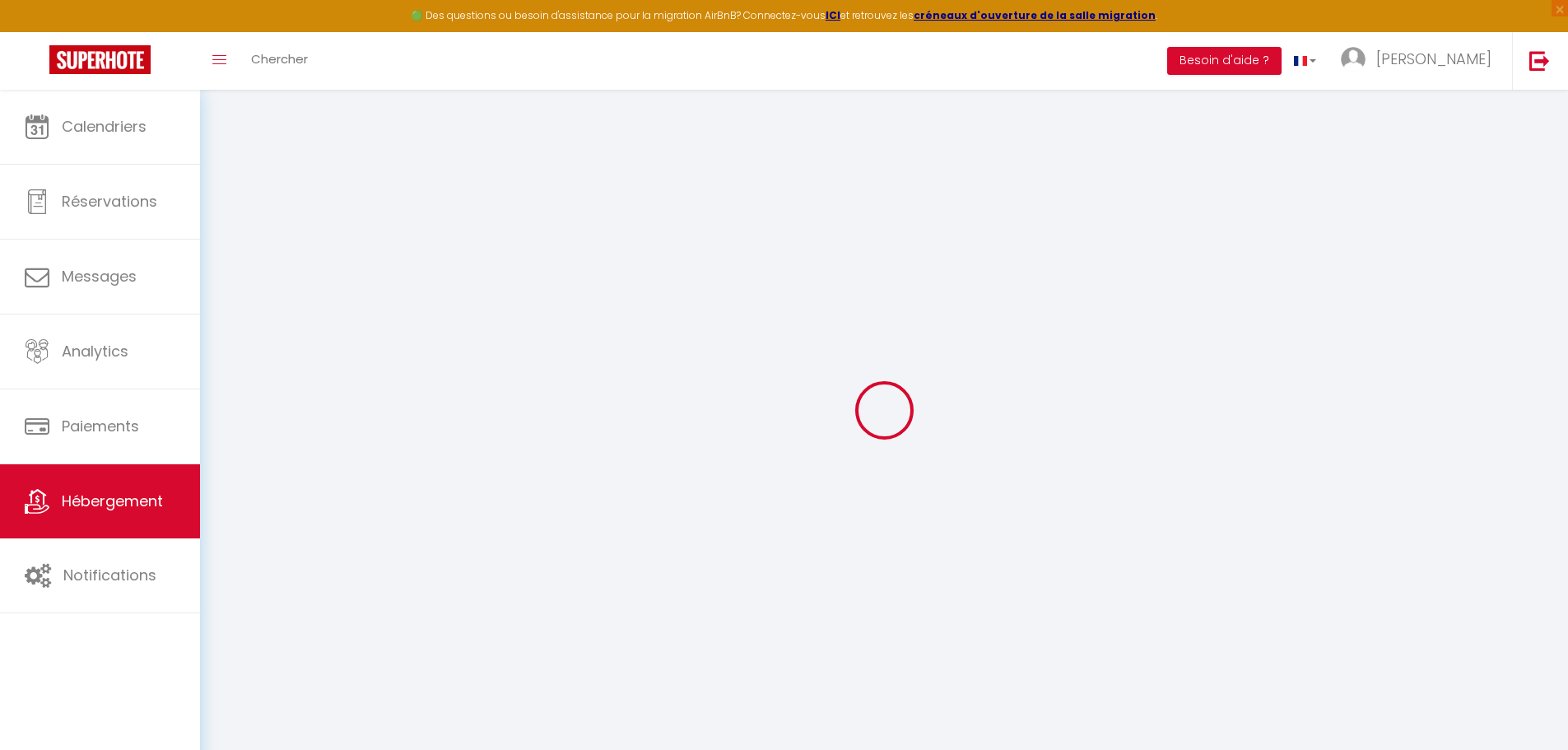
select select "7377-1320995685060865543"
select select "+ 21 %"
select select "+ 20 %"
select select "+ 2 %"
select select
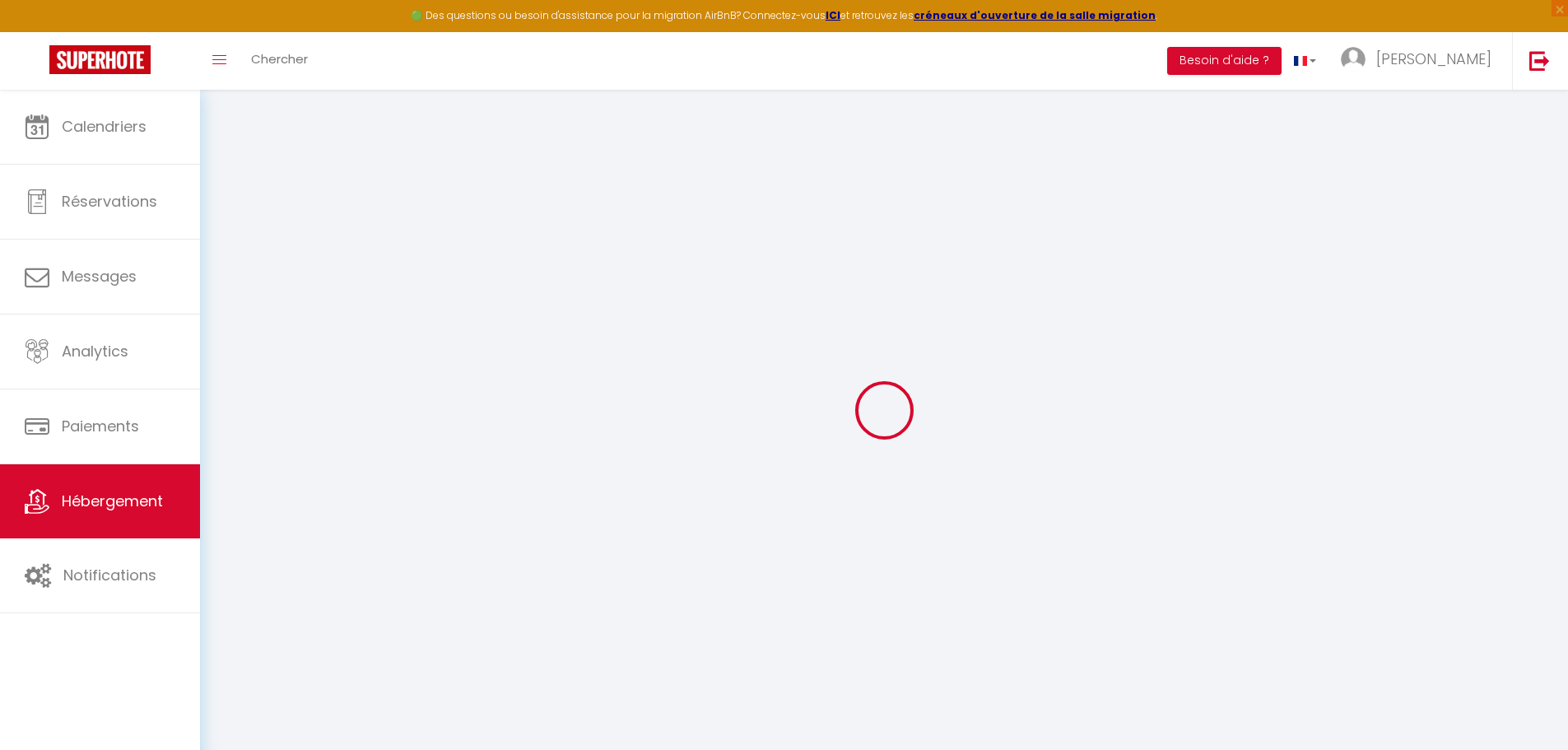
checkbox input "false"
select select
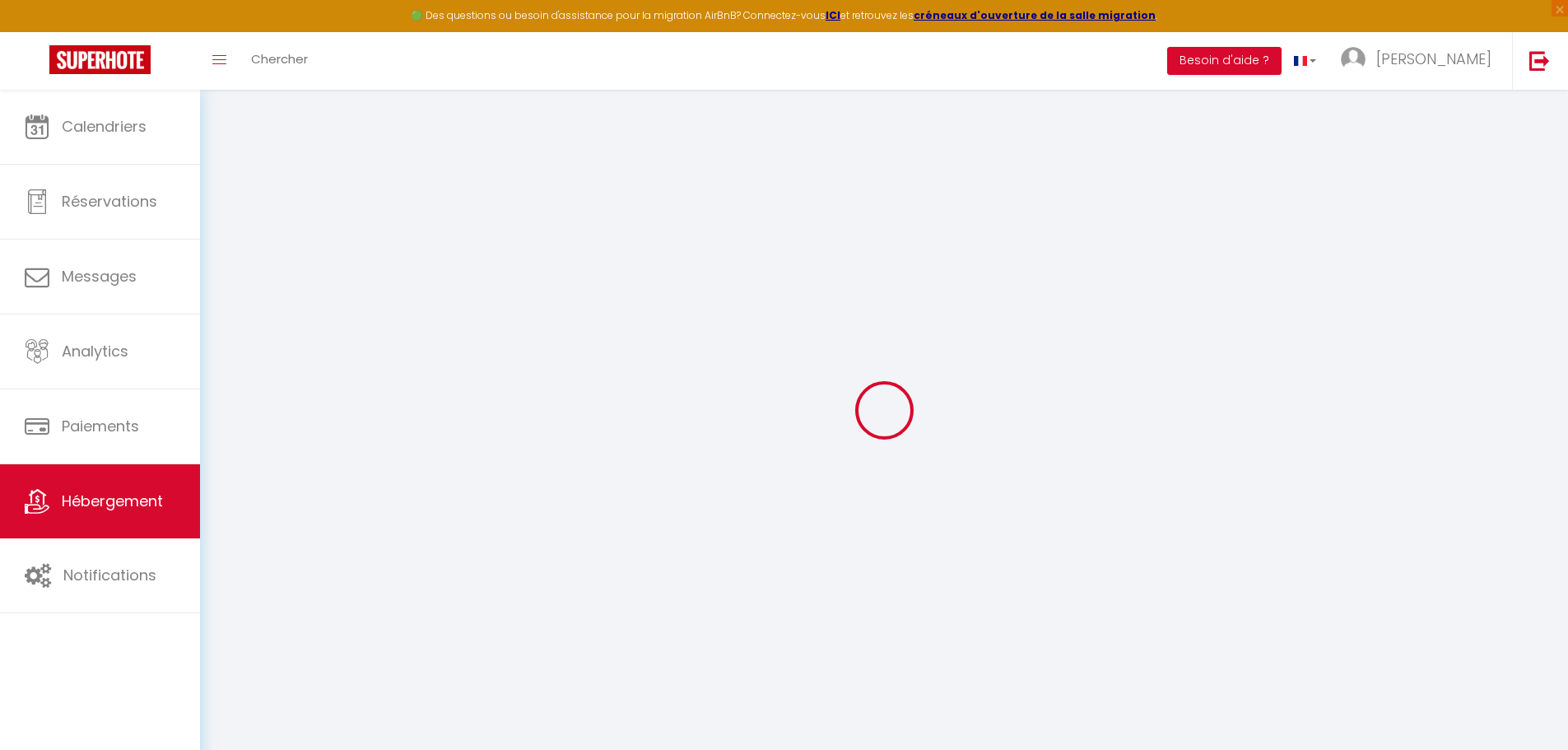
select select "EUR"
select select
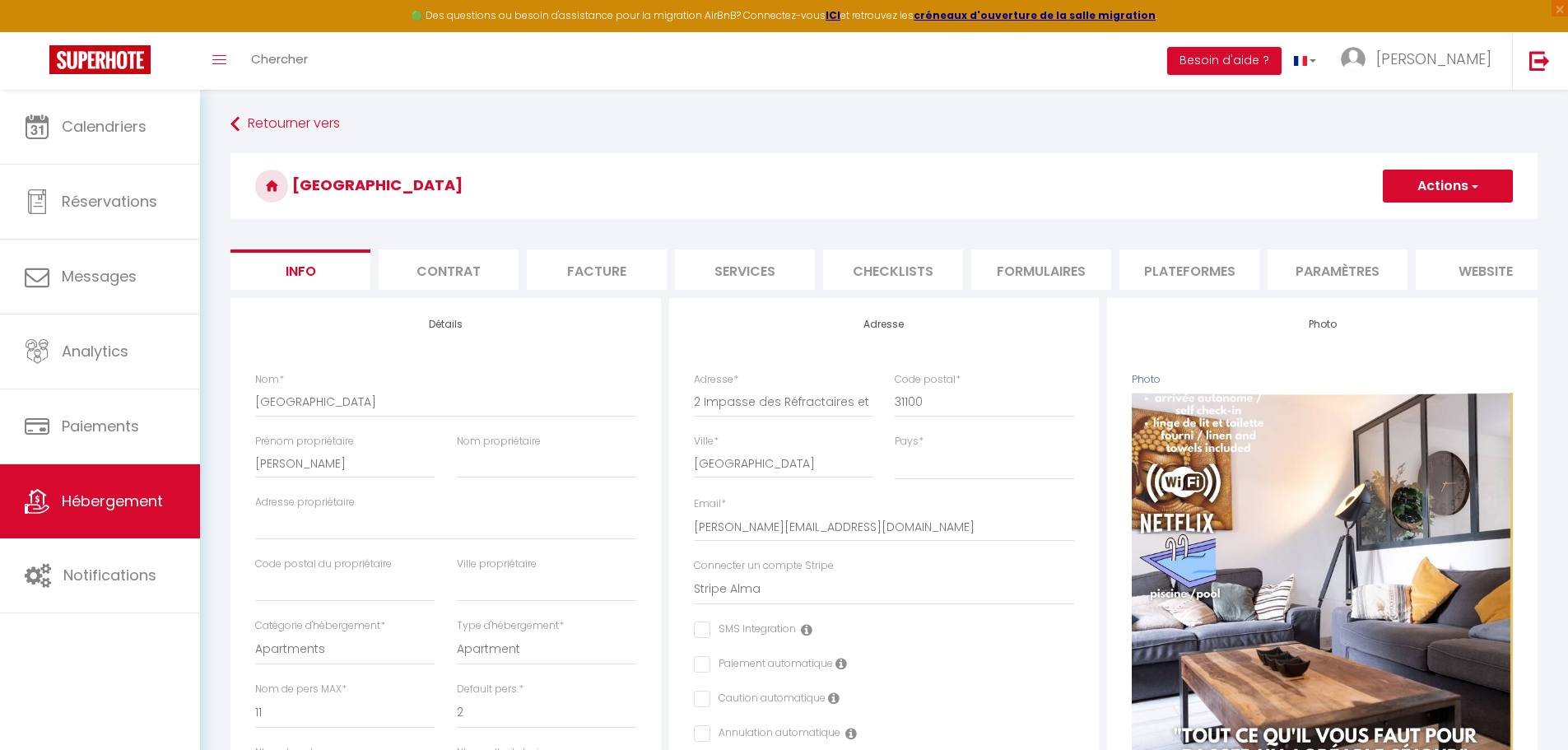
click at [1156, 268] on li "Plateformes" at bounding box center [1188, 269] width 140 height 41
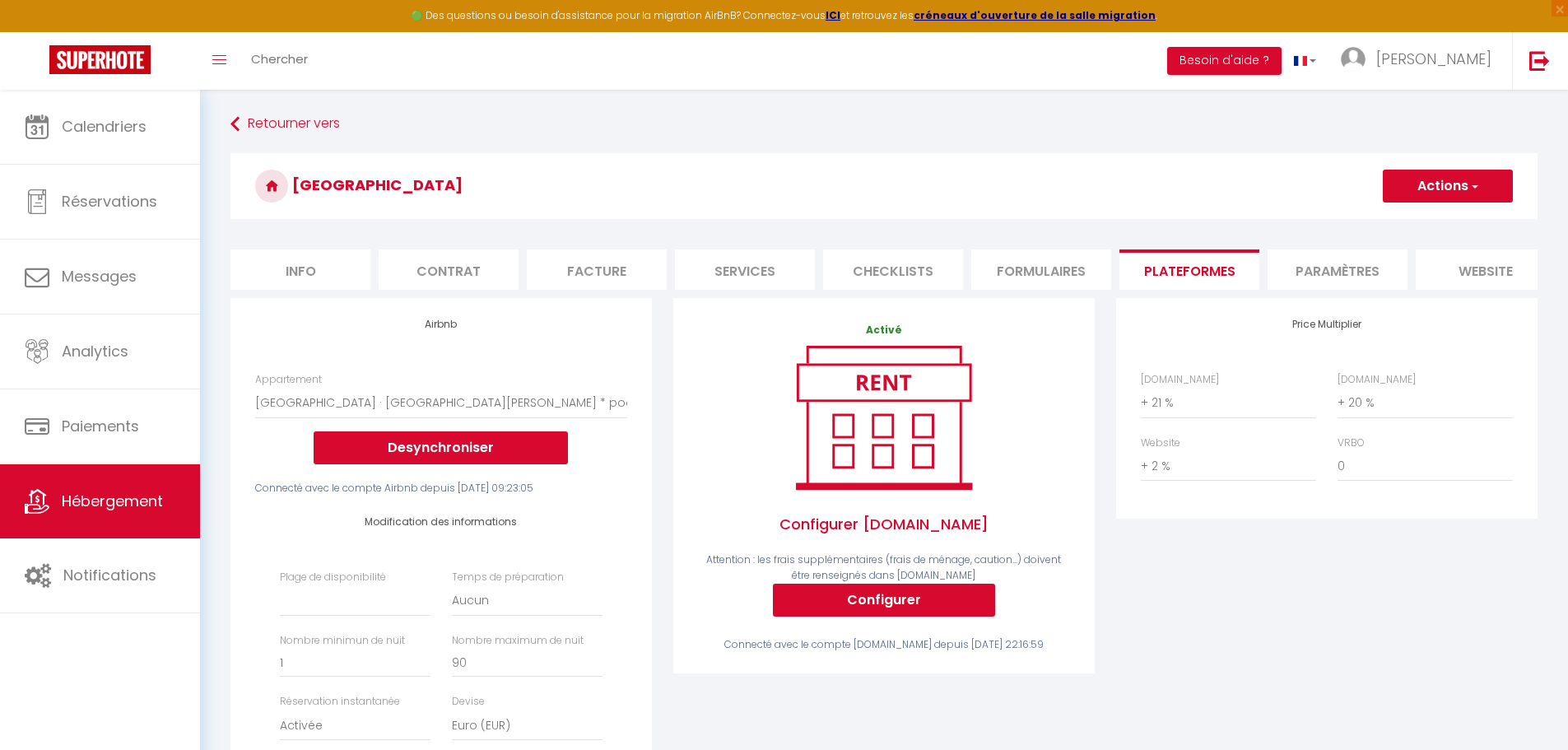
select select
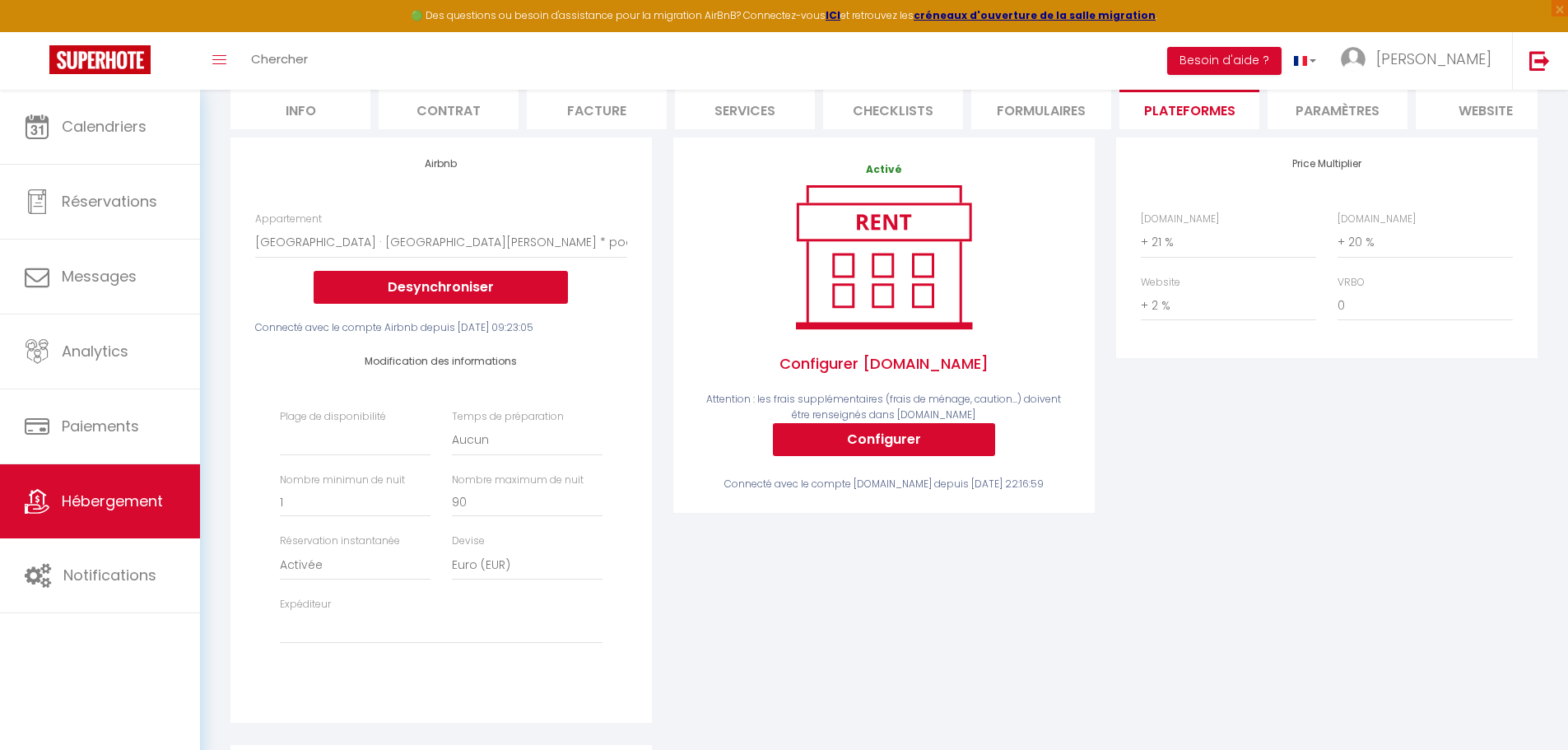
scroll to position [164, 0]
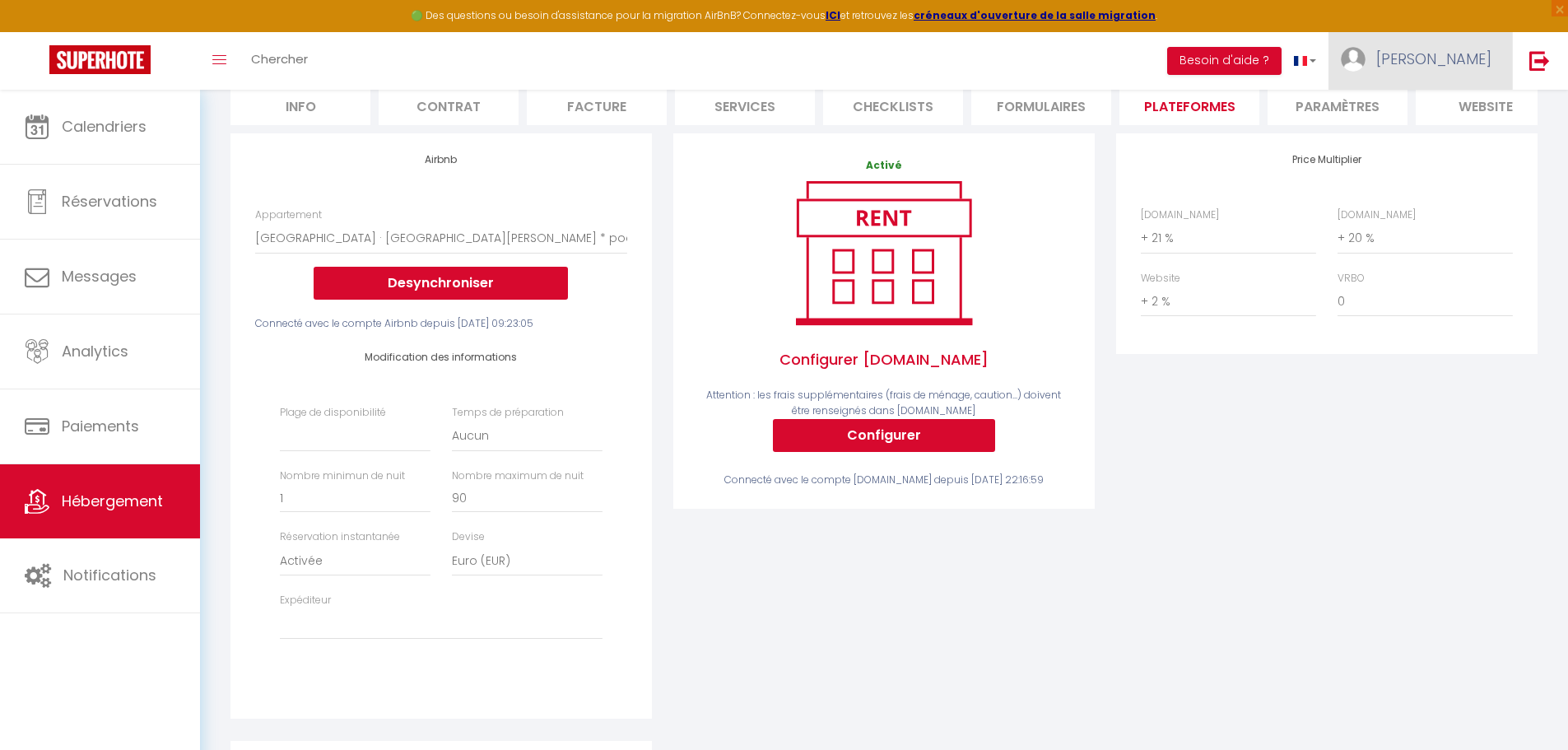
click at [1443, 55] on span "Corinne" at bounding box center [1433, 58] width 115 height 20
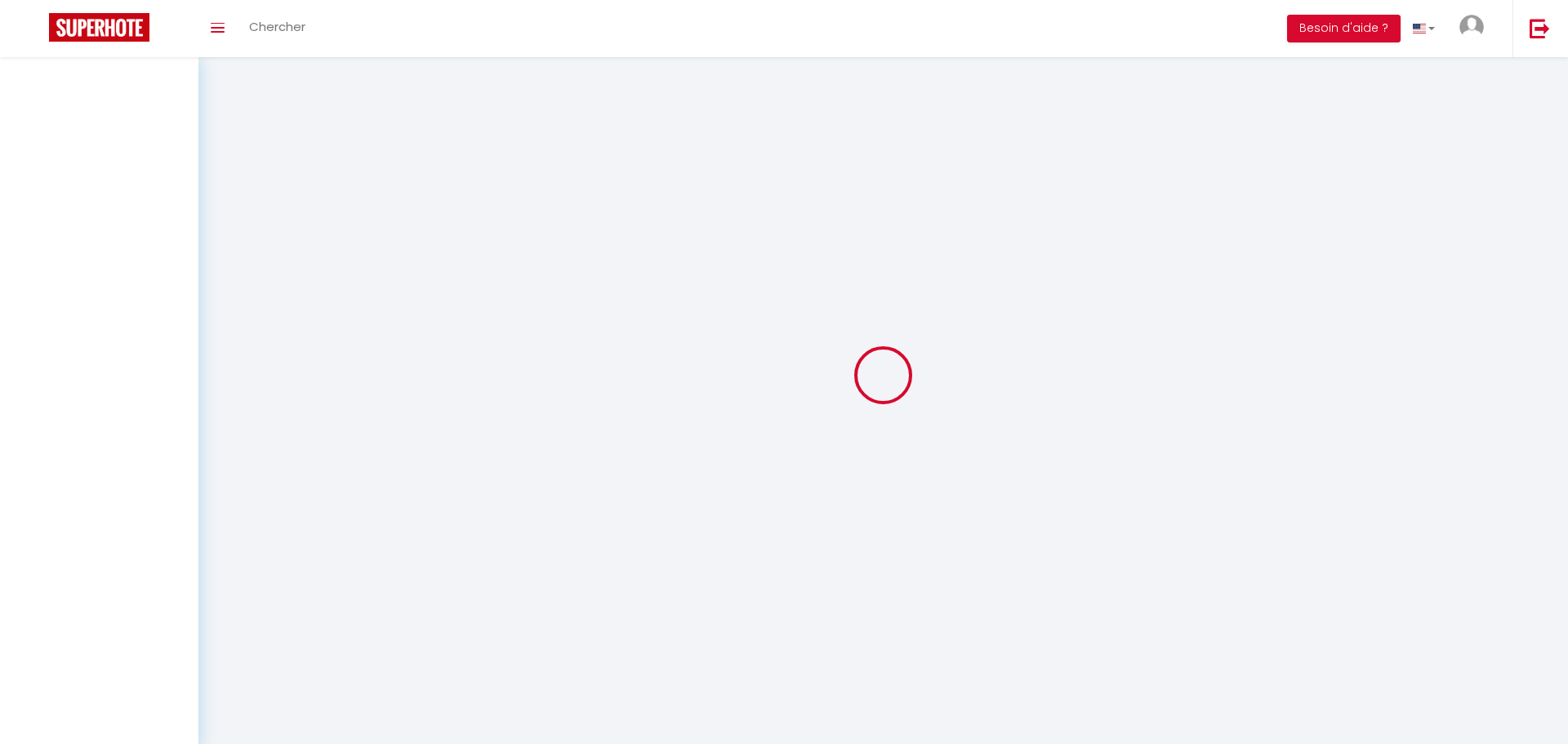
type input "[PERSON_NAME]"
type input "Salabert"
type input "[PERSON_NAME][DOMAIN_NAME][EMAIL_ADDRESS][DOMAIN_NAME]"
type input "0661513637"
type input "[STREET_ADDRESS][PERSON_NAME]"
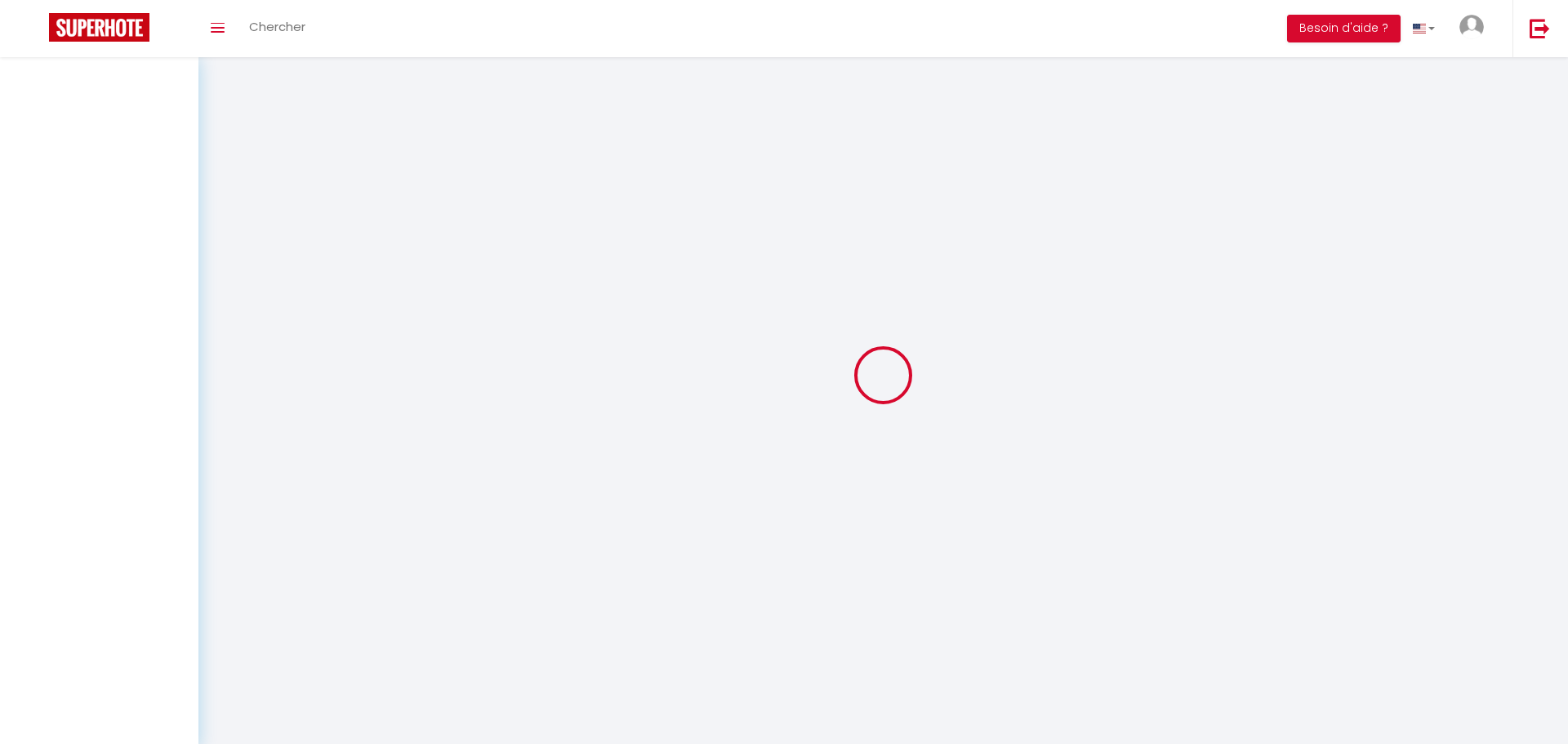
type input "31300"
type input "[GEOGRAPHIC_DATA]"
type input "sD7N88vbimpbL8LKoxt73Glgl"
type input "ZTF87IQwEWqNoloPvTKUk5xlY"
type input "[URL][DOMAIN_NAME]"
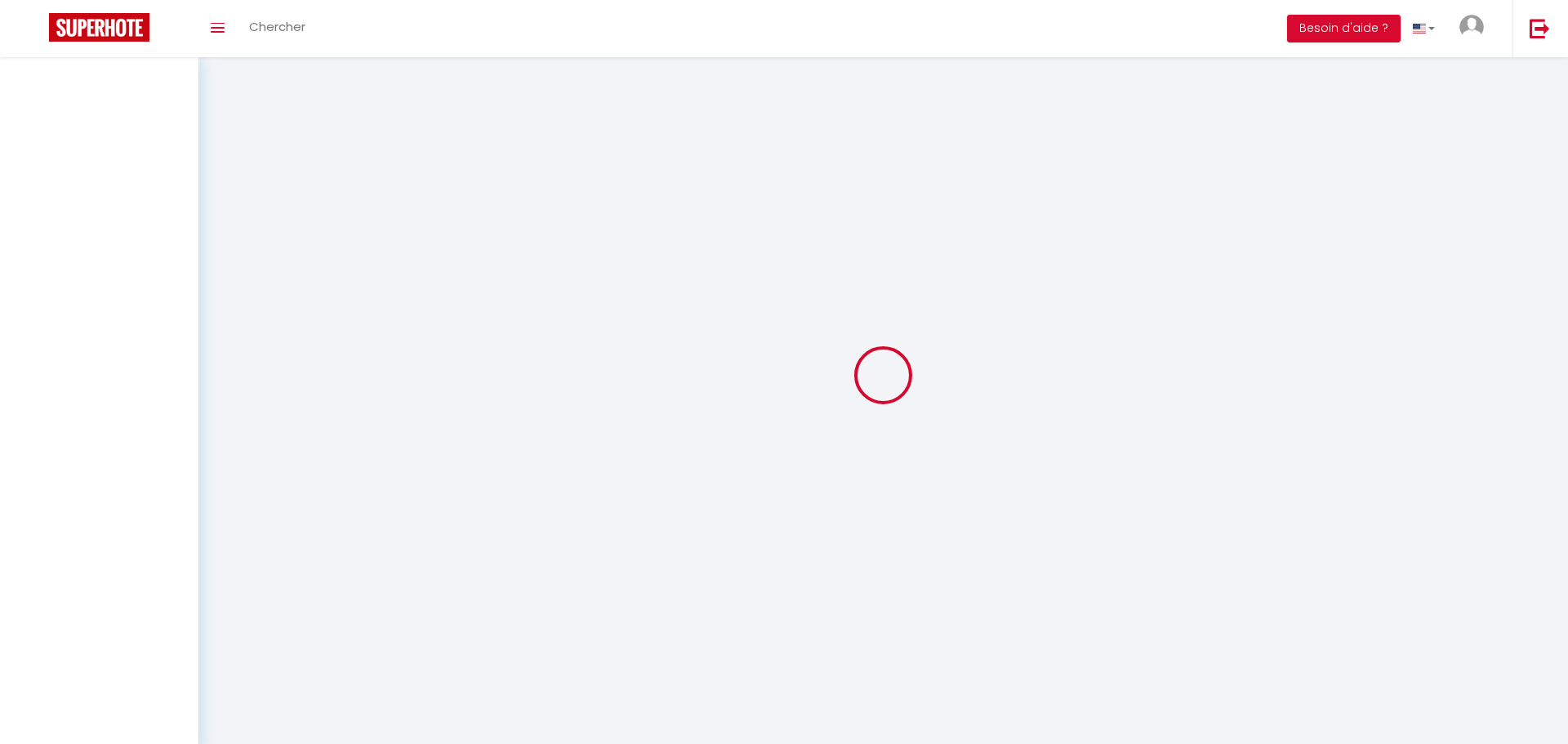
select select "1"
select select "28"
select select "fr"
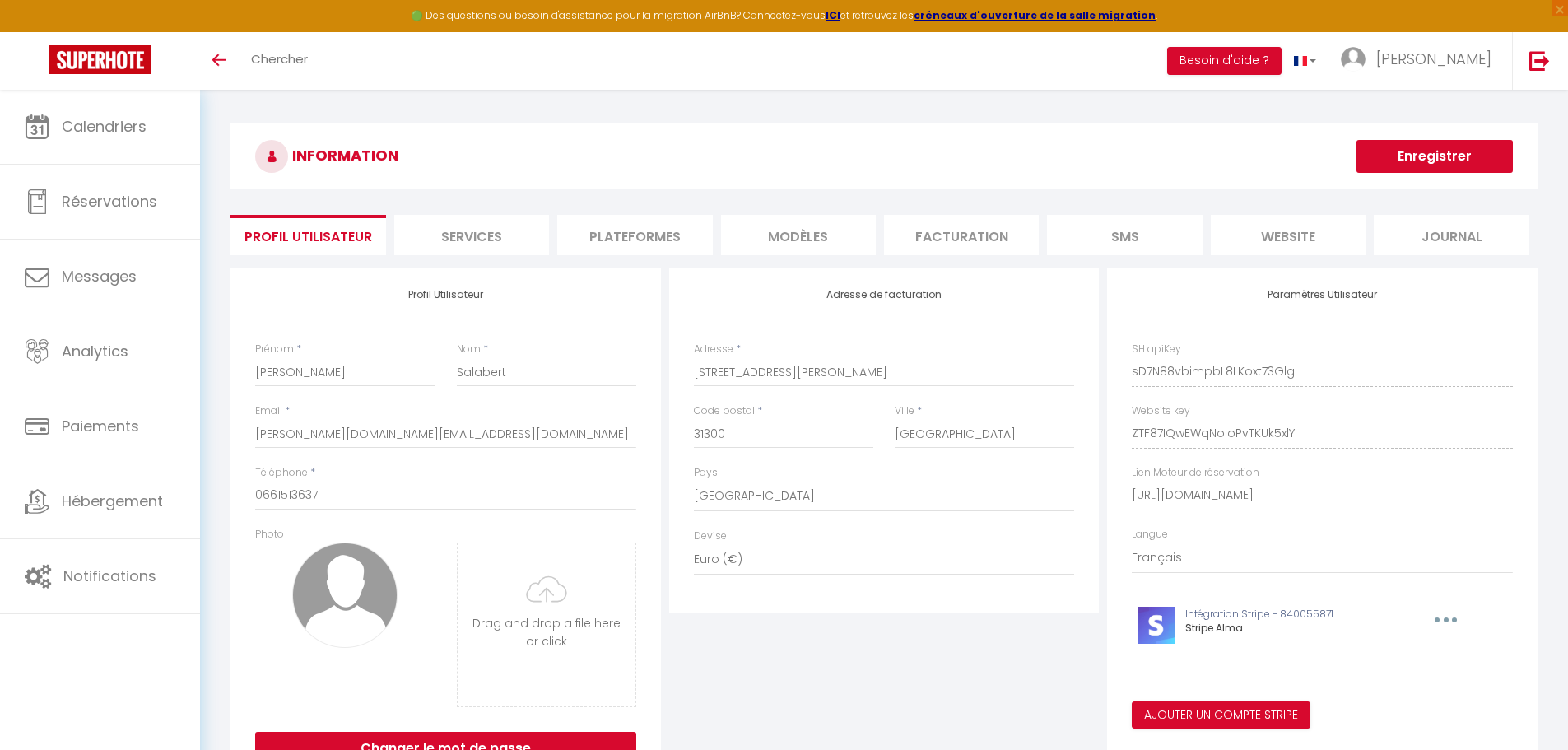
click at [621, 232] on li "Plateformes" at bounding box center [634, 235] width 155 height 41
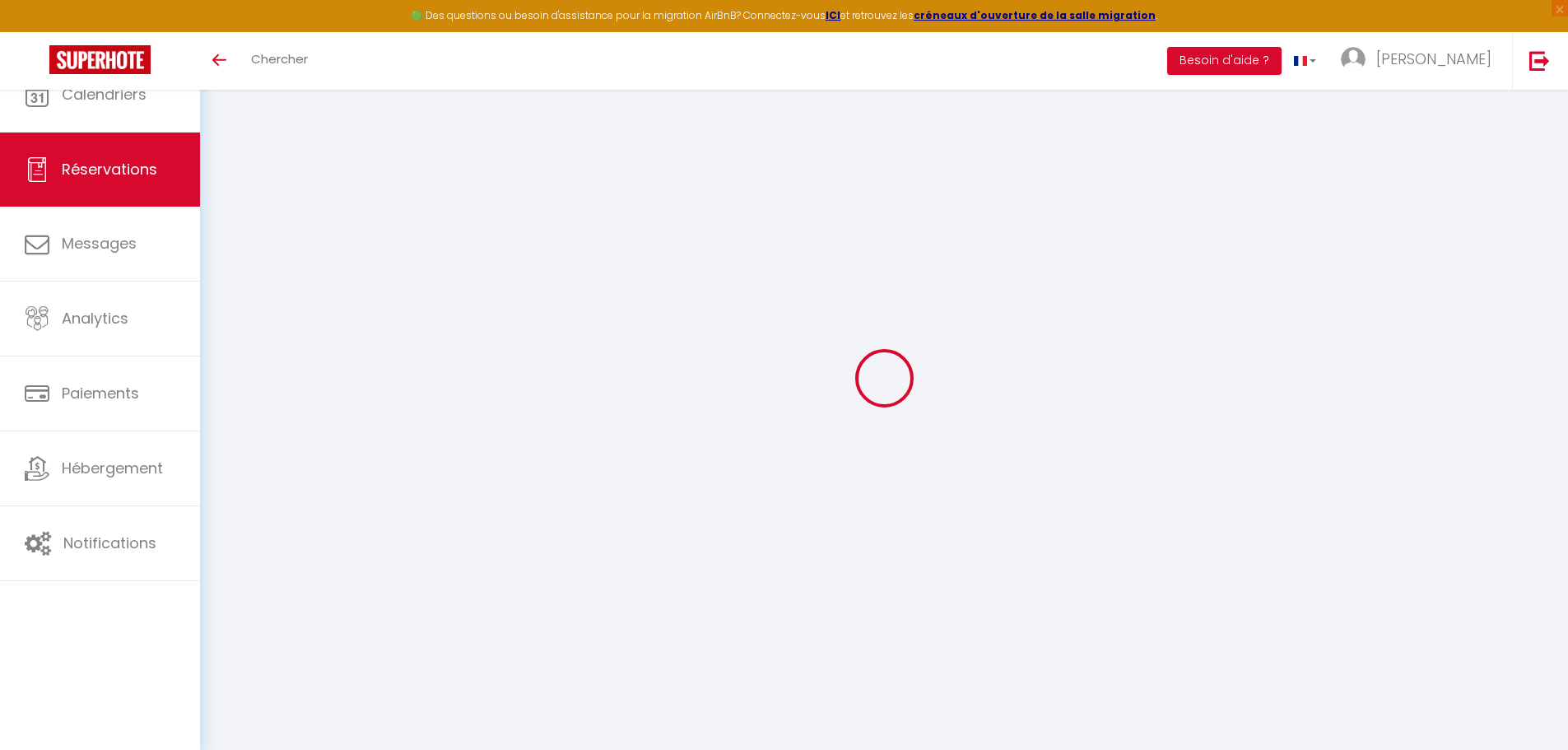
select select
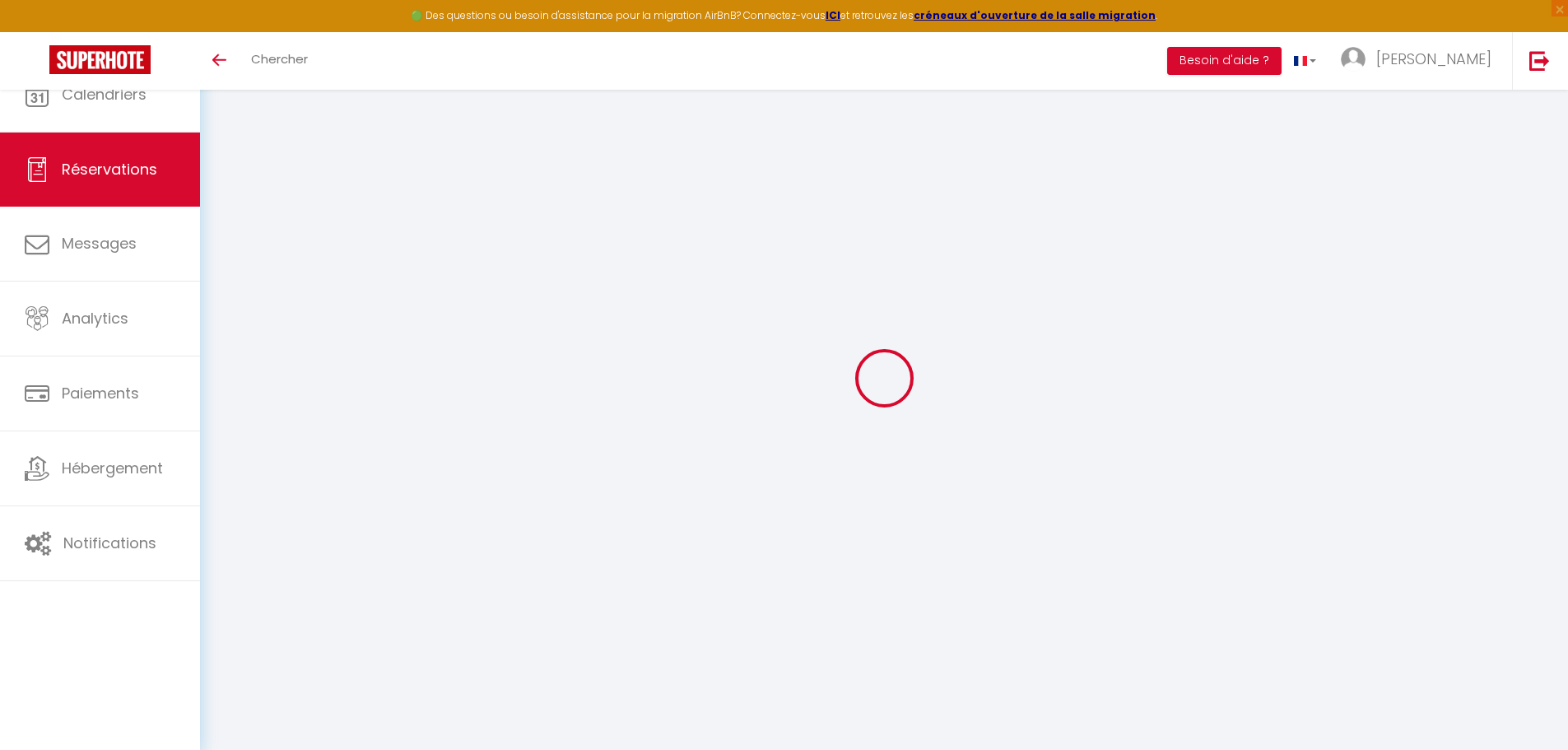
type input "[PERSON_NAME]"
type input "Ley"
type input "[EMAIL_ADDRESS][DOMAIN_NAME]"
type input "[PHONE_NUMBER]"
select select
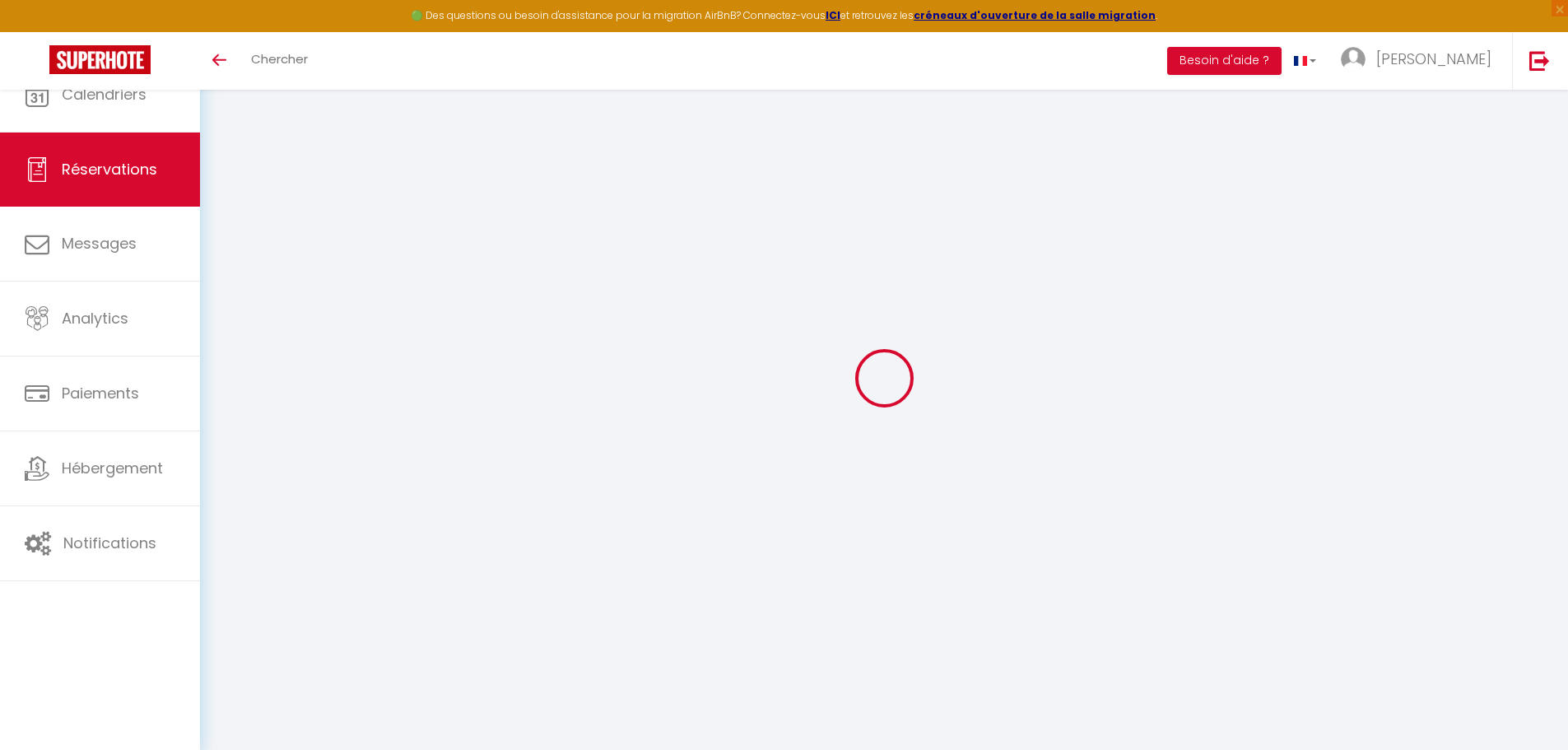
type input "14.58"
select select "73619"
select select "1"
select select
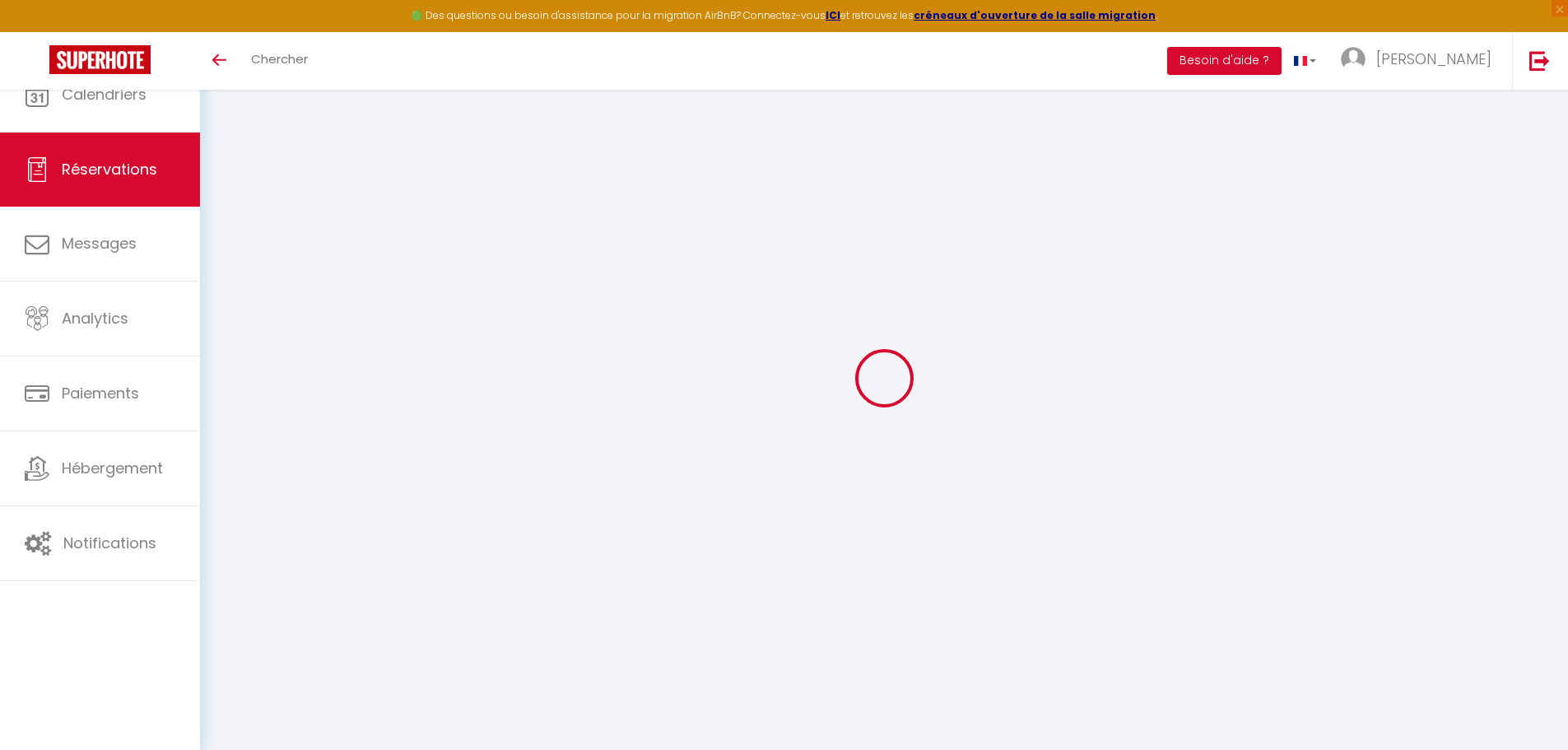
type input "2"
select select "12"
select select
type input "370"
checkbox input "false"
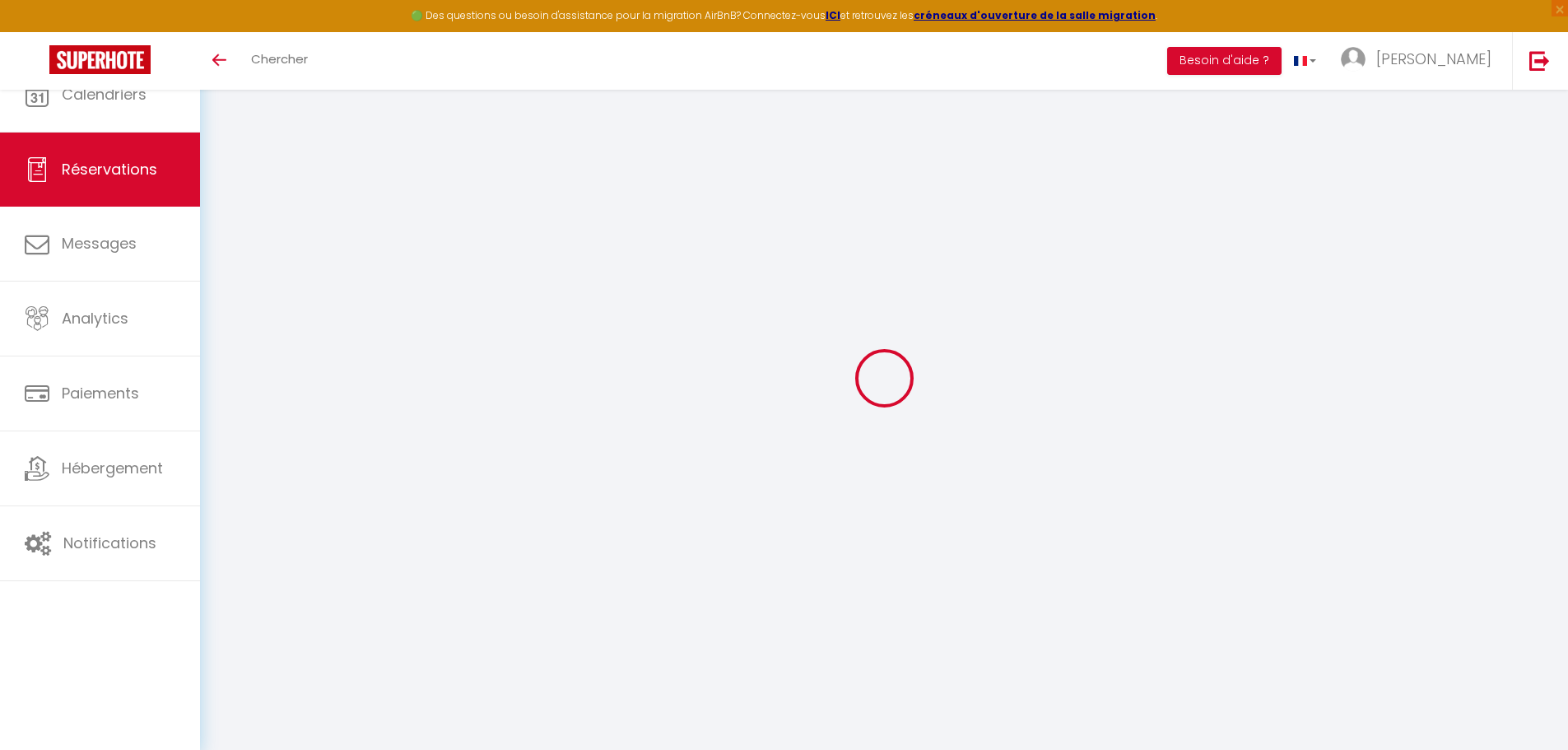
type input "0"
select select "1"
type input "0"
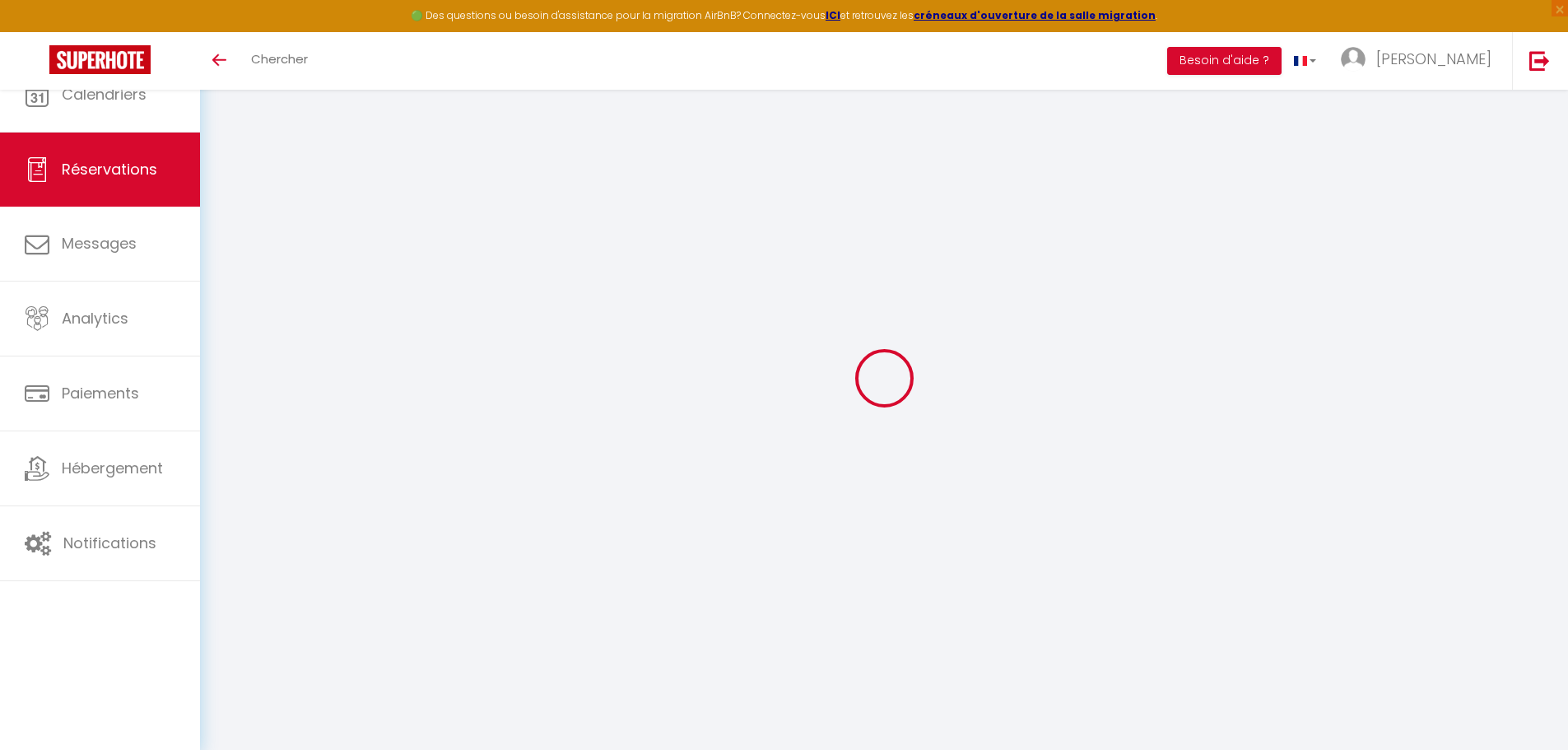
select select
select select "15"
checkbox input "false"
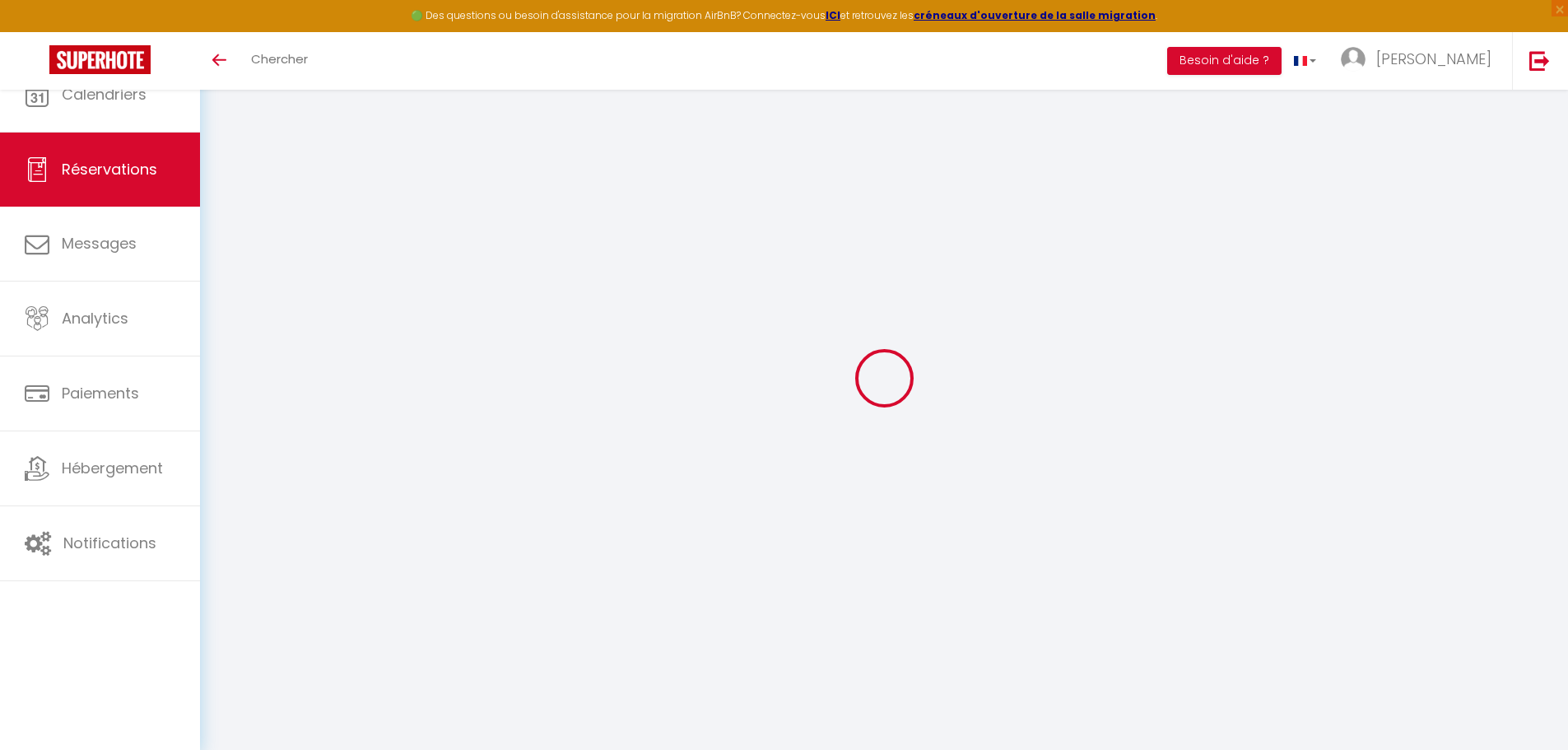
select select
checkbox input "false"
select select
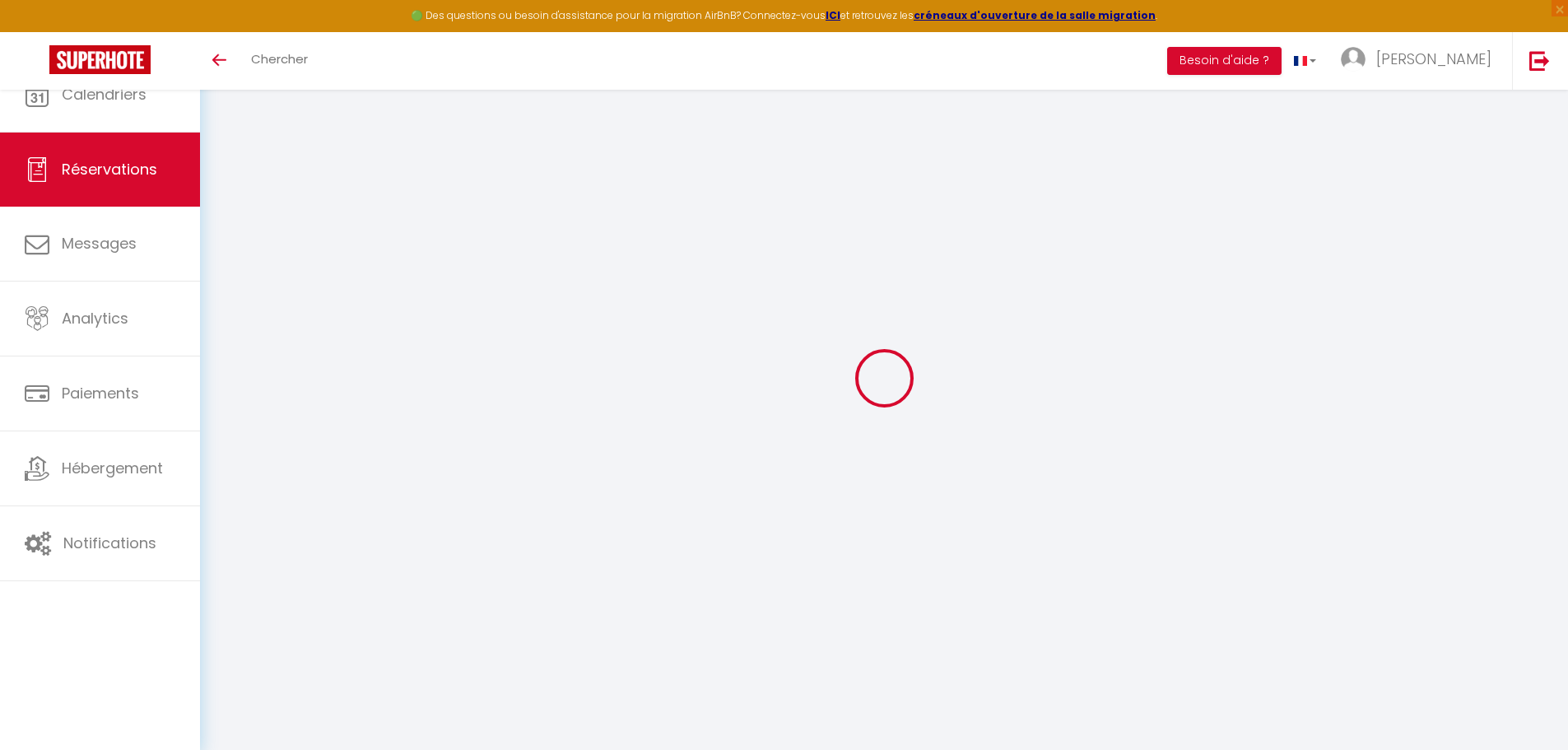
select select
checkbox input "false"
select select
type input "35"
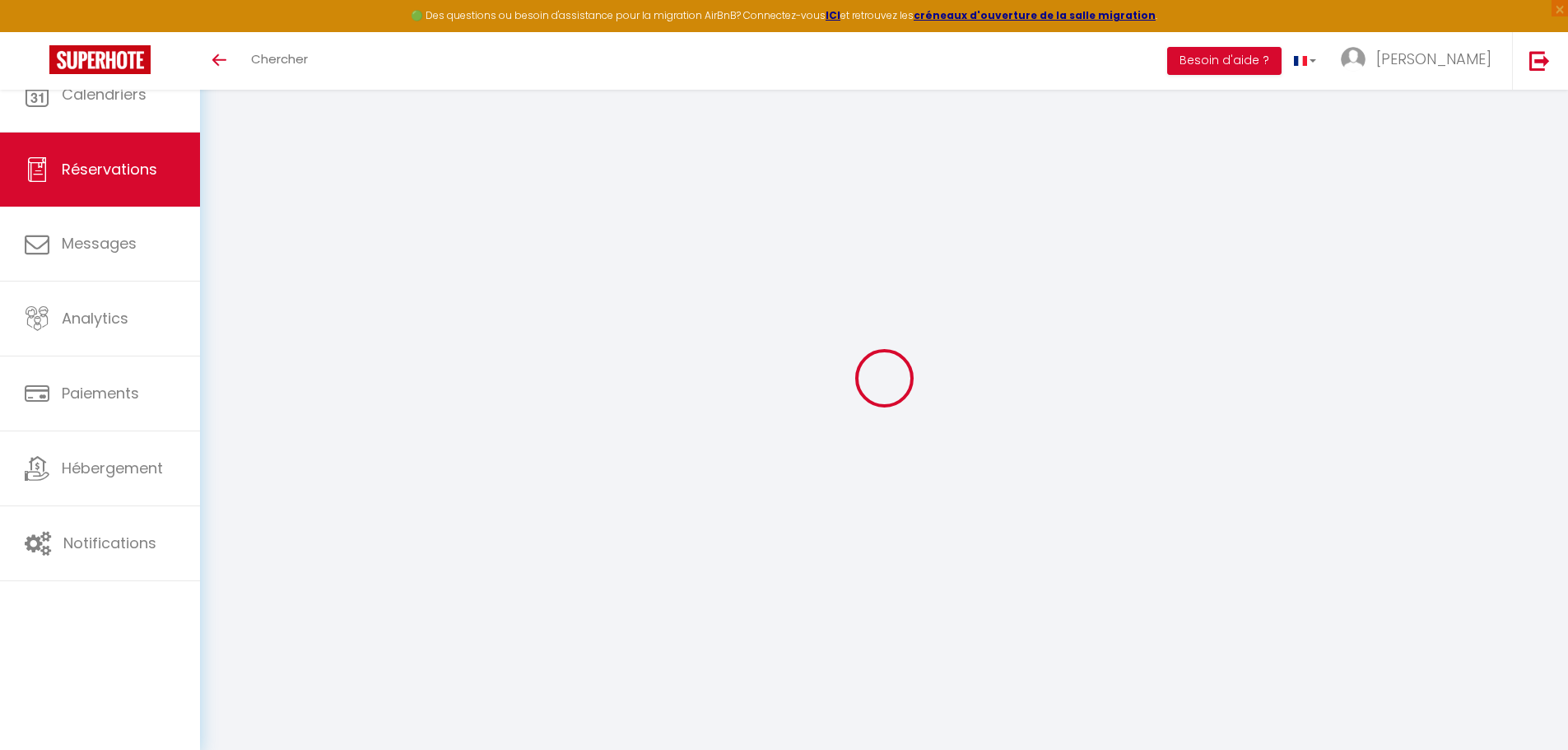
type input "26.64"
select select
checkbox input "false"
select select
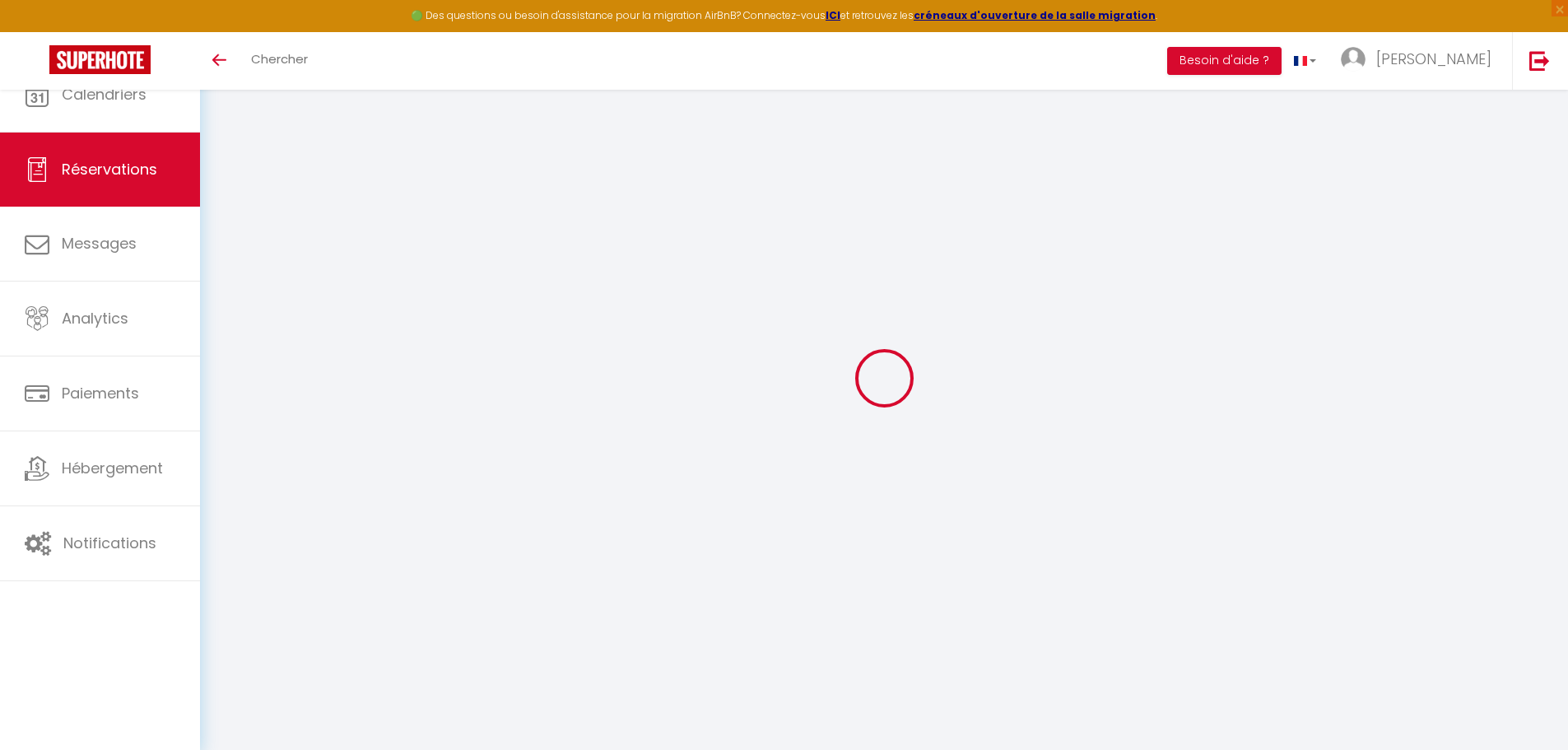
checkbox input "false"
select select
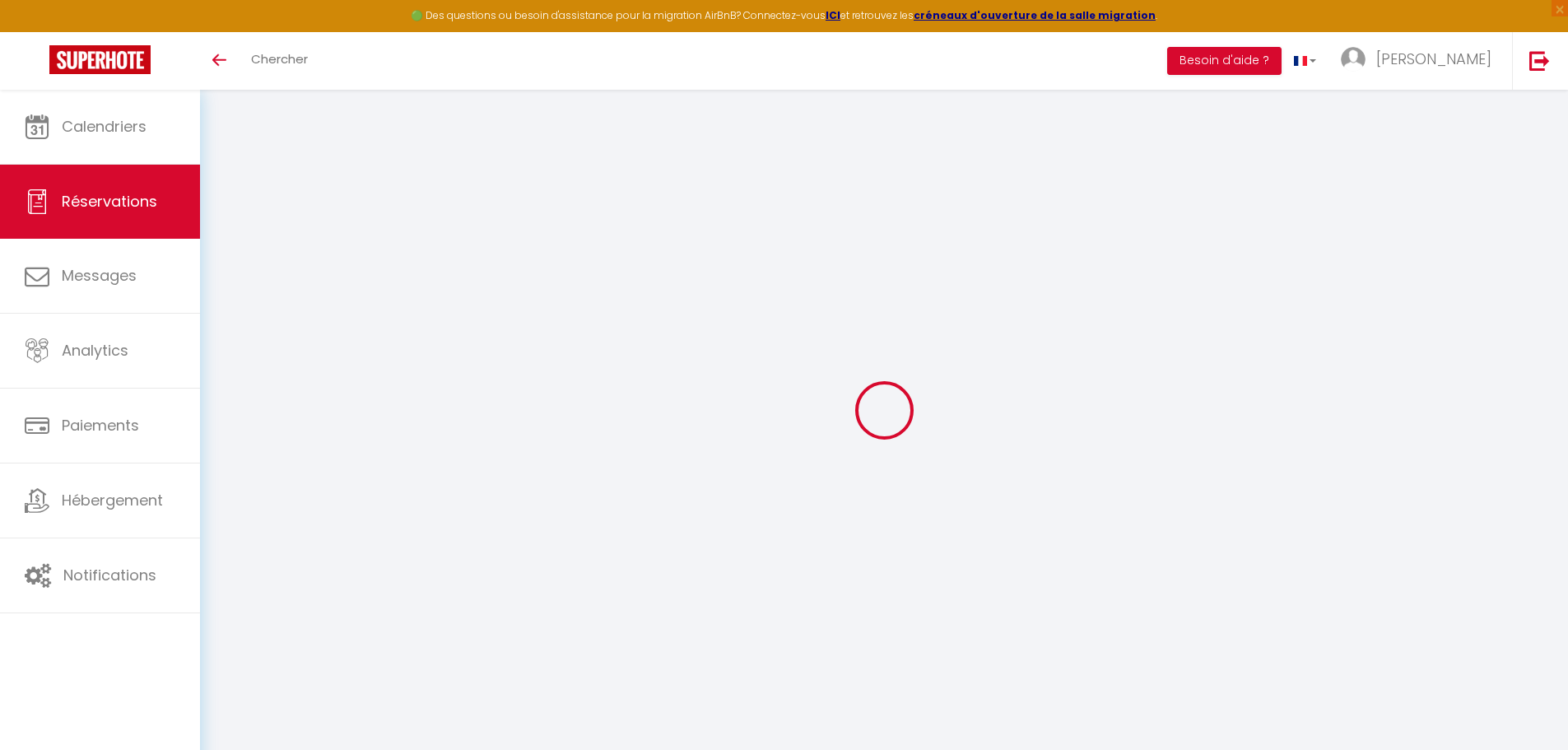
select select
checkbox input "false"
select select
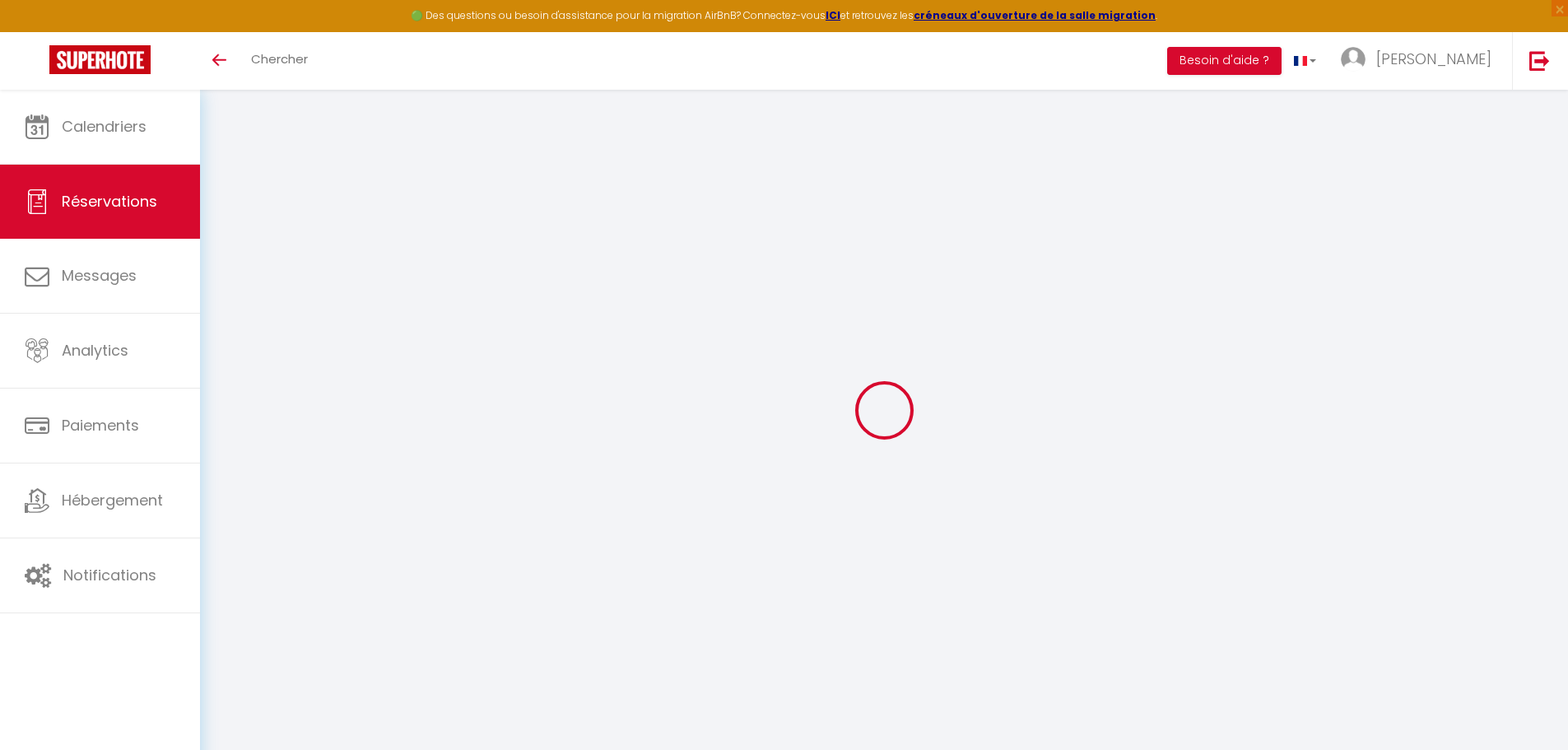
select select
checkbox input "false"
select select
type input "60"
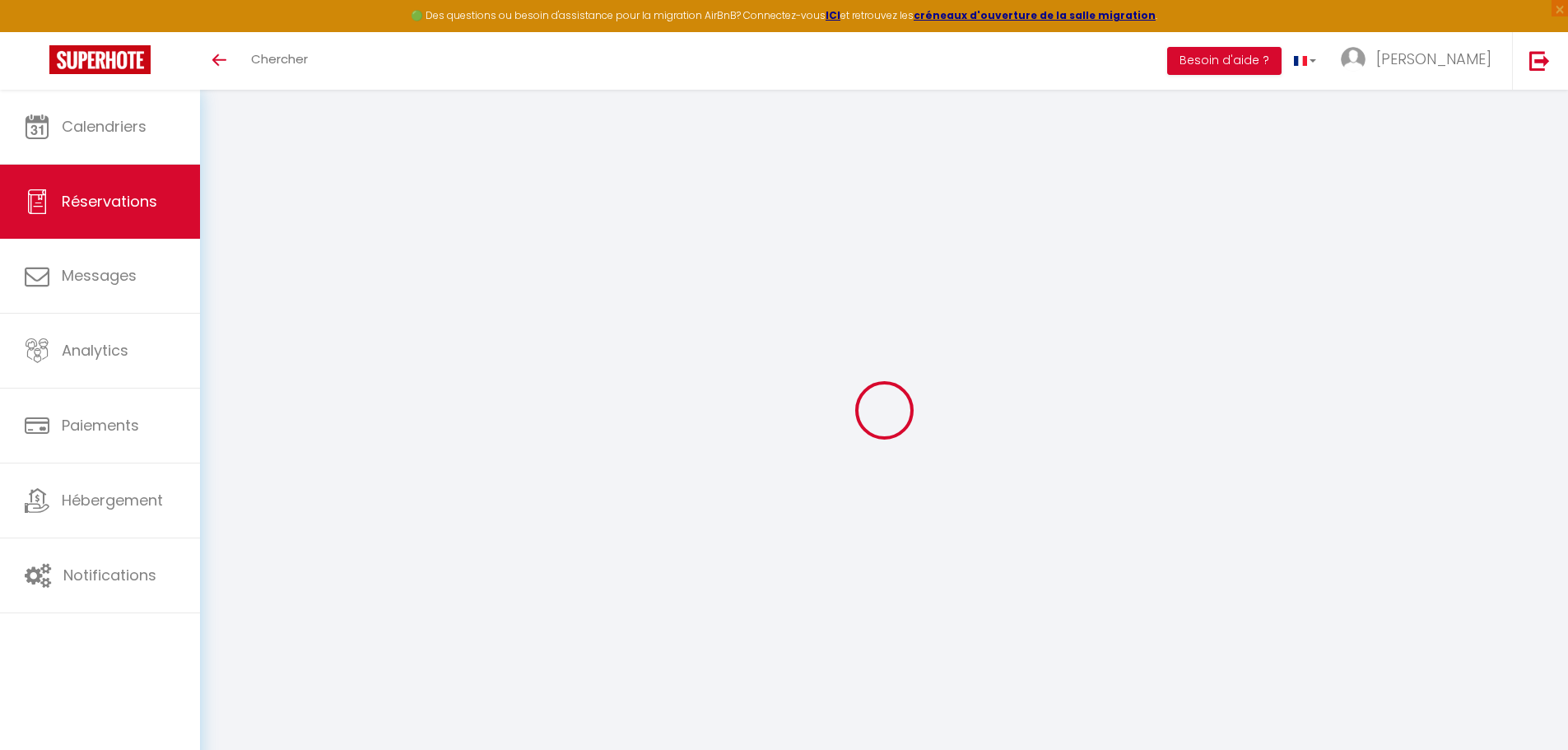
type input "38.88"
select select
checkbox input "false"
select select
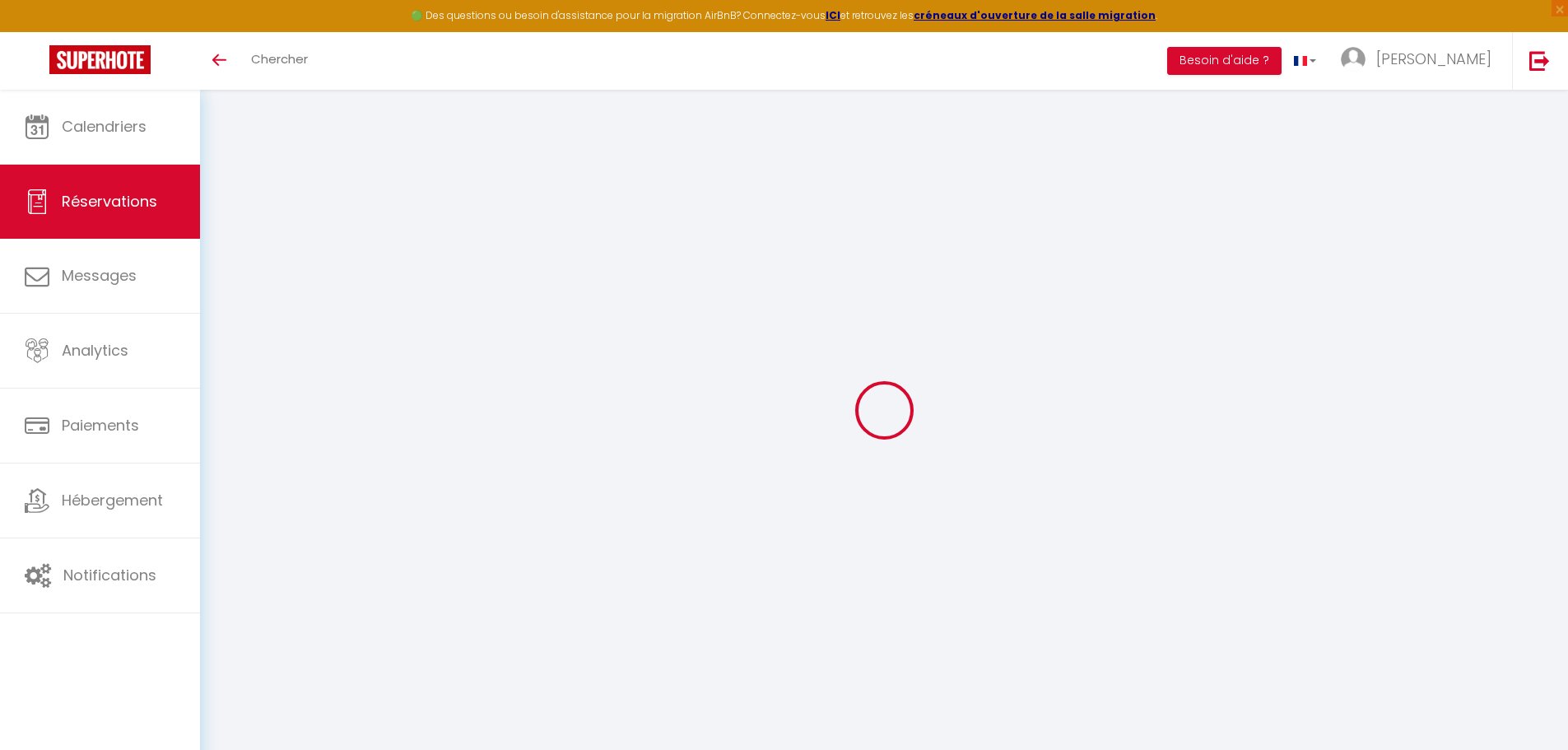
checkbox input "false"
select select
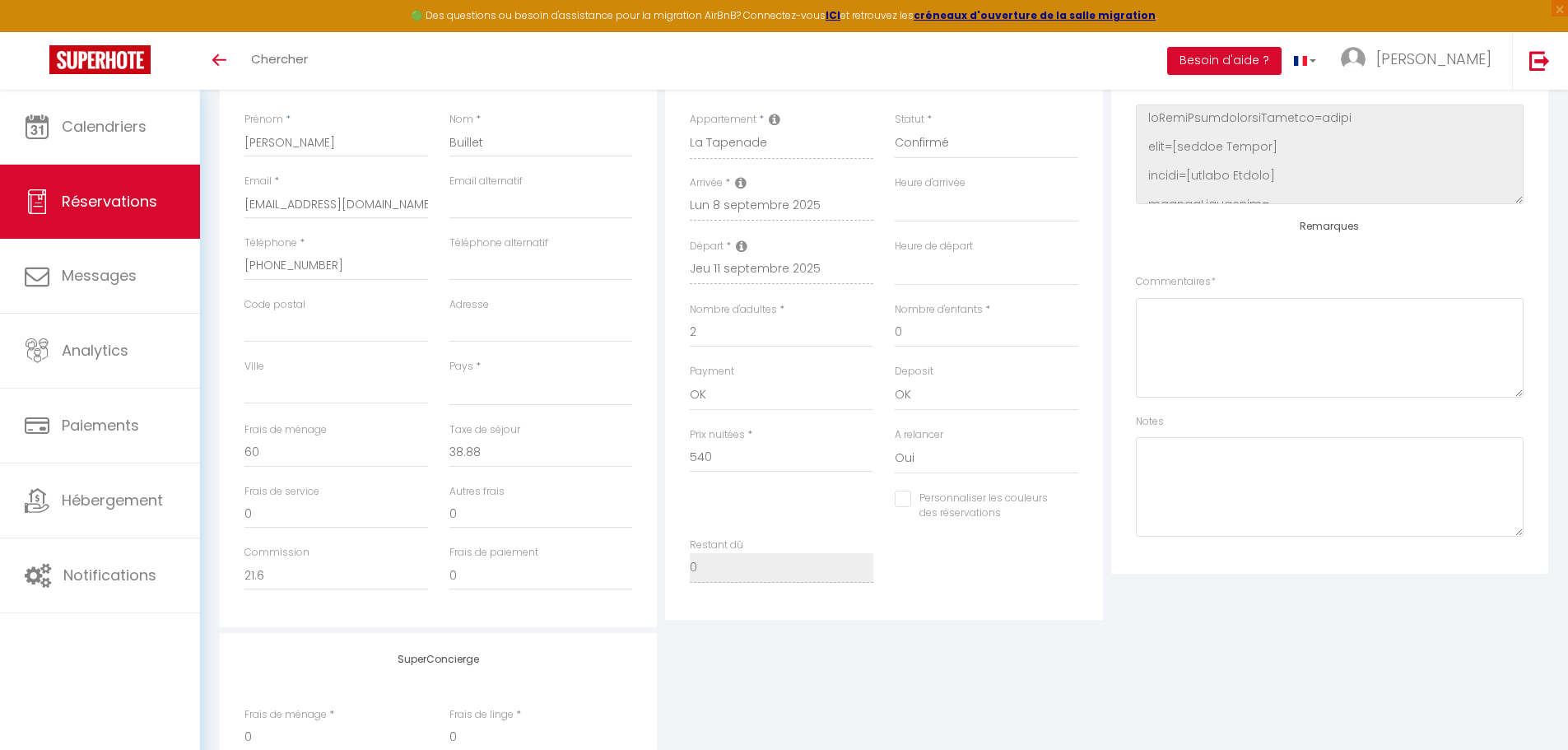
scroll to position [265, 0]
drag, startPoint x: 1132, startPoint y: 279, endPoint x: 1331, endPoint y: 283, distance: 199.0
click at [1331, 283] on div "Plateformes Source Direct Airbnb.com Booking.com Chalet montagne Expedia Gite d…" at bounding box center [1330, 307] width 437 height 535
drag, startPoint x: 1136, startPoint y: 422, endPoint x: 1271, endPoint y: 420, distance: 135.0
click at [1271, 420] on div "Notes" at bounding box center [1329, 476] width 387 height 124
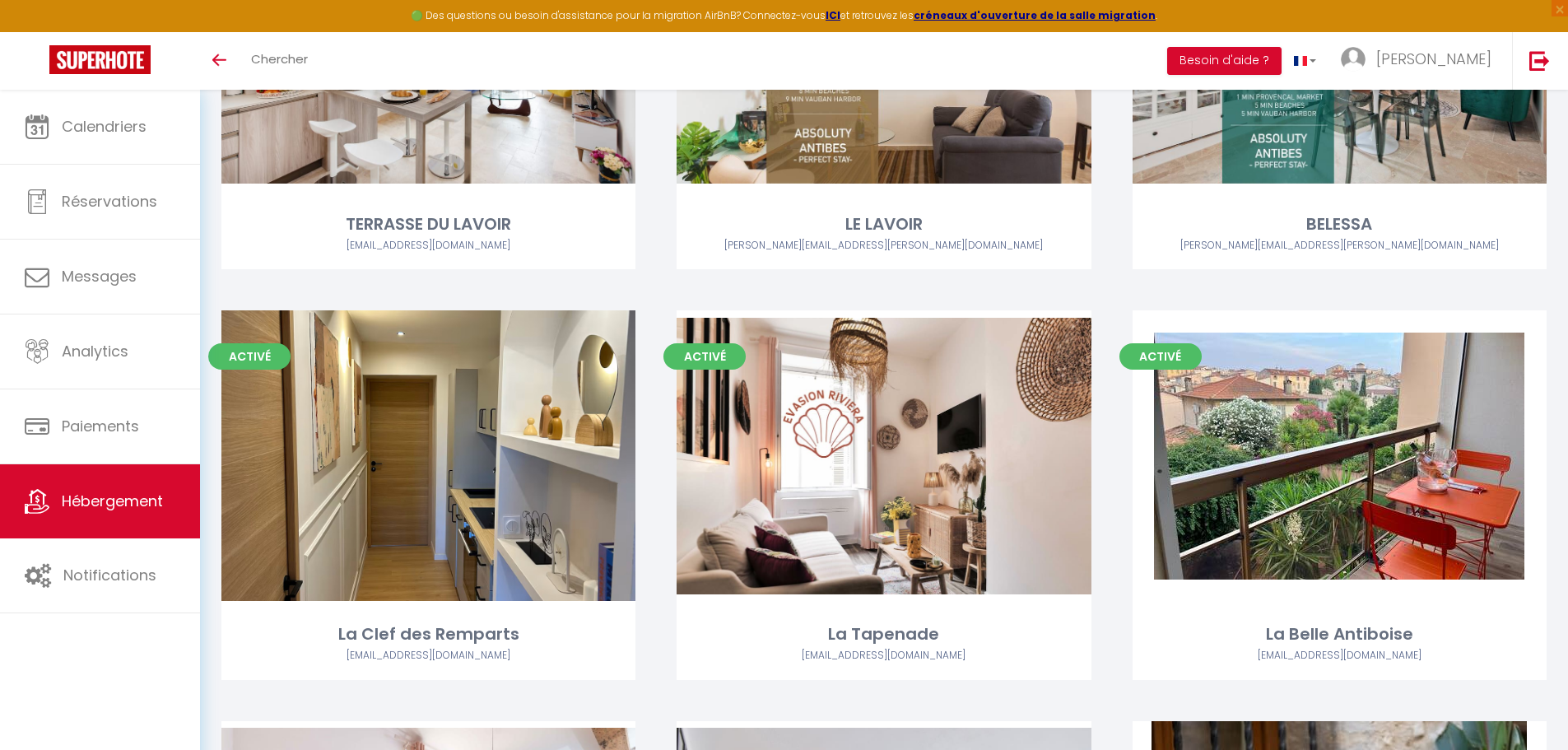
scroll to position [723, 0]
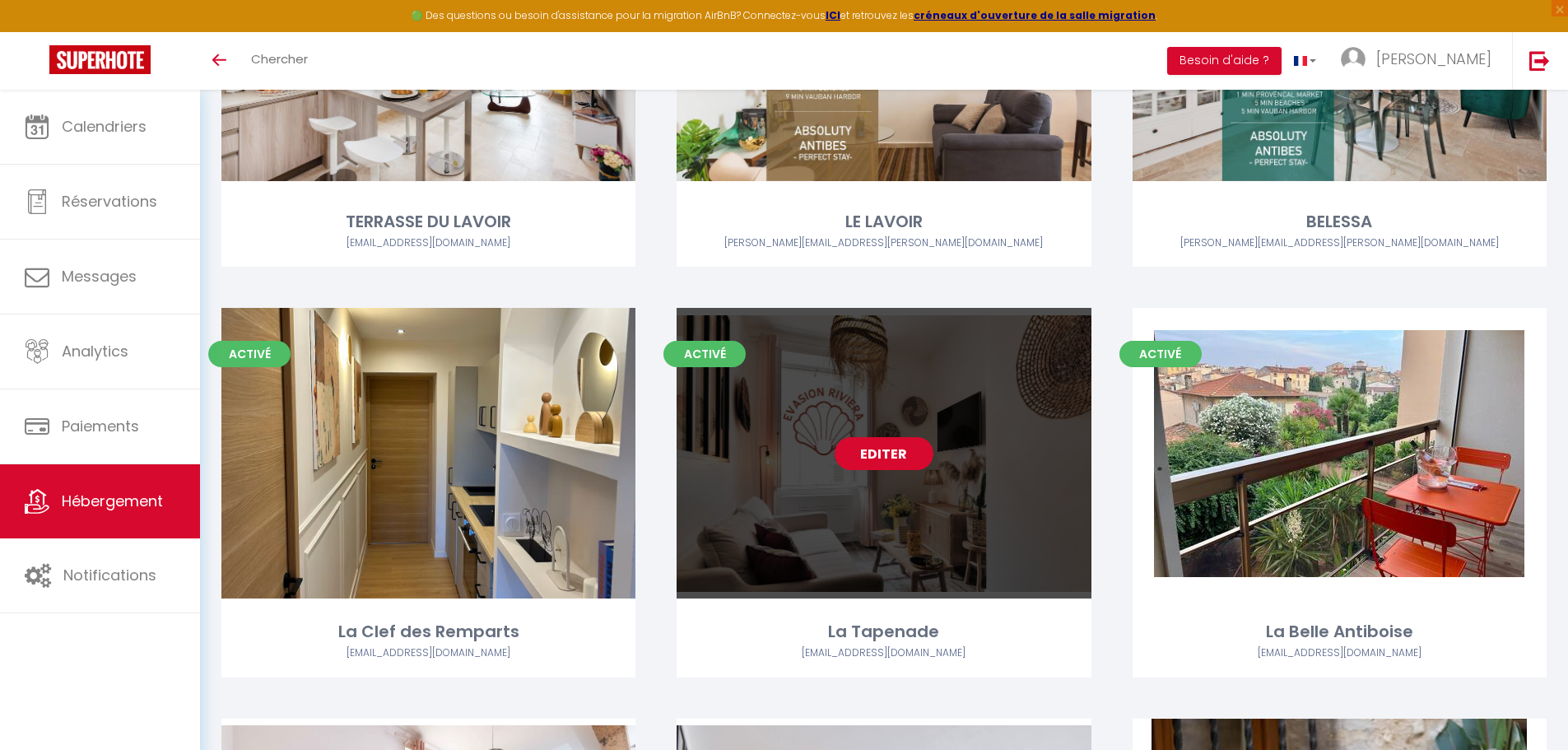
click at [868, 446] on link "Editer" at bounding box center [884, 453] width 99 height 33
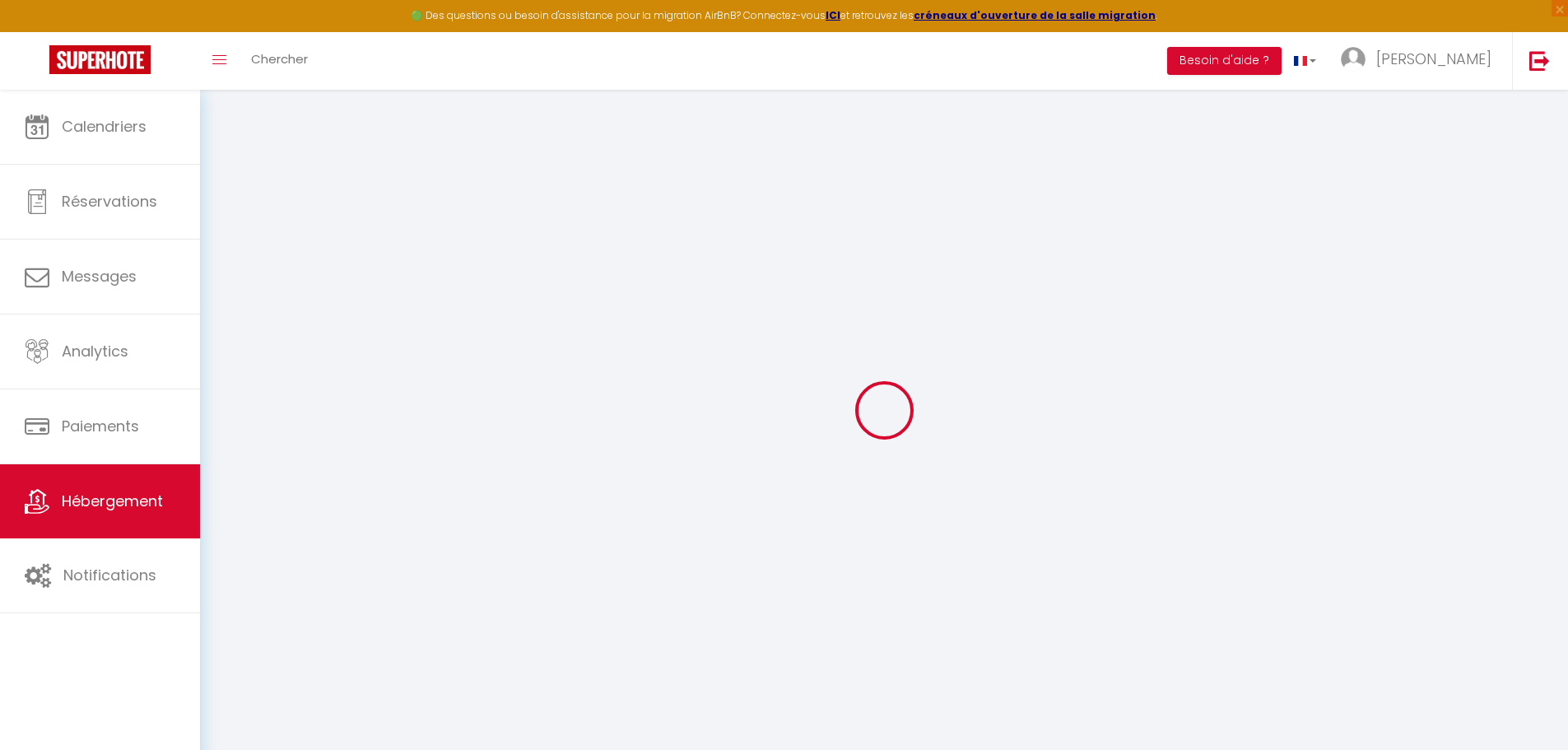
select select
checkbox input "false"
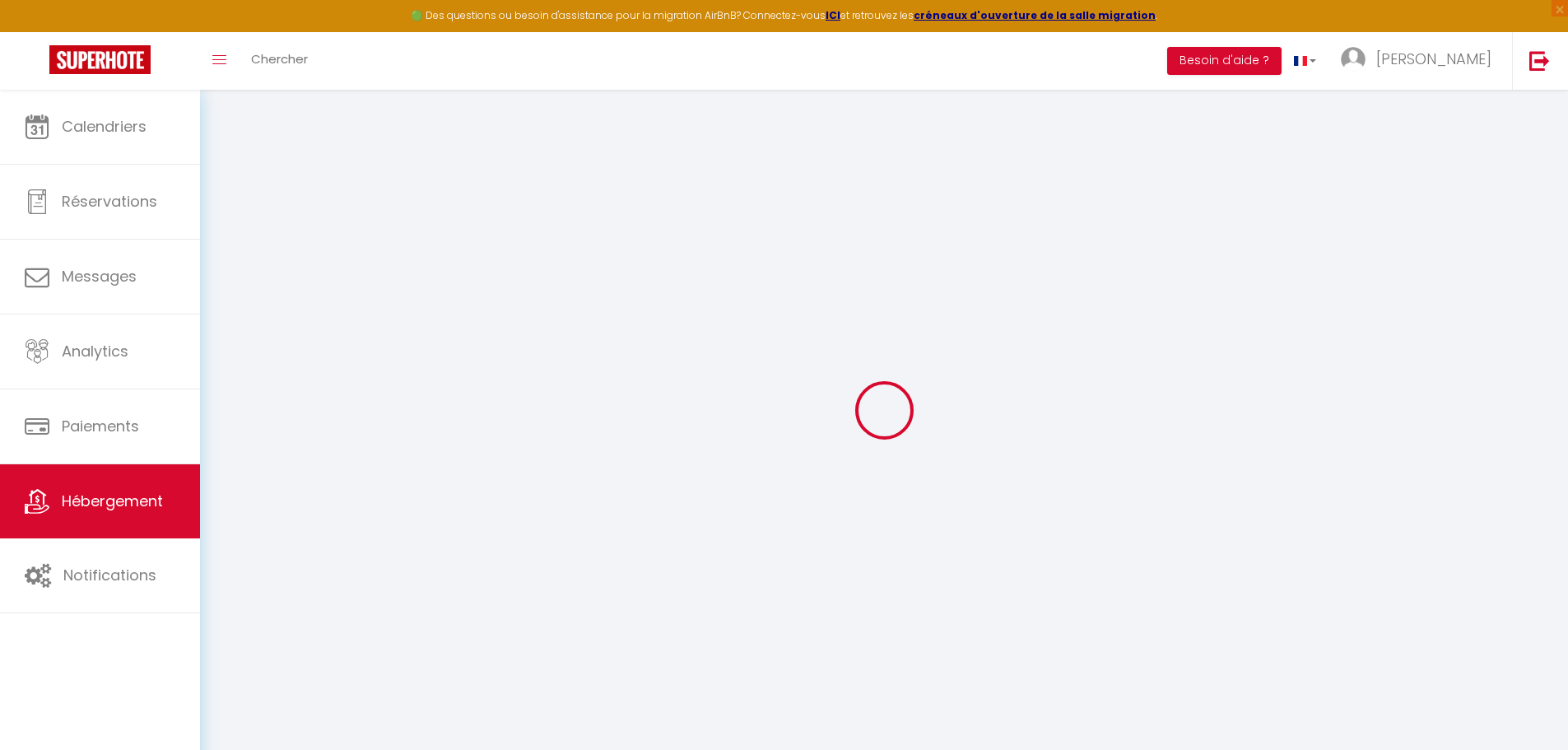
checkbox input "false"
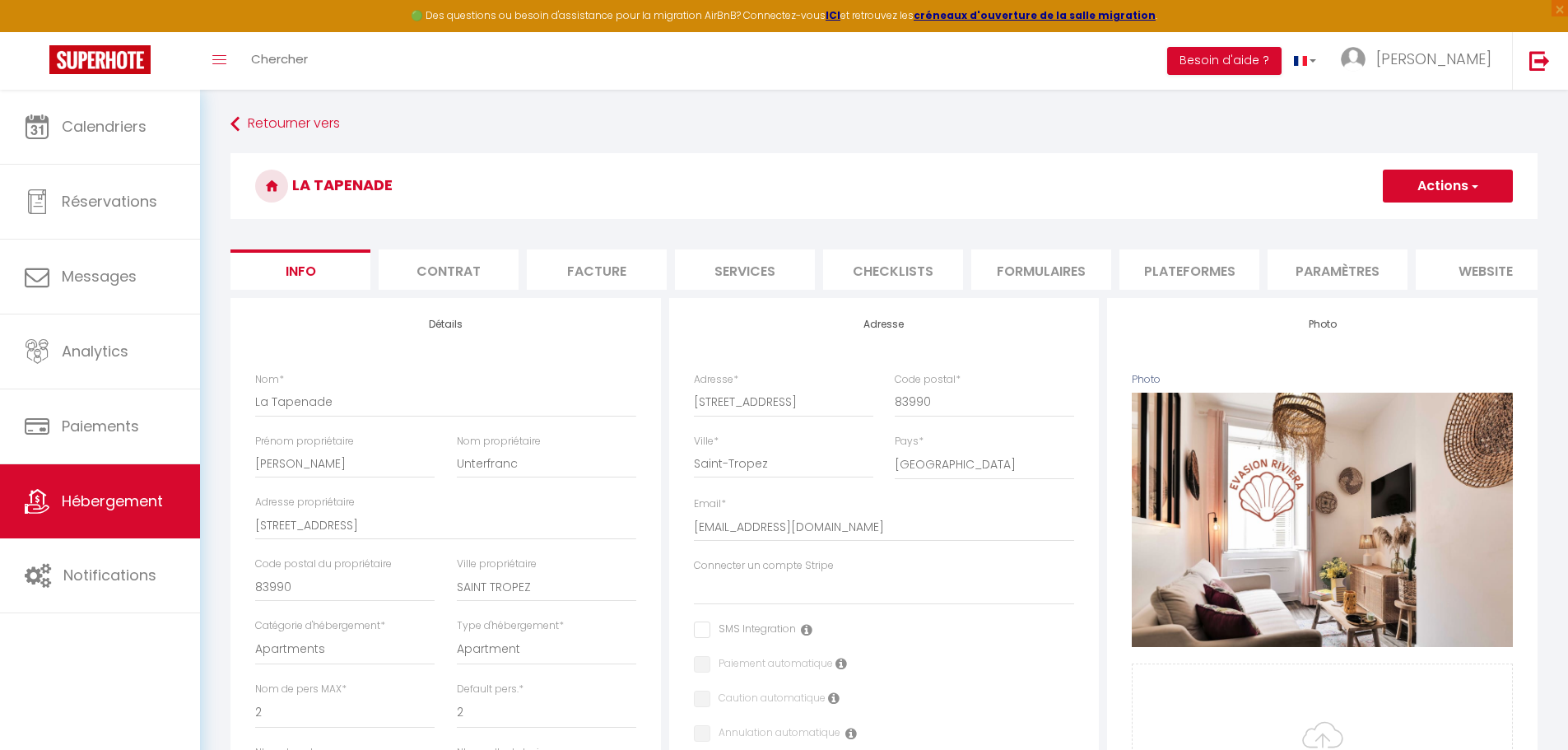
click at [1011, 264] on li "Formulaires" at bounding box center [1041, 269] width 140 height 41
select select
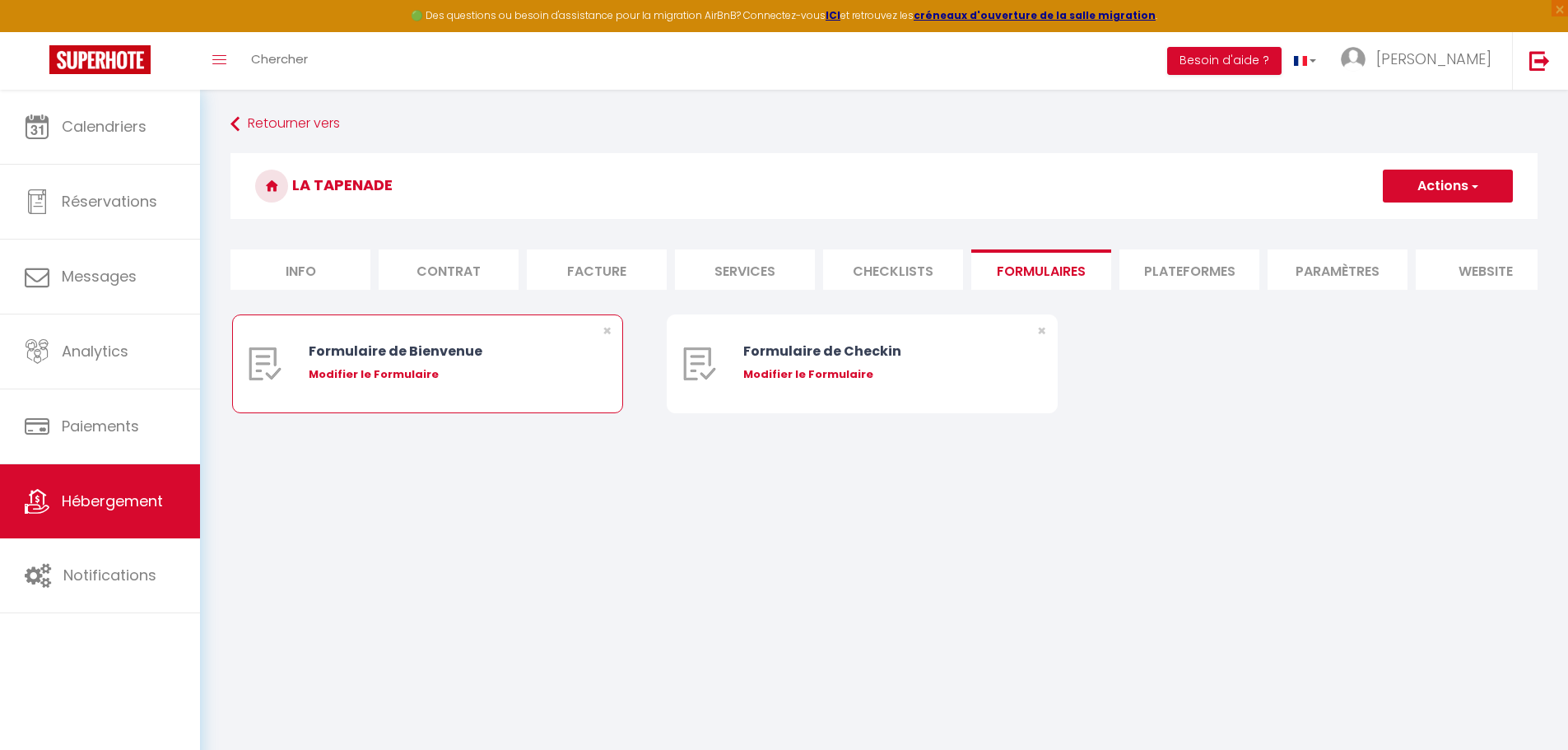
click at [374, 382] on div "Modifier le Formulaire" at bounding box center [443, 374] width 270 height 16
type input "Formulaire de Bienvenue"
type input "Afin de préparer au mieux votre arrivée et recevoir votre Guide de Bienvenue, j…"
select select "[object Object]"
radio input "true"
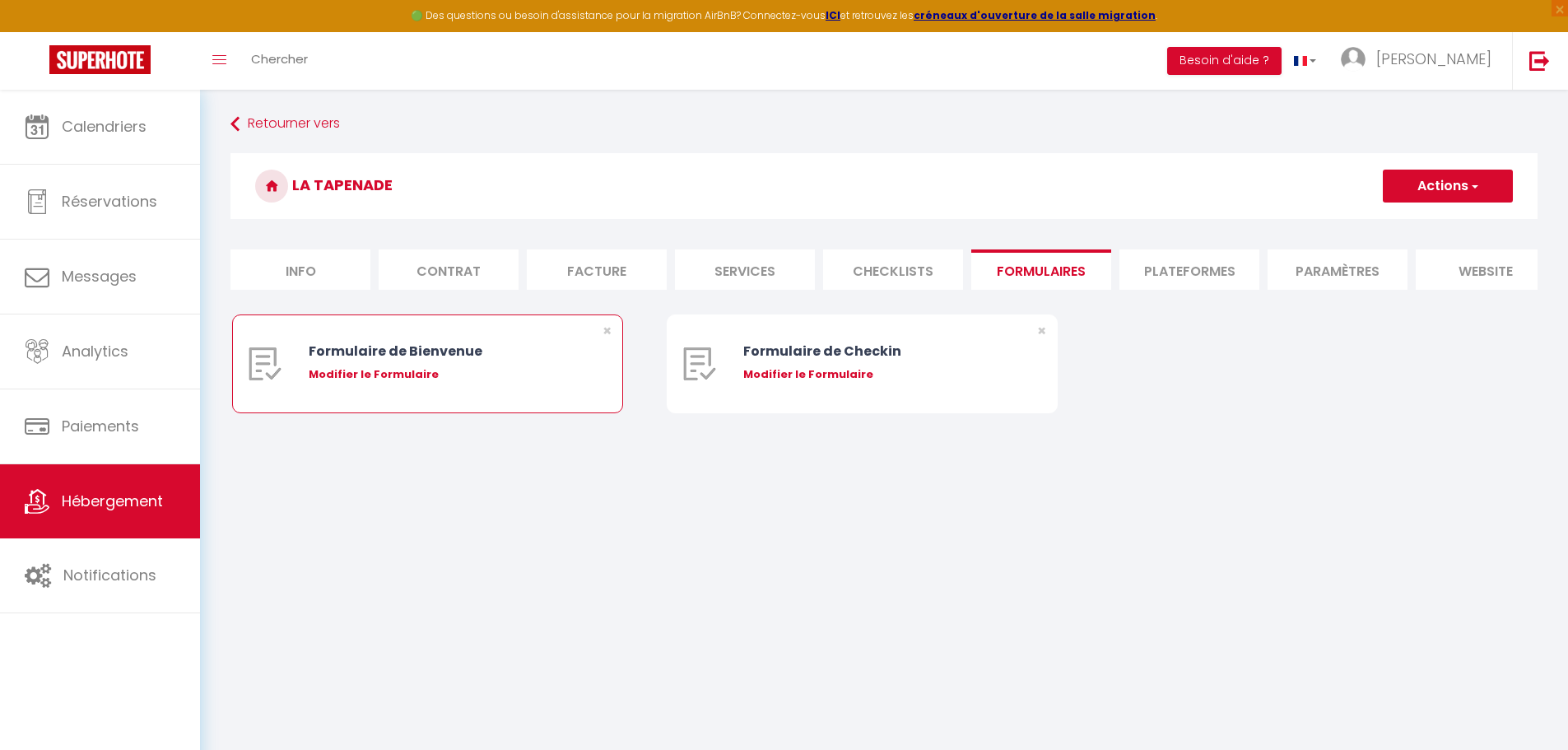
type input "[URL][DOMAIN_NAME]"
select select
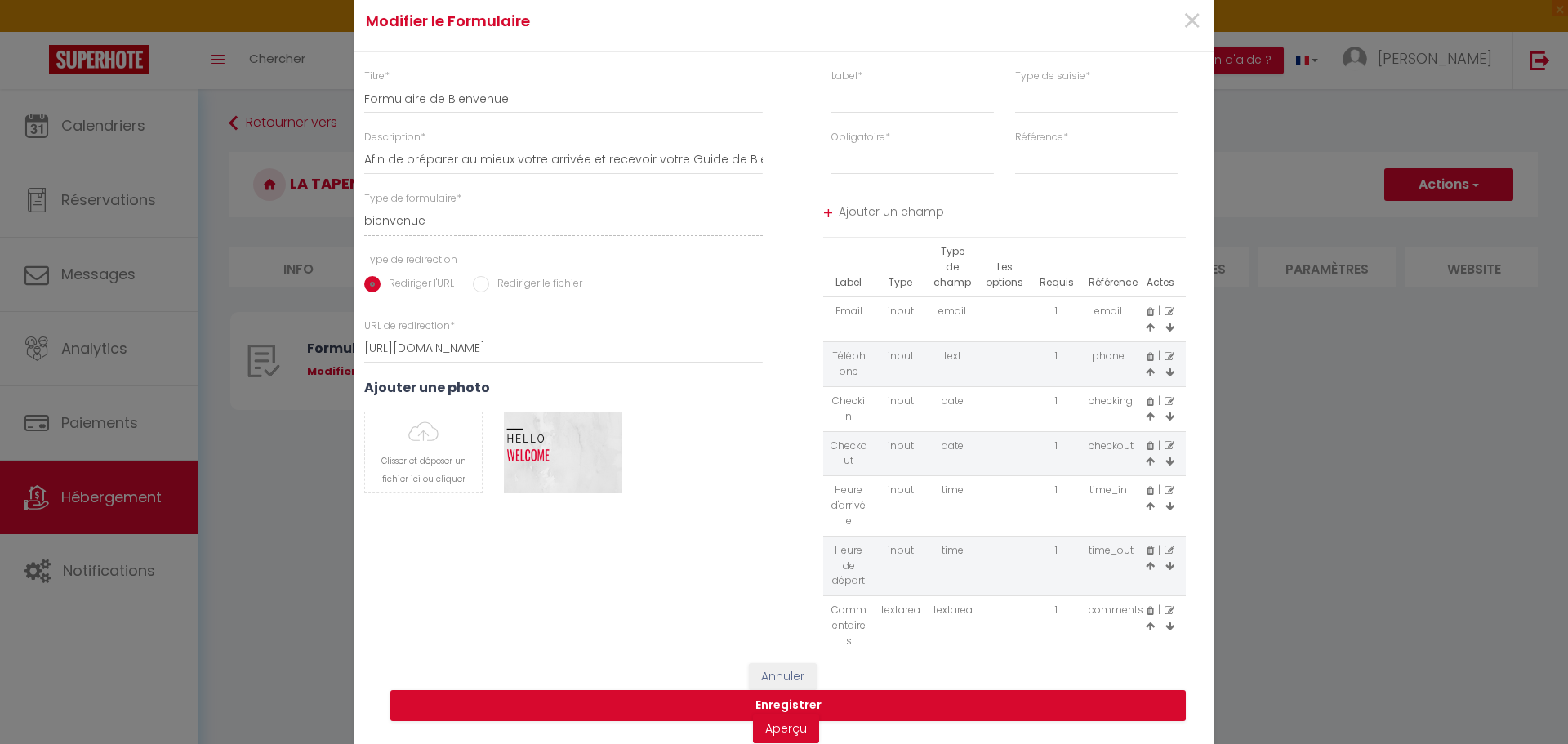
select select
click at [1054, 157] on select "first_name last_name" at bounding box center [1096, 160] width 162 height 29
click at [871, 103] on input "text" at bounding box center [912, 98] width 162 height 29
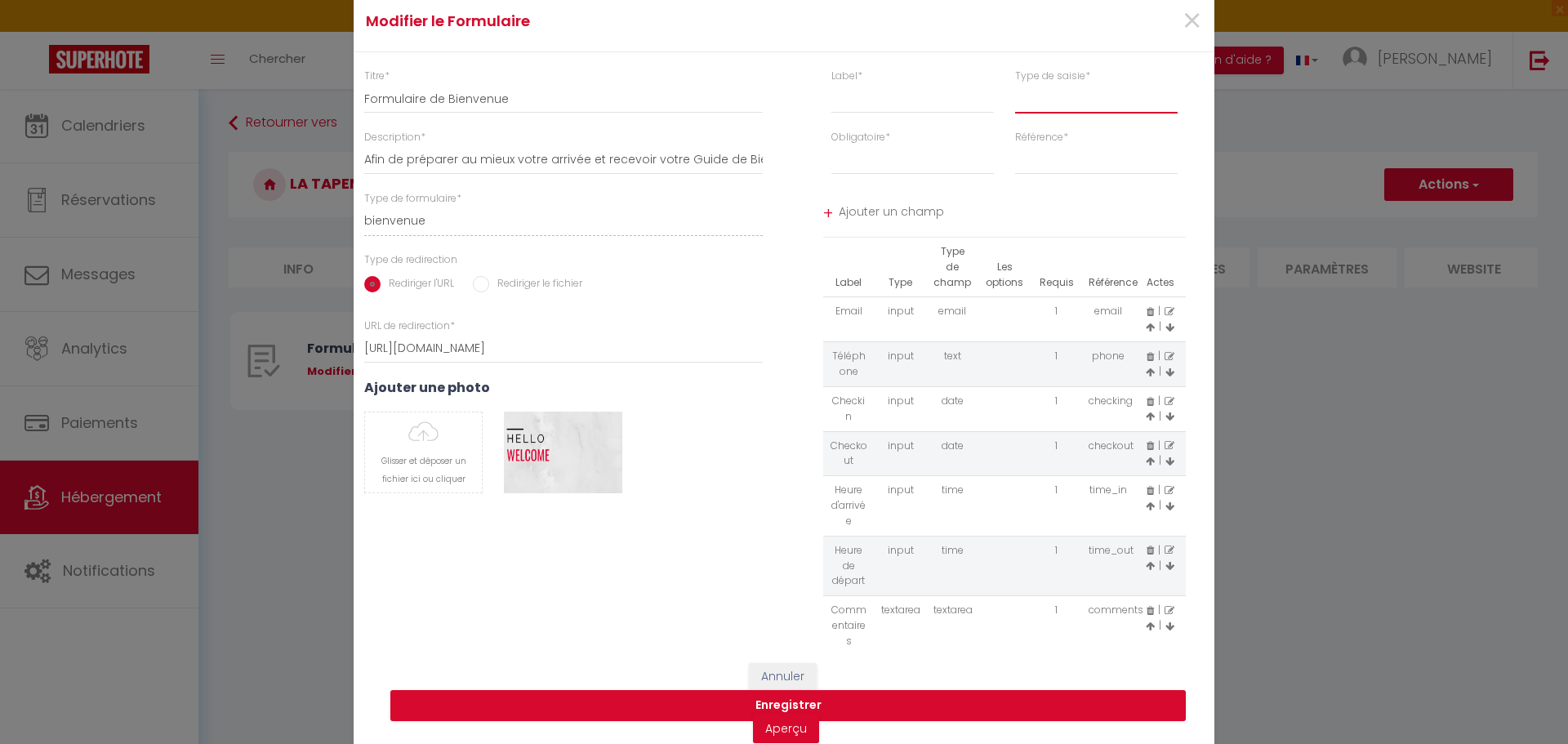
click at [1056, 97] on select "input select textarea" at bounding box center [1096, 98] width 162 height 29
click at [882, 156] on select "Requis Optionnel" at bounding box center [912, 160] width 162 height 29
drag, startPoint x: 762, startPoint y: 265, endPoint x: 823, endPoint y: 261, distance: 61.1
click at [762, 265] on div "Type de redirection Rediriger l'URL Rediriger le fichier" at bounding box center [563, 277] width 420 height 50
click at [1041, 163] on select "first_name last_name" at bounding box center [1096, 160] width 162 height 29
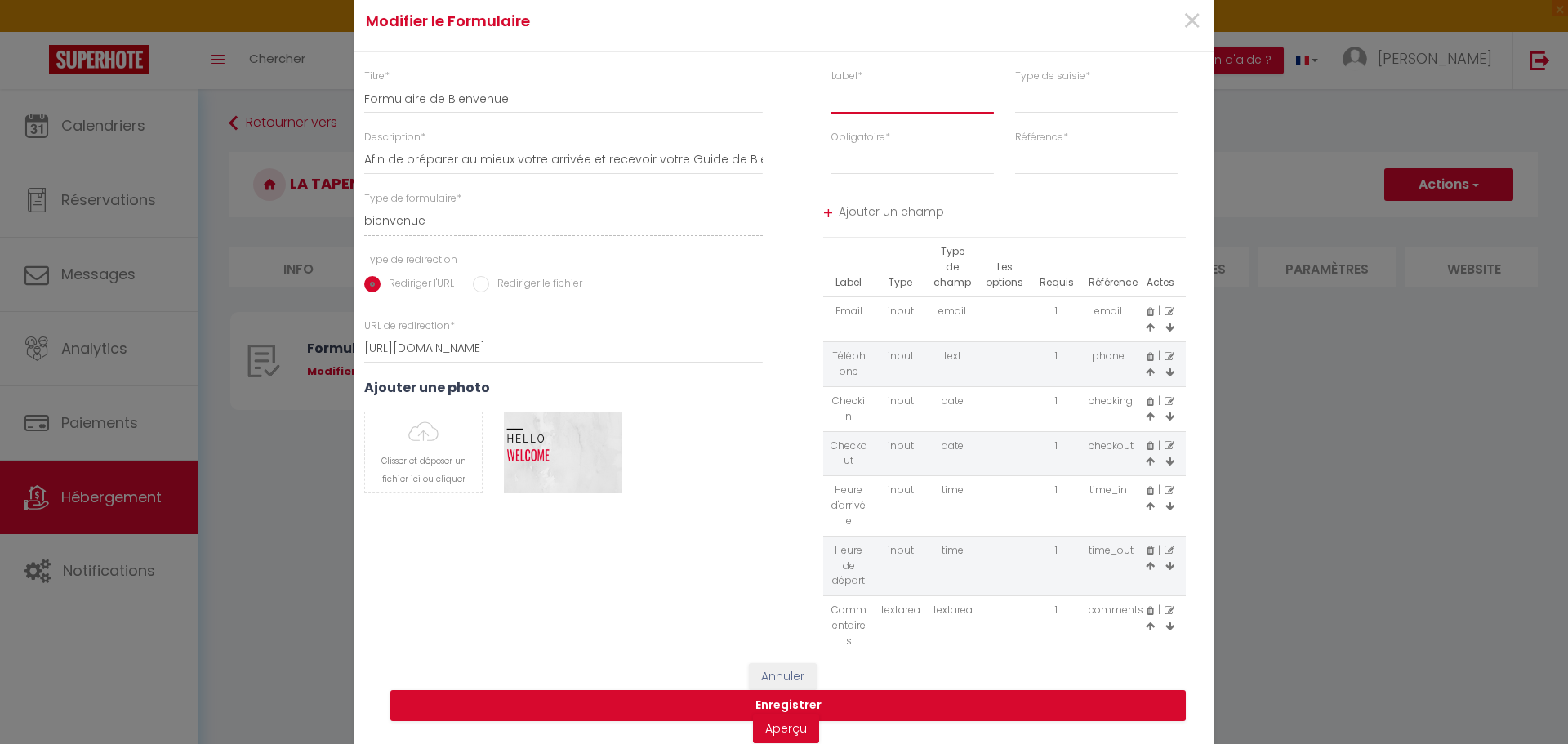
click at [884, 99] on input "text" at bounding box center [912, 98] width 162 height 29
type input "t"
select select
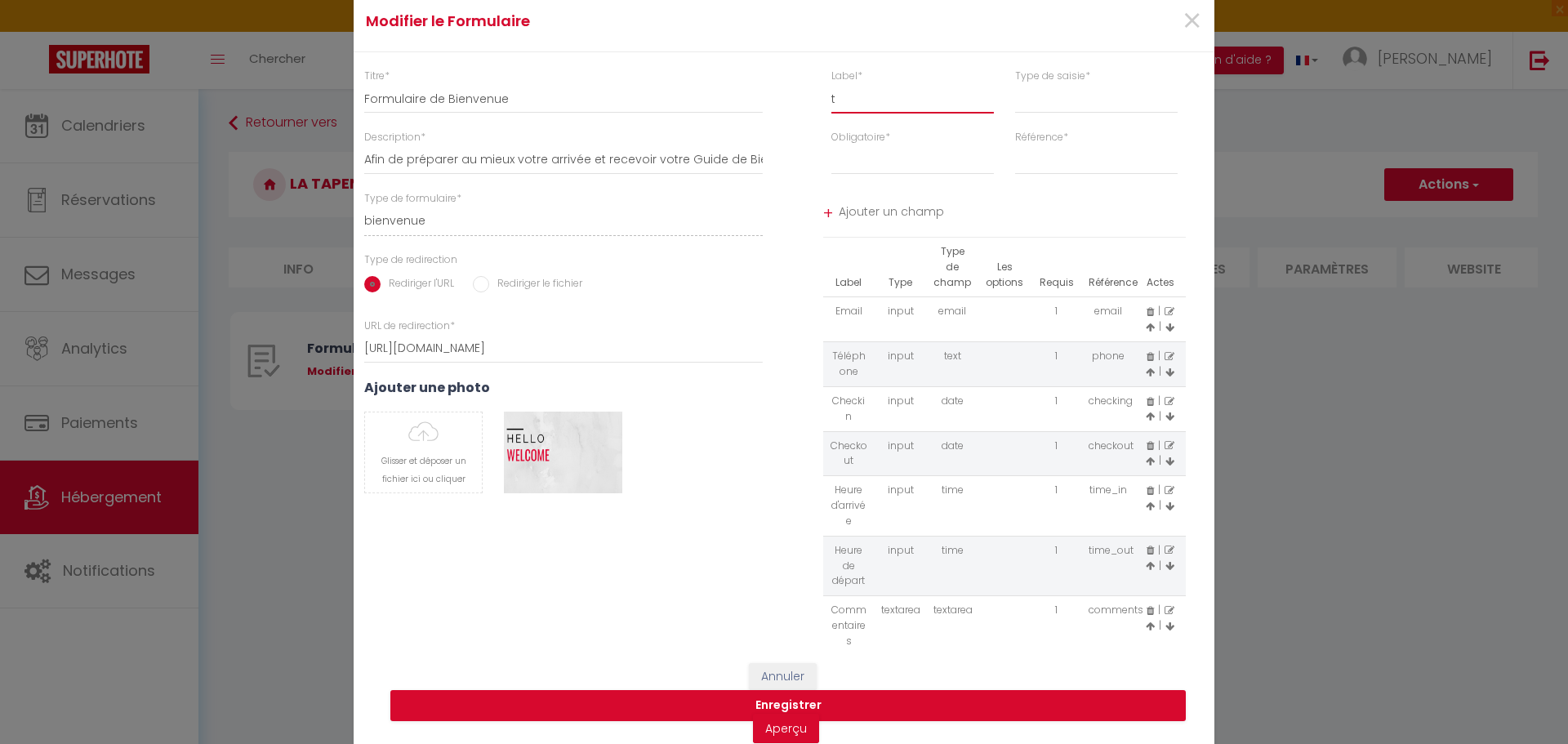
type input "te"
select select
type input "tes"
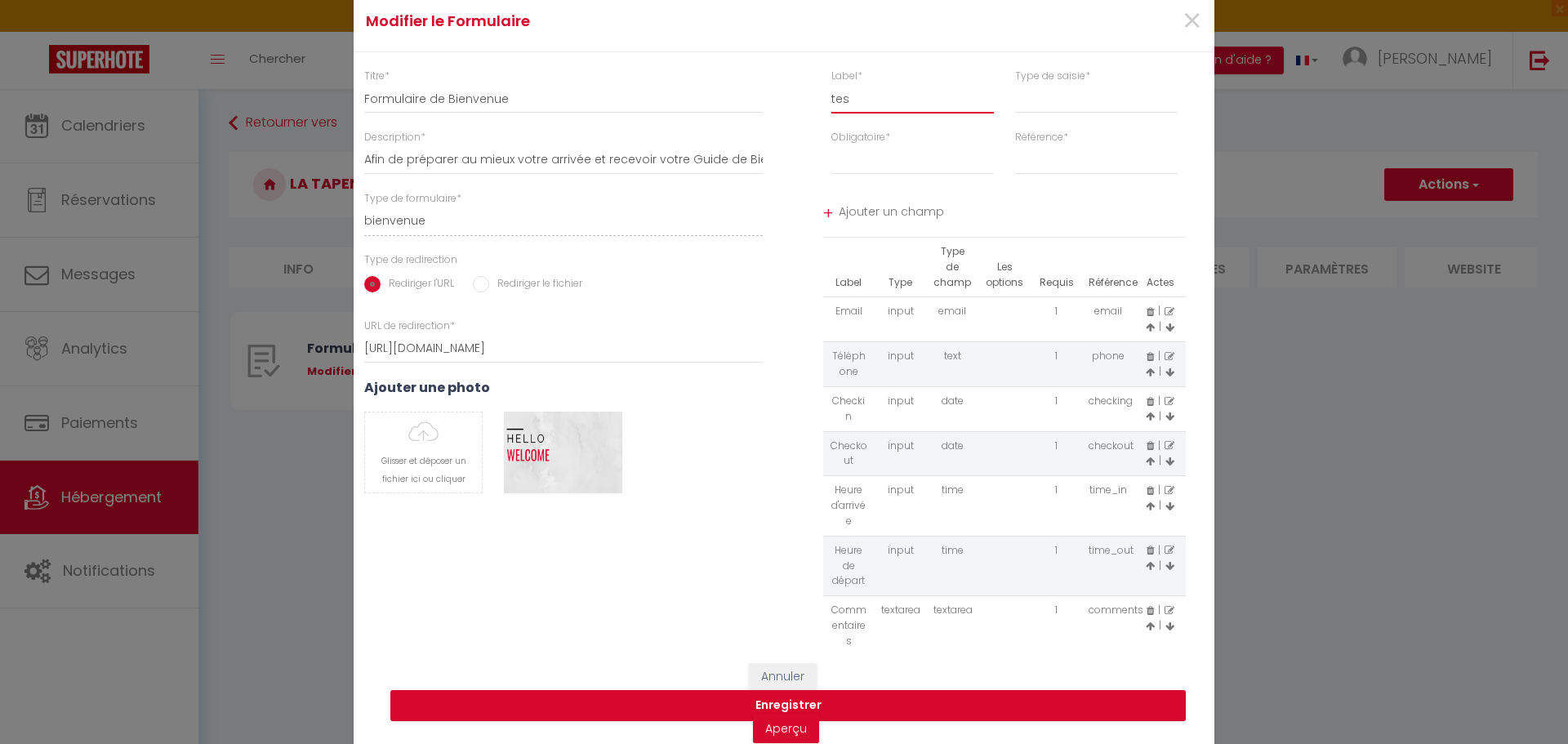
select select
type input "test"
select select
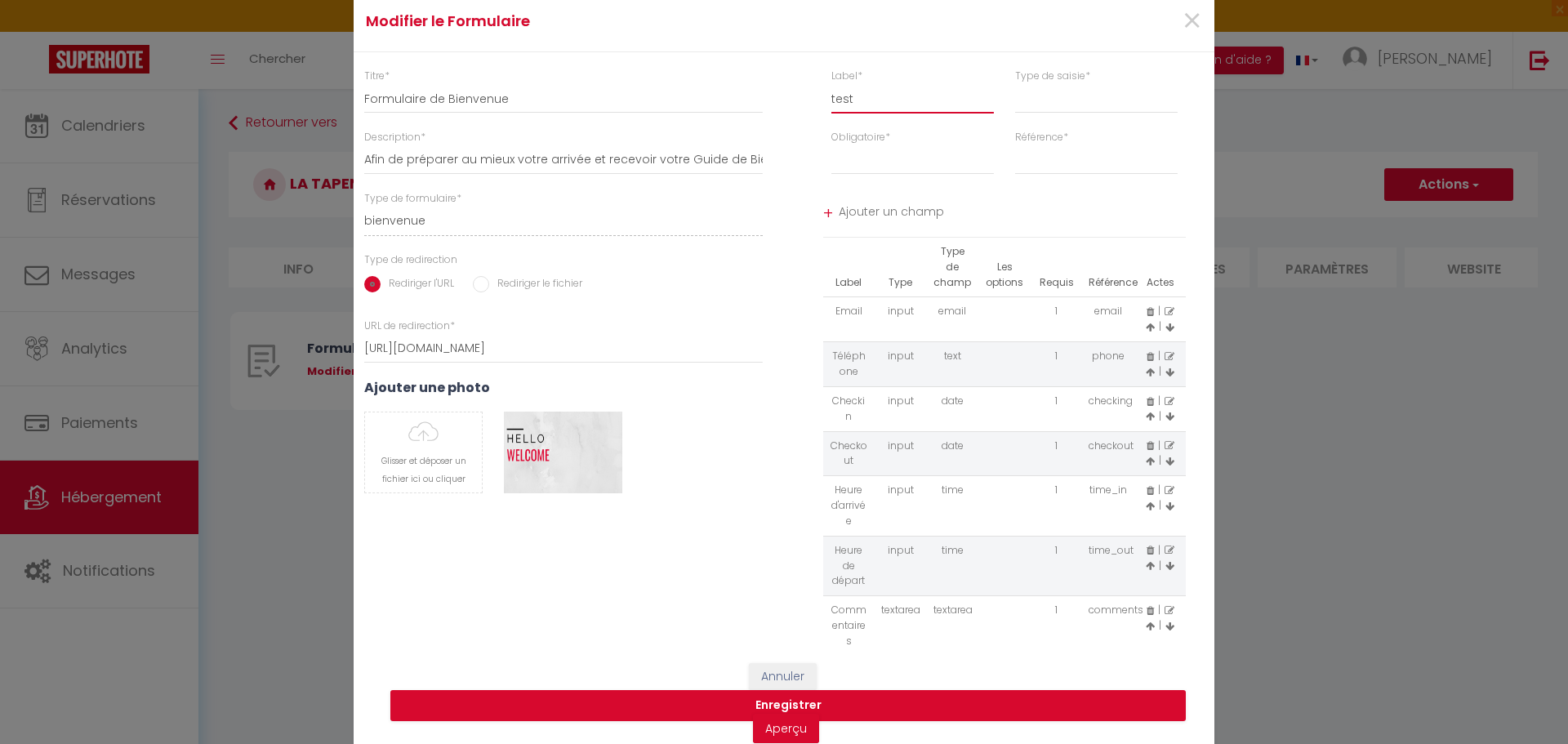
select select
type input "test"
select select
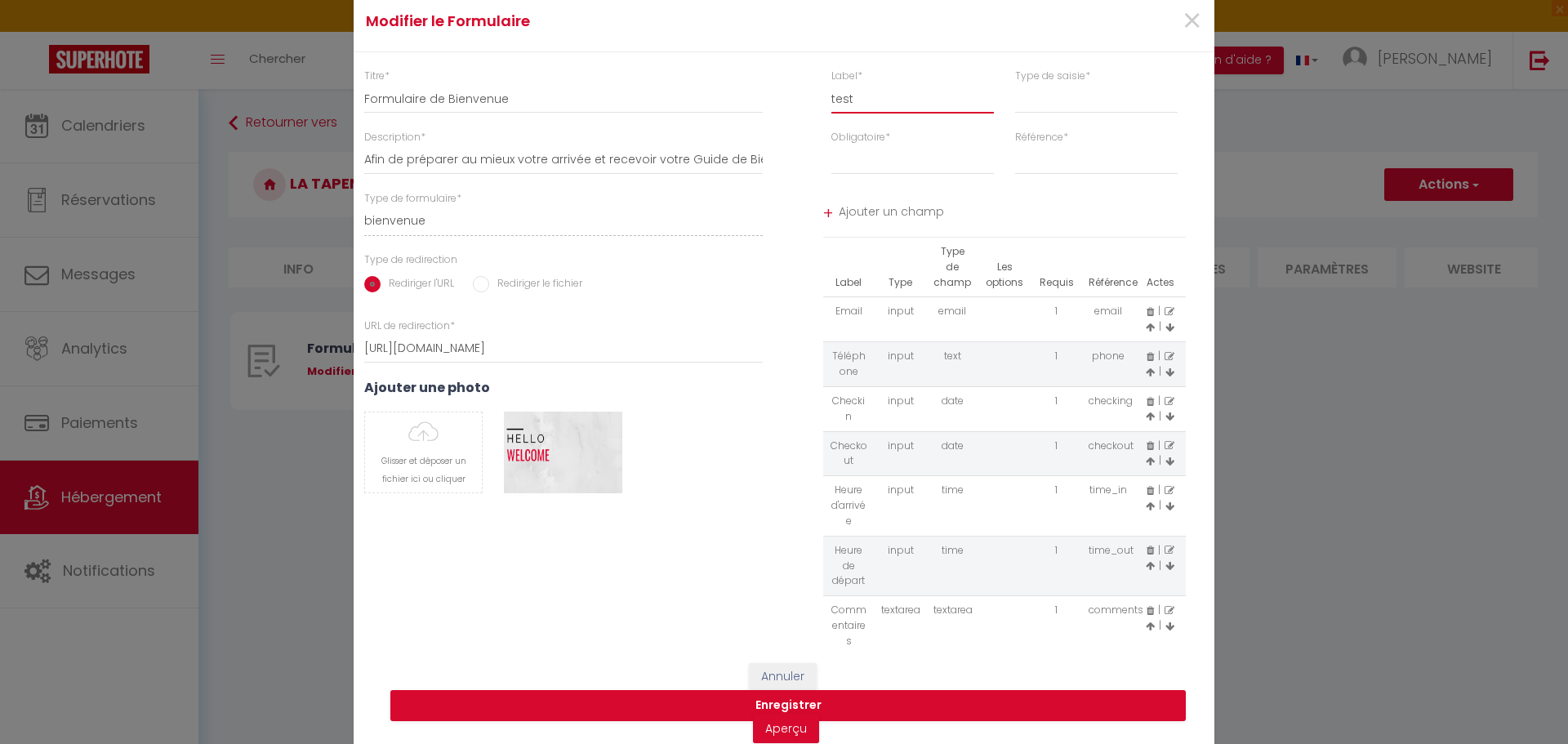
select select
type input "test 1"
select select
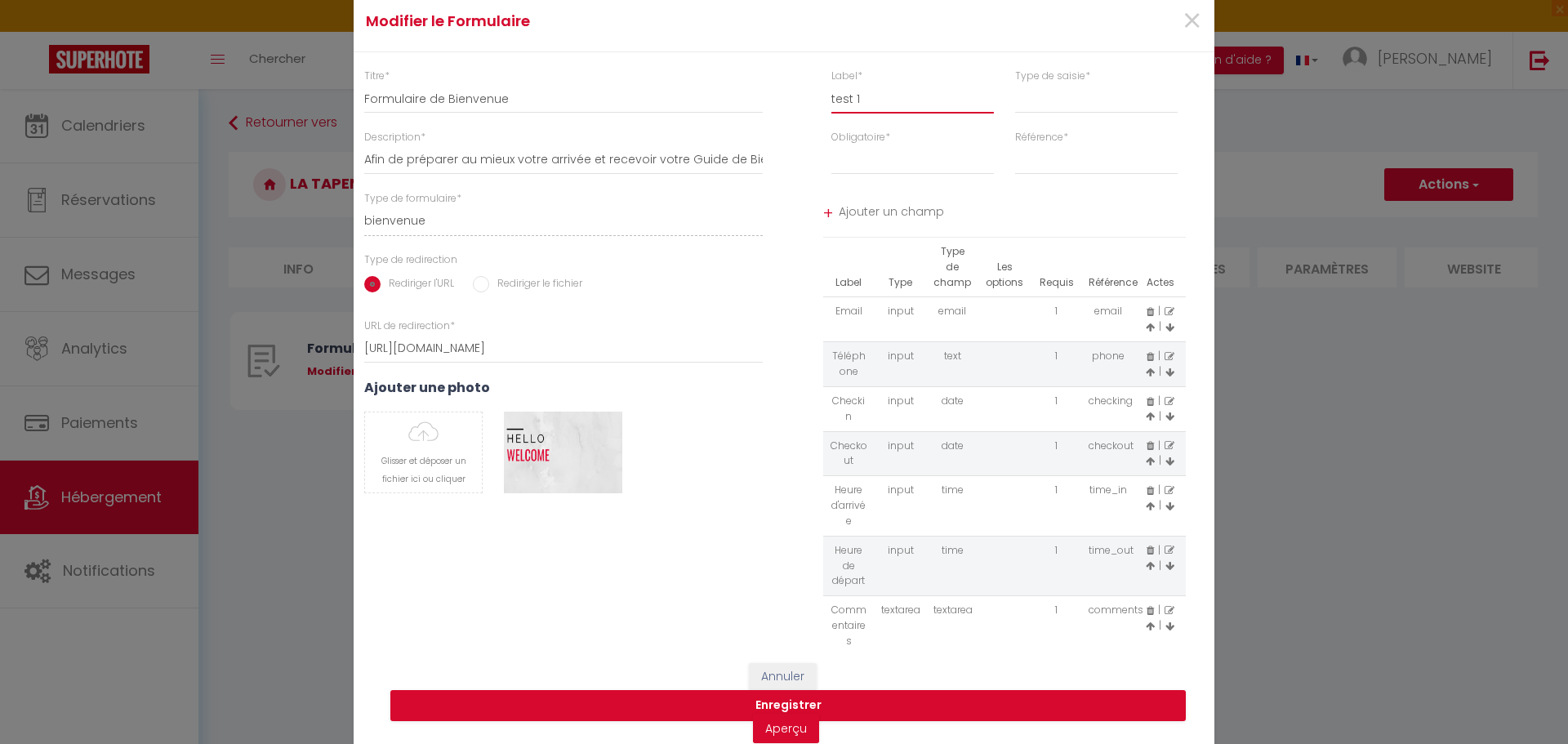
type input "test 1"
click at [1042, 107] on select "input select textarea" at bounding box center [1096, 98] width 162 height 29
select select "[object Object]"
click at [1015, 84] on select "input select textarea" at bounding box center [1096, 98] width 162 height 29
select select
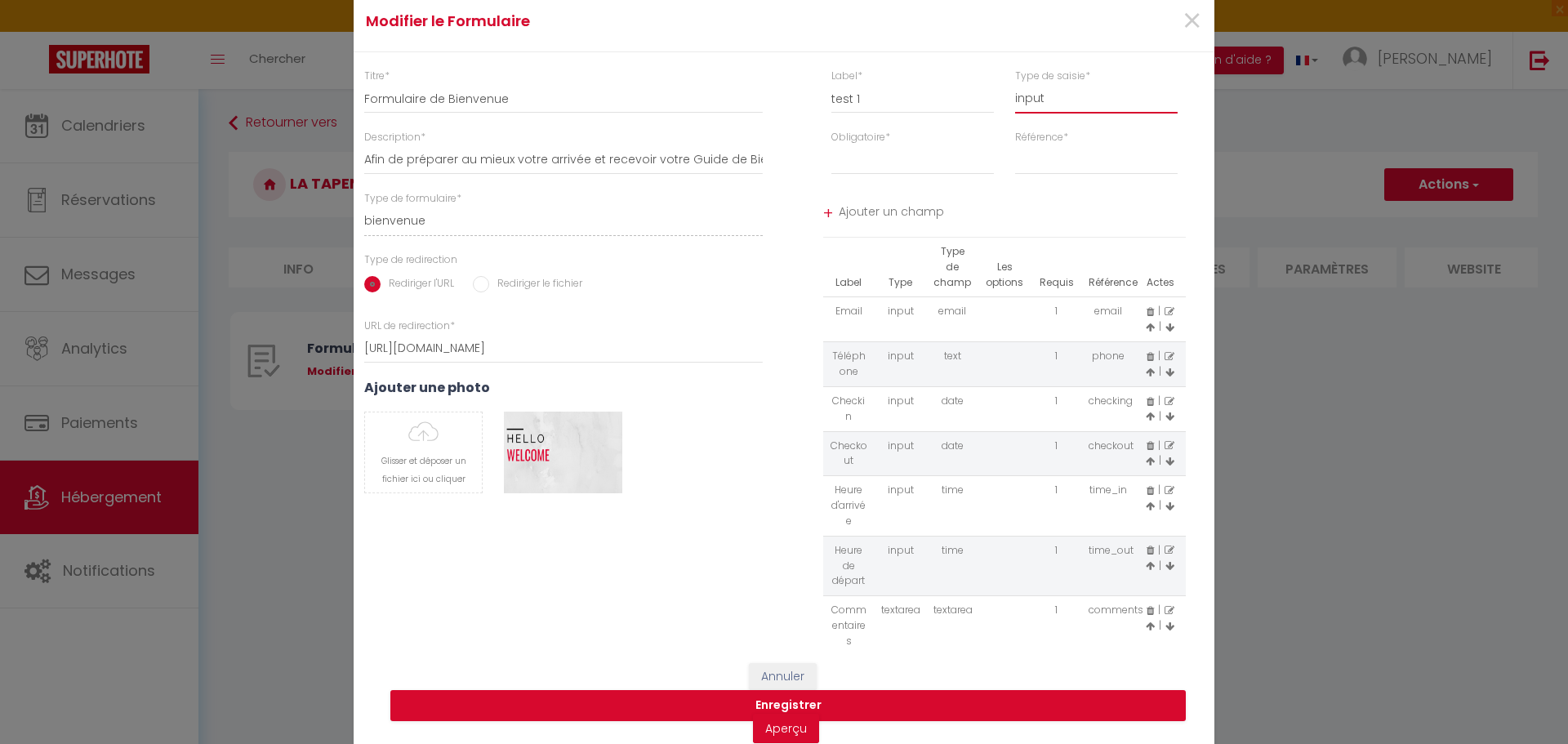
select select
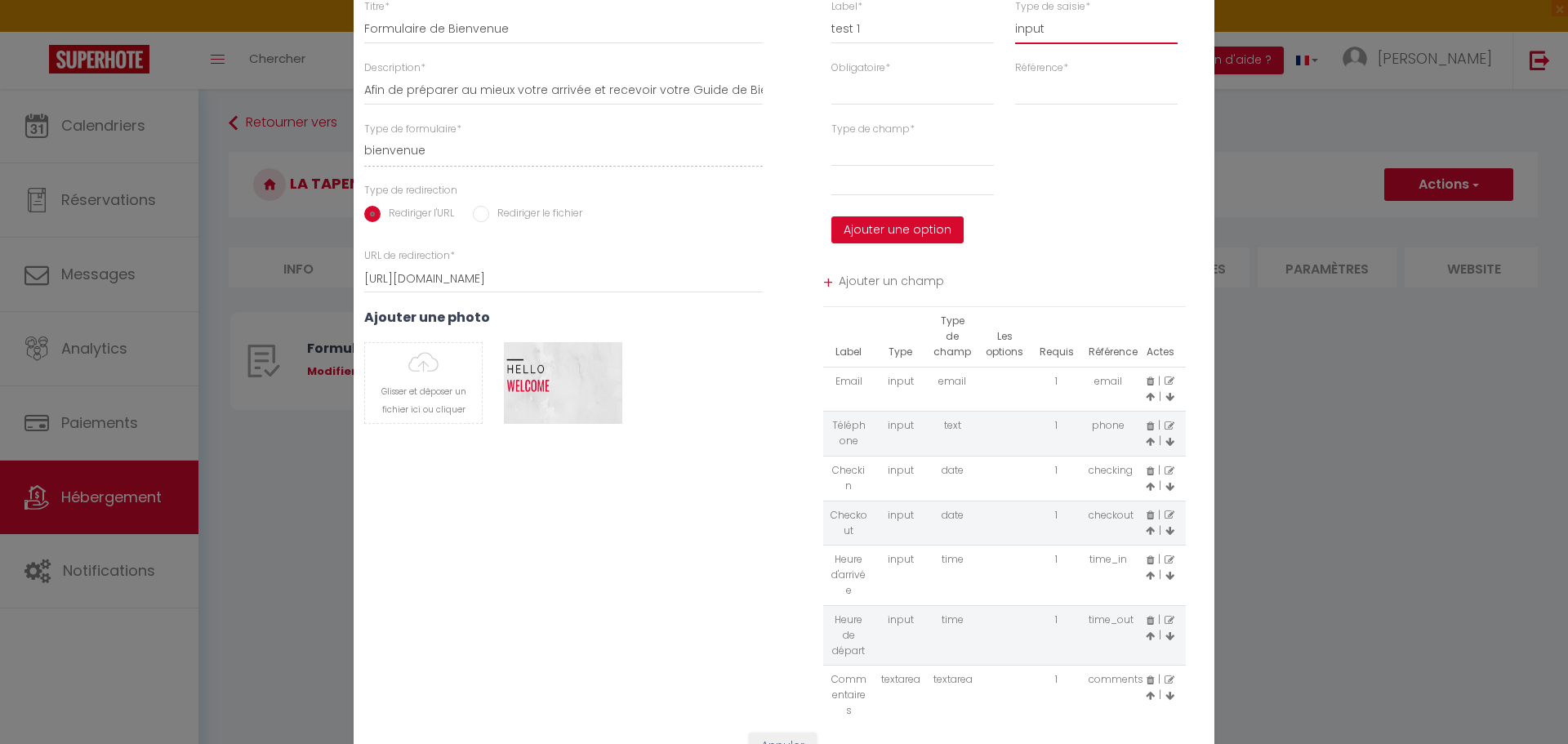
click at [1025, 38] on select "input select textarea" at bounding box center [1096, 29] width 162 height 29
select select "[object Object]"
click at [1015, 14] on select "input select textarea" at bounding box center [1096, 29] width 162 height 29
select select
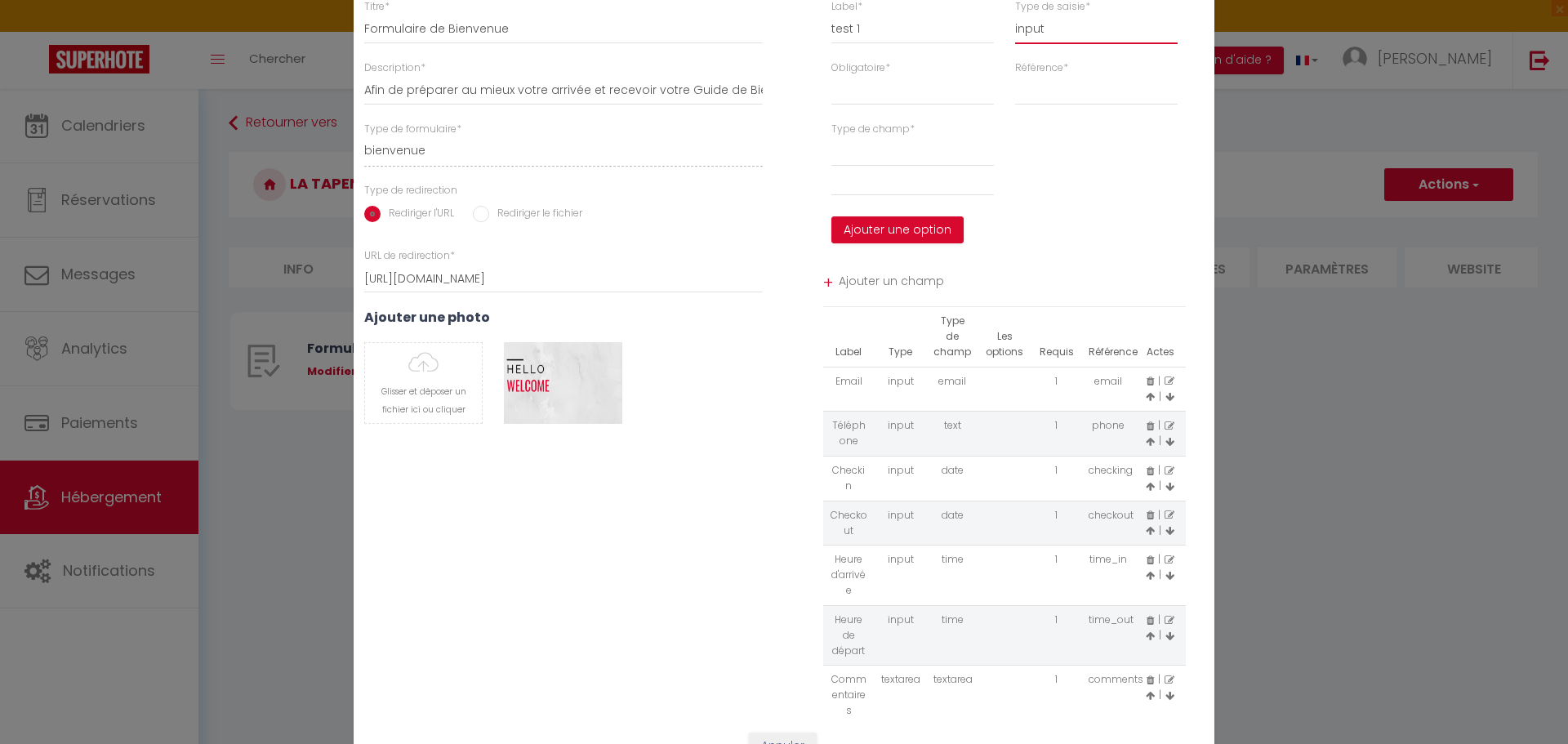
select select
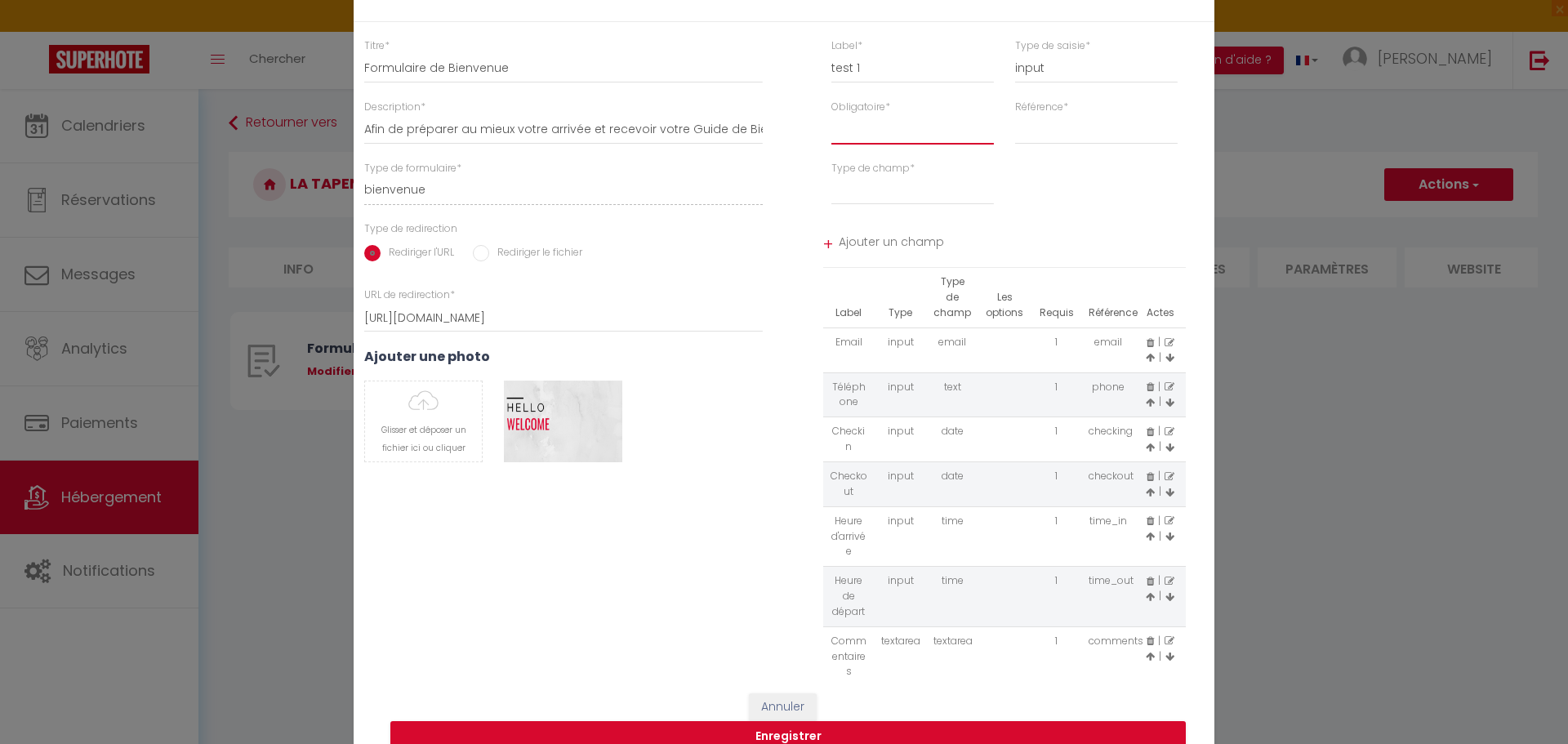
click at [838, 128] on select "Requis Optionnel" at bounding box center [912, 129] width 162 height 29
select select "1"
click at [831, 114] on select "Requis Optionnel" at bounding box center [912, 129] width 162 height 29
select select
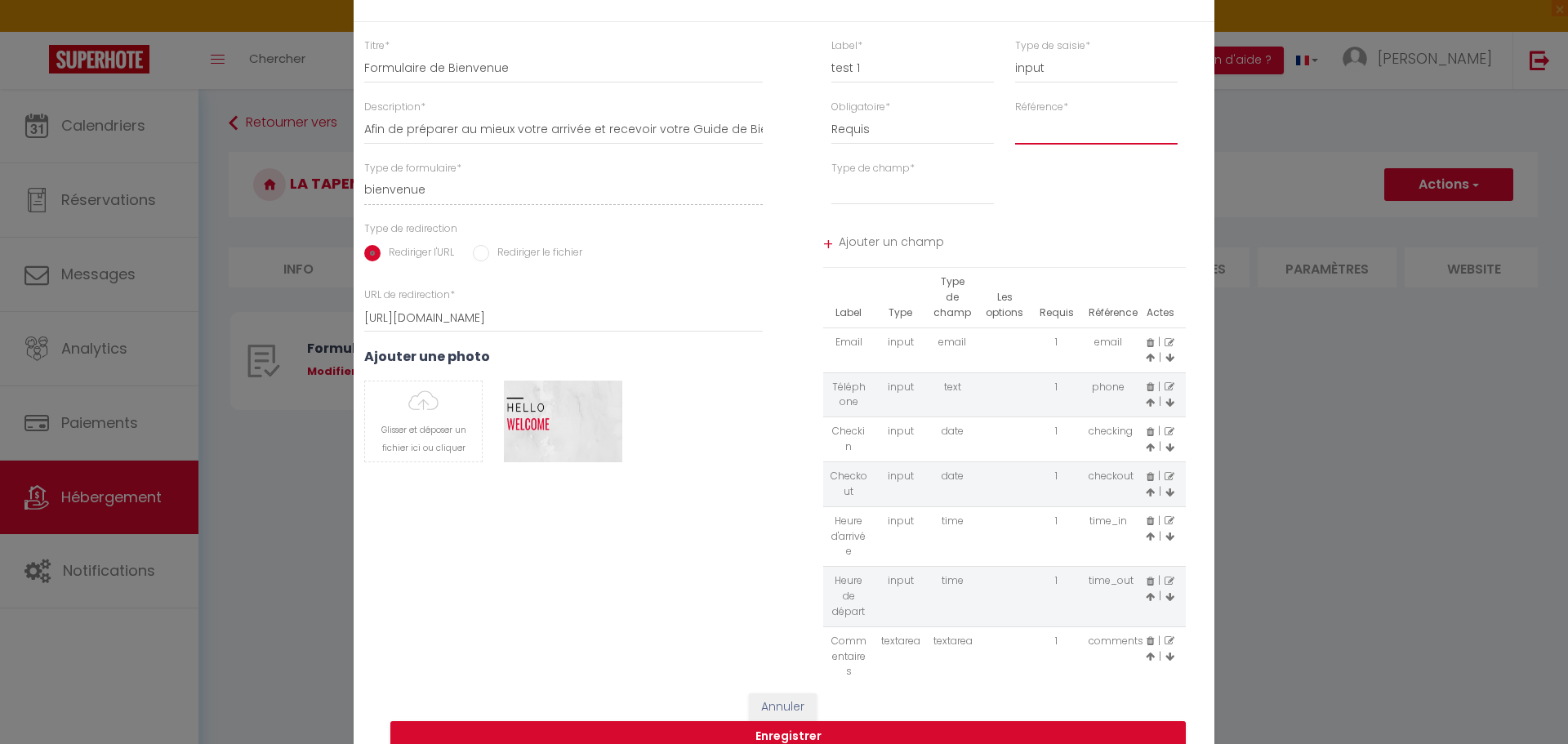
click at [1015, 136] on select "first_name last_name" at bounding box center [1096, 129] width 162 height 29
select select "[object Object]"
click at [1015, 114] on select "first_name last_name" at bounding box center [1096, 129] width 162 height 29
click at [869, 187] on select "textarea" at bounding box center [912, 190] width 162 height 29
select select "[object Object]"
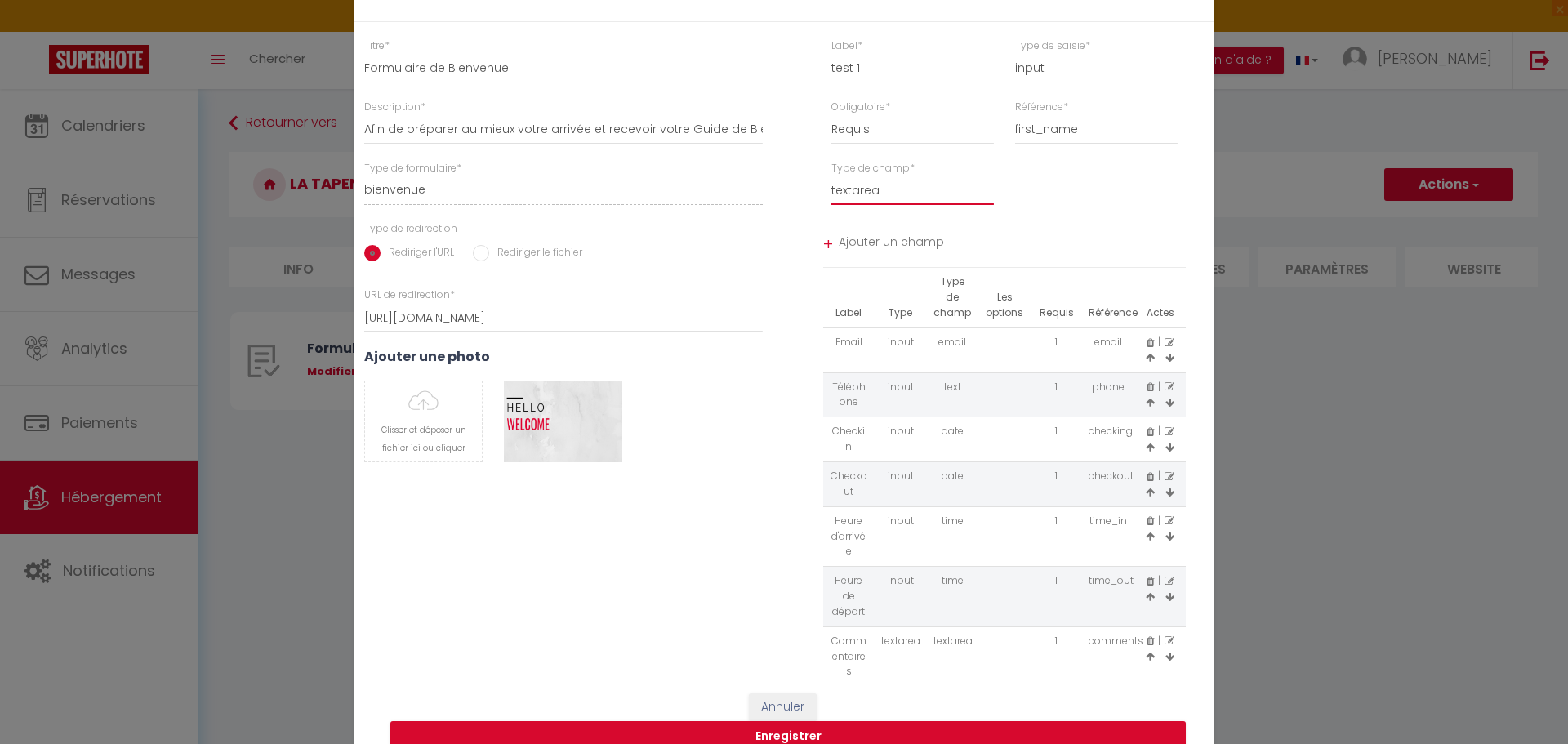
click at [831, 176] on select "textarea" at bounding box center [912, 190] width 162 height 29
click at [861, 239] on span "Ajouter un champ" at bounding box center [1013, 244] width 348 height 29
select select
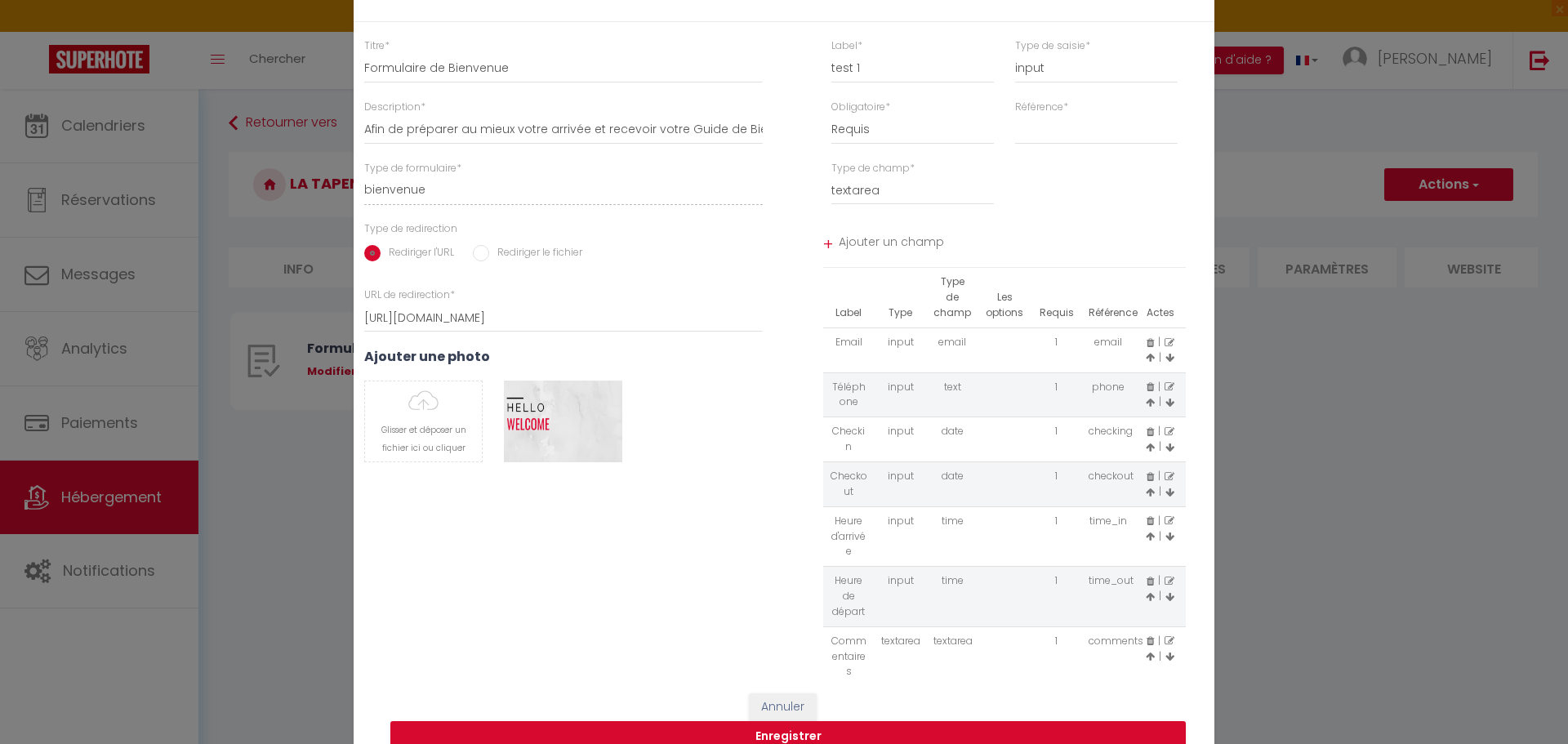
select select
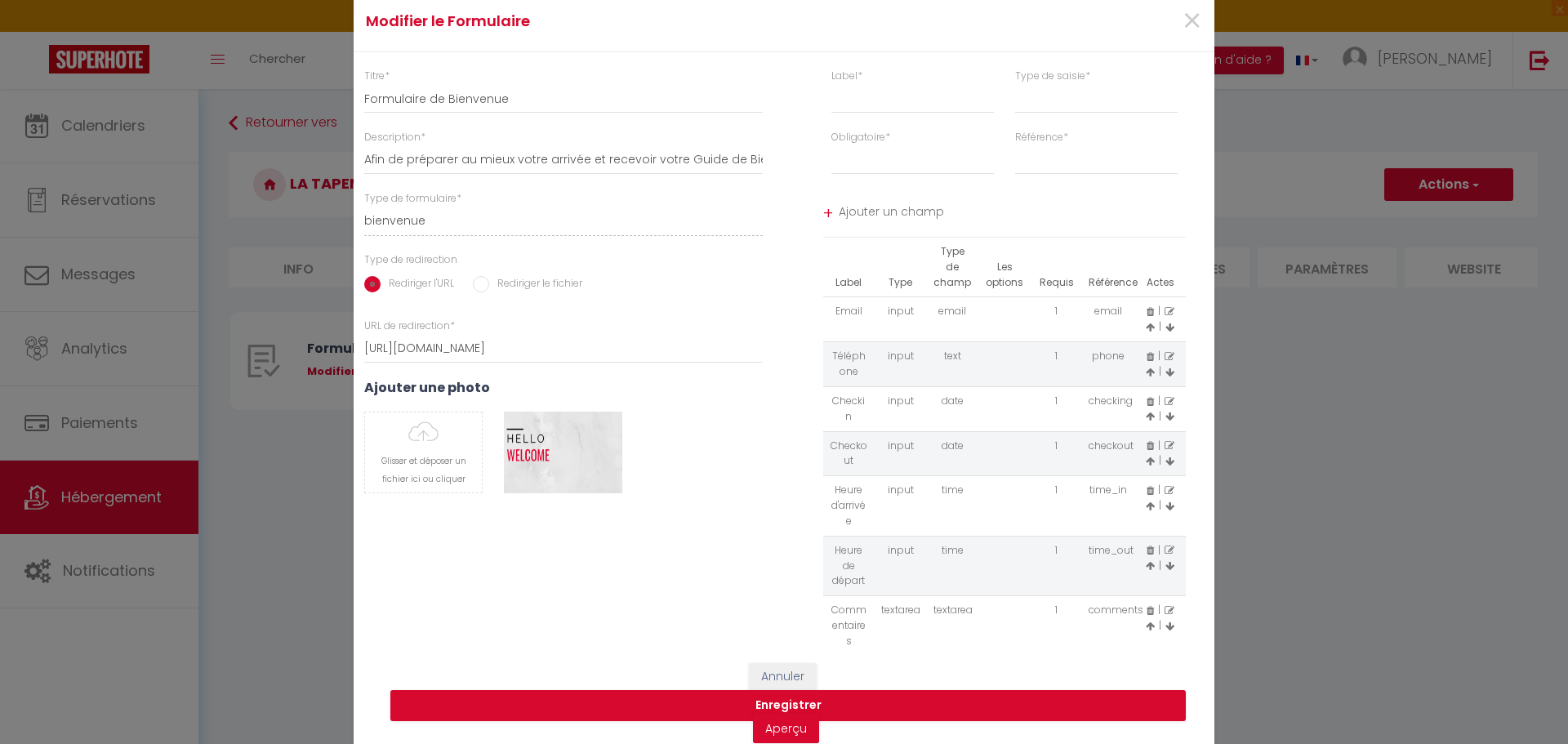
scroll to position [99, 0]
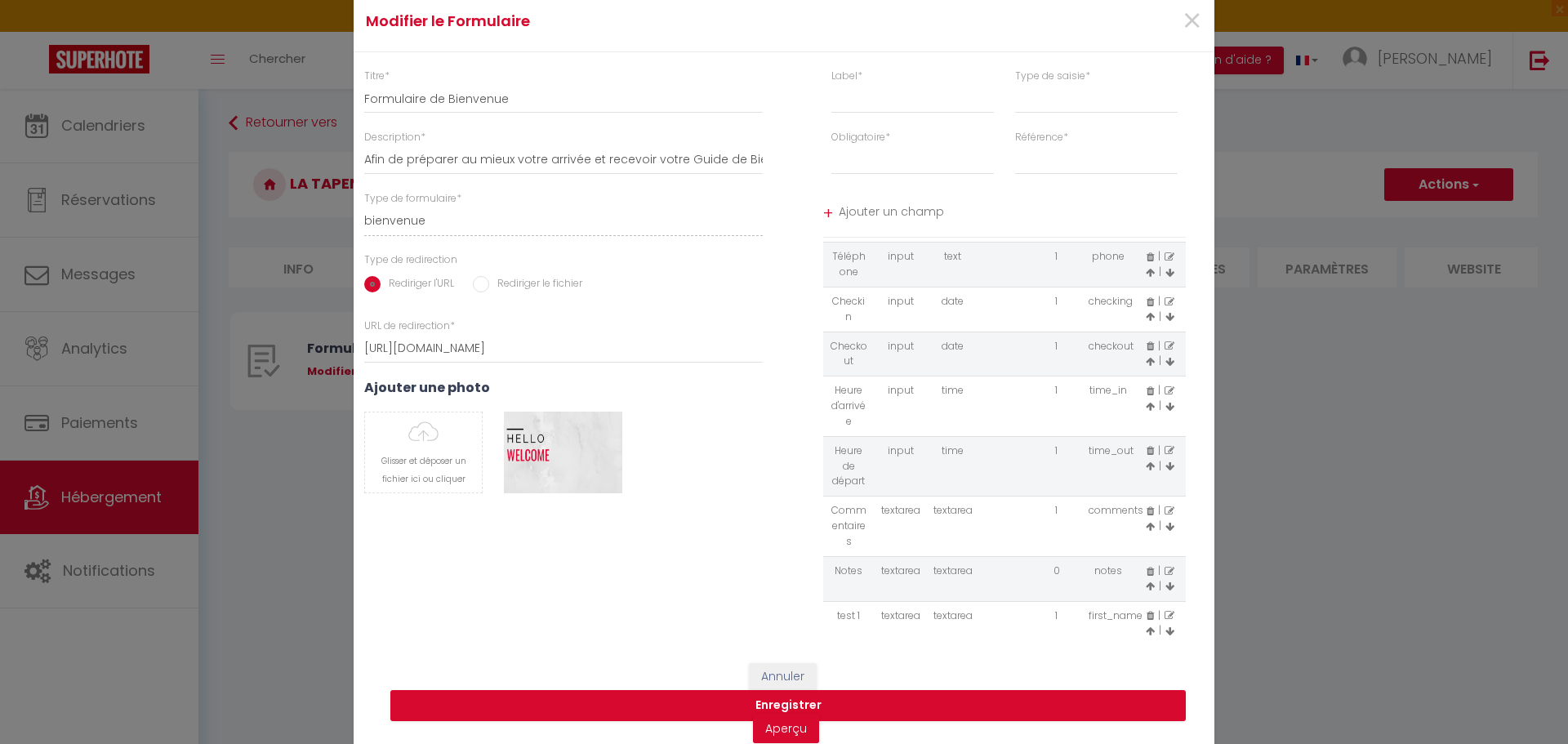
click at [1147, 618] on icon at bounding box center [1150, 615] width 8 height 10
select select
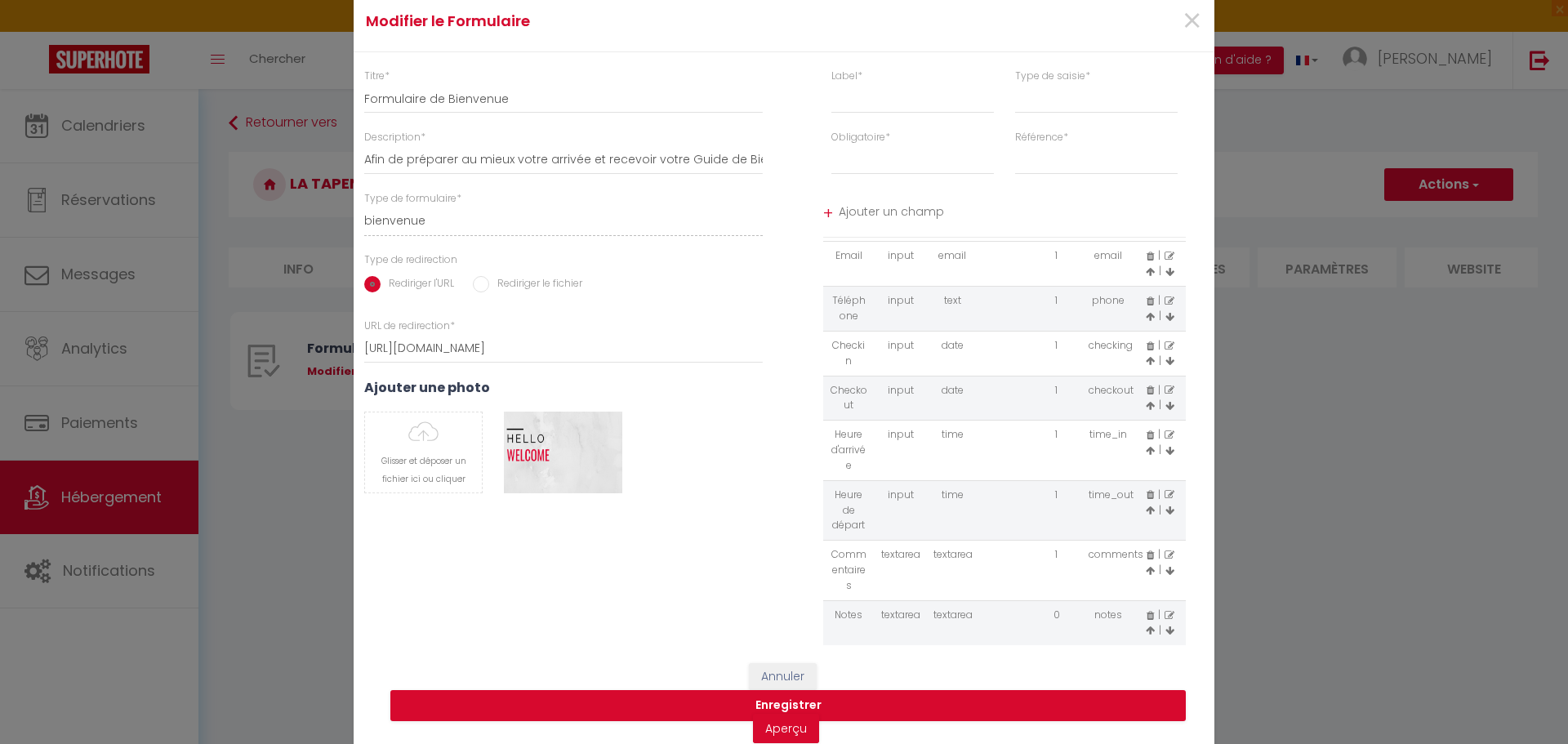
scroll to position [55, 0]
click at [1049, 161] on select "last_name first_name" at bounding box center [1096, 160] width 162 height 29
click at [681, 577] on div "Titre * Formulaire de Bienvenue Description * Afin de préparer au mieux votre a…" at bounding box center [564, 357] width 441 height 577
click at [1165, 617] on icon at bounding box center [1170, 615] width 10 height 10
type input "Notes"
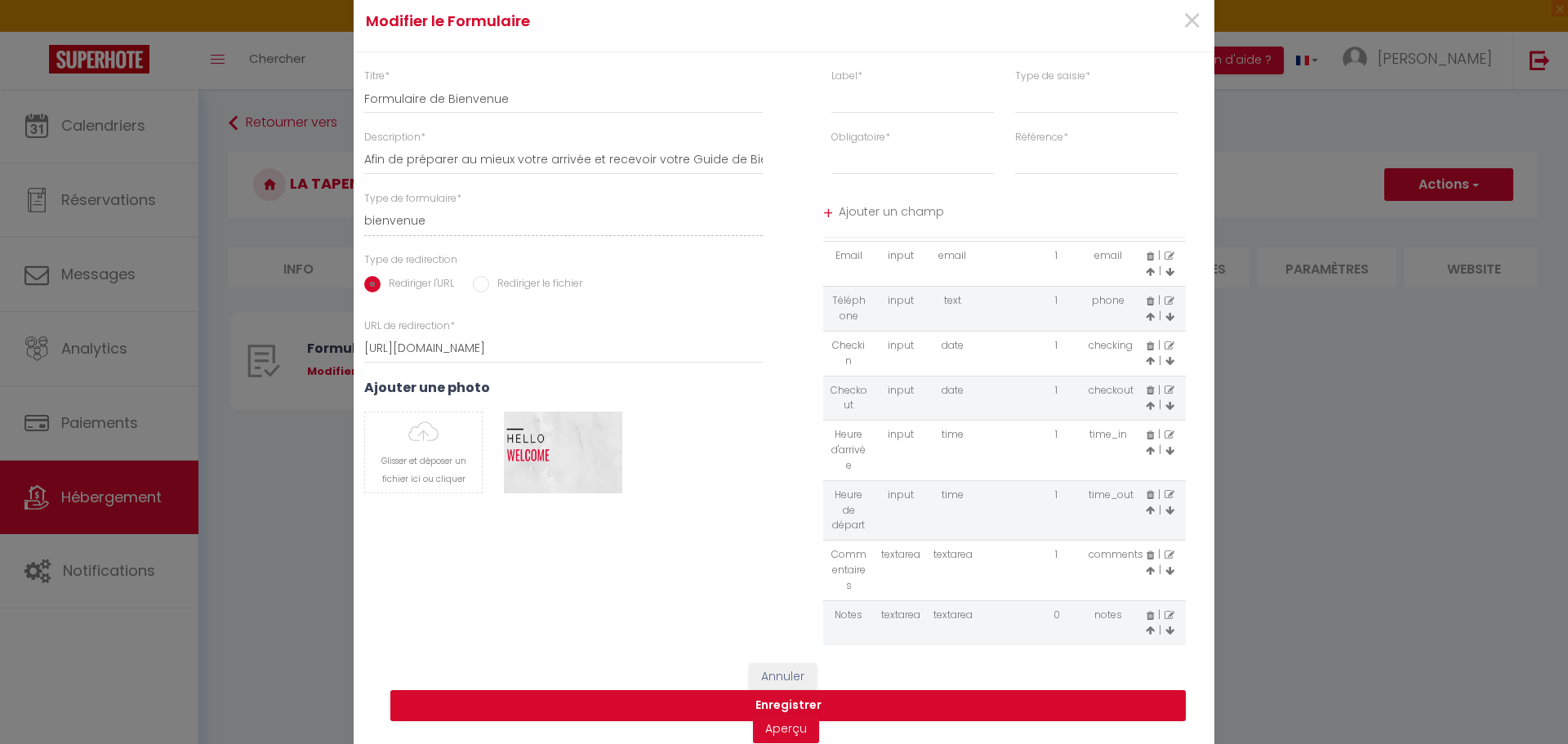
select select "[object Object]"
select select "0"
select select "[object Object]"
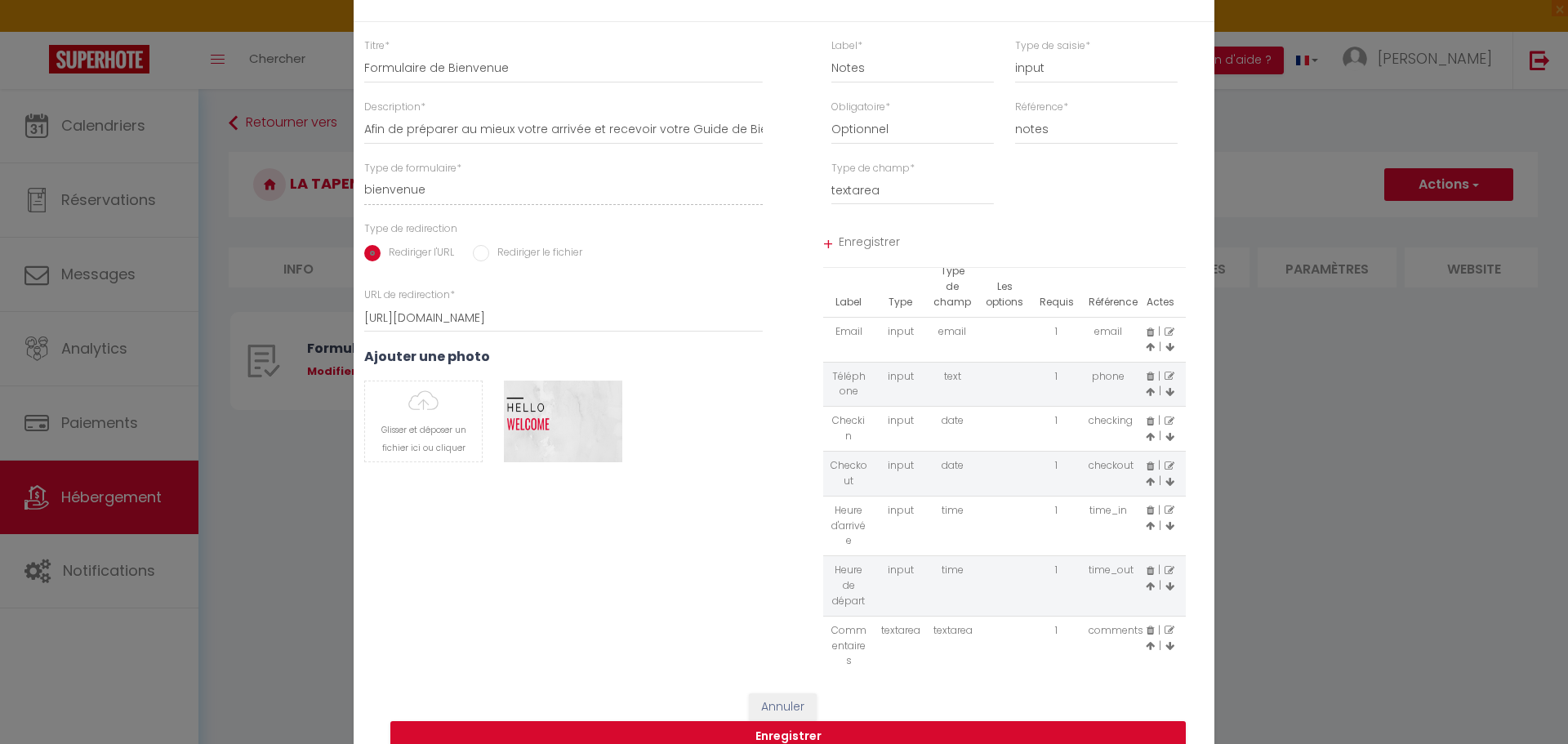
scroll to position [0, 0]
drag, startPoint x: 873, startPoint y: 69, endPoint x: 751, endPoint y: 68, distance: 122.0
click at [751, 68] on div "Titre * Formulaire de Bienvenue Description * Afin de préparer au mieux votre a…" at bounding box center [784, 357] width 882 height 638
type input "posez la quesiton souhaitée"
click at [852, 239] on span "Enregistrer" at bounding box center [1013, 244] width 348 height 29
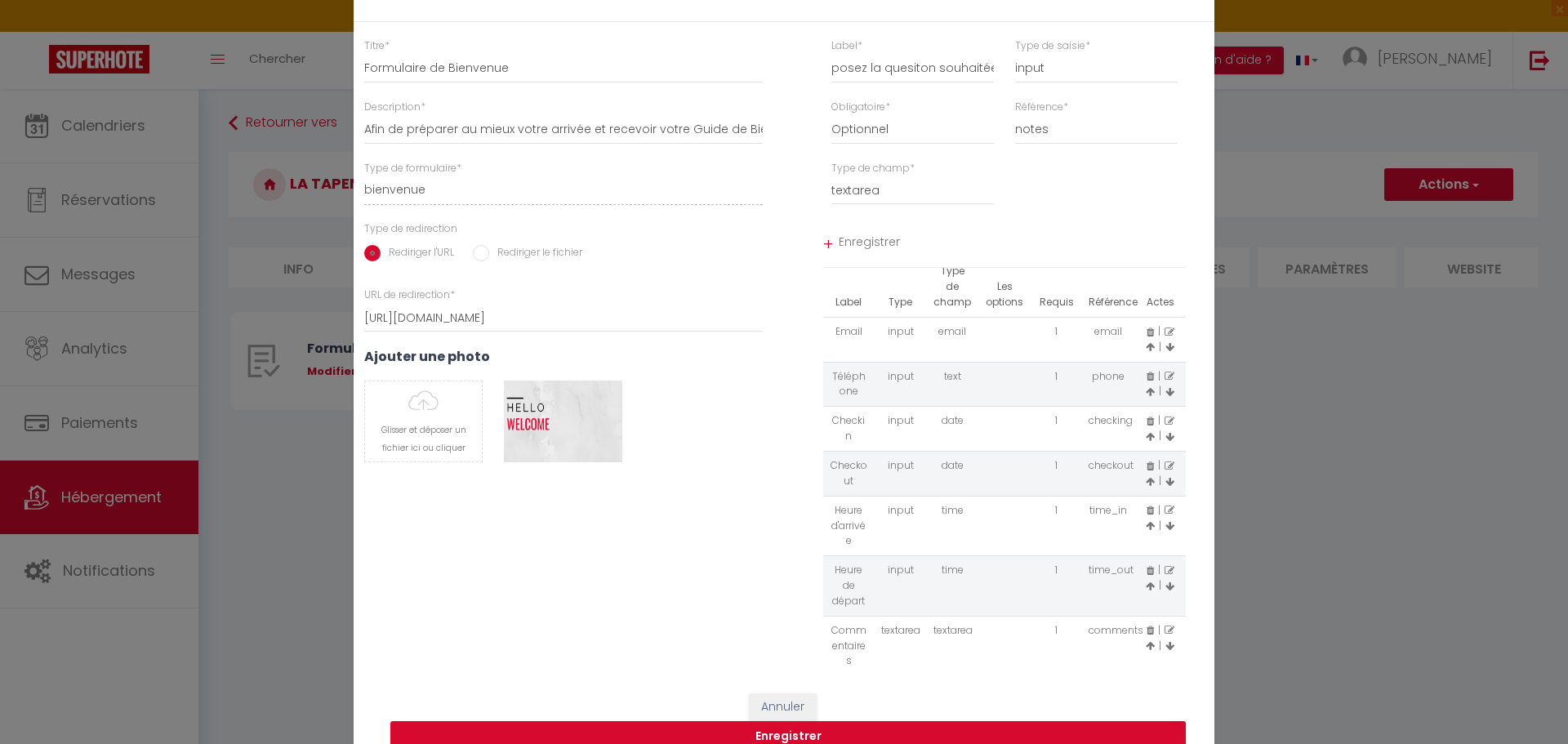
select select
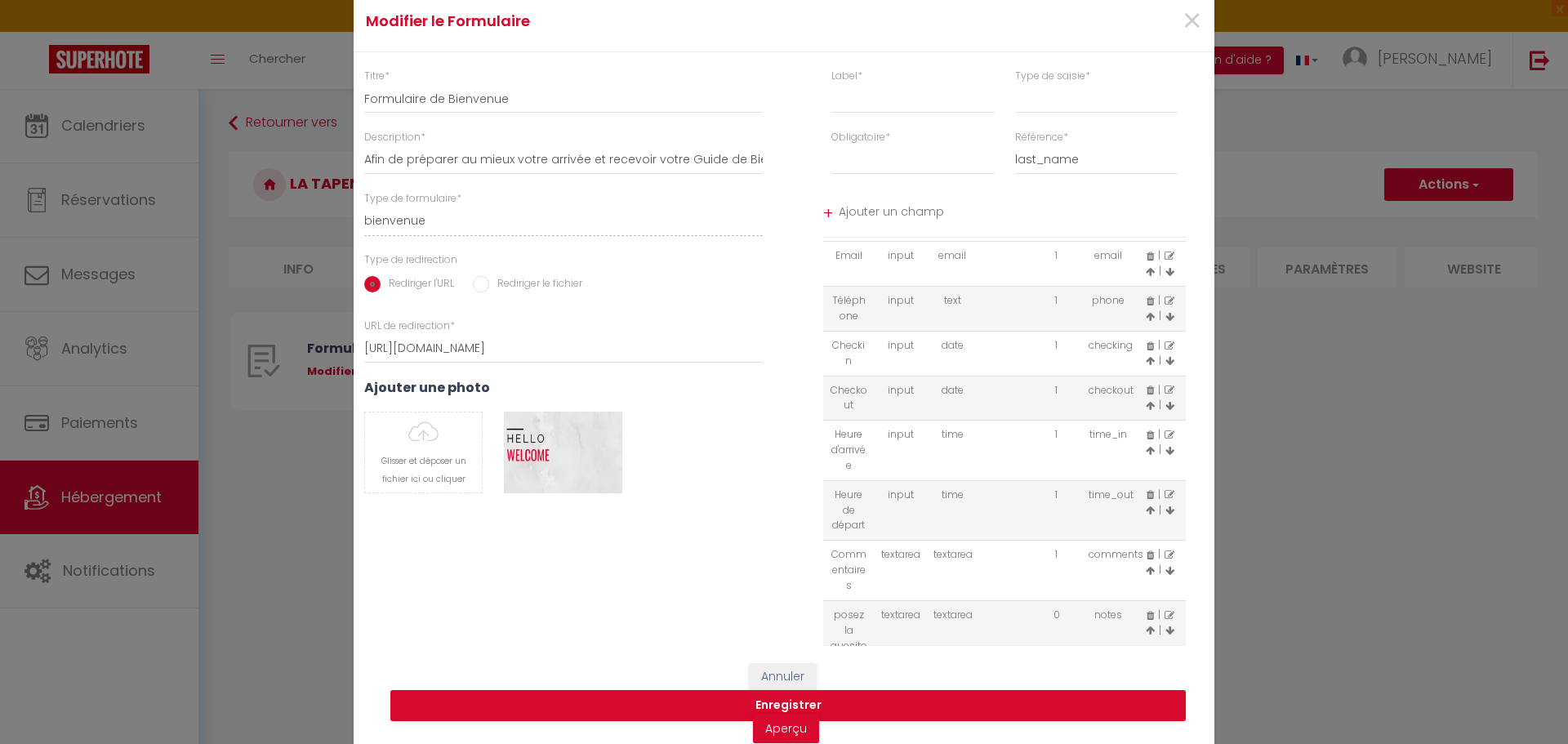
scroll to position [117, 0]
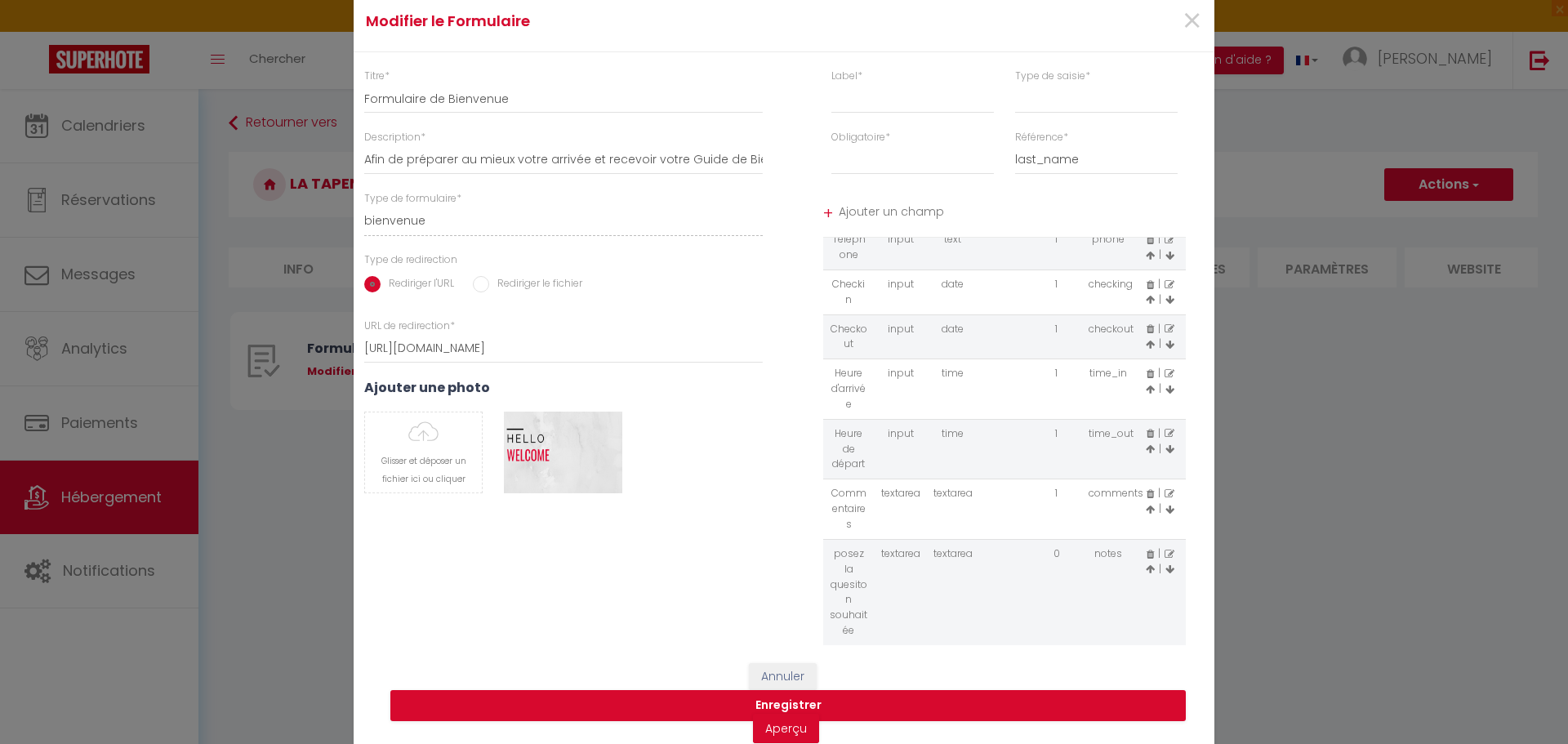
click at [1165, 552] on icon at bounding box center [1170, 554] width 10 height 10
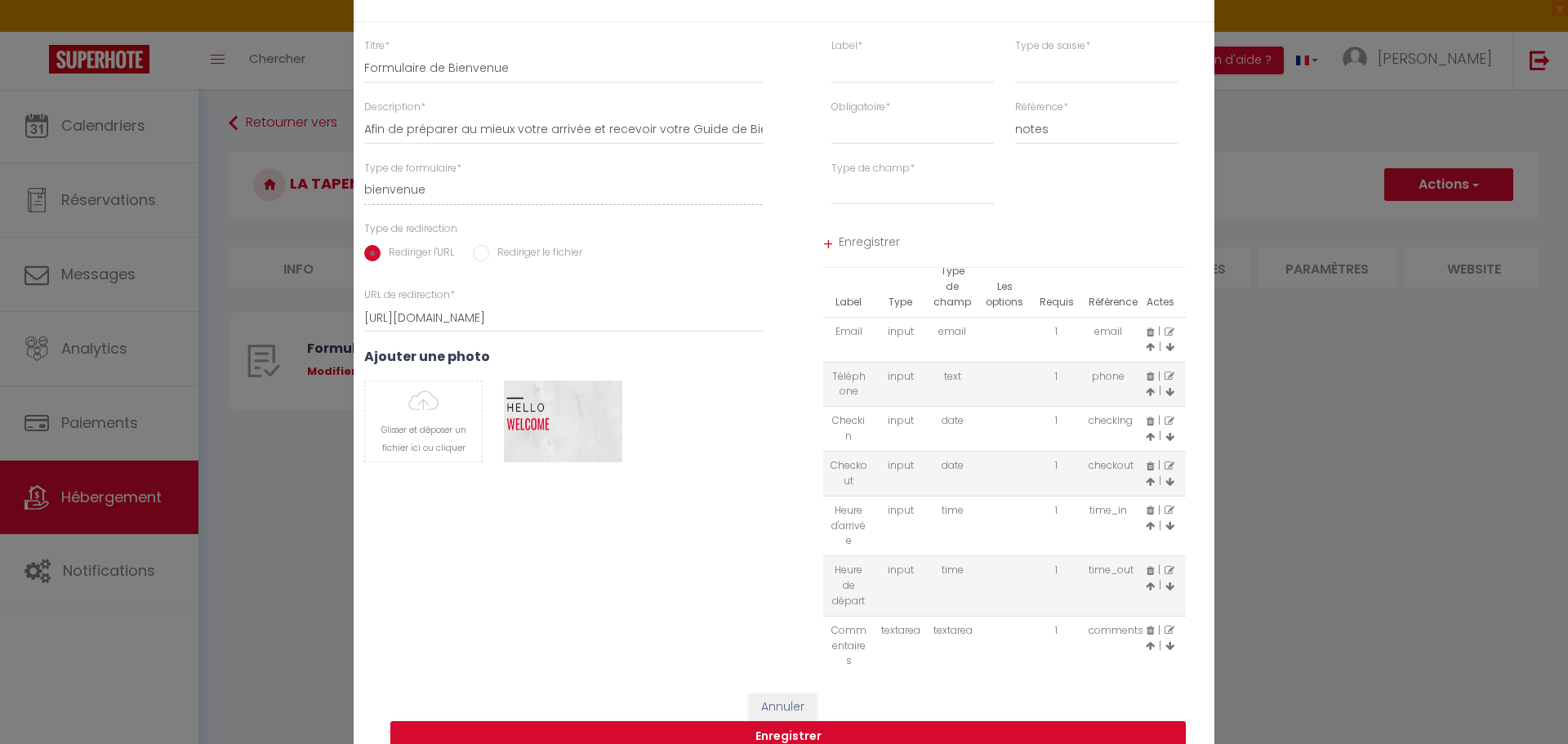
type input "posez la quesiton souhaitée"
select select "[object Object]"
select select "0"
select select "[object Object]"
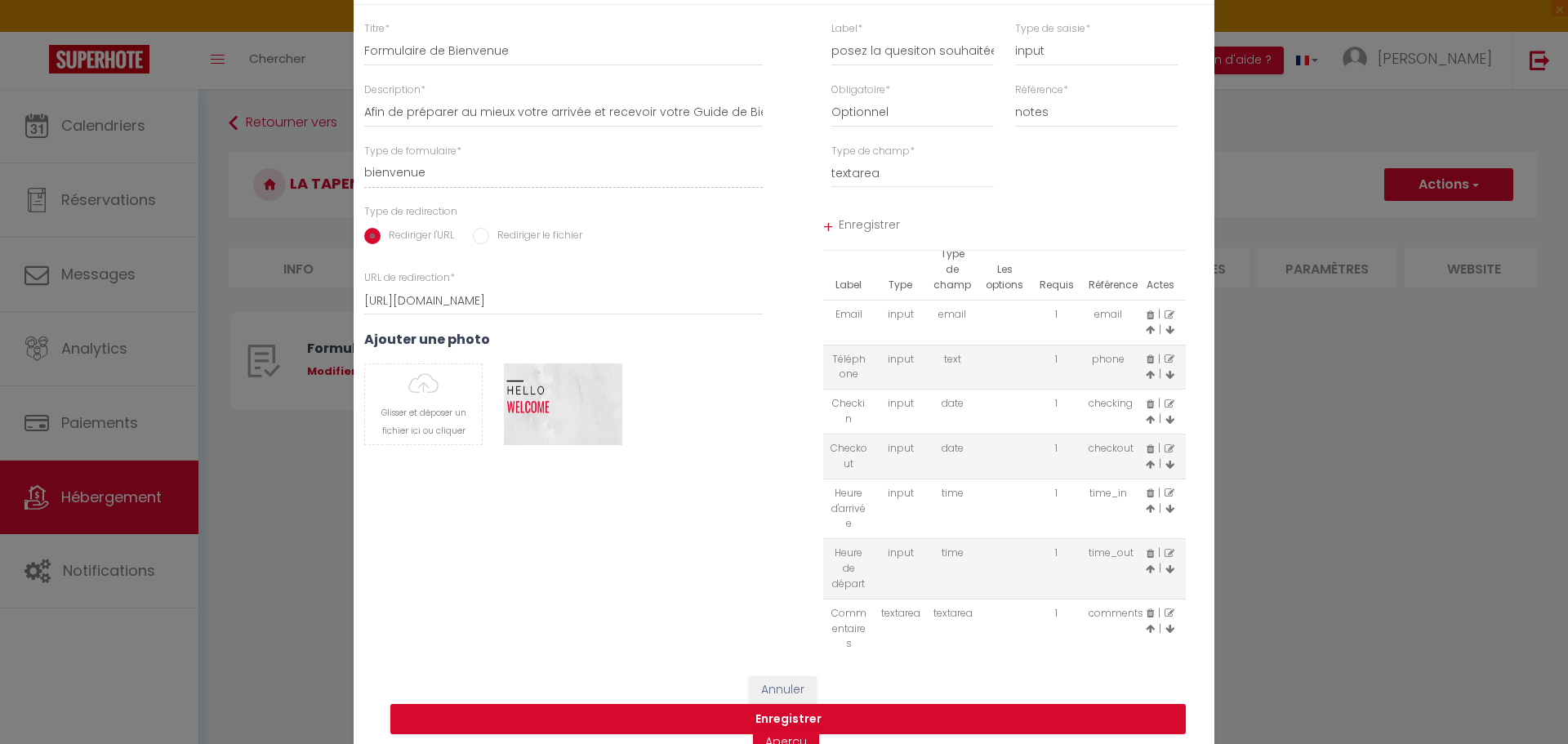
scroll to position [40, 0]
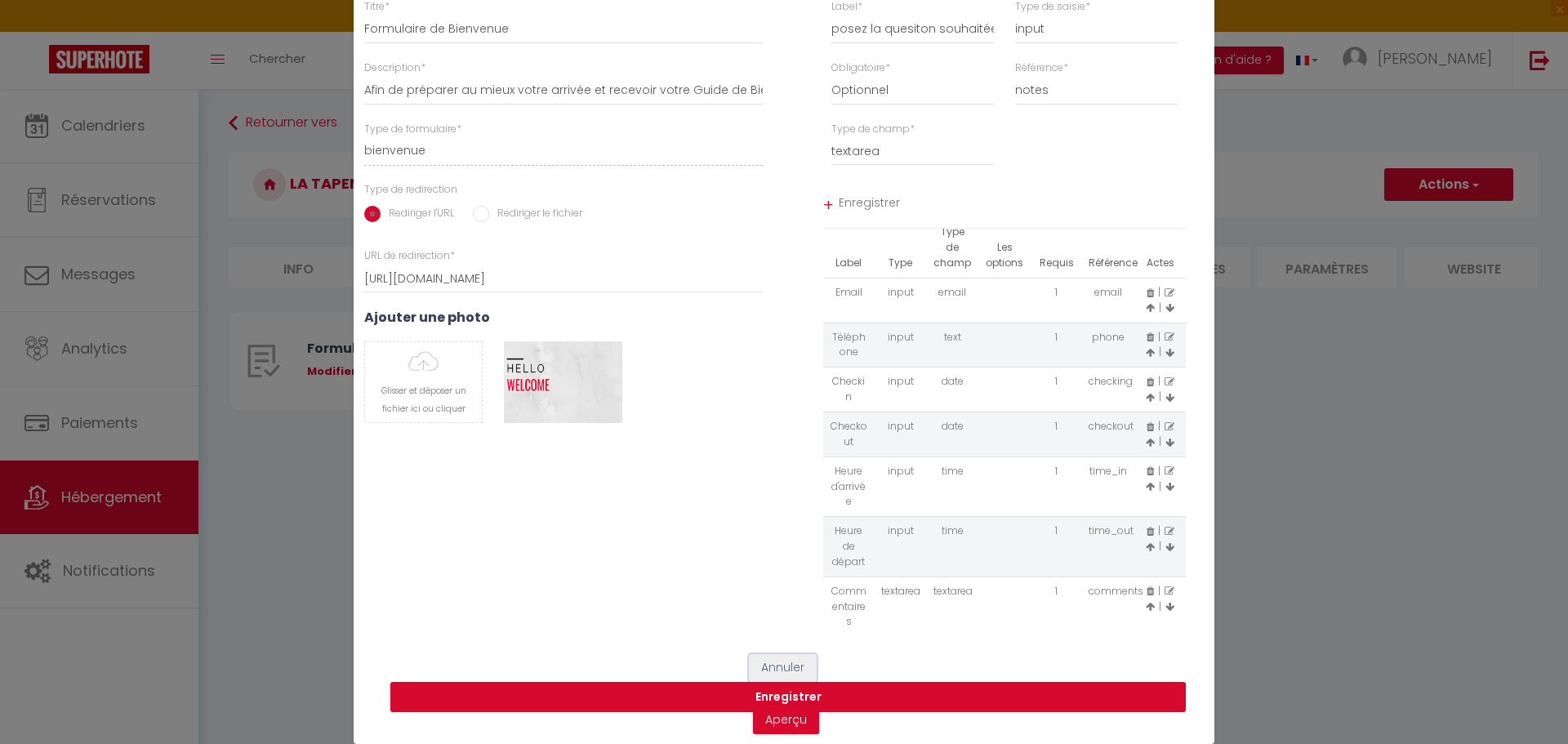
click at [772, 657] on button "Annuler" at bounding box center [782, 667] width 68 height 28
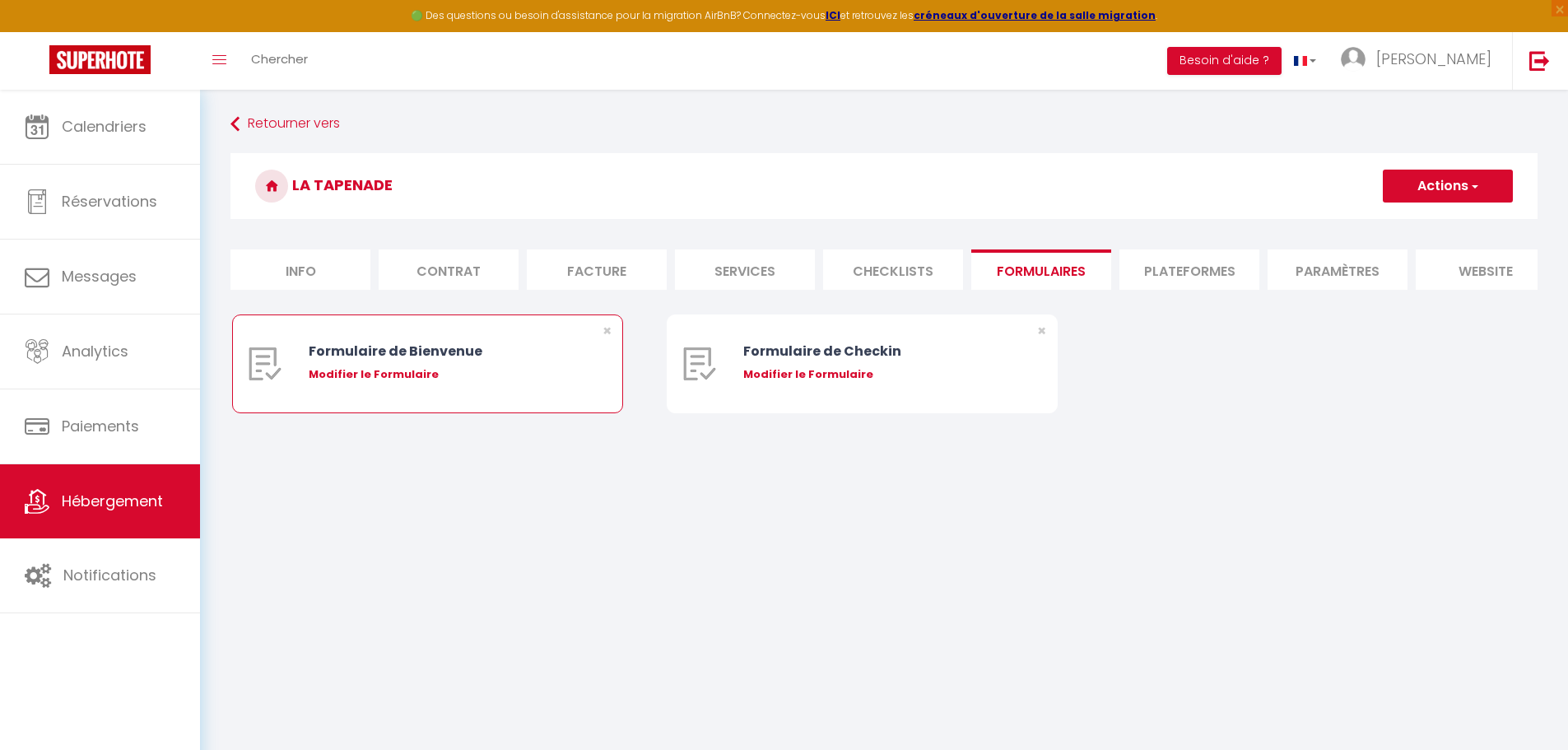
click at [389, 382] on div "Modifier le Formulaire" at bounding box center [443, 374] width 270 height 16
type input "Formulaire de Bienvenue"
type input "Afin de préparer au mieux votre arrivée et recevoir votre Guide de Bienvenue, j…"
select select "[object Object]"
radio input "true"
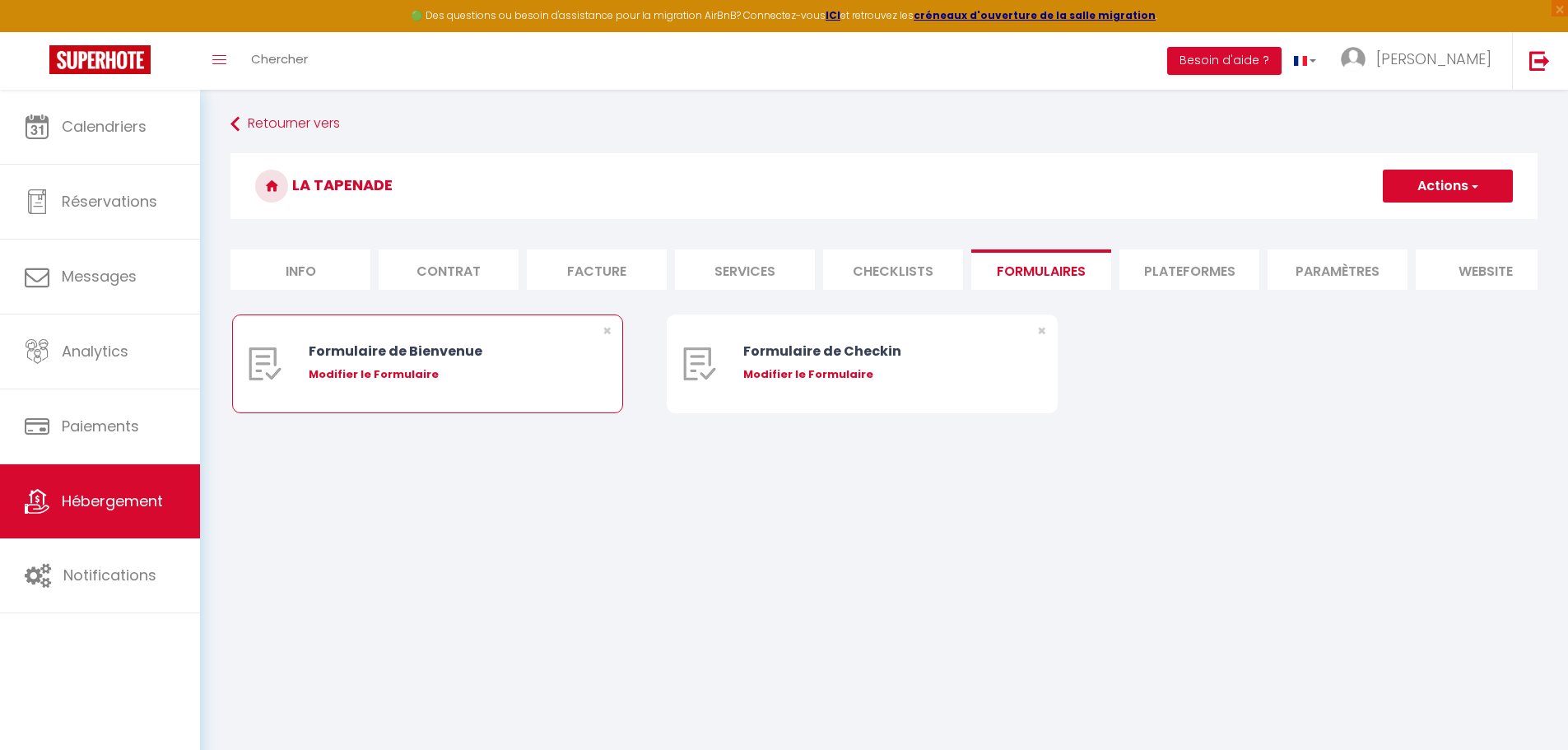
type input "https://superhote.com/confirmation"
select select
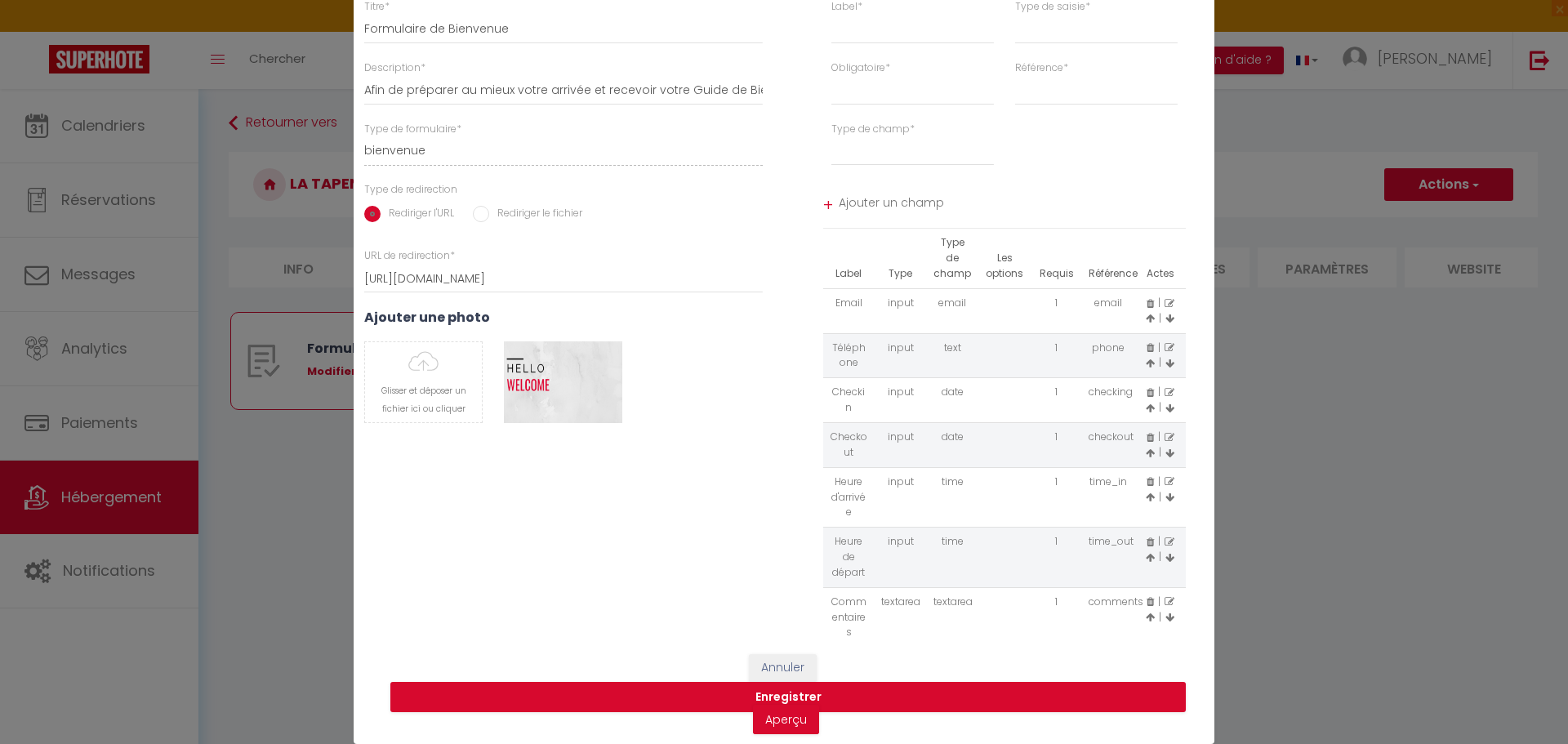
scroll to position [0, 0]
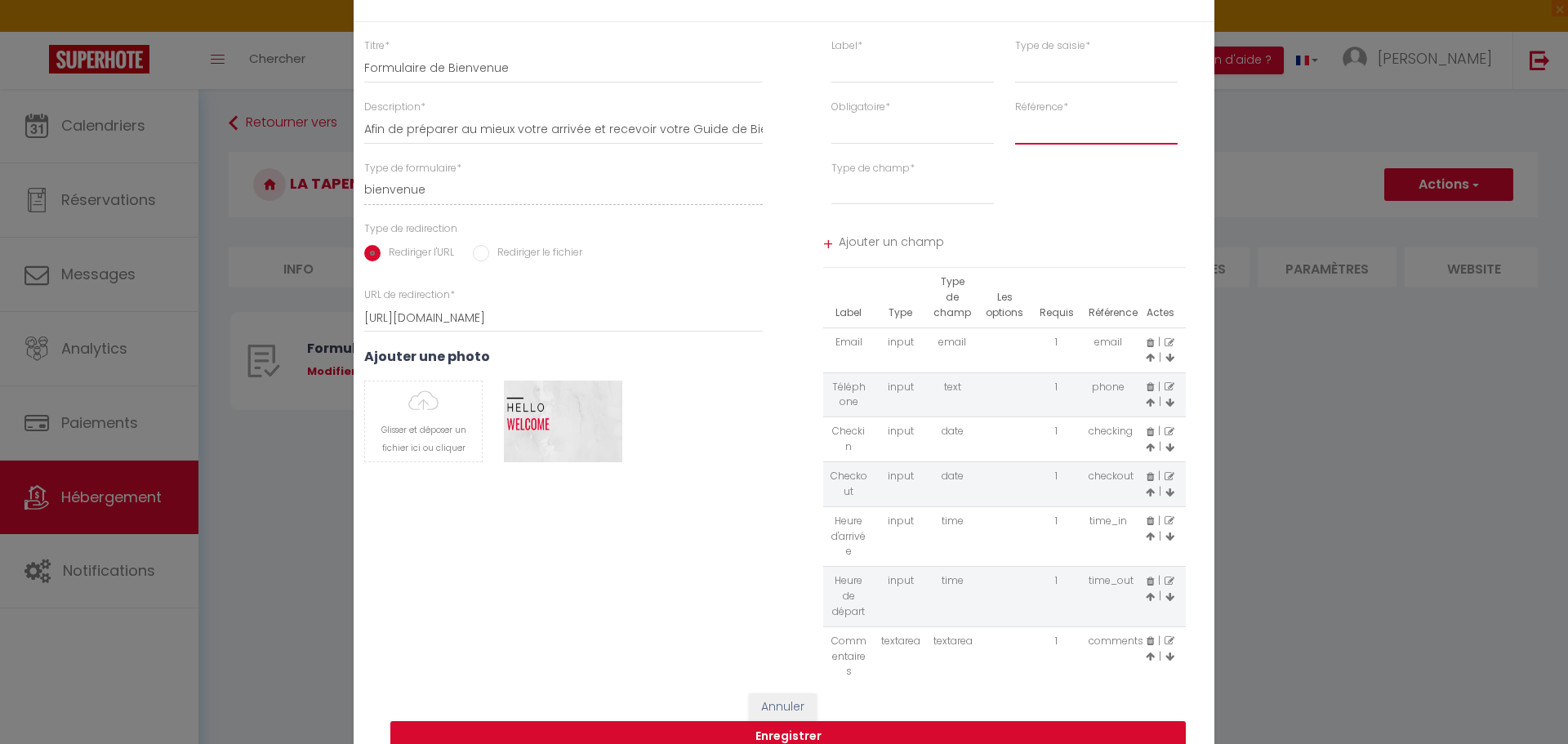
click at [1038, 132] on select "last_name first_name" at bounding box center [1096, 129] width 162 height 29
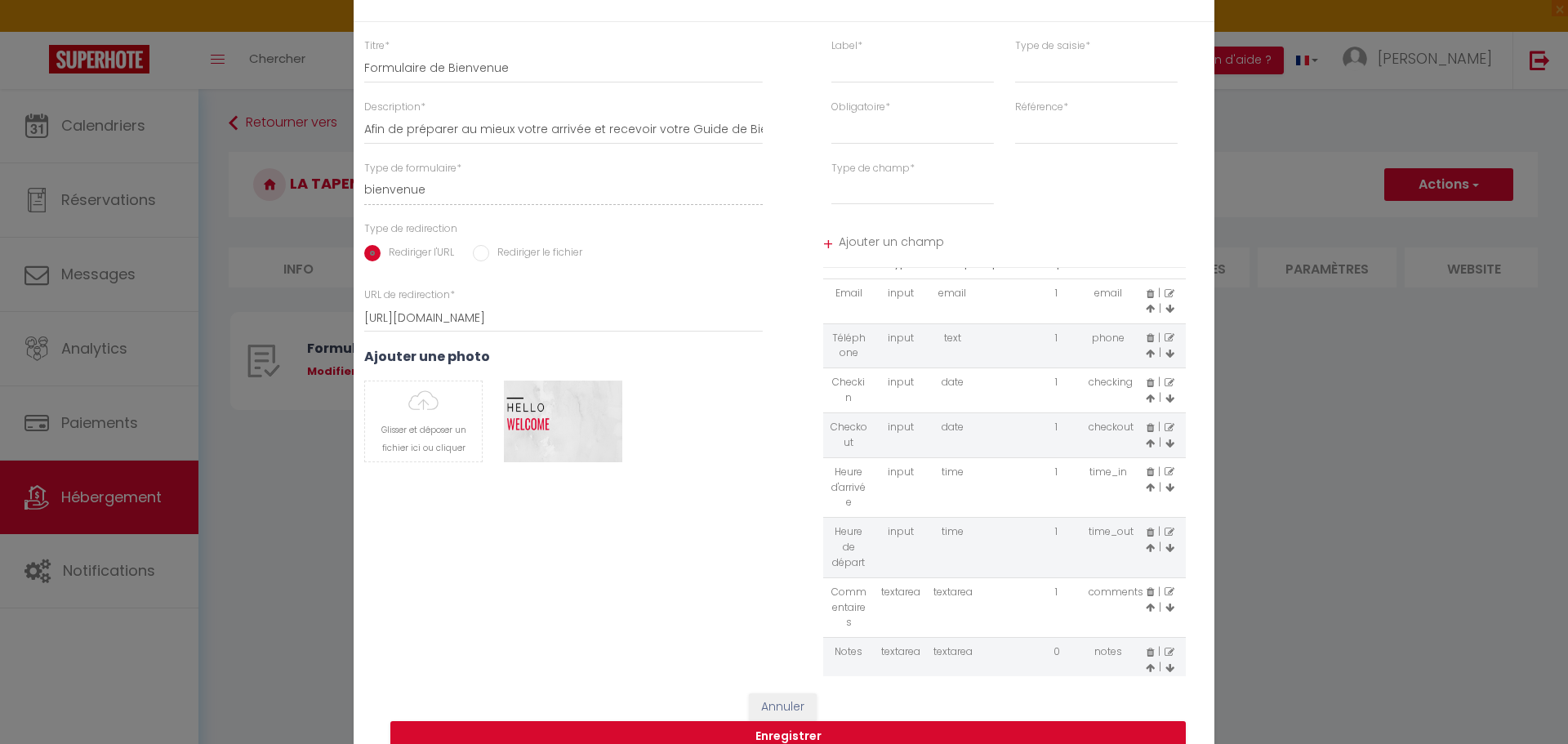
scroll to position [55, 0]
click at [1165, 583] on icon at bounding box center [1170, 585] width 10 height 10
type input "Commentaires"
select select "[object Object]"
select select "1"
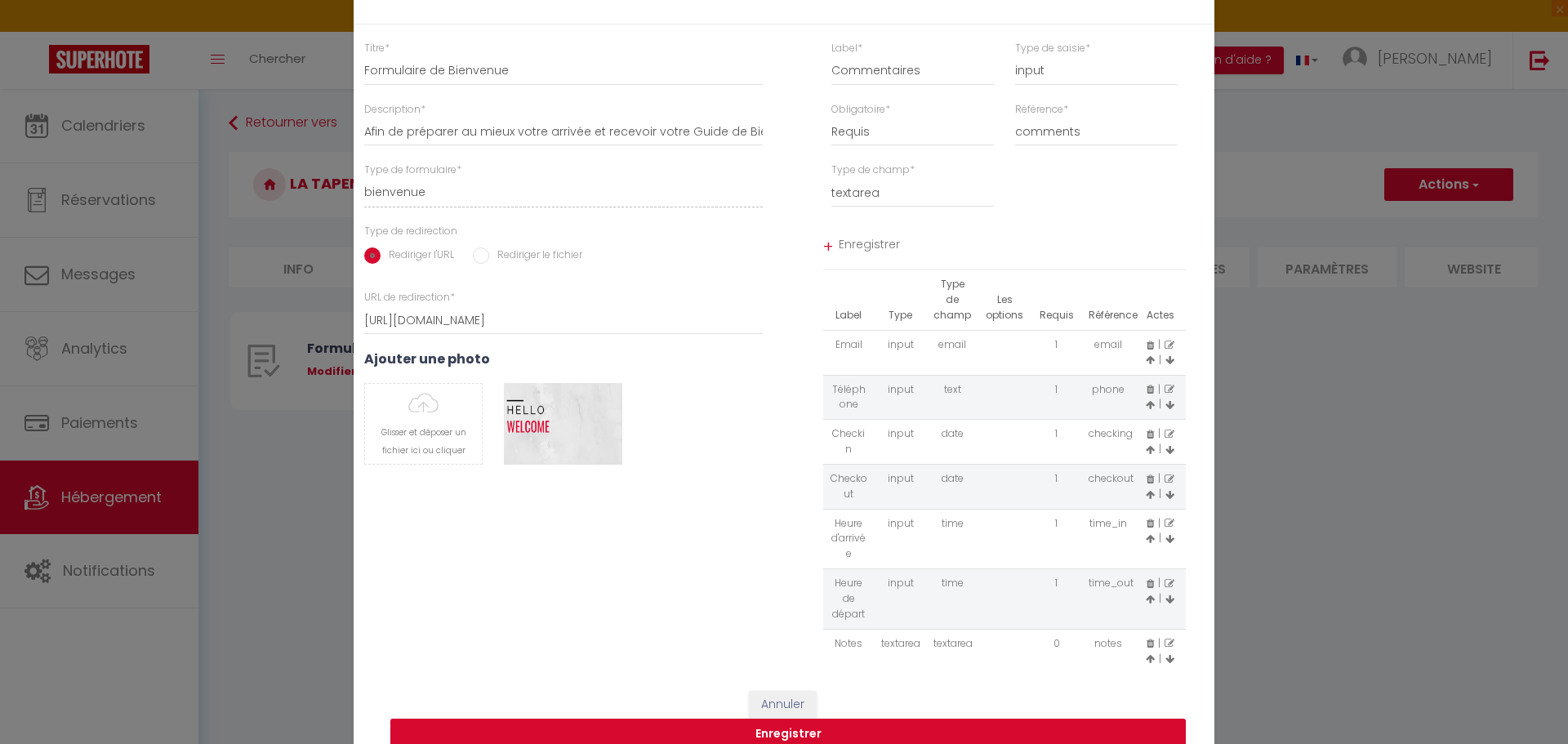
scroll to position [0, 0]
click at [1165, 641] on icon at bounding box center [1170, 643] width 10 height 10
click at [787, 702] on button "Annuler" at bounding box center [782, 704] width 68 height 28
select select
radio input "false"
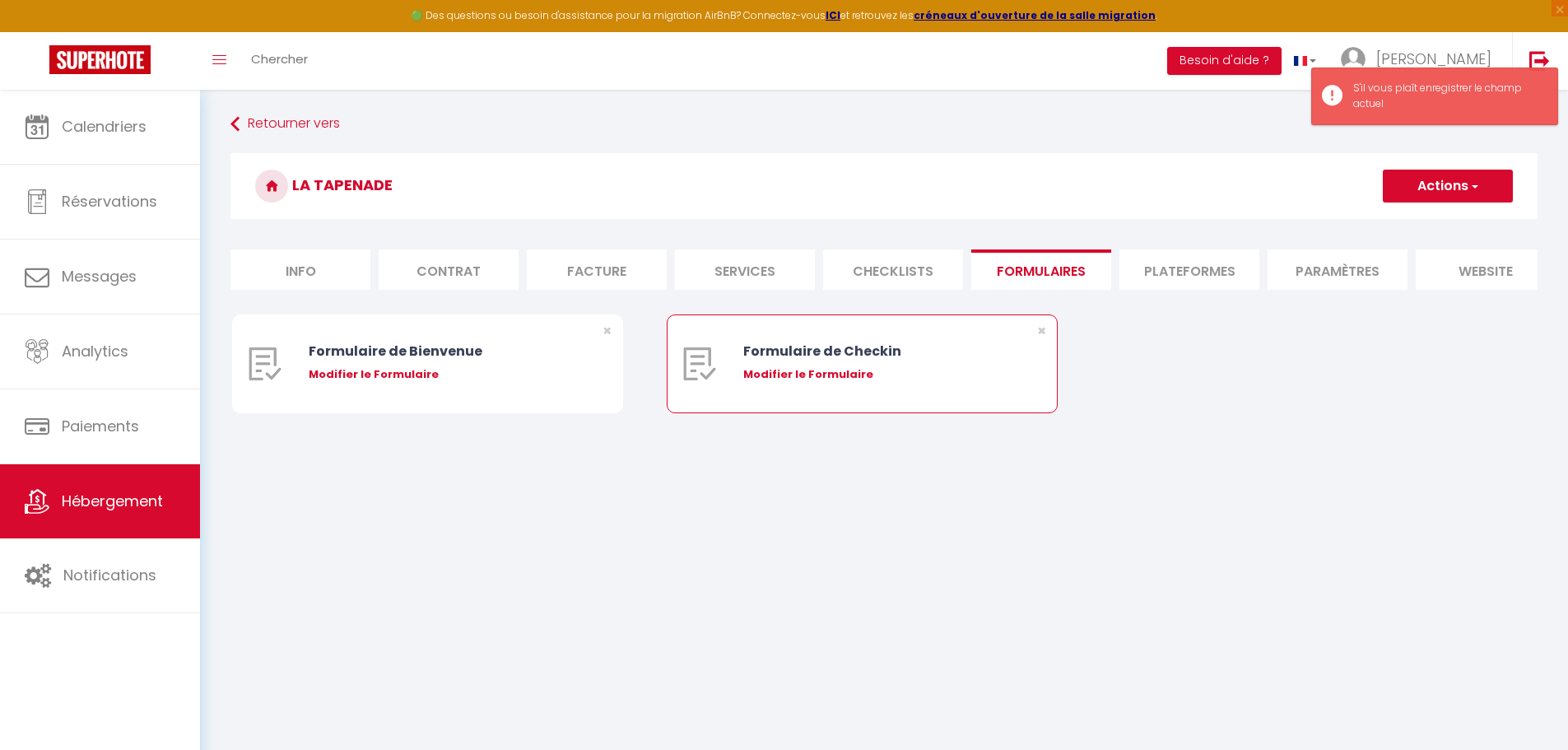
select select
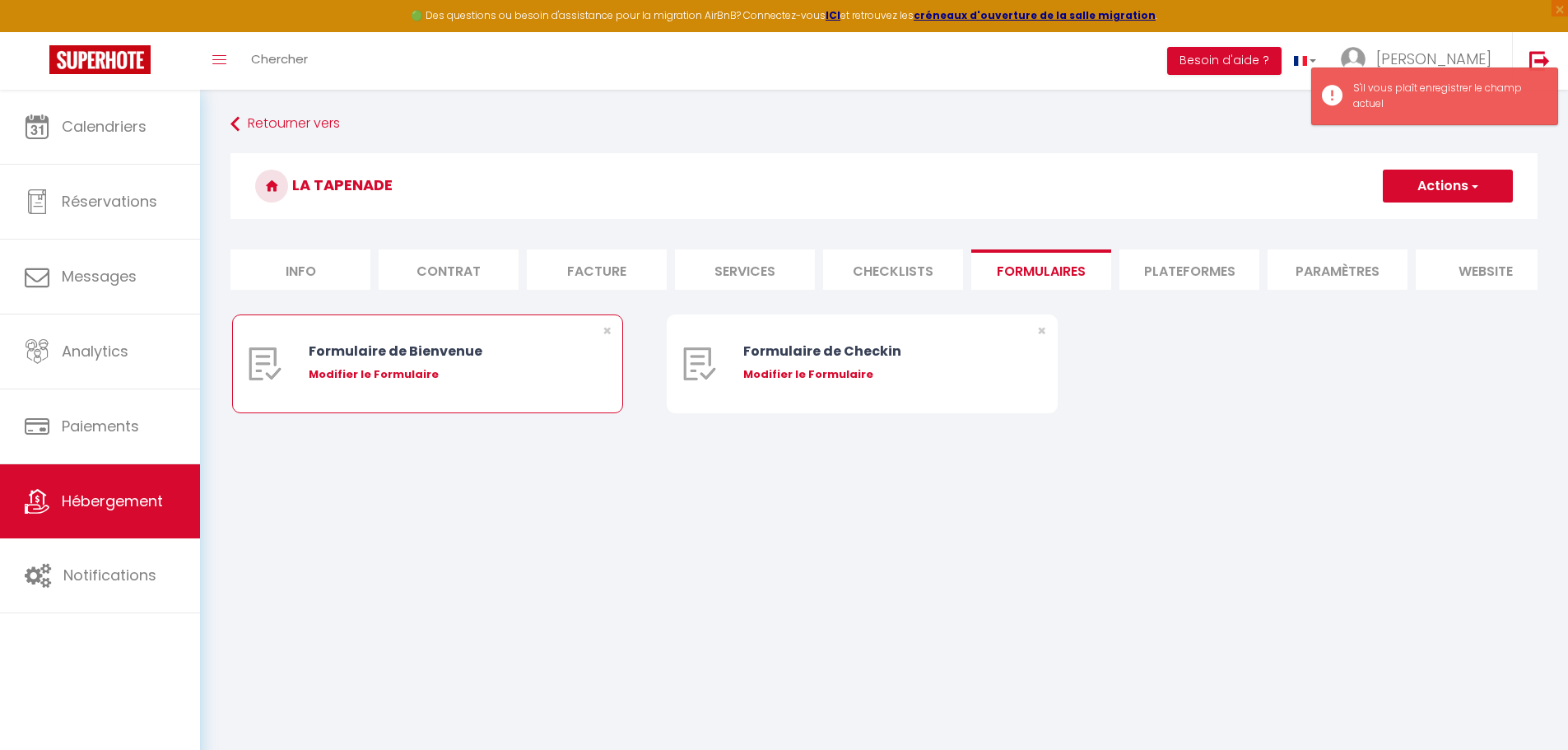
click at [386, 382] on div "Modifier le Formulaire" at bounding box center [443, 374] width 270 height 16
type input "Formulaire de Bienvenue"
type input "Afin de préparer au mieux votre arrivée et recevoir votre Guide de Bienvenue, j…"
select select "[object Object]"
radio input "true"
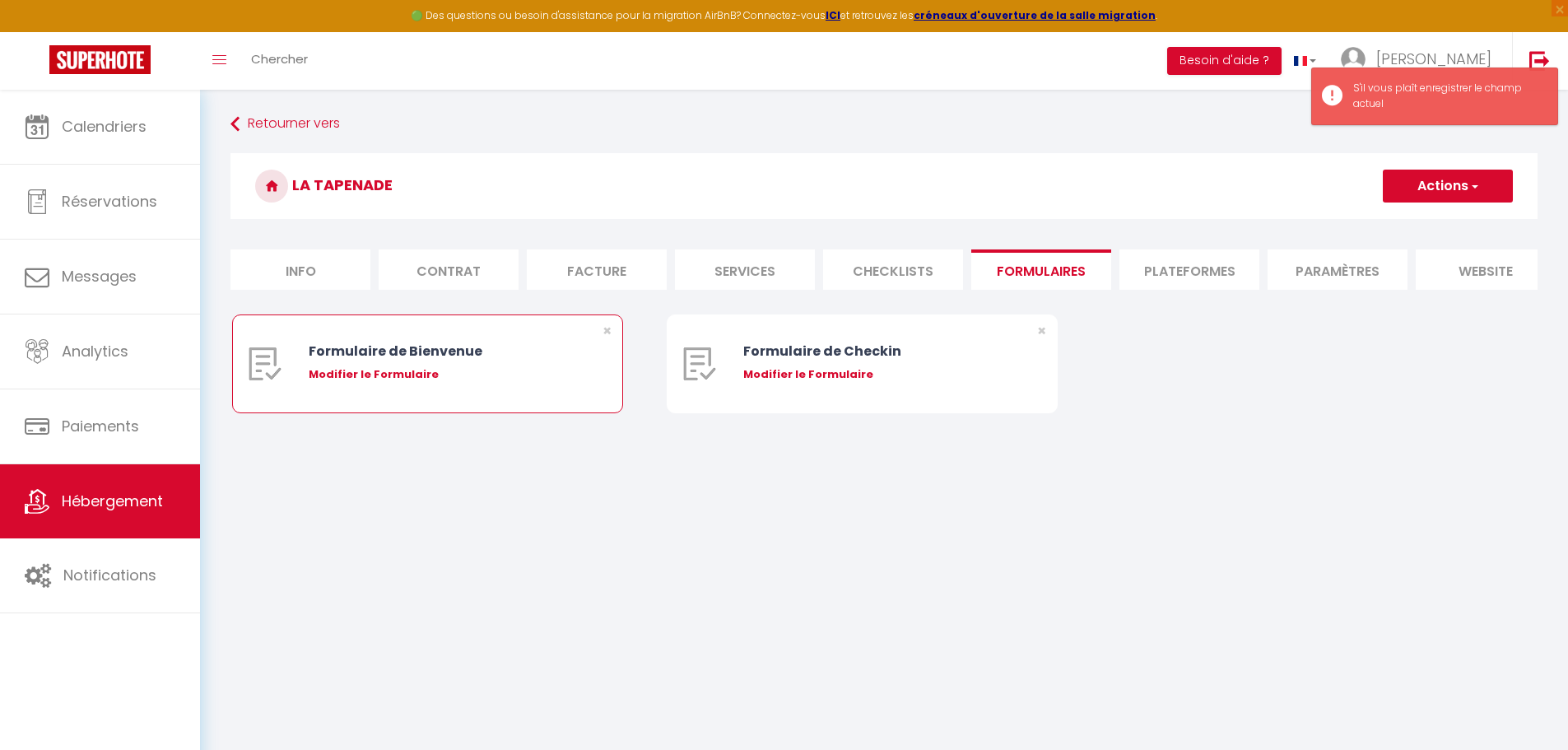
type input "https://superhote.com/confirmation"
select select
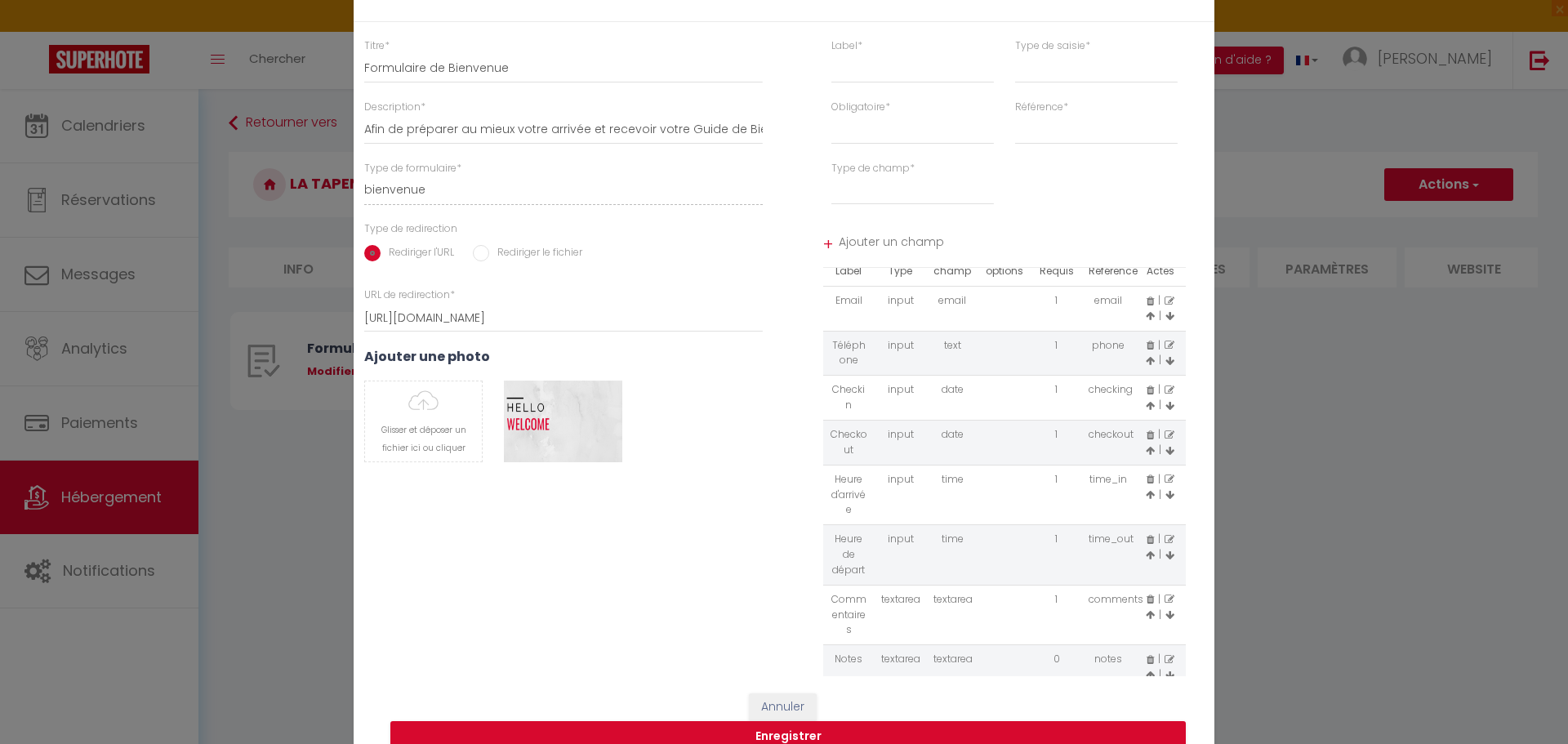
scroll to position [55, 0]
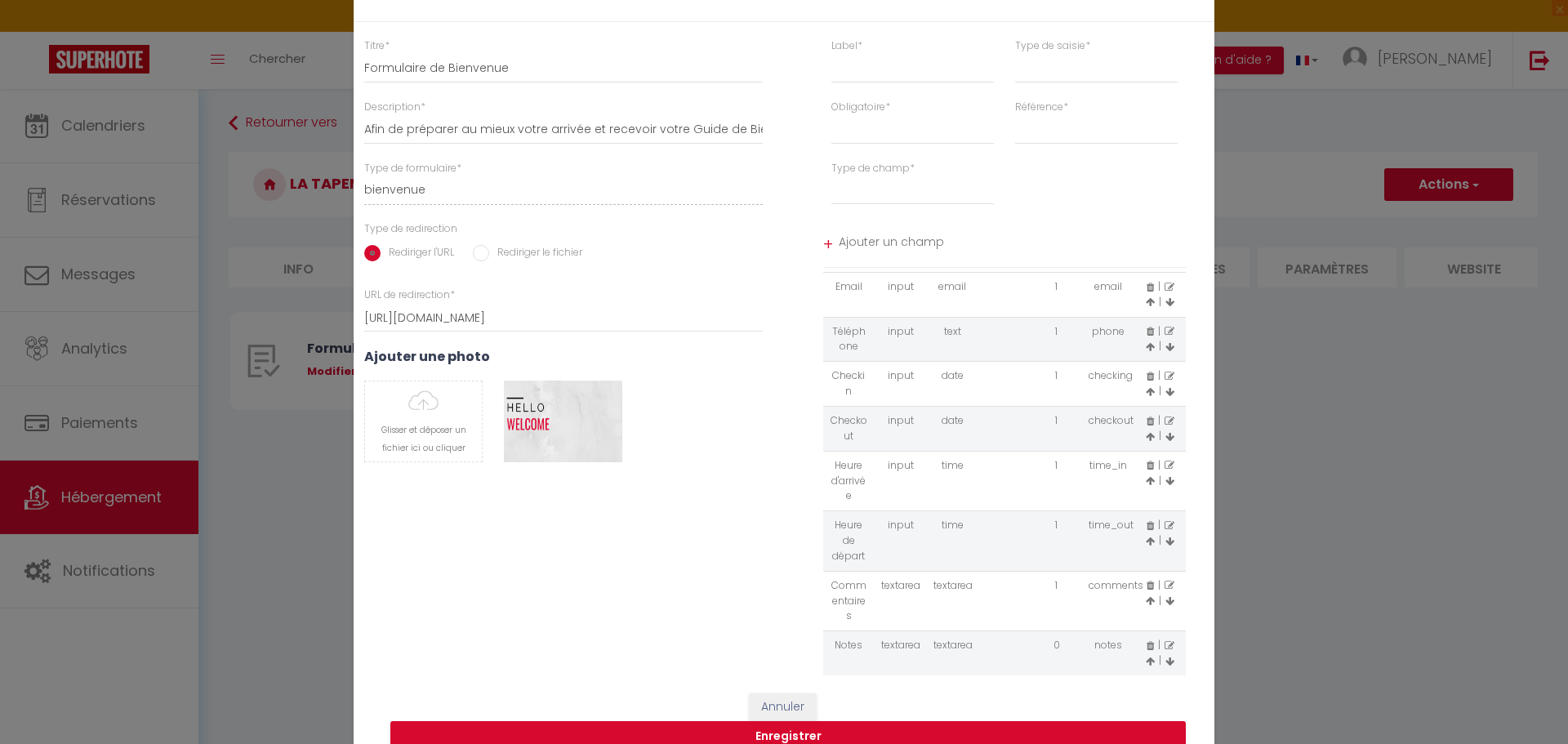
click at [1165, 643] on icon at bounding box center [1170, 646] width 10 height 10
type input "Notes"
select select "[object Object]"
select select "0"
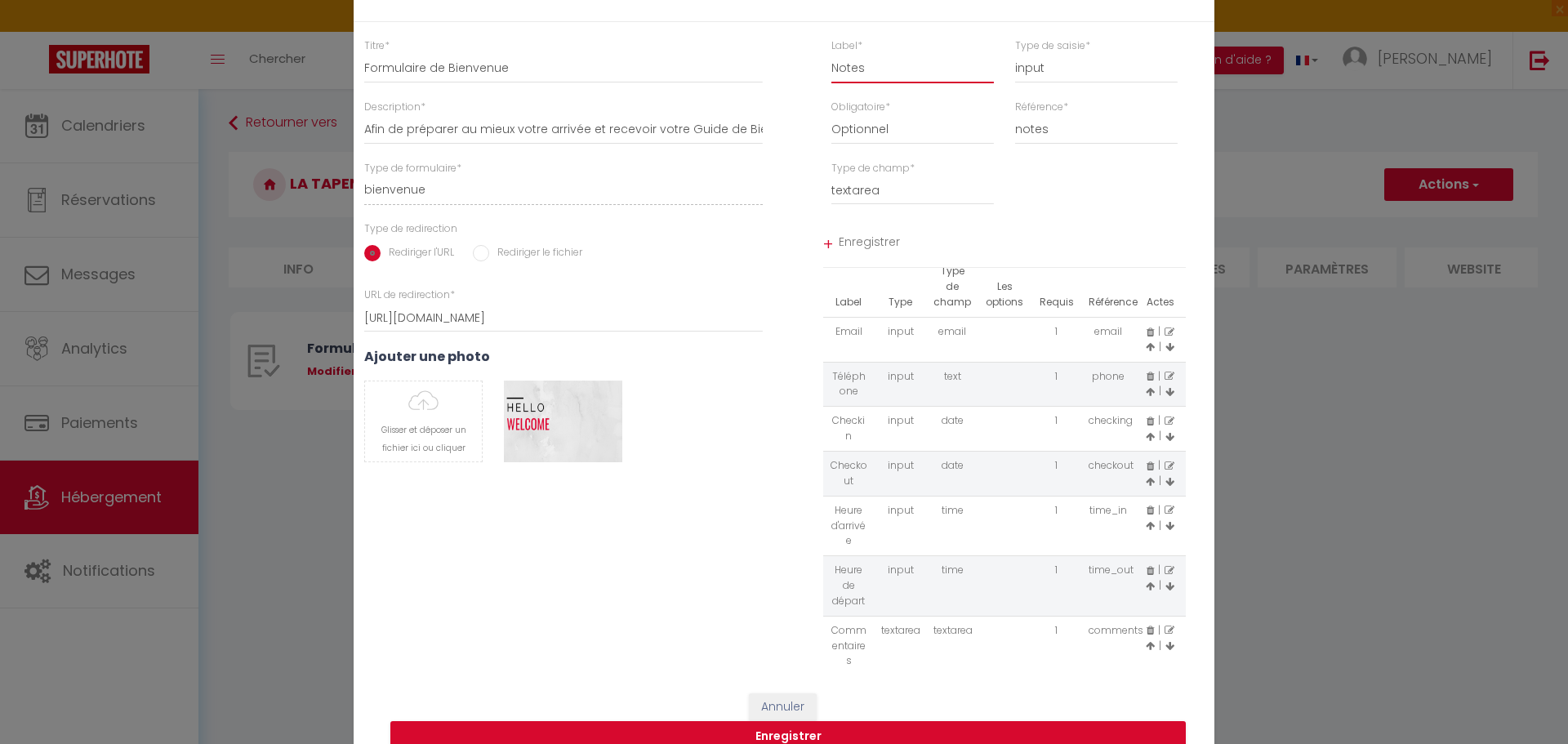
drag, startPoint x: 866, startPoint y: 66, endPoint x: 772, endPoint y: 71, distance: 94.1
click at [772, 71] on div "Titre * Formulaire de Bienvenue Description * Afin de préparer au mieux votre a…" at bounding box center [784, 357] width 882 height 638
click at [870, 133] on select "Requis Optionnel" at bounding box center [912, 129] width 162 height 29
click at [1045, 71] on select "input select textarea" at bounding box center [1096, 68] width 162 height 29
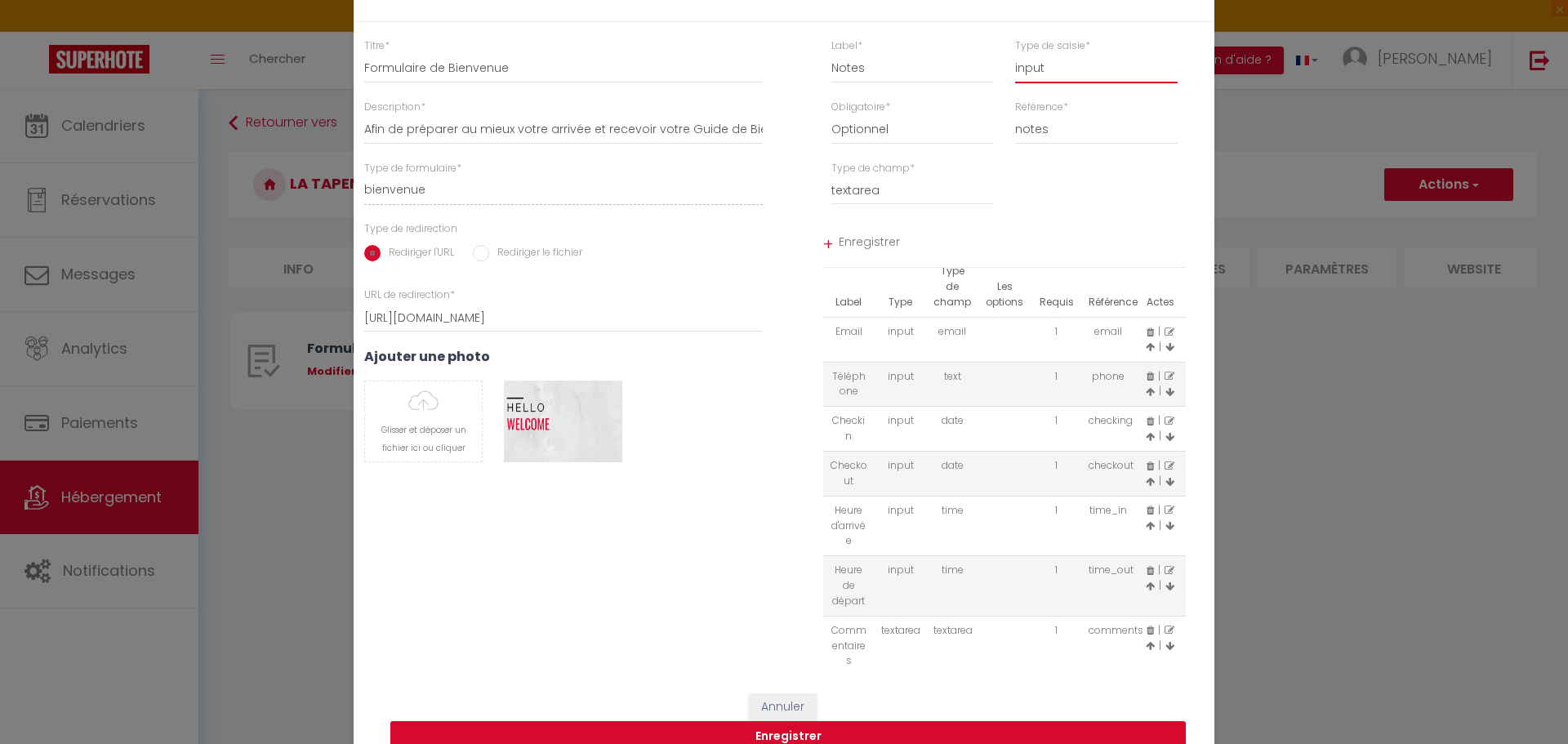
select select "[object Object]"
click at [1015, 54] on select "input select textarea" at bounding box center [1096, 68] width 162 height 29
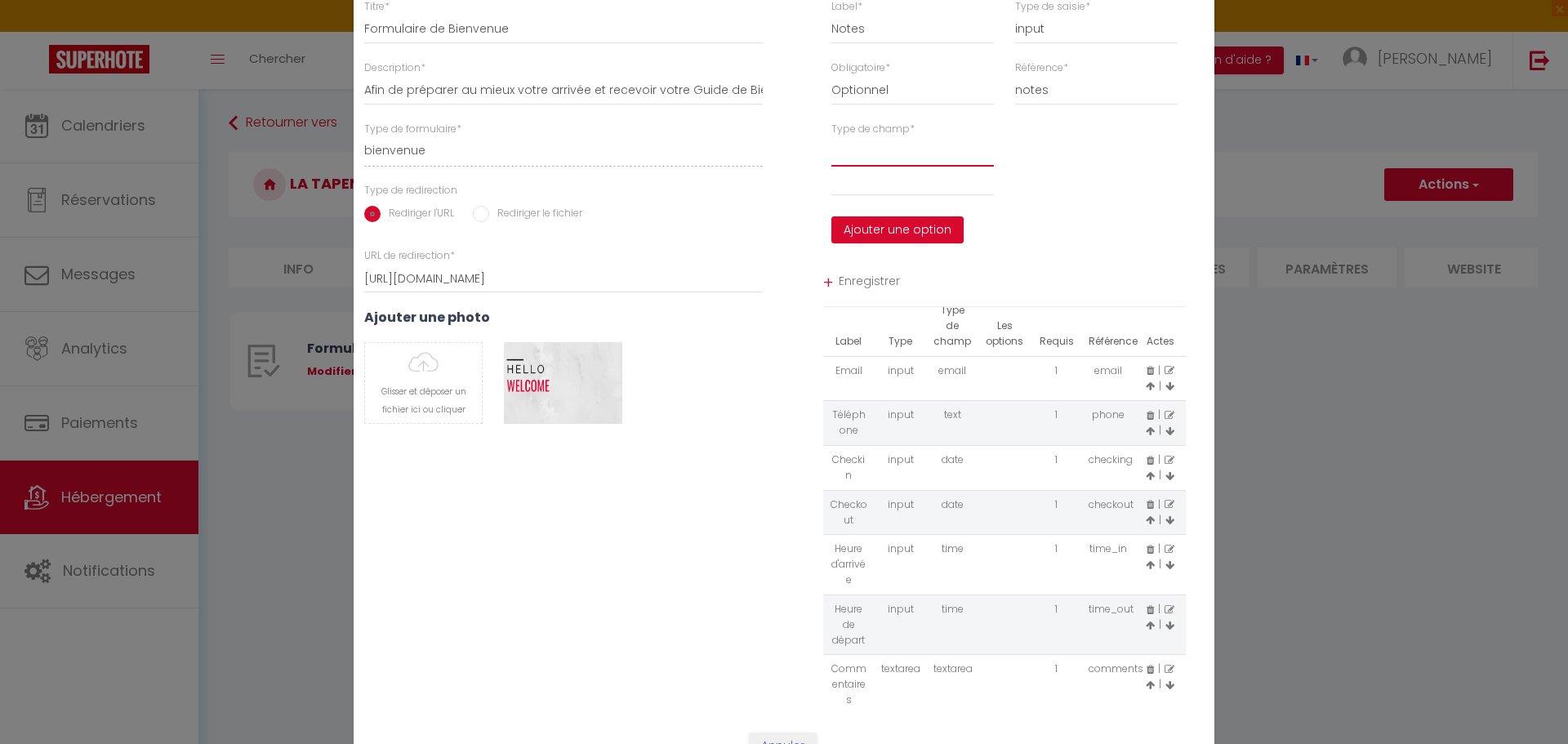
click at [860, 158] on select "option" at bounding box center [912, 151] width 162 height 29
click at [1148, 162] on div "Type de champ * option option Ajouter une option" at bounding box center [1004, 191] width 441 height 139
click at [843, 162] on select "option" at bounding box center [912, 151] width 162 height 29
select select "[object Object]"
click at [831, 137] on select "option" at bounding box center [912, 151] width 162 height 29
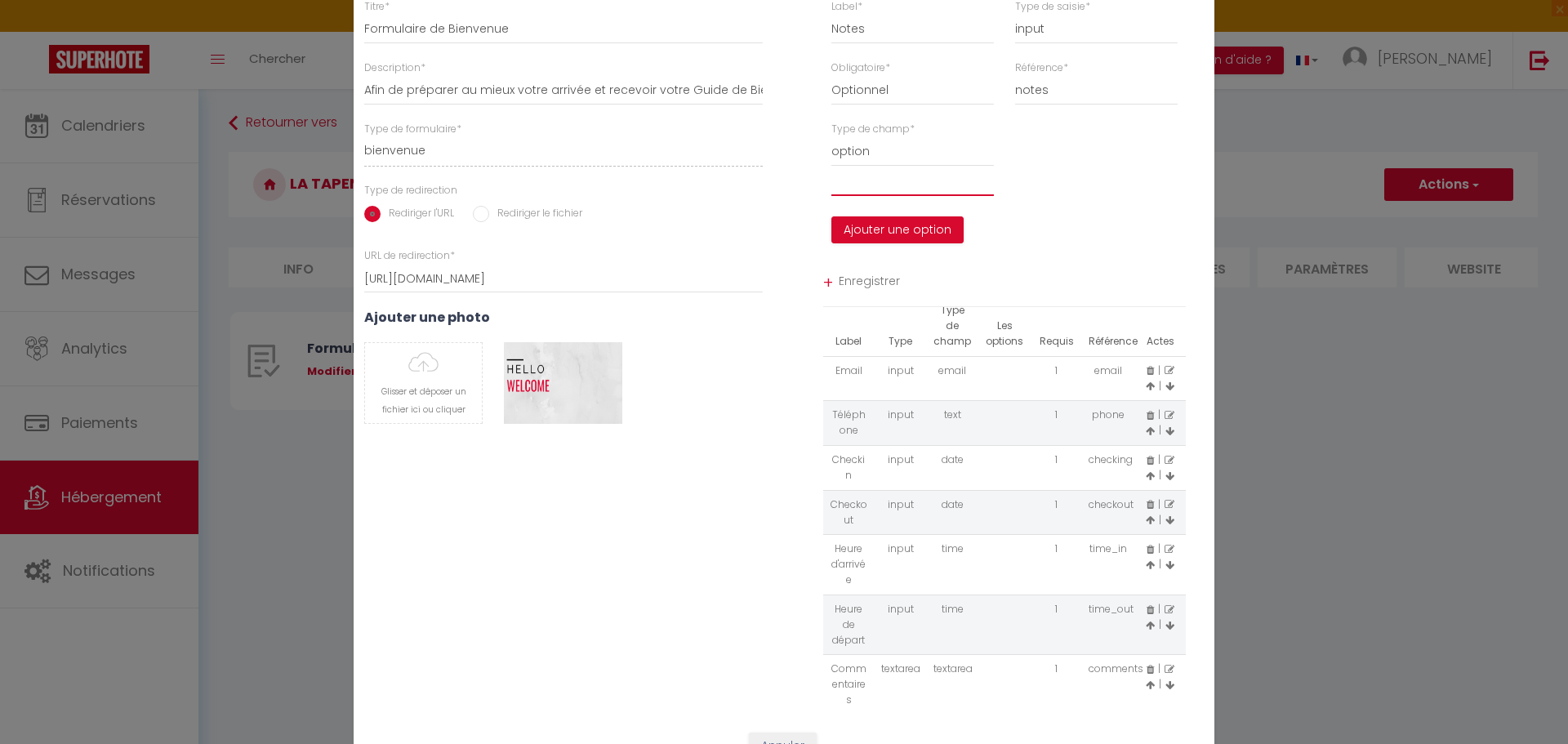
click at [850, 183] on input "text" at bounding box center [912, 181] width 162 height 29
type input "1"
click at [869, 227] on button "Ajouter une option" at bounding box center [897, 230] width 132 height 28
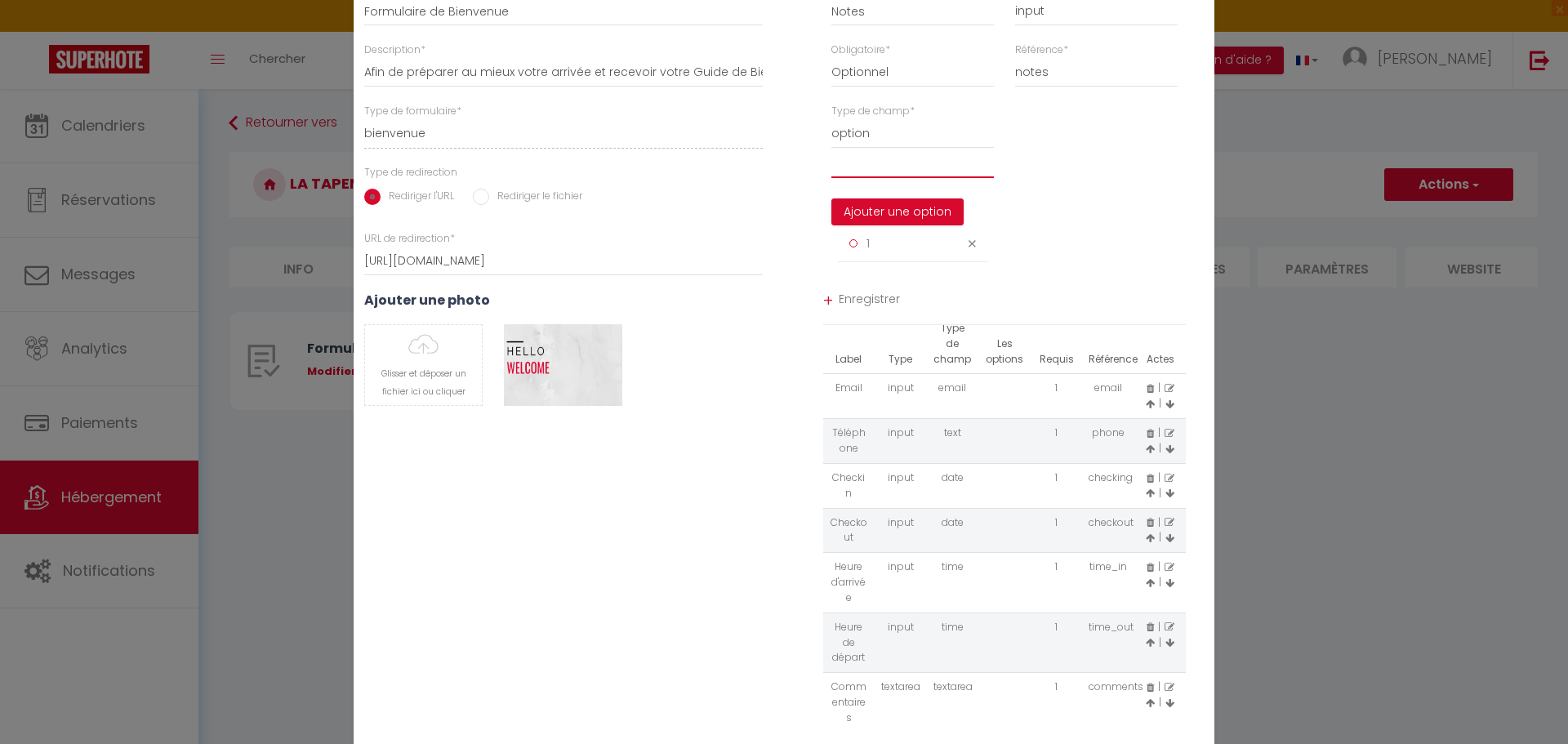
click at [871, 165] on input "text" at bounding box center [912, 163] width 162 height 29
type input "2"
click at [869, 203] on button "Ajouter une option" at bounding box center [897, 212] width 132 height 28
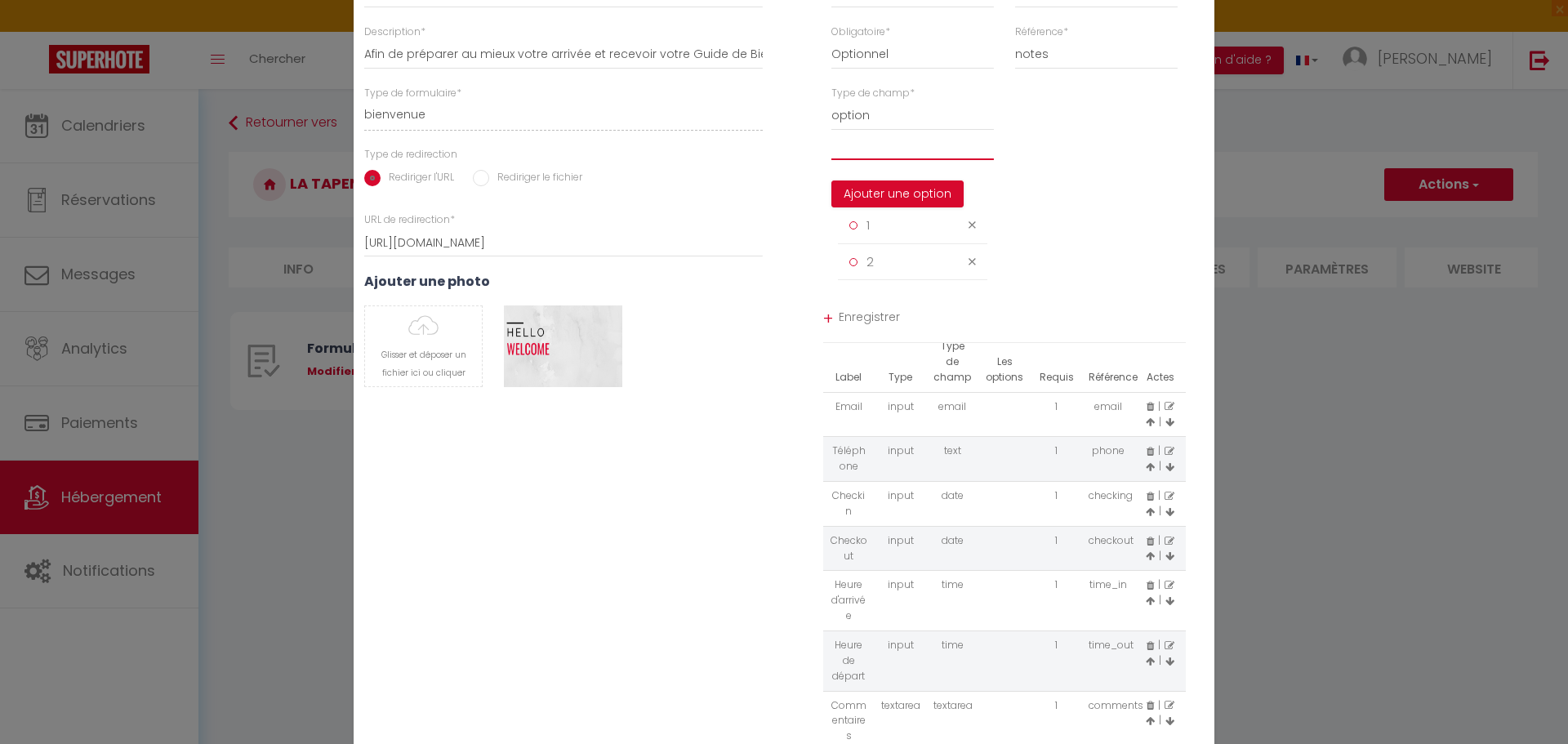
click at [861, 146] on input "text" at bounding box center [912, 145] width 162 height 29
type input "3"
click at [866, 190] on button "Ajouter une option" at bounding box center [897, 194] width 132 height 28
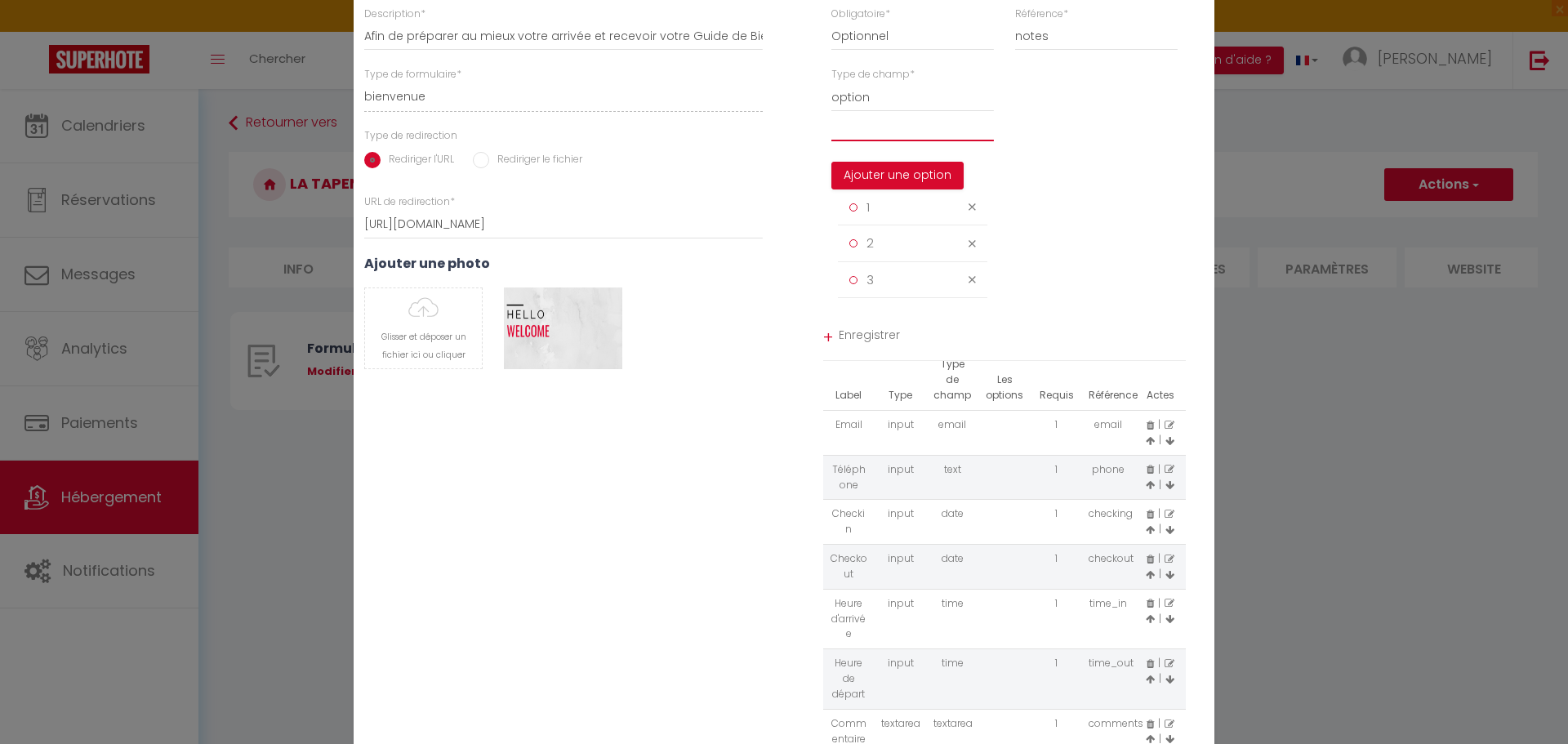
click at [876, 132] on input "text" at bounding box center [912, 126] width 162 height 29
type input "4"
click at [885, 182] on button "Ajouter une option" at bounding box center [897, 175] width 132 height 28
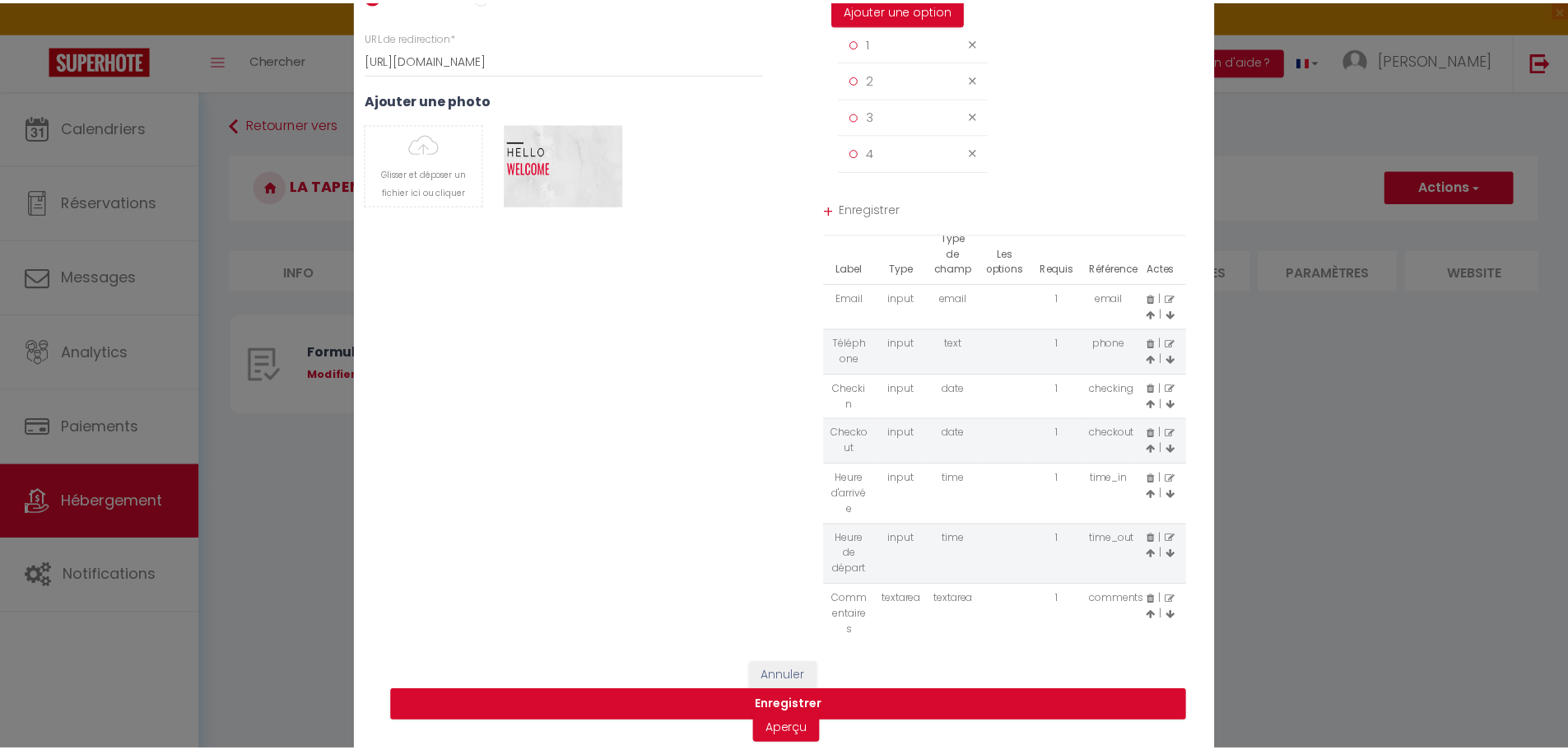
scroll to position [153, 0]
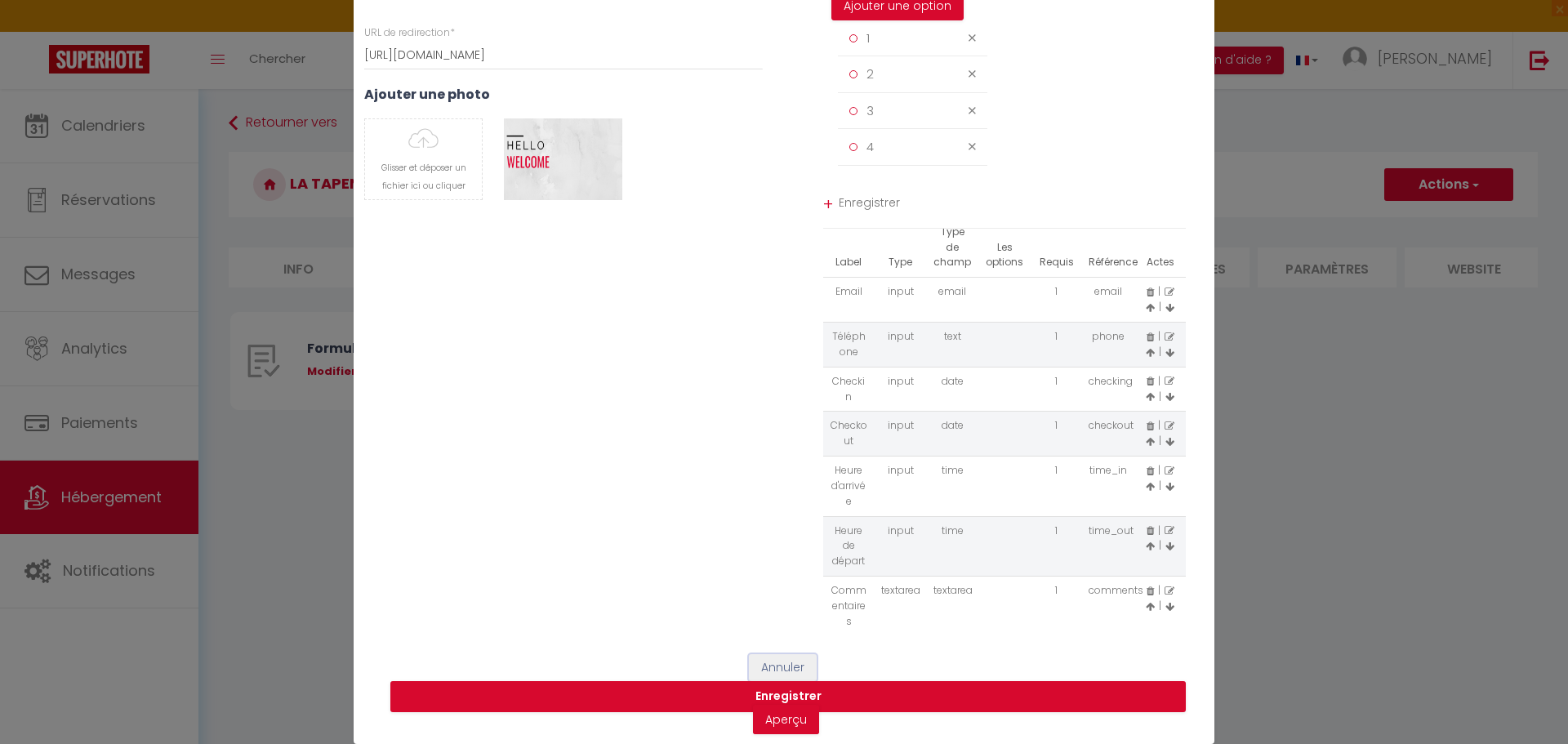
click at [779, 665] on button "Annuler" at bounding box center [782, 667] width 68 height 28
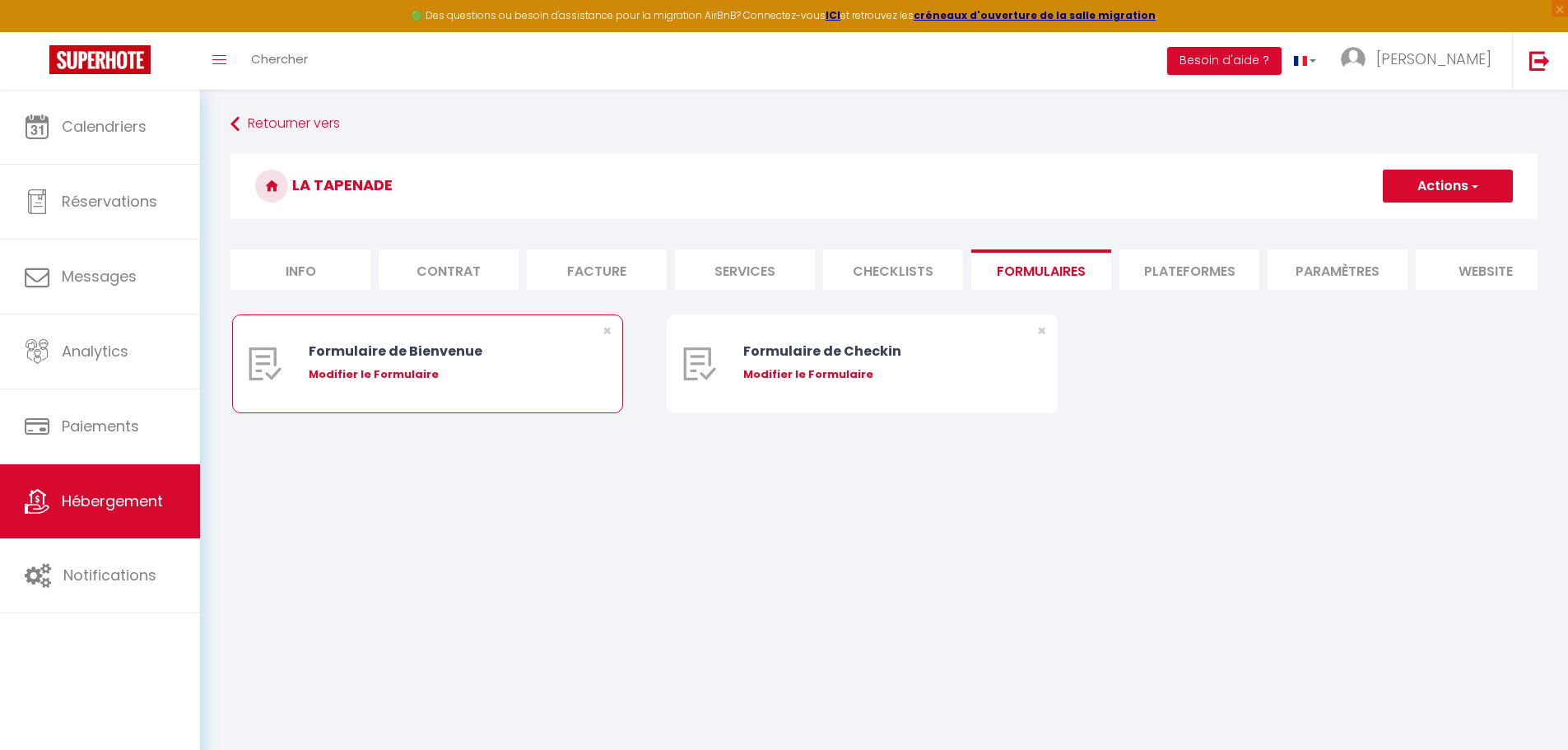
click at [366, 382] on div "Modifier le Formulaire" at bounding box center [443, 374] width 270 height 16
type input "Formulaire de Bienvenue"
type input "Afin de préparer au mieux votre arrivée et recevoir votre Guide de Bienvenue, j…"
select select "[object Object]"
radio input "true"
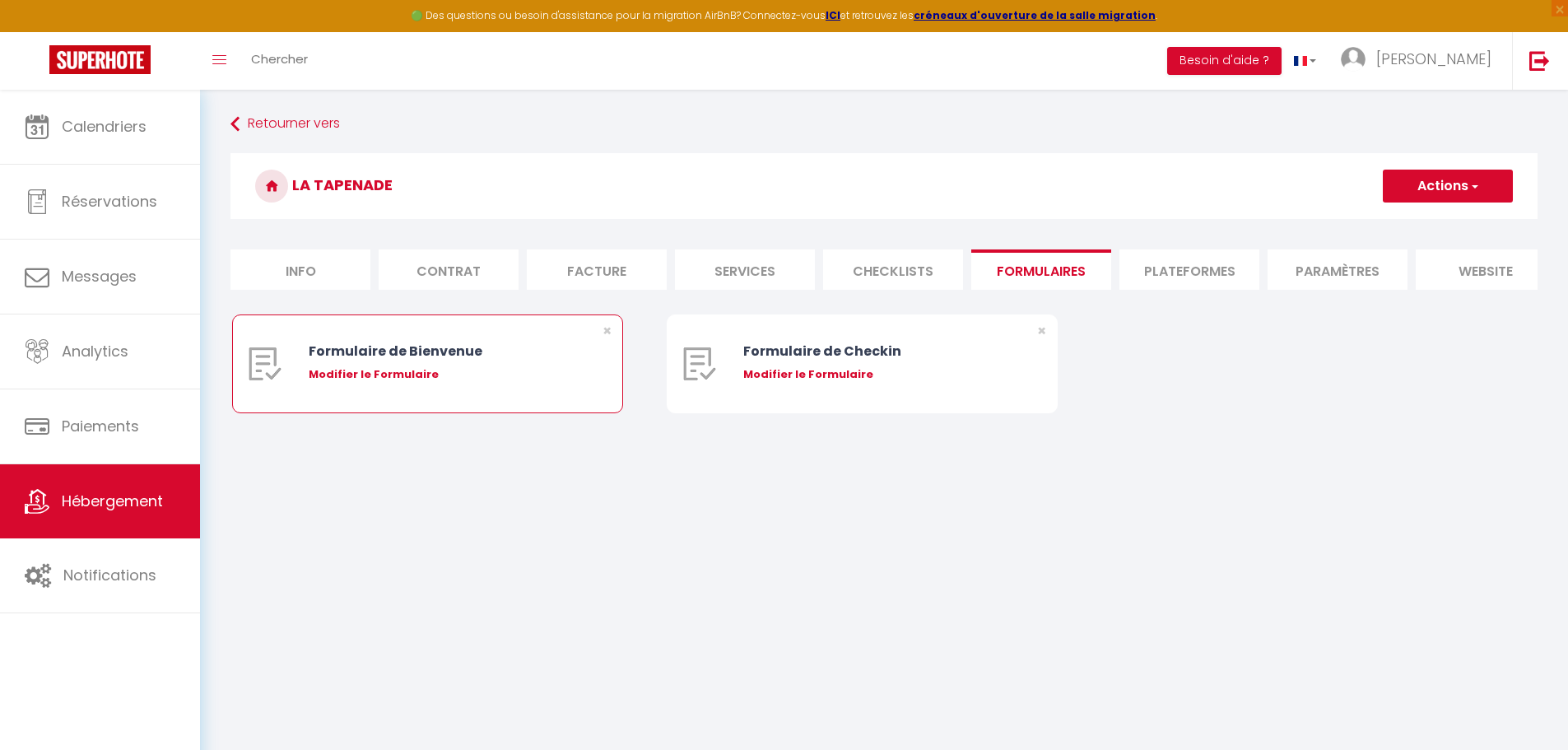
type input "https://superhote.com/confirmation"
select select
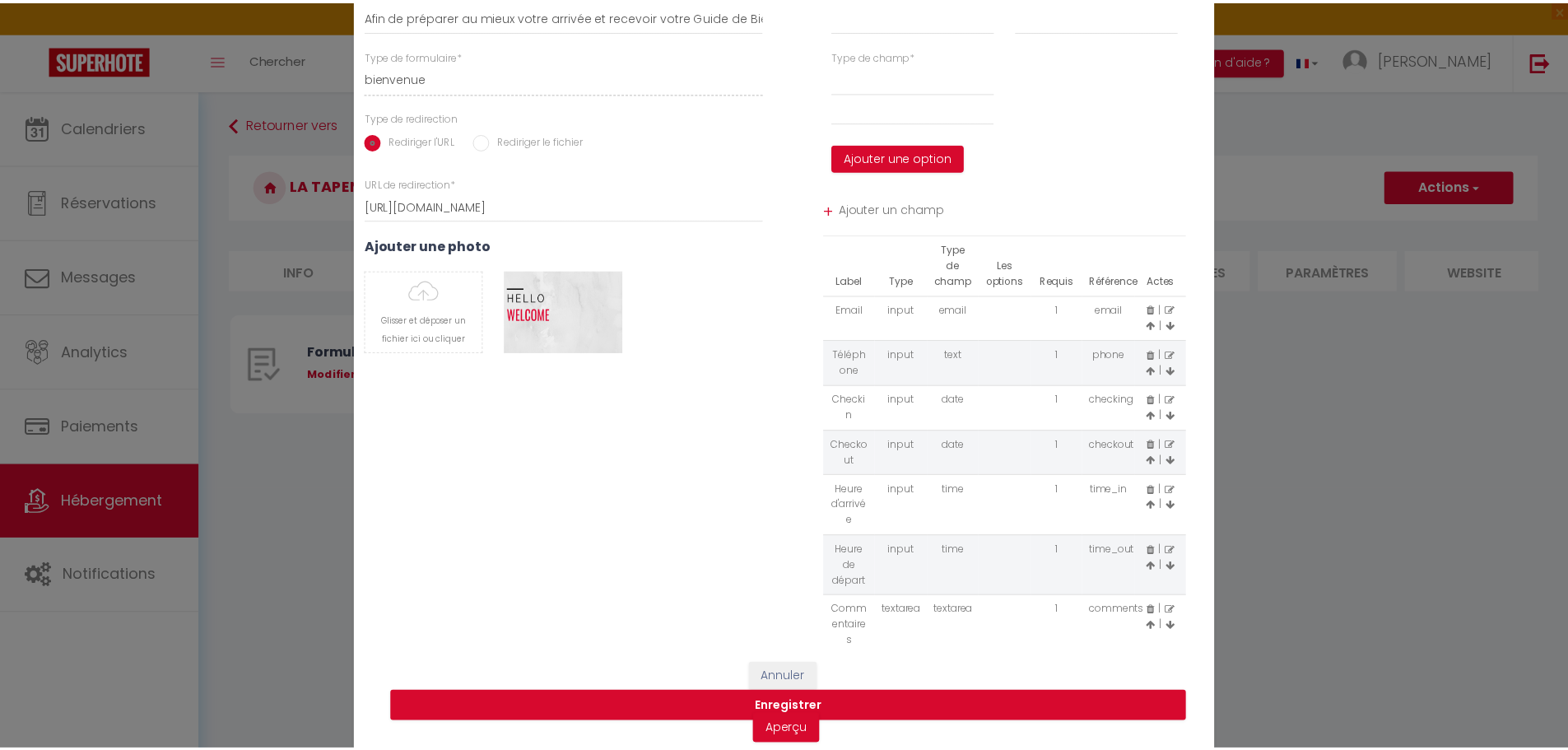
scroll to position [79, 0]
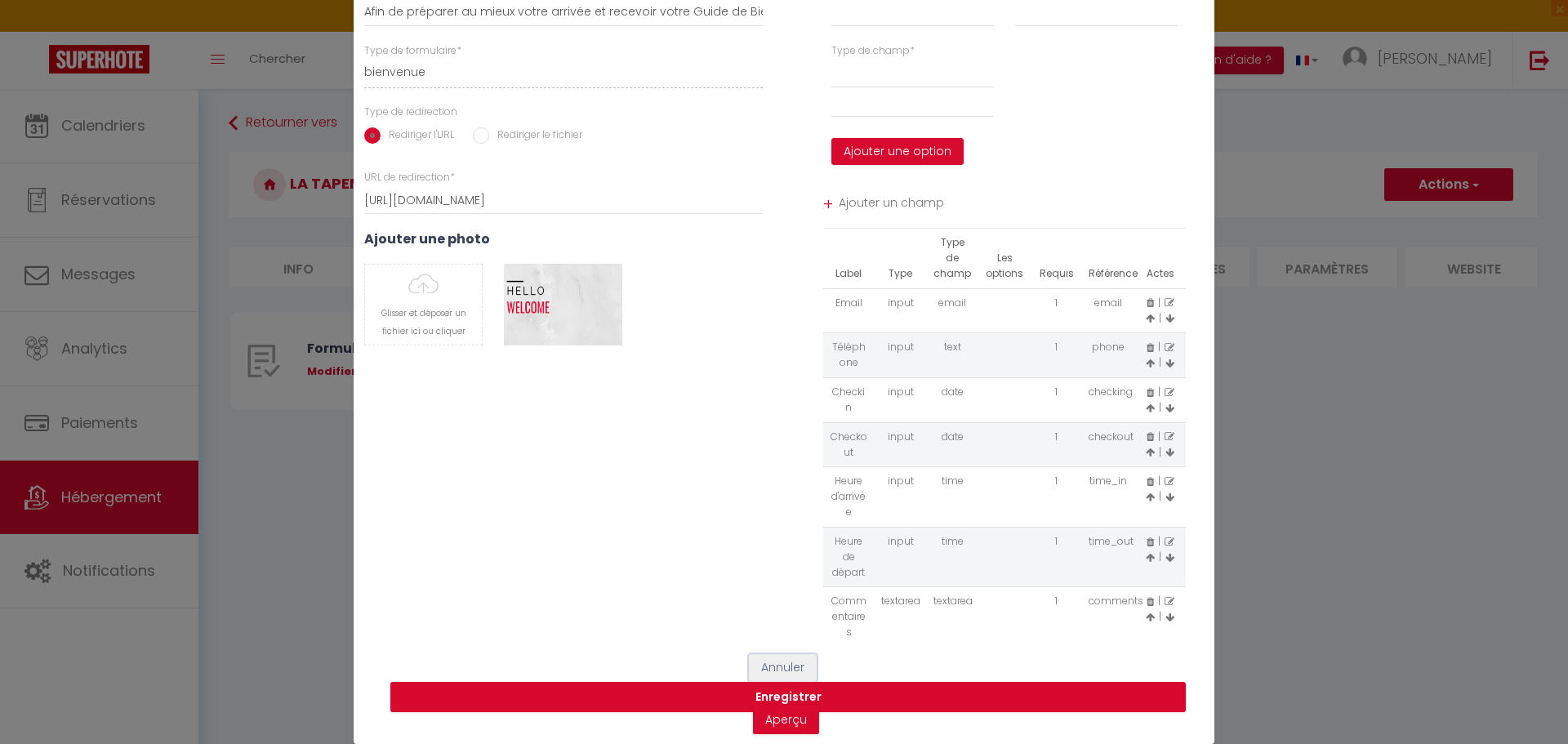
click at [771, 663] on button "Annuler" at bounding box center [782, 667] width 68 height 28
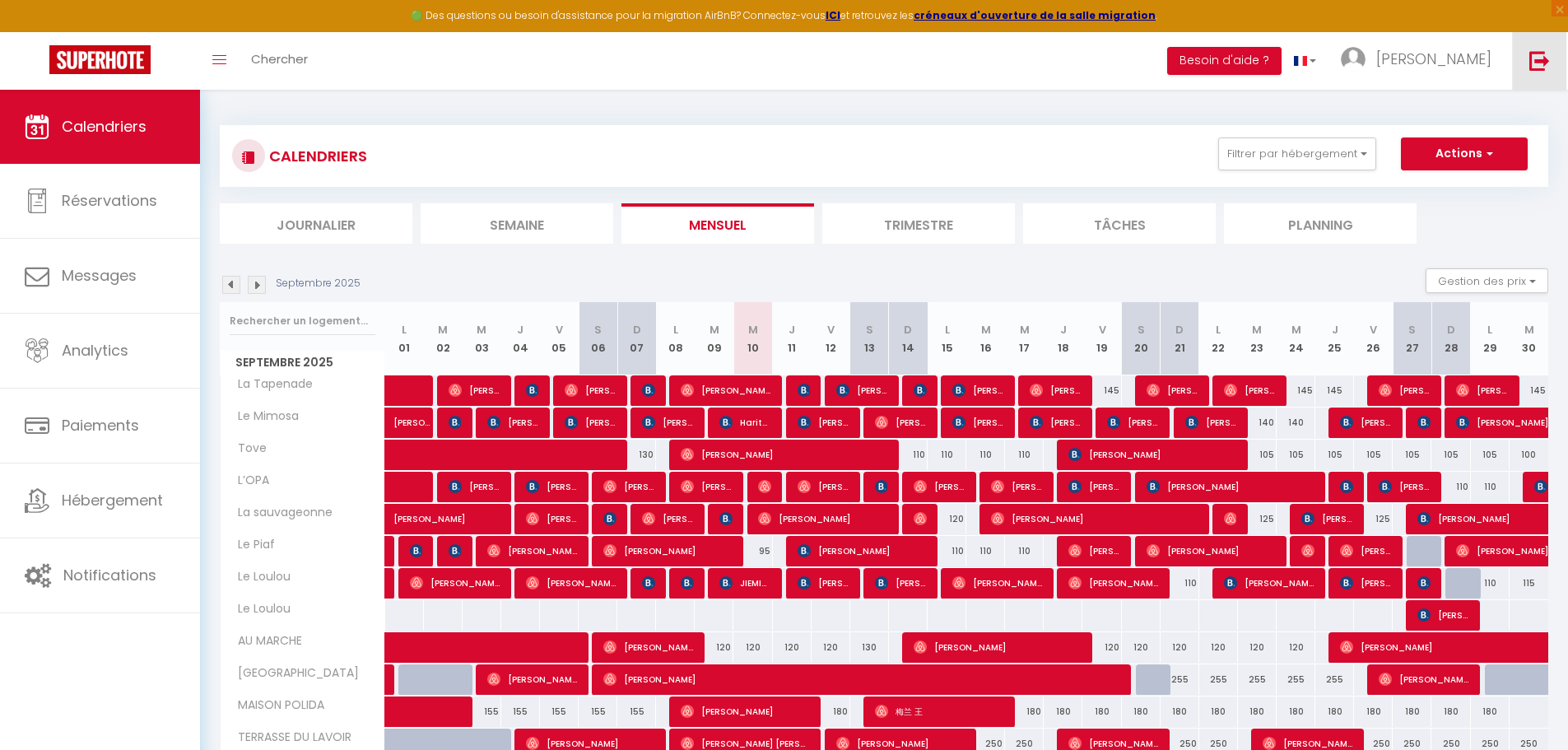
click at [1558, 53] on link at bounding box center [1539, 61] width 54 height 58
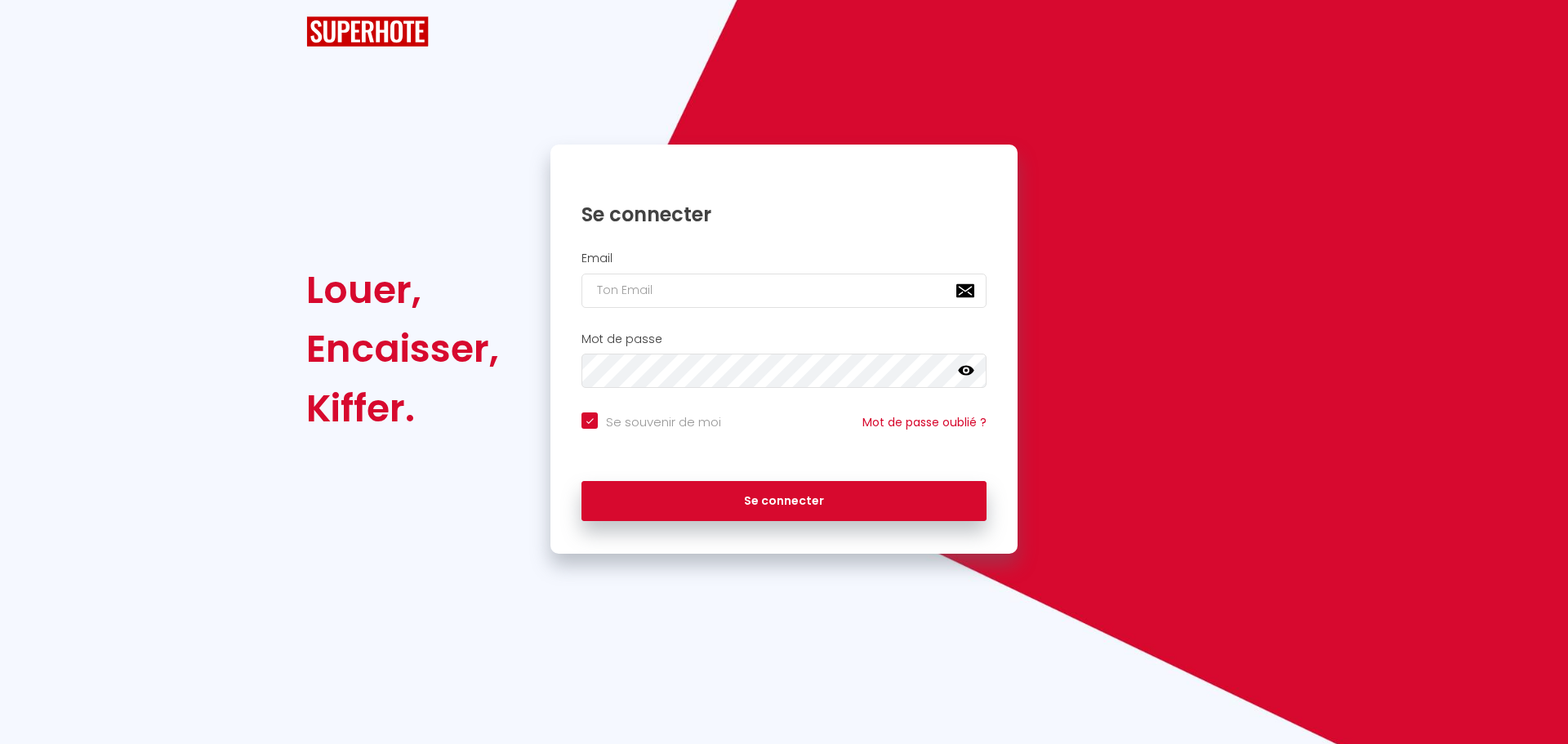
checkbox input "true"
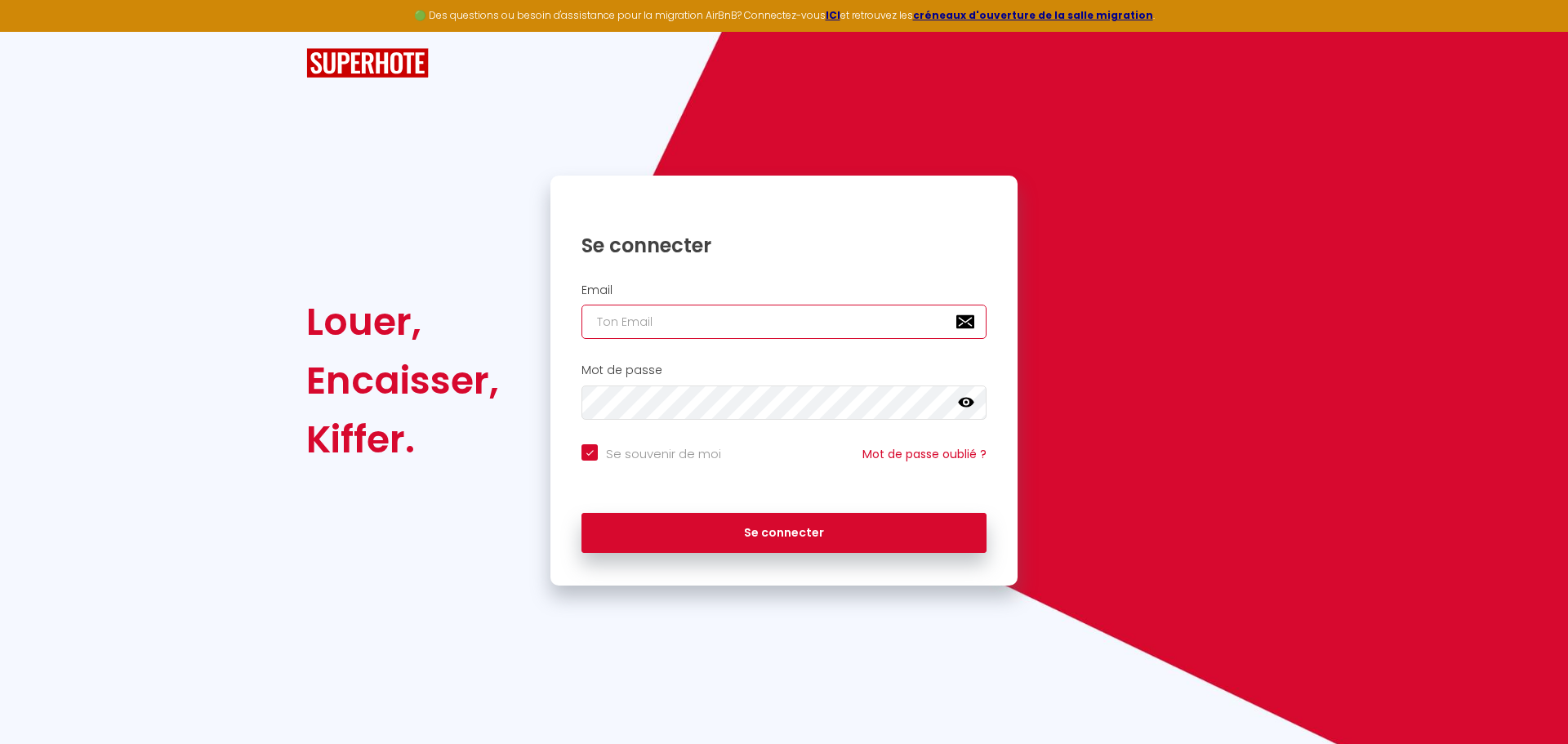
type input "[PERSON_NAME][EMAIL_ADDRESS][PERSON_NAME][DOMAIN_NAME]"
checkbox input "true"
drag, startPoint x: 660, startPoint y: 322, endPoint x: 436, endPoint y: 301, distance: 225.0
click at [442, 302] on div "Louer, Encaisser, [PERSON_NAME]. Se connecter Email [PERSON_NAME][EMAIL_ADDRESS…" at bounding box center [783, 380] width 977 height 409
paste input "ourtotantoi"
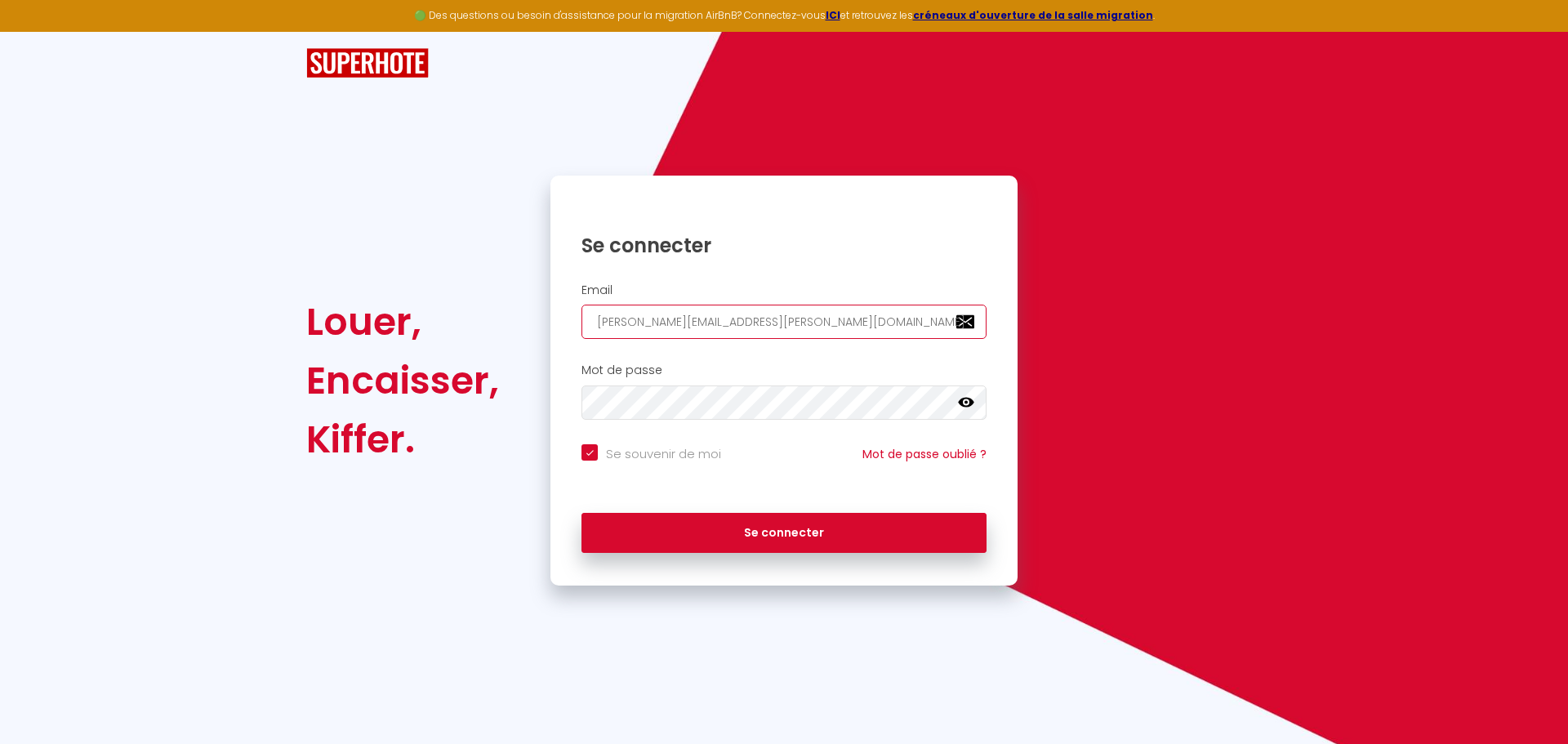
type input "[EMAIL_ADDRESS][DOMAIN_NAME]"
checkbox input "true"
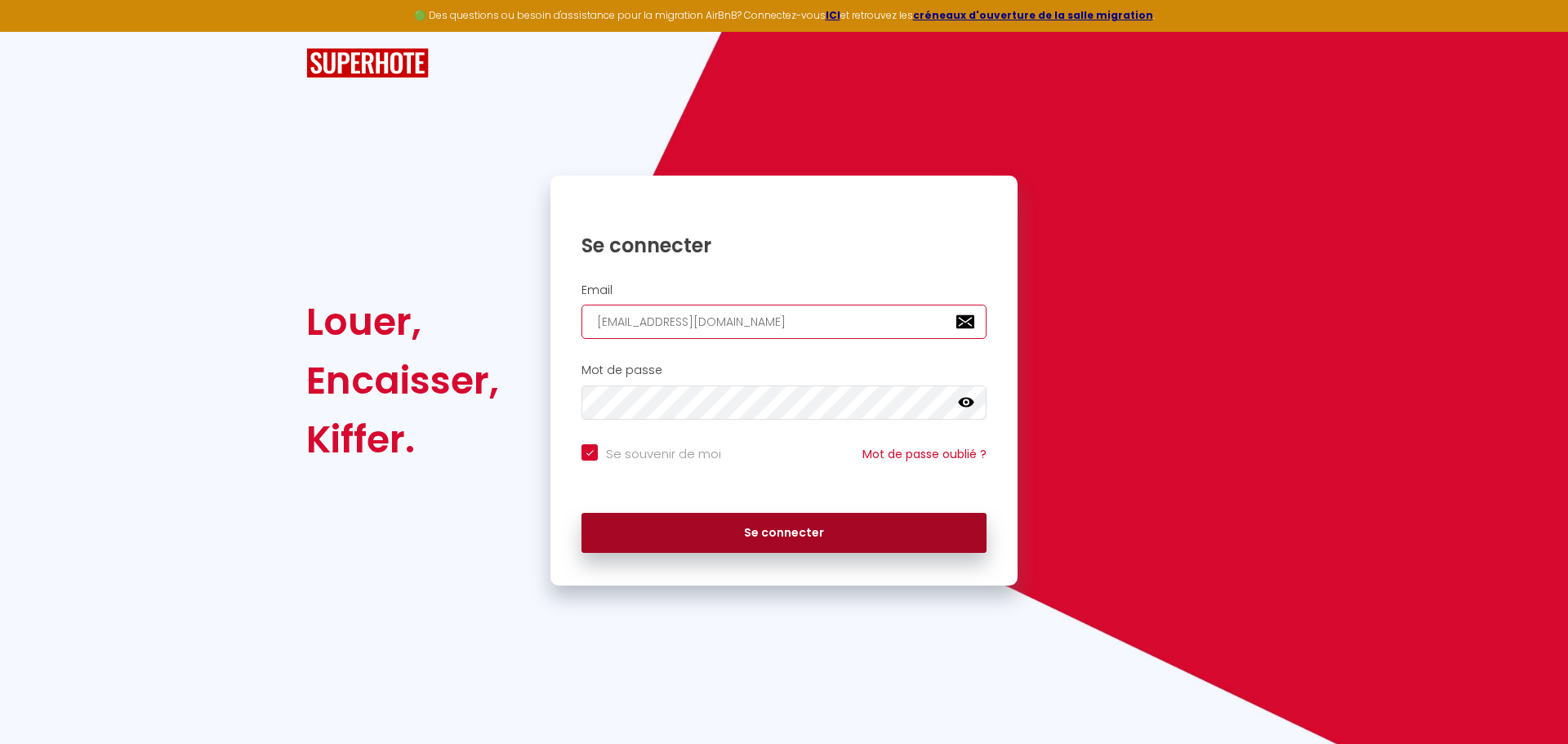
type input "[EMAIL_ADDRESS][DOMAIN_NAME]"
click at [666, 526] on button "Se connecter" at bounding box center [784, 533] width 405 height 41
checkbox input "true"
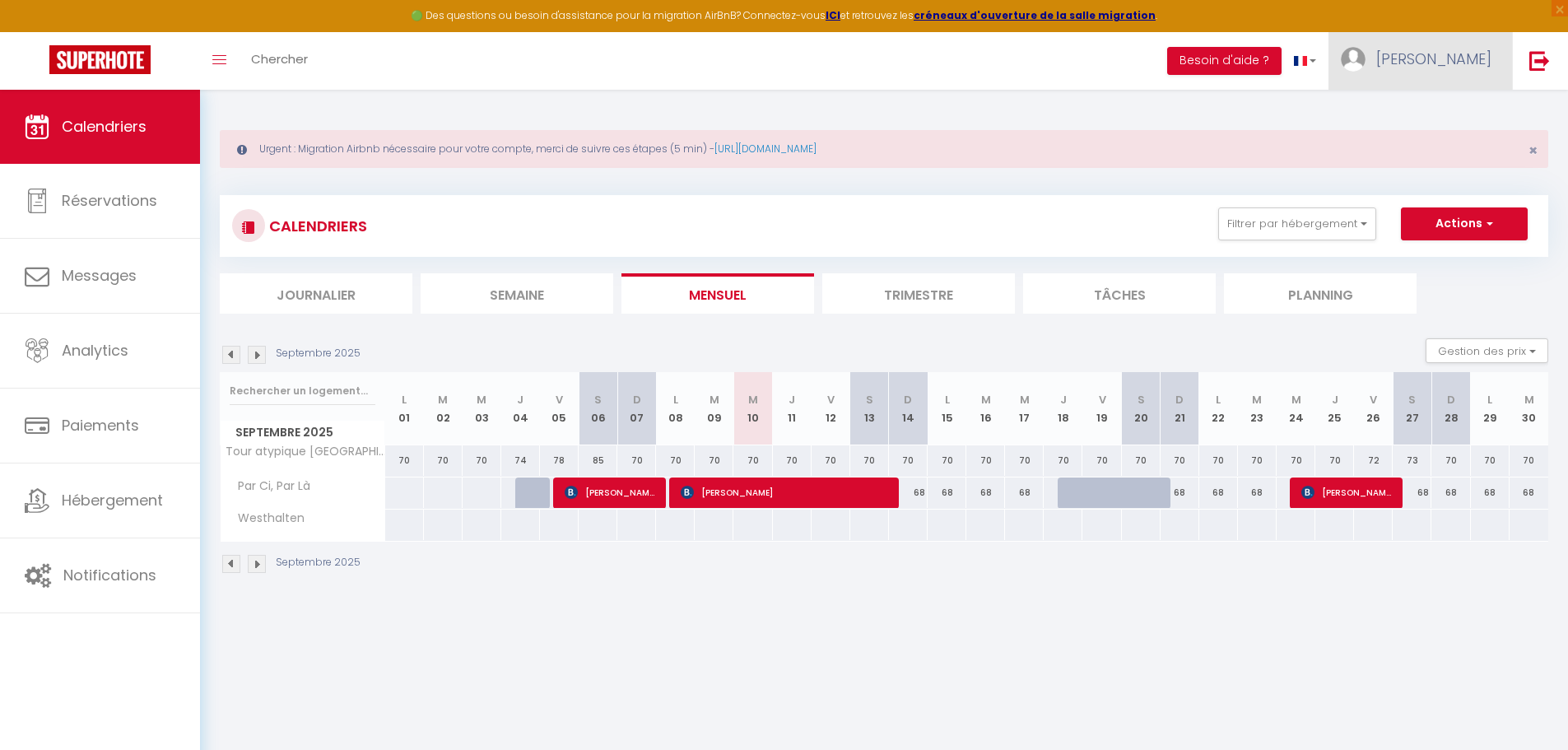
click at [1470, 70] on link "[PERSON_NAME]" at bounding box center [1420, 61] width 184 height 58
click at [1465, 107] on link "Paramètres" at bounding box center [1446, 114] width 122 height 28
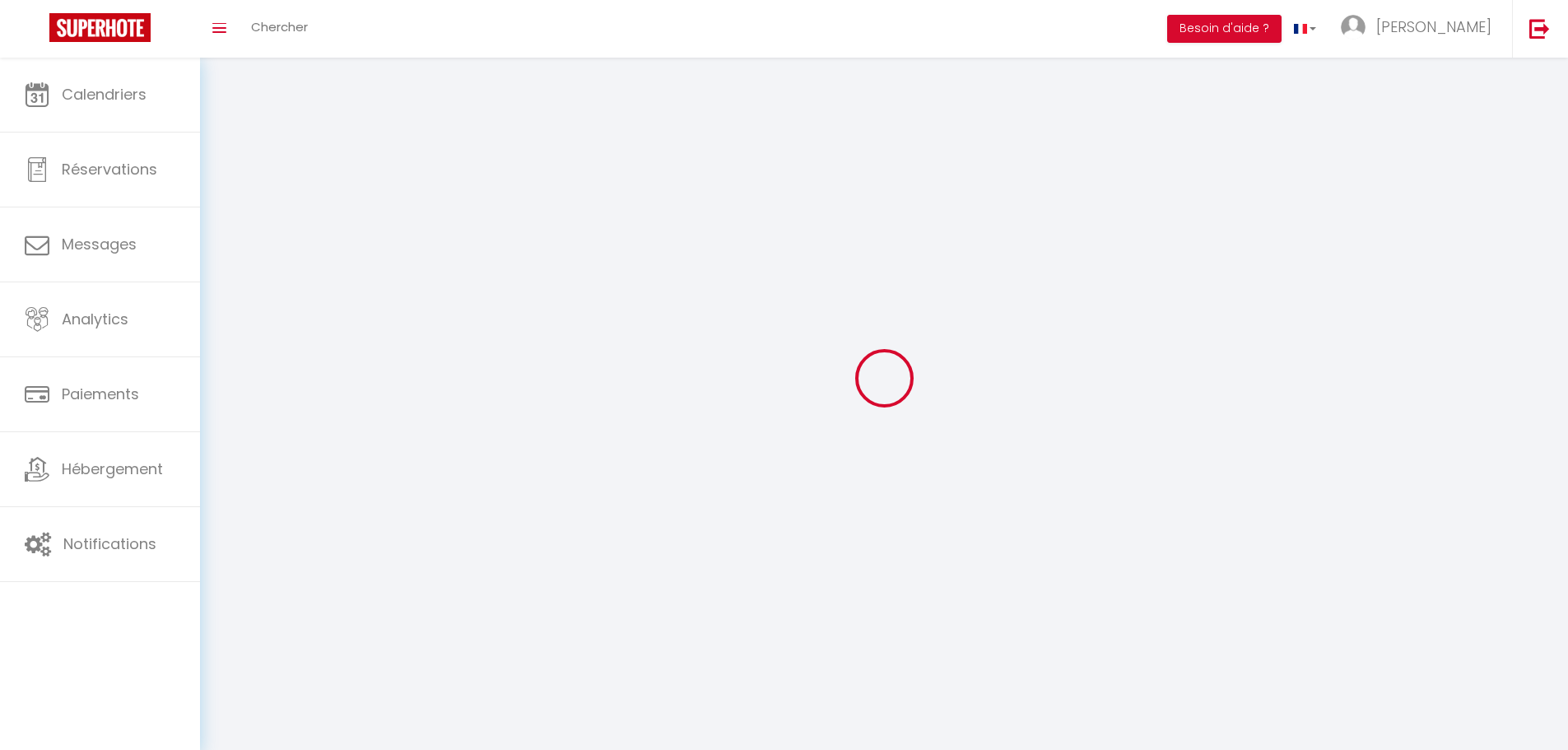
select select "28"
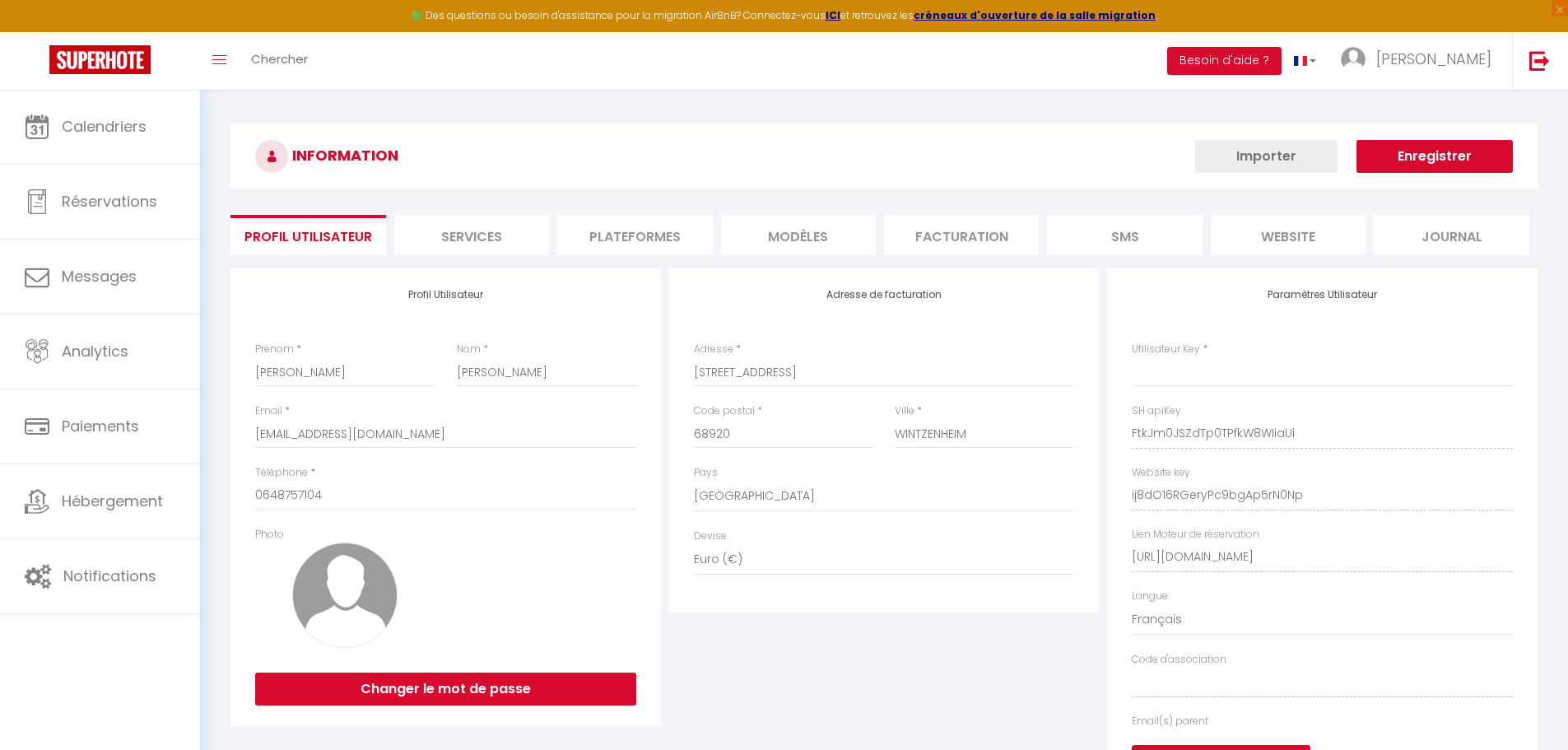
type input "FtkJm0JSZdTp0TPfkW8WIiaUi"
type input "ij8dO16RGeryPc9bgAp5rN0Np"
type input "[URL][DOMAIN_NAME]"
select select "fr"
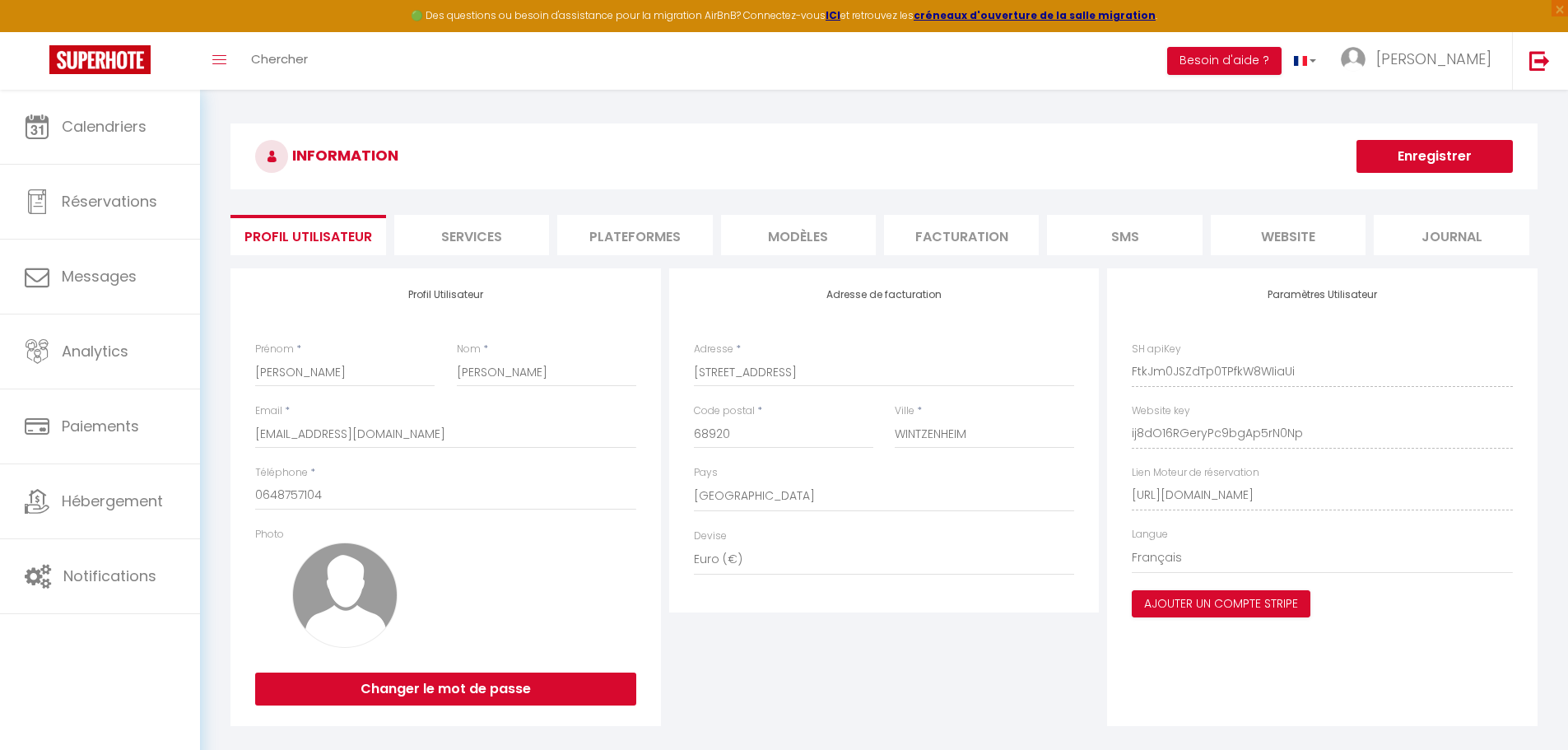
click at [673, 243] on li "Plateformes" at bounding box center [634, 235] width 155 height 41
